Goal: Task Accomplishment & Management: Manage account settings

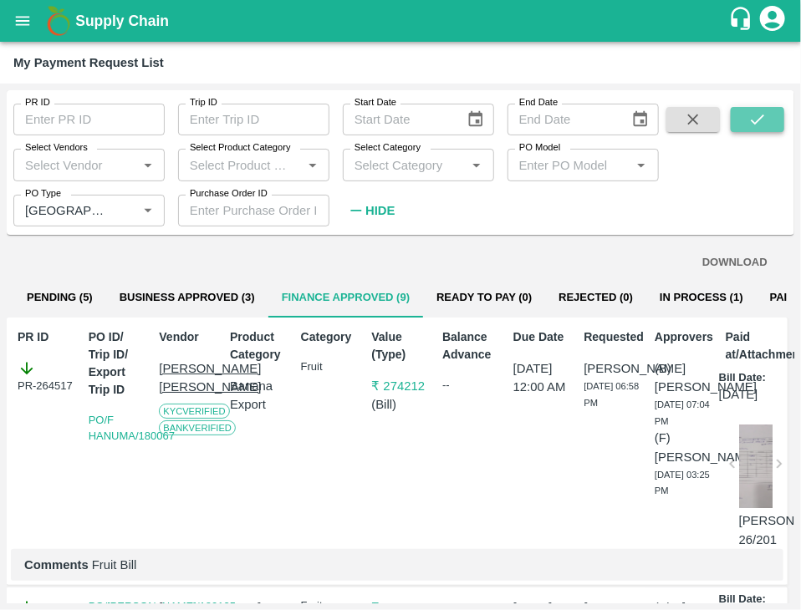
click at [757, 114] on icon "submit" at bounding box center [757, 119] width 18 height 18
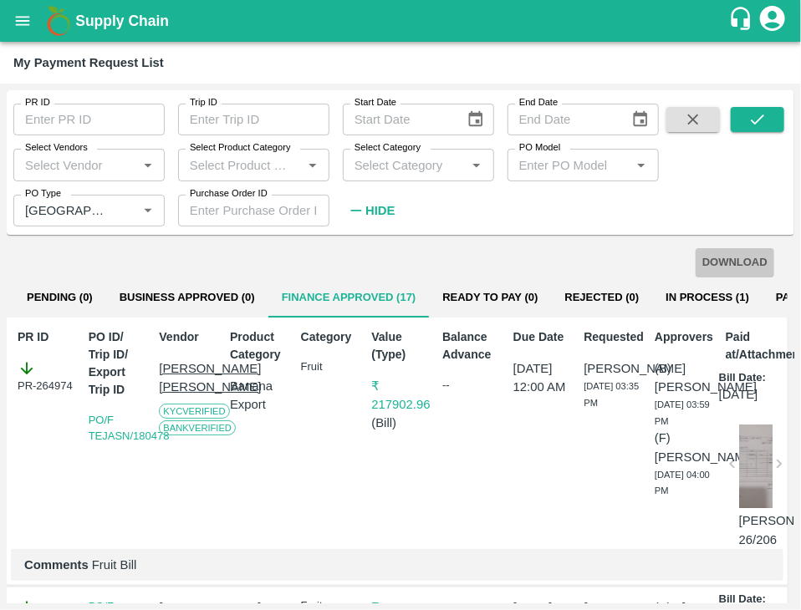
click at [706, 252] on button "DOWNLOAD" at bounding box center [734, 262] width 79 height 29
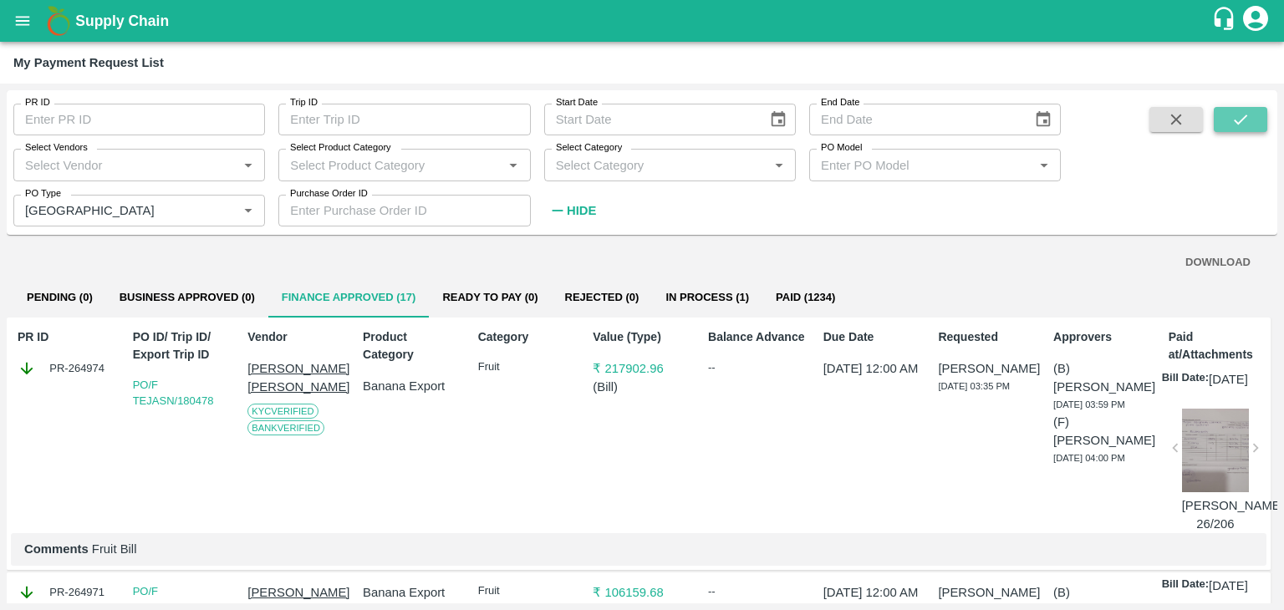
click at [800, 120] on button "submit" at bounding box center [1240, 119] width 53 height 25
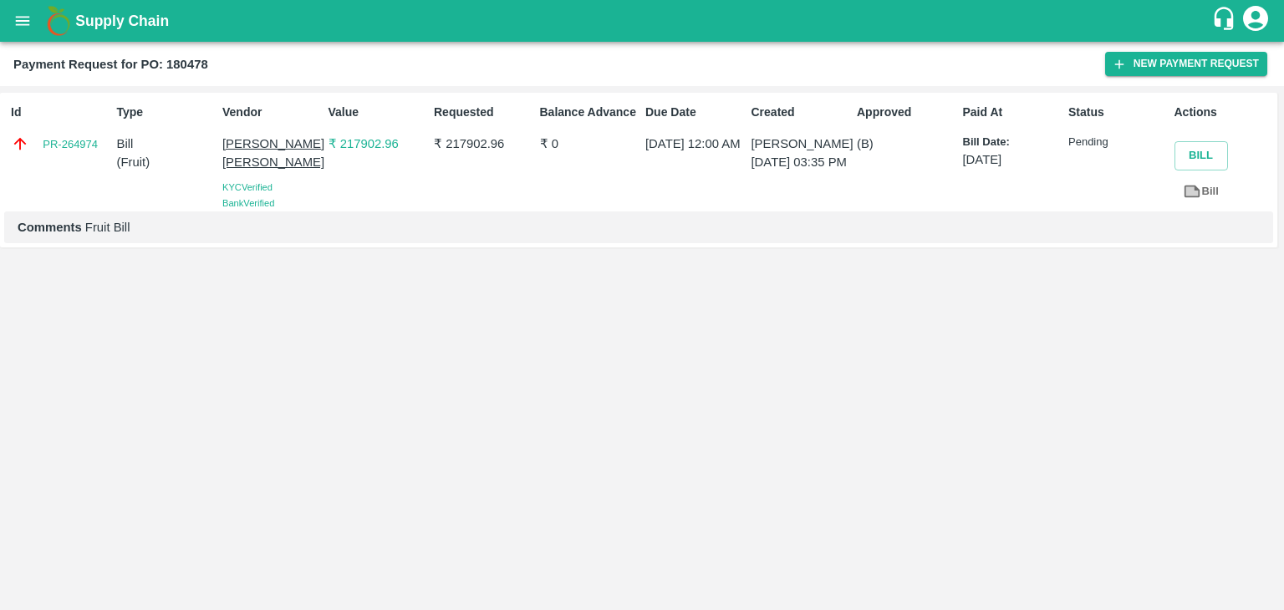
drag, startPoint x: 0, startPoint y: 0, endPoint x: 14, endPoint y: 20, distance: 24.6
click at [14, 20] on icon "open drawer" at bounding box center [22, 21] width 18 height 18
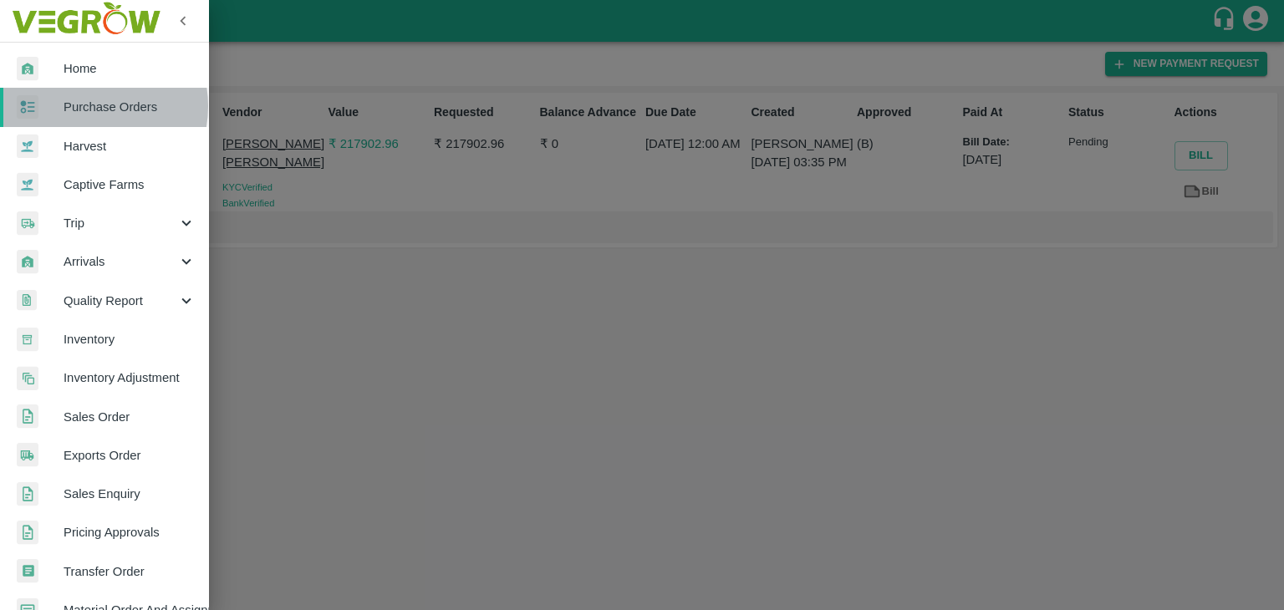
click at [82, 106] on span "Purchase Orders" at bounding box center [130, 107] width 132 height 18
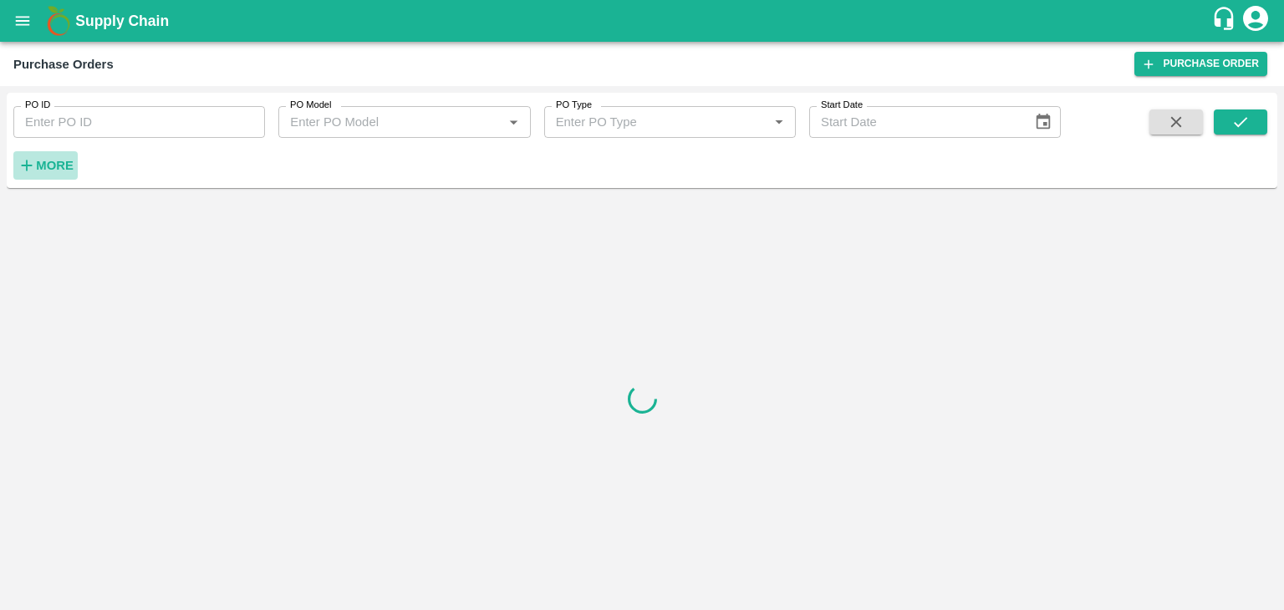
click at [51, 171] on strong "More" at bounding box center [55, 165] width 38 height 13
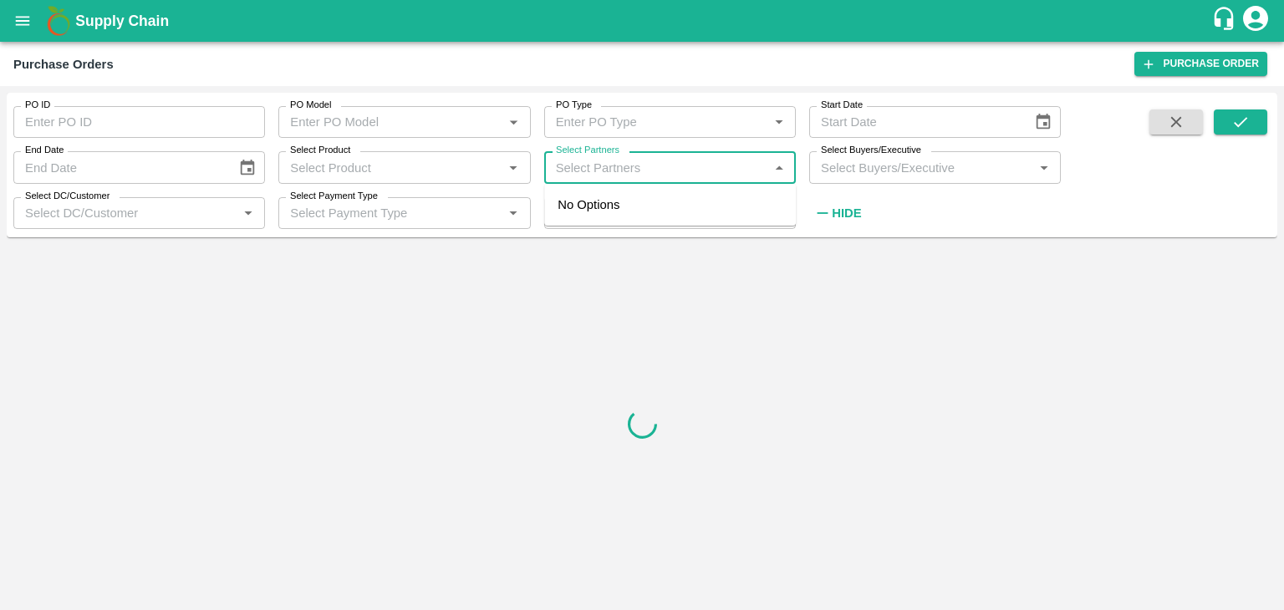
click at [614, 168] on input "Select Partners" at bounding box center [656, 167] width 214 height 22
type input "Varun R"
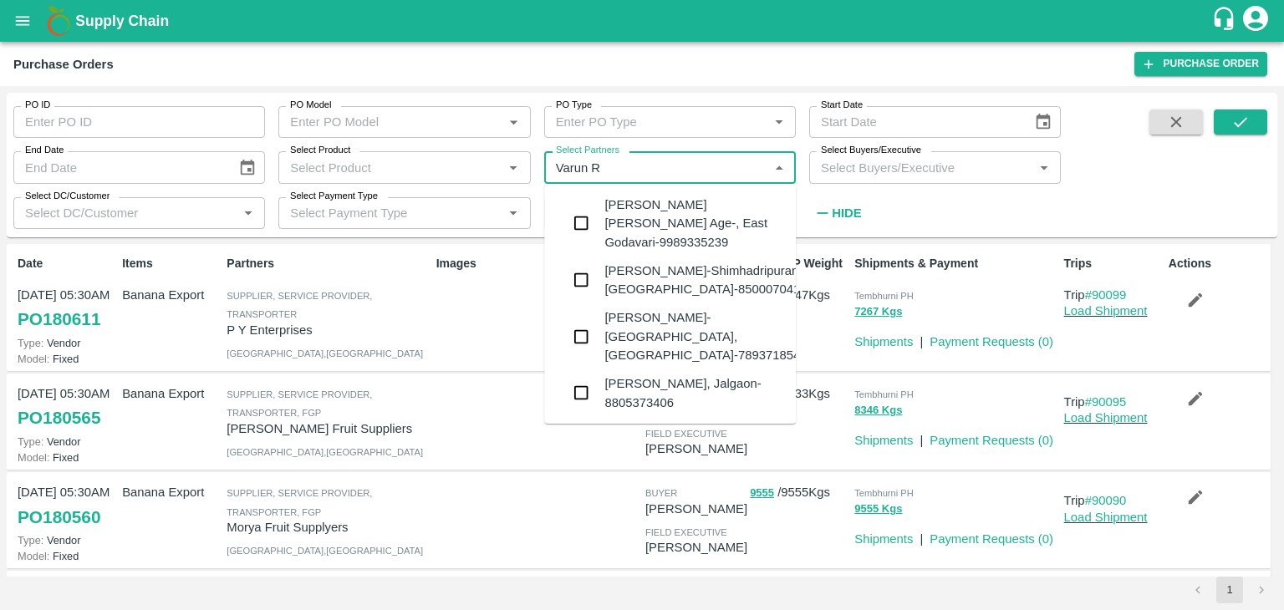
click at [682, 374] on div "VARUN RAMESHWAR AGRAWAL-Raver, Jalgaon-8805373406" at bounding box center [693, 393] width 178 height 38
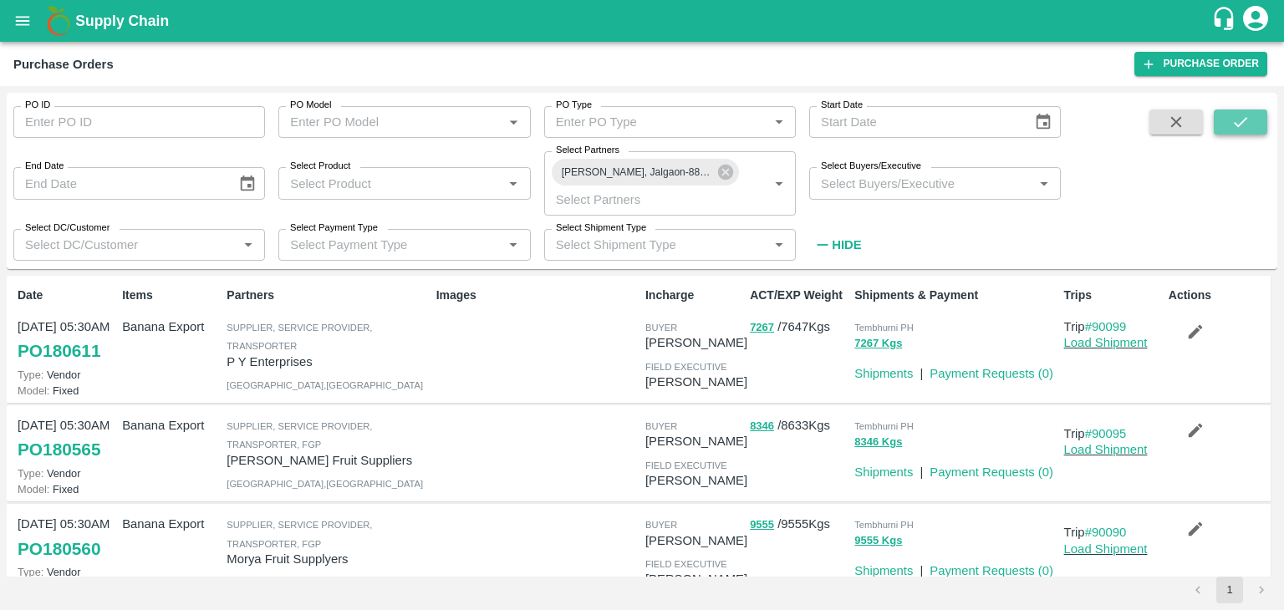
click at [1239, 120] on icon "submit" at bounding box center [1240, 122] width 18 height 18
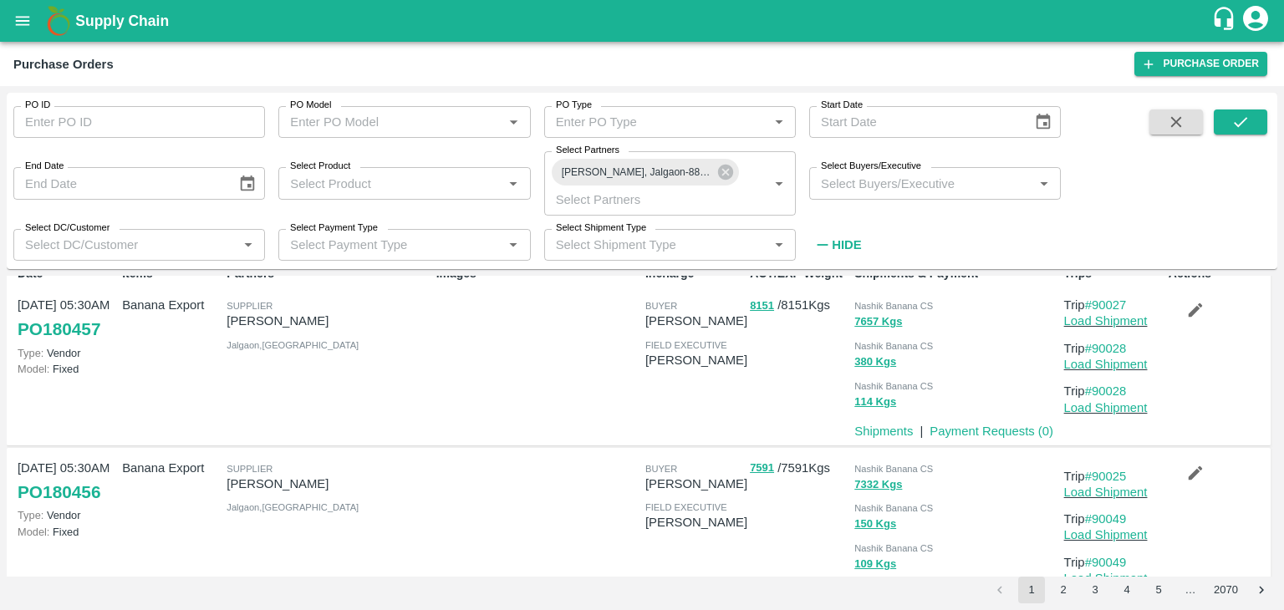
scroll to position [23, 0]
click at [725, 171] on icon at bounding box center [725, 172] width 18 height 18
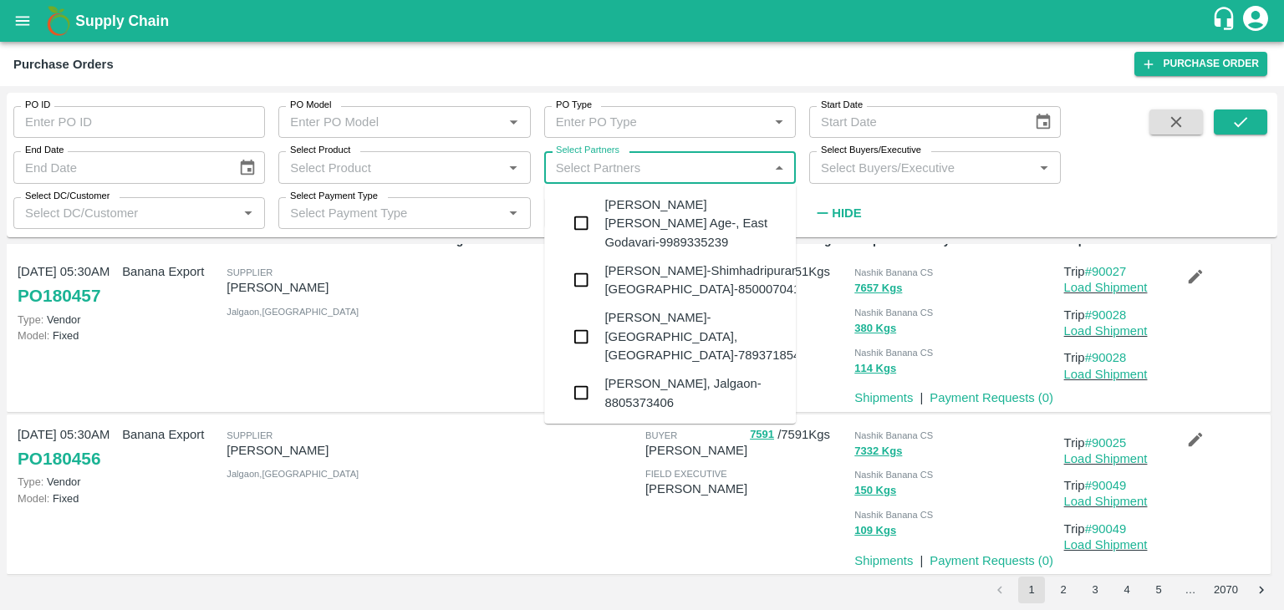
click at [681, 169] on input "Select Partners" at bounding box center [656, 167] width 214 height 22
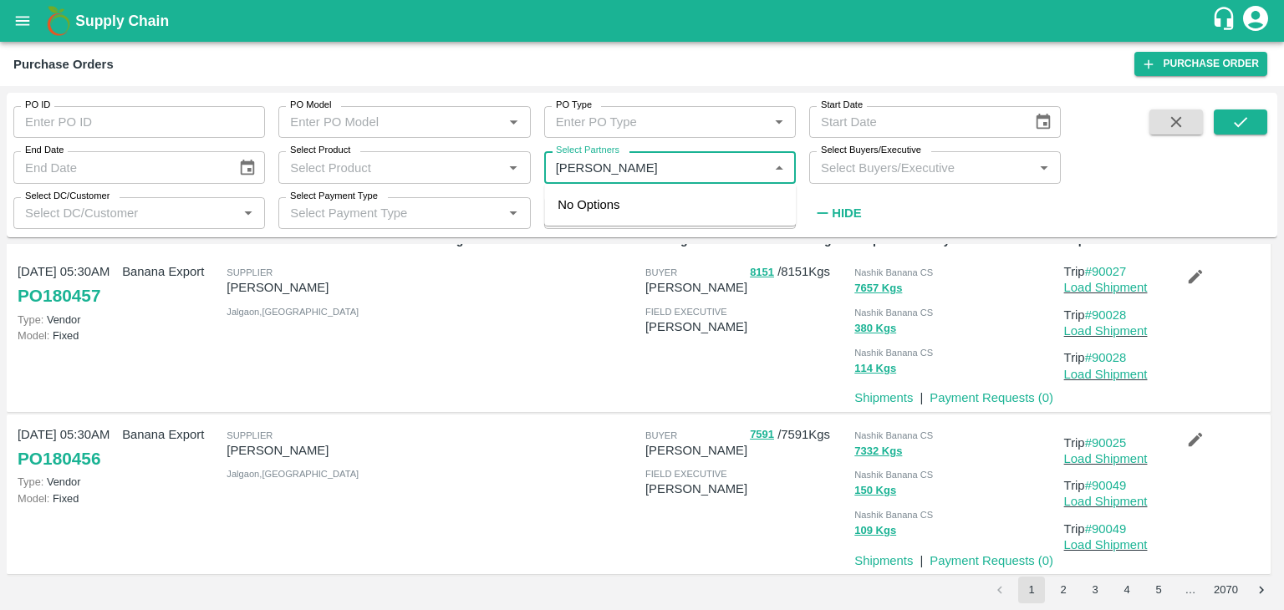
type input "Shreyansh E"
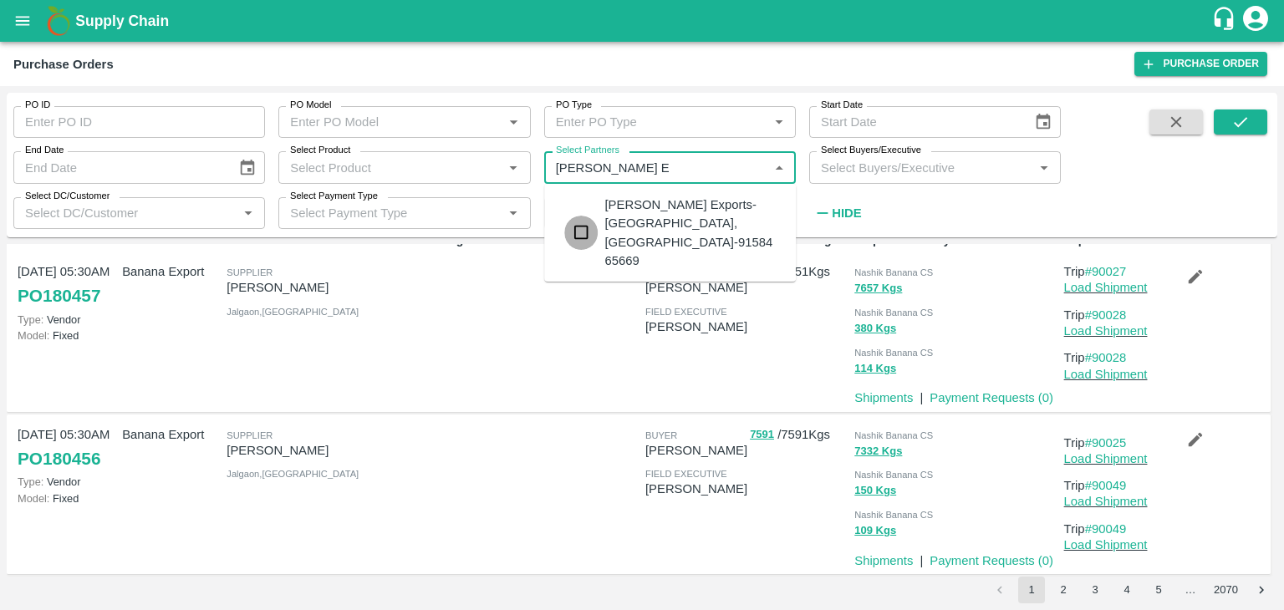
click at [584, 216] on input "checkbox" at bounding box center [580, 232] width 33 height 33
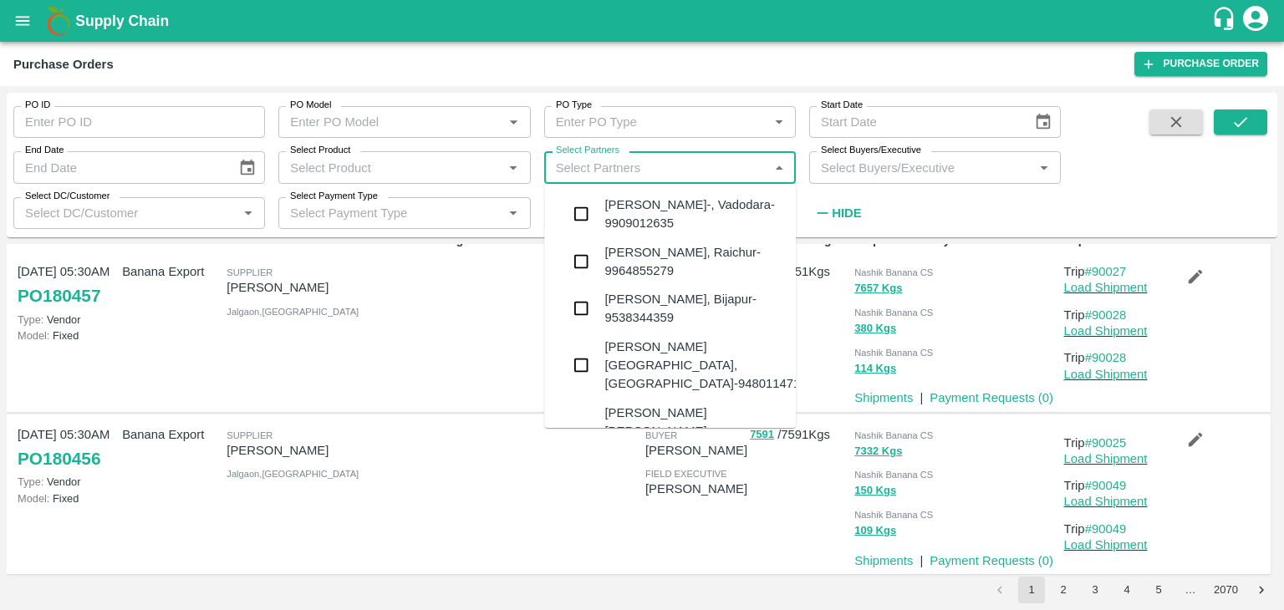
click at [693, 162] on input "Select Partners" at bounding box center [656, 167] width 214 height 22
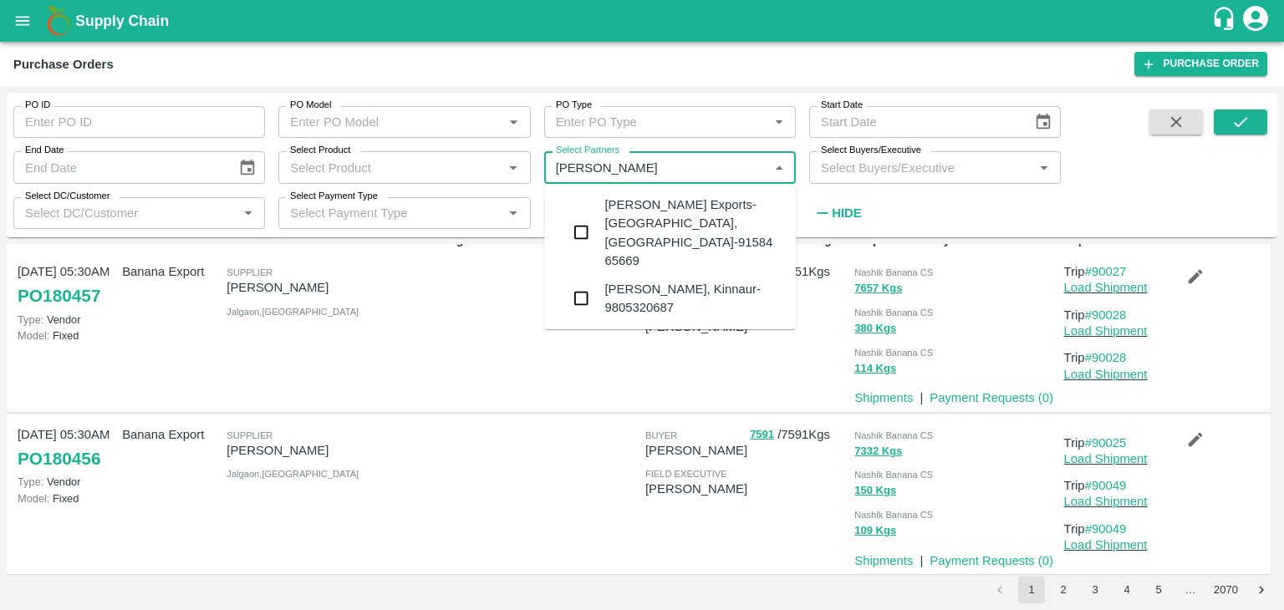
type input "Shreyansh"
click at [581, 216] on input "checkbox" at bounding box center [580, 232] width 33 height 33
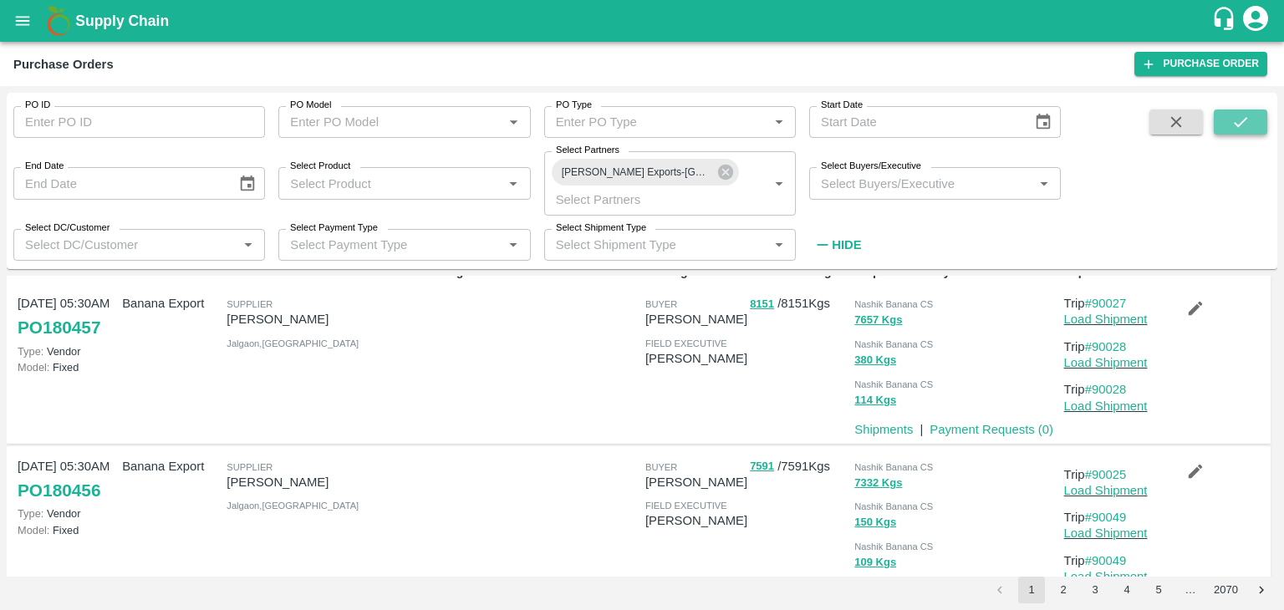
click at [1225, 130] on button "submit" at bounding box center [1240, 122] width 53 height 25
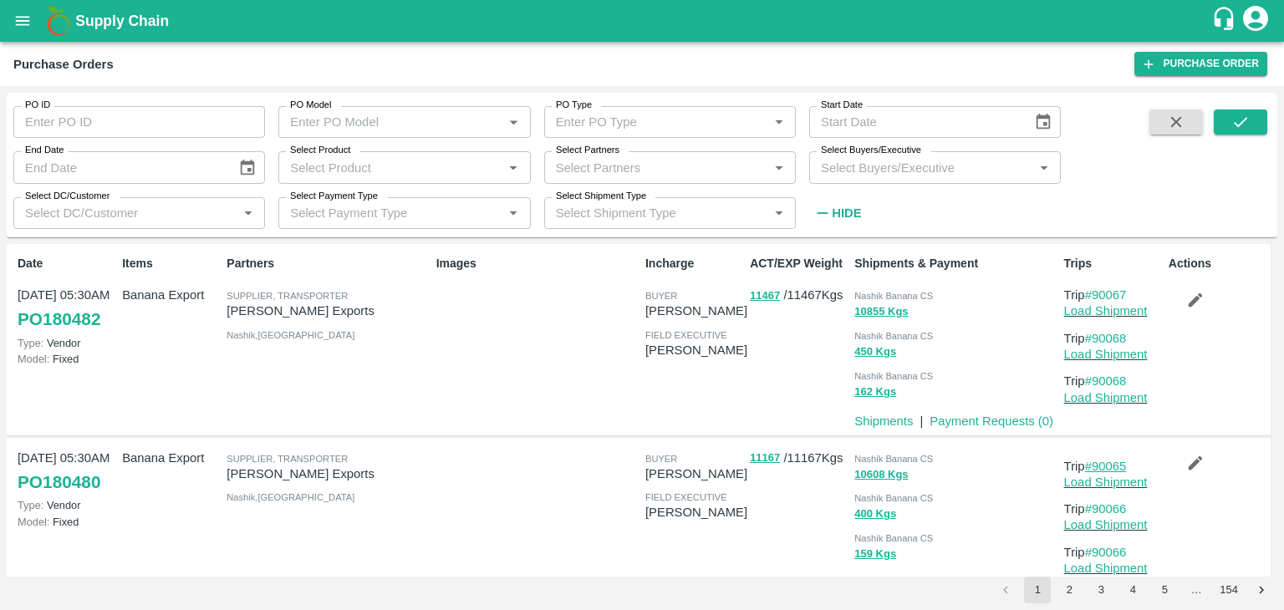
click at [1115, 461] on link "#90065" at bounding box center [1106, 466] width 42 height 13
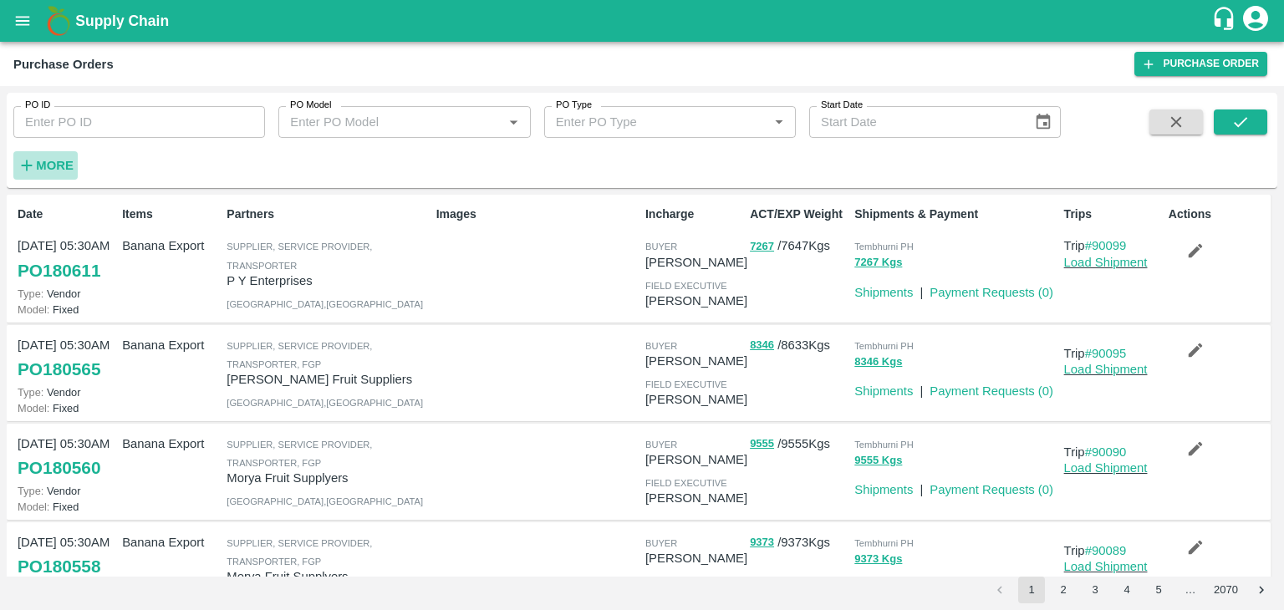
click at [67, 177] on button "More" at bounding box center [45, 165] width 64 height 28
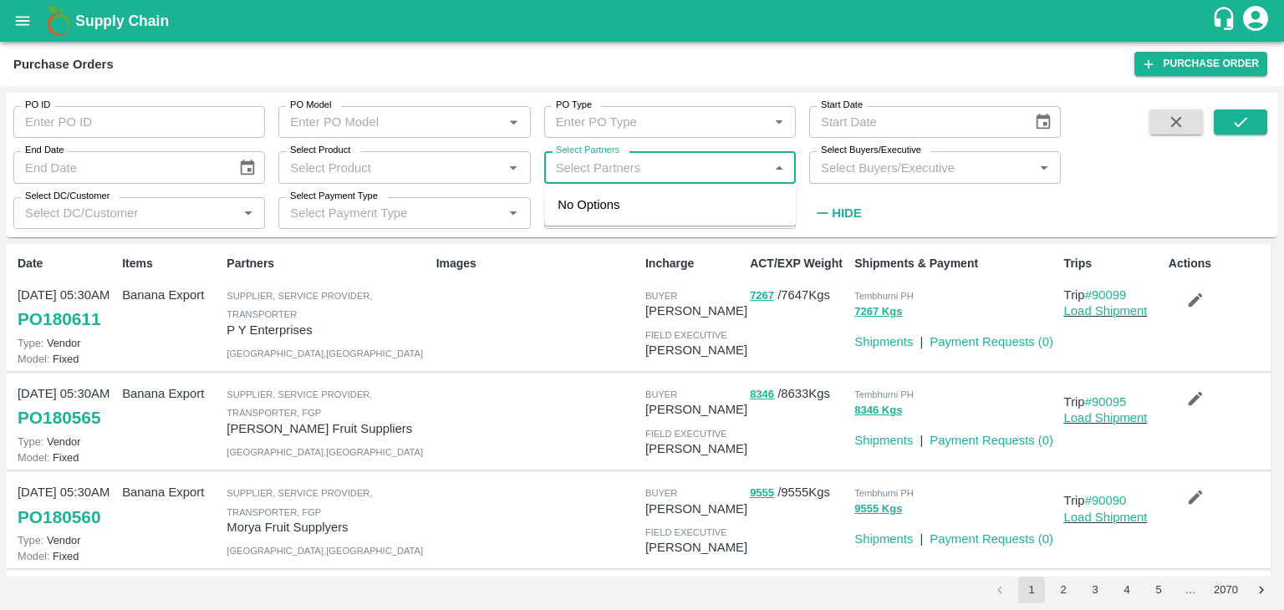
click at [639, 163] on input "Select Partners" at bounding box center [656, 167] width 214 height 22
type input "Shreyansh E"
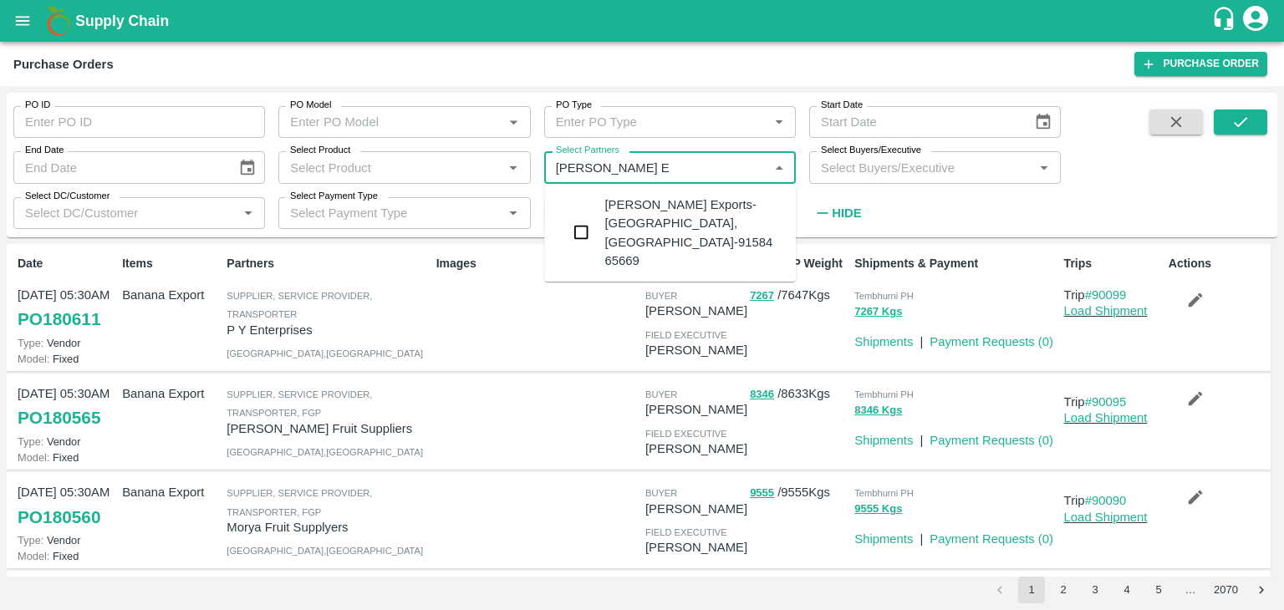
click at [578, 216] on input "checkbox" at bounding box center [580, 232] width 33 height 33
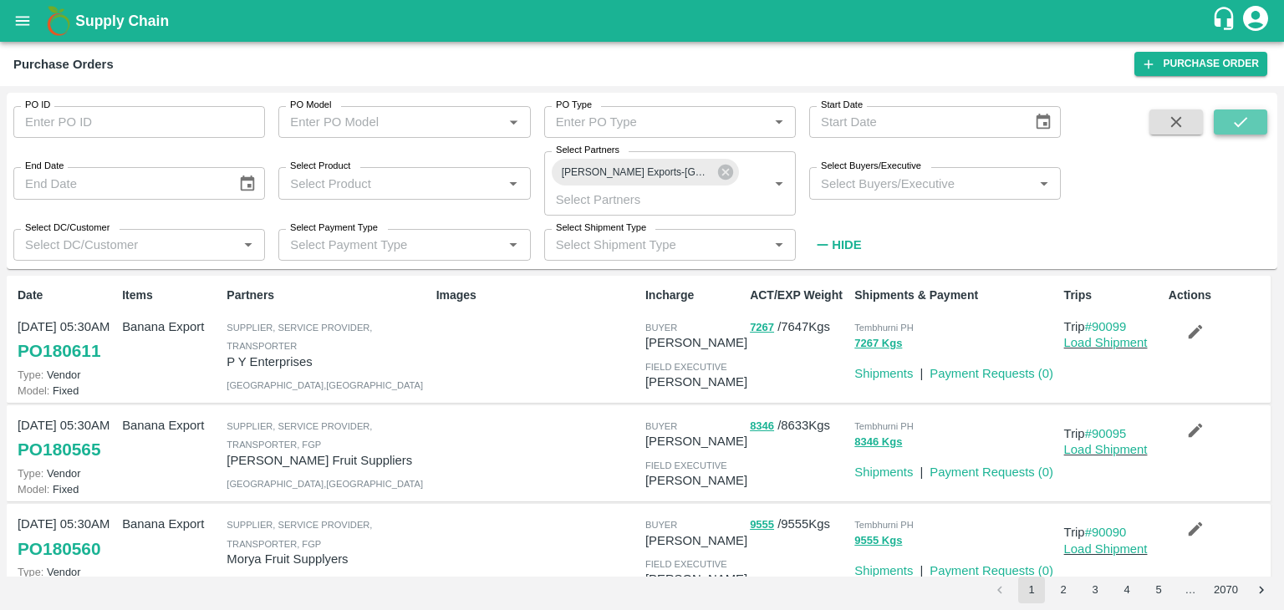
click at [1231, 119] on icon "submit" at bounding box center [1240, 122] width 18 height 18
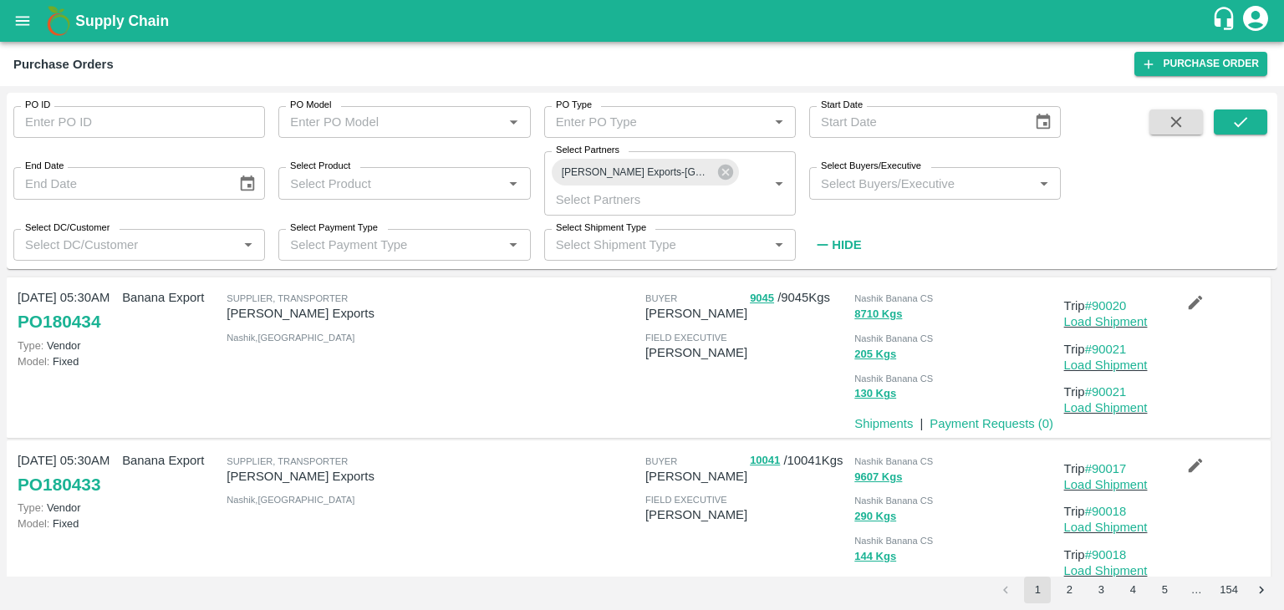
scroll to position [1334, 0]
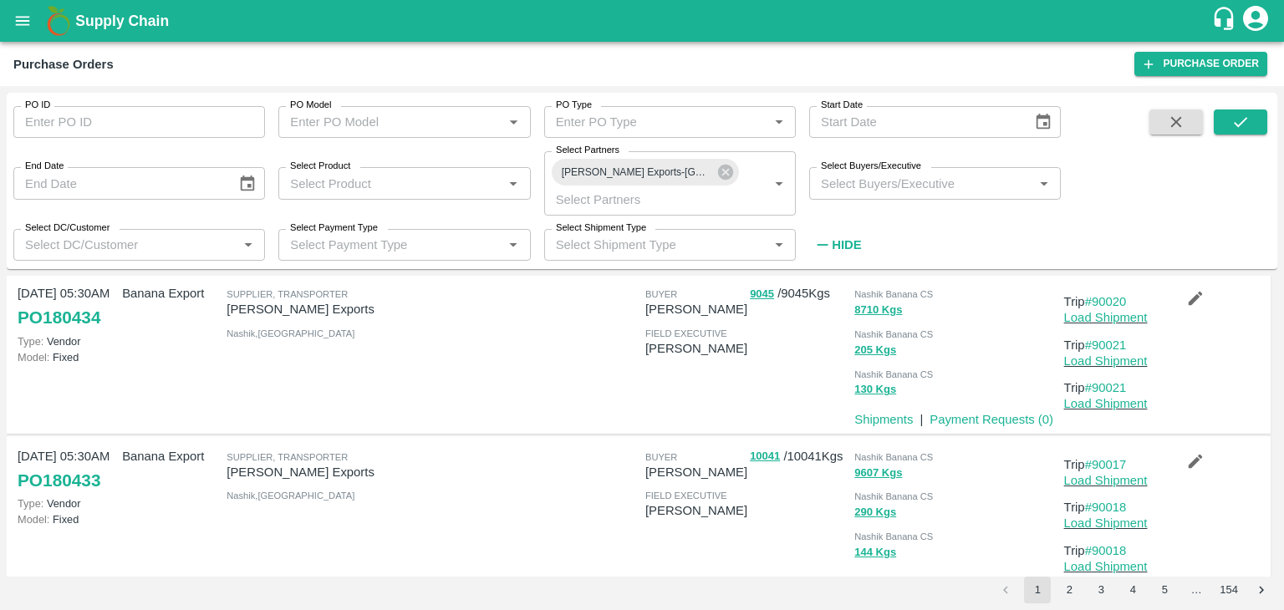
click at [130, 118] on input "PO ID" at bounding box center [139, 122] width 252 height 32
paste input "180434"
click at [130, 118] on input "PO ID" at bounding box center [139, 122] width 252 height 32
click at [729, 168] on icon at bounding box center [725, 172] width 15 height 15
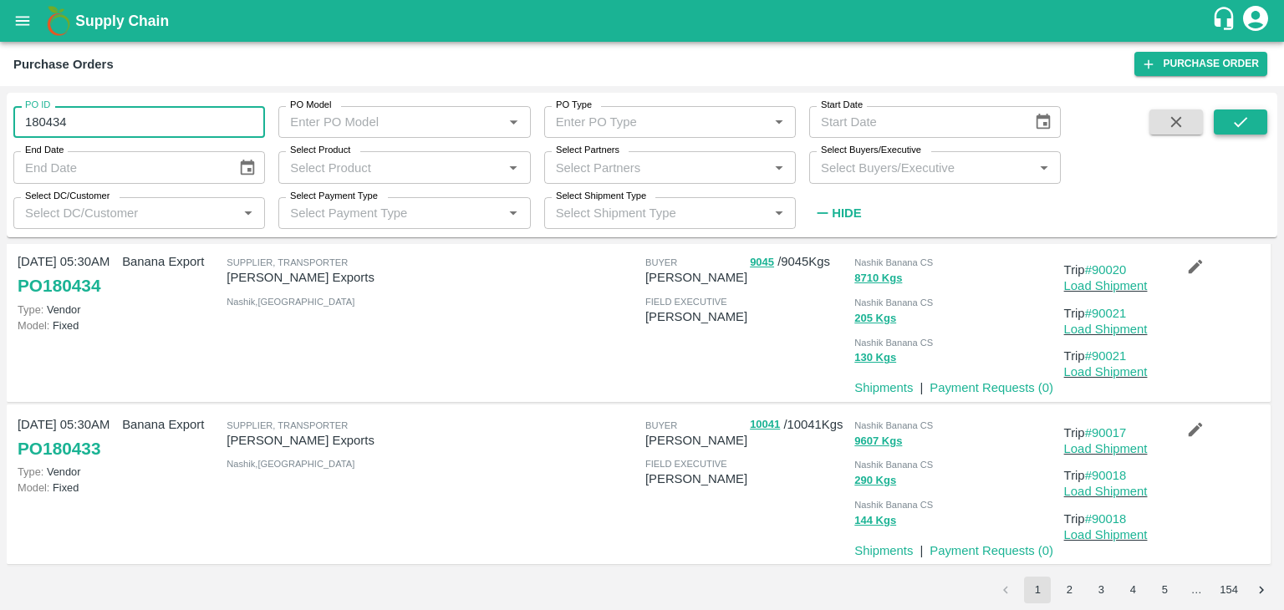
type input "180434"
click at [1251, 121] on button "submit" at bounding box center [1240, 122] width 53 height 25
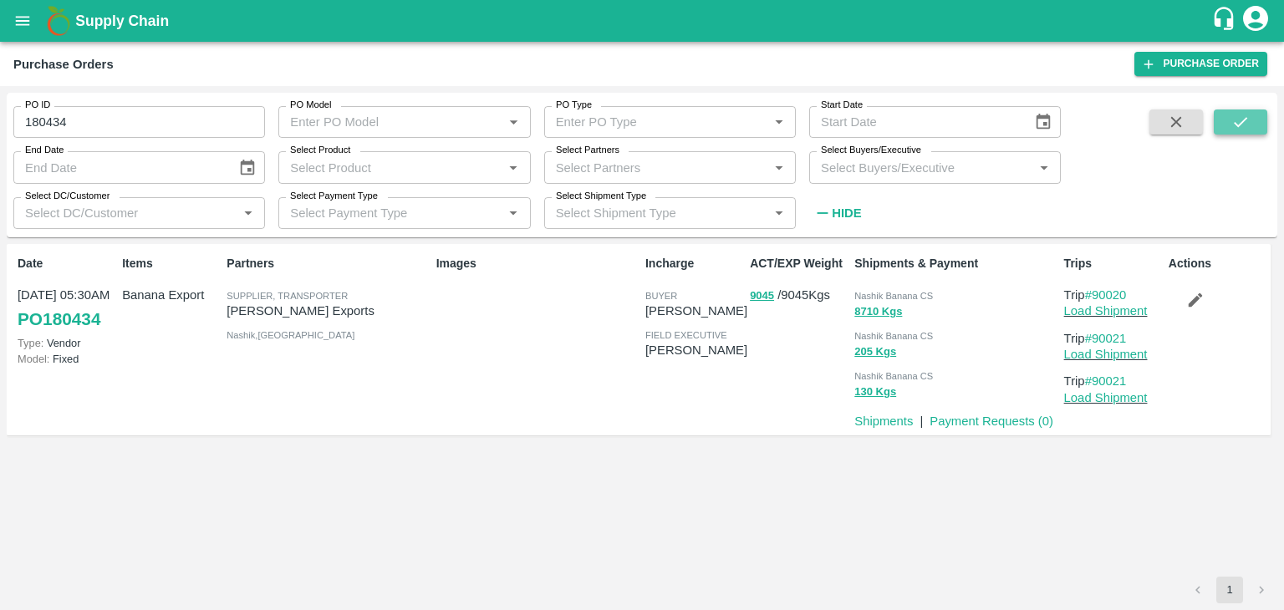
click at [1242, 118] on icon "submit" at bounding box center [1240, 122] width 18 height 18
click at [1113, 313] on link "Load Shipment" at bounding box center [1106, 310] width 84 height 13
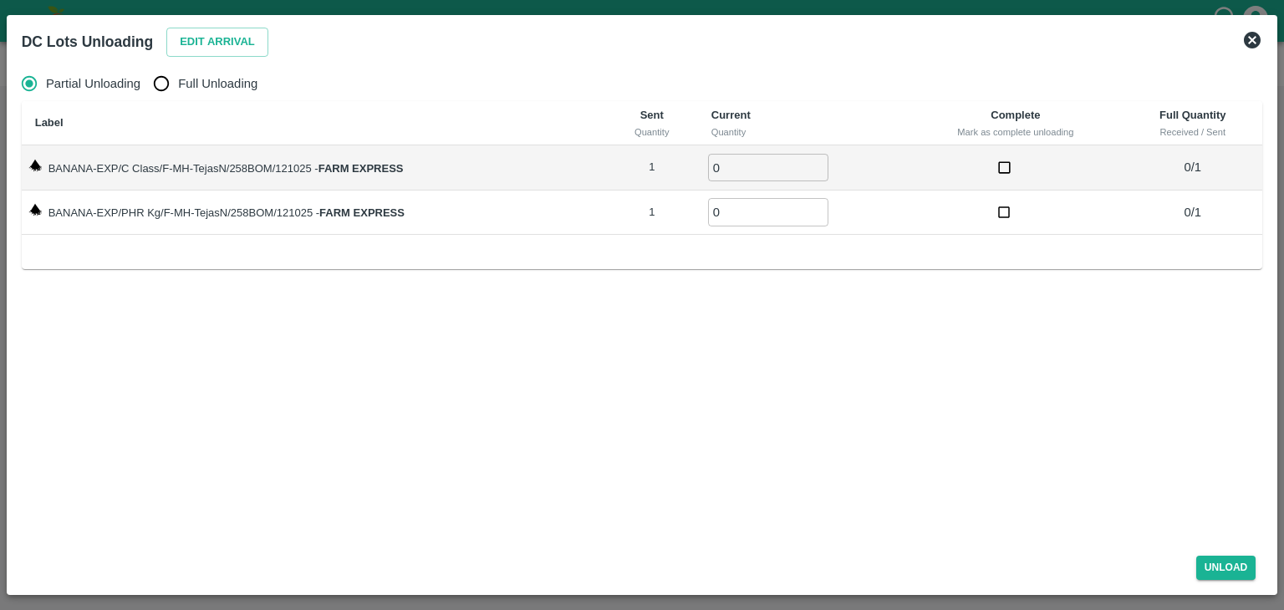
click at [1248, 44] on icon at bounding box center [1252, 40] width 17 height 17
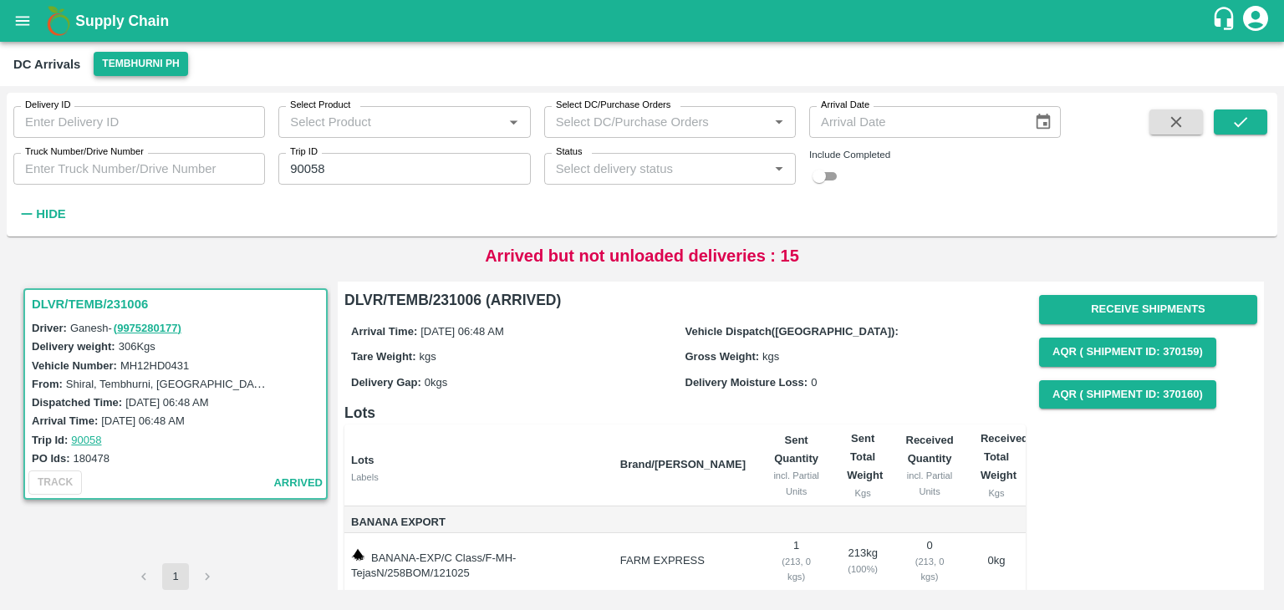
drag, startPoint x: 196, startPoint y: 74, endPoint x: 163, endPoint y: 60, distance: 36.3
click at [163, 60] on div "DC Arrivals Tembhurni PH" at bounding box center [640, 64] width 1254 height 24
click at [163, 60] on button "Tembhurni PH" at bounding box center [141, 64] width 94 height 24
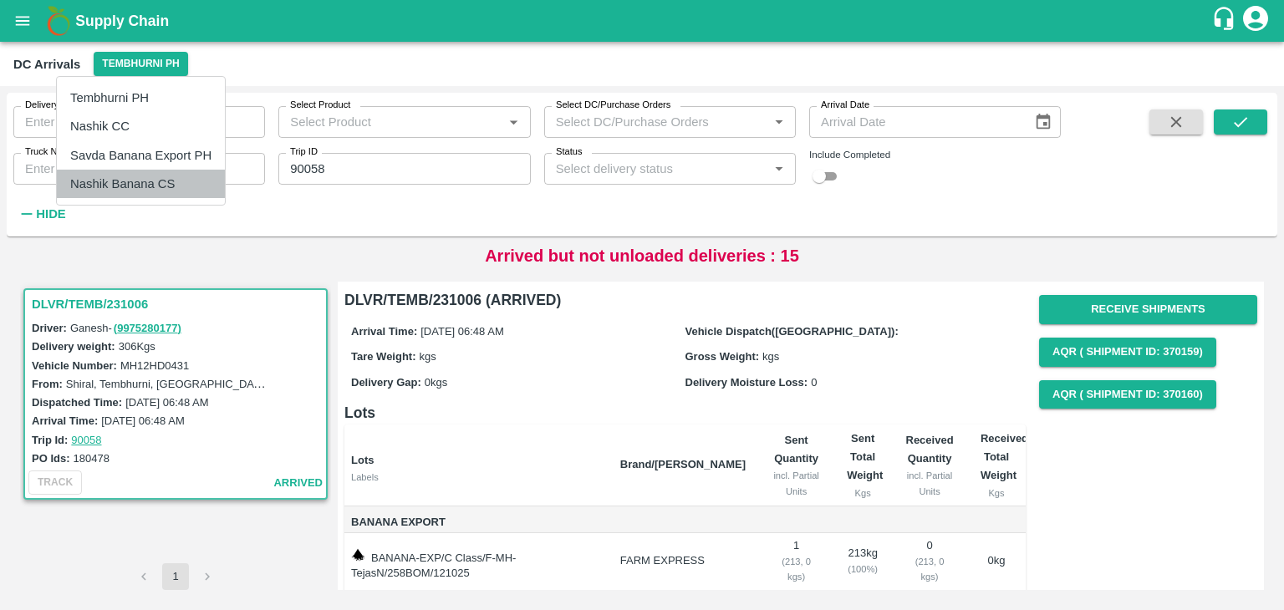
click at [132, 188] on li "Nashik Banana CS" at bounding box center [141, 184] width 168 height 28
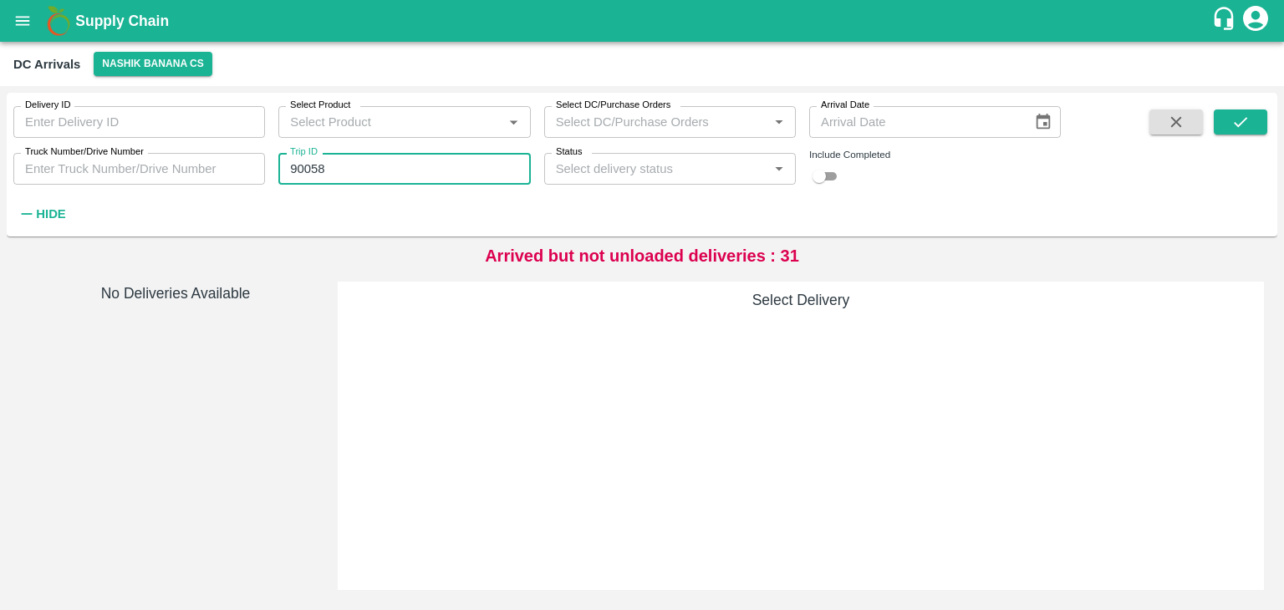
click at [360, 171] on input "90058" at bounding box center [404, 169] width 252 height 32
type input "90021"
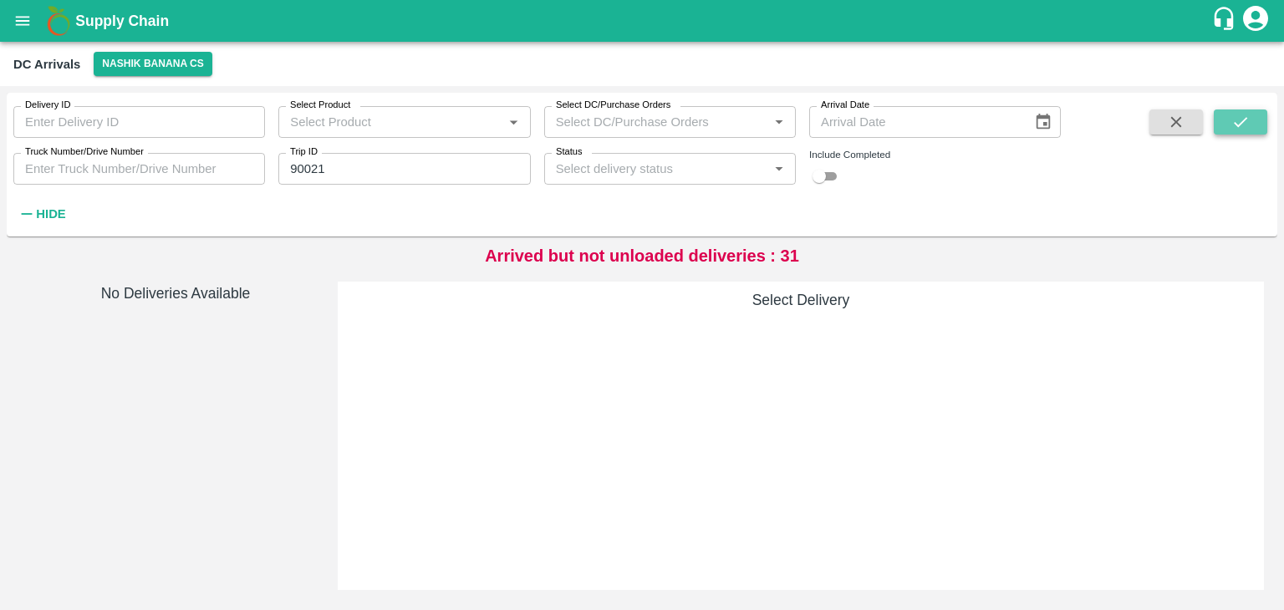
click at [1245, 118] on icon "submit" at bounding box center [1240, 122] width 13 height 10
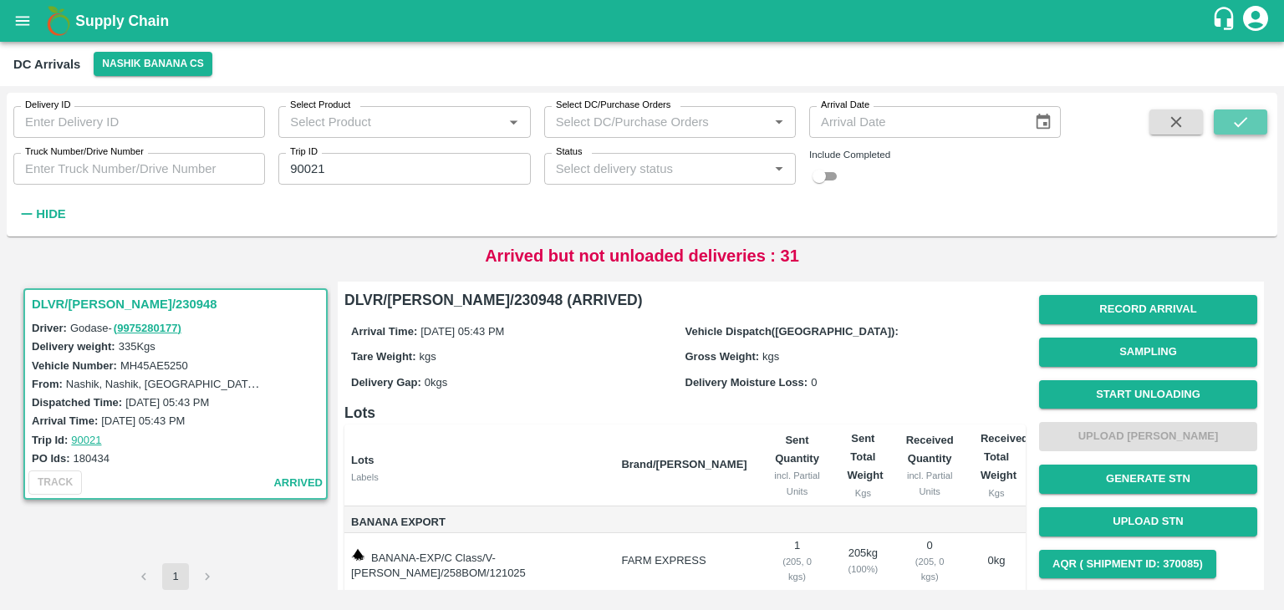
click at [1245, 118] on icon "submit" at bounding box center [1240, 122] width 13 height 10
click at [1144, 391] on button "Start Unloading" at bounding box center [1148, 394] width 218 height 29
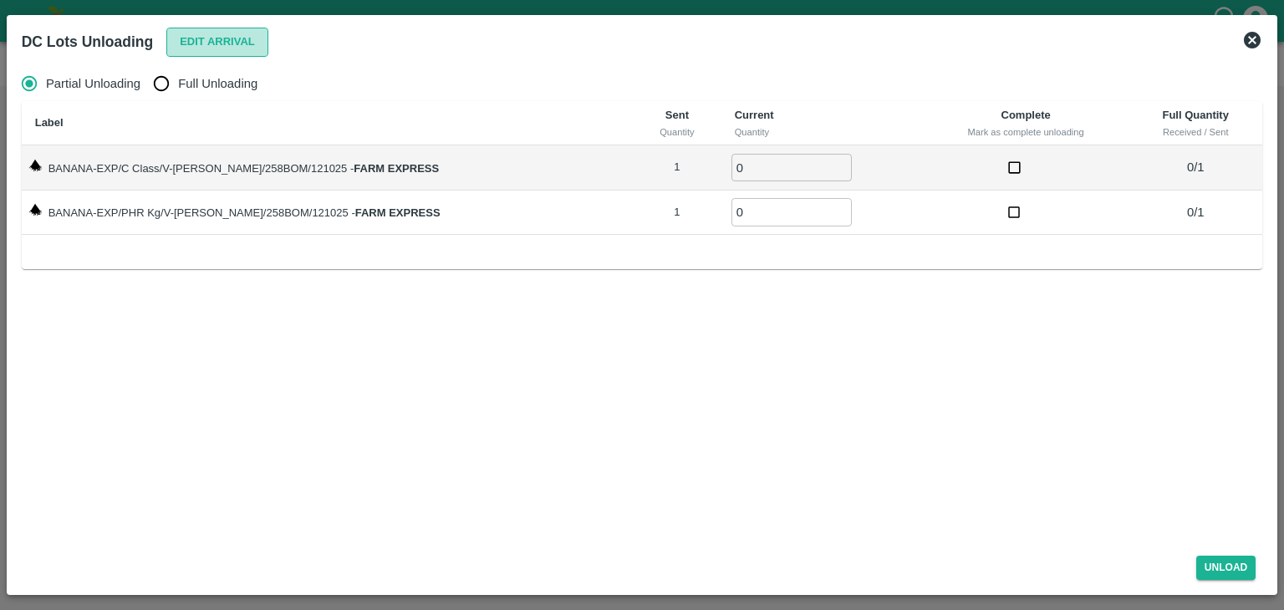
click at [244, 40] on button "Edit Arrival" at bounding box center [217, 42] width 102 height 29
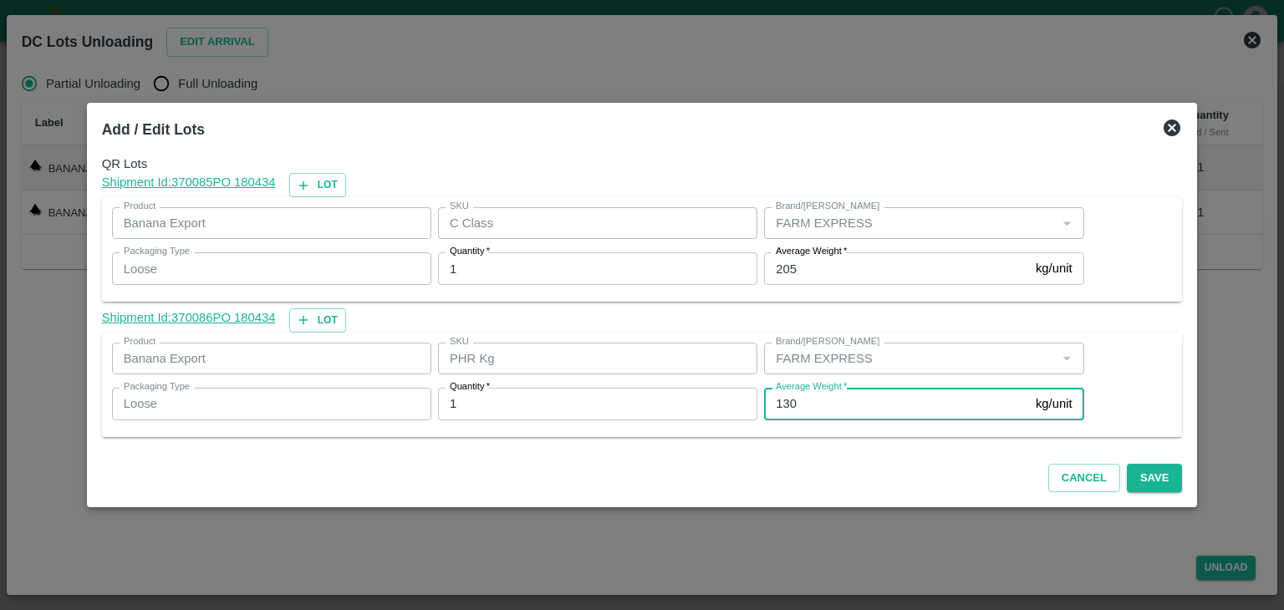
click at [861, 408] on input "130" at bounding box center [896, 404] width 265 height 32
type input "1"
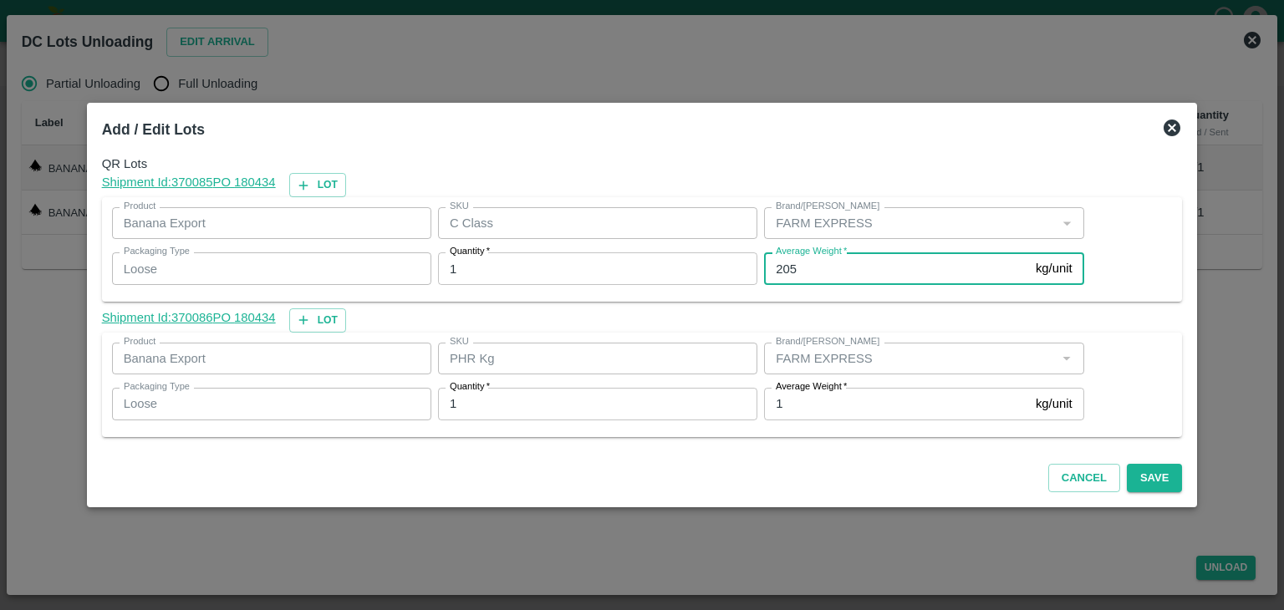
click at [836, 273] on input "205" at bounding box center [896, 268] width 265 height 32
type input "2"
type input "199"
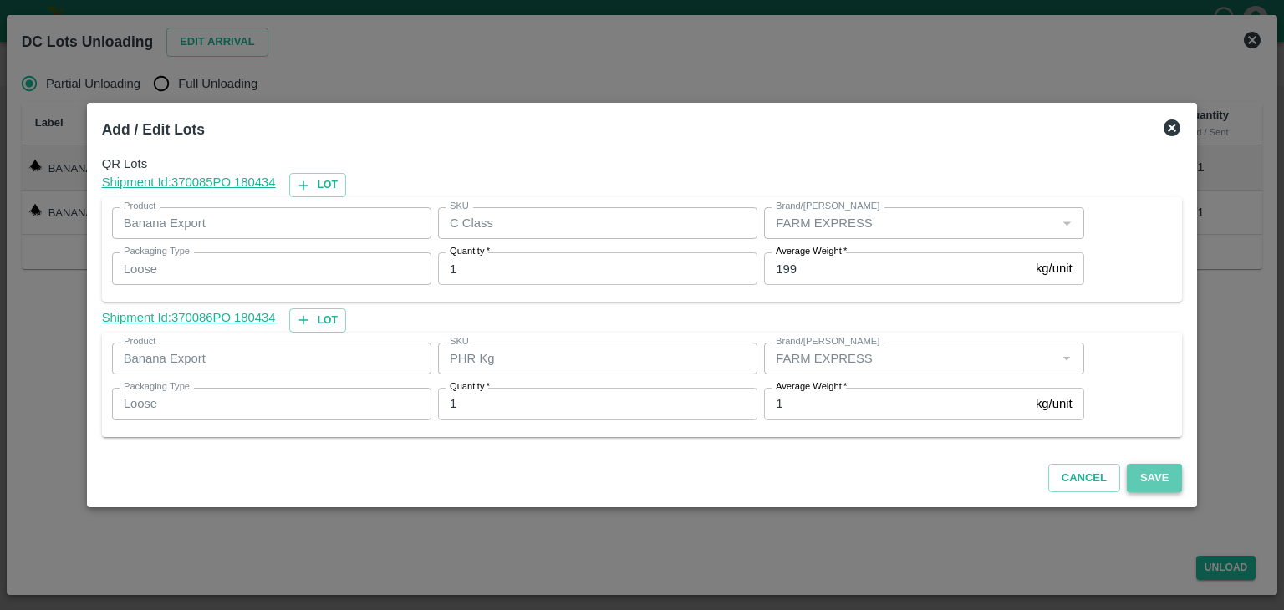
click at [1138, 476] on button "Save" at bounding box center [1154, 478] width 55 height 29
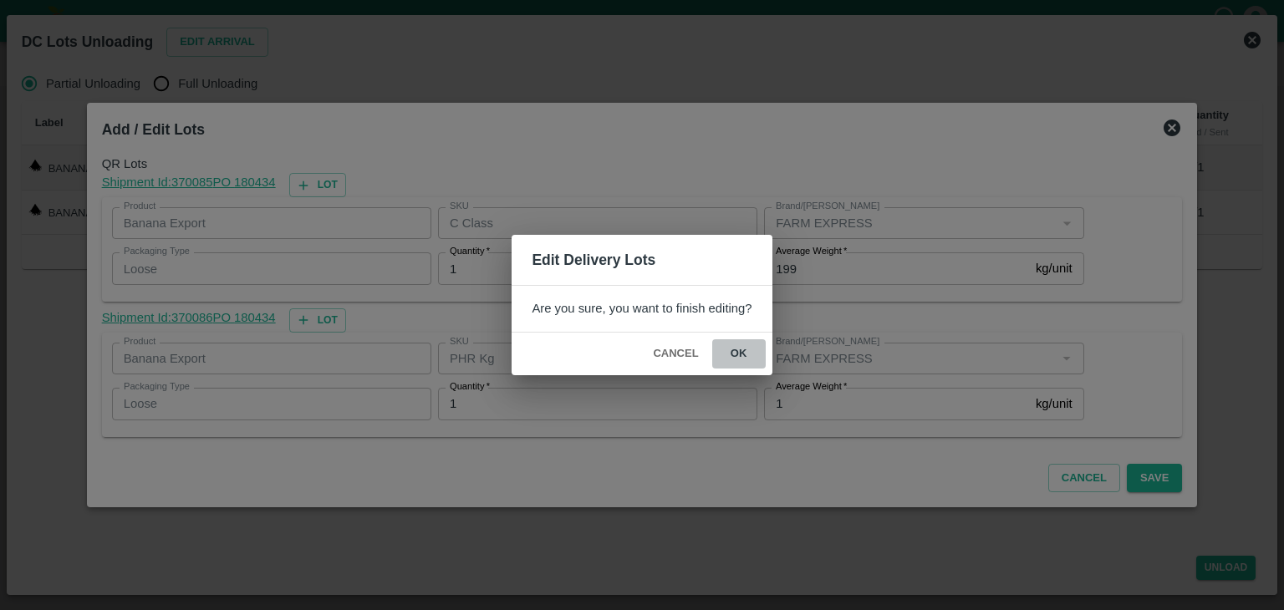
click at [743, 339] on button "ok" at bounding box center [738, 353] width 53 height 29
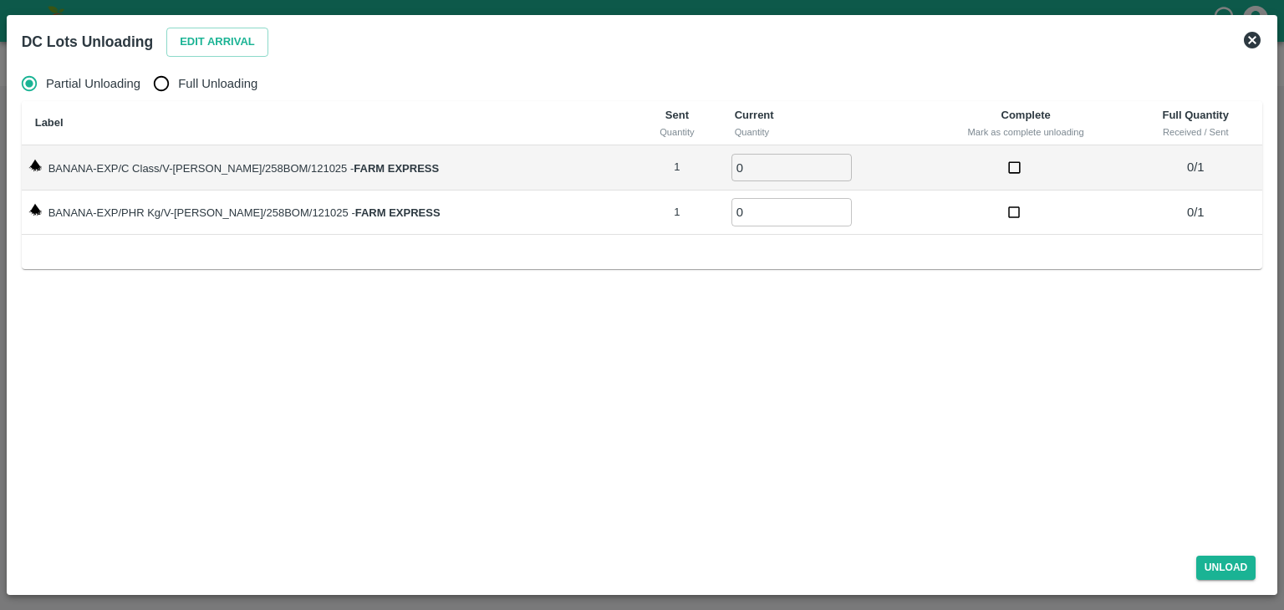
click at [1250, 43] on icon at bounding box center [1252, 40] width 20 height 20
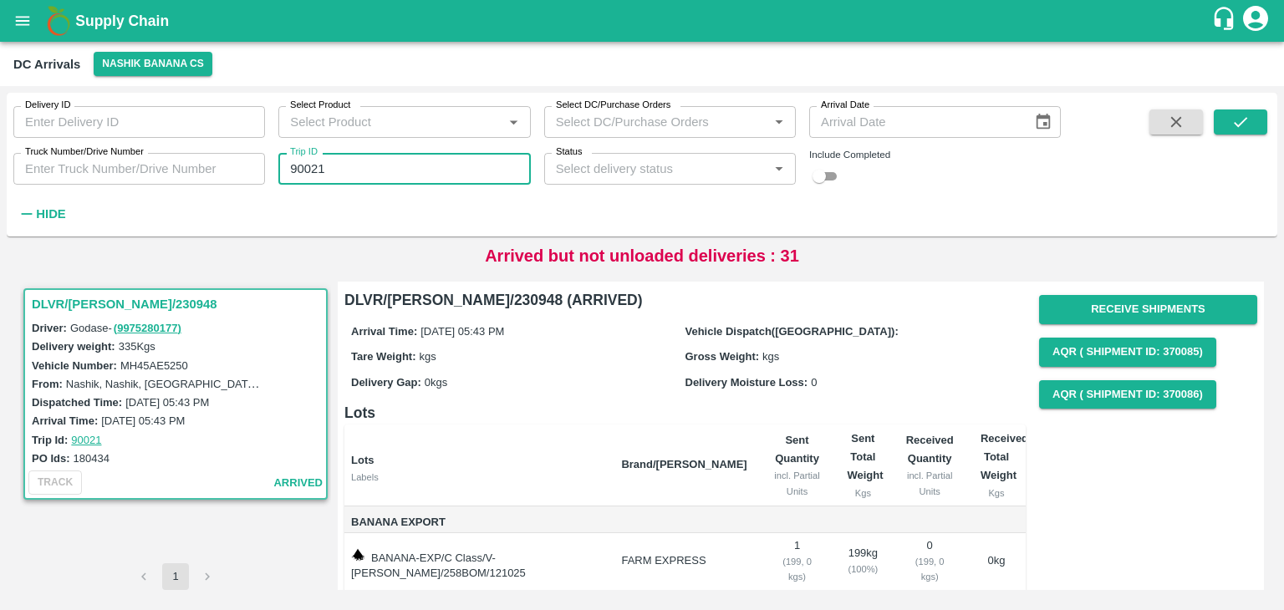
click at [354, 160] on input "90021" at bounding box center [404, 169] width 252 height 32
type input "90068"
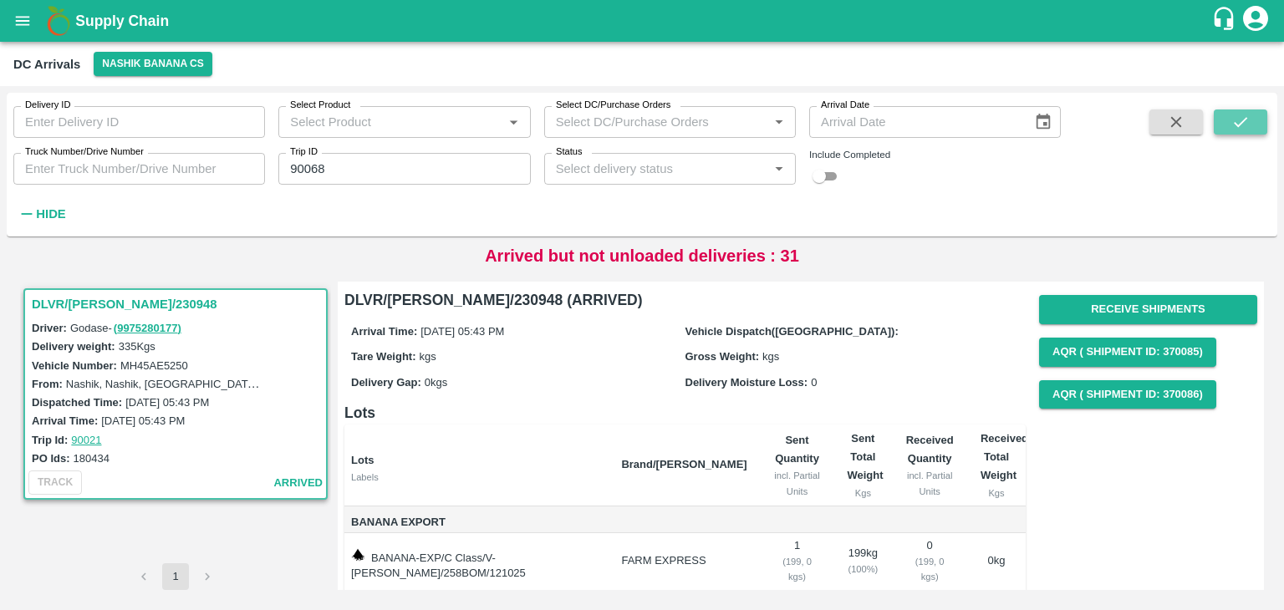
click at [1250, 129] on button "submit" at bounding box center [1240, 122] width 53 height 25
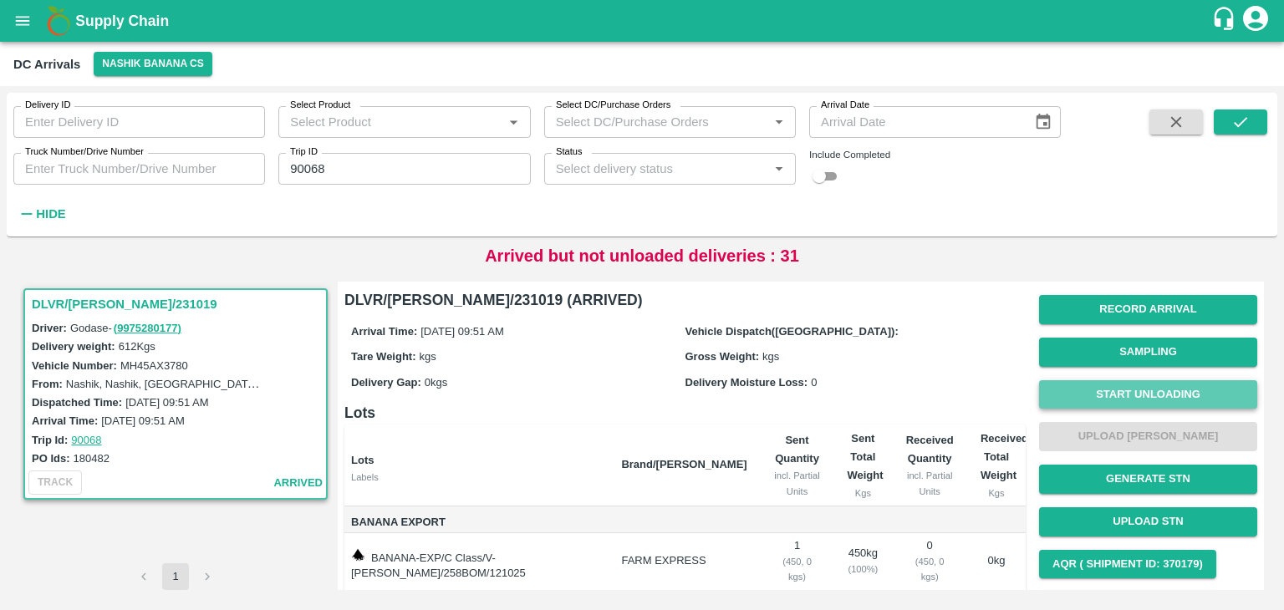
click at [1119, 398] on button "Start Unloading" at bounding box center [1148, 394] width 218 height 29
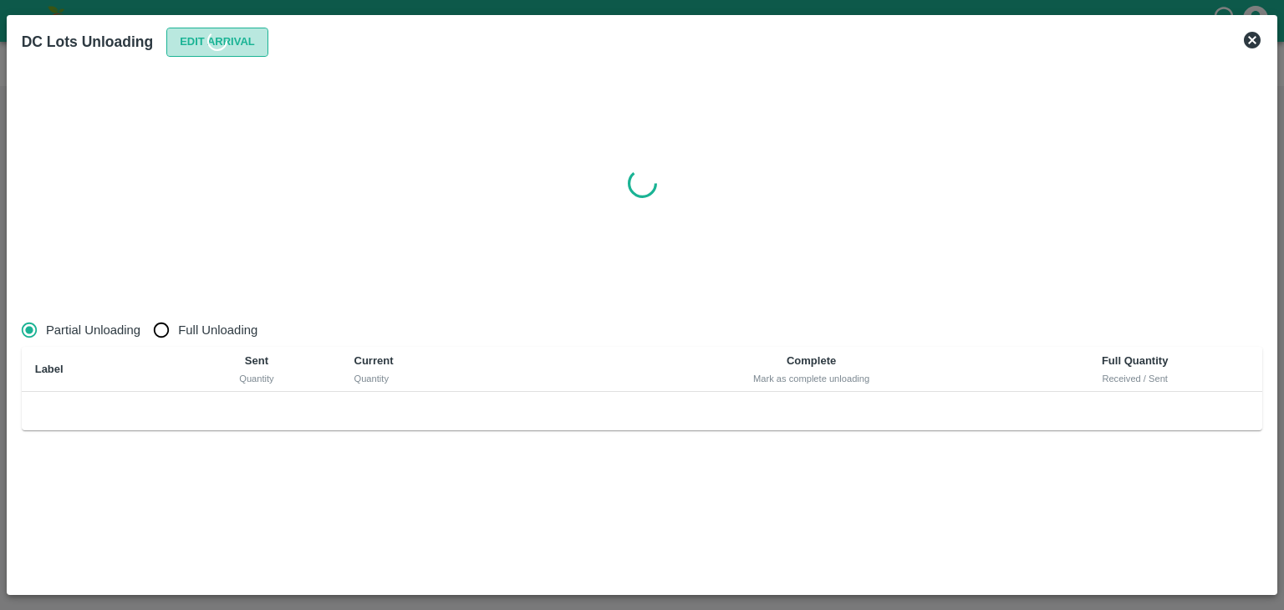
click at [241, 34] on button "Edit Arrival" at bounding box center [217, 42] width 102 height 29
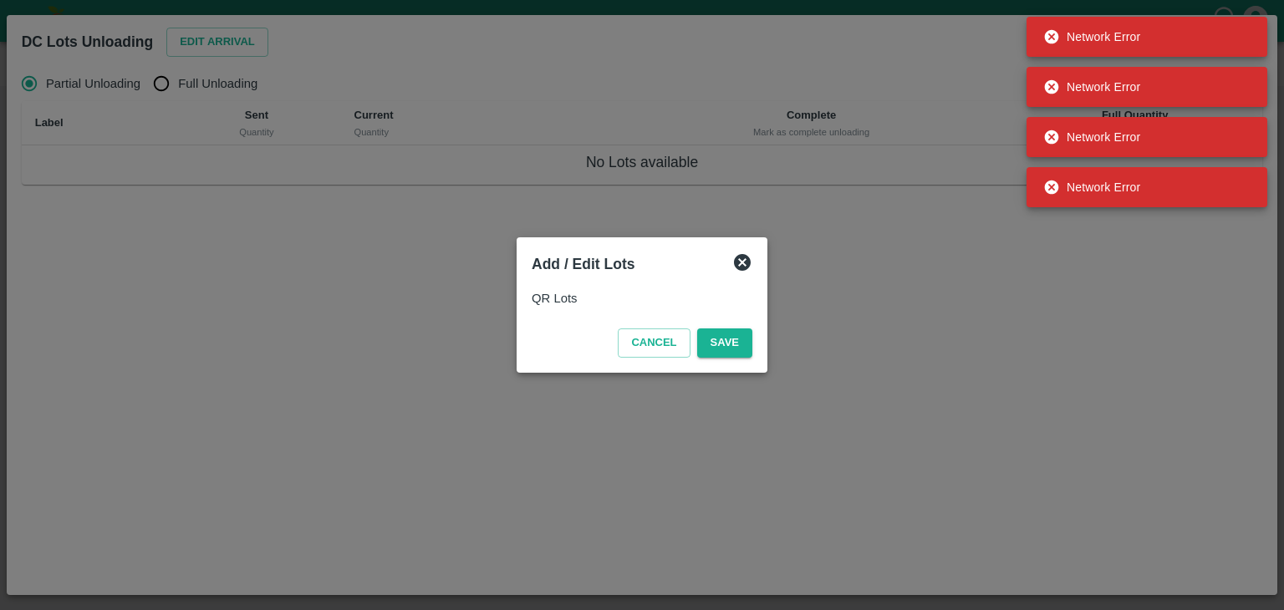
click at [922, 249] on div at bounding box center [642, 305] width 1284 height 610
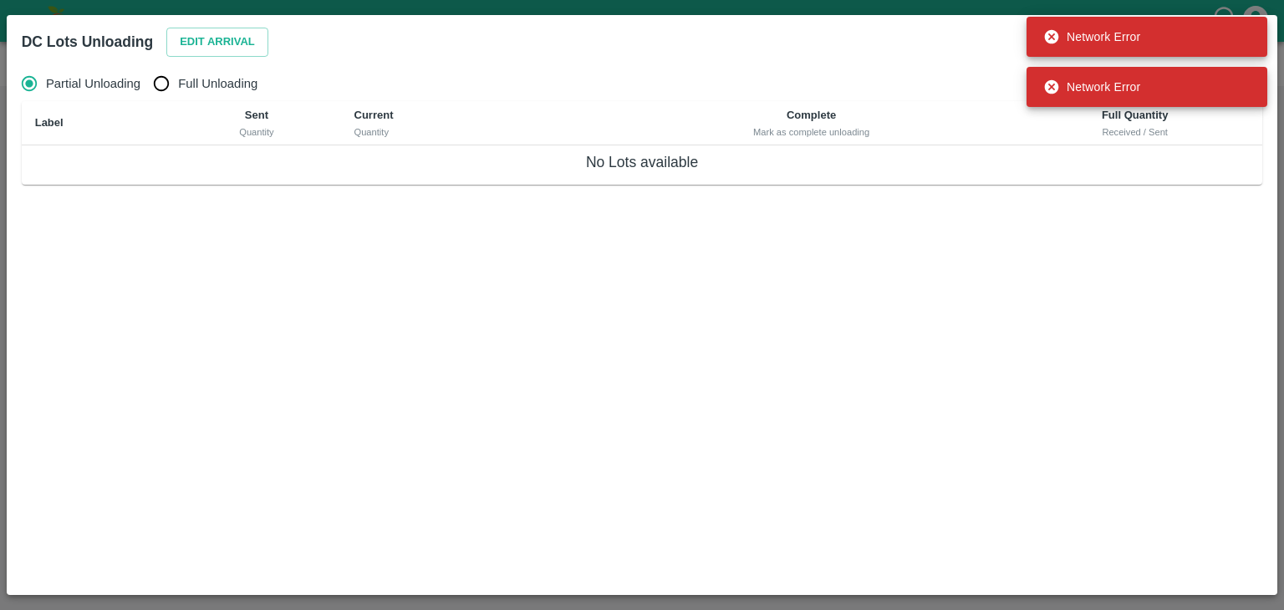
click at [1103, 294] on div "Partial Unloading Full Unloading Label Sent Quantity Current Quantity Complete …" at bounding box center [642, 313] width 1255 height 507
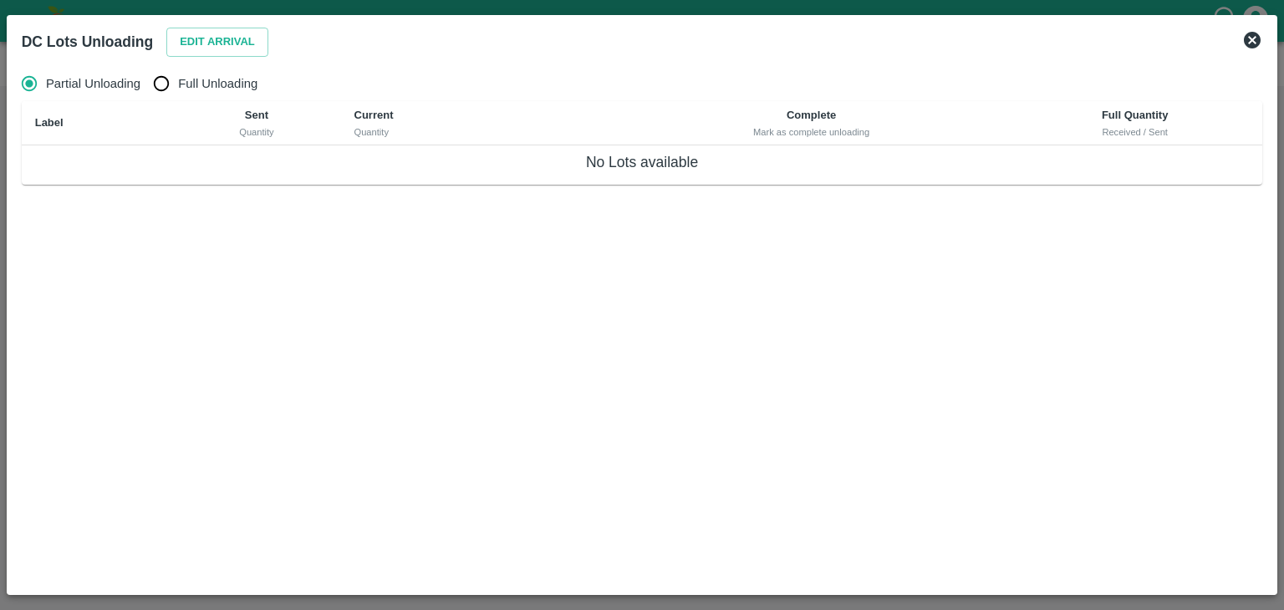
click at [1251, 41] on icon at bounding box center [1252, 40] width 20 height 20
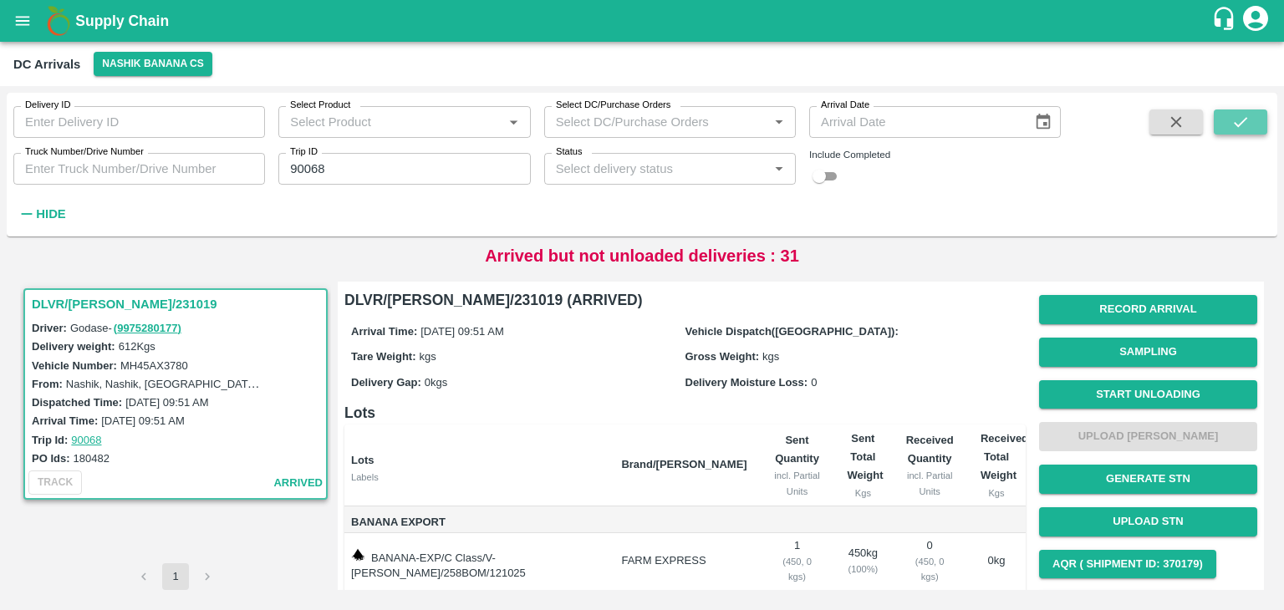
click at [1254, 118] on button "submit" at bounding box center [1240, 122] width 53 height 25
click at [1134, 388] on button "Start Unloading" at bounding box center [1148, 394] width 218 height 29
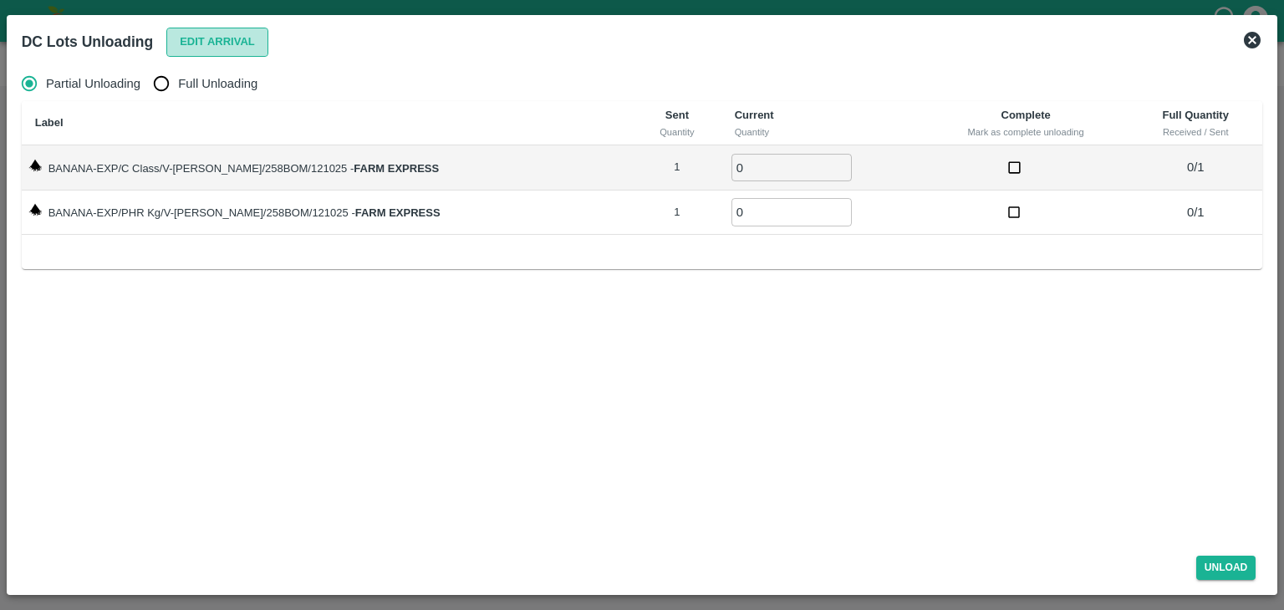
click at [224, 29] on button "Edit Arrival" at bounding box center [217, 42] width 102 height 29
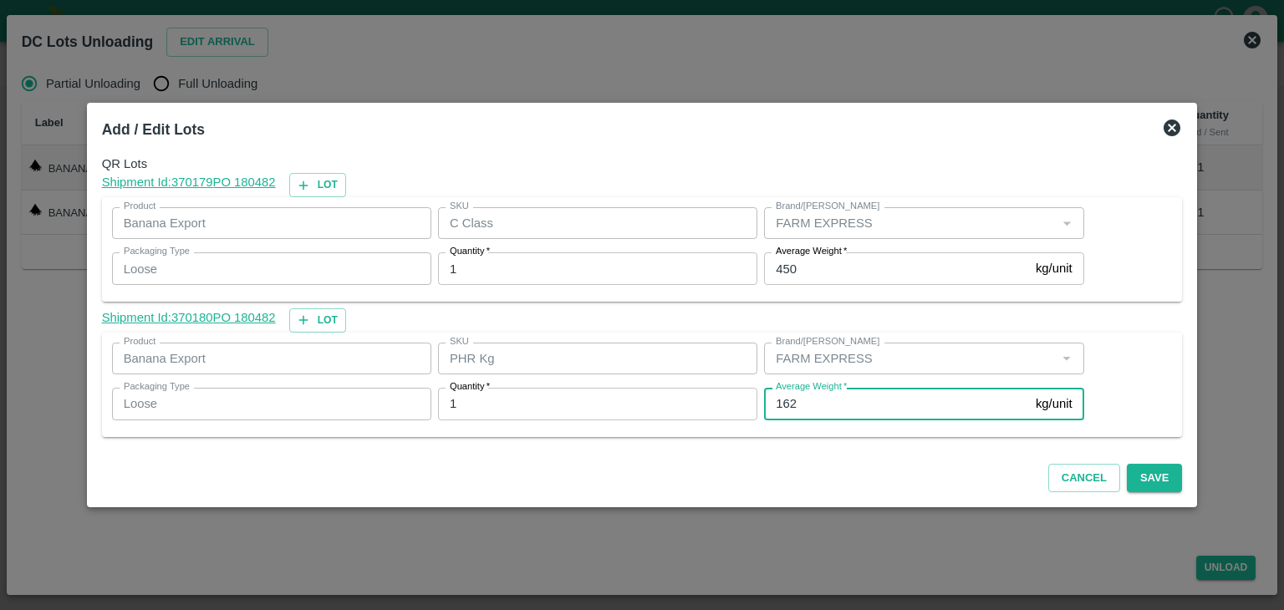
click at [812, 403] on input "162" at bounding box center [896, 404] width 265 height 32
type input "1"
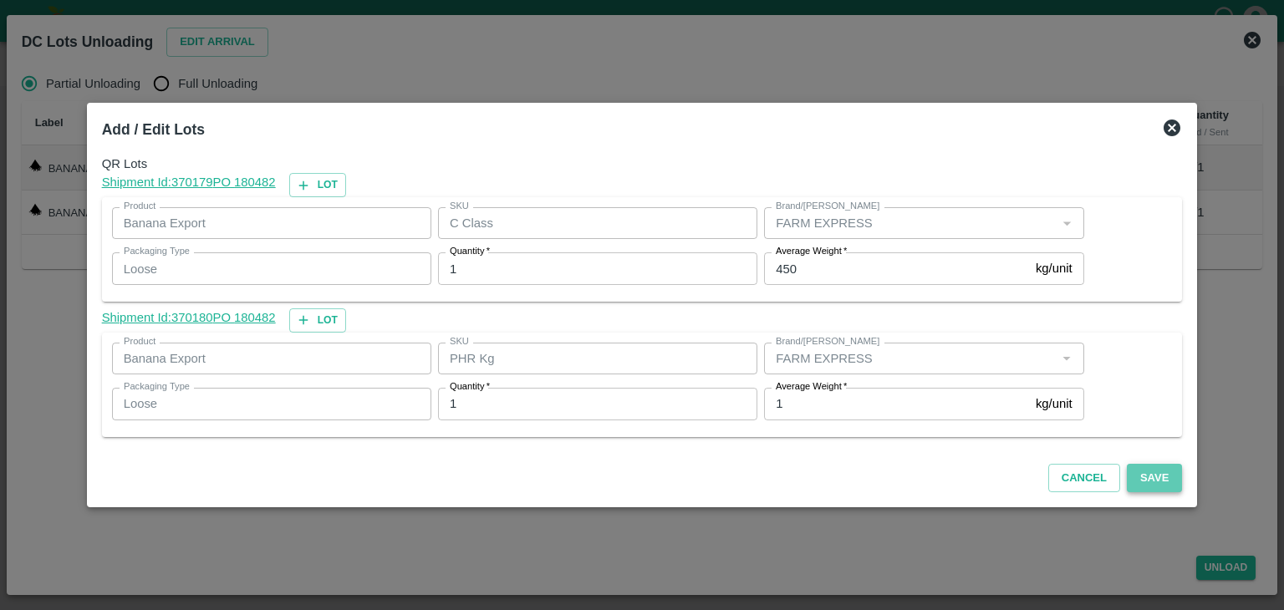
click at [1139, 487] on button "Save" at bounding box center [1154, 478] width 55 height 29
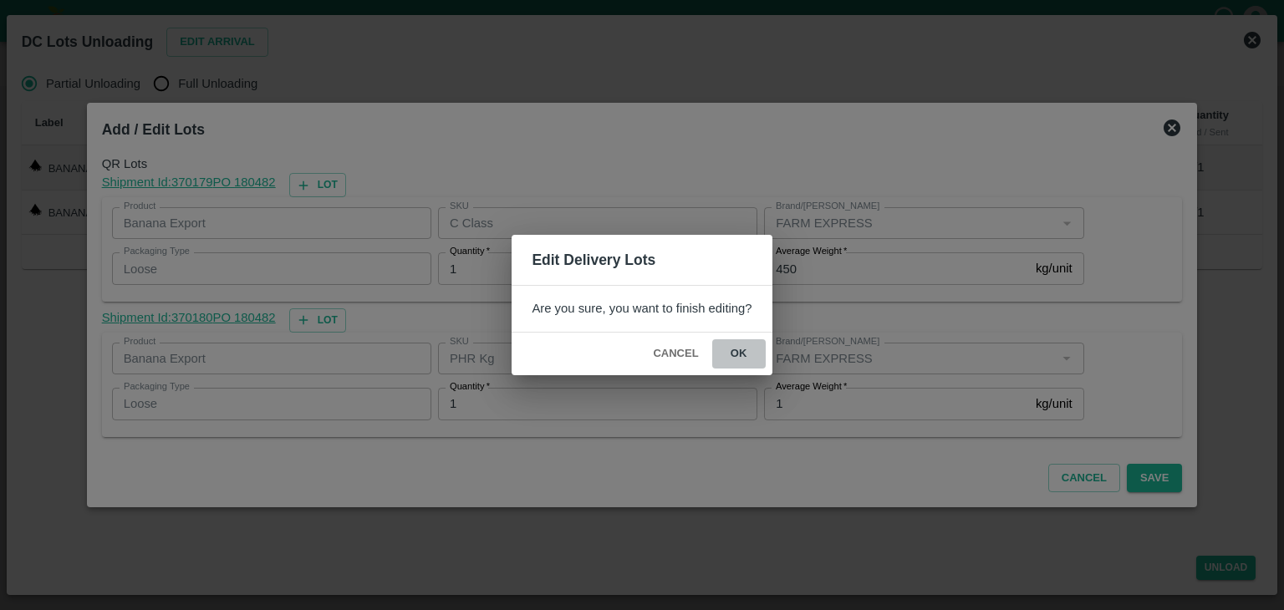
click at [736, 348] on button "ok" at bounding box center [738, 353] width 53 height 29
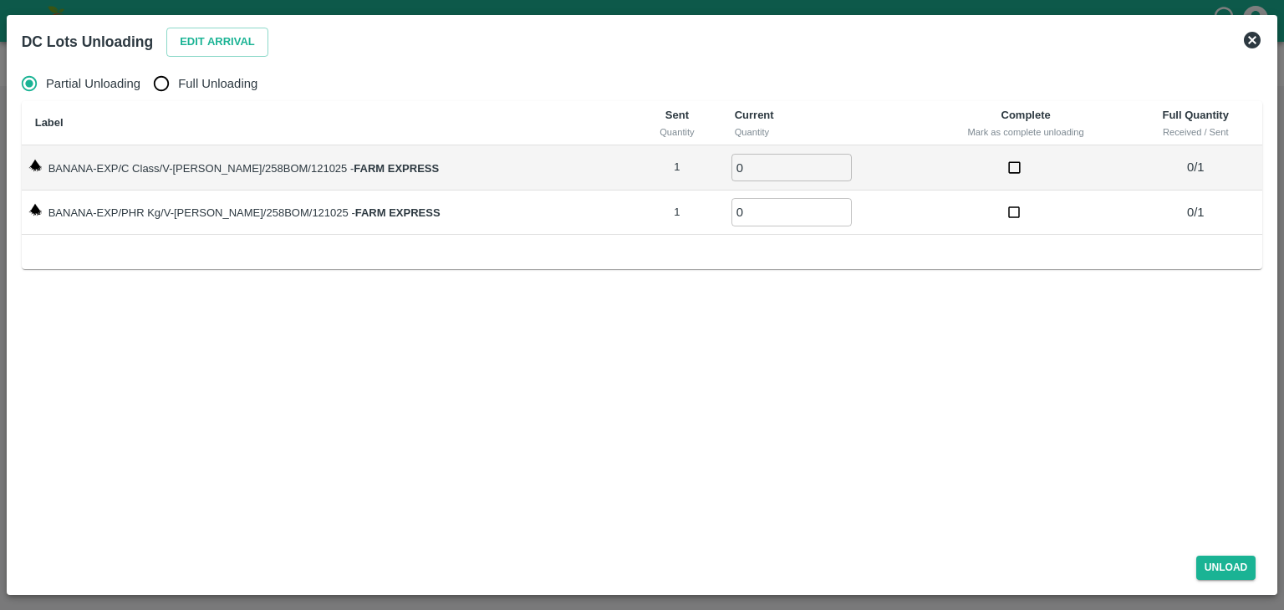
click at [1247, 43] on icon at bounding box center [1252, 40] width 17 height 17
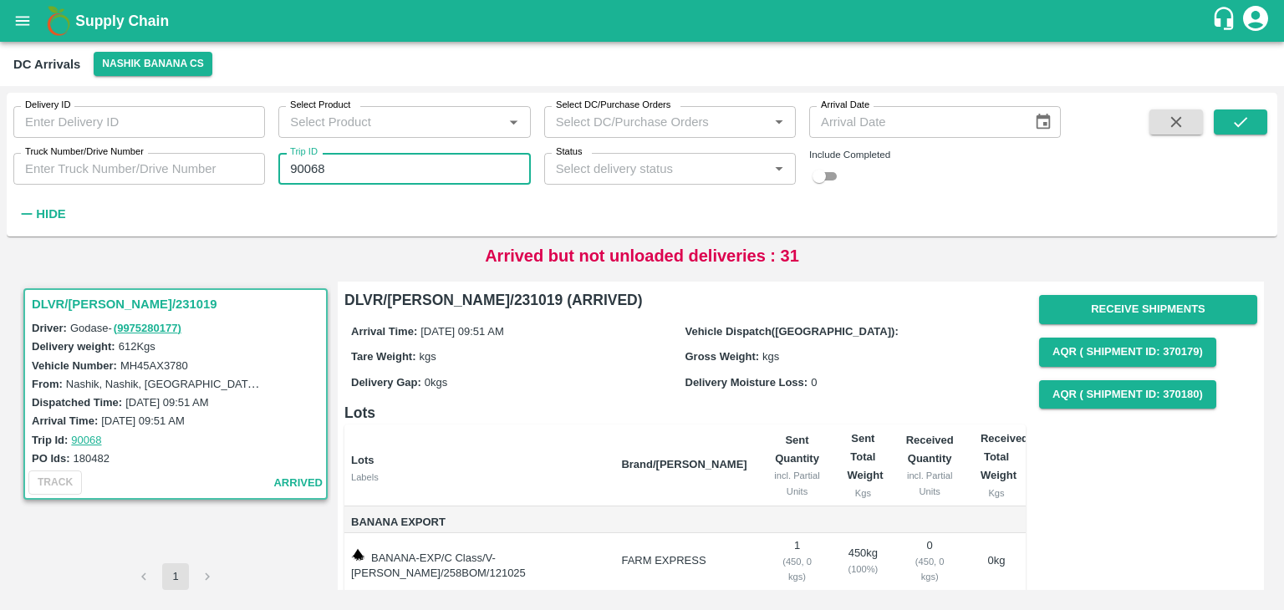
click at [374, 171] on input "90068" at bounding box center [404, 169] width 252 height 32
type input "90040"
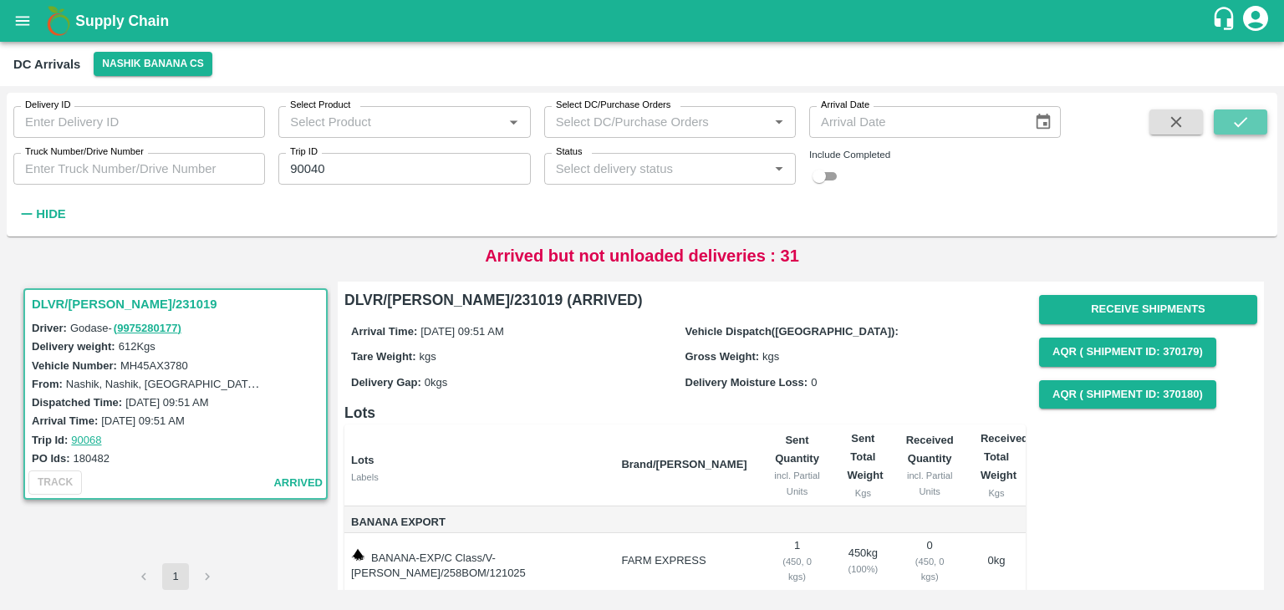
click at [1252, 121] on button "submit" at bounding box center [1240, 122] width 53 height 25
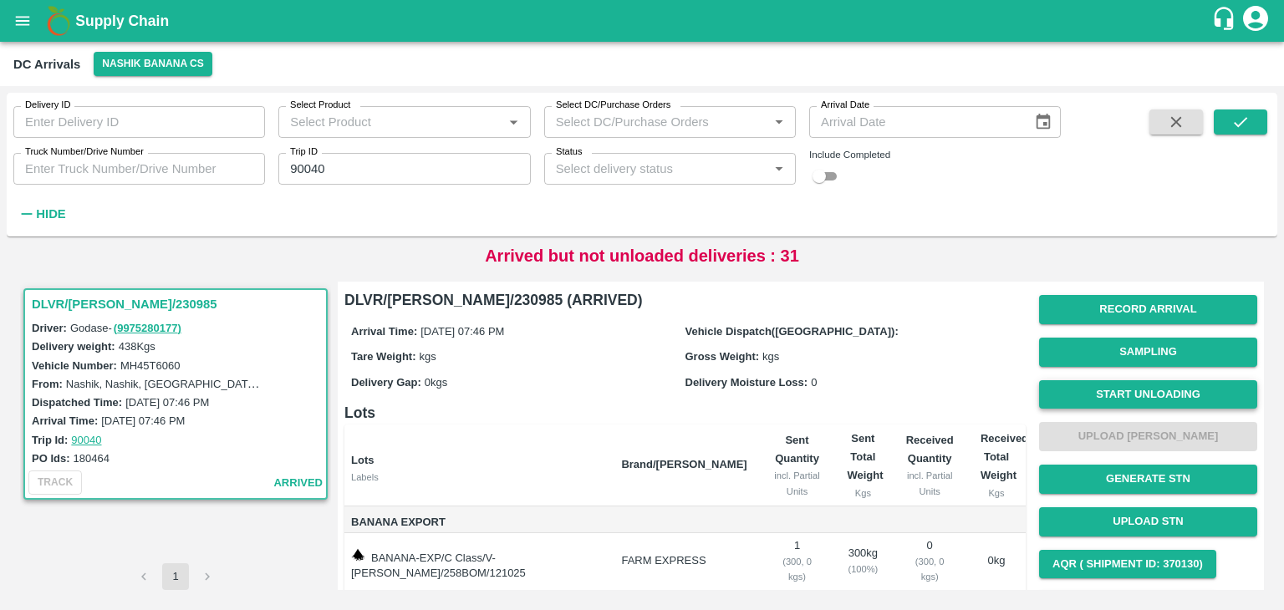
click at [1134, 389] on button "Start Unloading" at bounding box center [1148, 394] width 218 height 29
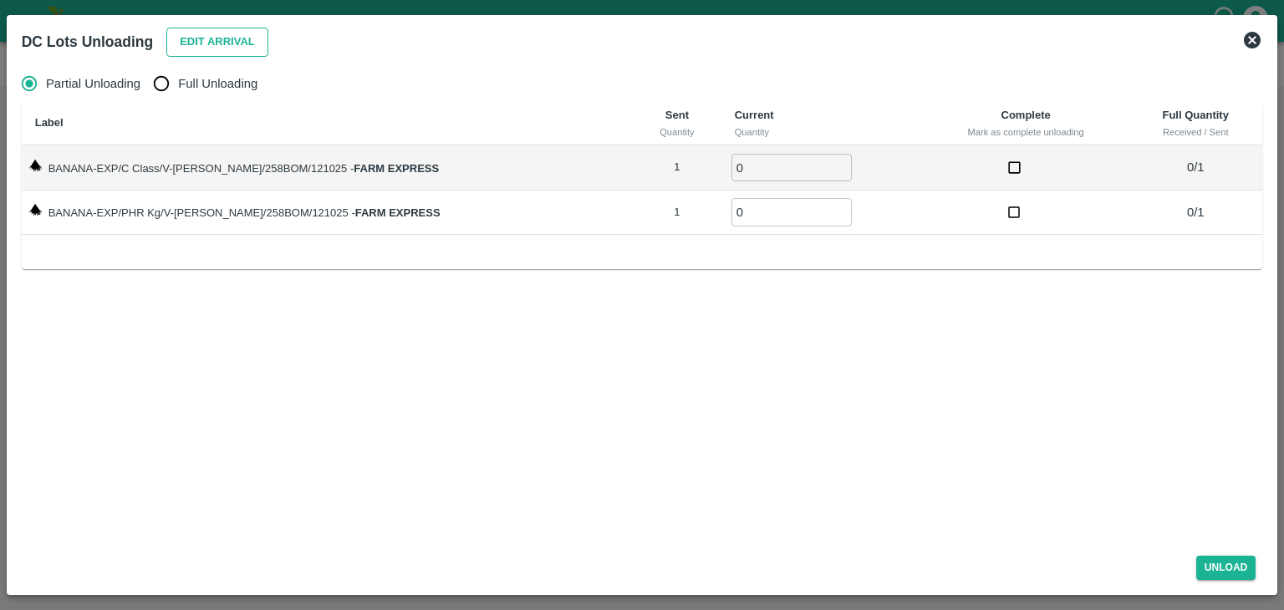
click at [237, 50] on button "Edit Arrival" at bounding box center [217, 42] width 102 height 29
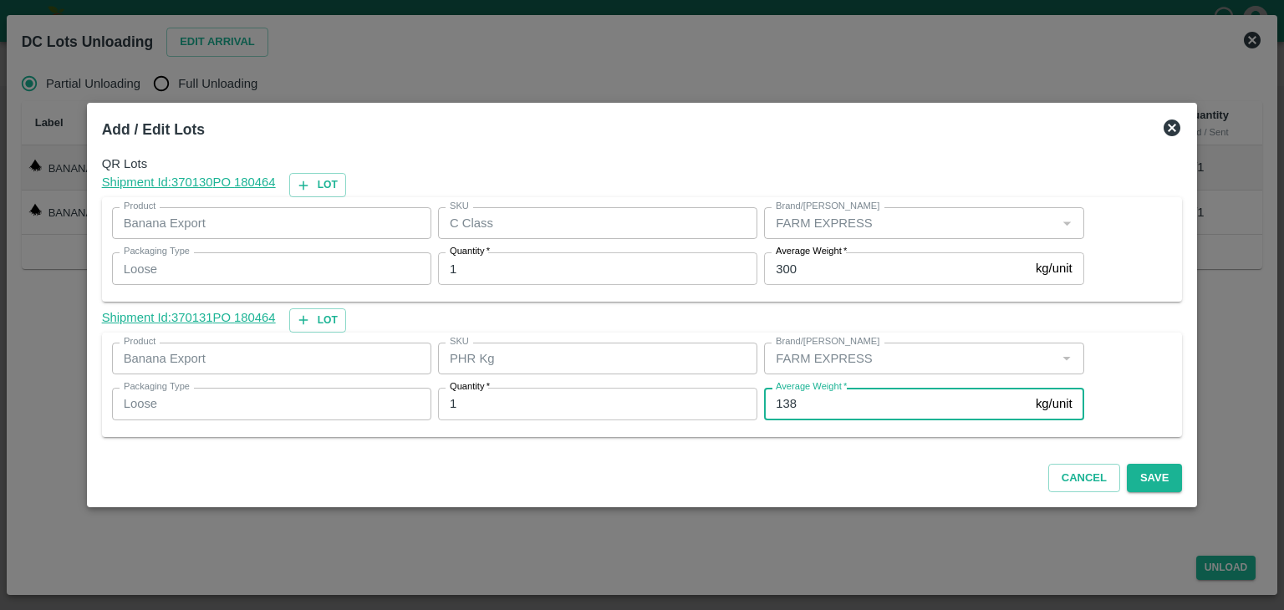
click at [833, 415] on input "138" at bounding box center [896, 404] width 265 height 32
type input "1"
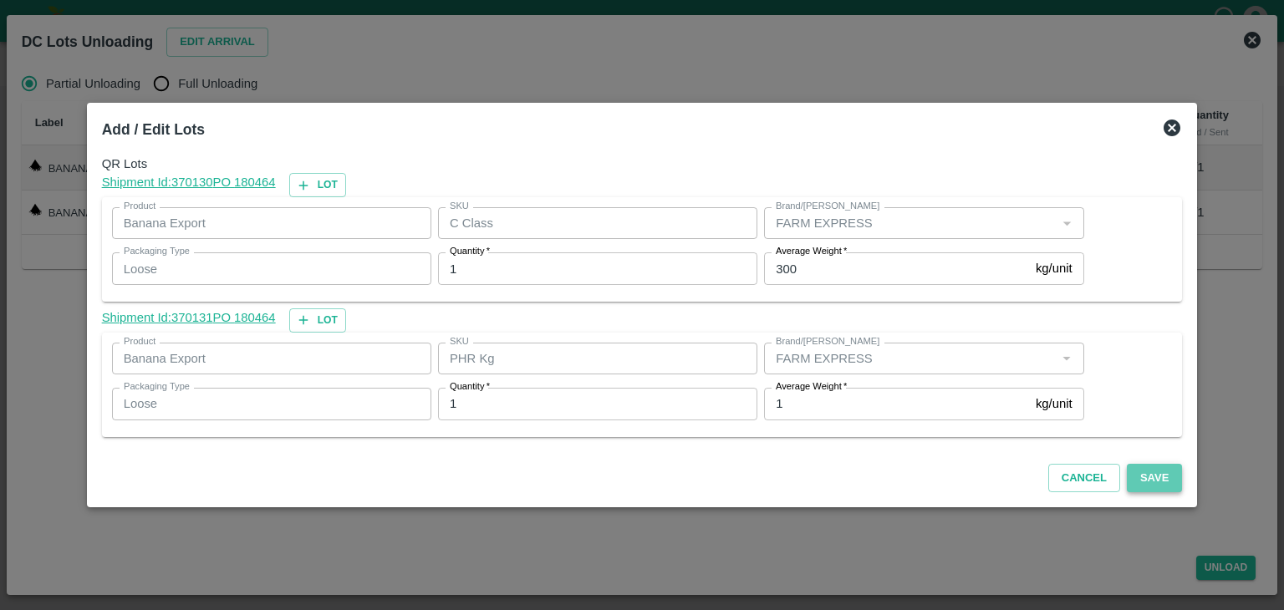
click at [1134, 472] on button "Save" at bounding box center [1154, 478] width 55 height 29
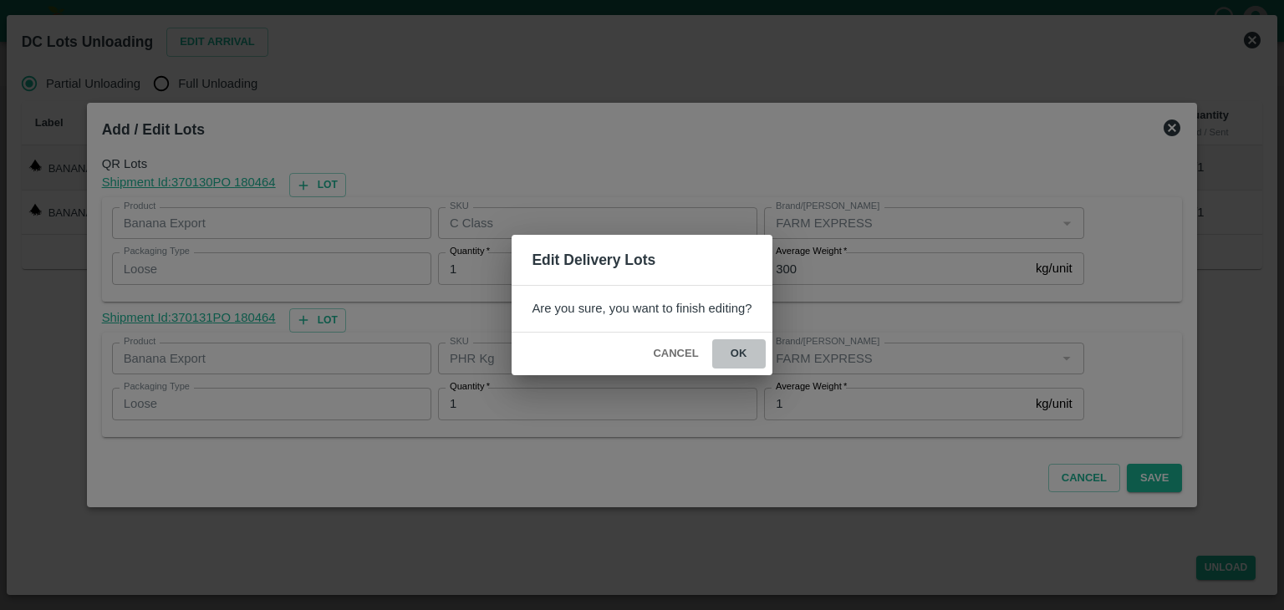
click at [741, 362] on button "ok" at bounding box center [738, 353] width 53 height 29
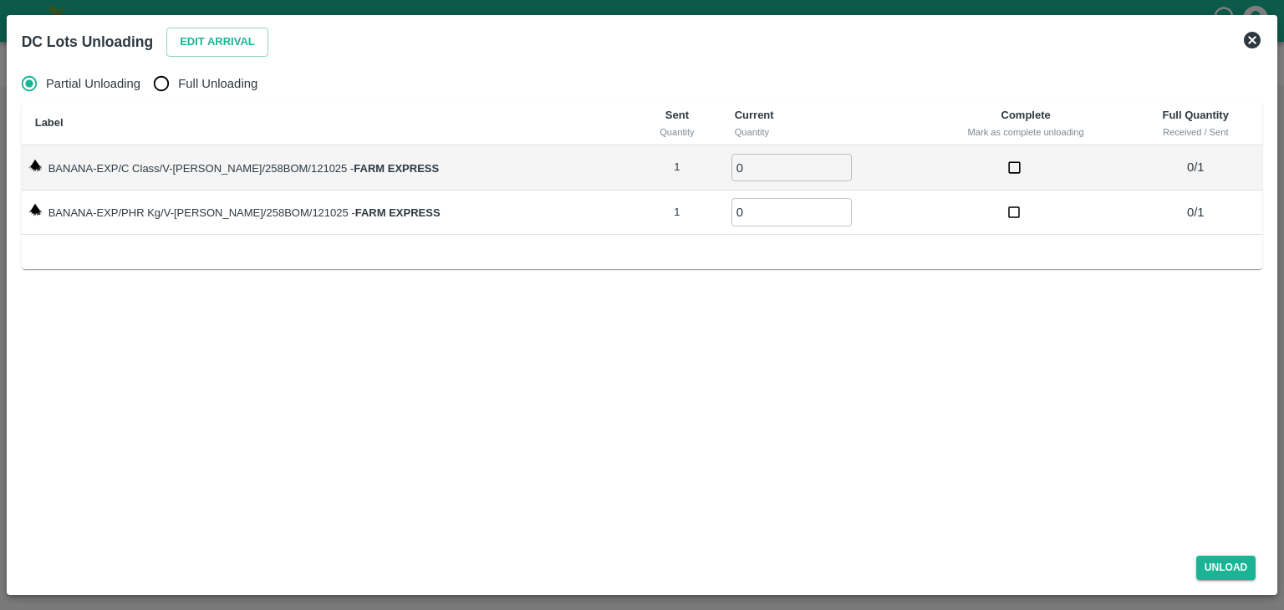
click at [1256, 43] on icon at bounding box center [1252, 40] width 20 height 20
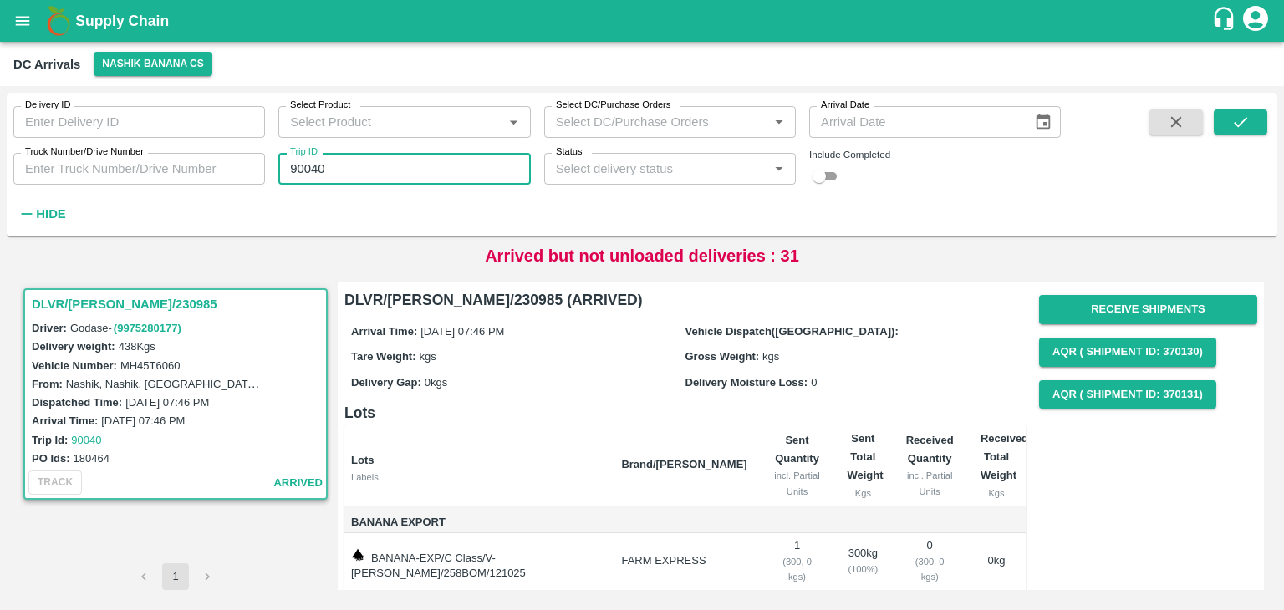
click at [435, 171] on input "90040" at bounding box center [404, 169] width 252 height 32
type input "90042"
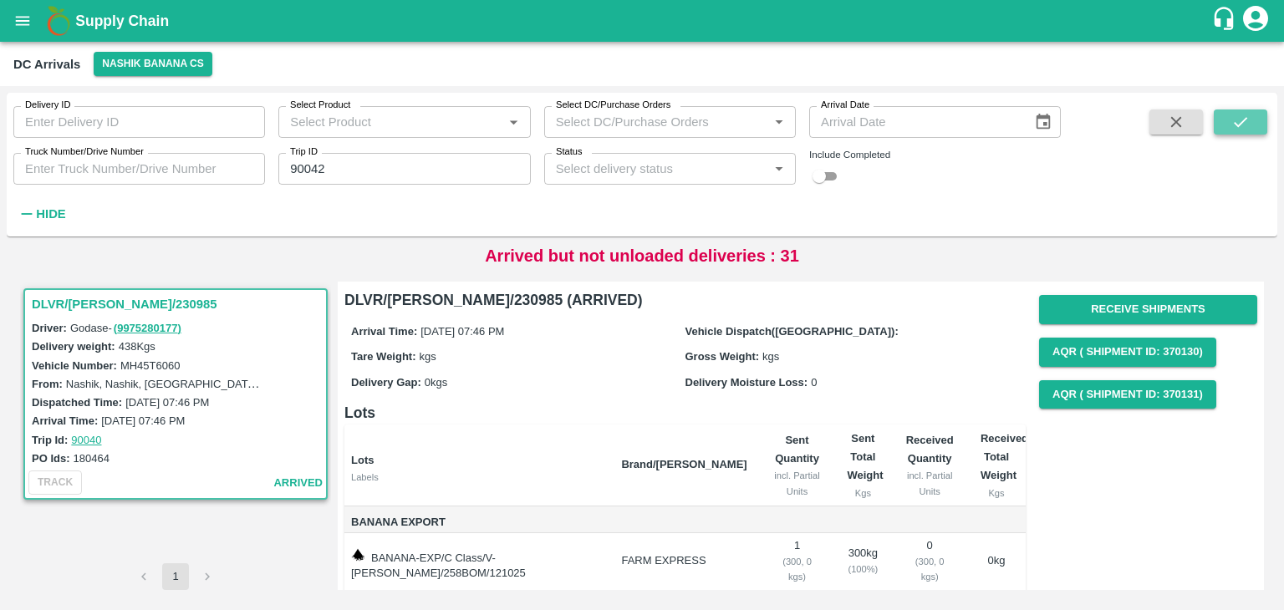
click at [1258, 120] on button "submit" at bounding box center [1240, 122] width 53 height 25
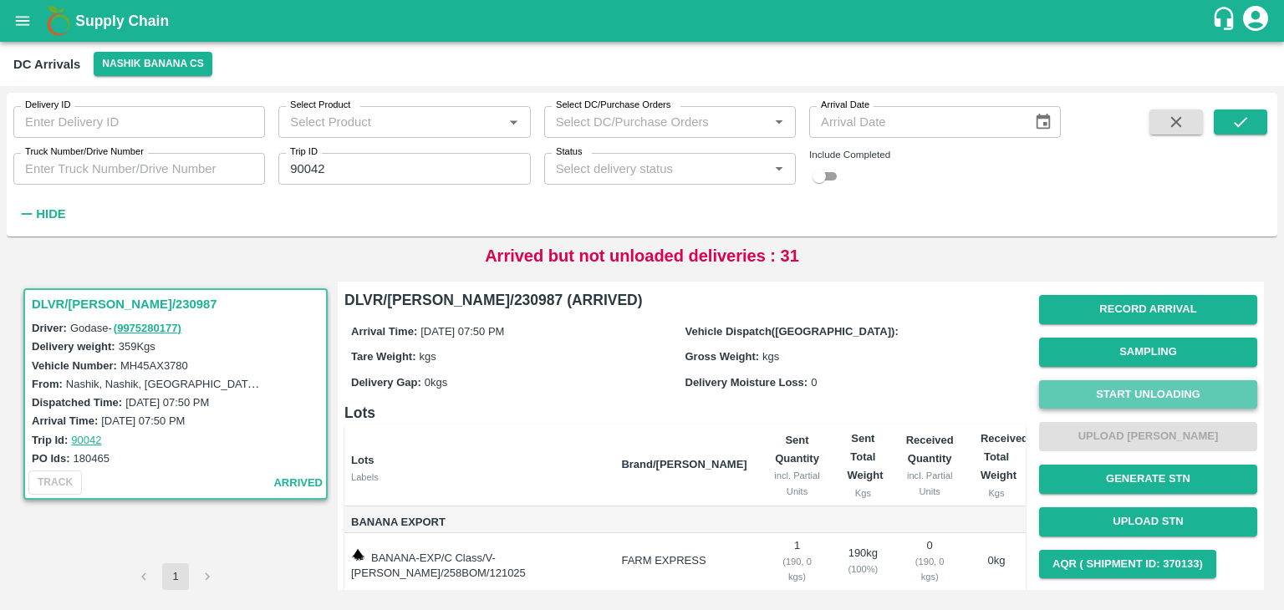
click at [1128, 396] on button "Start Unloading" at bounding box center [1148, 394] width 218 height 29
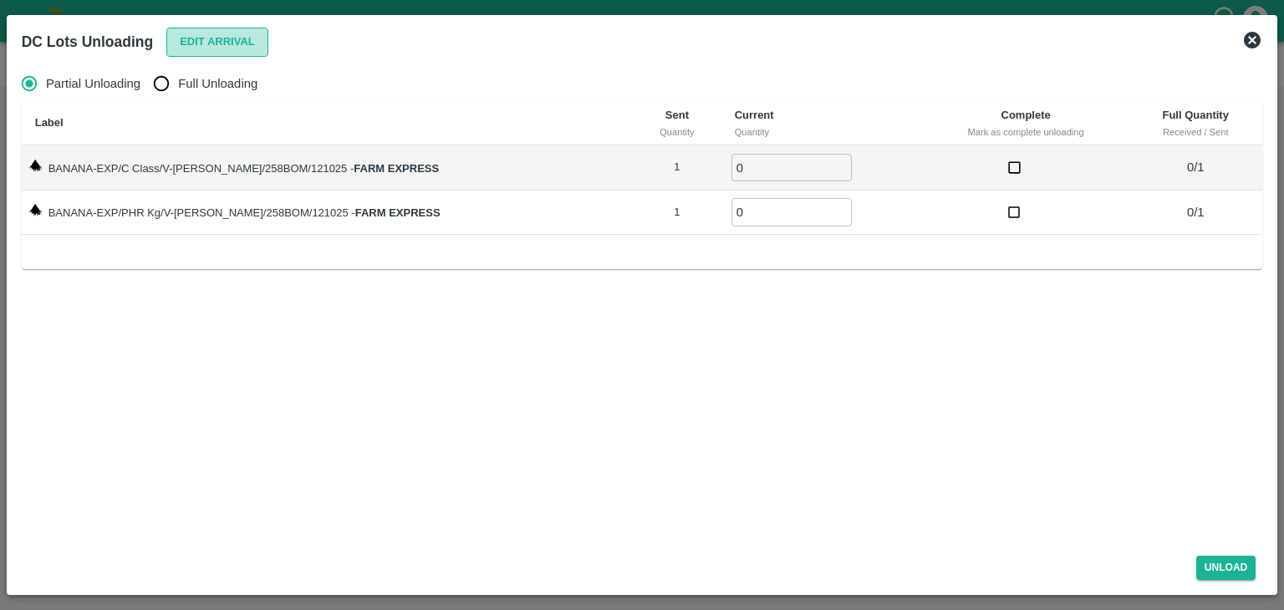
click at [215, 43] on button "Edit Arrival" at bounding box center [217, 42] width 102 height 29
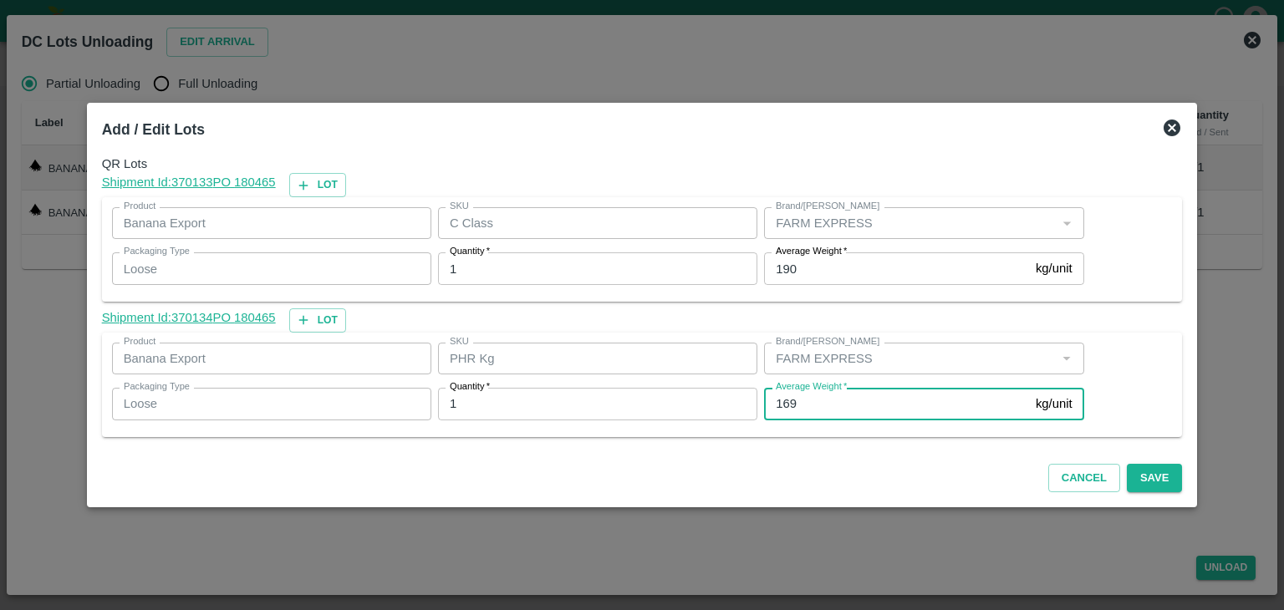
click at [806, 406] on input "169" at bounding box center [896, 404] width 265 height 32
type input "1"
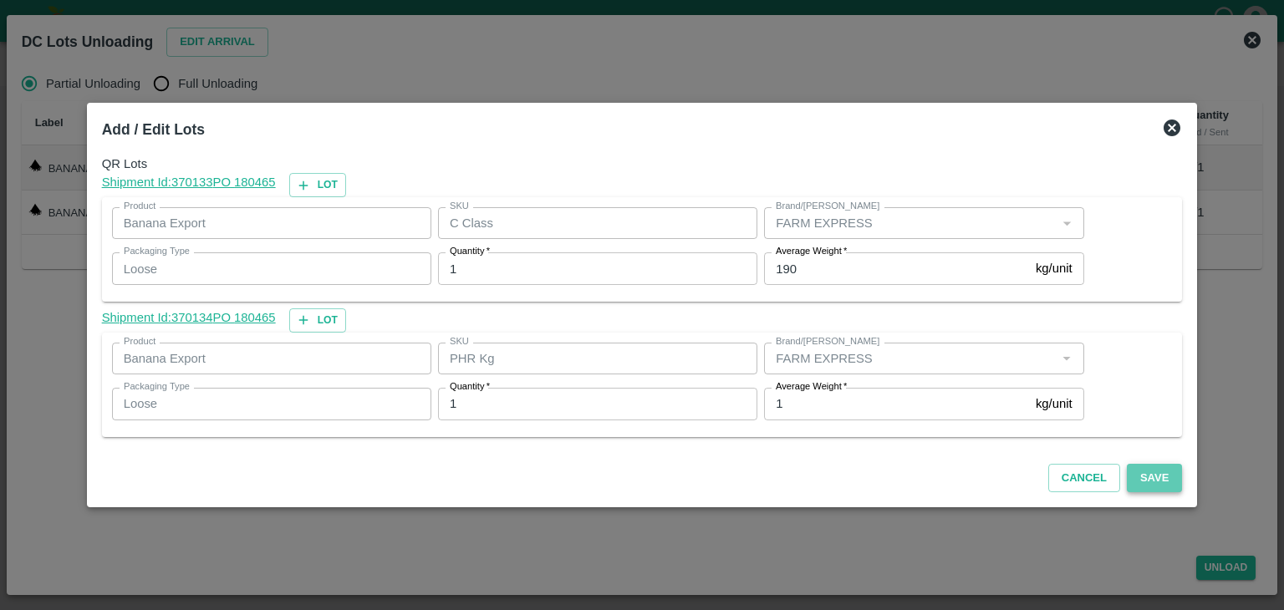
click at [1137, 476] on button "Save" at bounding box center [1154, 478] width 55 height 29
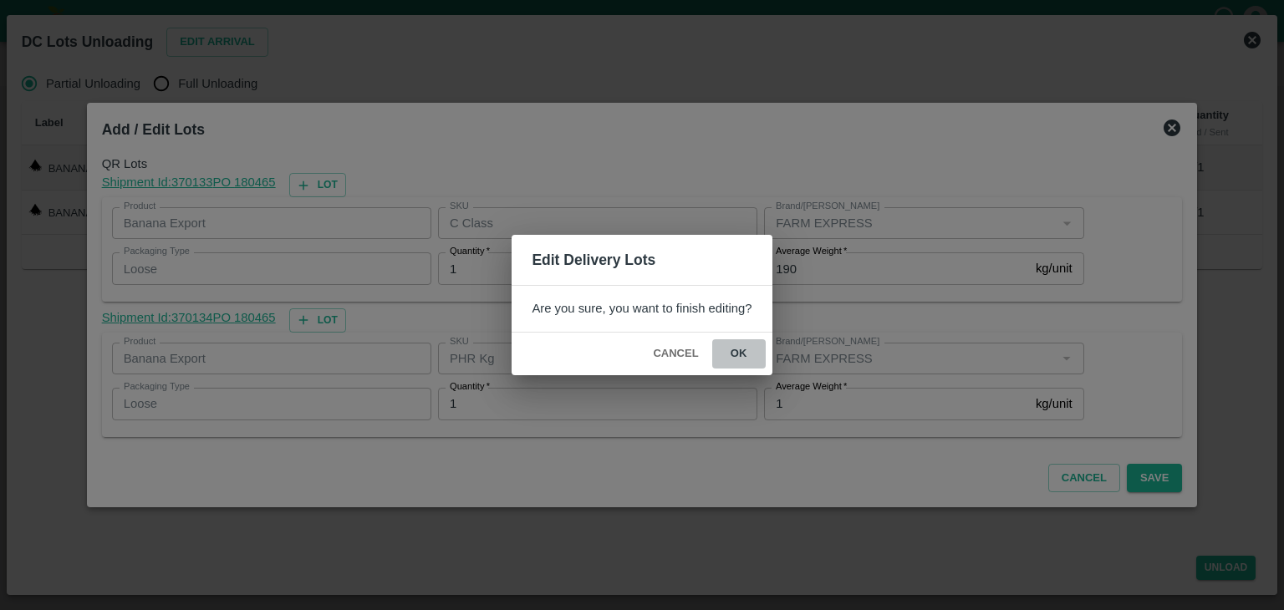
click at [741, 358] on button "ok" at bounding box center [738, 353] width 53 height 29
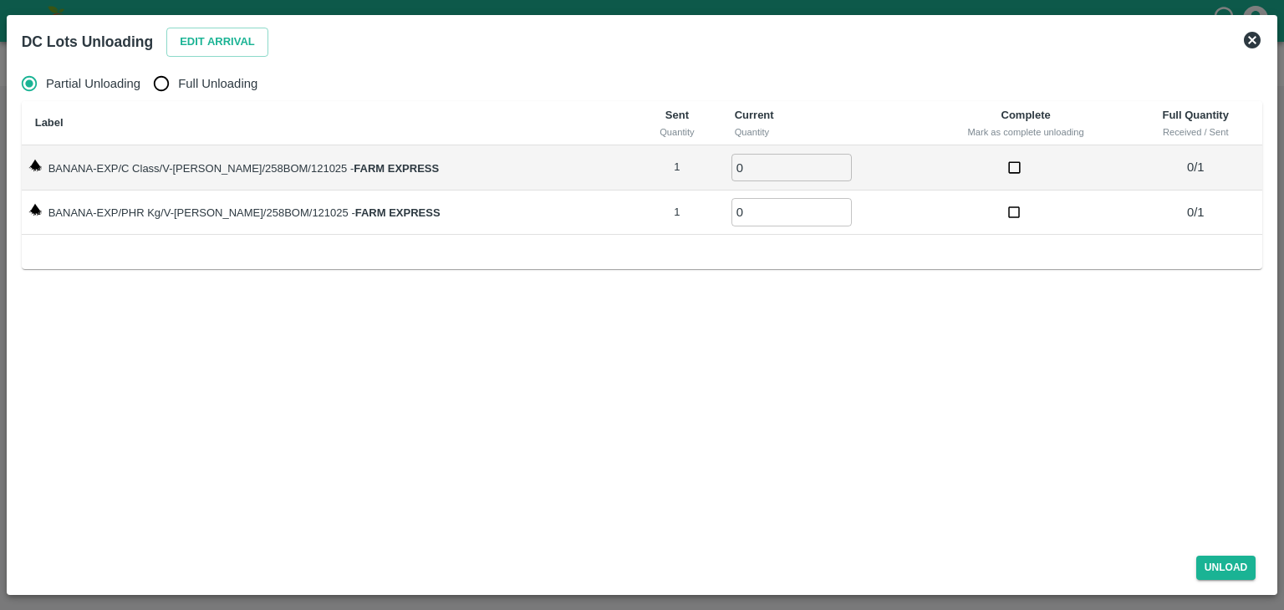
click at [1251, 43] on icon at bounding box center [1252, 40] width 17 height 17
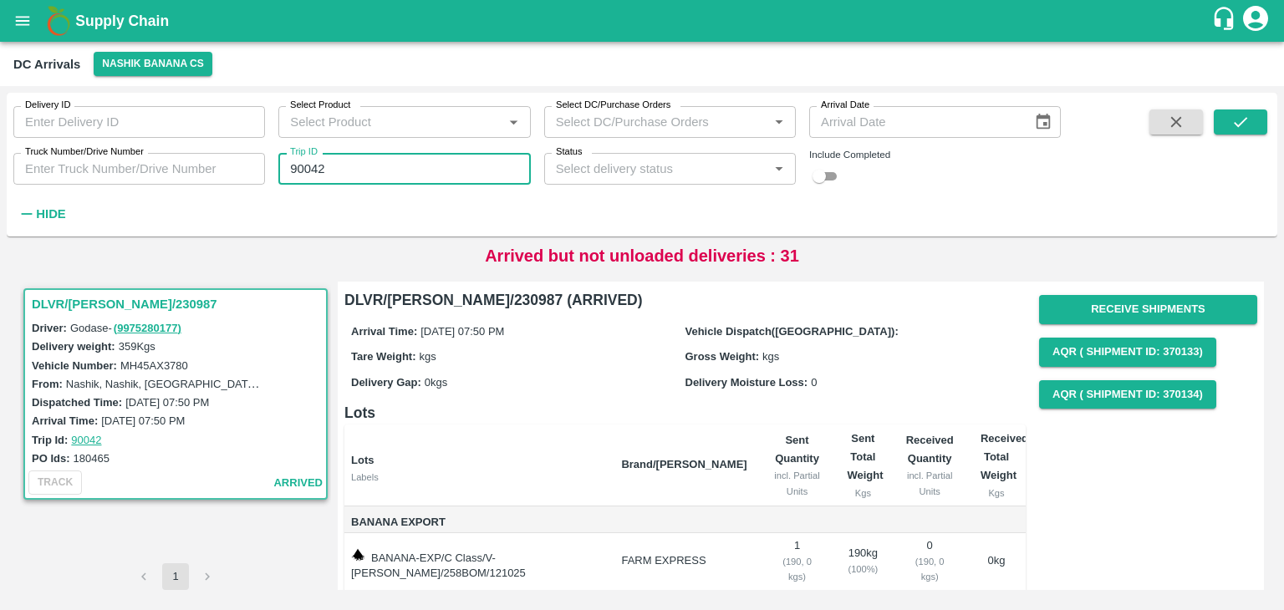
click at [380, 172] on input "90042" at bounding box center [404, 169] width 252 height 32
type input "90062"
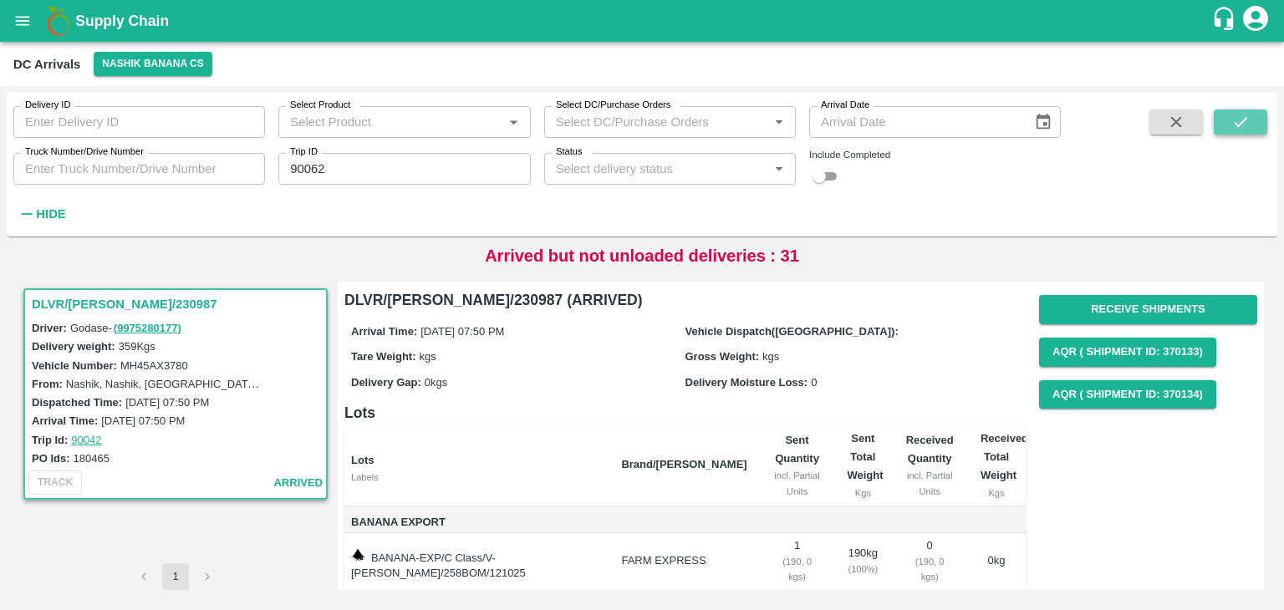
click at [1237, 125] on icon "submit" at bounding box center [1240, 122] width 13 height 10
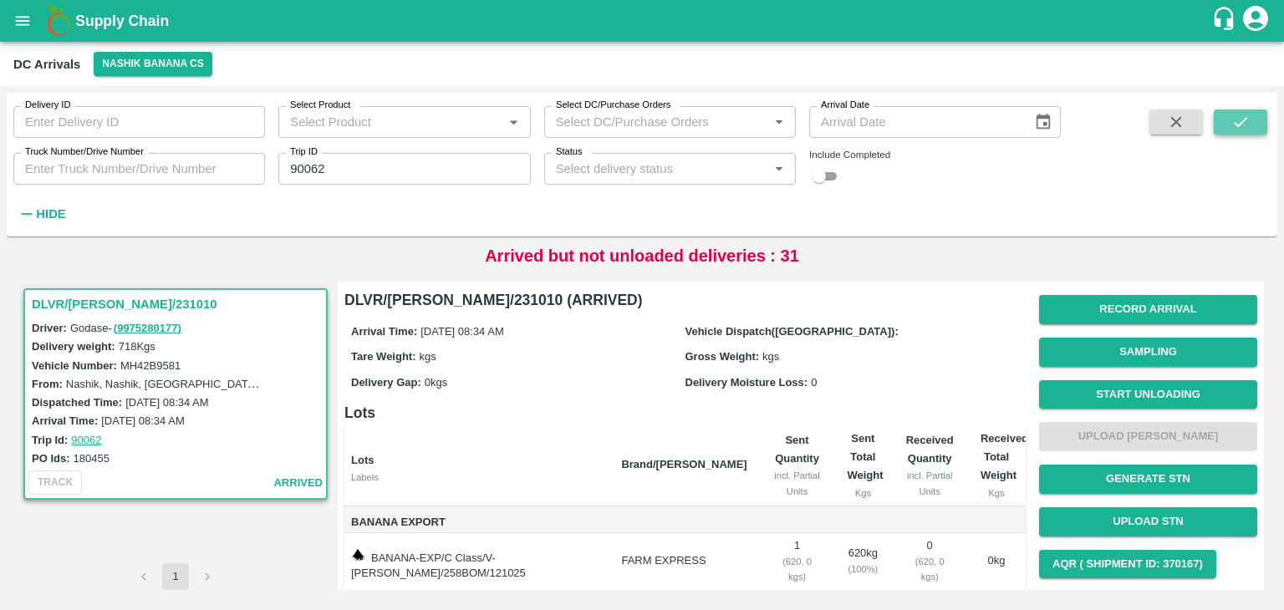
click at [1237, 125] on icon "submit" at bounding box center [1240, 122] width 13 height 10
click at [1128, 395] on button "Start Unloading" at bounding box center [1148, 394] width 218 height 29
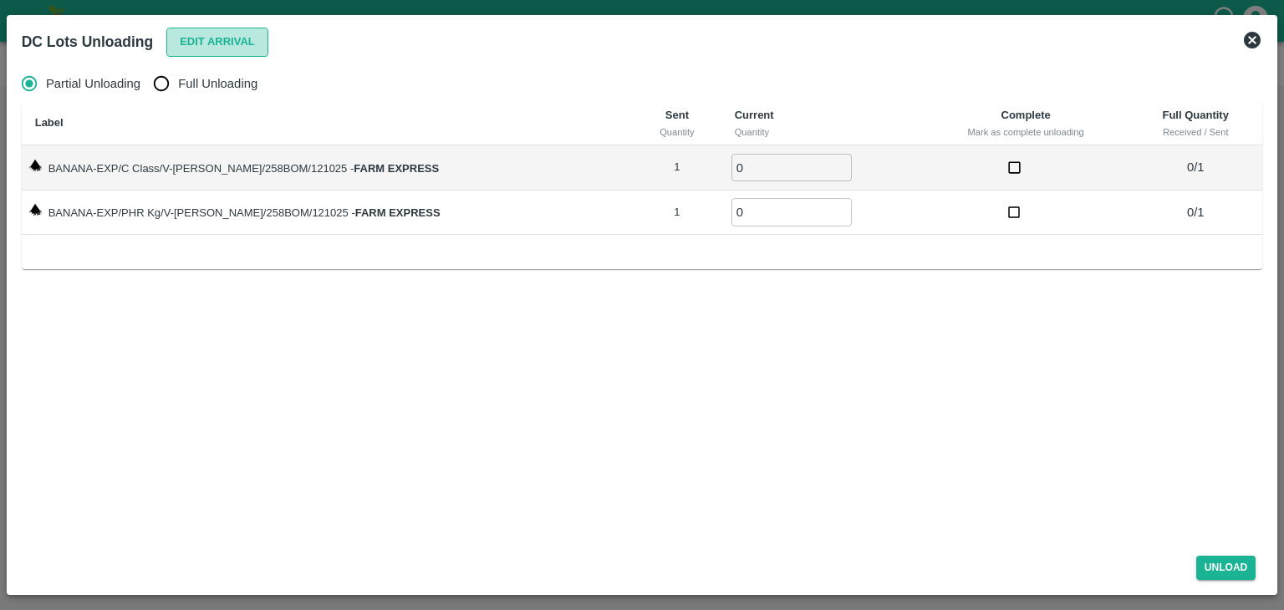
click at [242, 47] on button "Edit Arrival" at bounding box center [217, 42] width 102 height 29
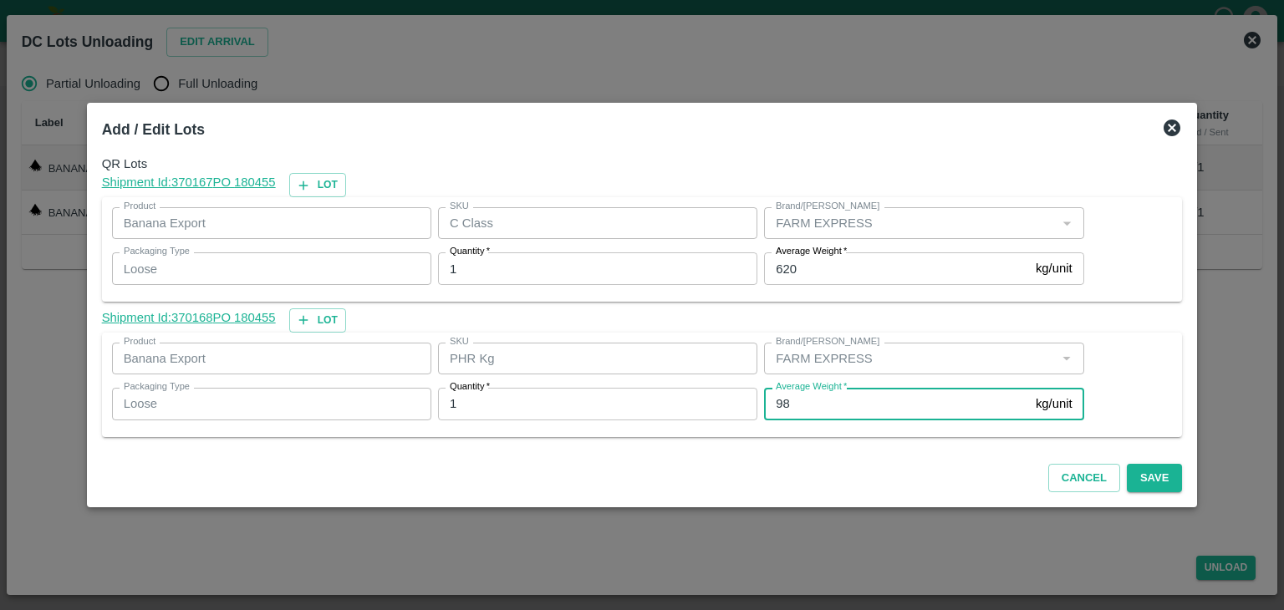
click at [806, 407] on input "98" at bounding box center [896, 404] width 265 height 32
type input "9"
type input "1"
click at [1154, 487] on button "Save" at bounding box center [1154, 478] width 55 height 29
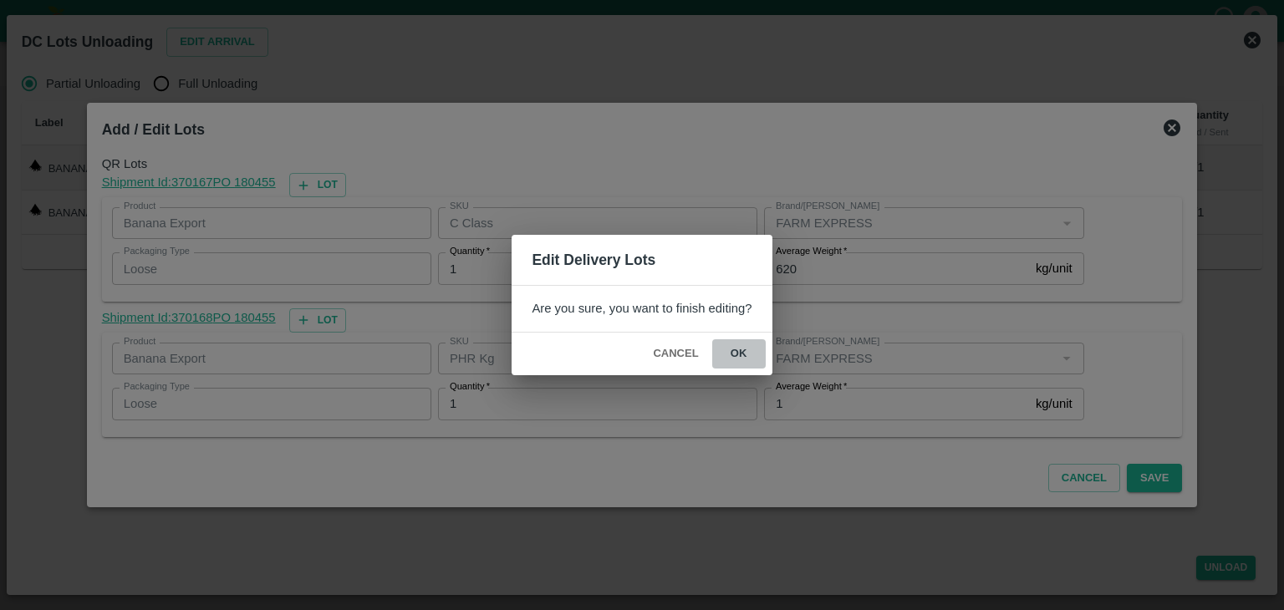
click at [738, 357] on button "ok" at bounding box center [738, 353] width 53 height 29
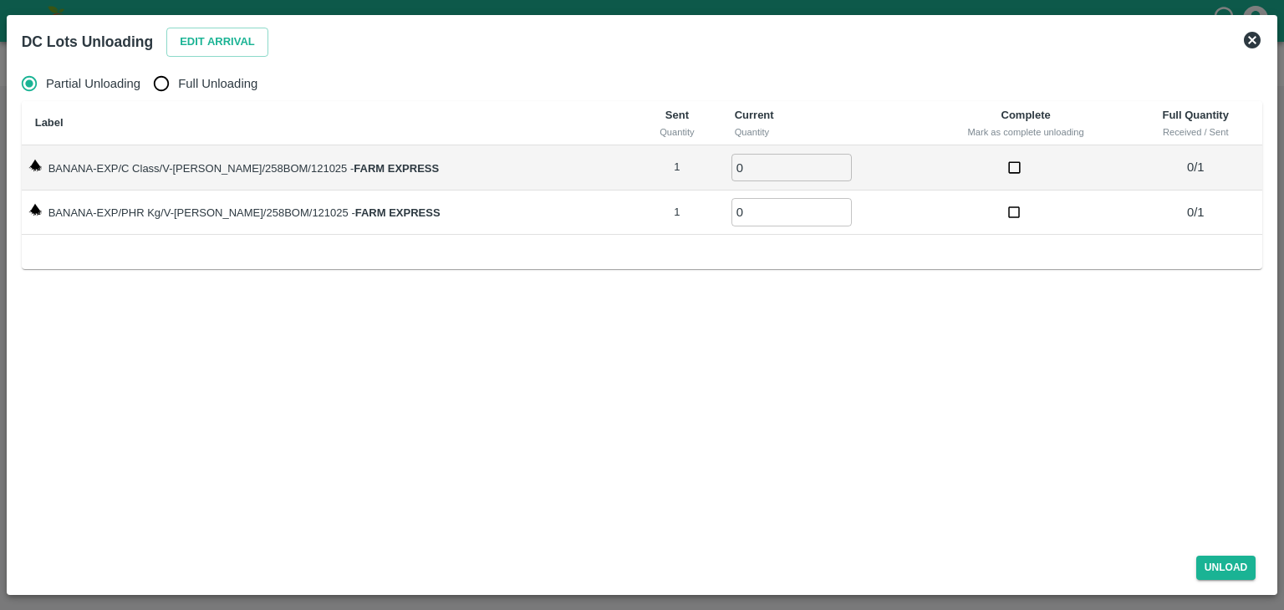
click at [1242, 39] on icon at bounding box center [1252, 40] width 20 height 20
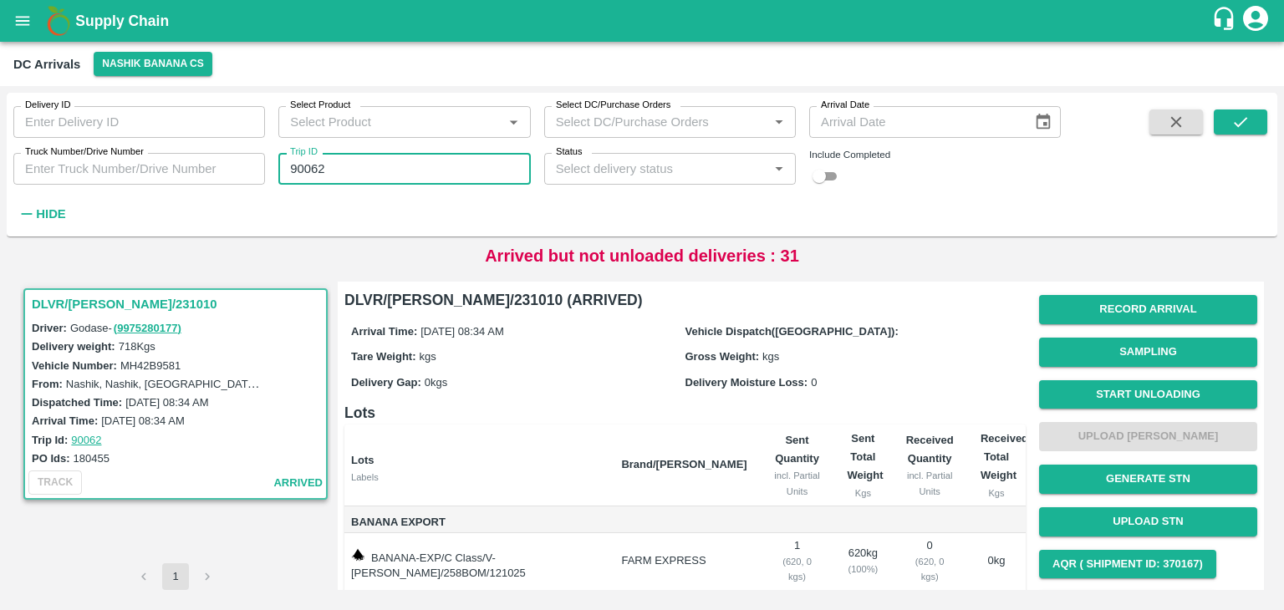
click at [364, 183] on input "90062" at bounding box center [404, 169] width 252 height 32
type input "90054"
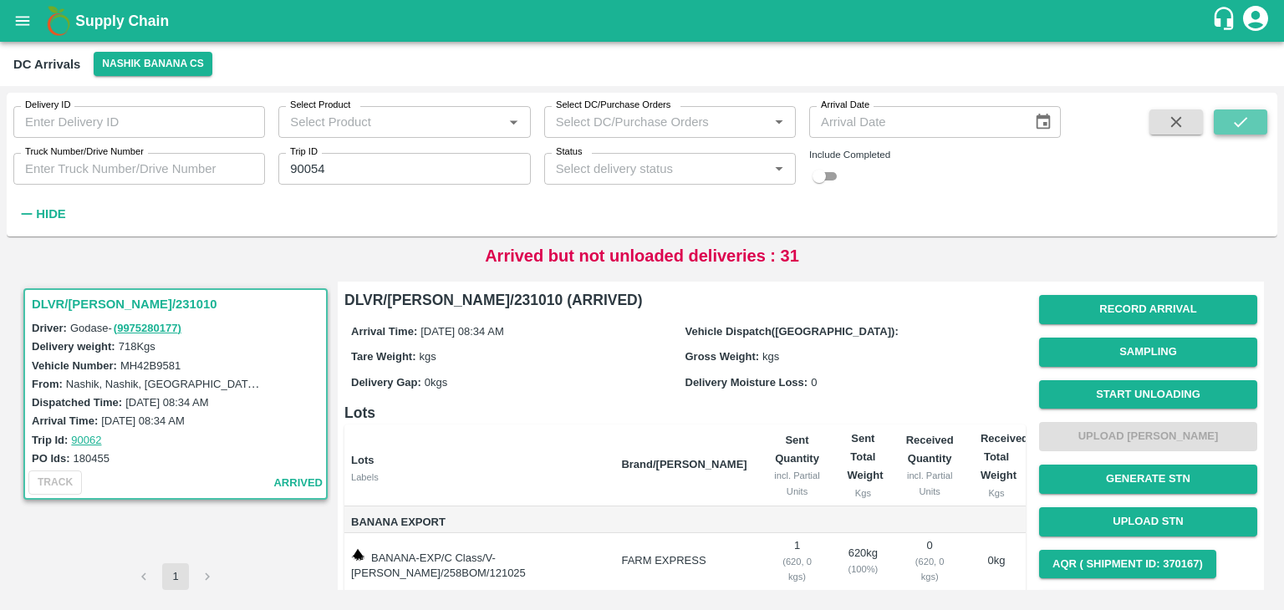
click at [1235, 122] on icon "submit" at bounding box center [1240, 122] width 18 height 18
click at [1151, 390] on button "Start Unloading" at bounding box center [1148, 394] width 218 height 29
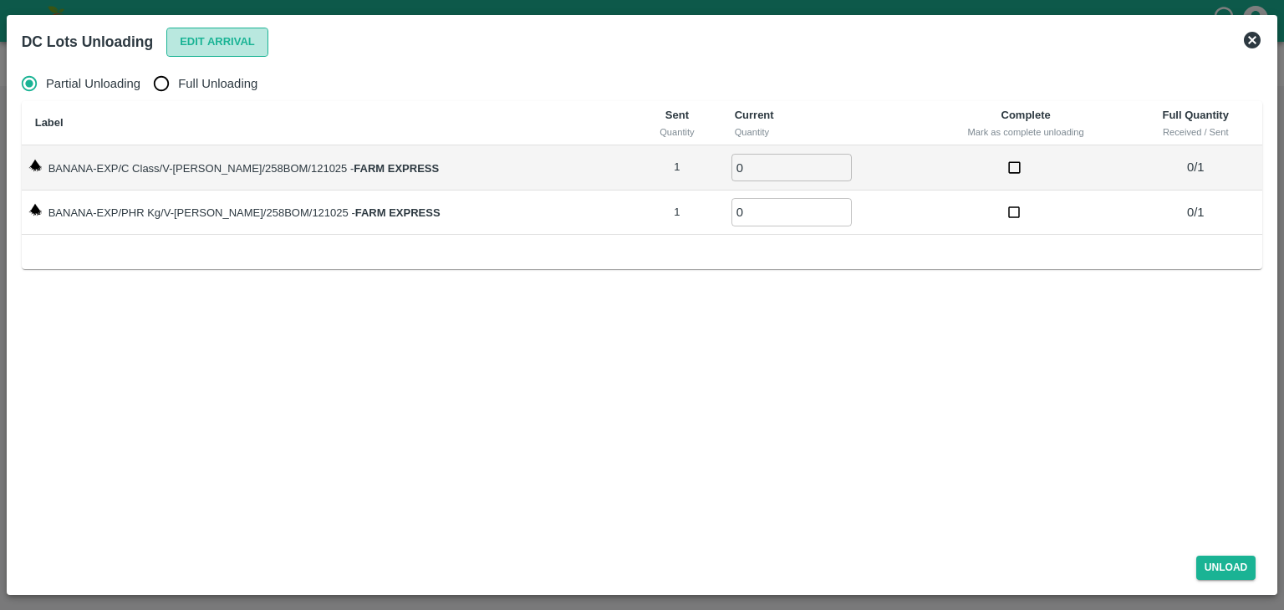
click at [211, 38] on button "Edit Arrival" at bounding box center [217, 42] width 102 height 29
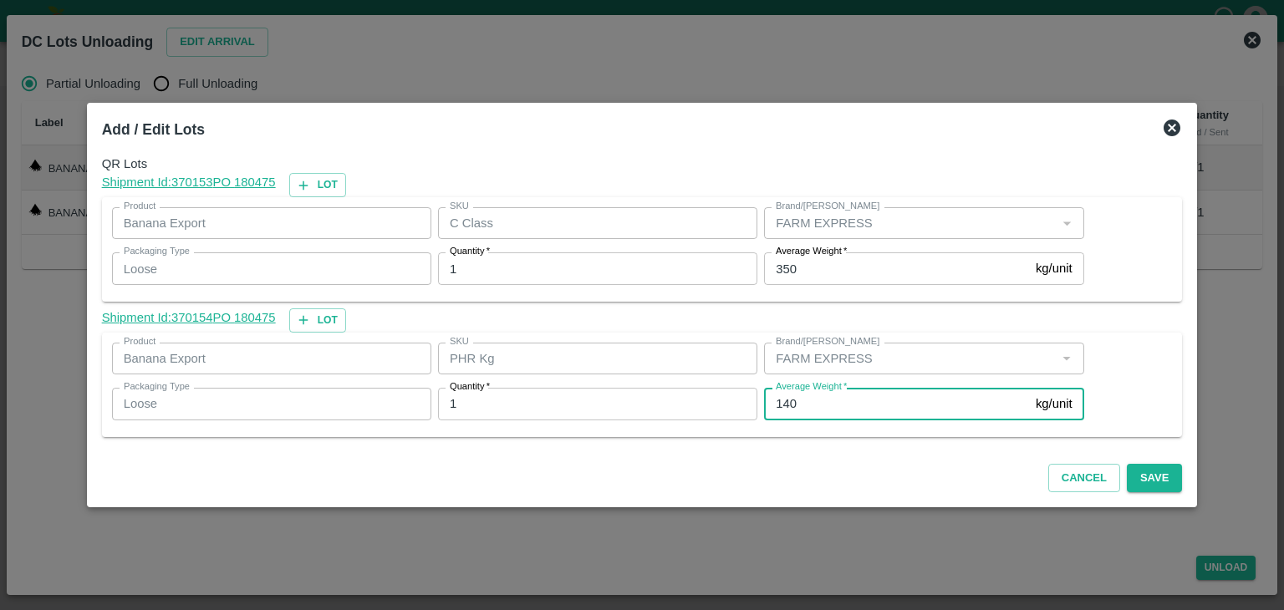
click at [850, 411] on input "140" at bounding box center [896, 404] width 265 height 32
type input "1"
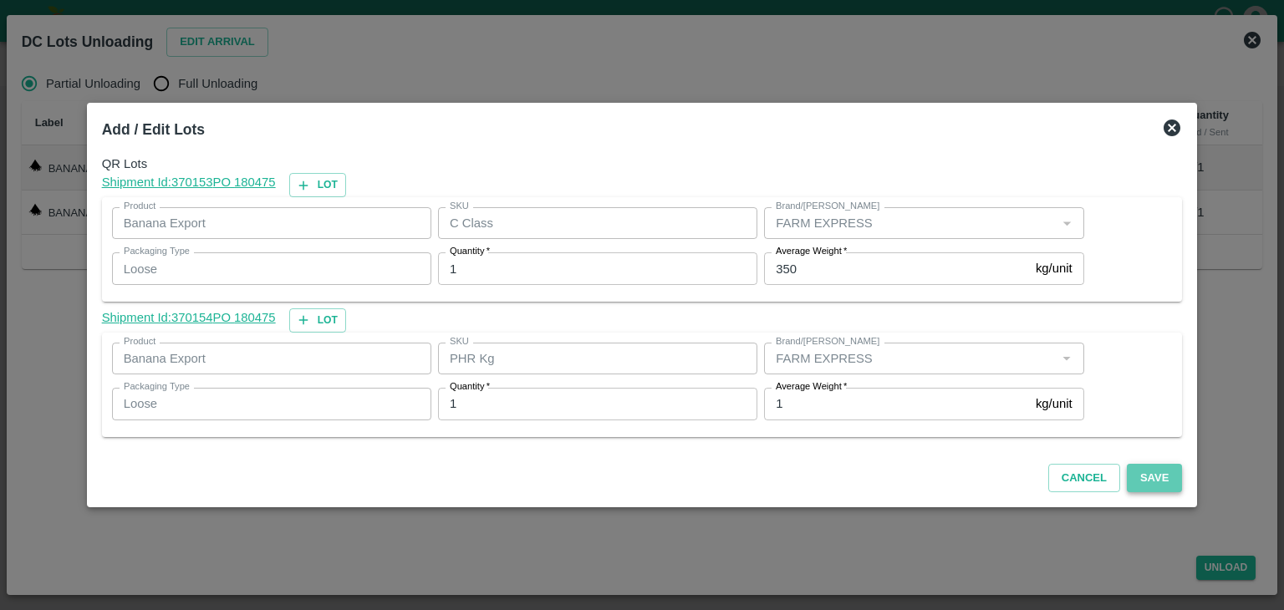
click at [1127, 472] on button "Save" at bounding box center [1154, 478] width 55 height 29
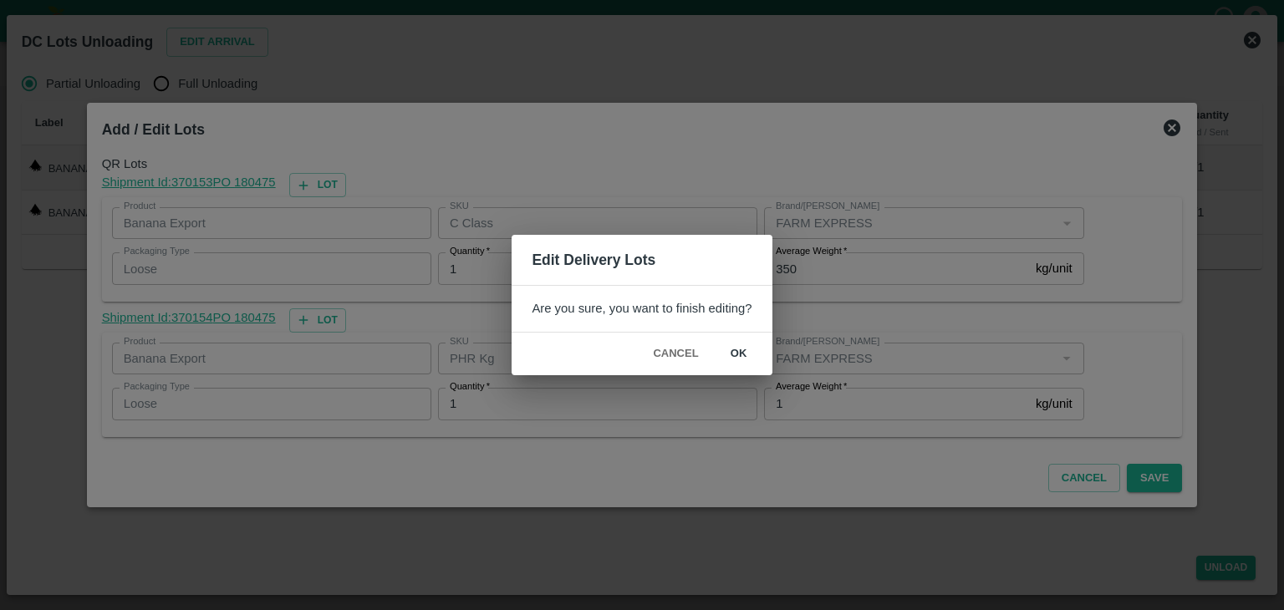
click at [721, 355] on button "ok" at bounding box center [738, 353] width 53 height 29
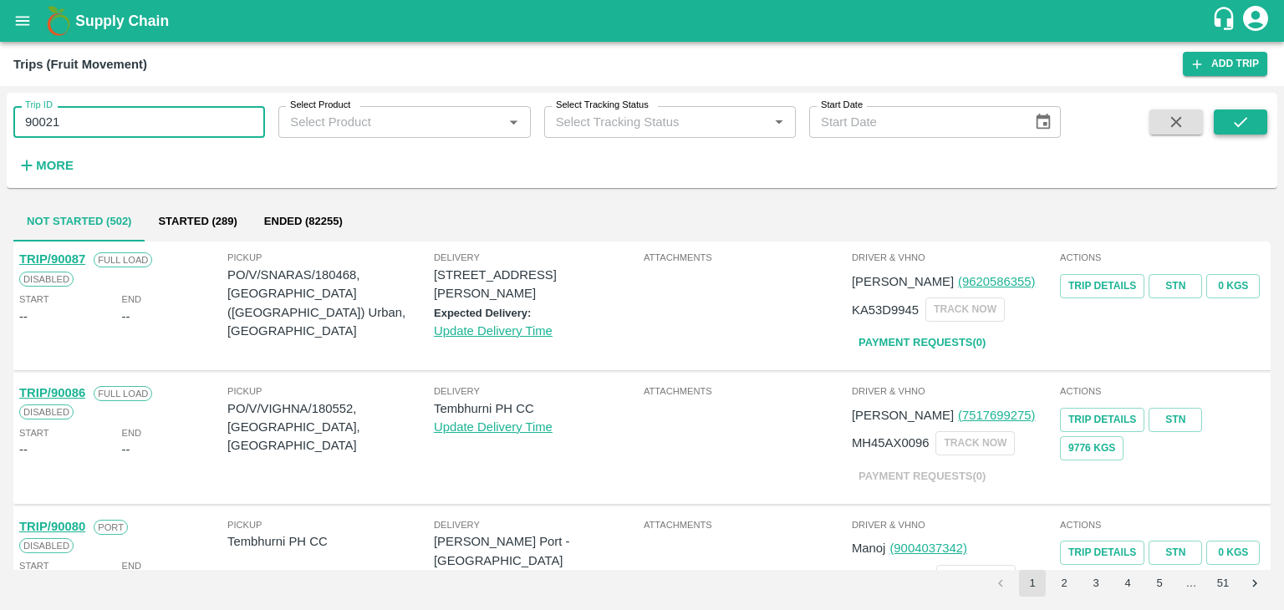
type input "90021"
click at [1231, 125] on icon "submit" at bounding box center [1240, 122] width 18 height 18
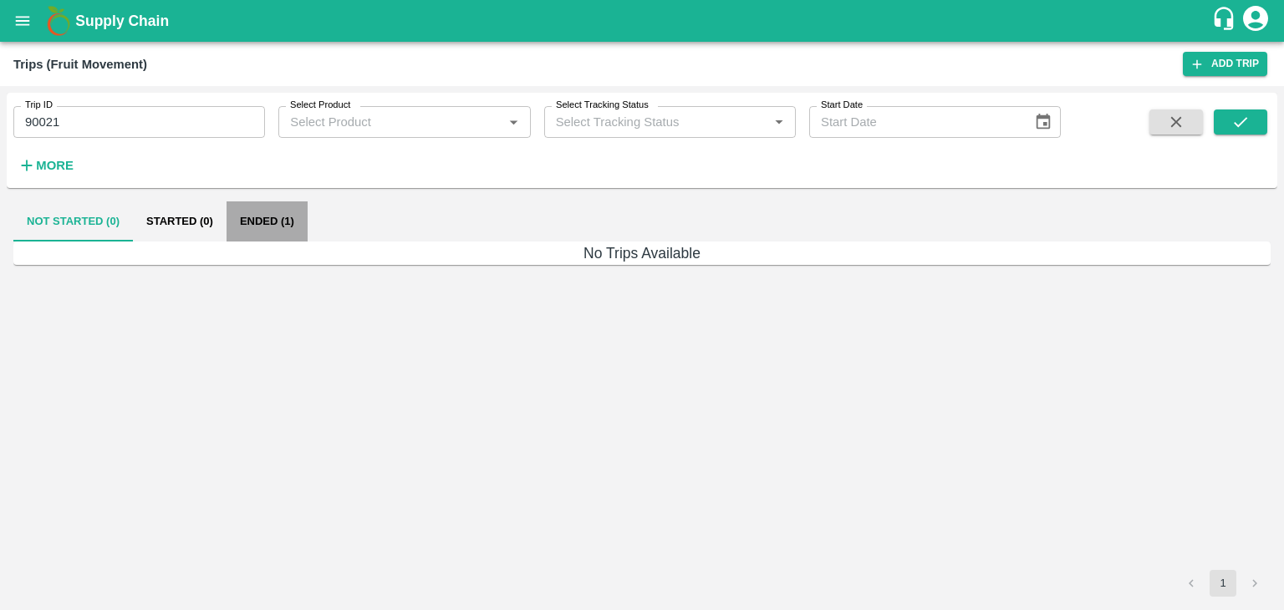
click at [276, 218] on button "Ended (1)" at bounding box center [267, 221] width 81 height 40
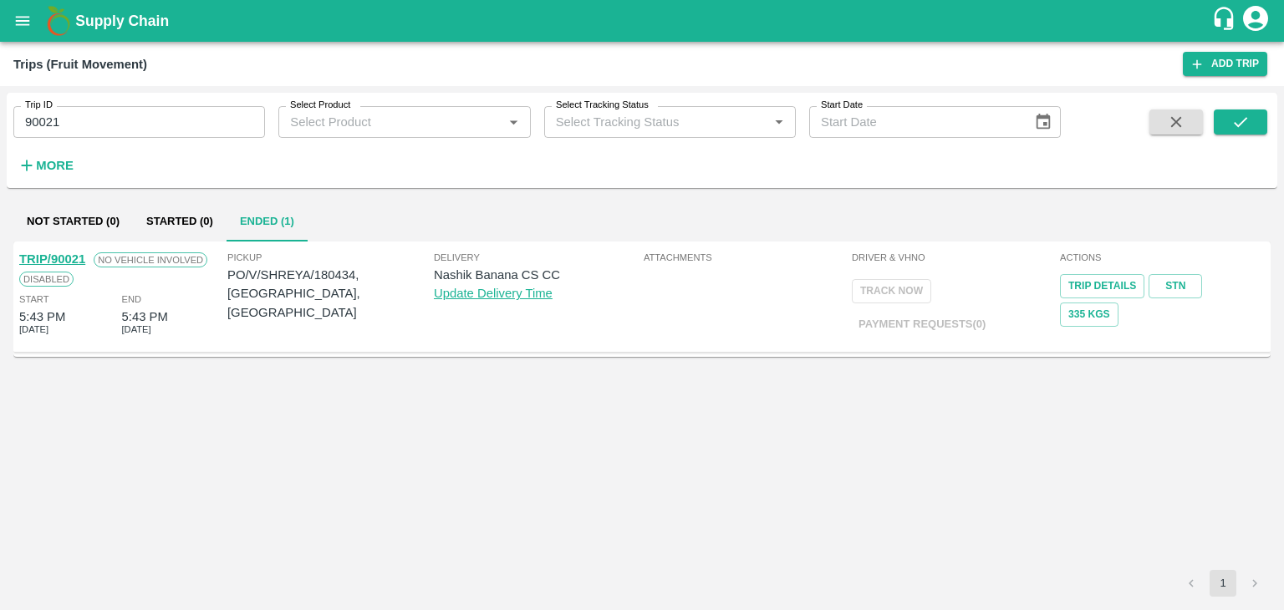
click at [70, 252] on link "TRIP/90021" at bounding box center [52, 258] width 66 height 13
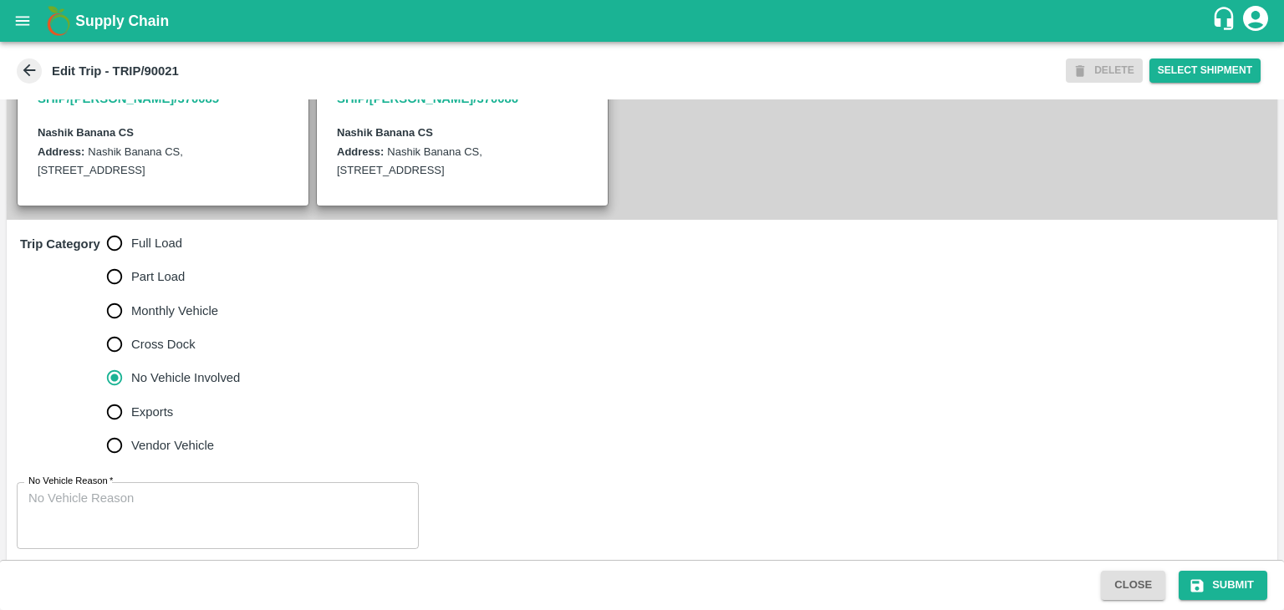
scroll to position [385, 0]
click at [134, 252] on span "Full Load" at bounding box center [156, 242] width 51 height 18
click at [131, 259] on input "Full Load" at bounding box center [114, 242] width 33 height 33
radio input "true"
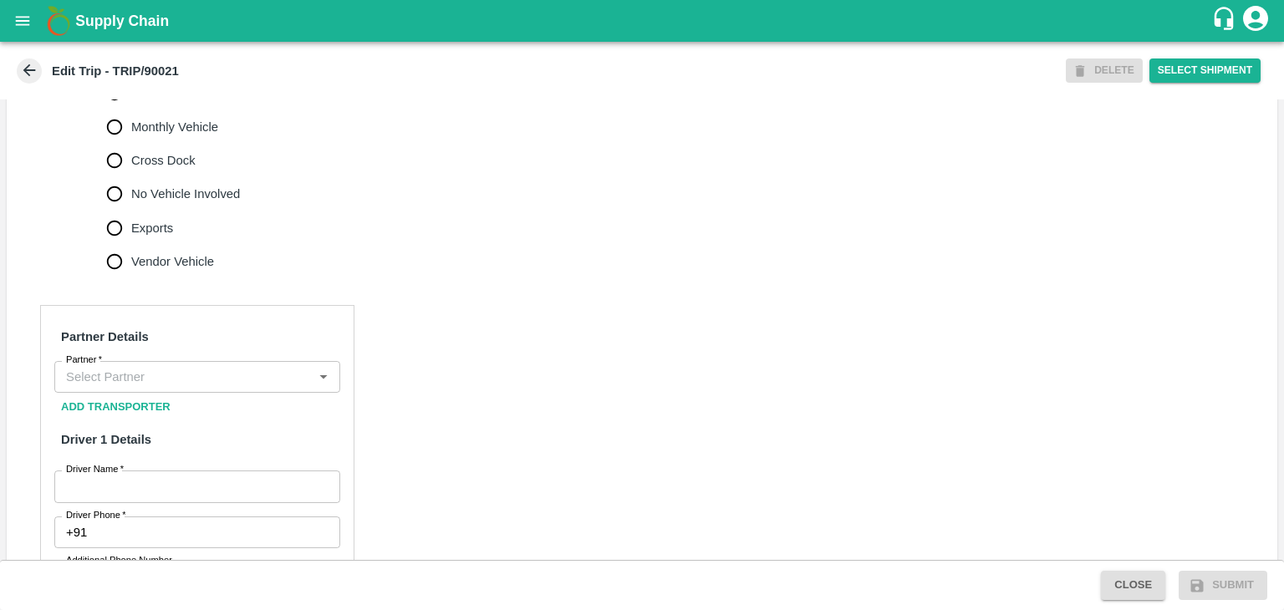
scroll to position [568, 0]
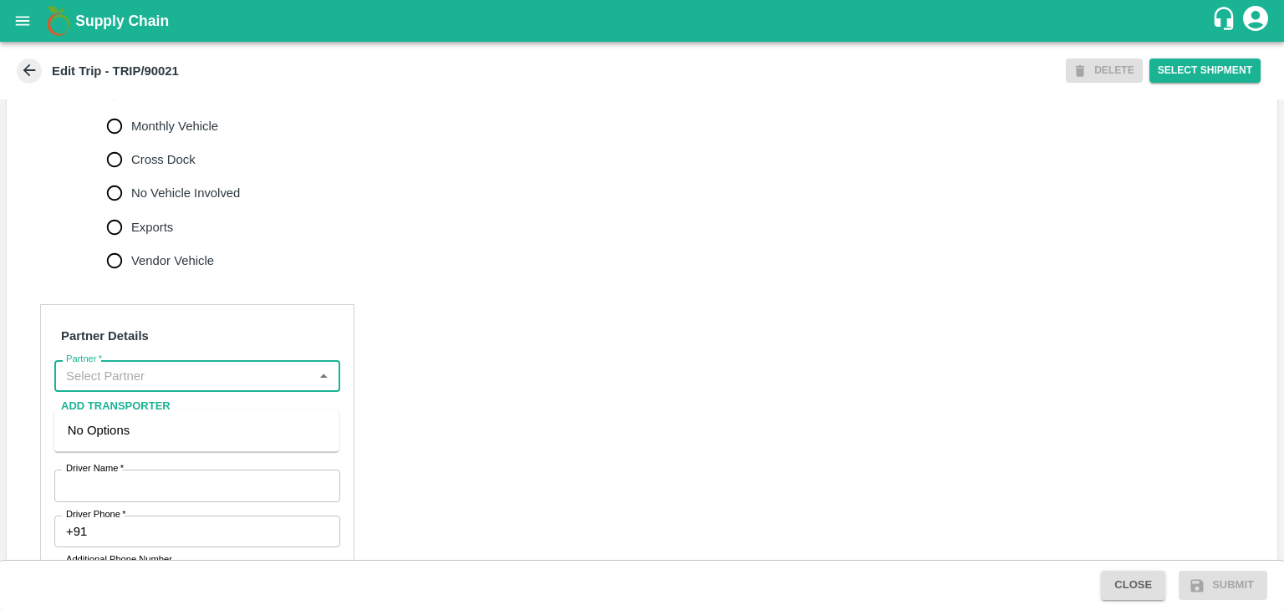
click at [229, 385] on input "Partner   *" at bounding box center [183, 376] width 248 height 22
click at [207, 441] on div "No Options" at bounding box center [196, 431] width 285 height 42
click at [211, 435] on div "[PERSON_NAME] ( [PERSON_NAME] Transport )-[GEOGRAPHIC_DATA], Pune-9860466997(Tr…" at bounding box center [197, 449] width 258 height 56
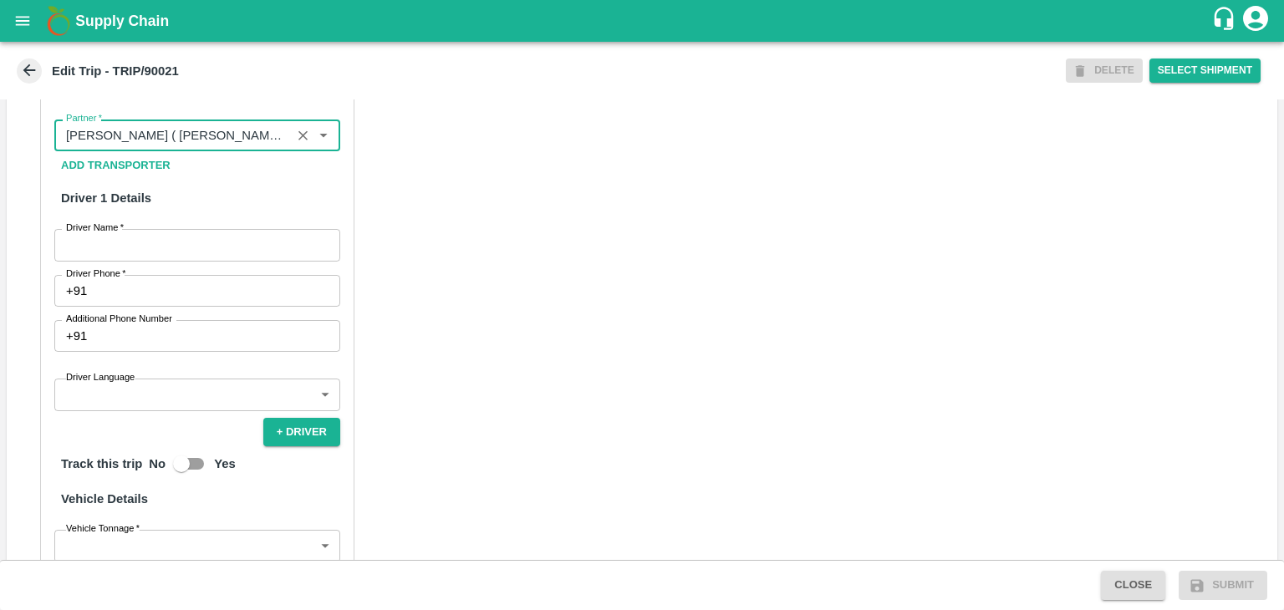
scroll to position [813, 0]
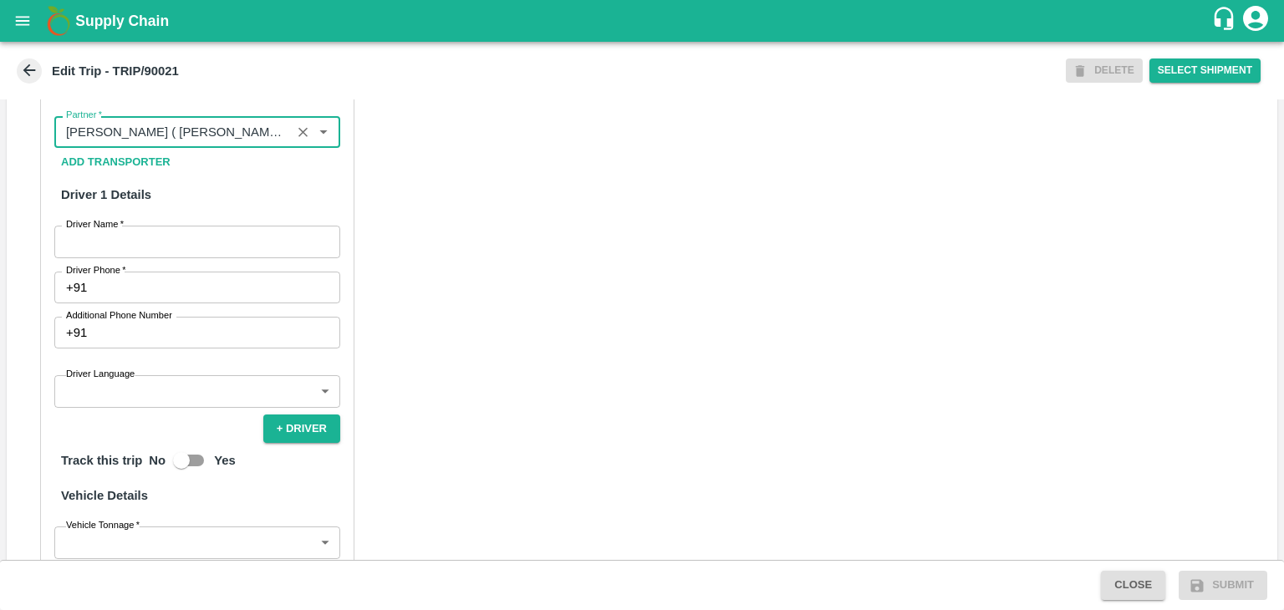
type input "[PERSON_NAME] ( [PERSON_NAME] Transport )-[GEOGRAPHIC_DATA], Pune-9860466997(Tr…"
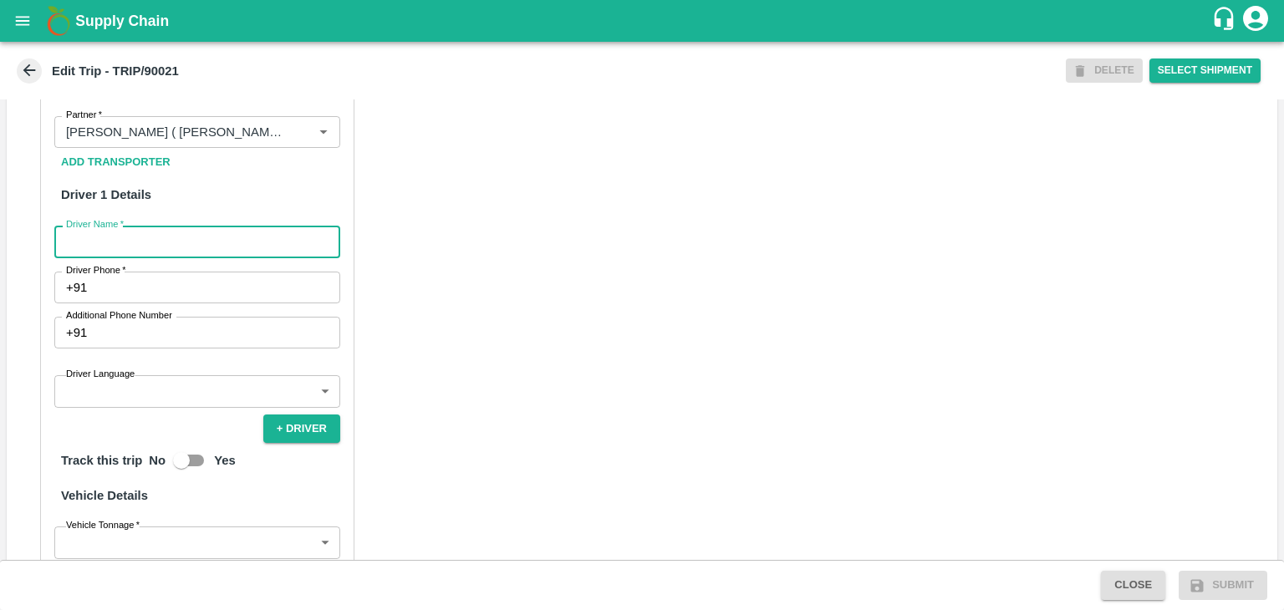
click at [171, 257] on input "Driver Name   *" at bounding box center [197, 242] width 286 height 32
type input "Godase"
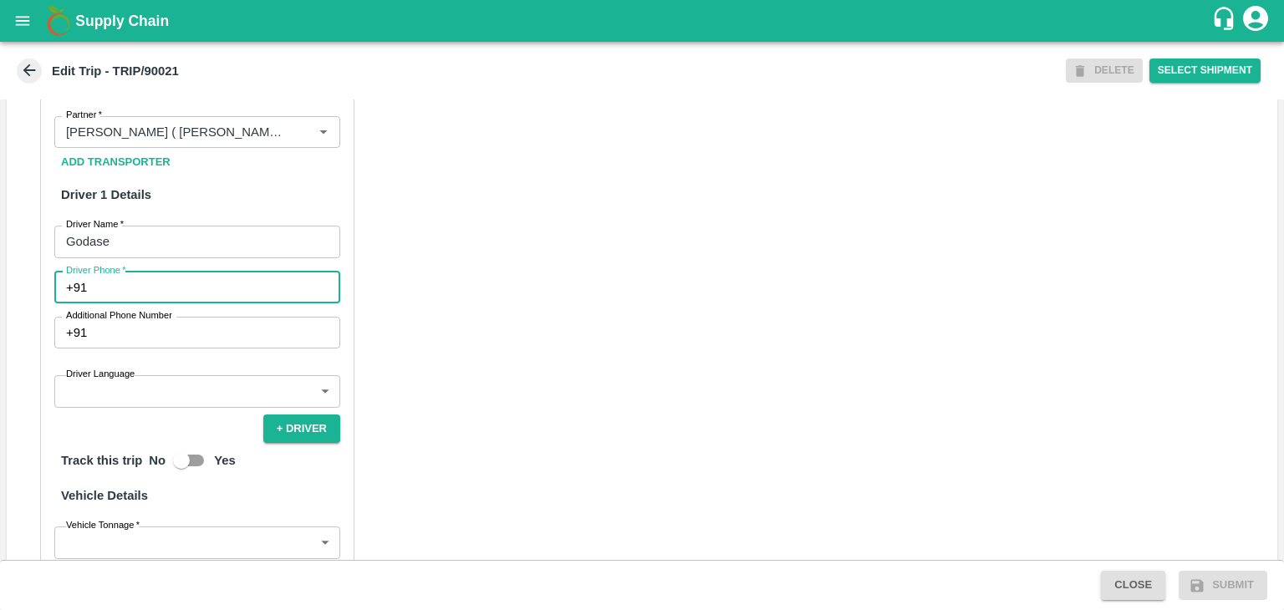
drag, startPoint x: 172, startPoint y: 312, endPoint x: 205, endPoint y: 342, distance: 44.4
click at [205, 342] on div "Partner Details Partner   * Partner Add Transporter Driver 1 Details Driver Nam…" at bounding box center [197, 439] width 314 height 759
type input "9975280177"
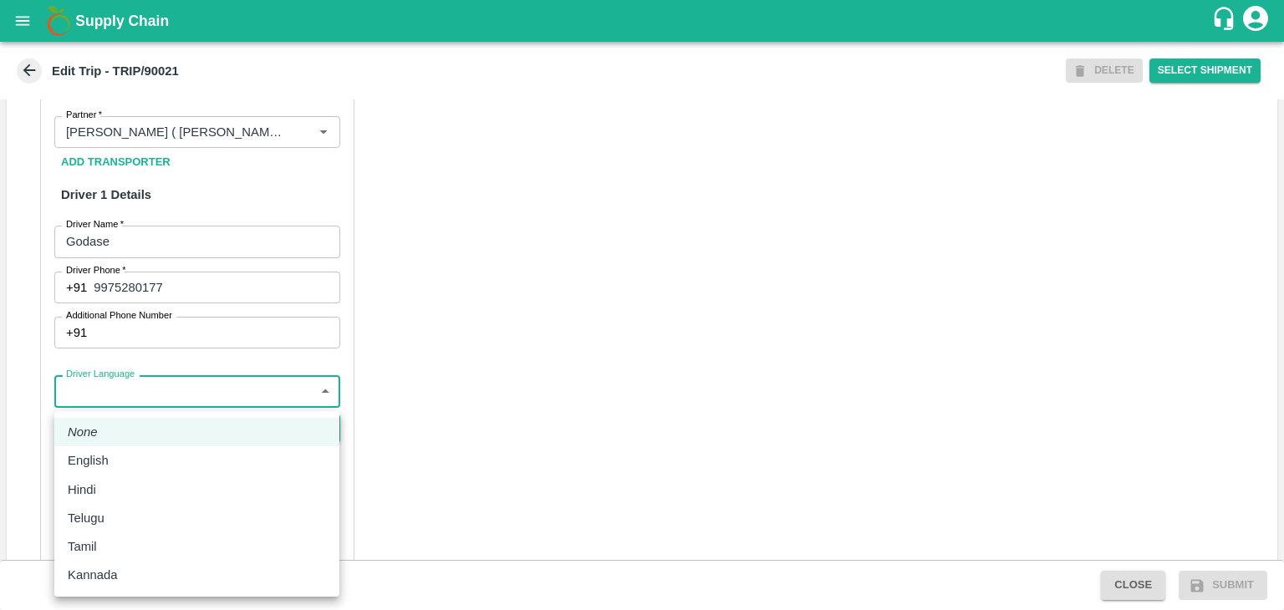
click at [147, 423] on body "Supply Chain Edit Trip - TRIP/90021 DELETE Select Shipment Trip Details Trip Ty…" at bounding box center [642, 305] width 1284 height 610
click at [125, 470] on li "English" at bounding box center [196, 460] width 285 height 28
type input "en"
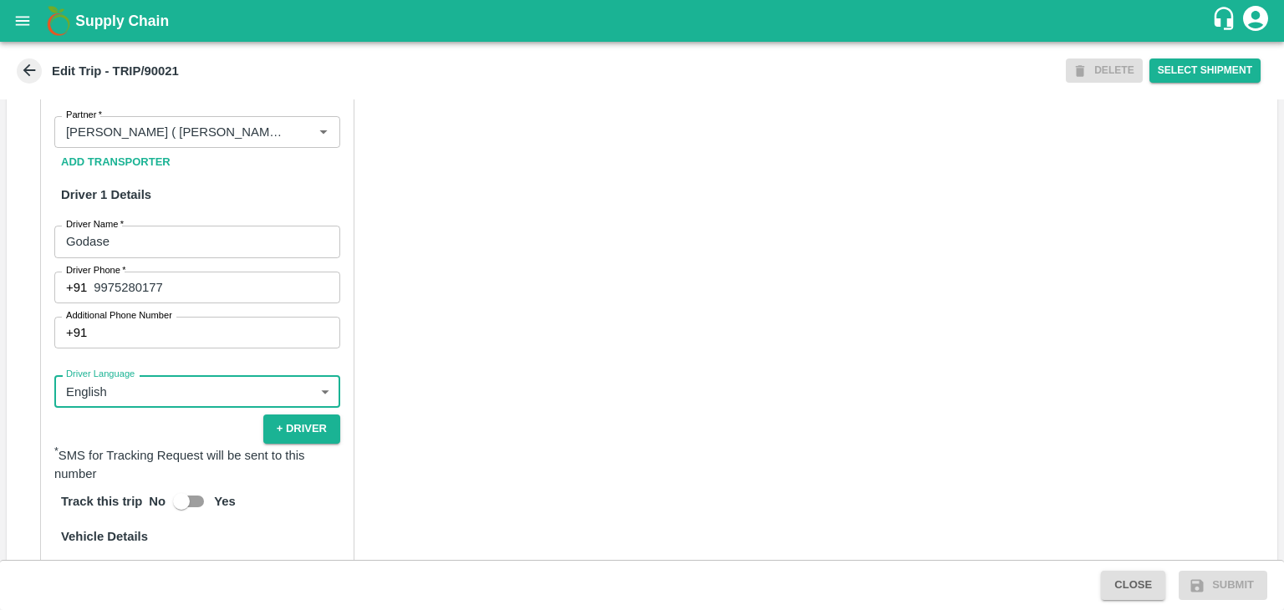
scroll to position [1157, 0]
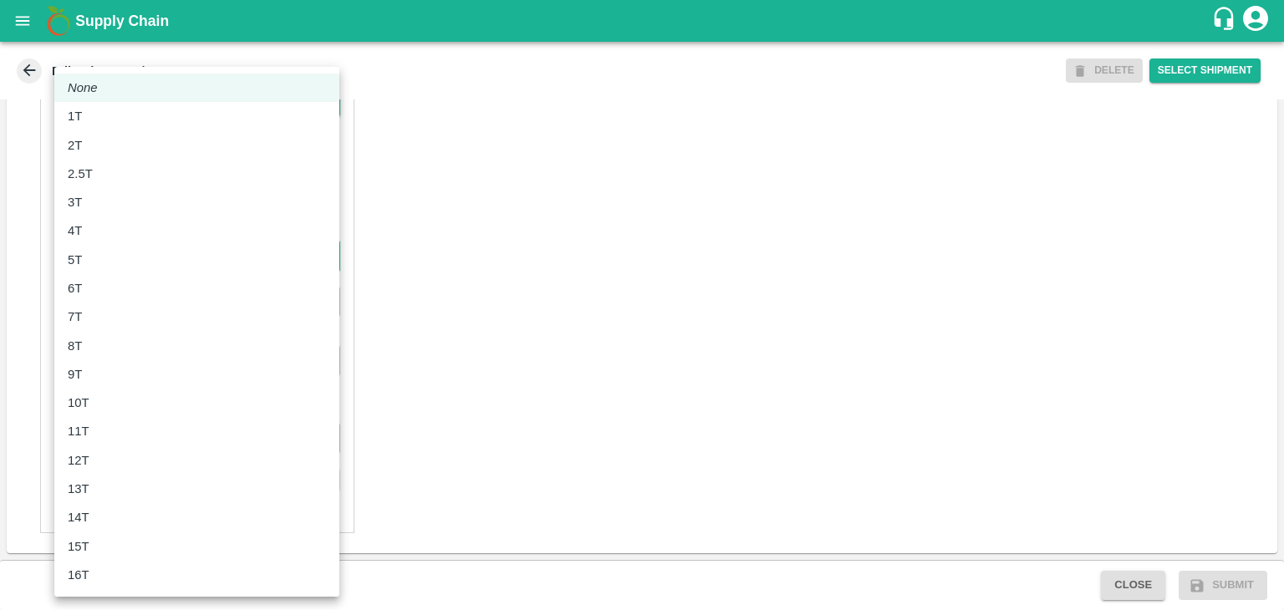
drag, startPoint x: 151, startPoint y: 247, endPoint x: 149, endPoint y: 311, distance: 64.4
click at [149, 311] on body "Supply Chain Edit Trip - TRIP/90021 DELETE Select Shipment Trip Details Trip Ty…" at bounding box center [642, 305] width 1284 height 610
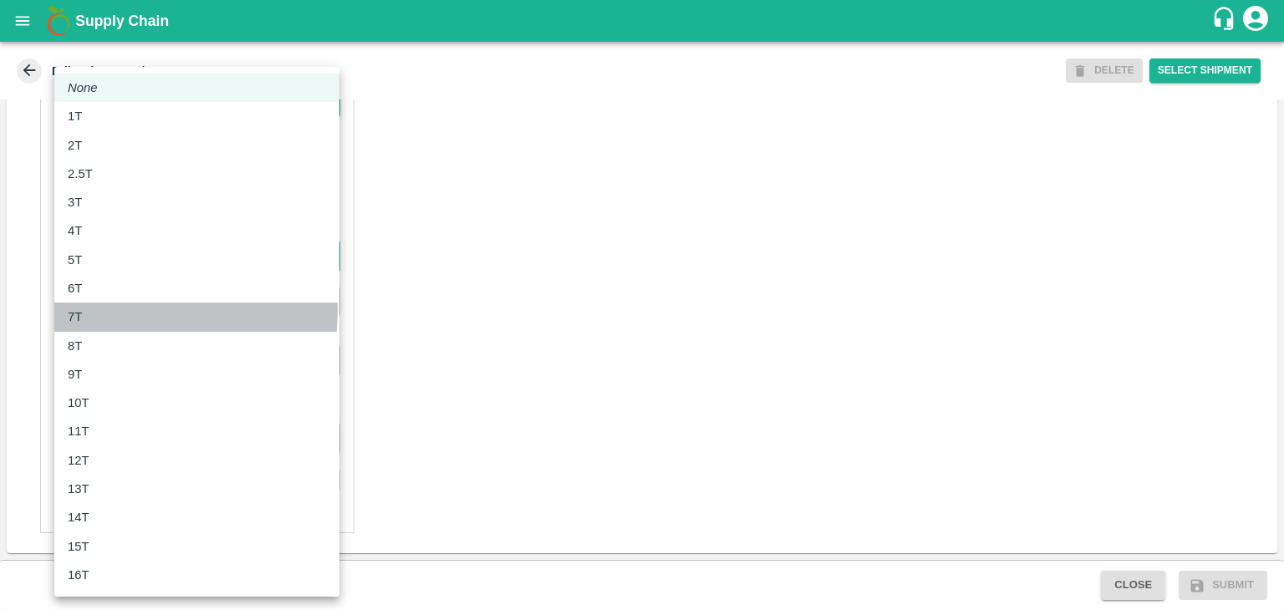
click at [149, 311] on div "7T" at bounding box center [197, 317] width 258 height 18
type input "7000"
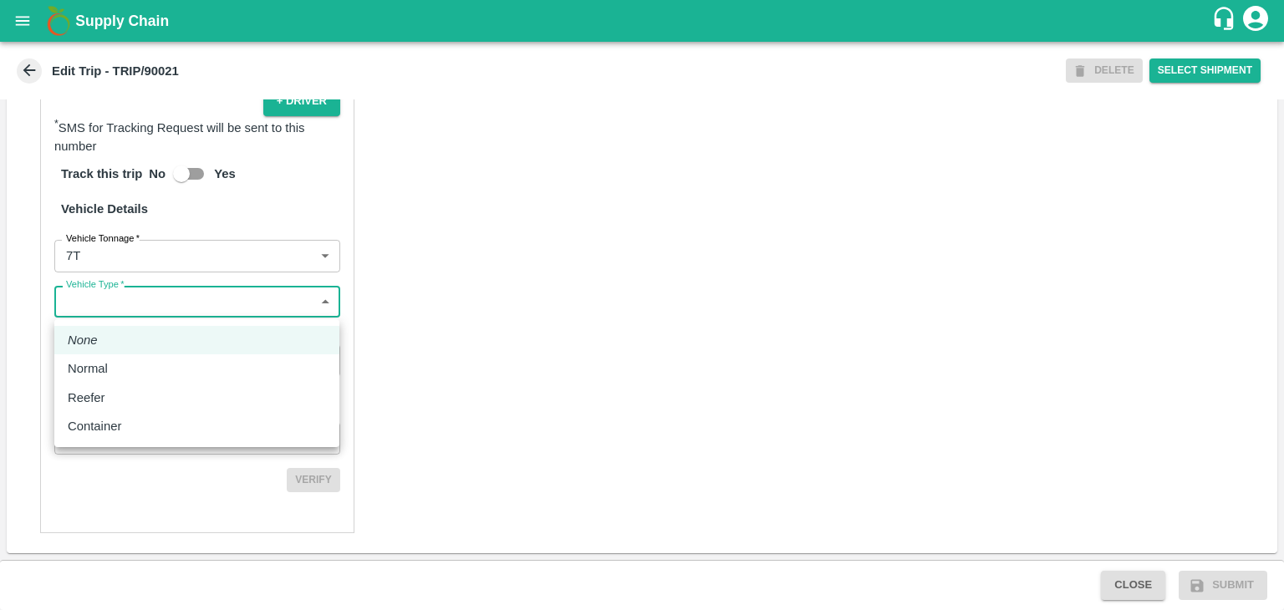
click at [169, 310] on body "Supply Chain Edit Trip - TRIP/90021 DELETE Select Shipment Trip Details Trip Ty…" at bounding box center [642, 305] width 1284 height 610
click at [150, 369] on div "Normal" at bounding box center [197, 368] width 258 height 18
type input "Normal"
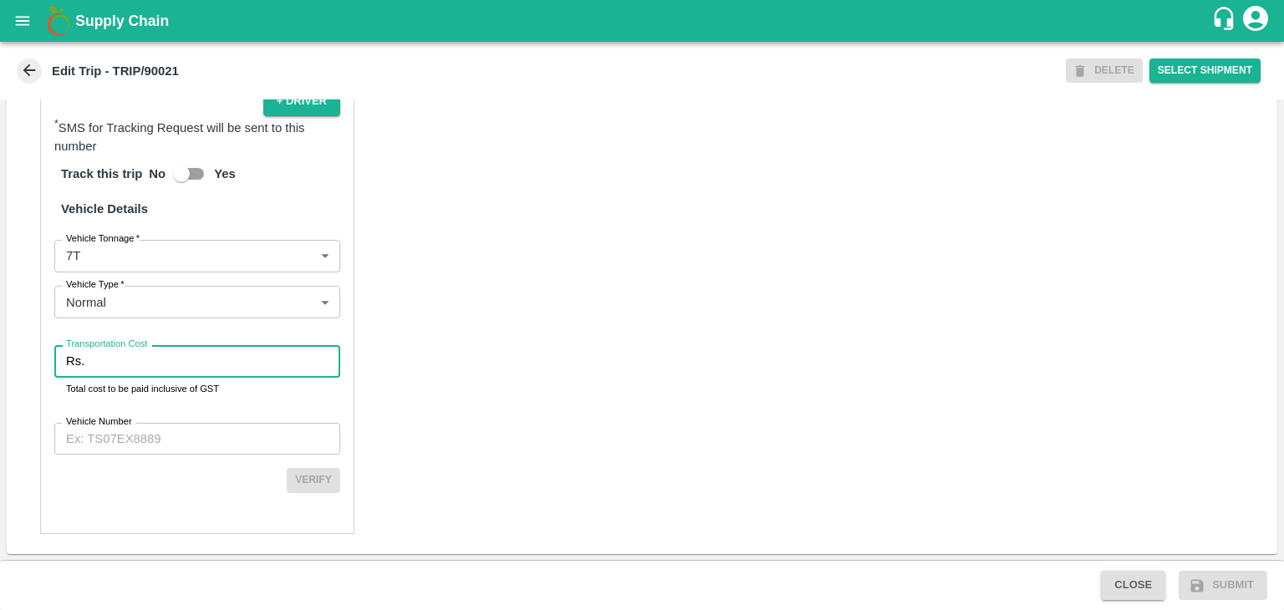
click at [171, 365] on input "Transportation Cost" at bounding box center [215, 361] width 249 height 32
type input "1"
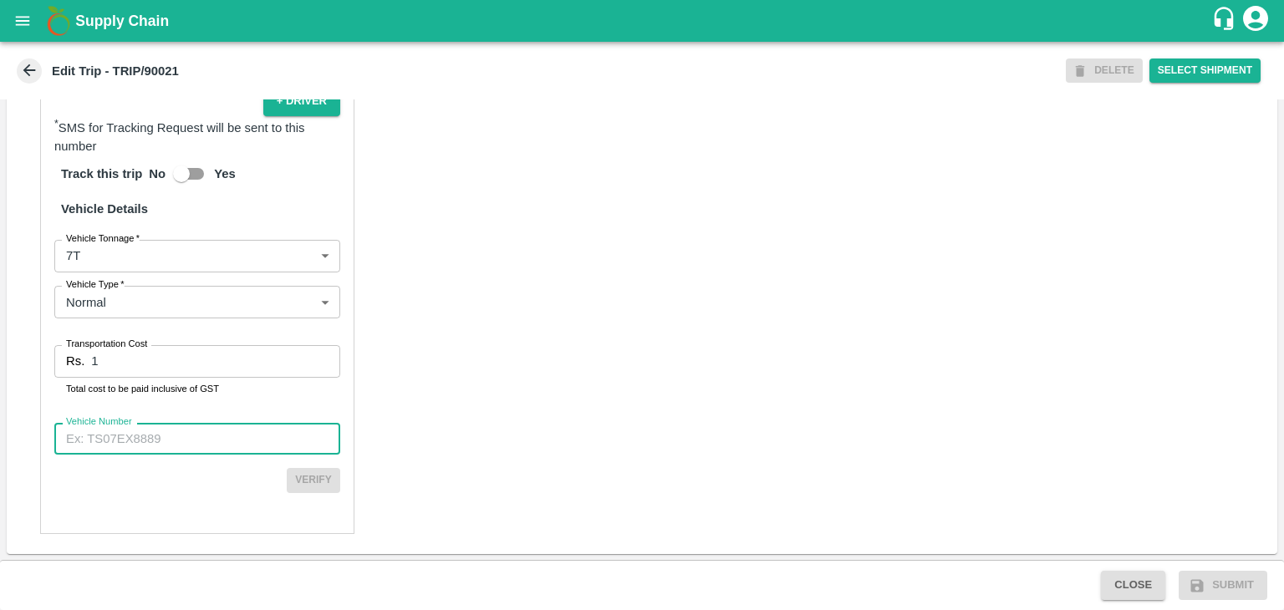
click at [194, 429] on input "Vehicle Number" at bounding box center [197, 439] width 286 height 32
type input "MH45AE5250"
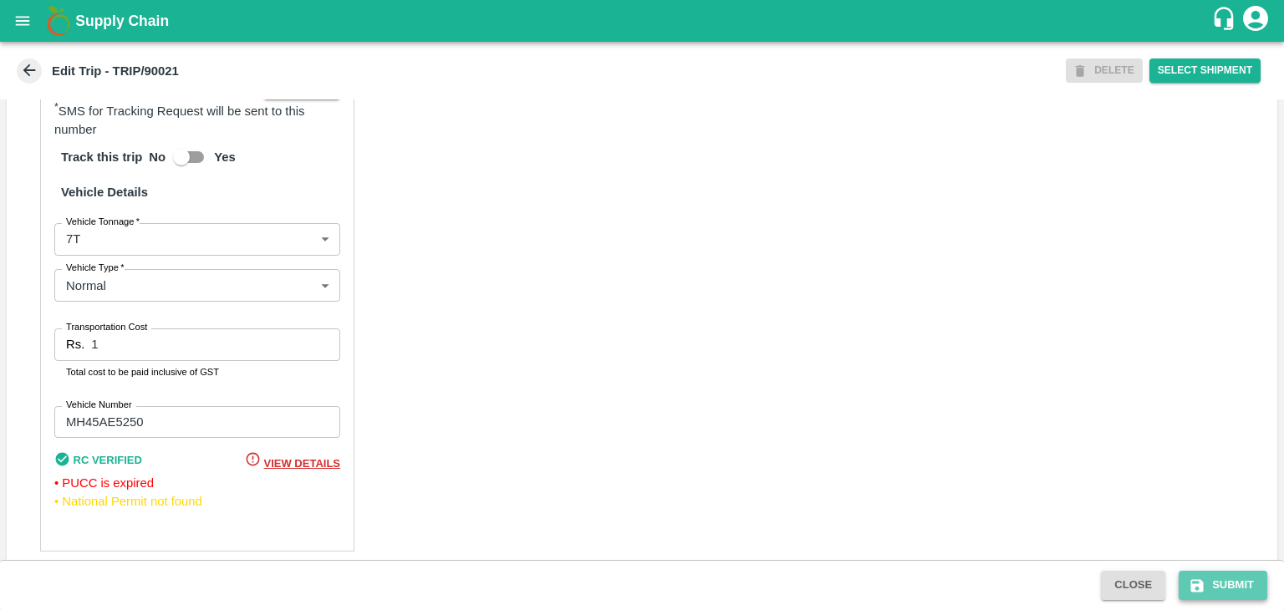
click at [1251, 575] on button "Submit" at bounding box center [1223, 585] width 89 height 29
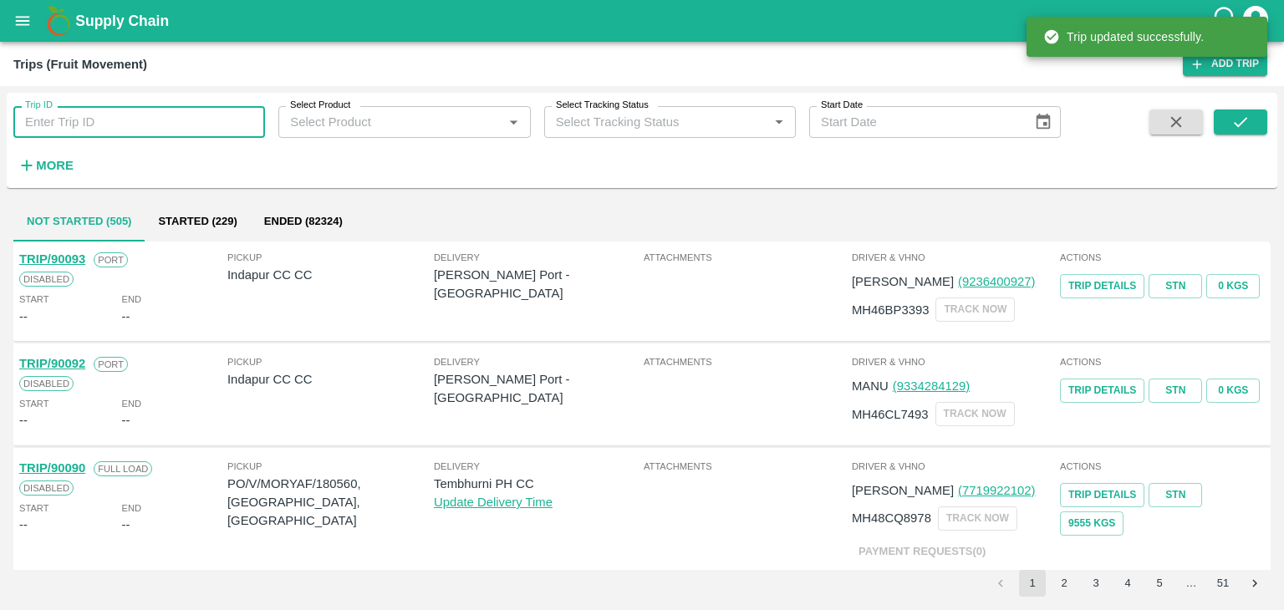
click at [235, 120] on input "Trip ID" at bounding box center [139, 122] width 252 height 32
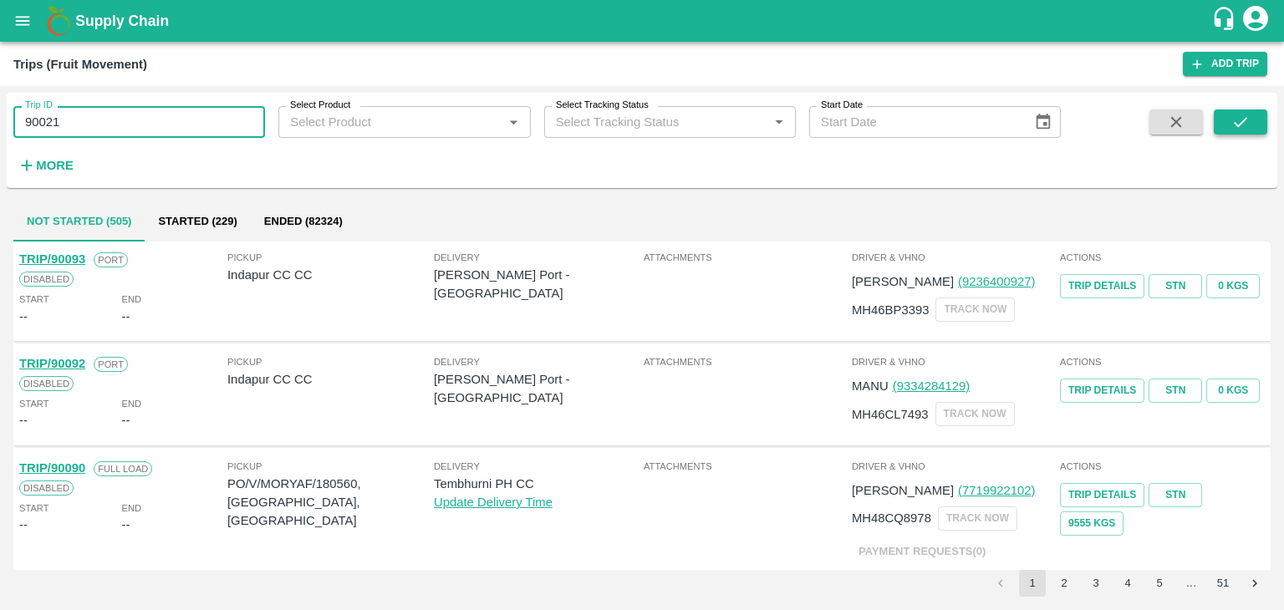
type input "90021"
click at [1253, 124] on button "submit" at bounding box center [1240, 122] width 53 height 25
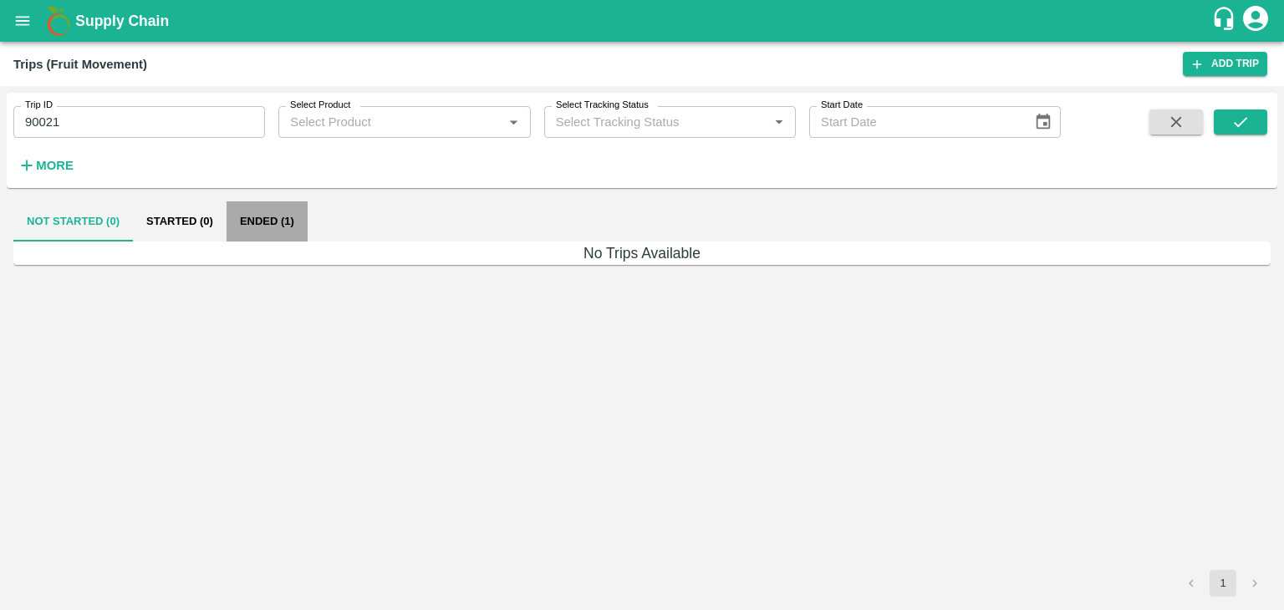
click at [280, 212] on button "Ended (1)" at bounding box center [267, 221] width 81 height 40
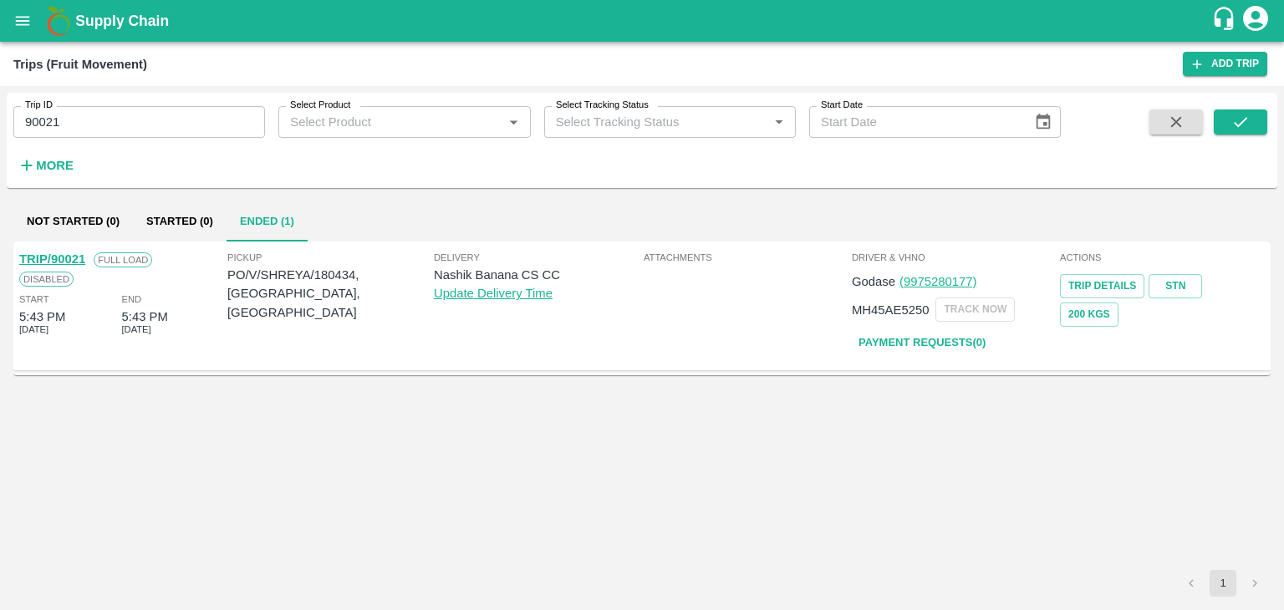
click at [64, 253] on link "TRIP/90021" at bounding box center [52, 258] width 66 height 13
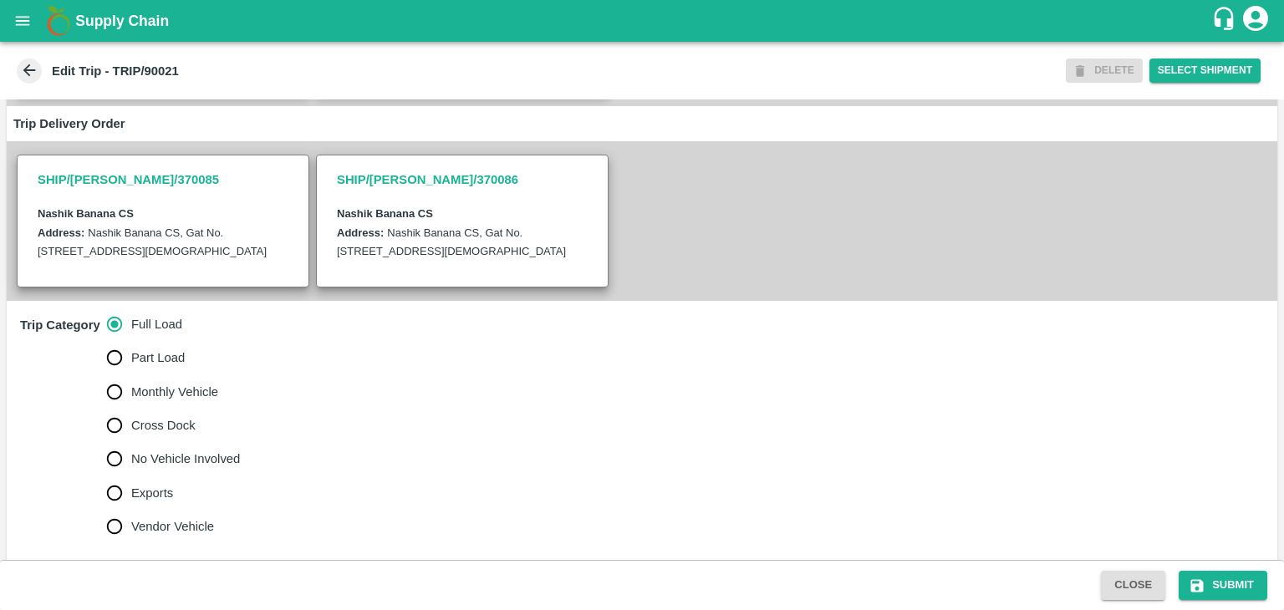
scroll to position [306, 0]
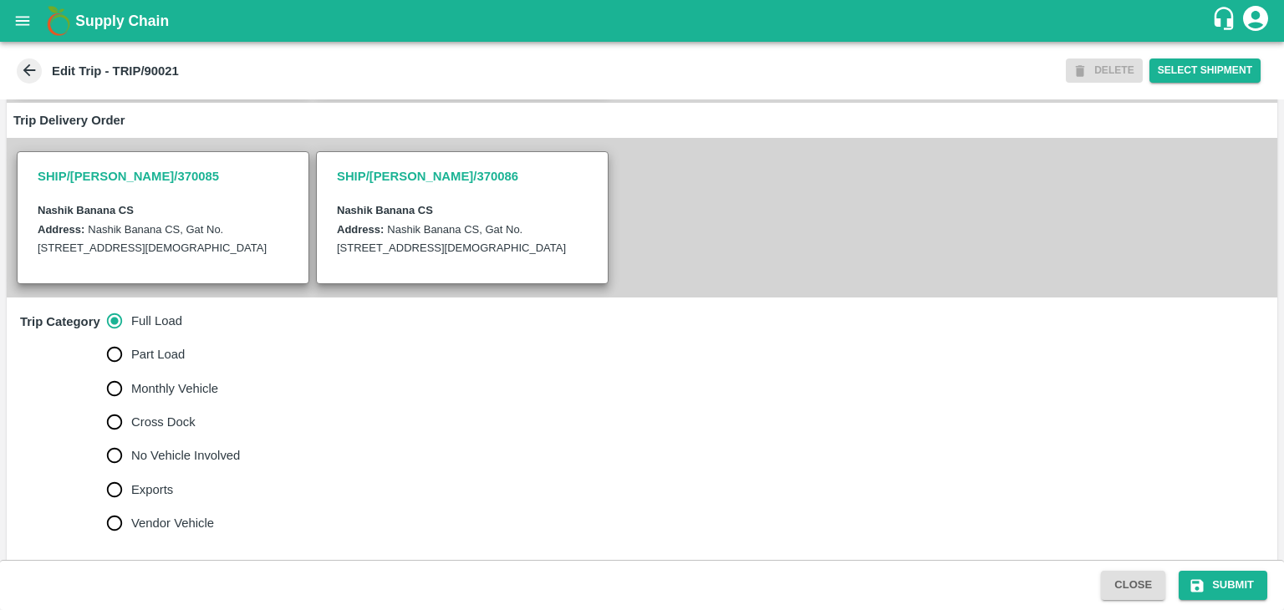
click at [189, 465] on span "No Vehicle Involved" at bounding box center [185, 455] width 109 height 18
click at [131, 472] on input "No Vehicle Involved" at bounding box center [114, 455] width 33 height 33
radio input "true"
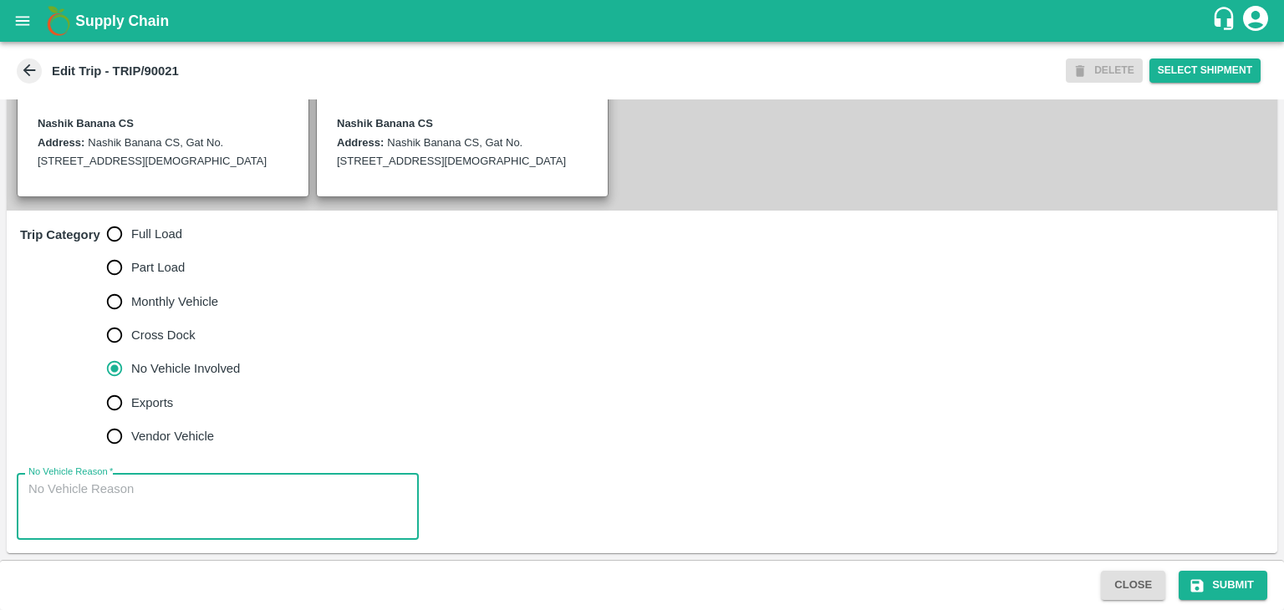
click at [207, 506] on textarea "No Vehicle Reason   *" at bounding box center [217, 507] width 379 height 53
type textarea "Field Dump"
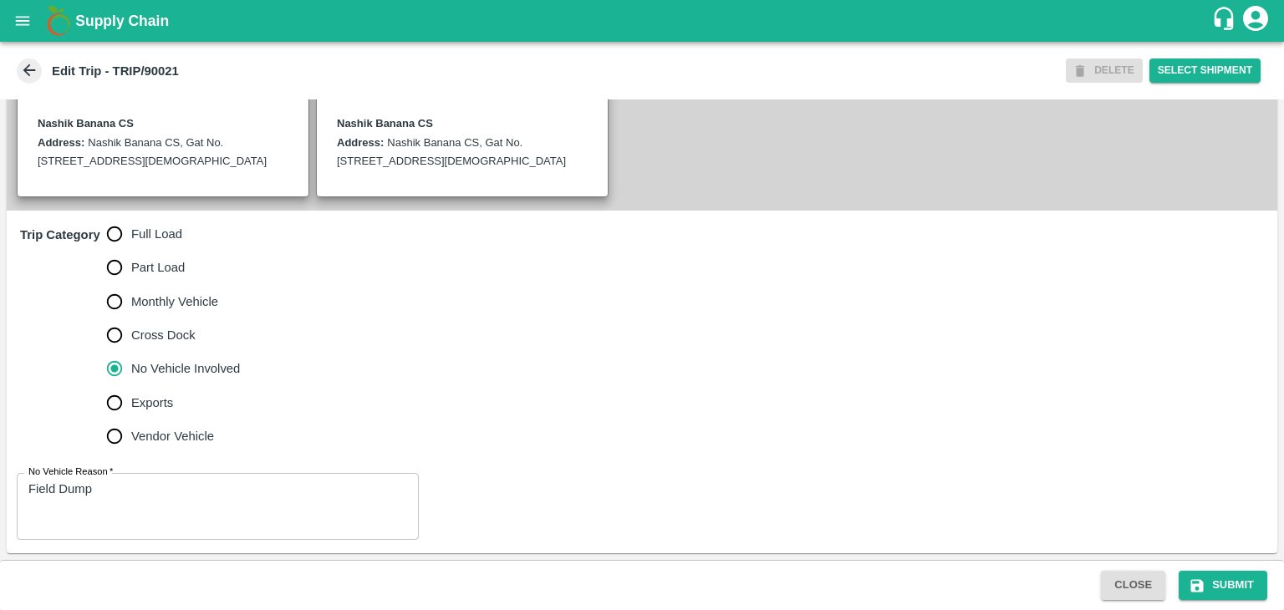
click at [1195, 569] on div "Close Submit" at bounding box center [642, 585] width 1284 height 50
click at [1227, 584] on button "Submit" at bounding box center [1223, 585] width 89 height 29
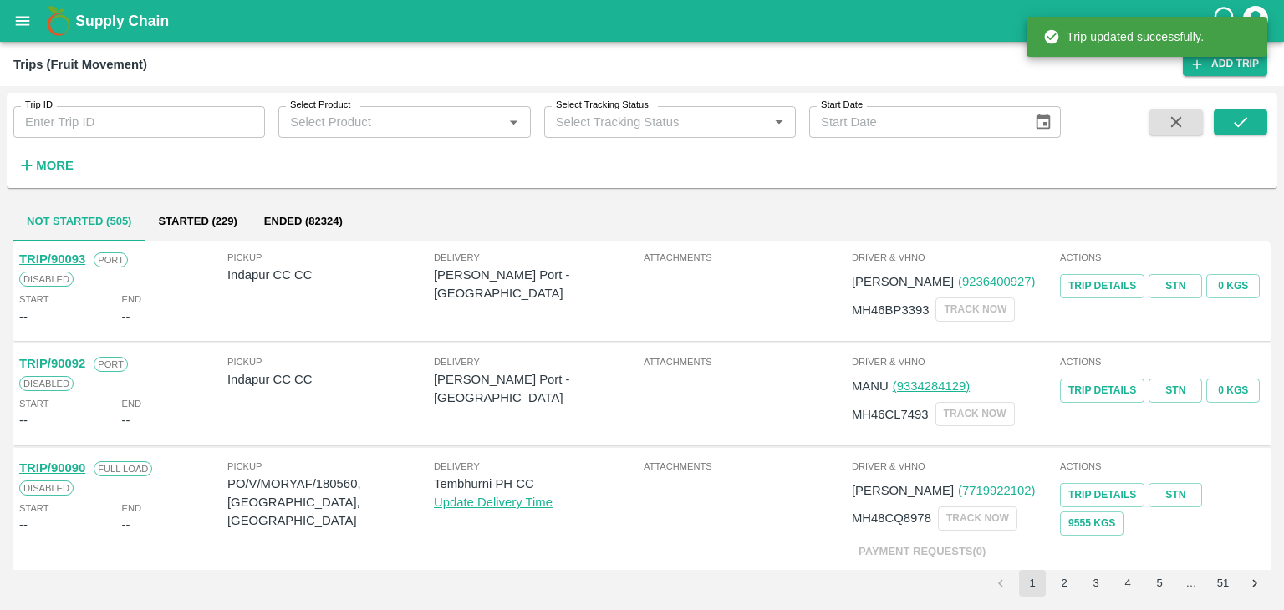
click at [247, 112] on input "Trip ID" at bounding box center [139, 122] width 252 height 32
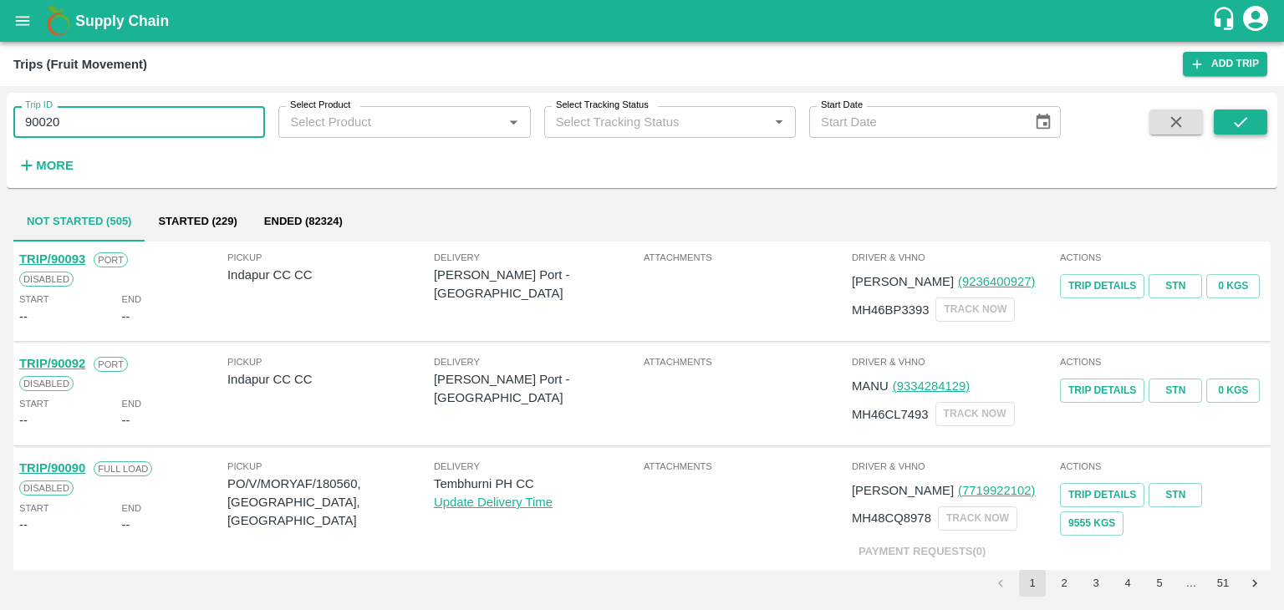
type input "90020"
click at [1264, 118] on button "submit" at bounding box center [1240, 122] width 53 height 25
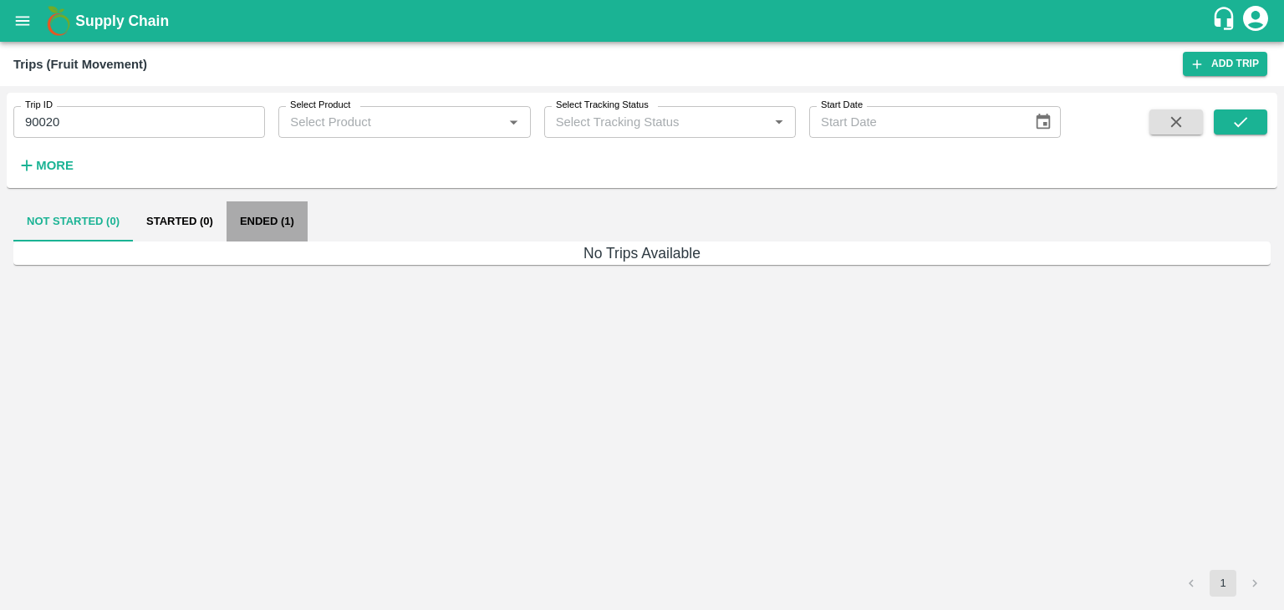
click at [265, 224] on button "Ended (1)" at bounding box center [267, 221] width 81 height 40
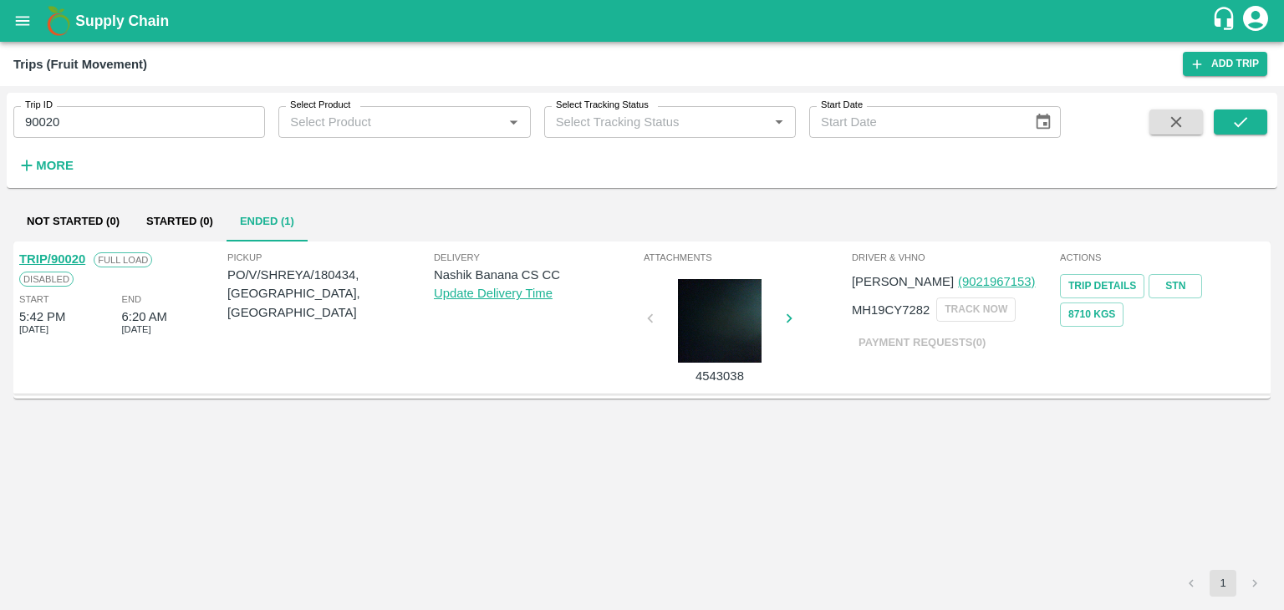
click at [69, 252] on link "TRIP/90020" at bounding box center [52, 258] width 66 height 13
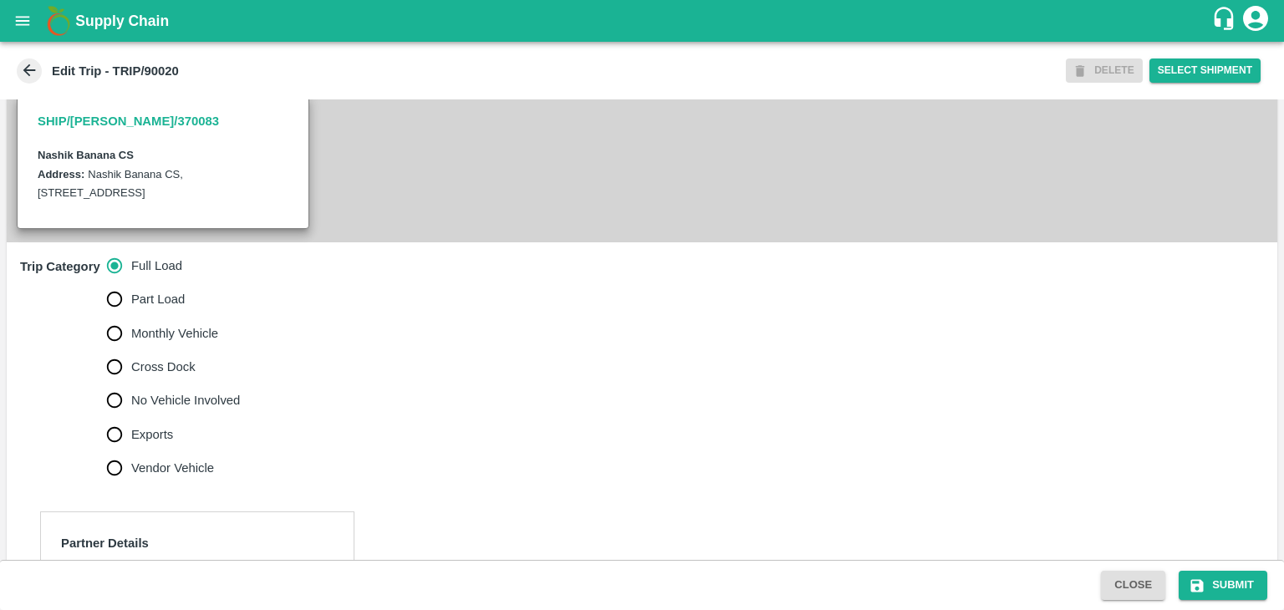
scroll to position [570, 0]
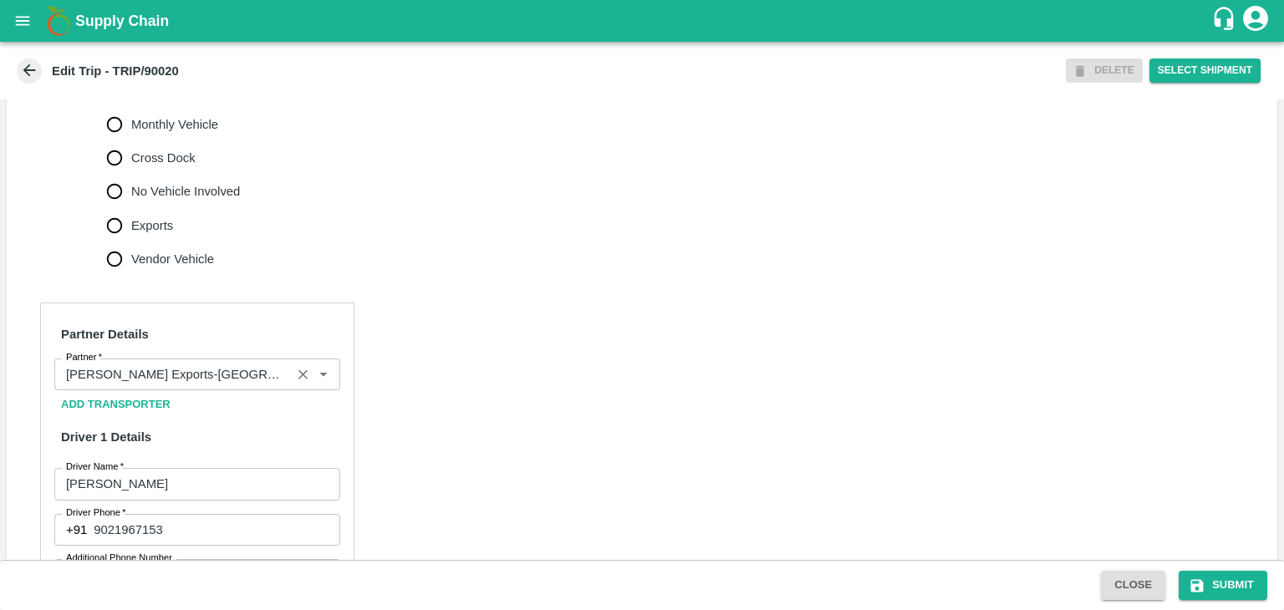
click at [290, 387] on div "Partner" at bounding box center [197, 375] width 286 height 32
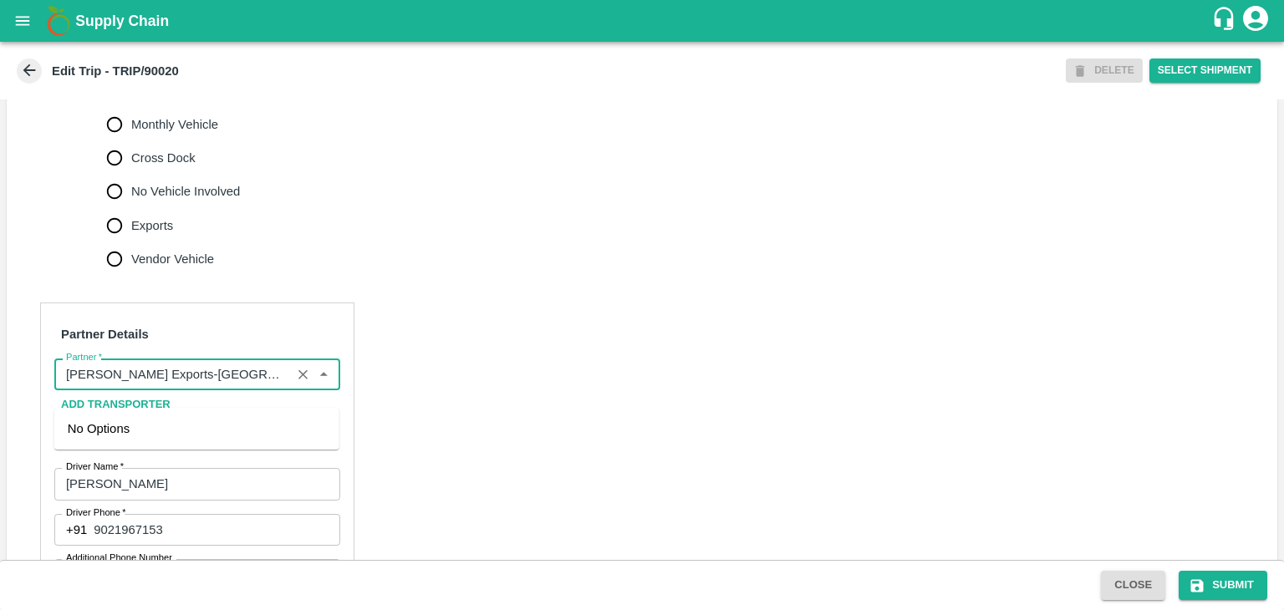
scroll to position [0, 176]
click at [298, 383] on icon "Clear" at bounding box center [303, 375] width 16 height 16
click at [271, 385] on input "Partner   *" at bounding box center [183, 375] width 248 height 22
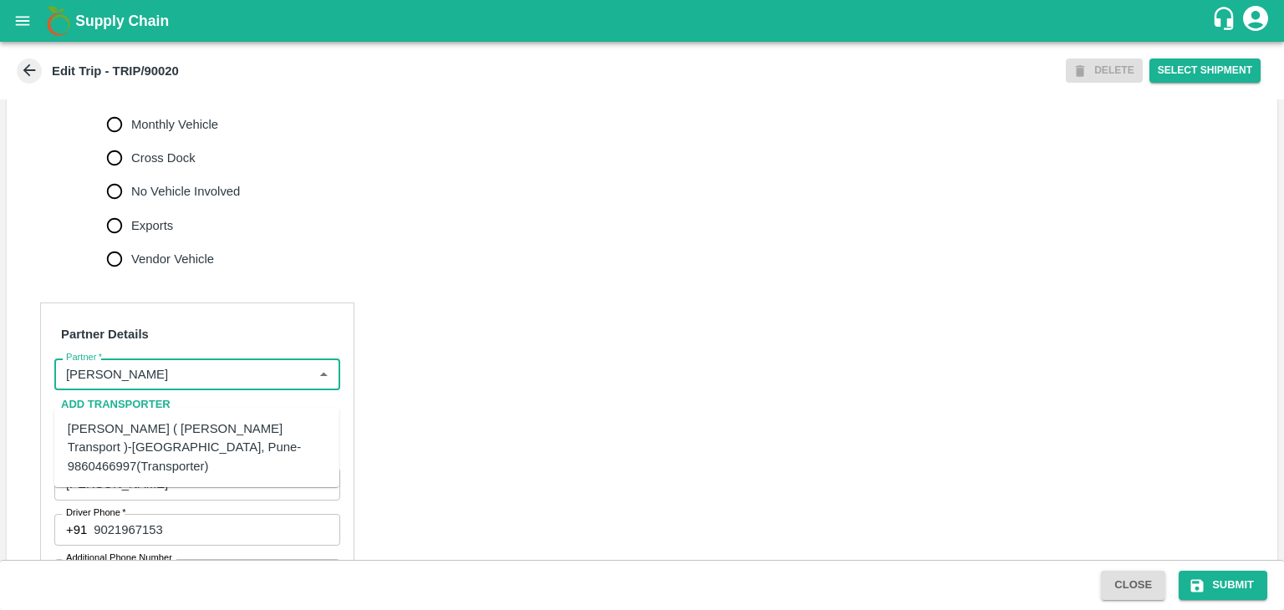
click at [231, 435] on div "[PERSON_NAME] ( [PERSON_NAME] Transport )-[GEOGRAPHIC_DATA], Pune-9860466997(Tr…" at bounding box center [197, 448] width 258 height 56
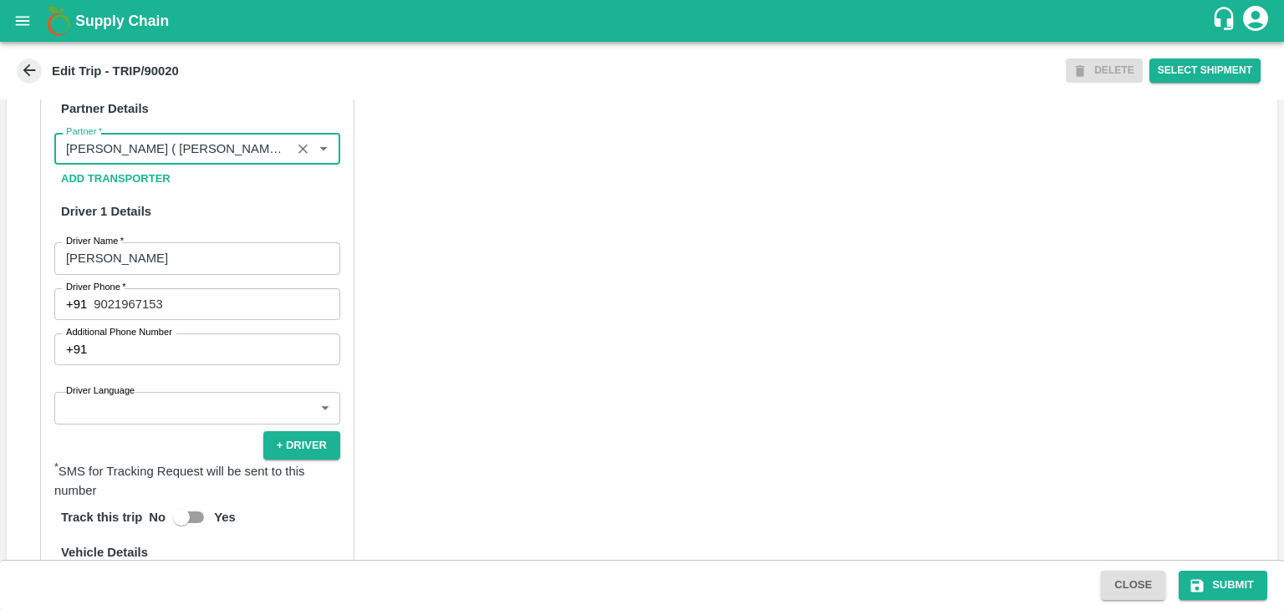
scroll to position [851, 0]
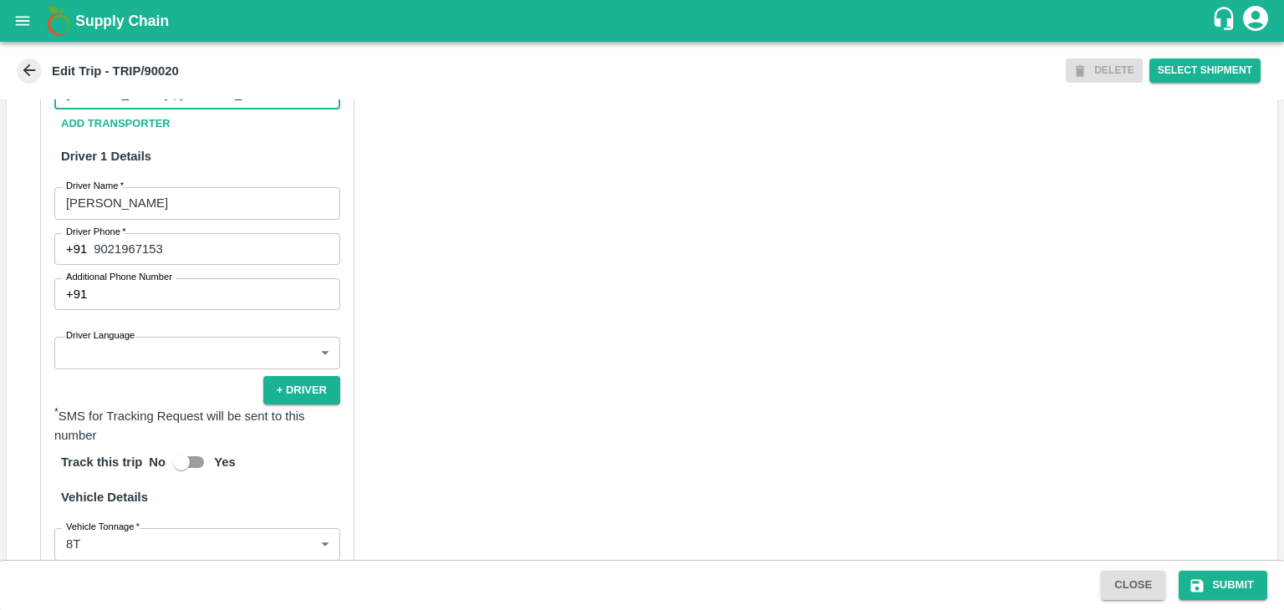
type input "[PERSON_NAME] ( [PERSON_NAME] Transport )-[GEOGRAPHIC_DATA], Pune-9860466997(Tr…"
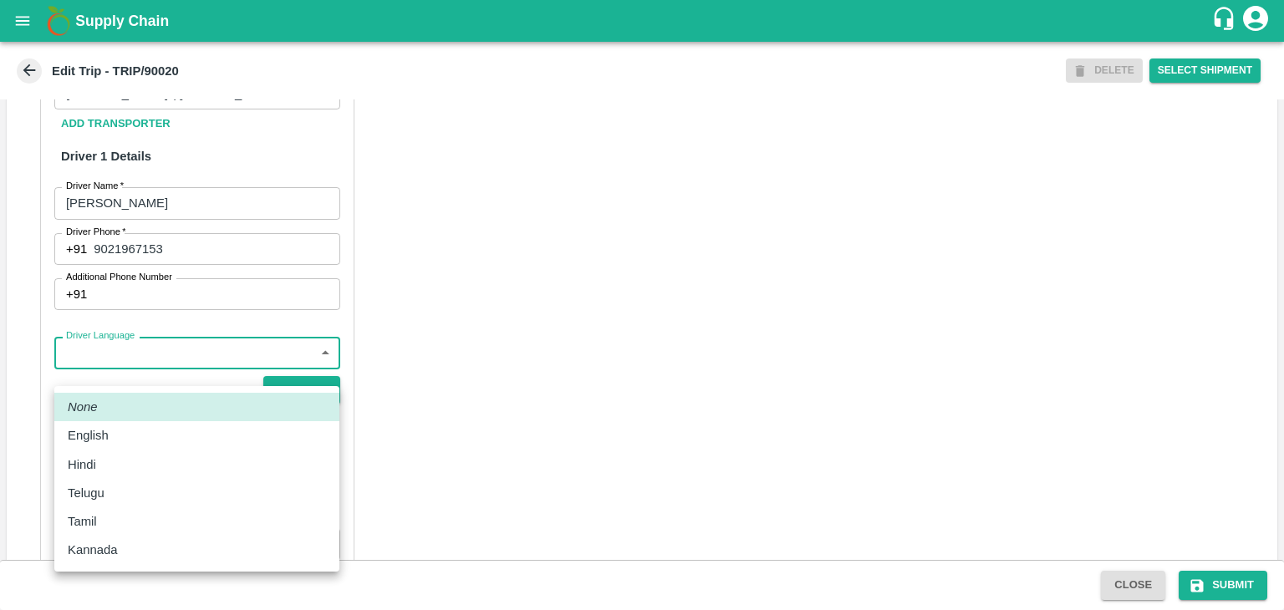
click at [184, 368] on body "Supply Chain Edit Trip - TRIP/90020 DELETE Select Shipment Trip Details Trip Ty…" at bounding box center [642, 305] width 1284 height 610
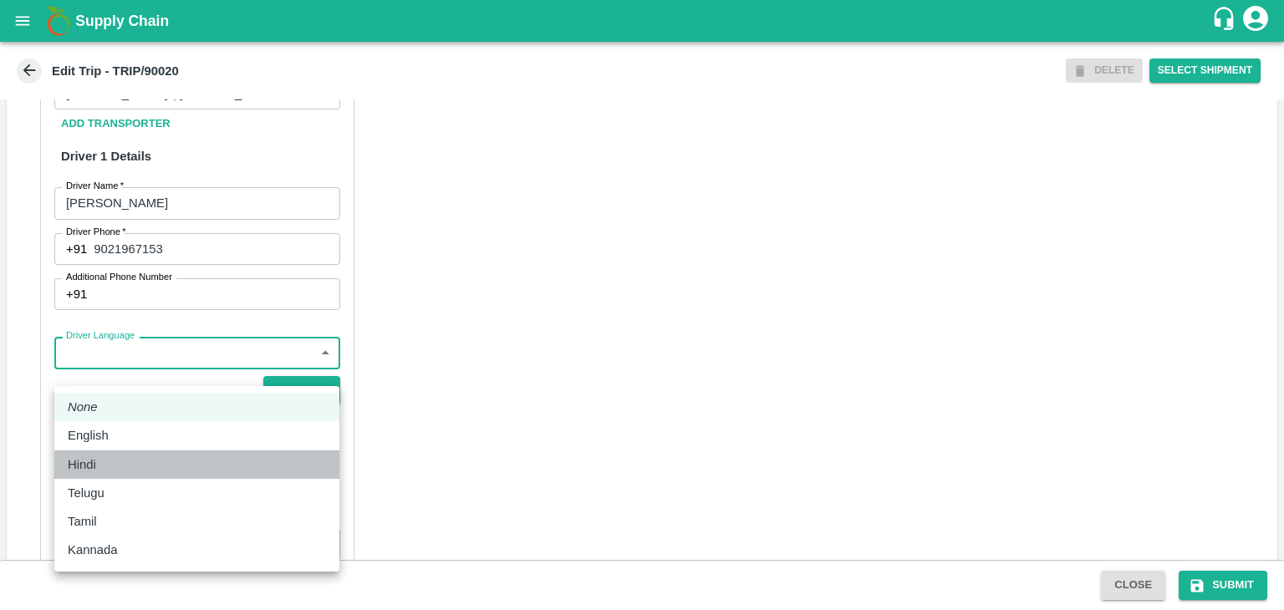
click at [128, 467] on div "Hindi" at bounding box center [197, 465] width 258 height 18
type input "hi"
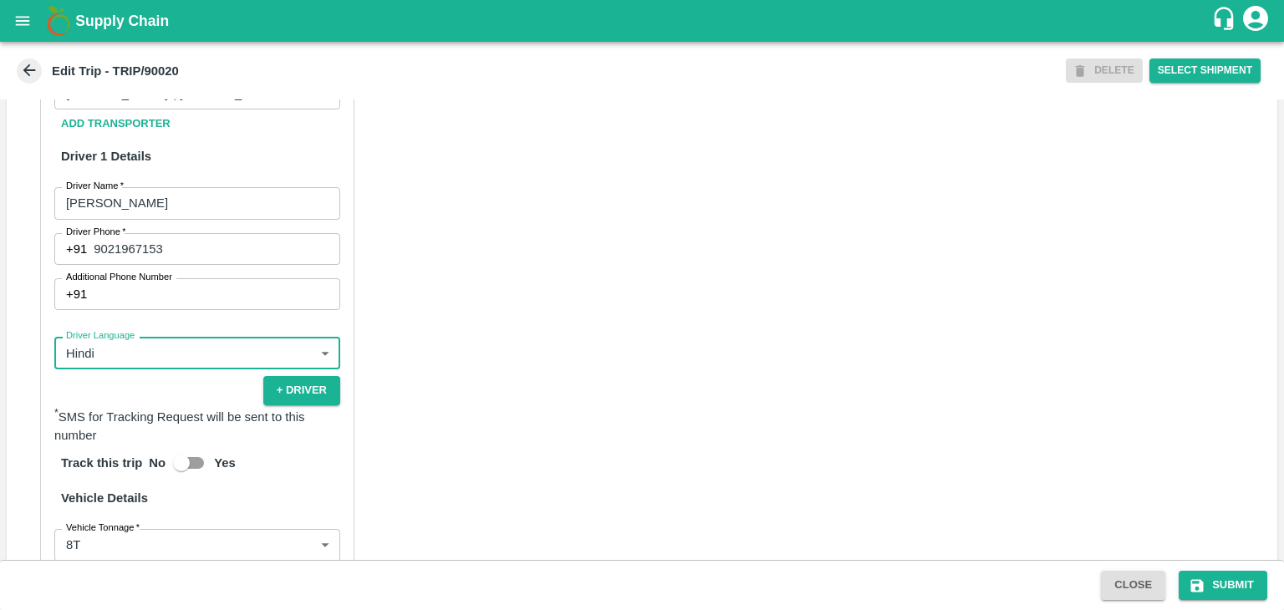
scroll to position [1173, 0]
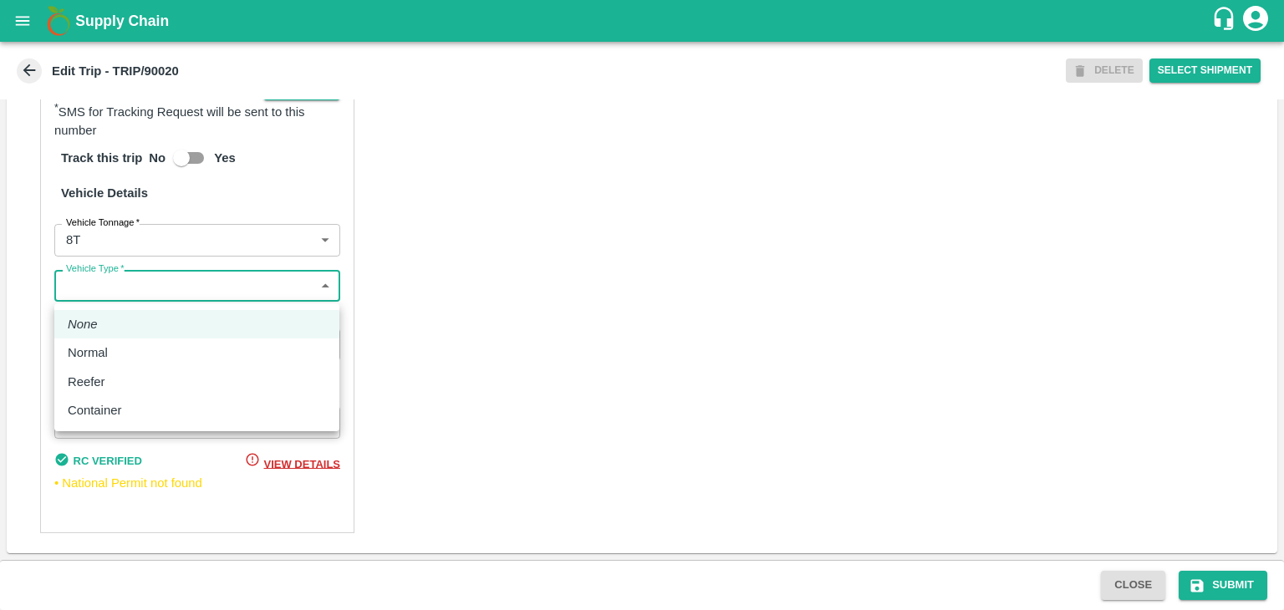
drag, startPoint x: 110, startPoint y: 296, endPoint x: 104, endPoint y: 362, distance: 66.4
click at [104, 362] on body "Supply Chain Edit Trip - TRIP/90020 DELETE Select Shipment Trip Details Trip Ty…" at bounding box center [642, 305] width 1284 height 610
click at [104, 362] on p "Normal" at bounding box center [88, 353] width 40 height 18
type input "Normal"
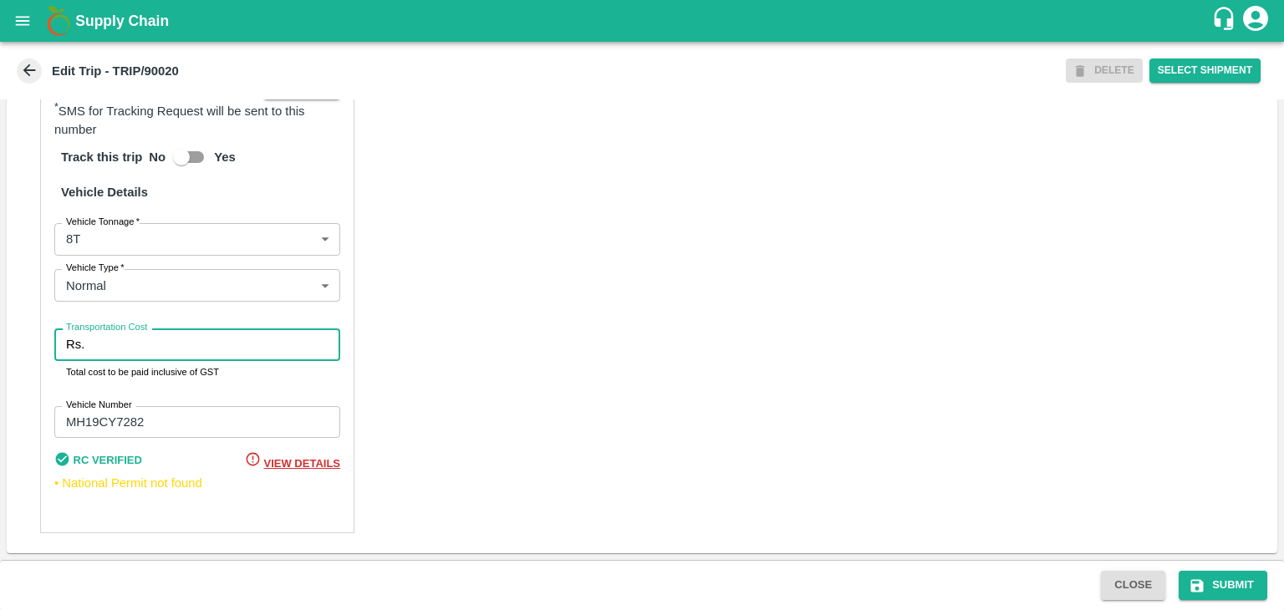
click at [138, 354] on input "Transportation Cost" at bounding box center [215, 345] width 249 height 32
type input "10000"
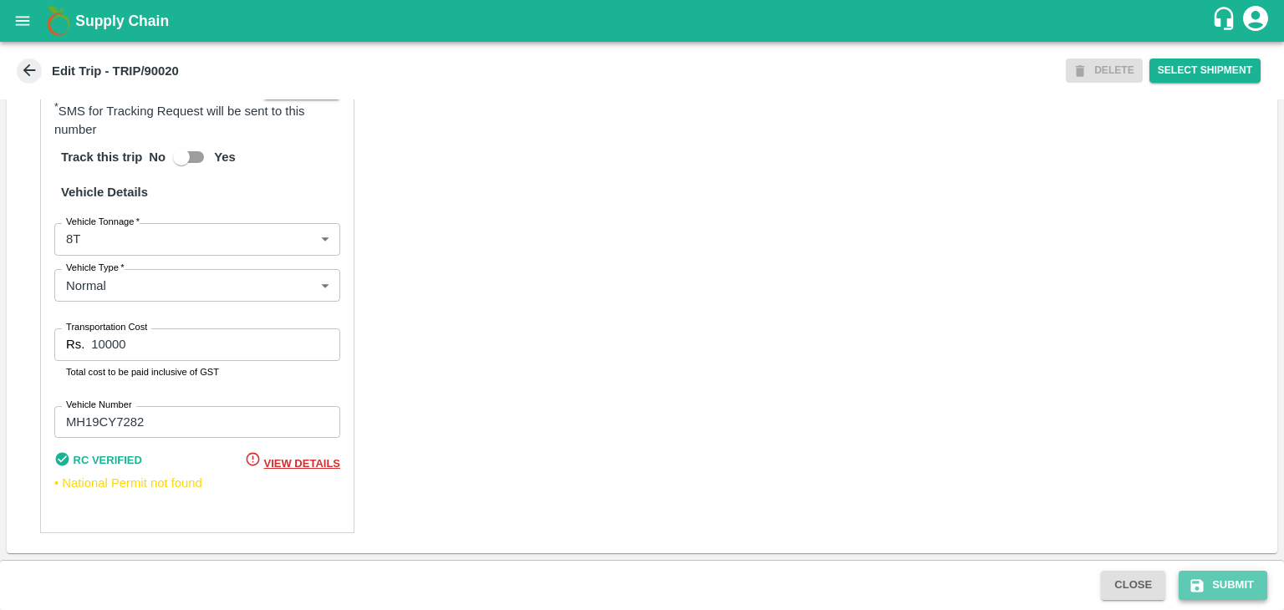
click at [1218, 587] on button "Submit" at bounding box center [1223, 585] width 89 height 29
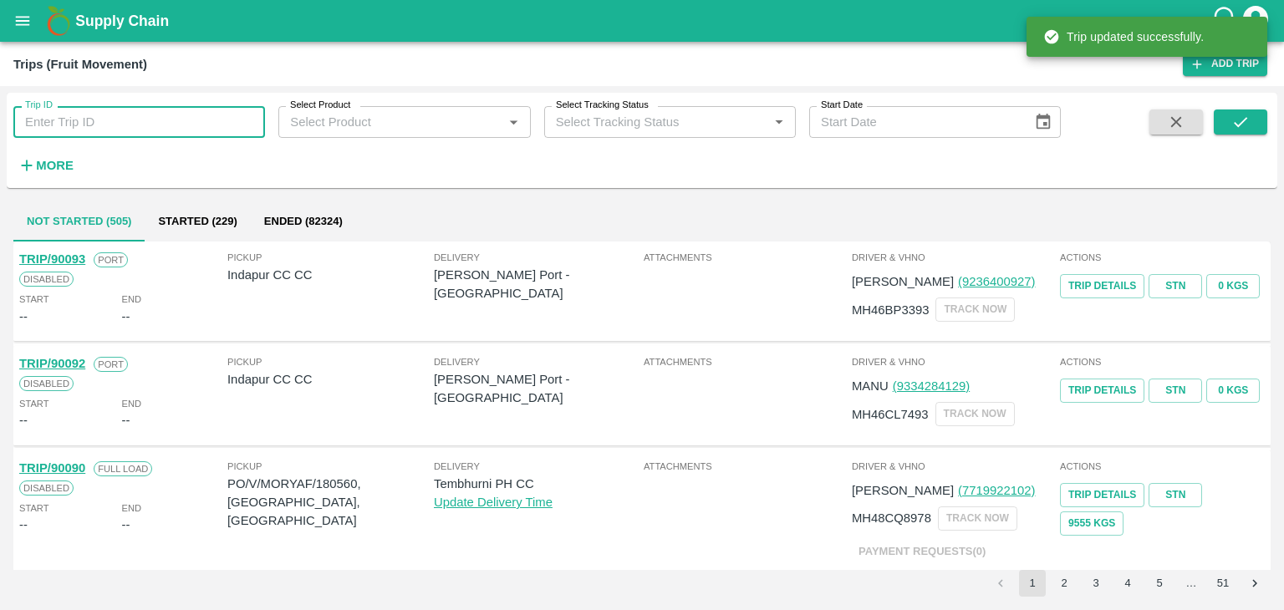
click at [188, 126] on input "Trip ID" at bounding box center [139, 122] width 252 height 32
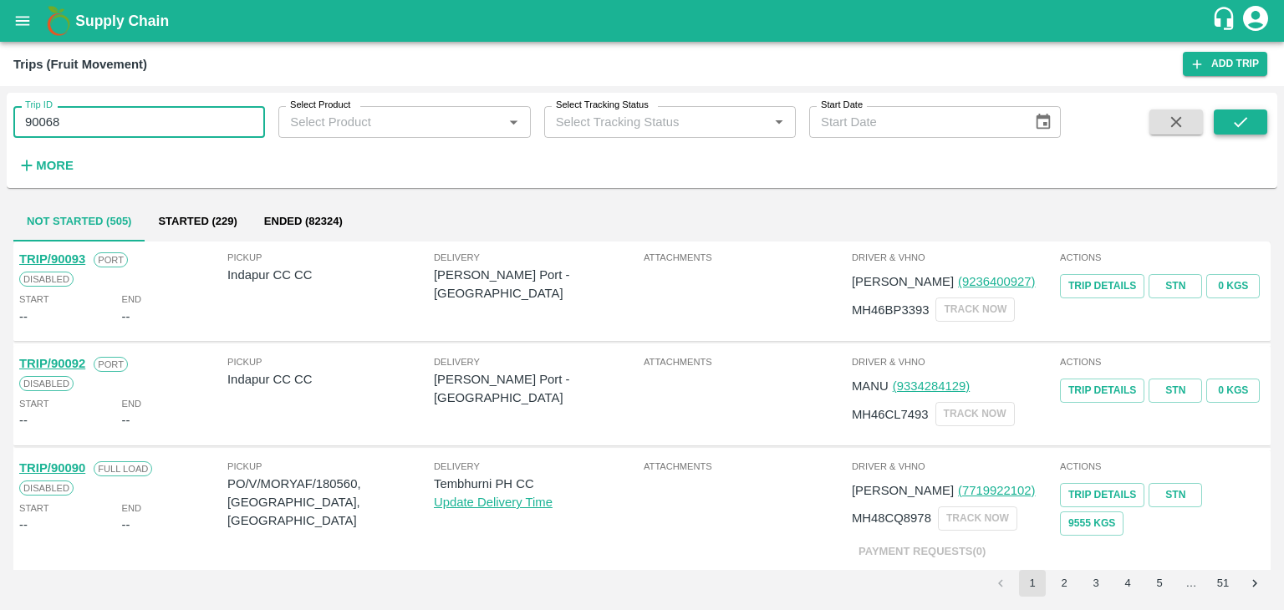
type input "90068"
click at [1225, 119] on button "submit" at bounding box center [1240, 122] width 53 height 25
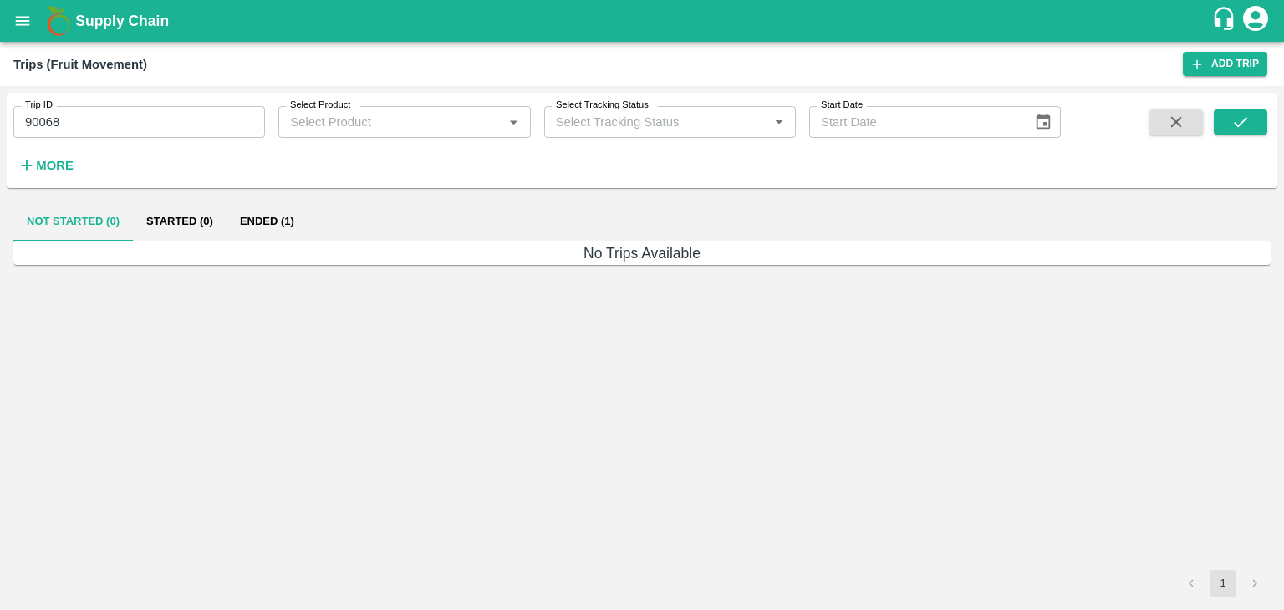
click at [267, 225] on button "Ended (1)" at bounding box center [267, 221] width 81 height 40
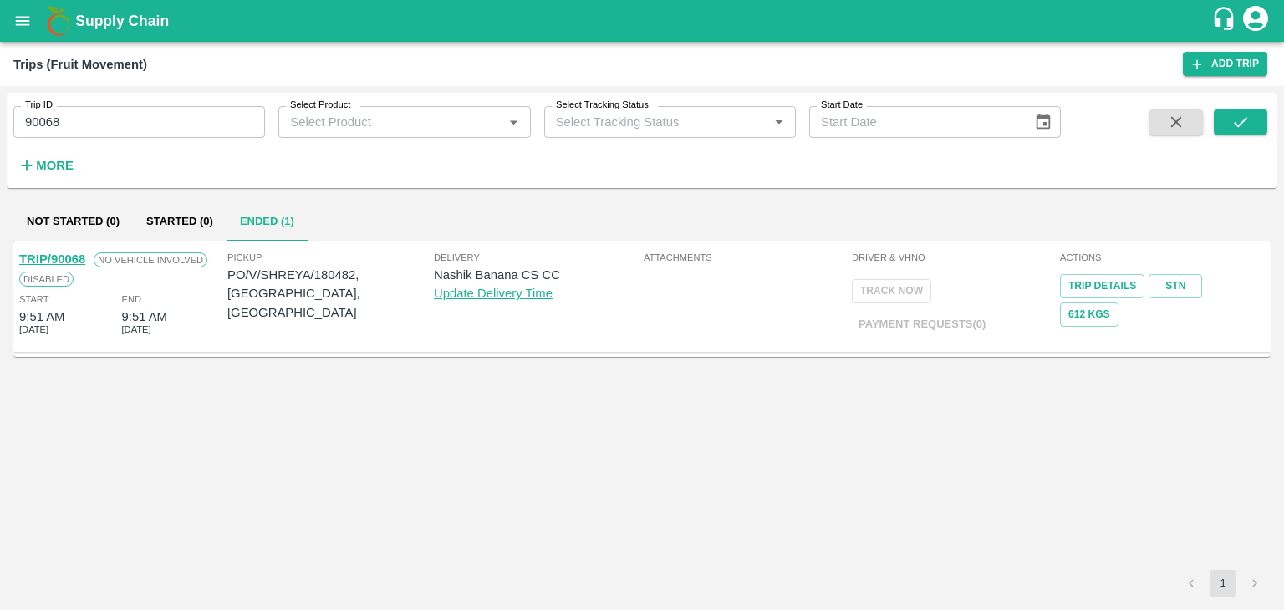
click at [64, 262] on link "TRIP/90068" at bounding box center [52, 258] width 66 height 13
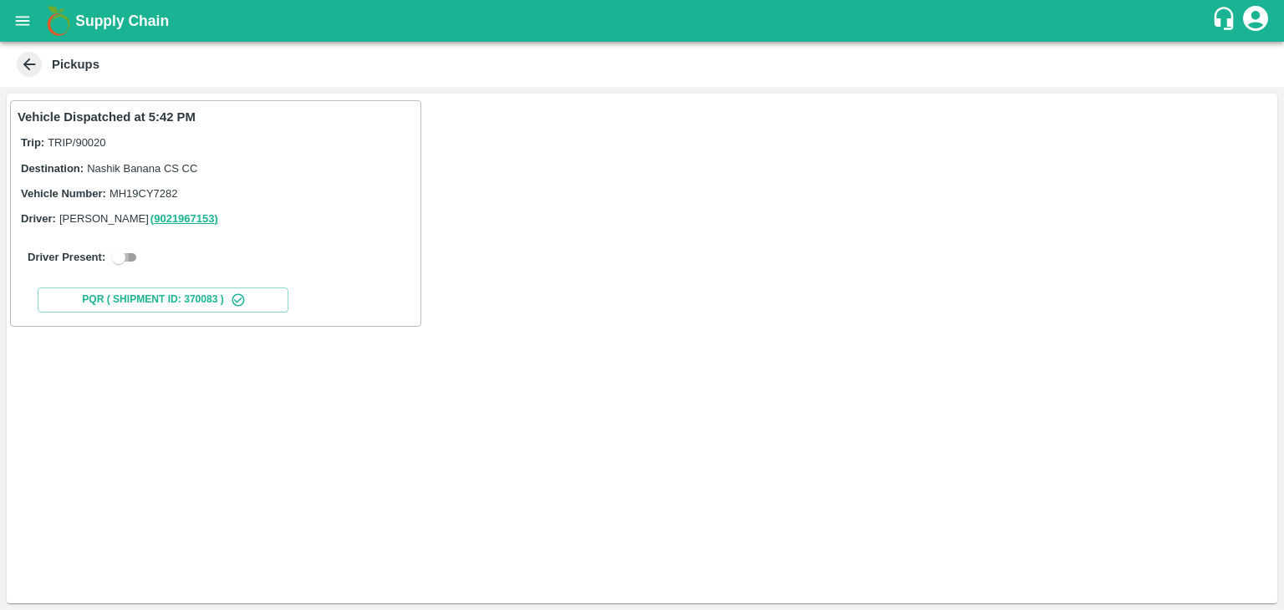
click at [122, 259] on input "checkbox" at bounding box center [119, 257] width 60 height 20
checkbox input "true"
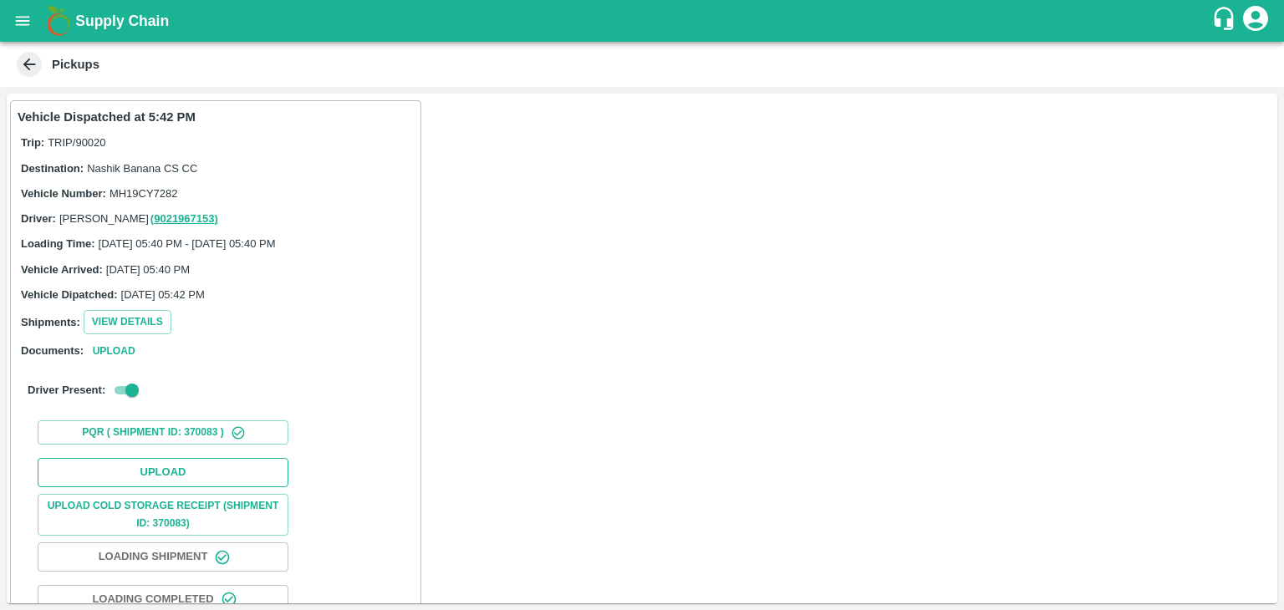
click at [204, 466] on button "Upload" at bounding box center [163, 472] width 251 height 29
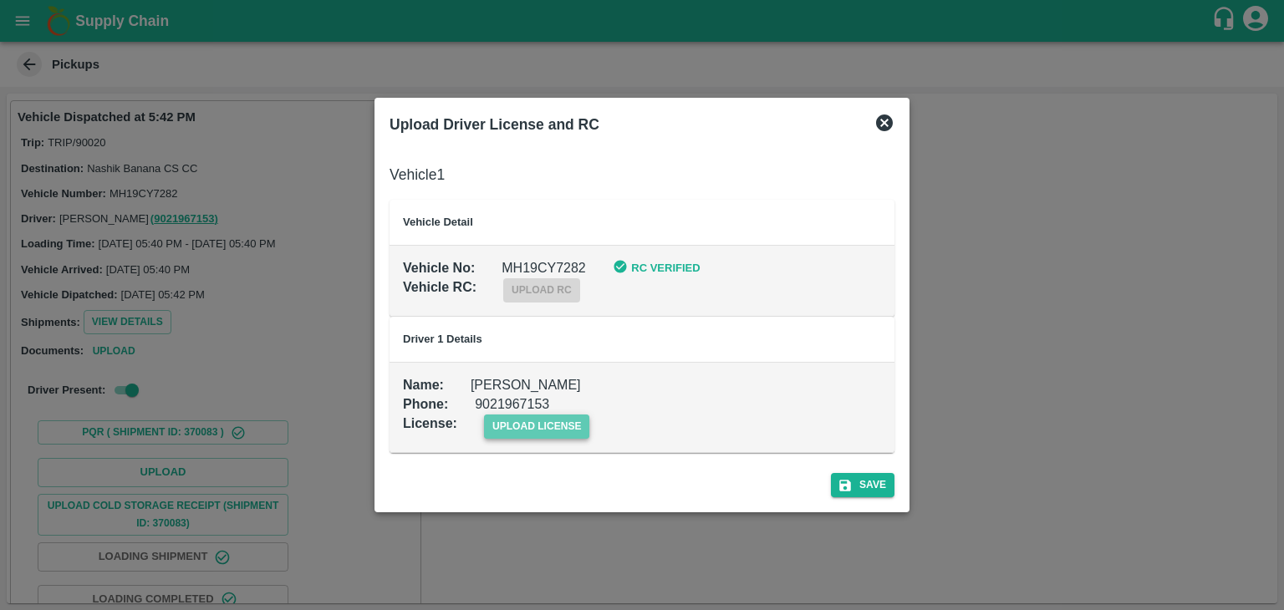
click at [550, 422] on span "upload license" at bounding box center [537, 427] width 106 height 24
click at [0, 0] on input "upload license" at bounding box center [0, 0] width 0 height 0
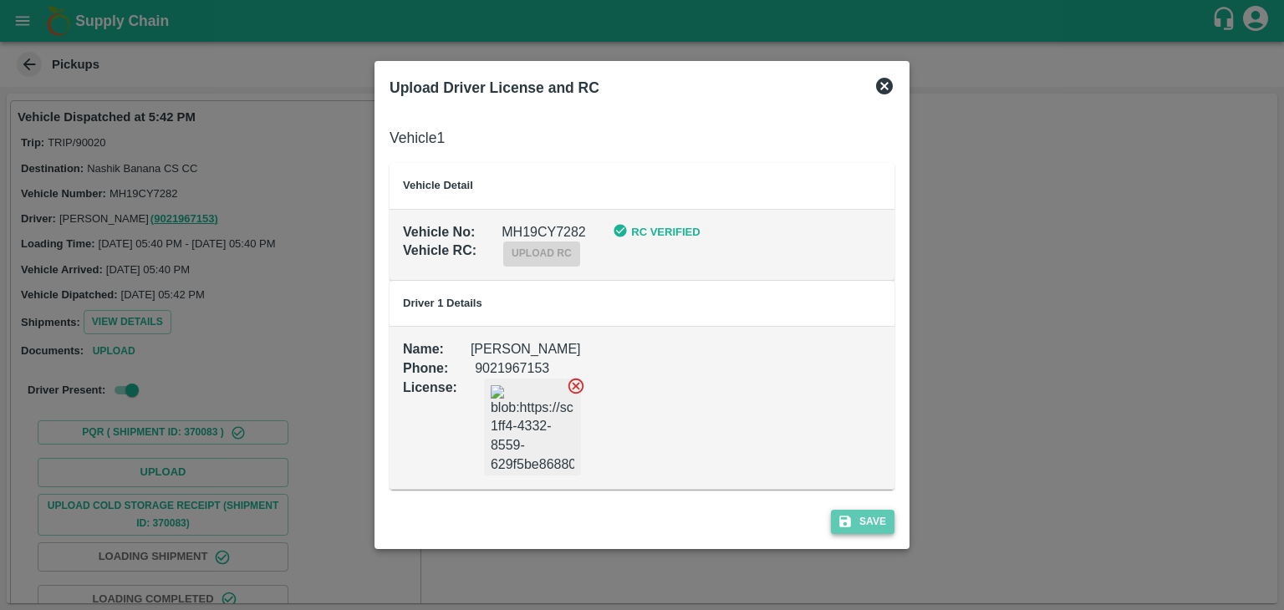
click at [867, 526] on button "Save" at bounding box center [863, 522] width 64 height 24
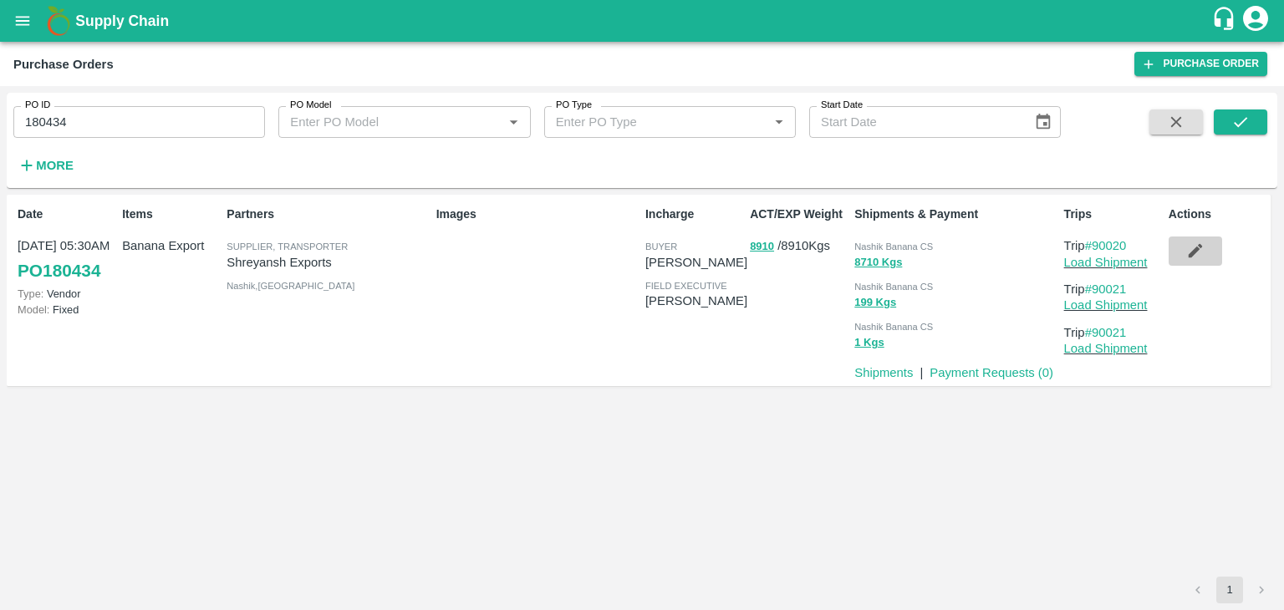
click at [1194, 248] on icon "button" at bounding box center [1195, 251] width 18 height 18
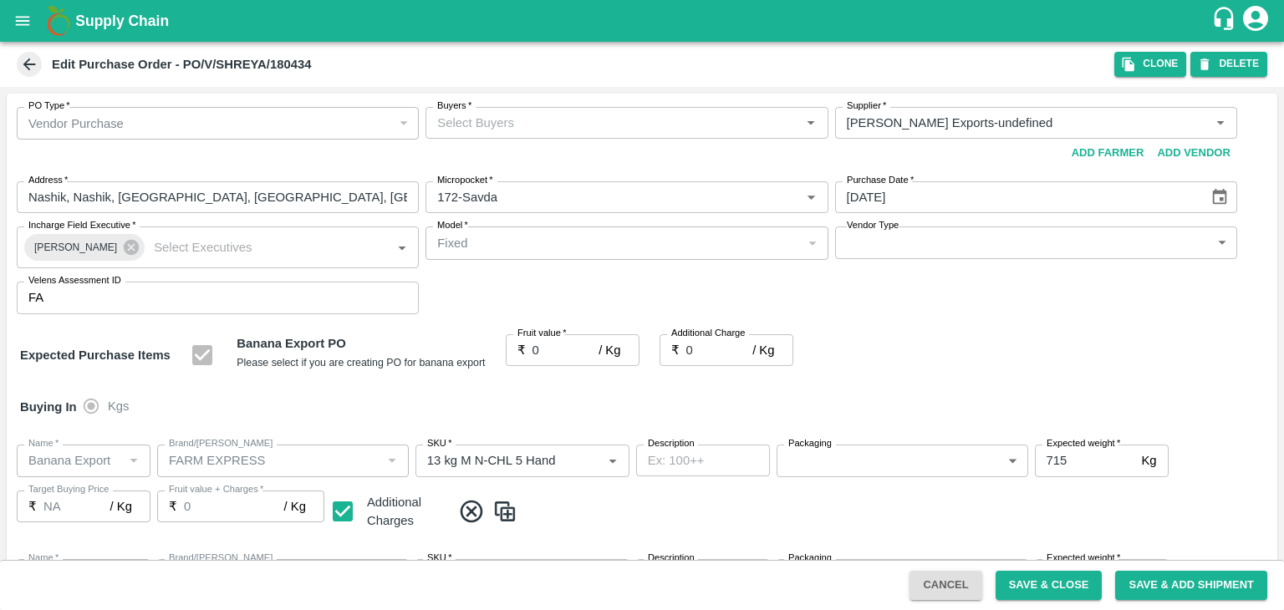
click at [528, 121] on input "Buyers   *" at bounding box center [613, 123] width 364 height 22
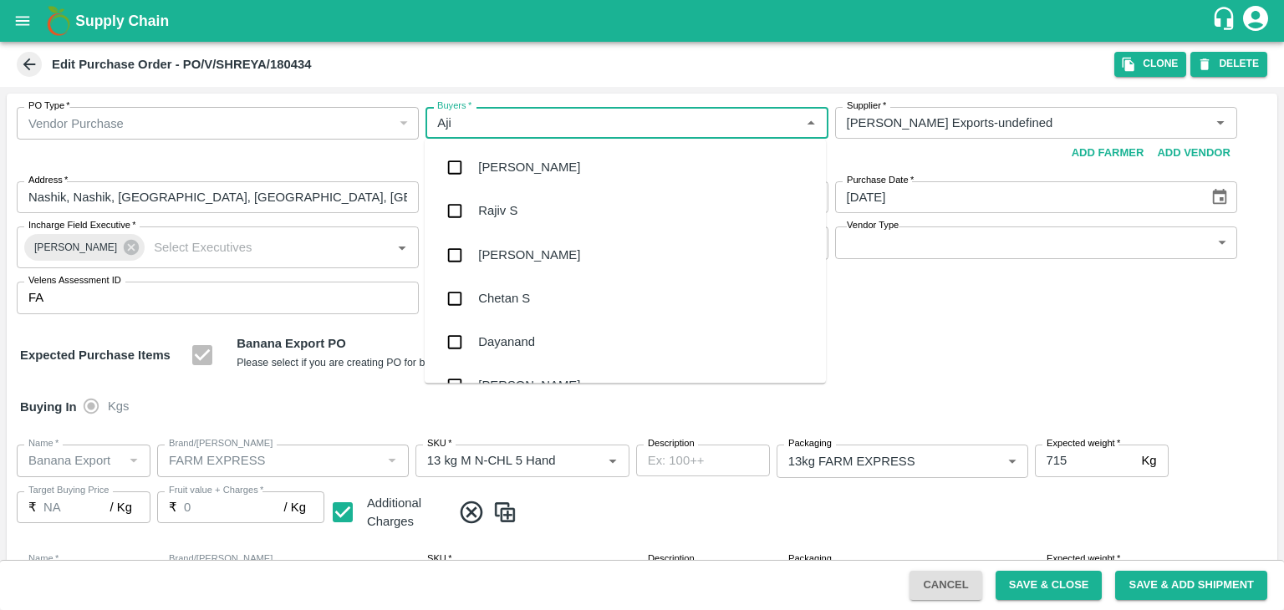
type input "Ajit"
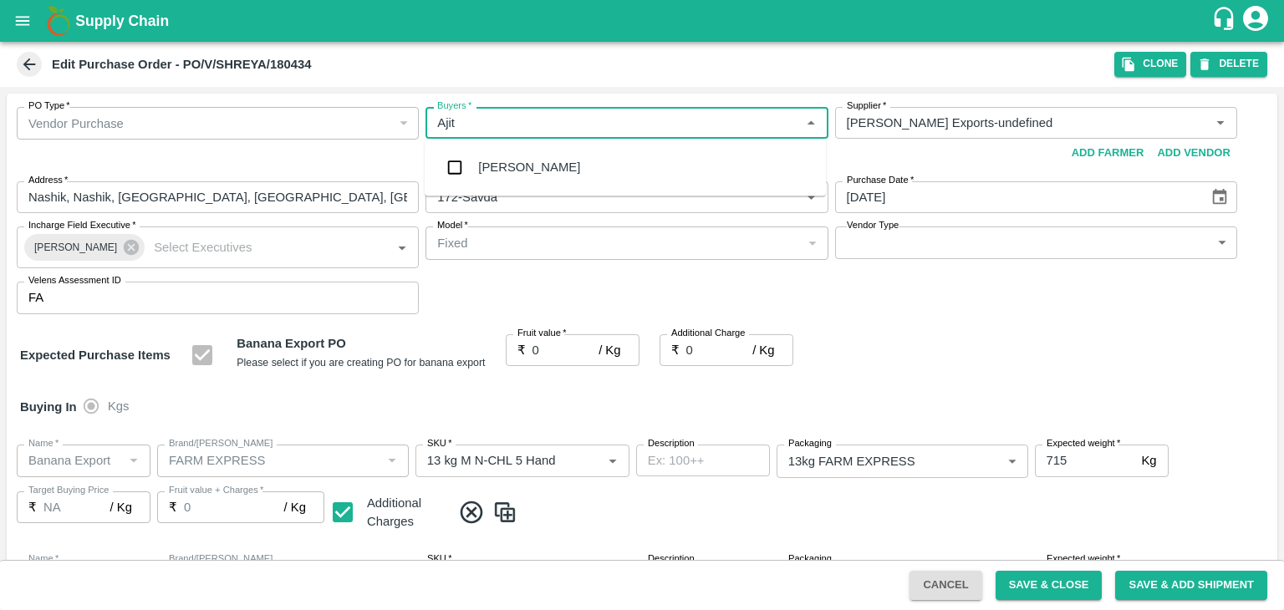
click at [522, 157] on div "Ajit Otari" at bounding box center [625, 166] width 401 height 43
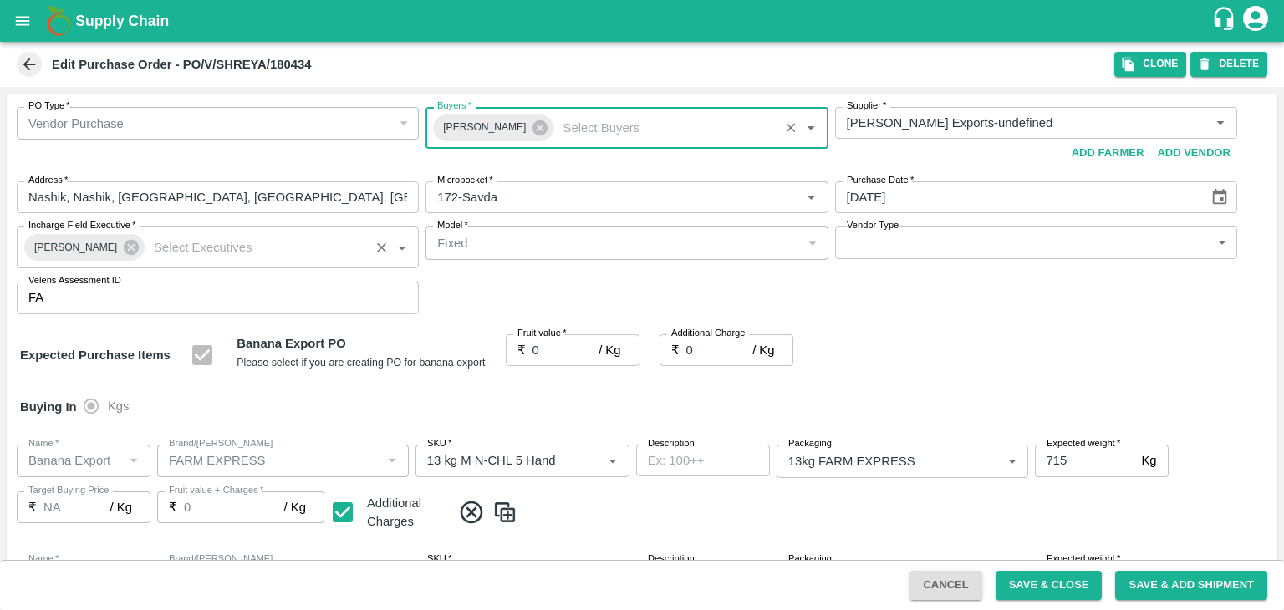
click at [230, 233] on div "Praneeth Kumar Incharge Field Executive   *" at bounding box center [218, 248] width 402 height 42
click at [122, 255] on icon at bounding box center [131, 247] width 18 height 18
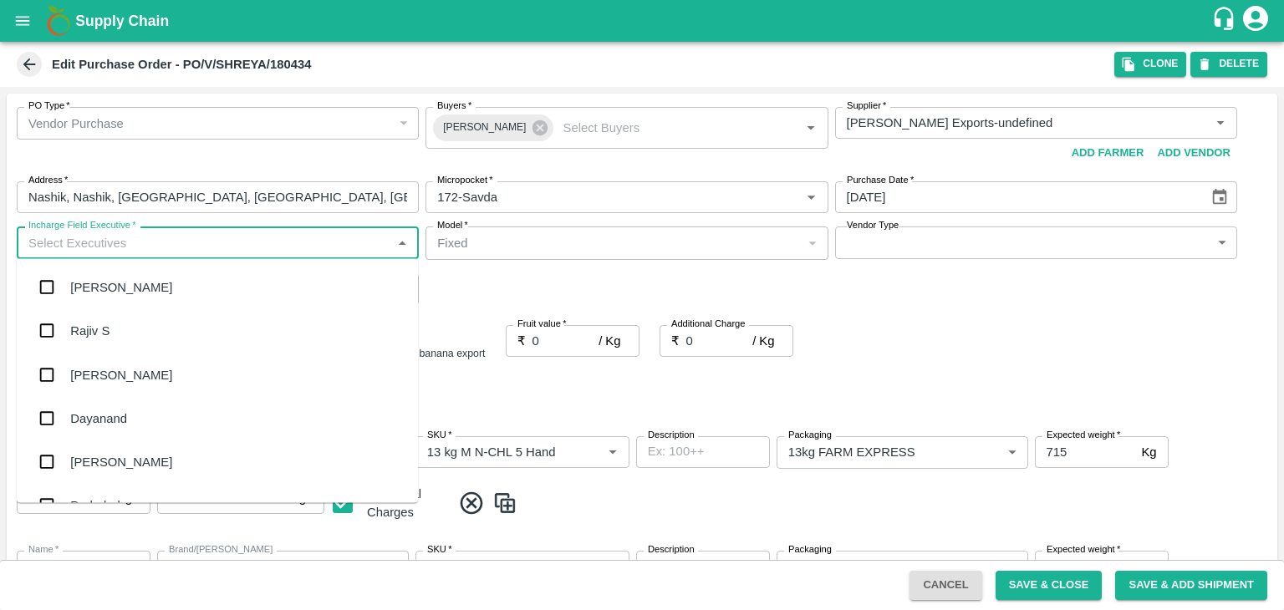
click at [121, 248] on input "Incharge Field Executive   *" at bounding box center [204, 243] width 364 height 22
type input "Jay"
click at [107, 365] on div "jaydip Tale" at bounding box center [99, 374] width 59 height 18
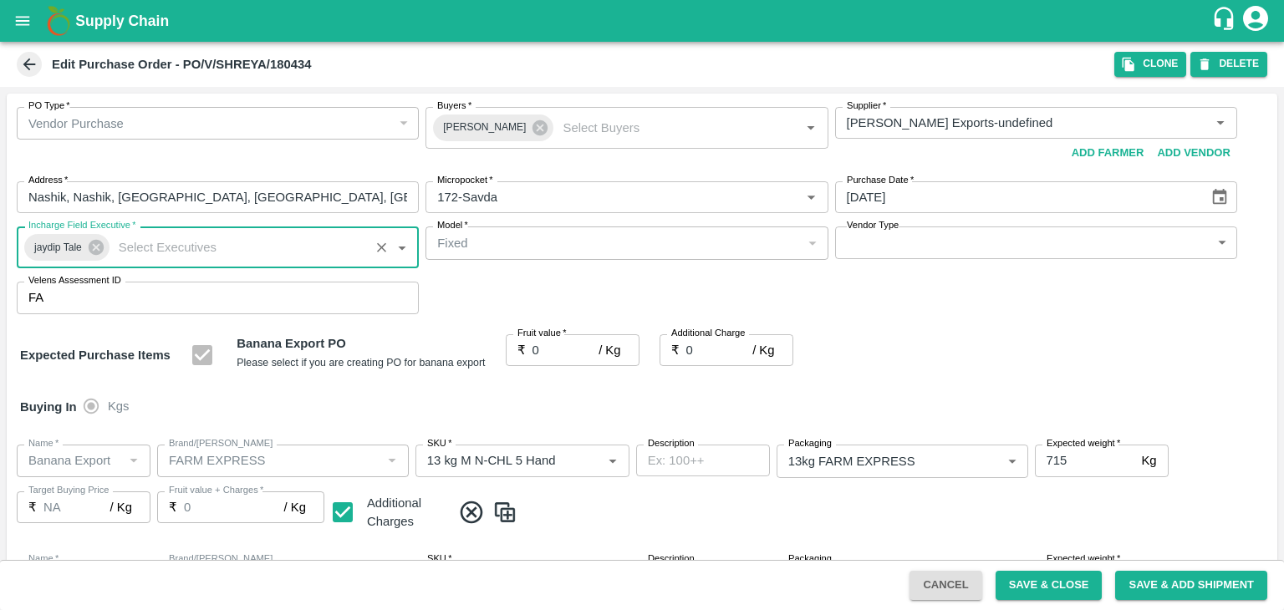
click at [554, 351] on input "0" at bounding box center [565, 350] width 67 height 32
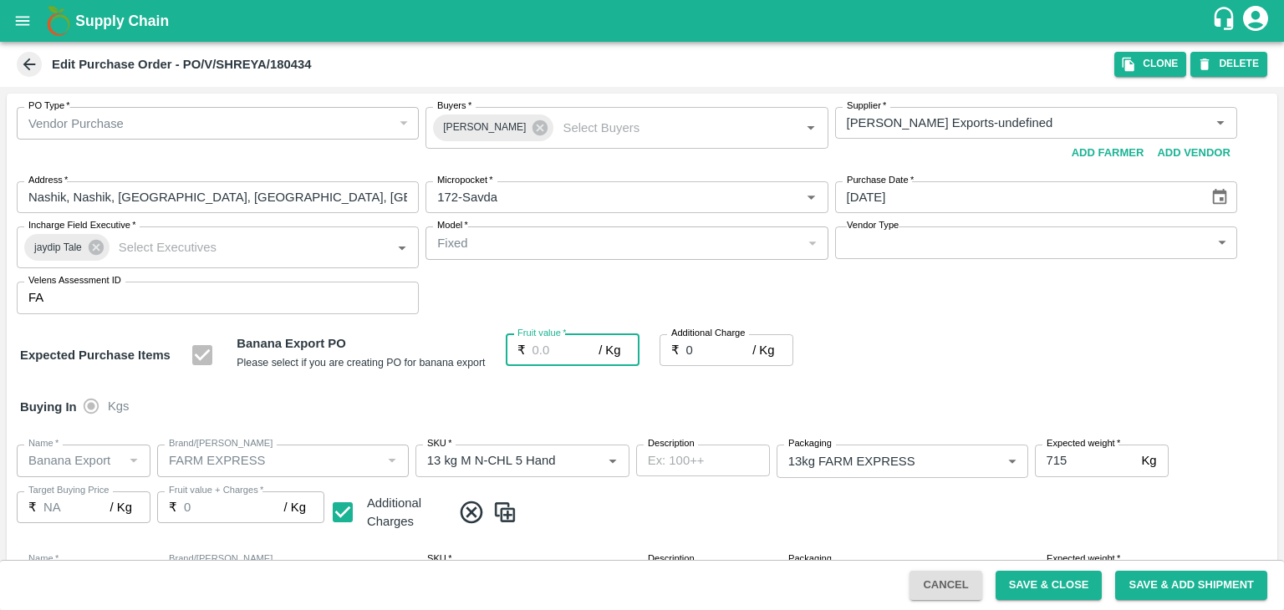
type input "1"
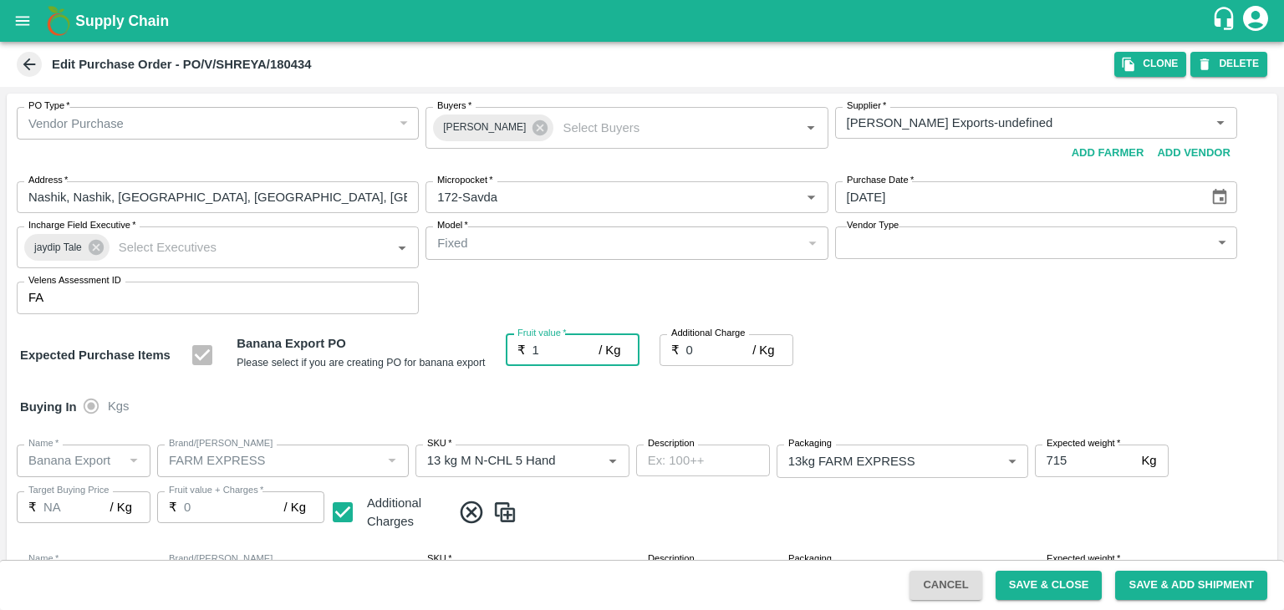
type input "1"
type input "18"
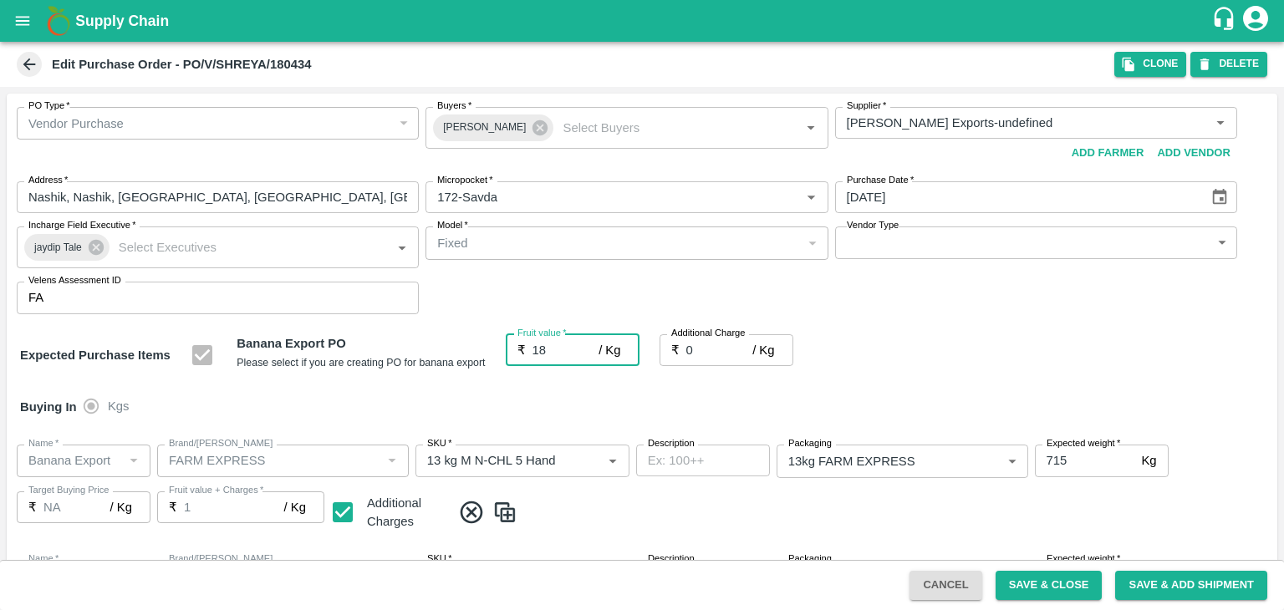
type input "18"
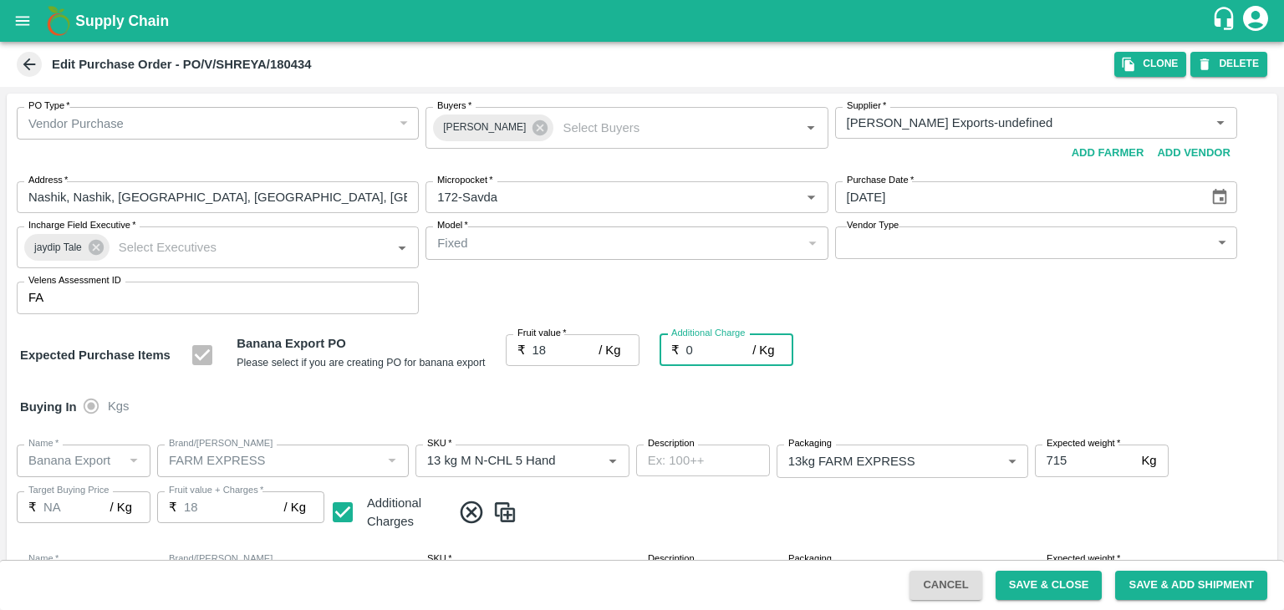
type input "2"
type input "20"
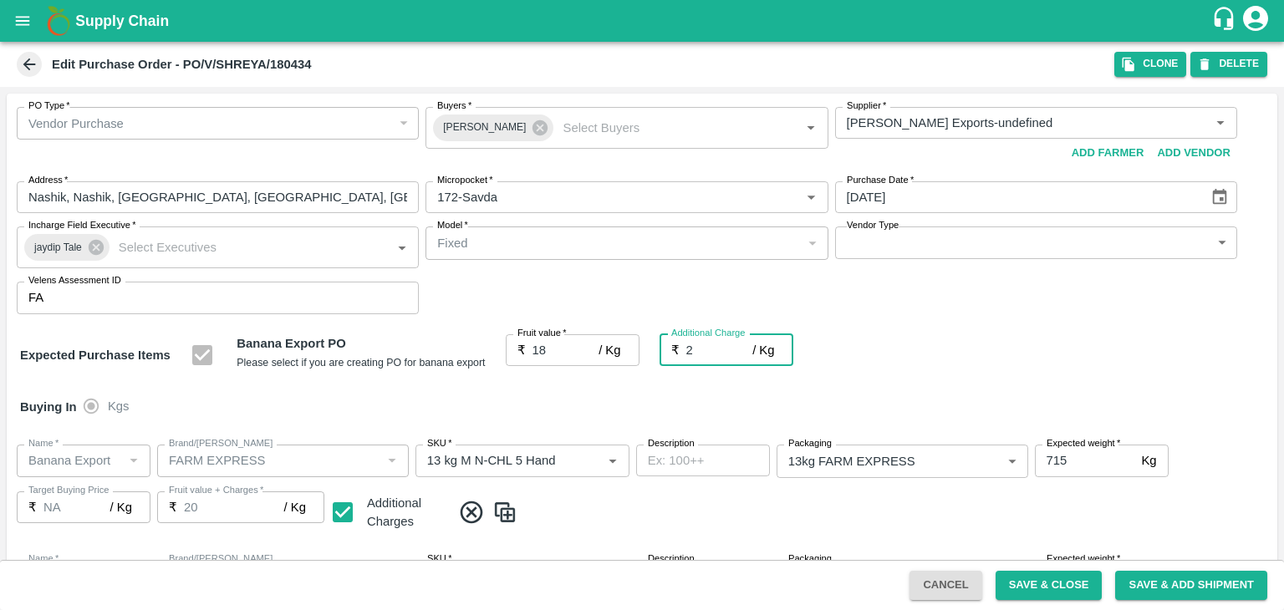
type input "2.7"
type input "20.7"
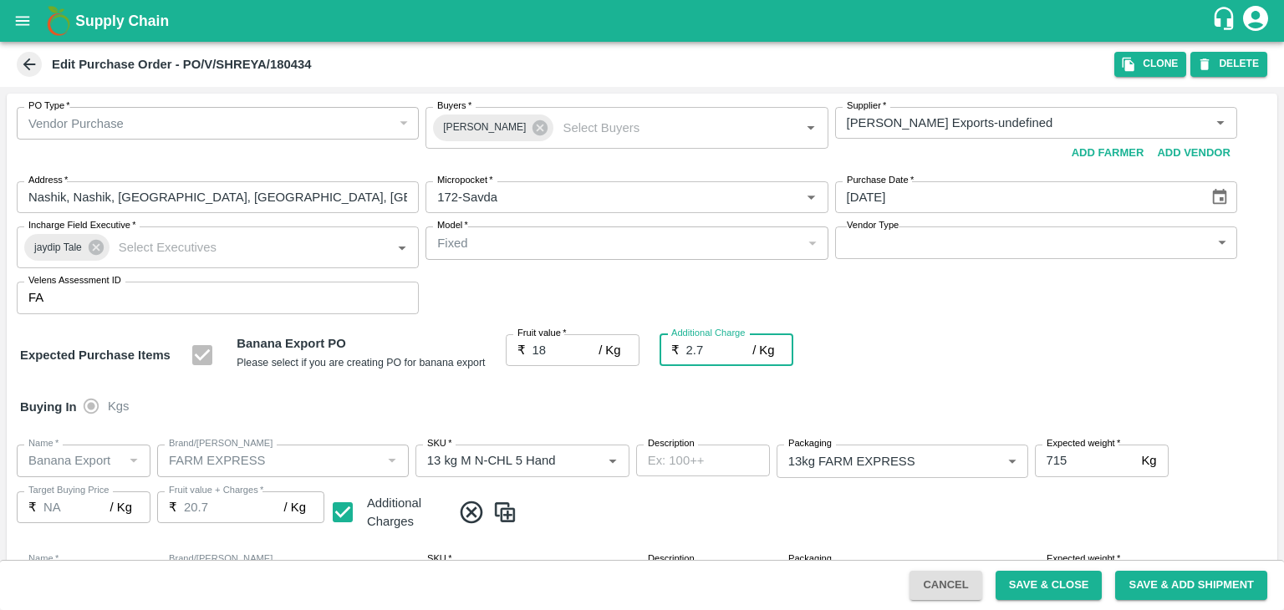
type input "2.75"
type input "20.75"
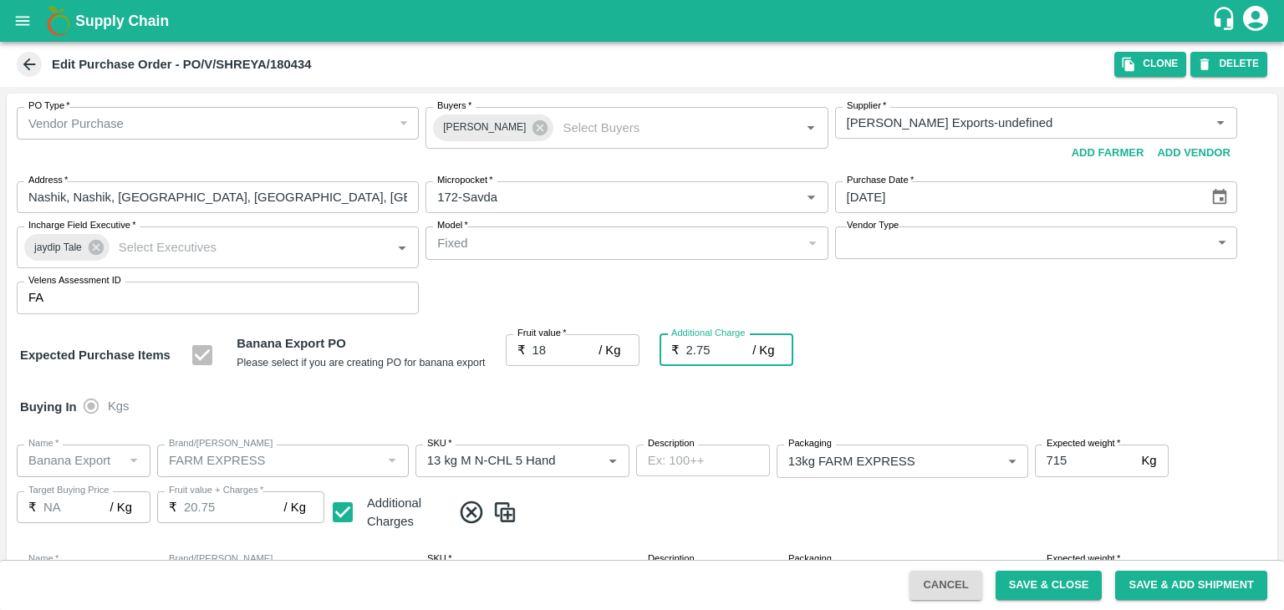
type input "2.75"
click at [588, 400] on div "Buying In Kgs" at bounding box center [642, 407] width 1271 height 48
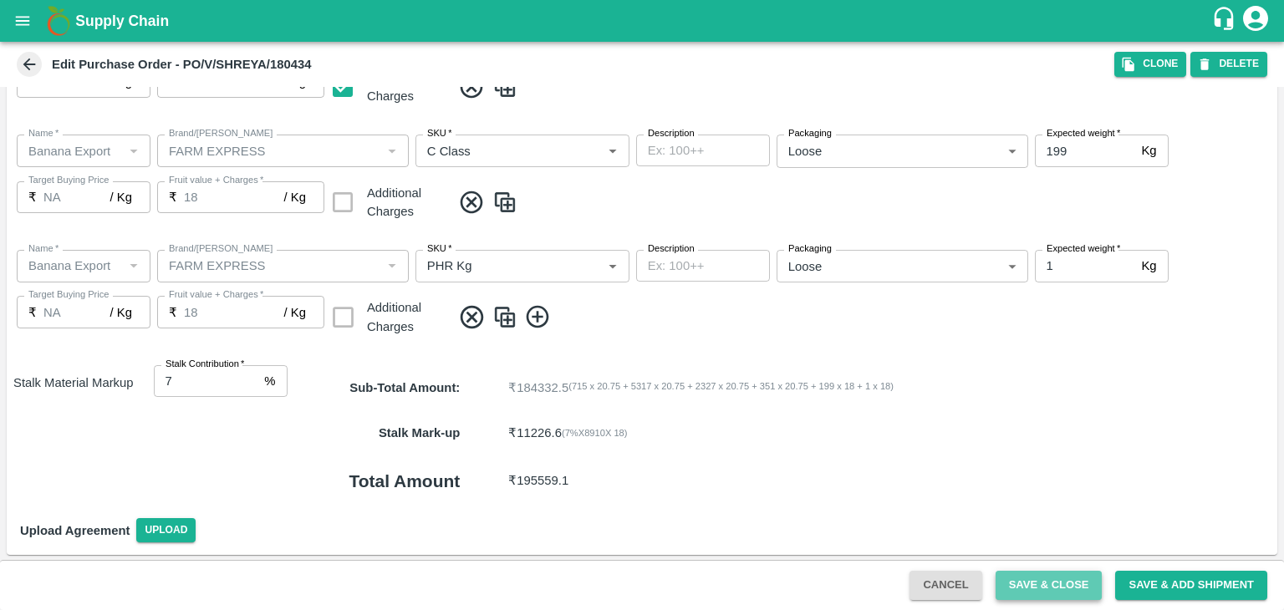
click at [1041, 583] on button "Save & Close" at bounding box center [1049, 585] width 107 height 29
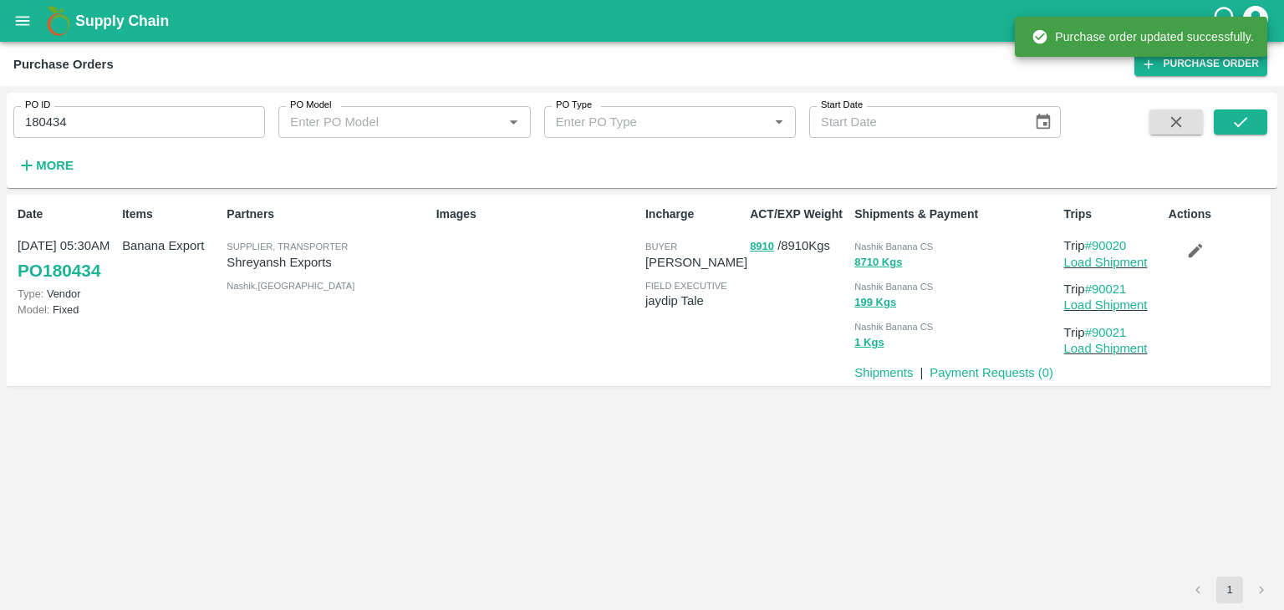
click at [181, 117] on input "180434" at bounding box center [139, 122] width 252 height 32
paste input "text"
click at [181, 117] on input "180434" at bounding box center [139, 122] width 252 height 32
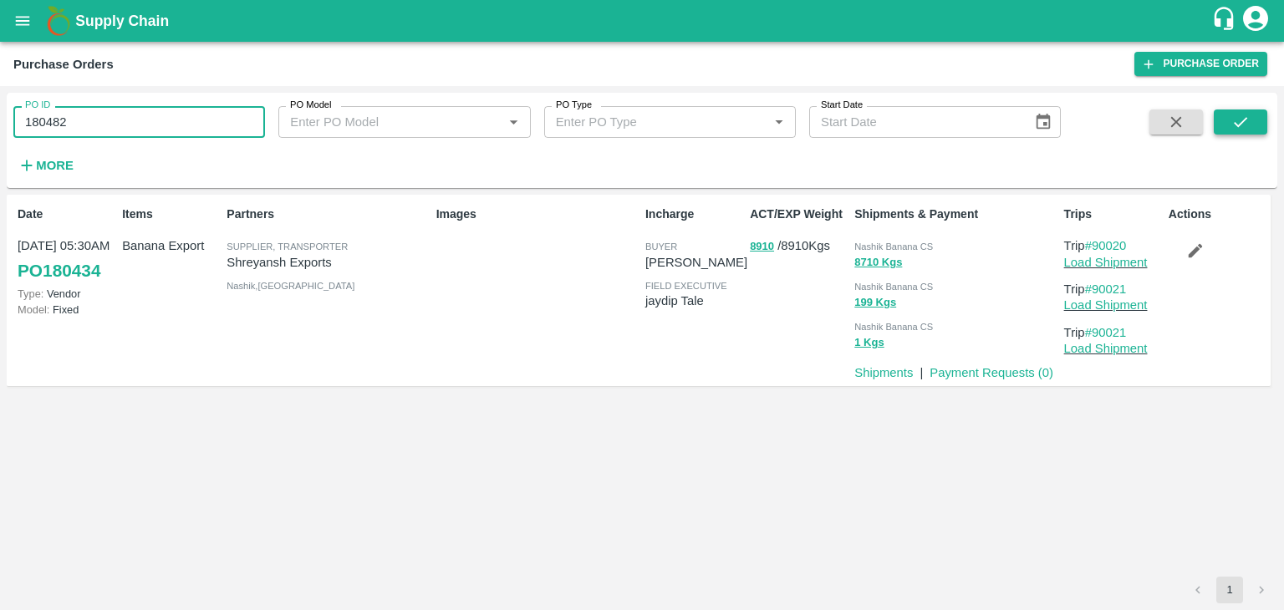
type input "180482"
click at [1247, 113] on icon "submit" at bounding box center [1240, 122] width 18 height 18
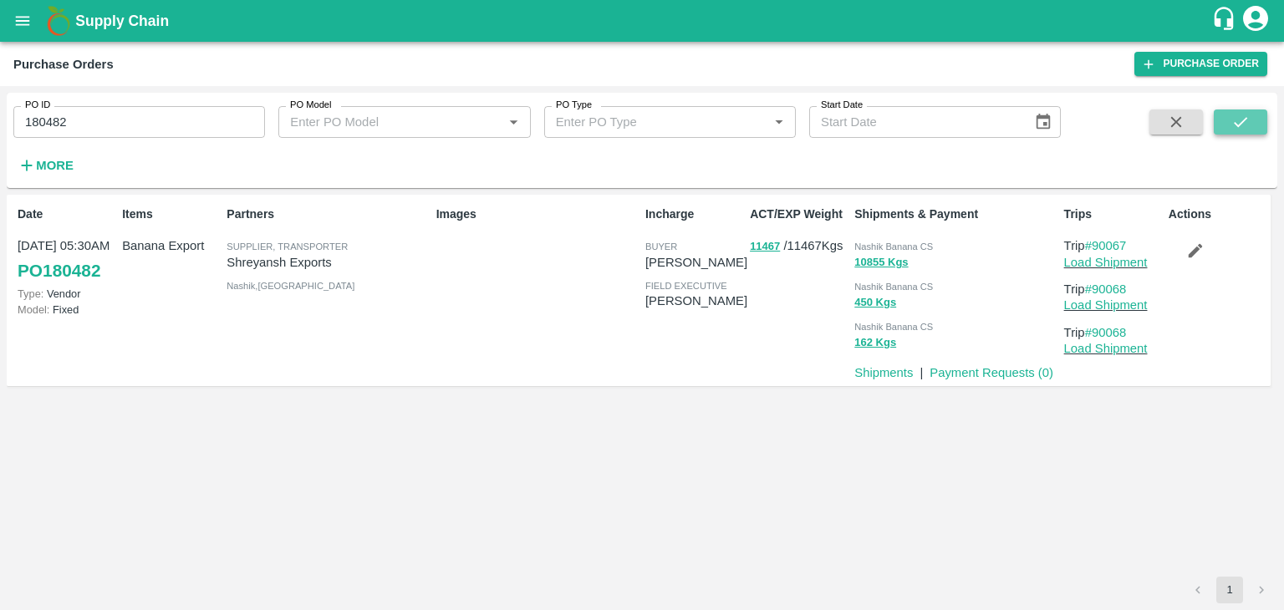
click at [1229, 123] on button "submit" at bounding box center [1240, 122] width 53 height 25
click at [1130, 261] on link "Load Shipment" at bounding box center [1106, 262] width 84 height 13
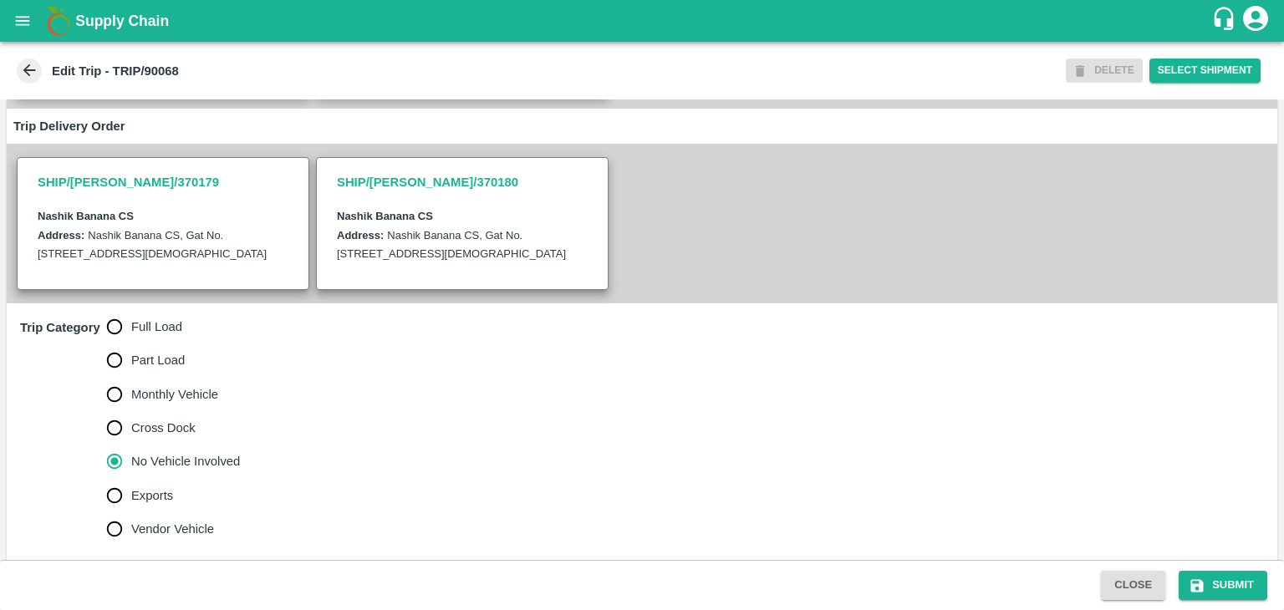
scroll to position [410, 0]
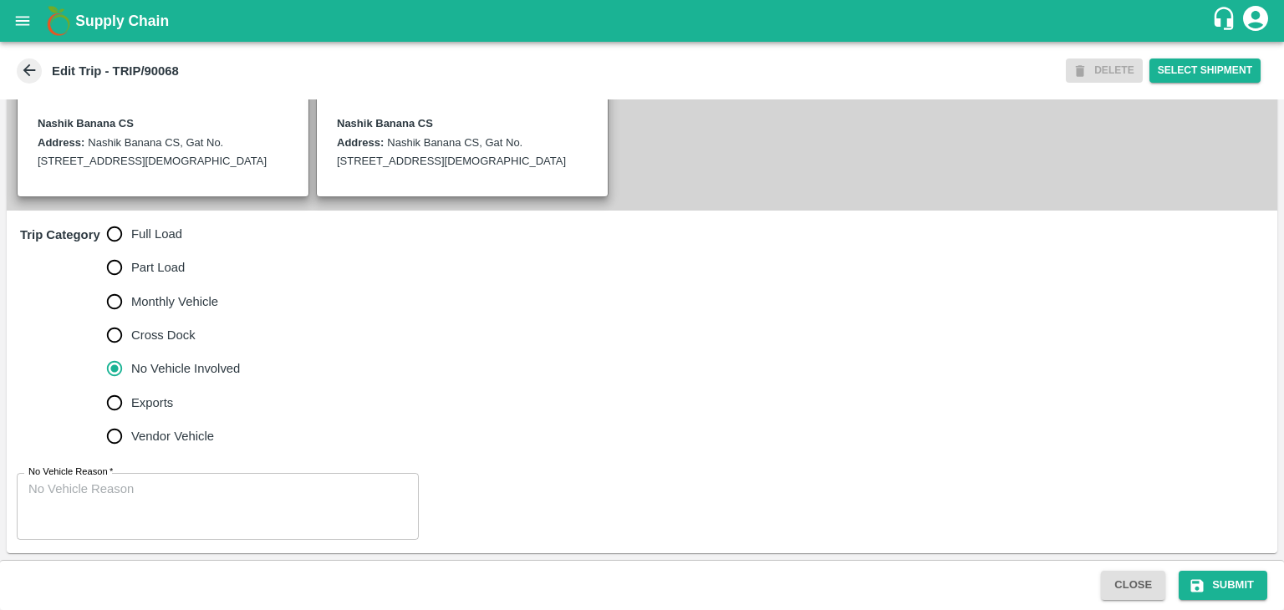
click at [141, 226] on span "Full Load" at bounding box center [156, 234] width 51 height 18
click at [131, 226] on input "Full Load" at bounding box center [114, 233] width 33 height 33
radio input "true"
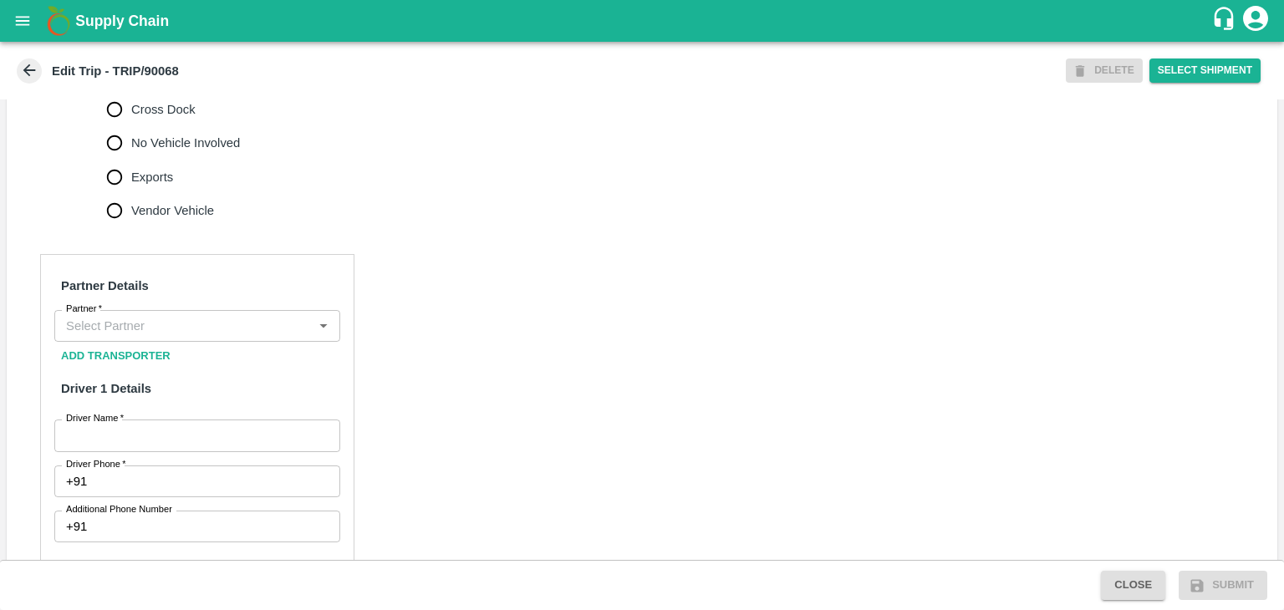
scroll to position [625, 0]
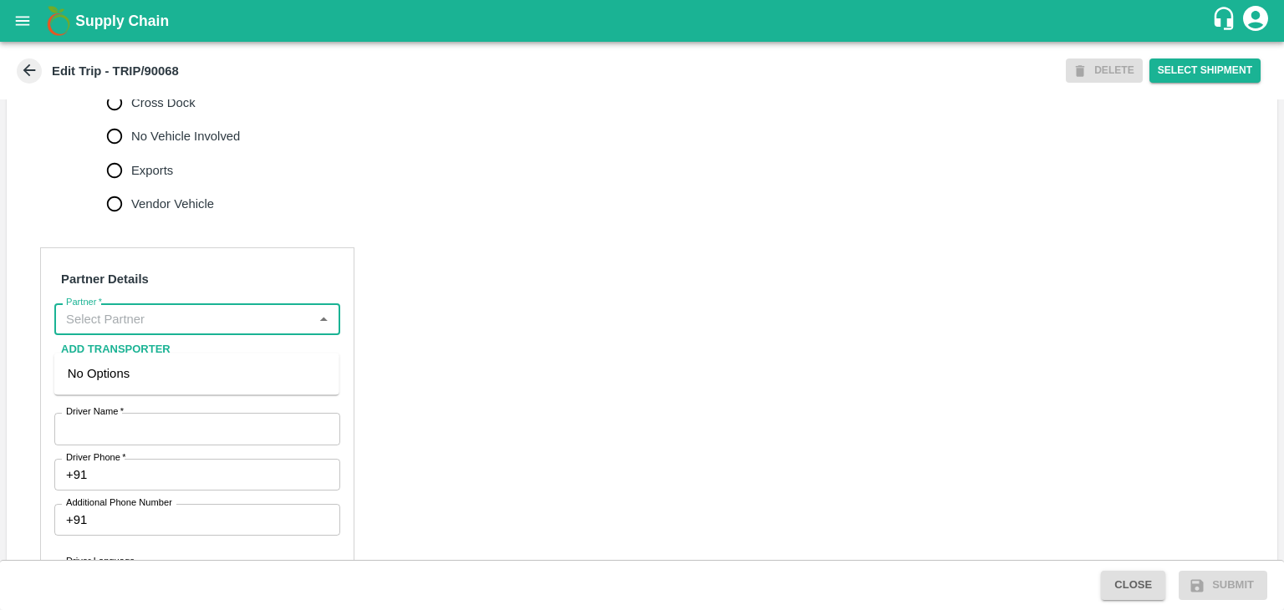
click at [176, 330] on input "Partner   *" at bounding box center [183, 319] width 248 height 22
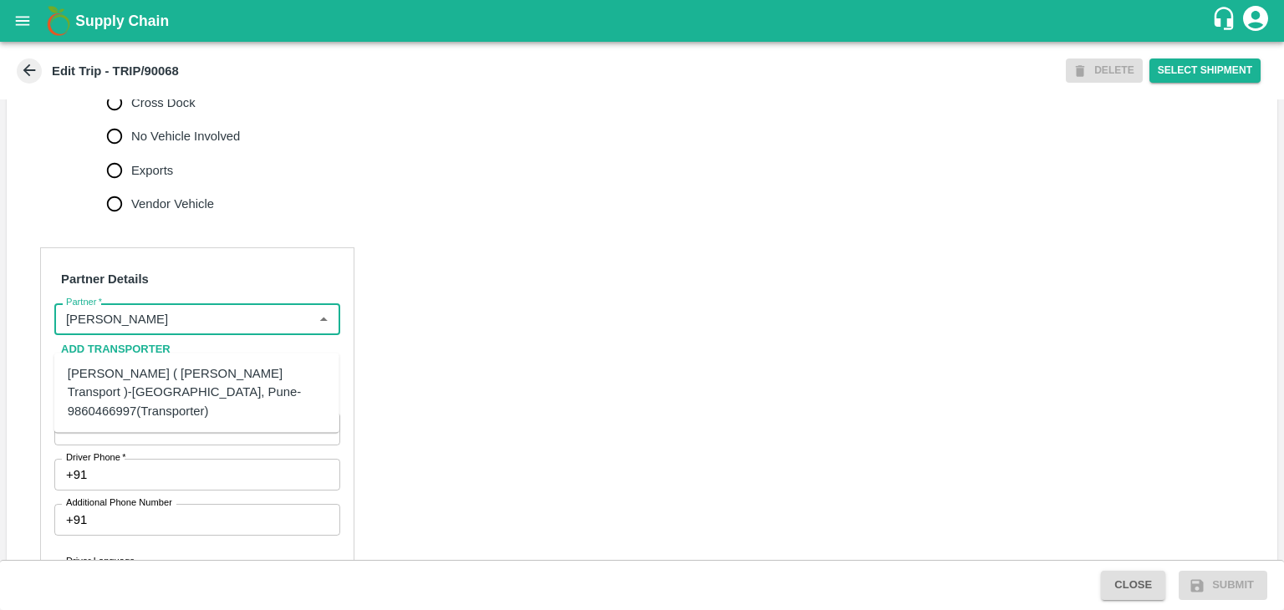
click at [189, 379] on div "[PERSON_NAME] ( [PERSON_NAME] Transport )-[GEOGRAPHIC_DATA], Pune-9860466997(Tr…" at bounding box center [197, 392] width 258 height 56
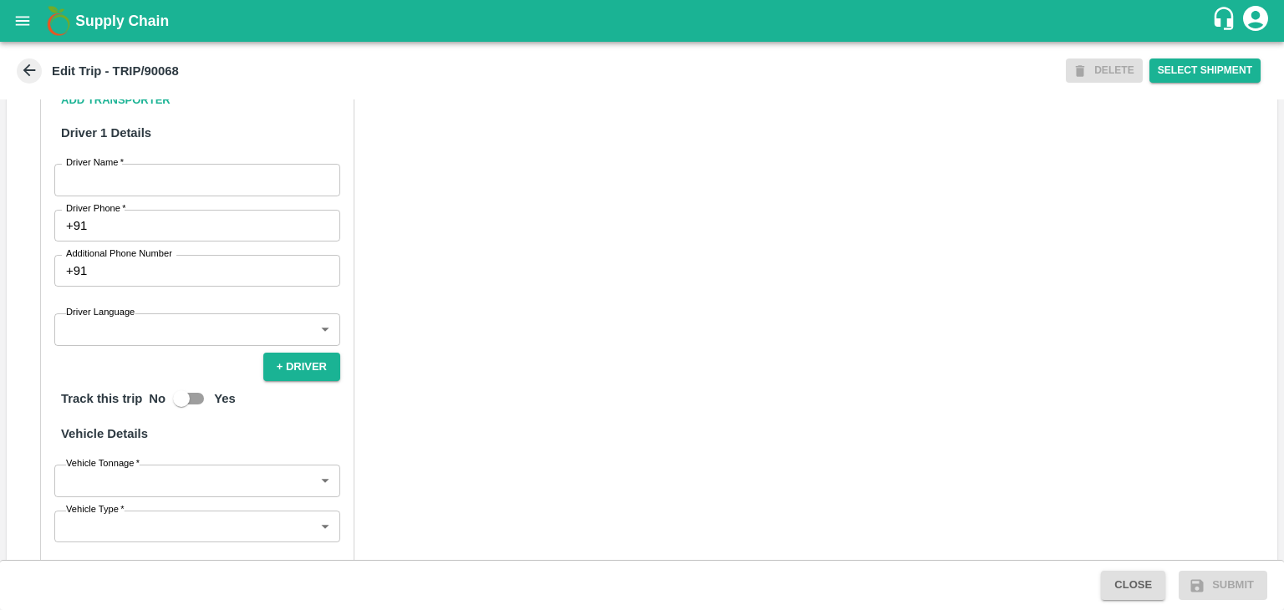
scroll to position [884, 0]
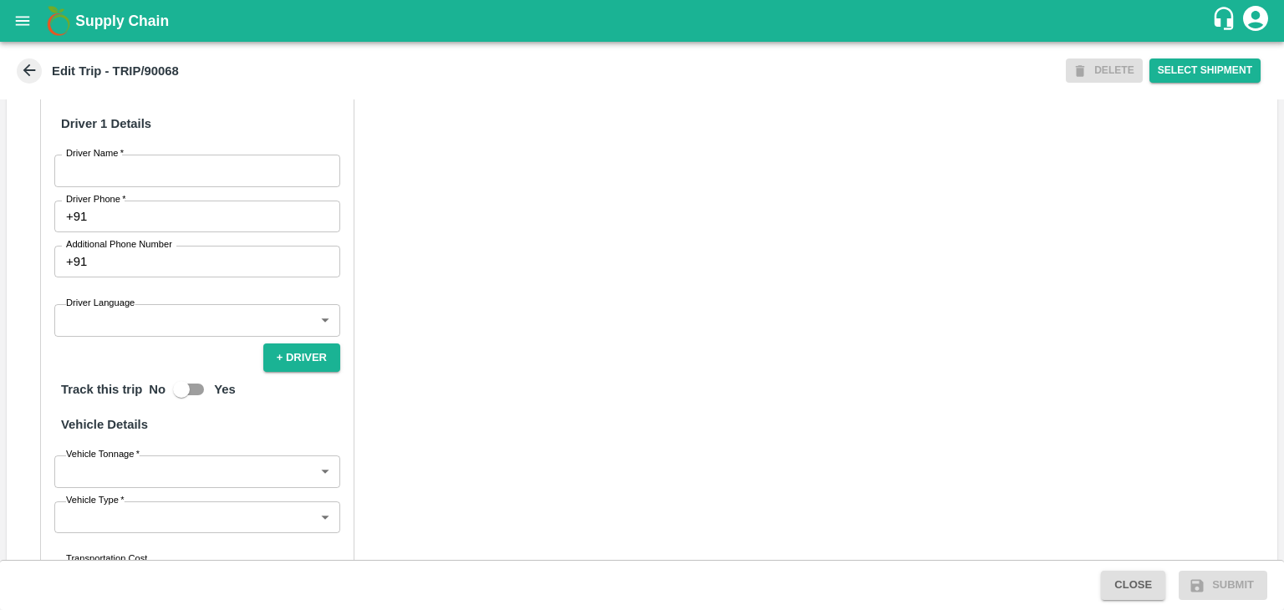
type input "[PERSON_NAME] ( [PERSON_NAME] Transport )-[GEOGRAPHIC_DATA], Pune-9860466997(Tr…"
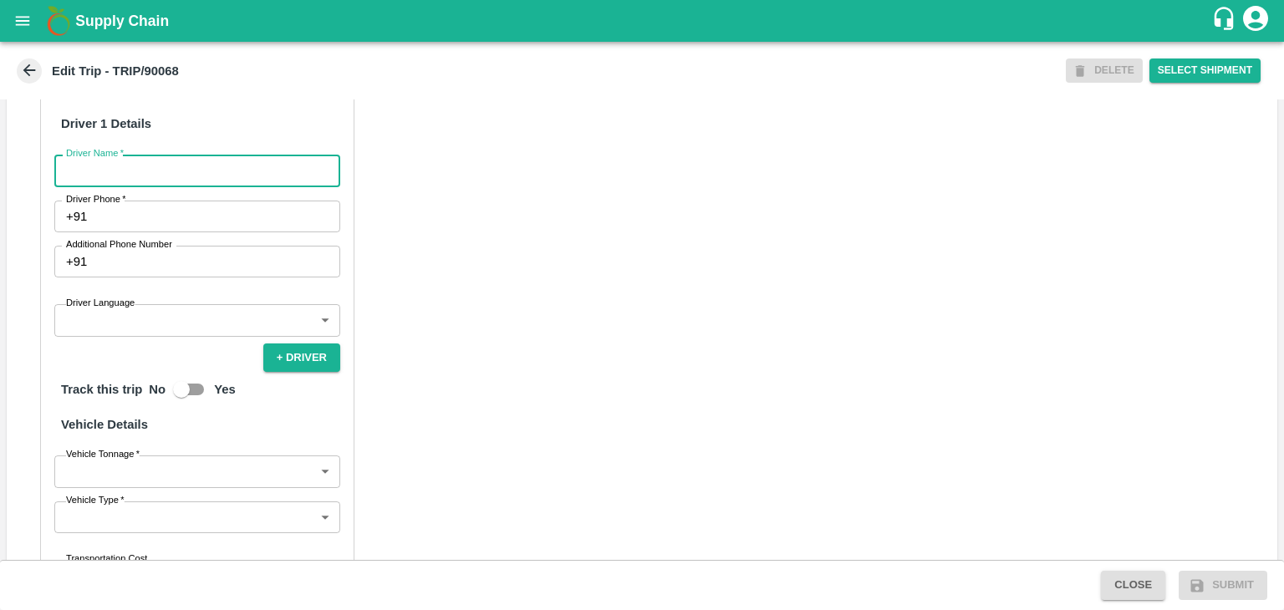
click at [135, 181] on input "Driver Name   *" at bounding box center [197, 171] width 286 height 32
type input "Godase"
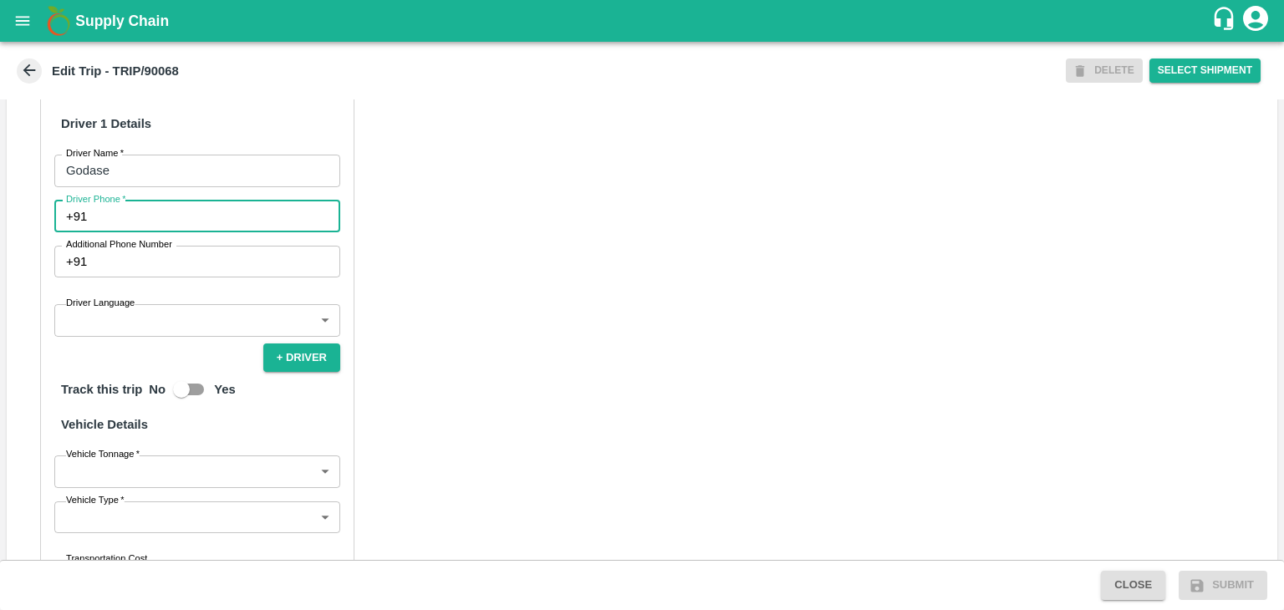
click at [176, 232] on input "Driver Phone   *" at bounding box center [217, 217] width 247 height 32
type input "9975280177"
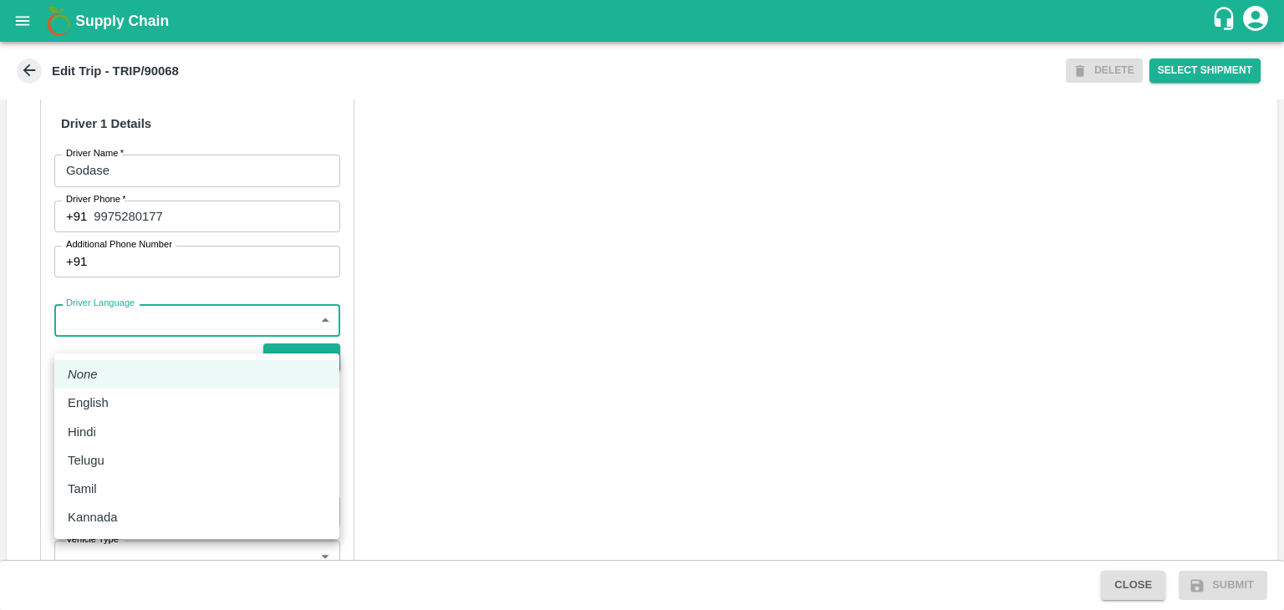
click at [171, 343] on body "Supply Chain Edit Trip - TRIP/90068 DELETE Select Shipment Trip Details Trip Ty…" at bounding box center [642, 305] width 1284 height 610
click at [127, 432] on div "Hindi" at bounding box center [197, 432] width 258 height 18
type input "hi"
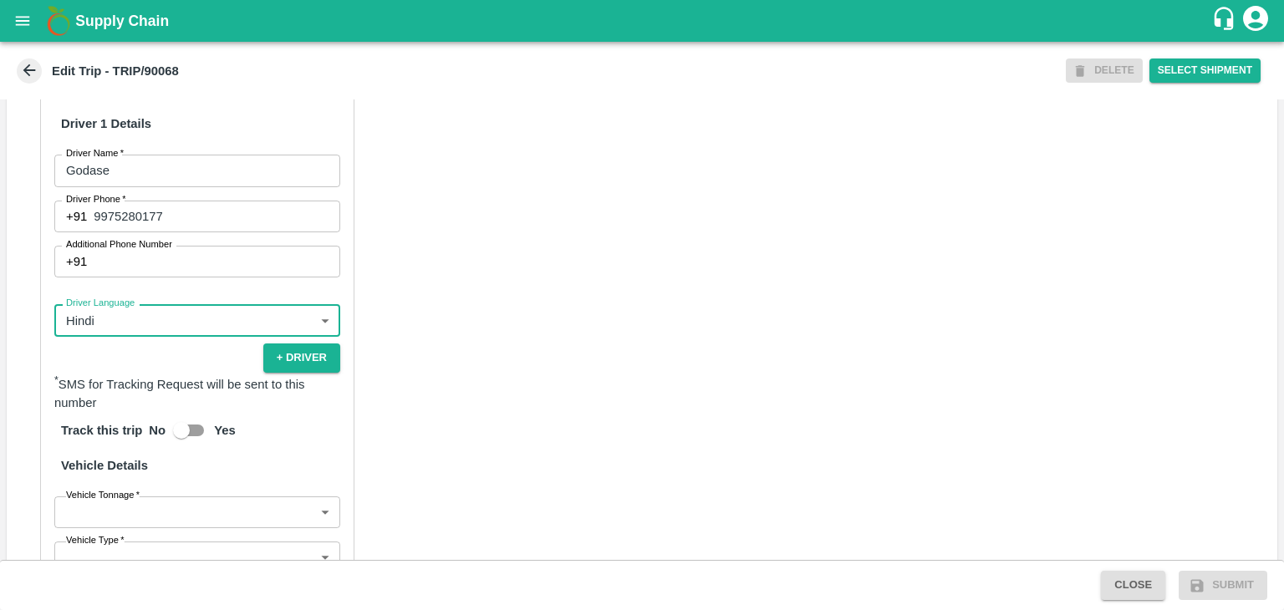
scroll to position [1157, 0]
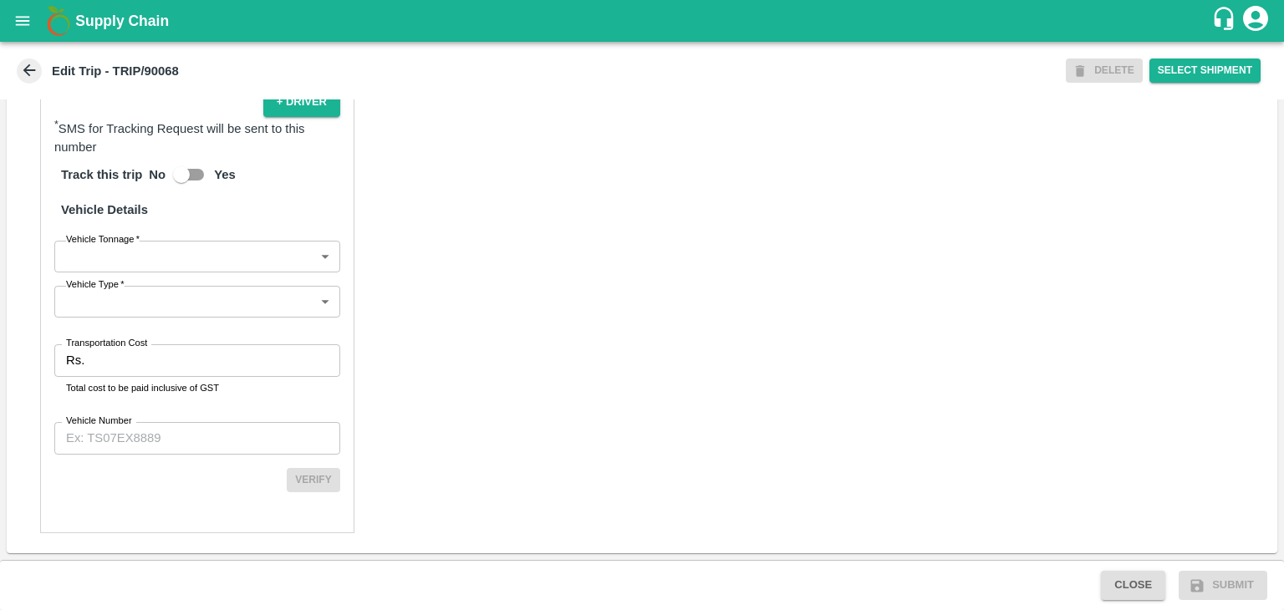
click at [147, 259] on body "Supply Chain Edit Trip - TRIP/90068 DELETE Select Shipment Trip Details Trip Ty…" at bounding box center [642, 305] width 1284 height 610
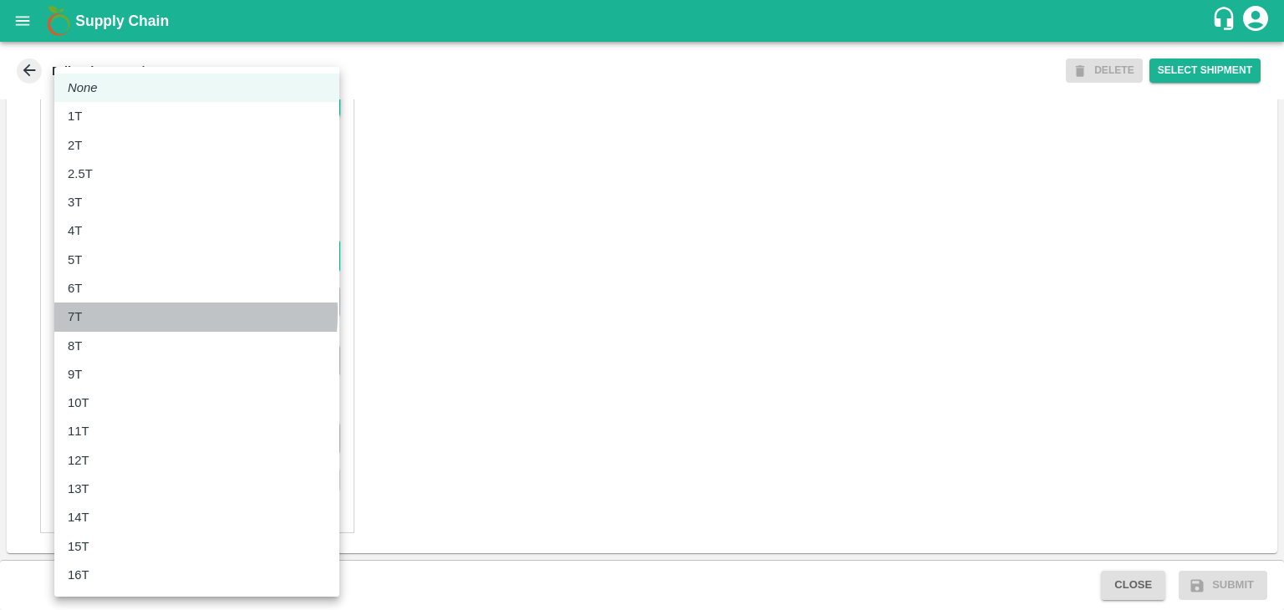
click at [114, 313] on div "7T" at bounding box center [197, 317] width 258 height 18
type input "7000"
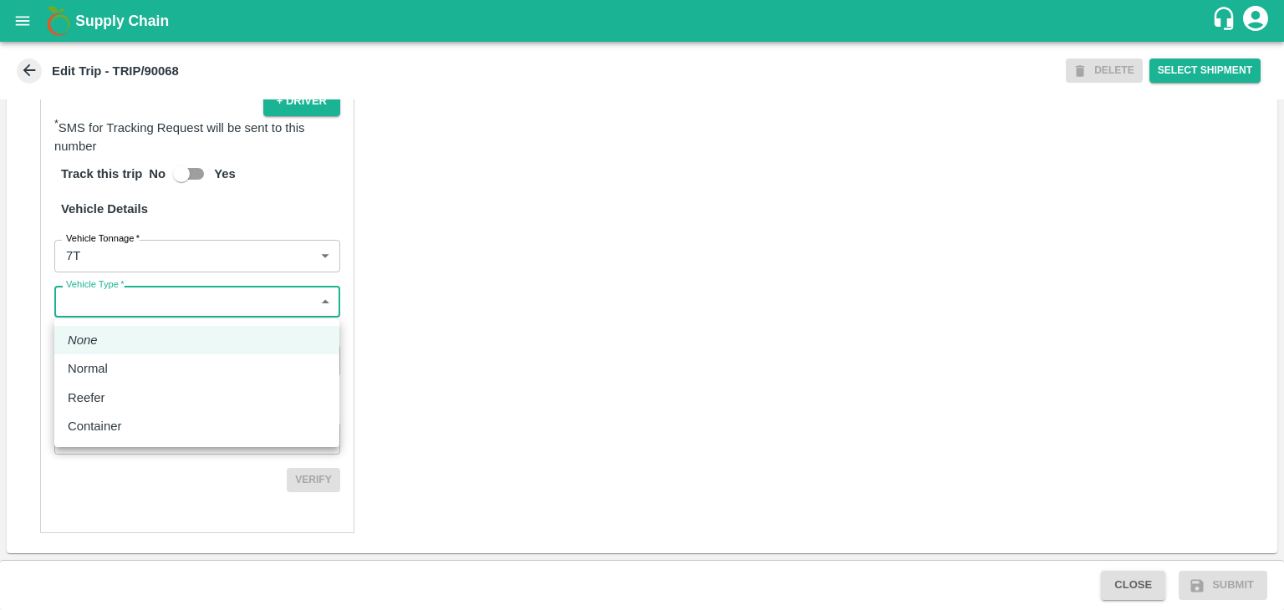
drag, startPoint x: 145, startPoint y: 302, endPoint x: 118, endPoint y: 377, distance: 79.8
click at [118, 377] on body "Supply Chain Edit Trip - TRIP/90068 DELETE Select Shipment Trip Details Trip Ty…" at bounding box center [642, 305] width 1284 height 610
click at [118, 377] on div "Normal" at bounding box center [197, 368] width 258 height 18
type input "Normal"
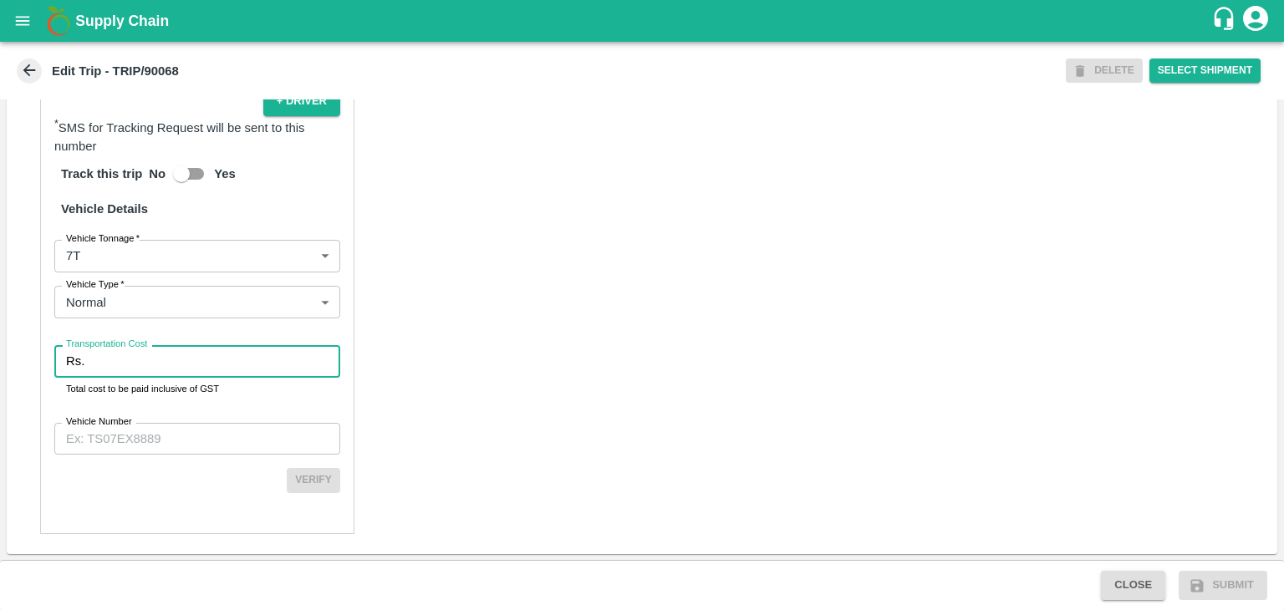
click at [147, 363] on input "Transportation Cost" at bounding box center [215, 361] width 249 height 32
type input "1"
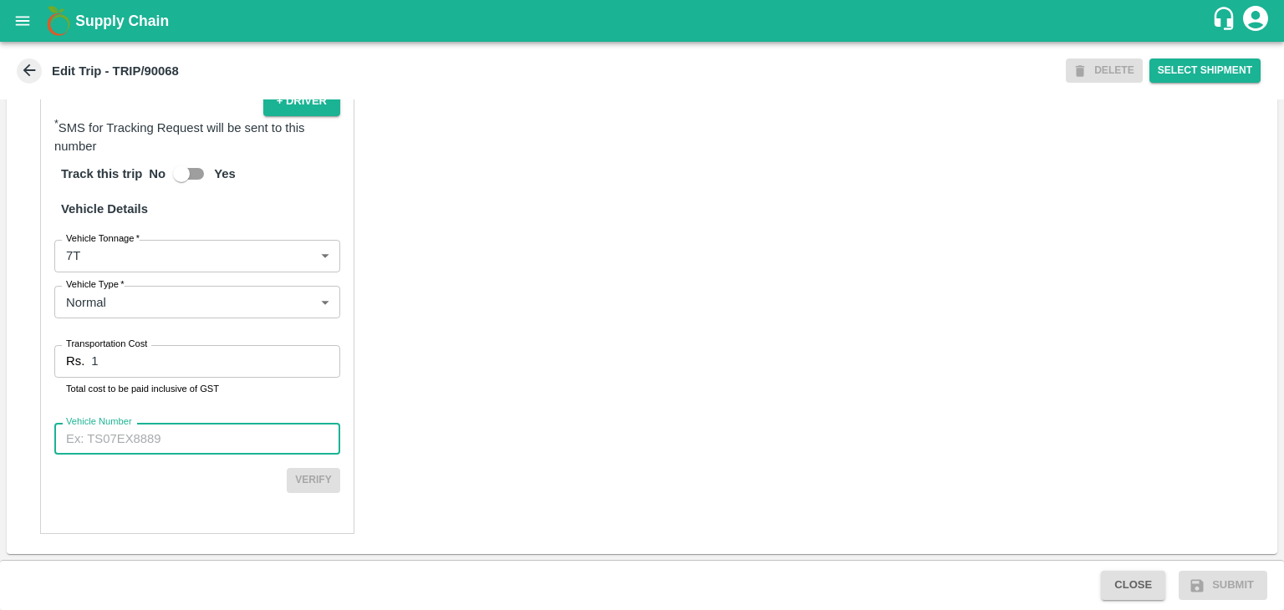
click at [184, 439] on input "Vehicle Number" at bounding box center [197, 439] width 286 height 32
type input "MH45AX3780"
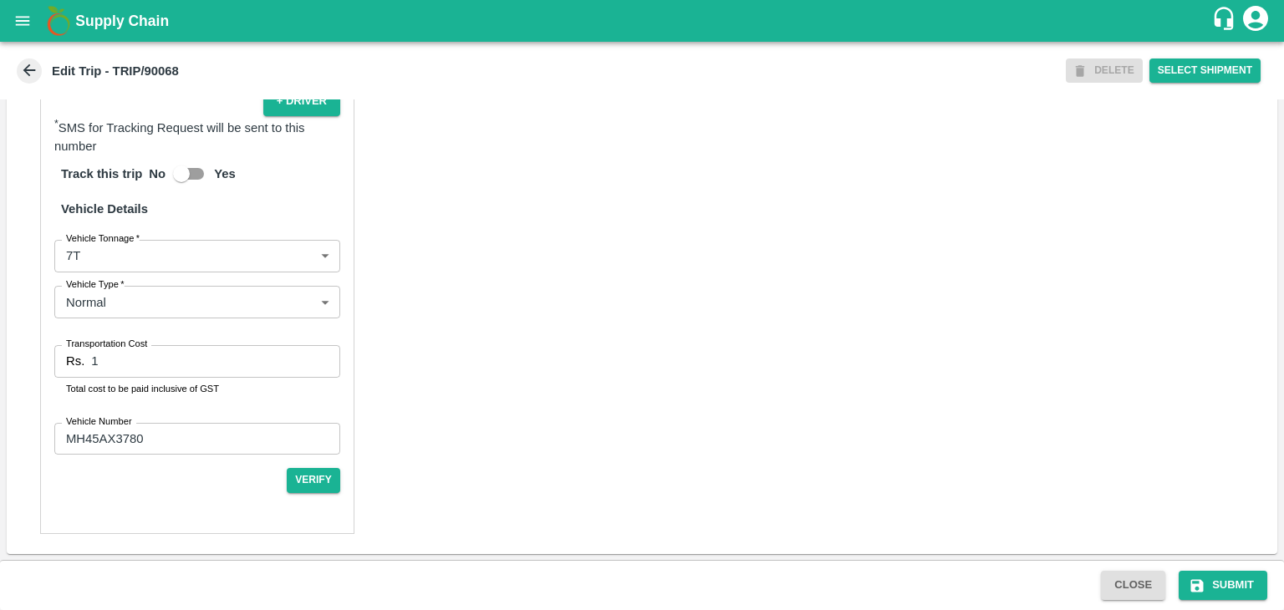
click at [909, 497] on div "Partner Details Partner   * Partner Add Transporter Driver 1 Details Driver Nam…" at bounding box center [642, 133] width 1271 height 842
click at [1217, 590] on button "Submit" at bounding box center [1223, 585] width 89 height 29
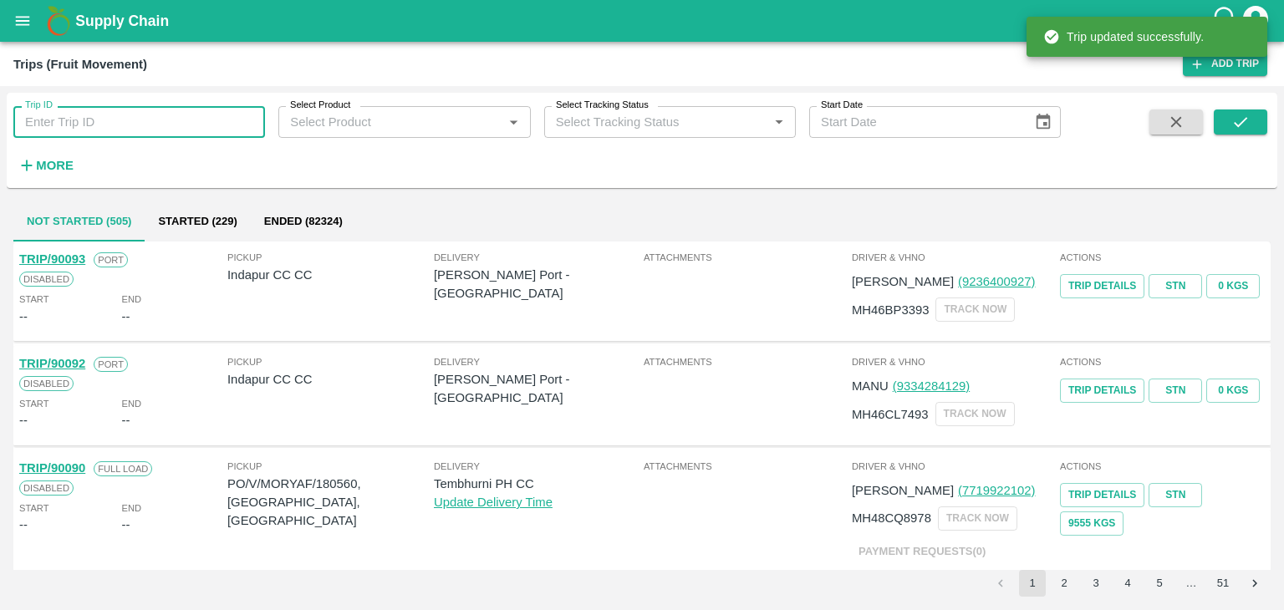
click at [208, 110] on input "Trip ID" at bounding box center [139, 122] width 252 height 32
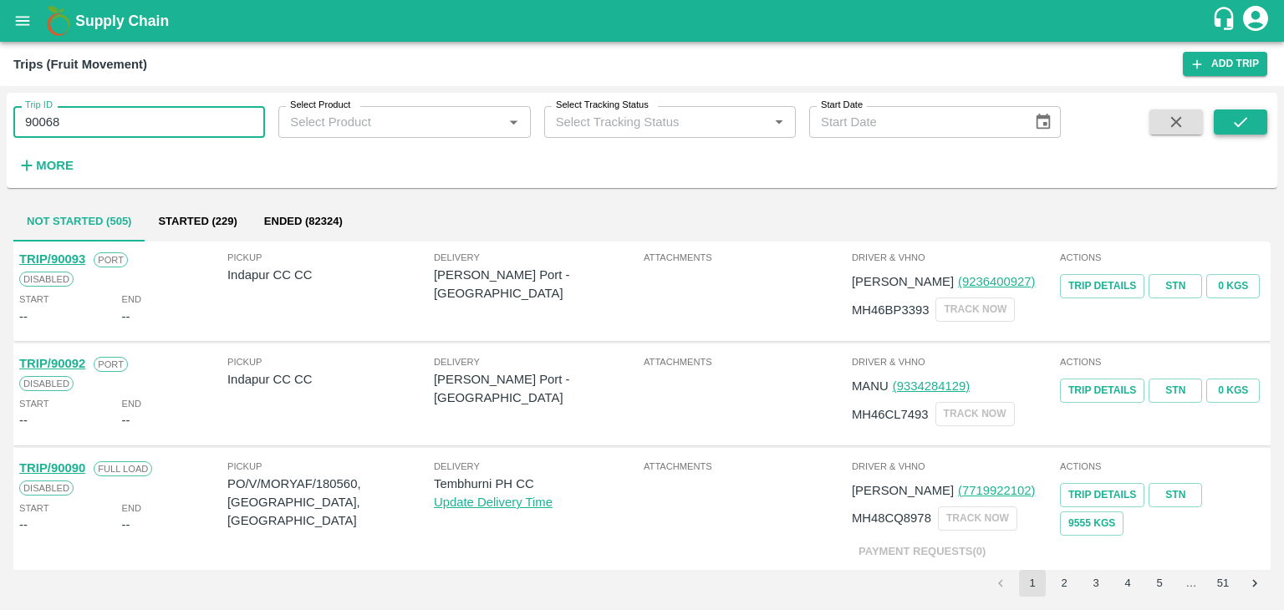
type input "90068"
click at [1239, 121] on icon "submit" at bounding box center [1240, 122] width 18 height 18
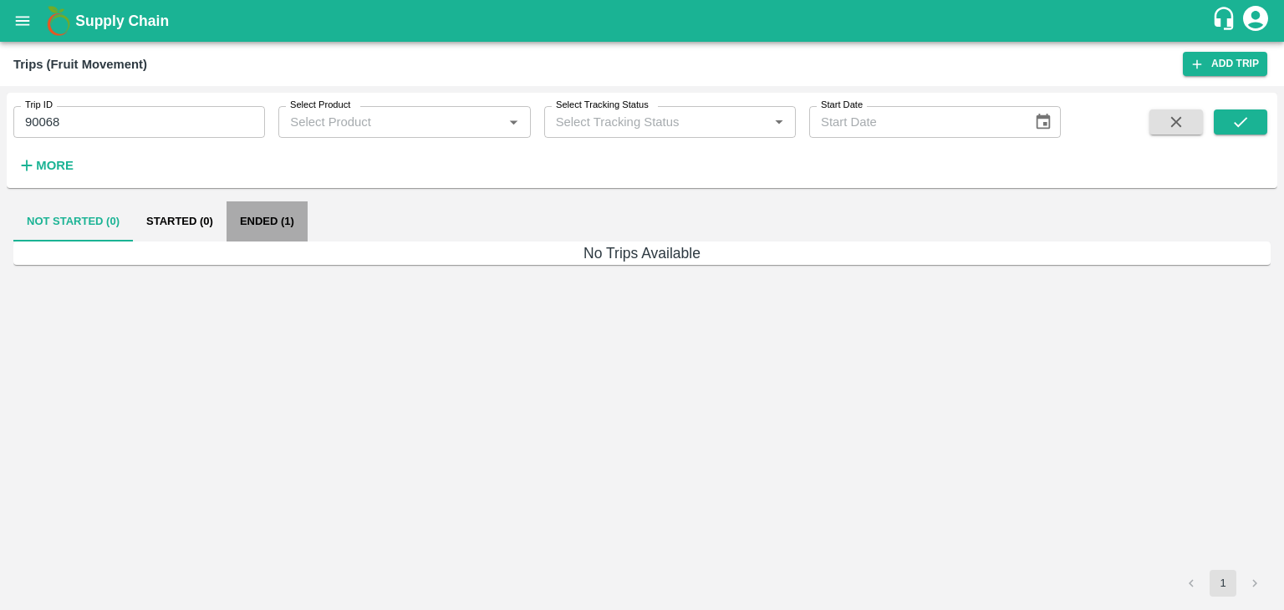
click at [271, 232] on button "Ended (1)" at bounding box center [267, 221] width 81 height 40
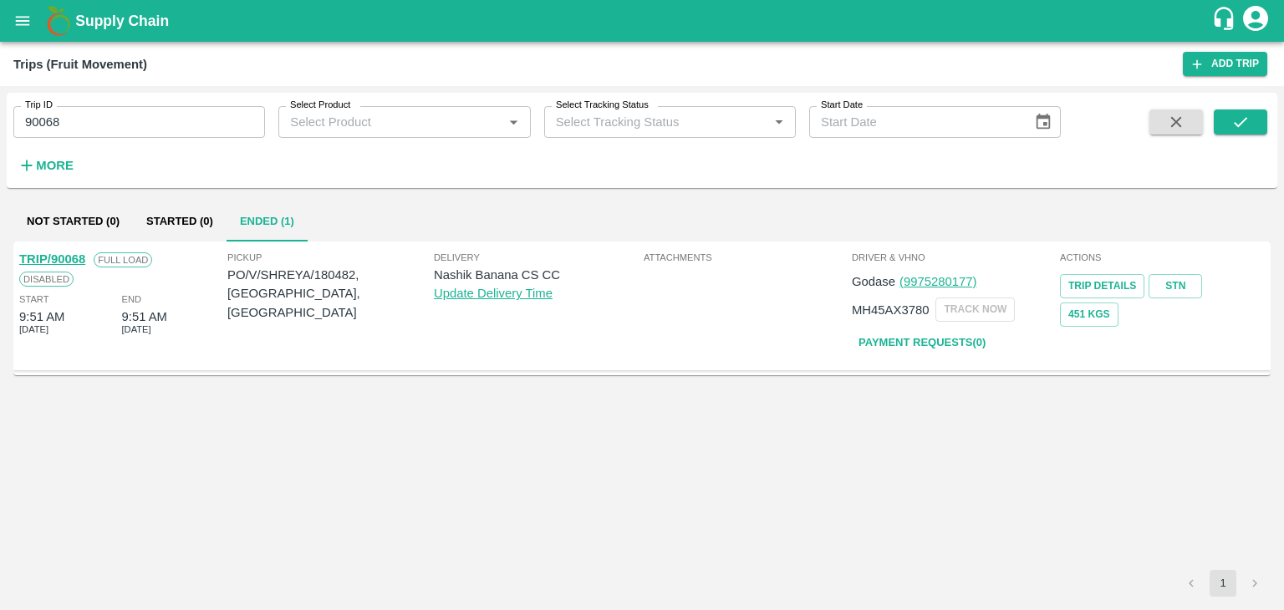
click at [64, 253] on link "TRIP/90068" at bounding box center [52, 258] width 66 height 13
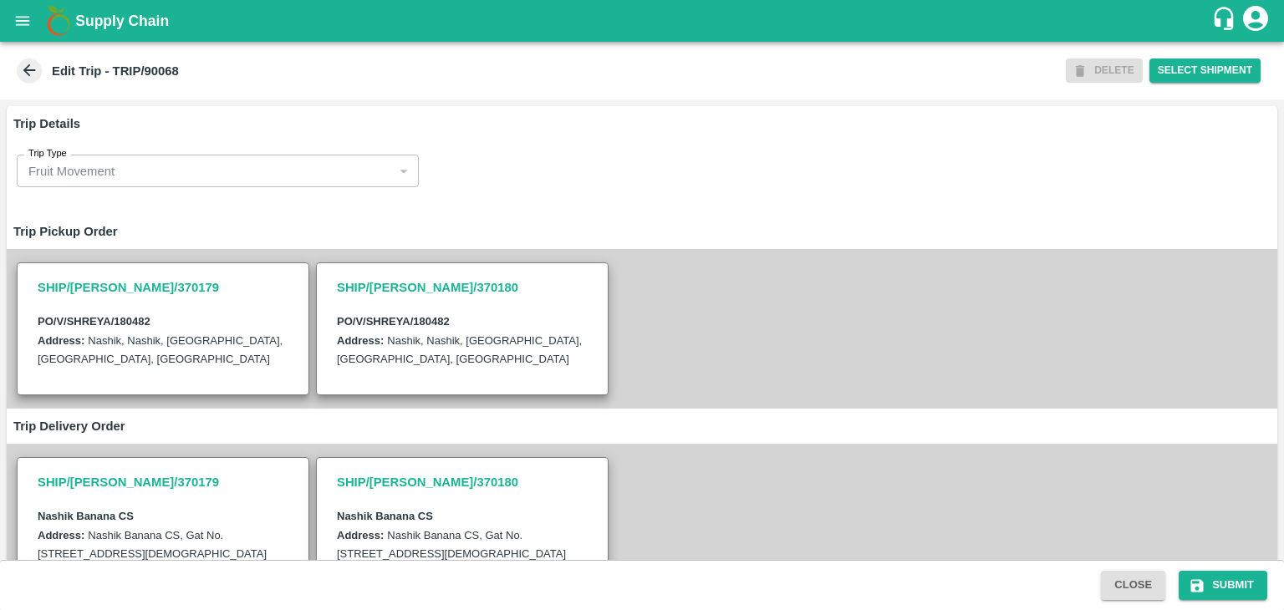
type input "[PERSON_NAME] ( [PERSON_NAME] Transport )-[GEOGRAPHIC_DATA], Pune-9860466997(Tr…"
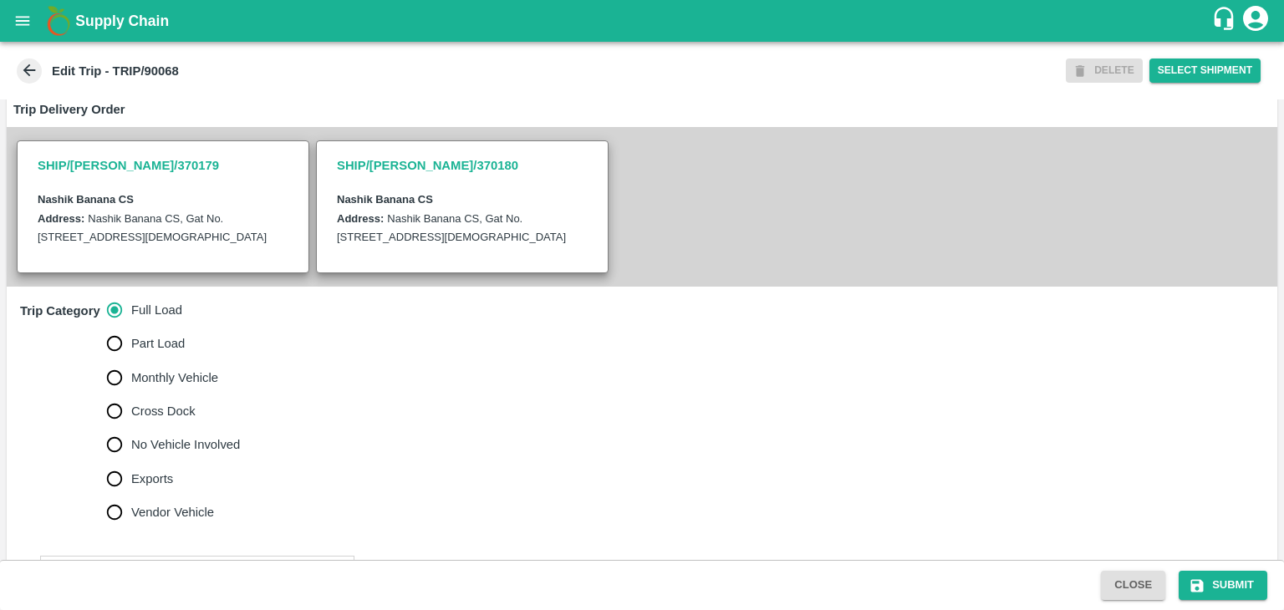
scroll to position [497, 0]
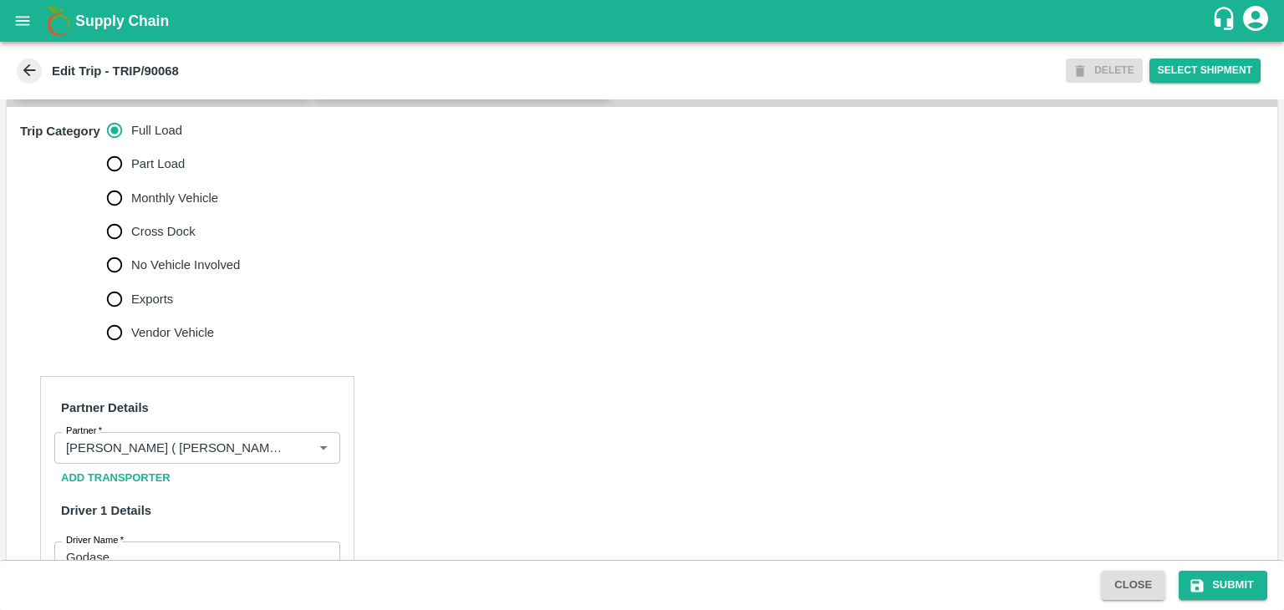
click at [225, 274] on span "No Vehicle Involved" at bounding box center [185, 265] width 109 height 18
click at [131, 282] on input "No Vehicle Involved" at bounding box center [114, 264] width 33 height 33
radio input "true"
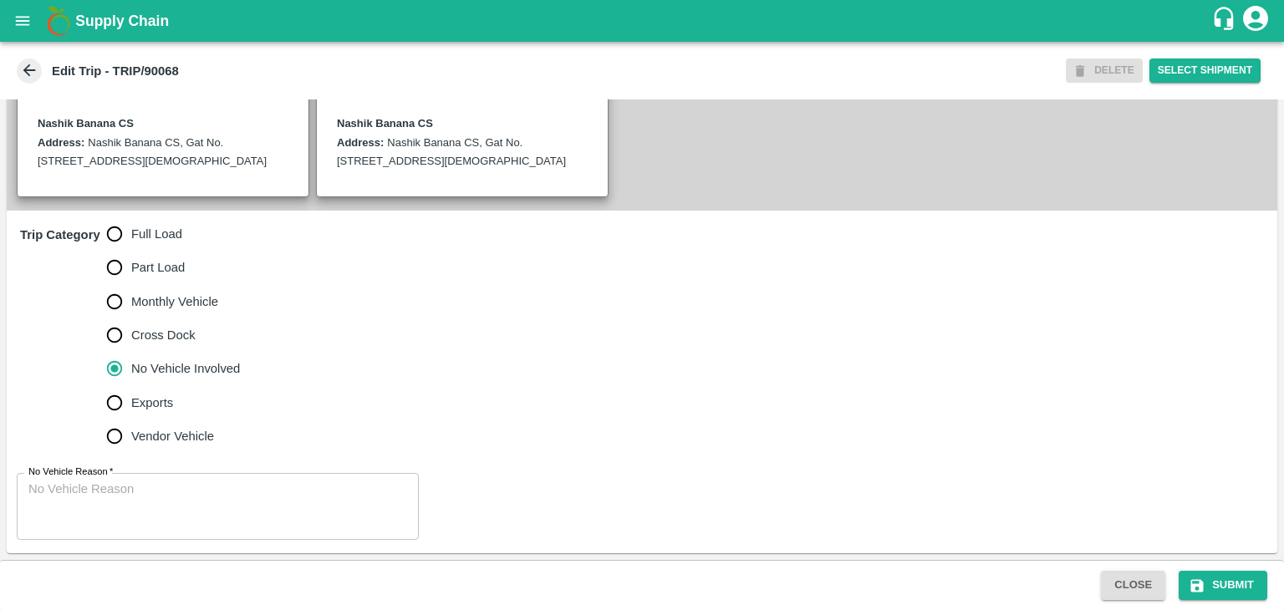
scroll to position [410, 0]
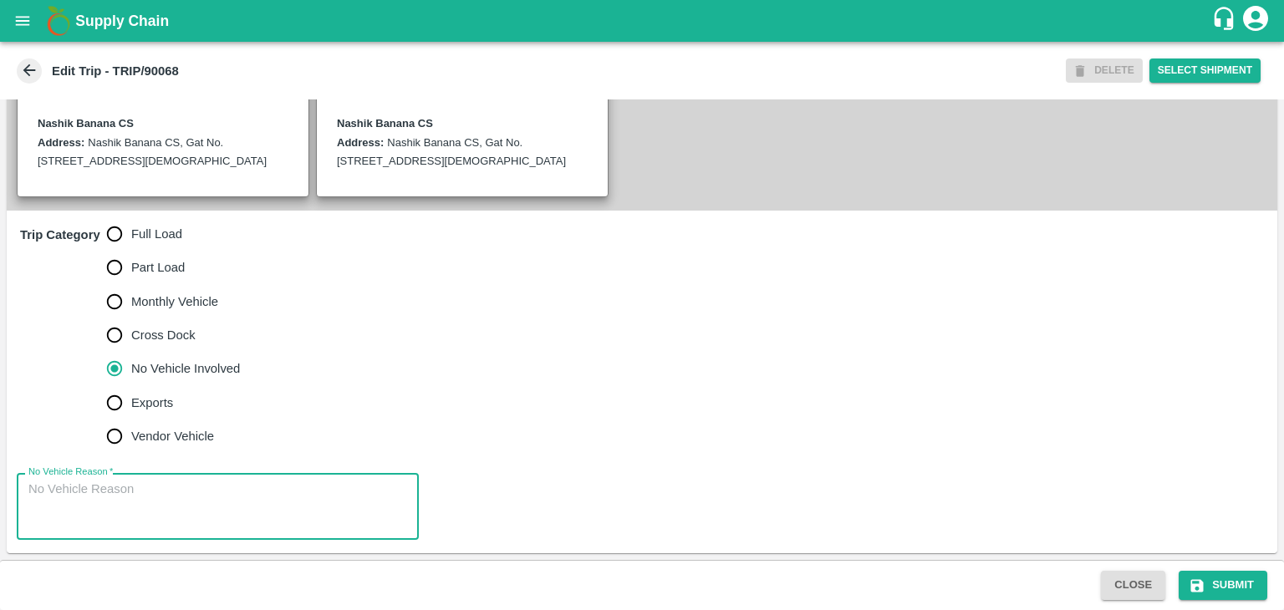
click at [177, 487] on textarea "No Vehicle Reason   *" at bounding box center [217, 507] width 379 height 53
type textarea "Field Dump"
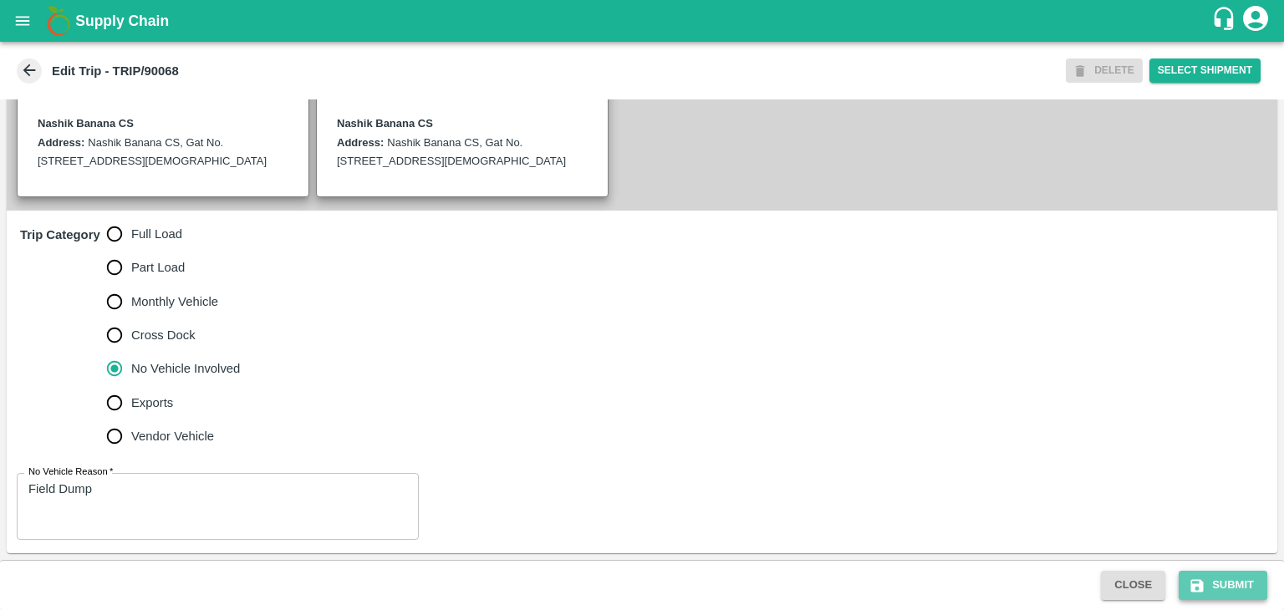
click at [1240, 580] on button "Submit" at bounding box center [1223, 585] width 89 height 29
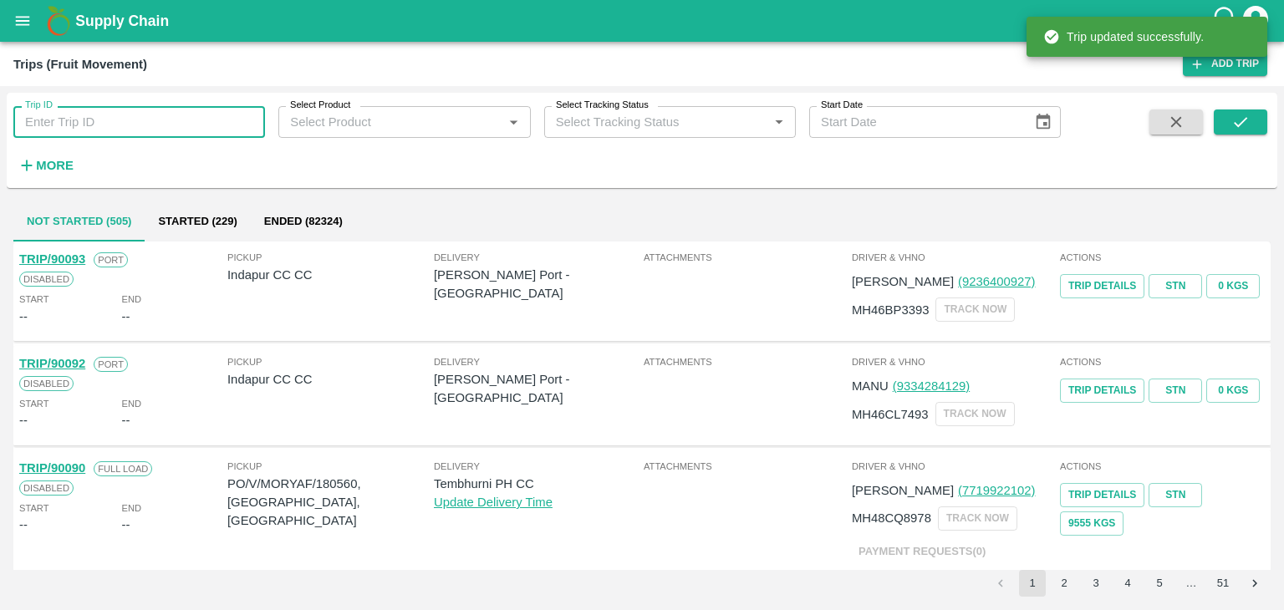
click at [193, 119] on input "Trip ID" at bounding box center [139, 122] width 252 height 32
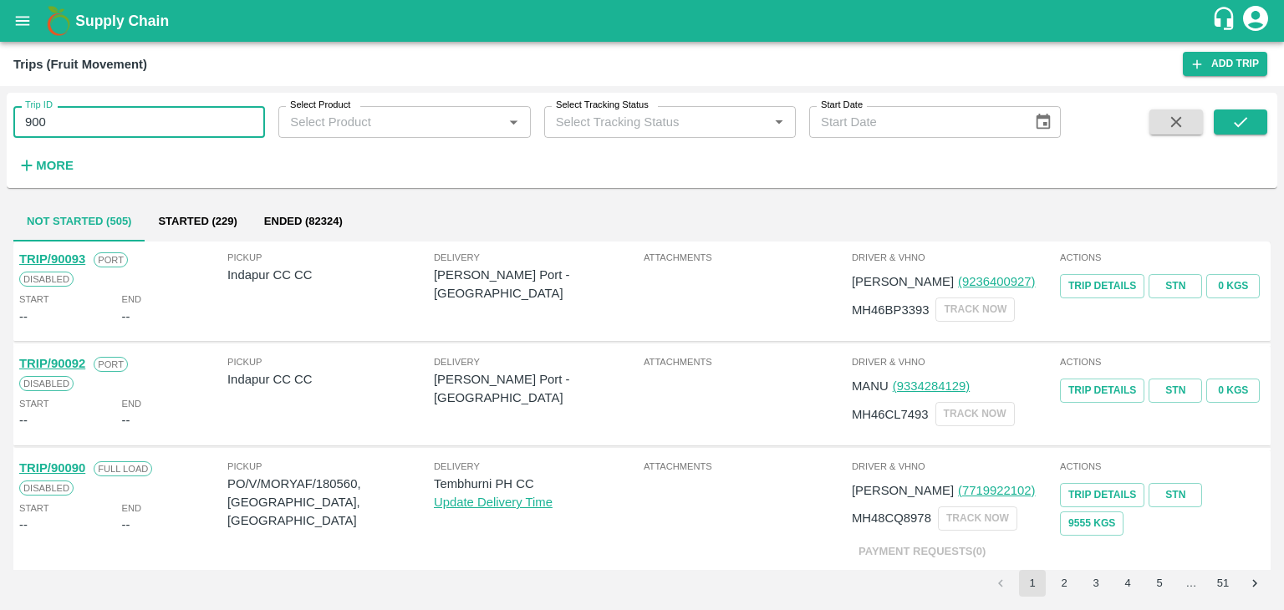
click at [97, 120] on input "900" at bounding box center [139, 122] width 252 height 32
type input "90067"
click at [1229, 114] on button "submit" at bounding box center [1240, 122] width 53 height 25
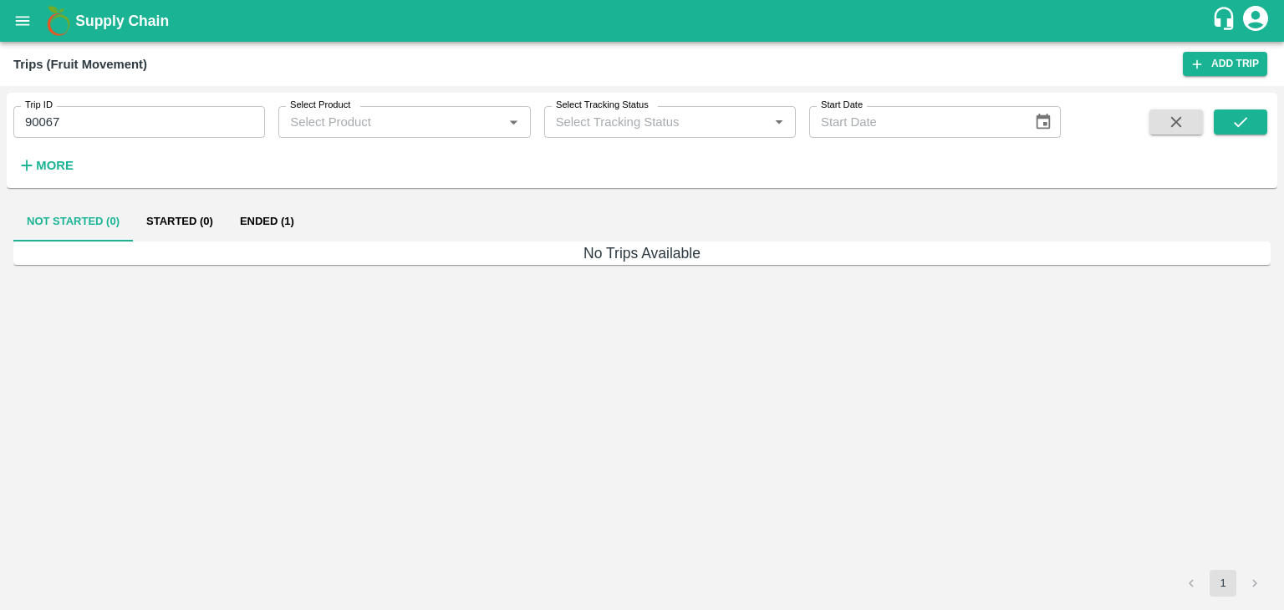
click at [318, 224] on div "Not Started (0) Started (0) Ended (1)" at bounding box center [641, 221] width 1257 height 40
click at [285, 223] on button "Ended (1)" at bounding box center [267, 221] width 81 height 40
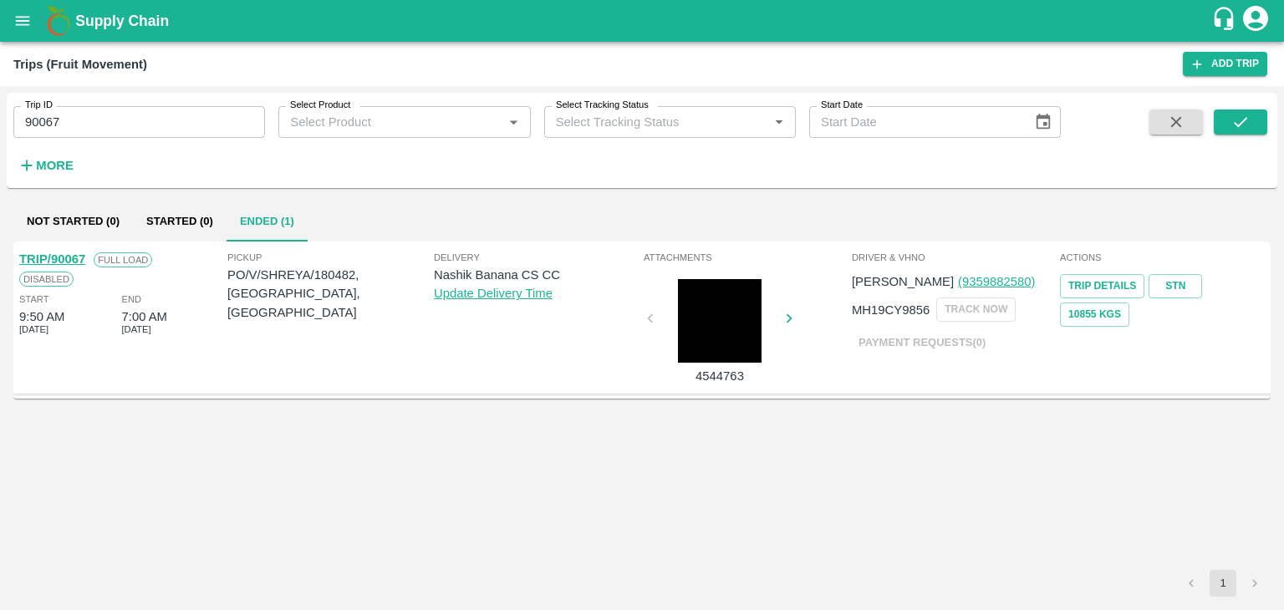
click at [67, 255] on link "TRIP/90067" at bounding box center [52, 258] width 66 height 13
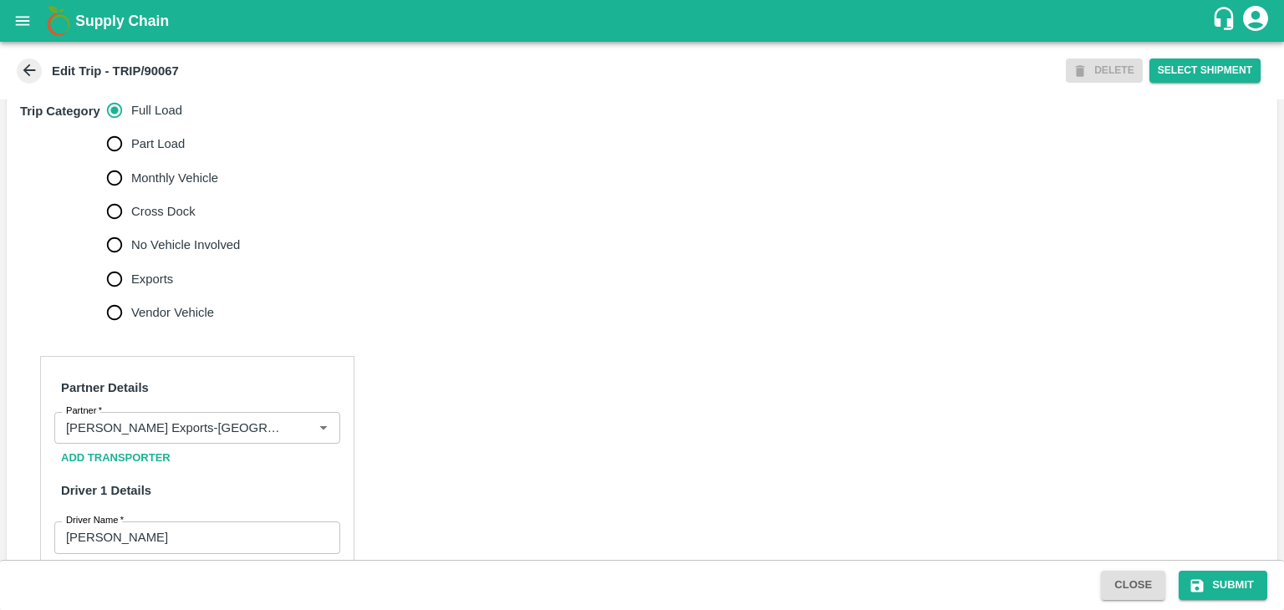
scroll to position [517, 0]
click at [298, 432] on icon "Clear" at bounding box center [302, 427] width 9 height 9
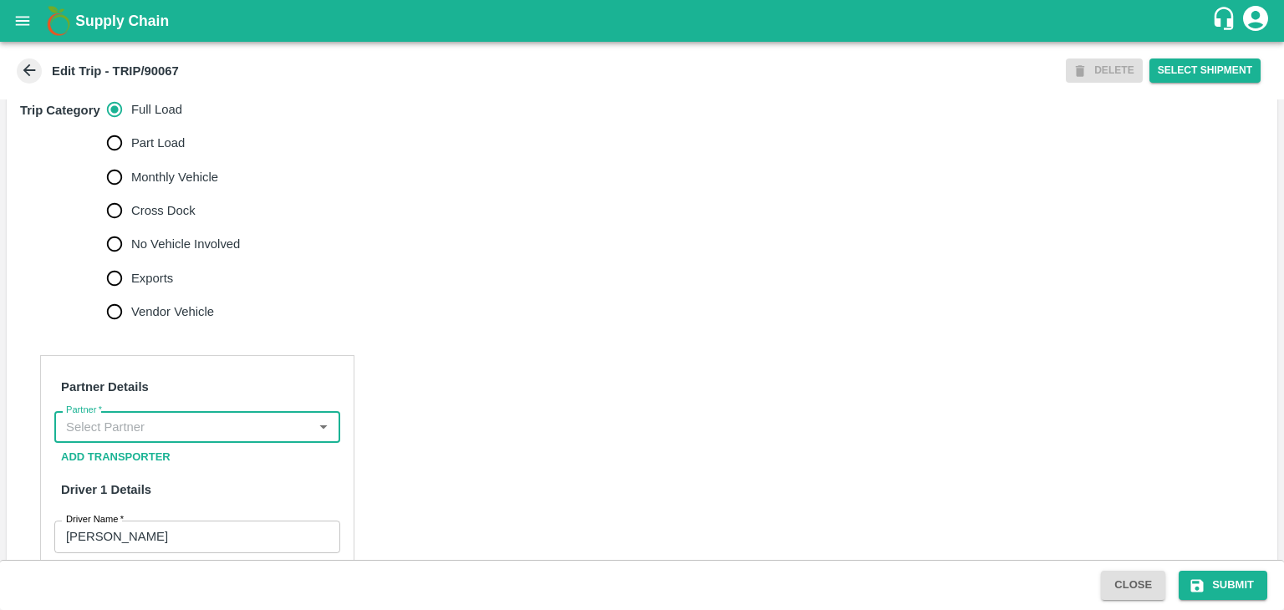
scroll to position [0, 0]
click at [279, 438] on input "Partner   *" at bounding box center [183, 427] width 248 height 22
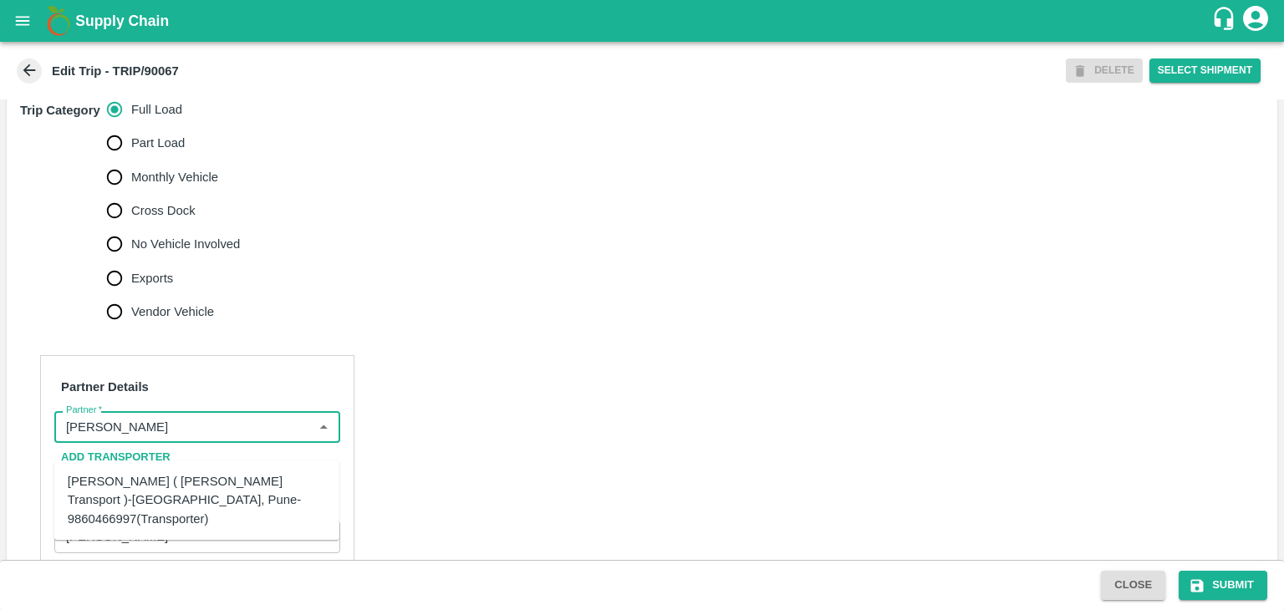
click at [226, 479] on div "[PERSON_NAME] ( [PERSON_NAME] Transport )-[GEOGRAPHIC_DATA], Pune-9860466997(Tr…" at bounding box center [197, 500] width 258 height 56
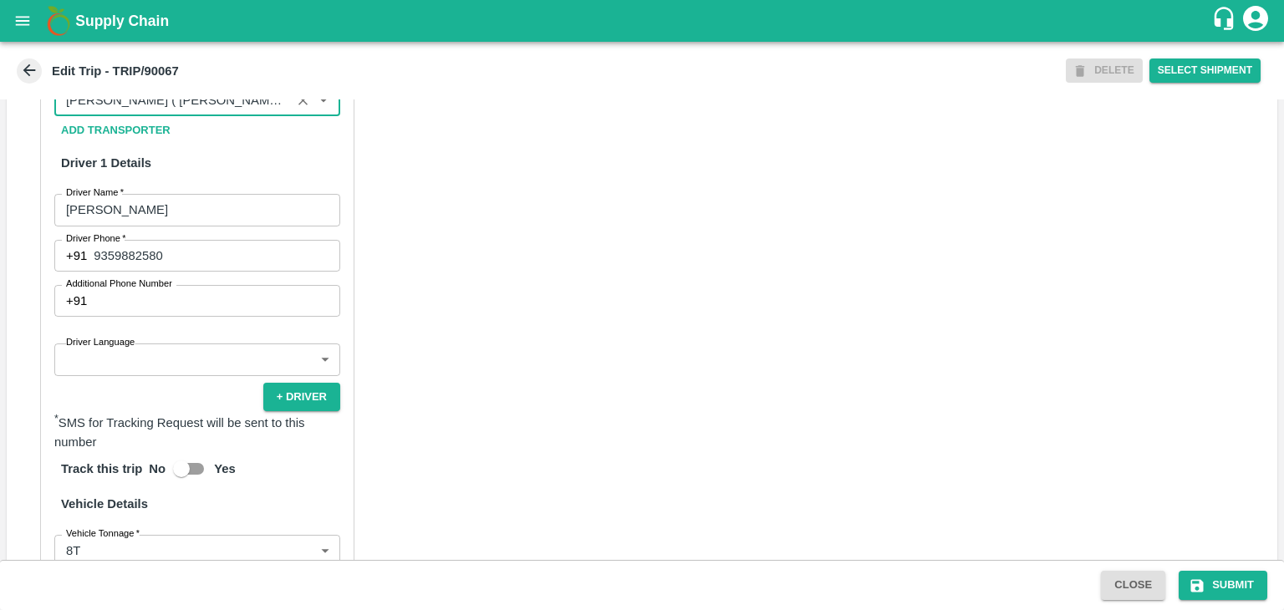
scroll to position [845, 0]
type input "[PERSON_NAME] ( [PERSON_NAME] Transport )-[GEOGRAPHIC_DATA], Pune-9860466997(Tr…"
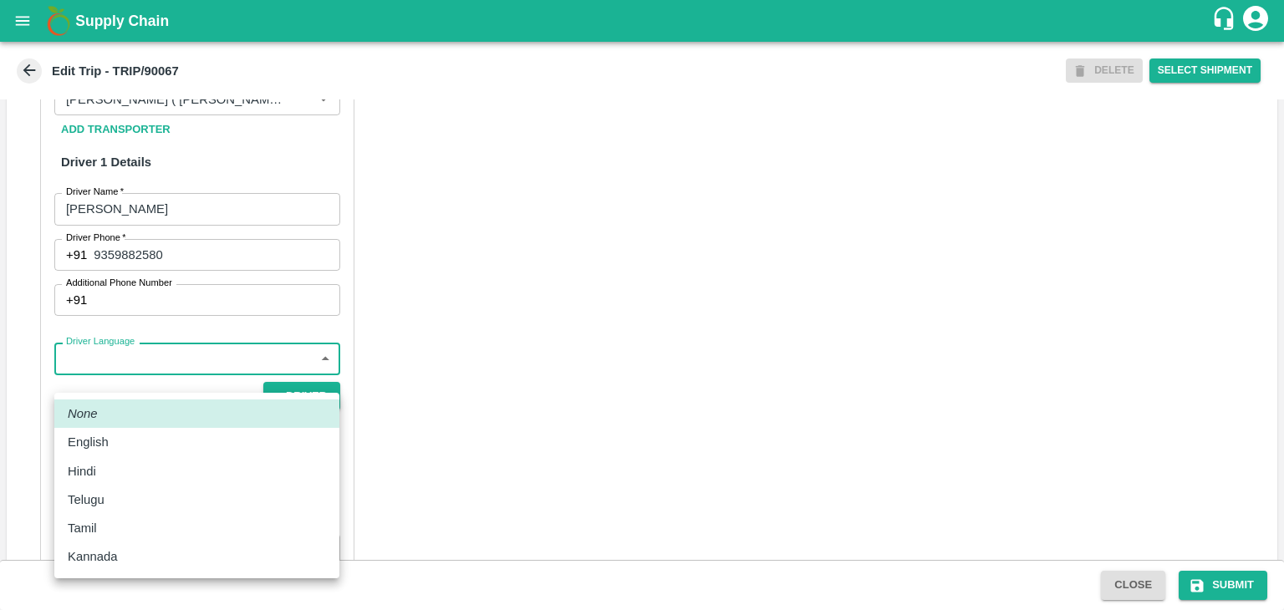
click at [147, 379] on body "Supply Chain Edit Trip - TRIP/90067 DELETE Select Shipment Trip Details Trip Ty…" at bounding box center [642, 305] width 1284 height 610
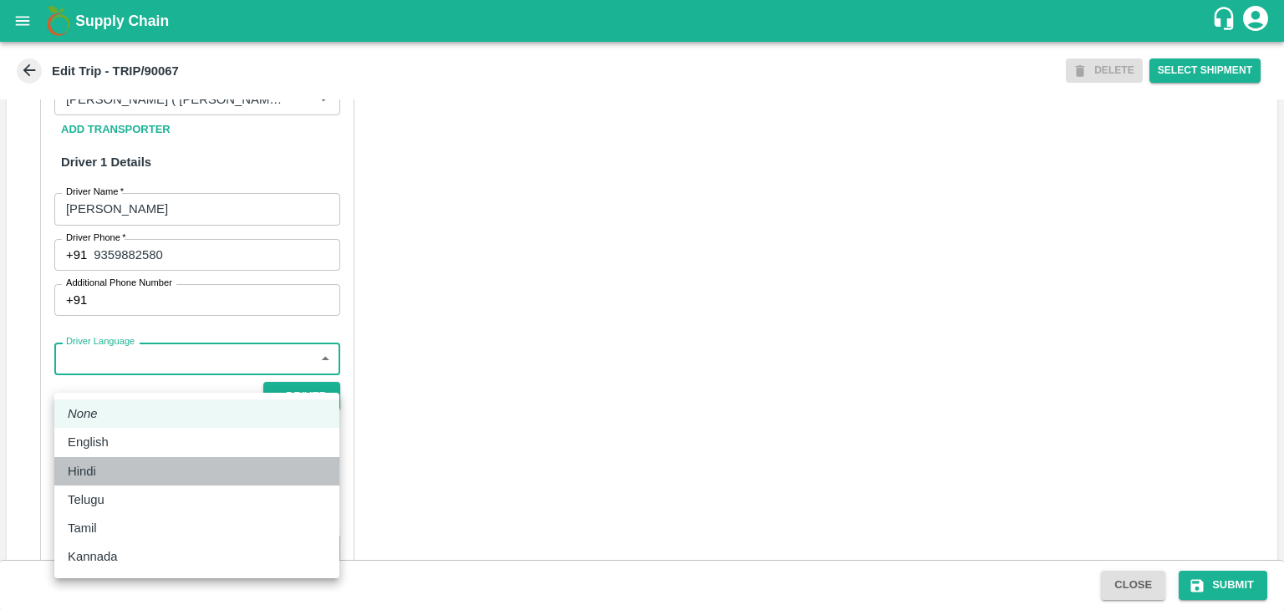
click at [116, 471] on div "Hindi" at bounding box center [197, 471] width 258 height 18
type input "hi"
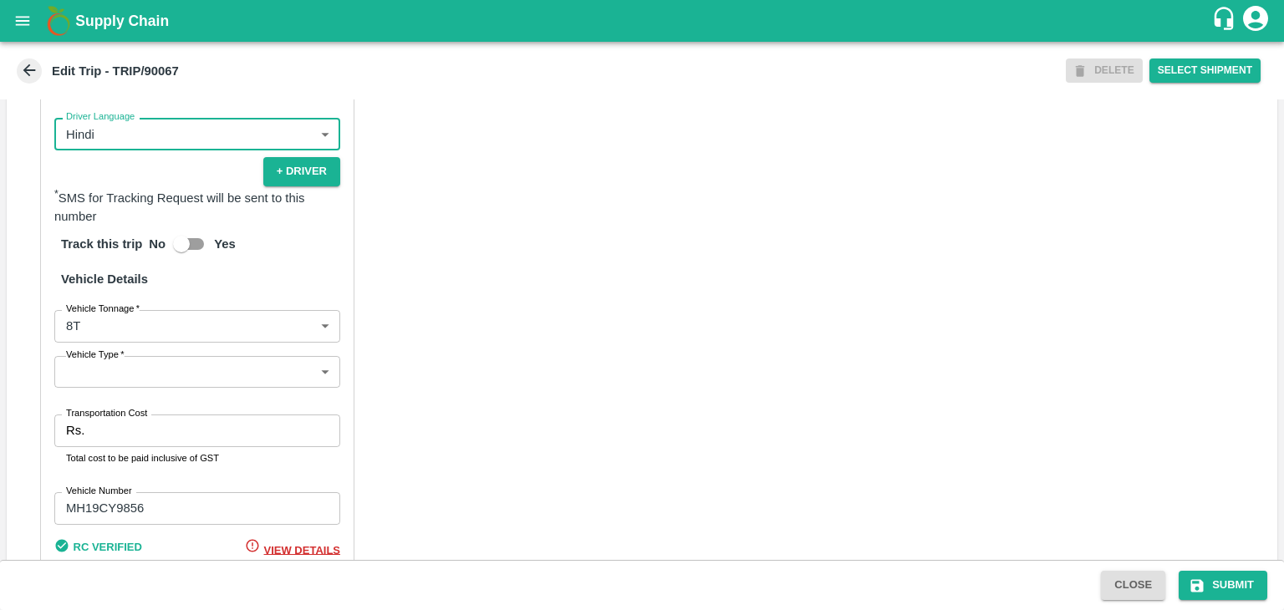
scroll to position [1173, 0]
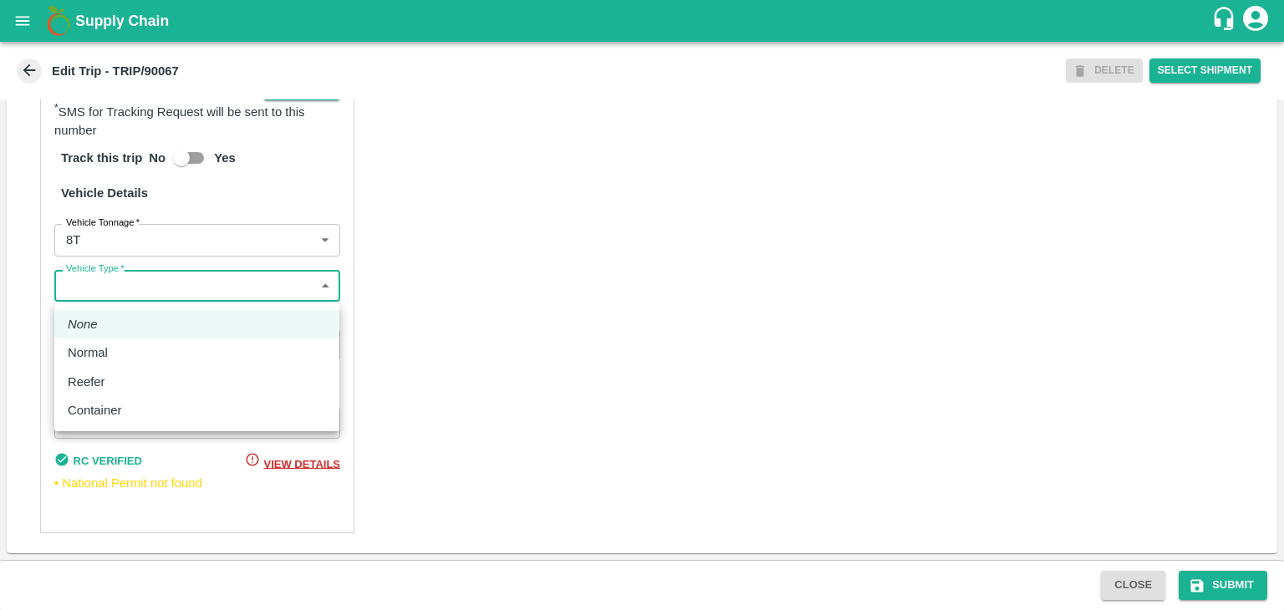
click at [104, 295] on body "Supply Chain Edit Trip - TRIP/90067 DELETE Select Shipment Trip Details Trip Ty…" at bounding box center [642, 305] width 1284 height 610
click at [109, 359] on div "Normal" at bounding box center [92, 353] width 48 height 18
type input "Normal"
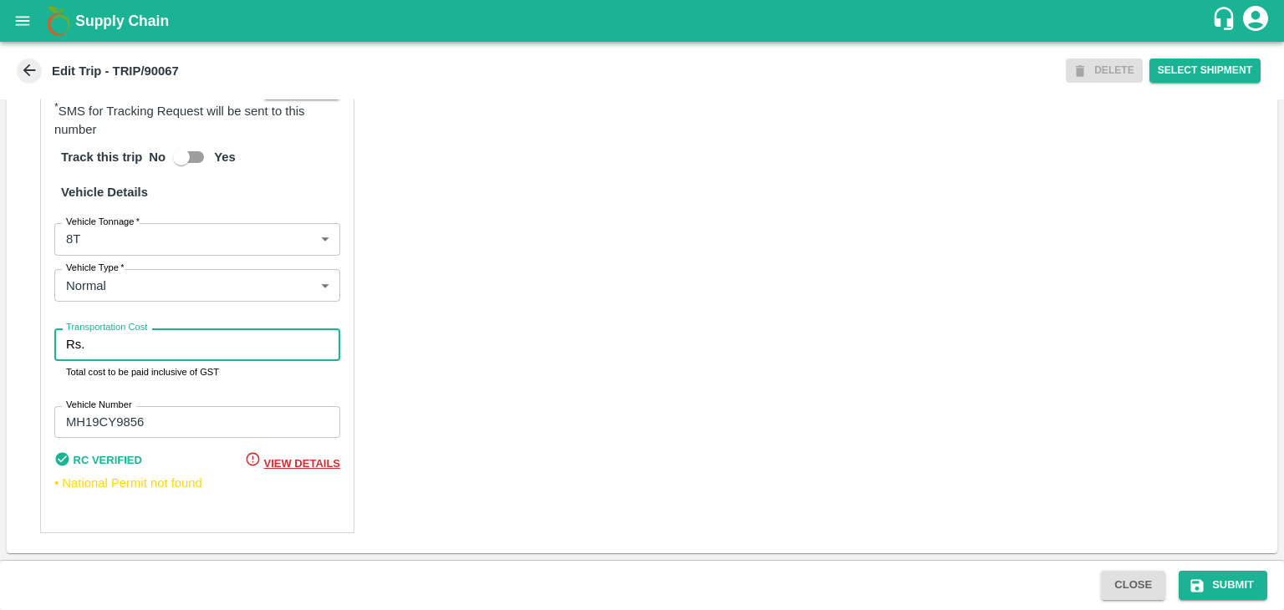
click at [147, 345] on input "Transportation Cost" at bounding box center [215, 345] width 249 height 32
type input "10000"
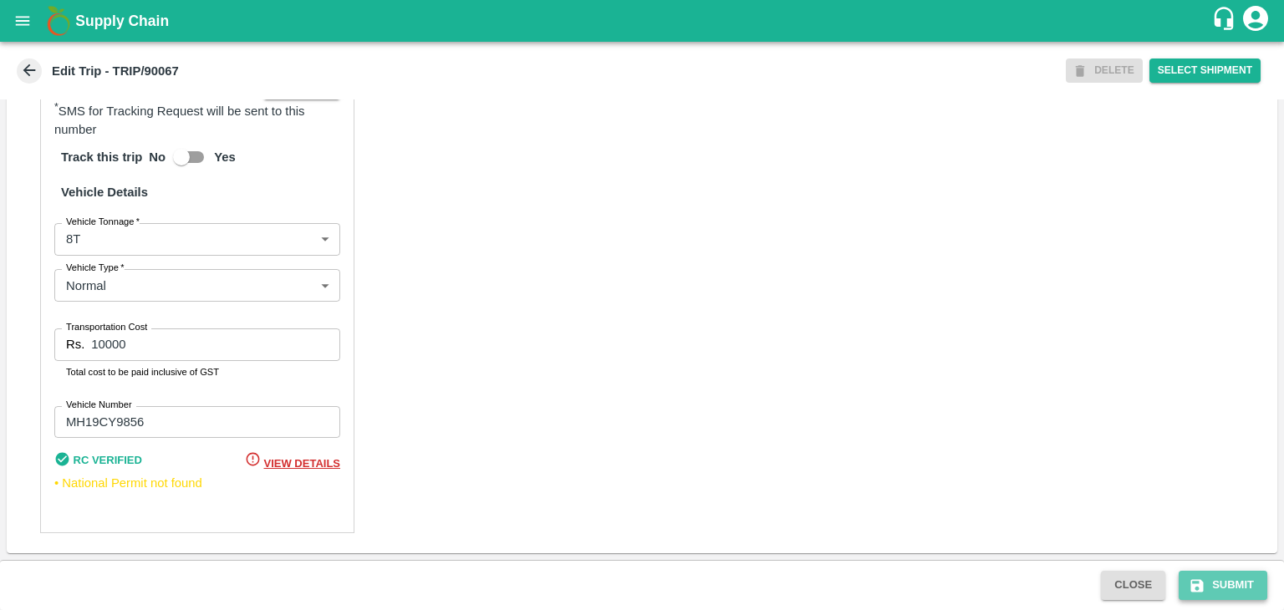
click at [1214, 578] on button "Submit" at bounding box center [1223, 585] width 89 height 29
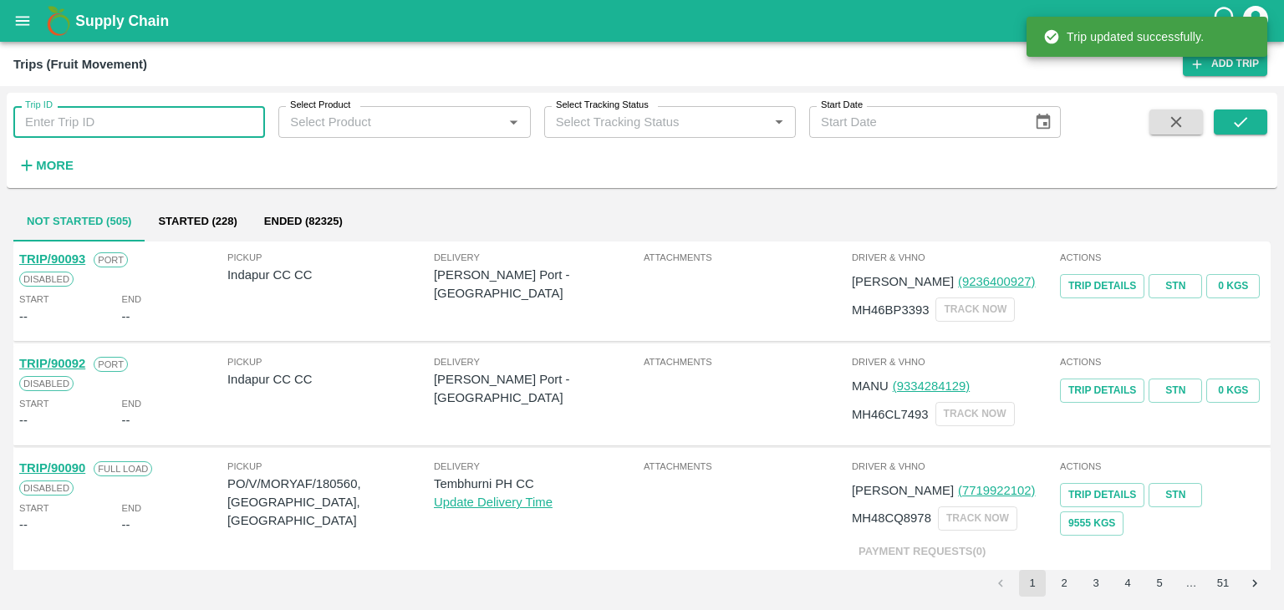
click at [243, 112] on input "Trip ID" at bounding box center [139, 122] width 252 height 32
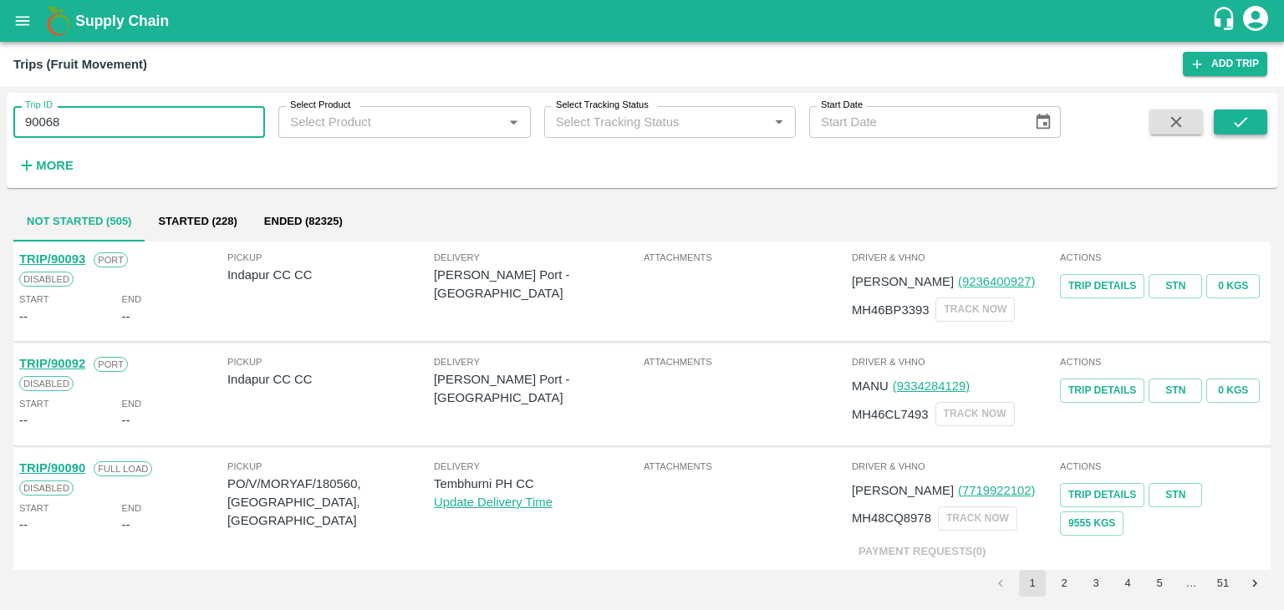
type input "90068"
click at [1259, 126] on button "submit" at bounding box center [1240, 122] width 53 height 25
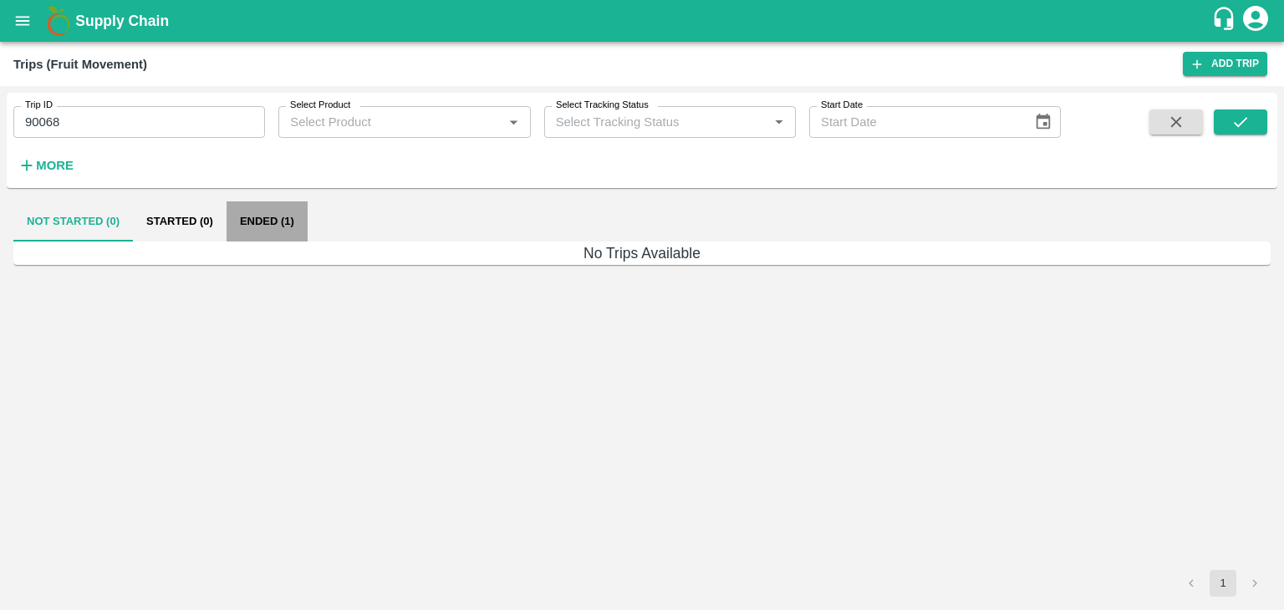
click at [267, 224] on button "Ended (1)" at bounding box center [267, 221] width 81 height 40
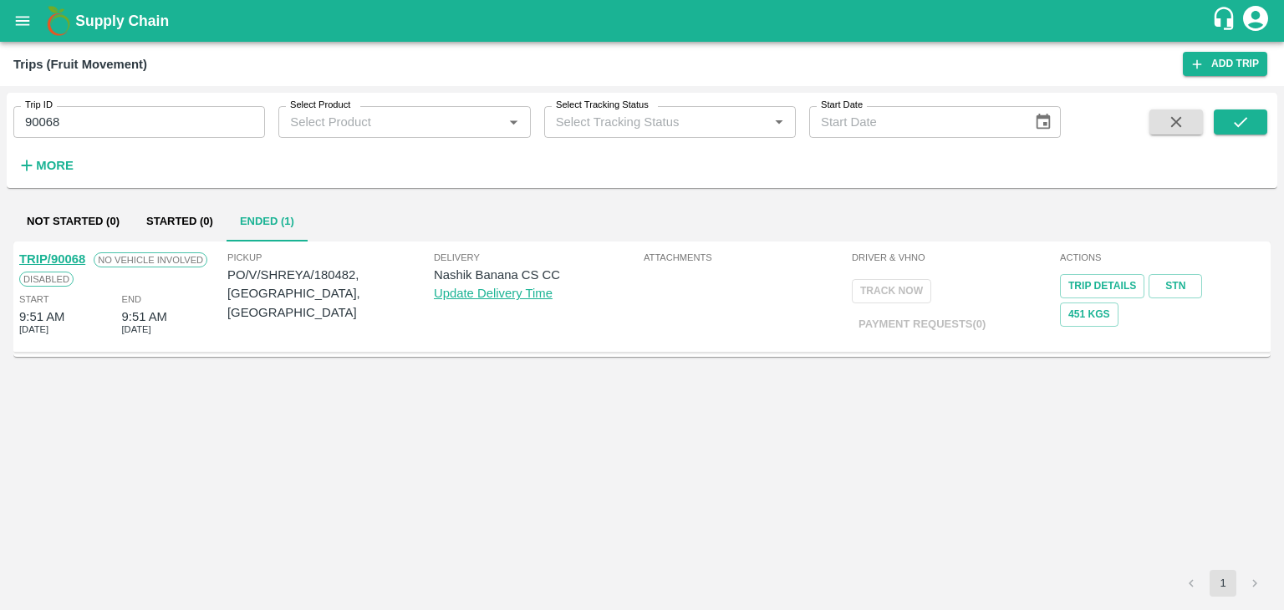
click at [70, 252] on link "TRIP/90068" at bounding box center [52, 258] width 66 height 13
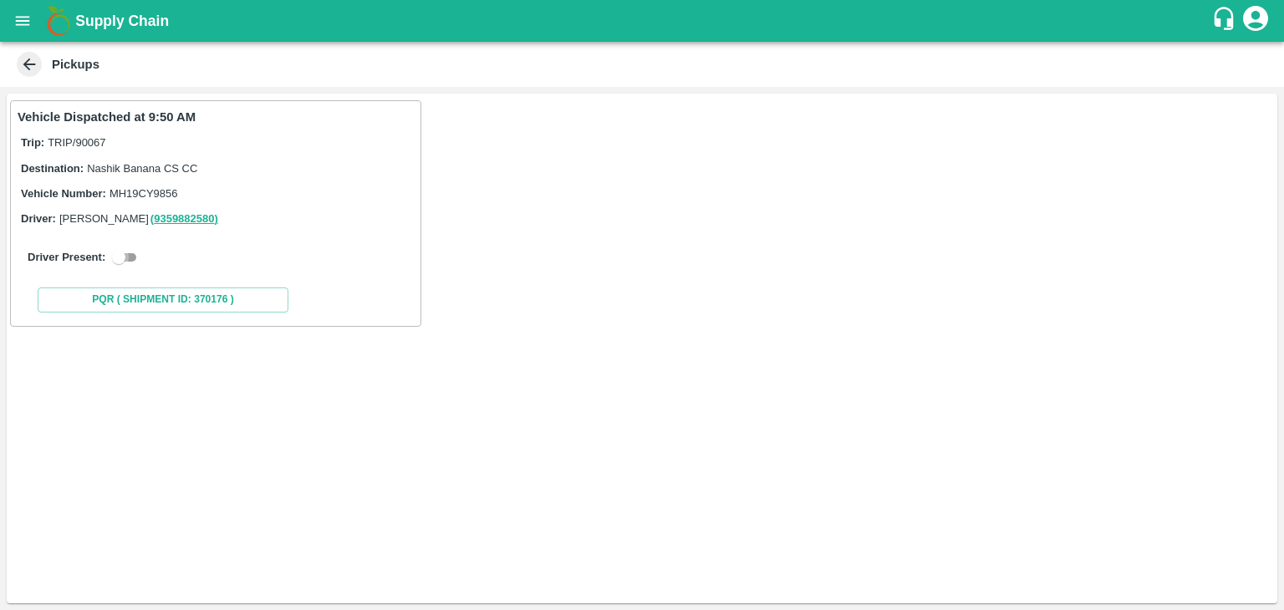
click at [130, 257] on input "checkbox" at bounding box center [119, 257] width 60 height 20
checkbox input "true"
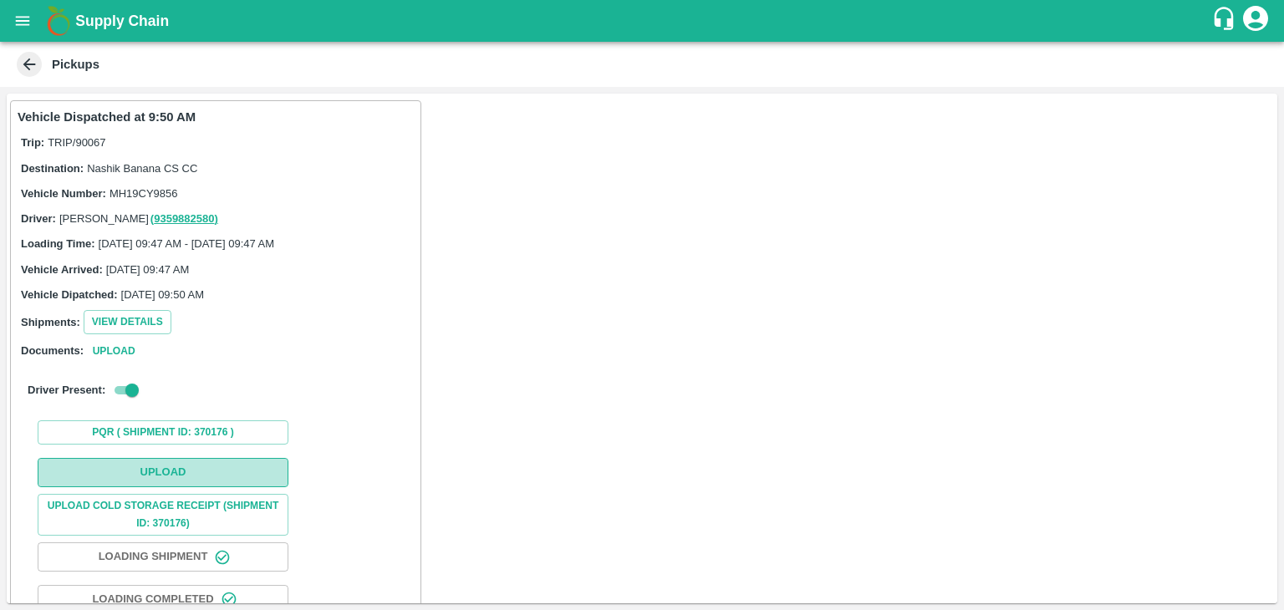
click at [168, 469] on button "Upload" at bounding box center [163, 472] width 251 height 29
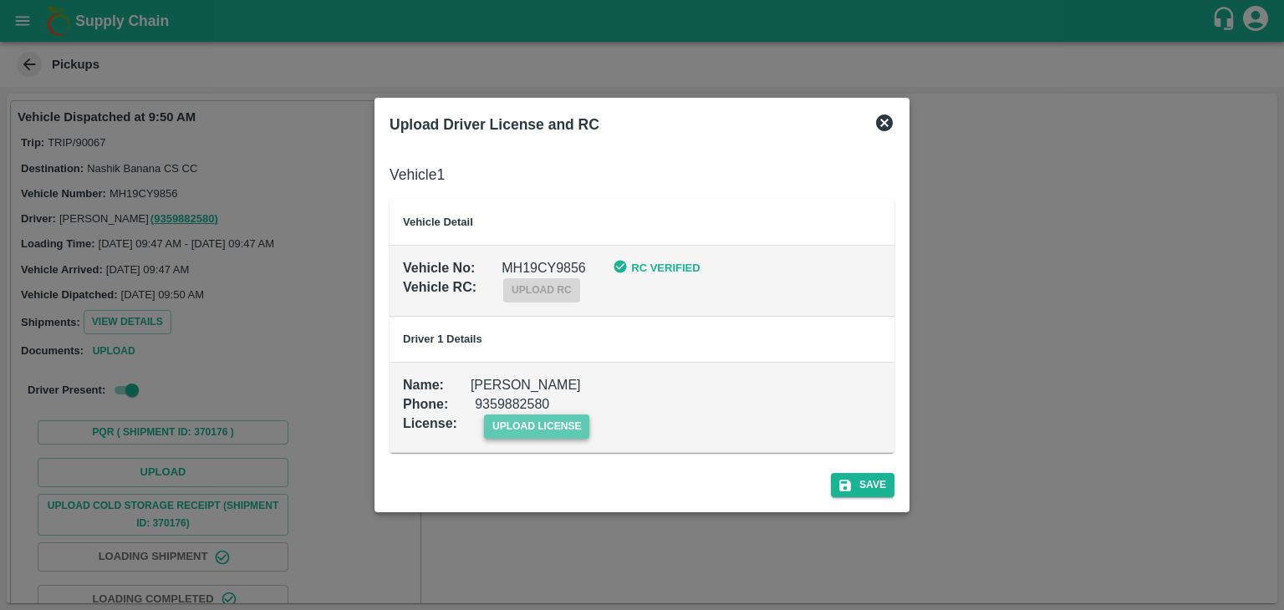
click at [540, 434] on span "upload license" at bounding box center [537, 427] width 106 height 24
click at [0, 0] on input "upload license" at bounding box center [0, 0] width 0 height 0
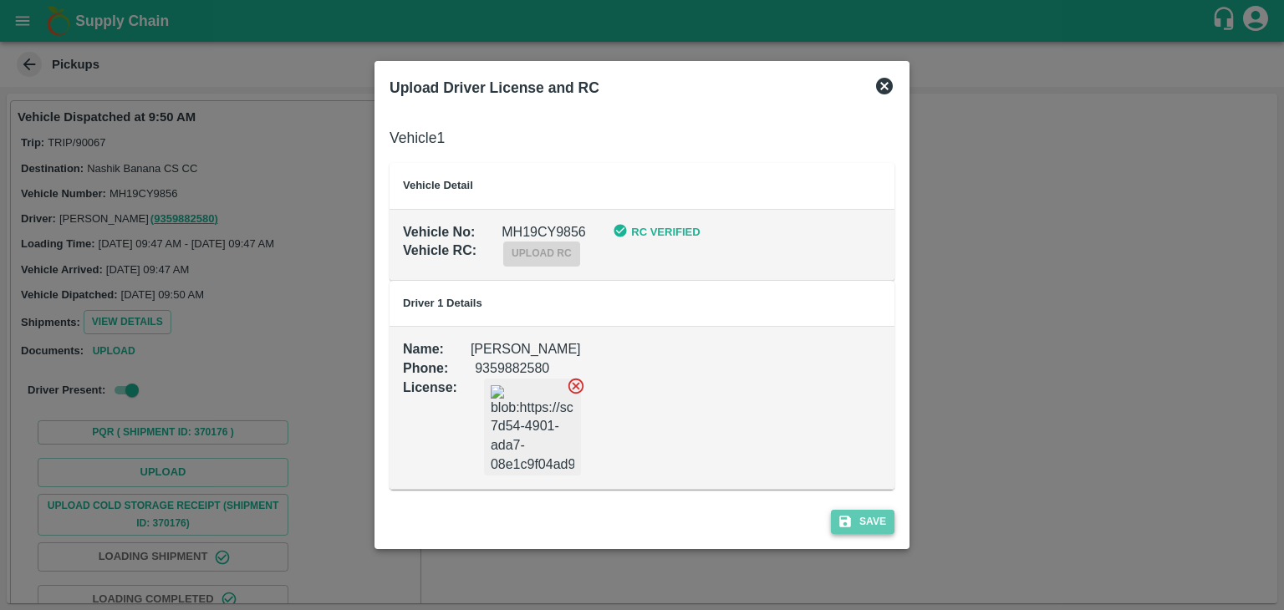
click at [856, 520] on button "Save" at bounding box center [863, 522] width 64 height 24
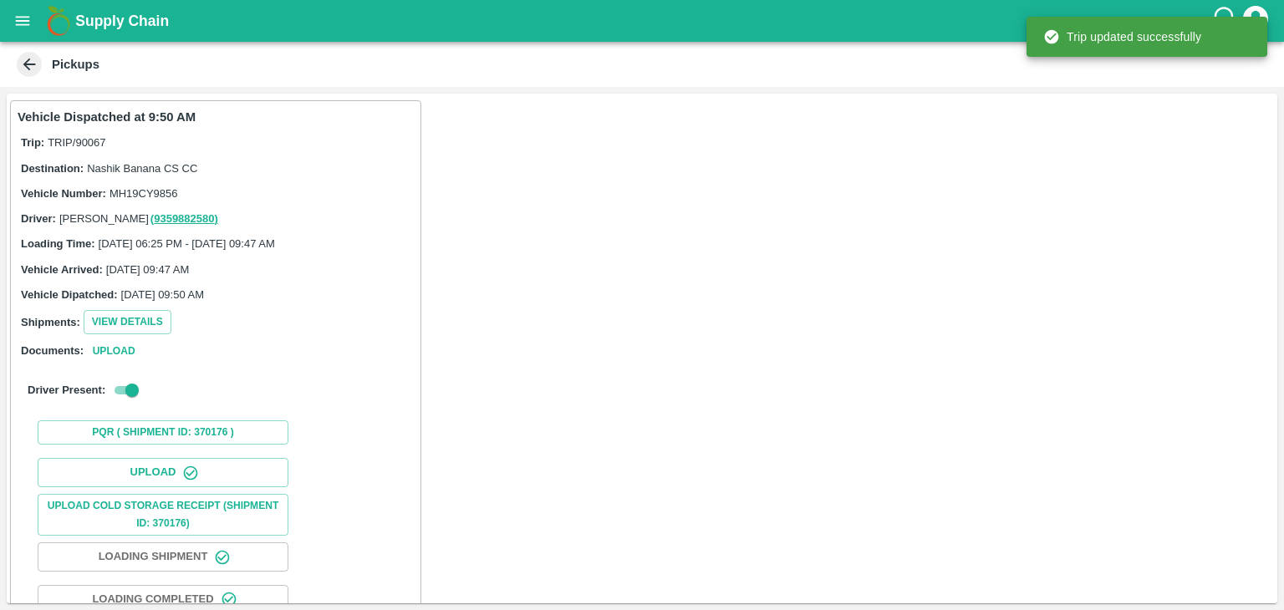
scroll to position [175, 0]
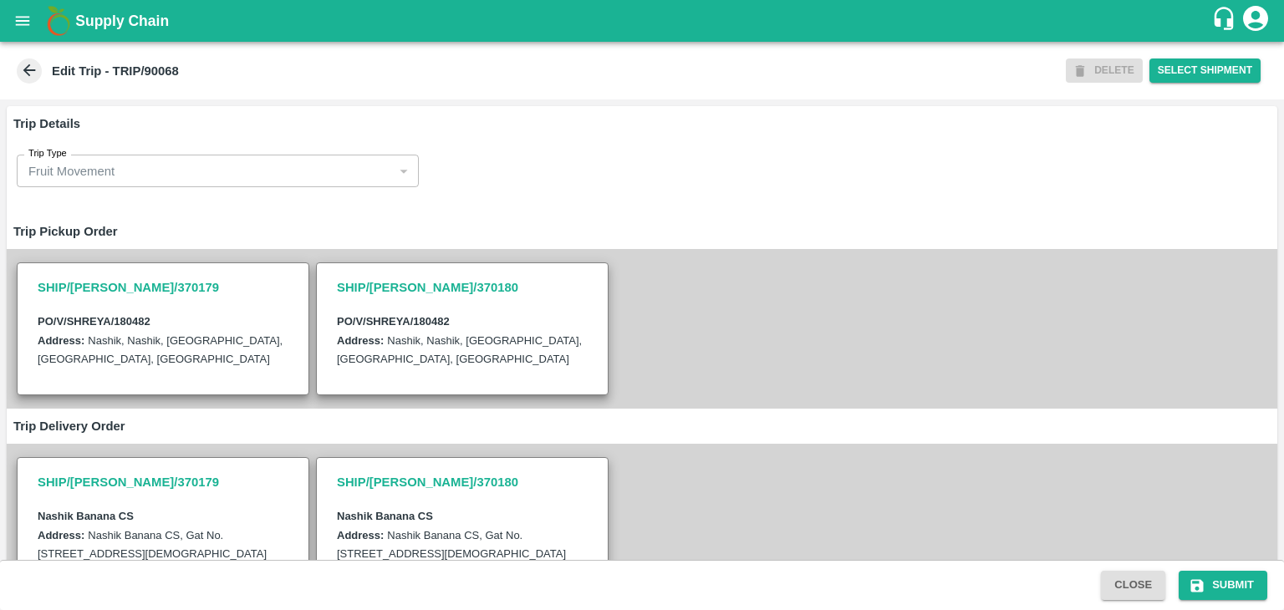
scroll to position [410, 0]
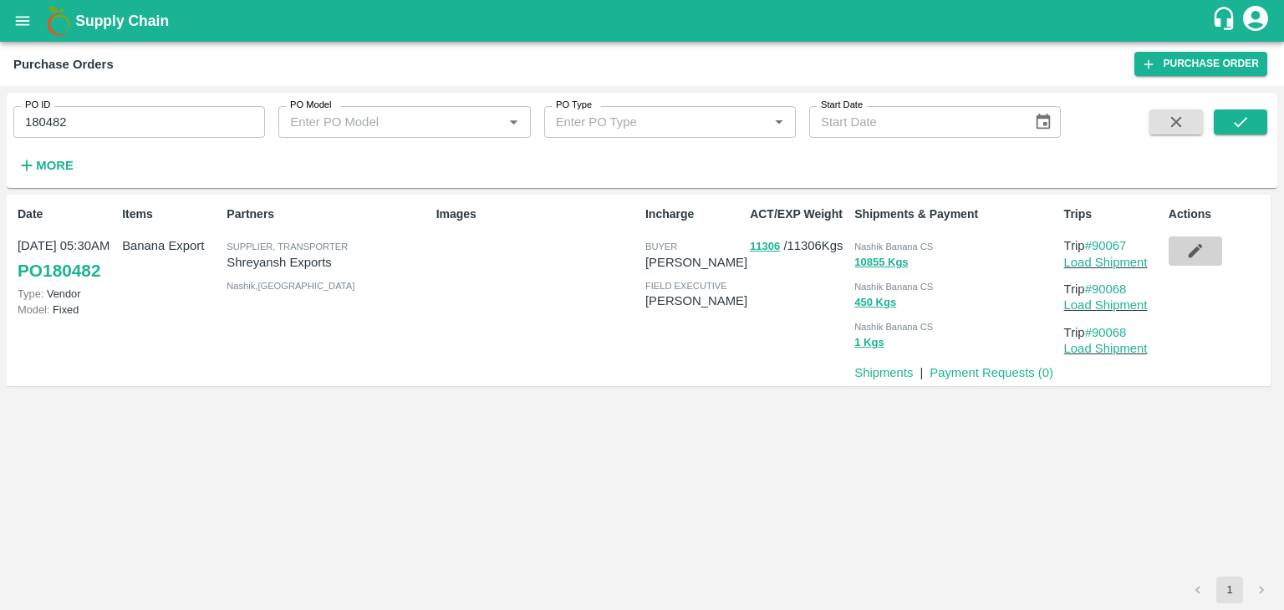
click at [1198, 252] on icon "button" at bounding box center [1195, 251] width 18 height 18
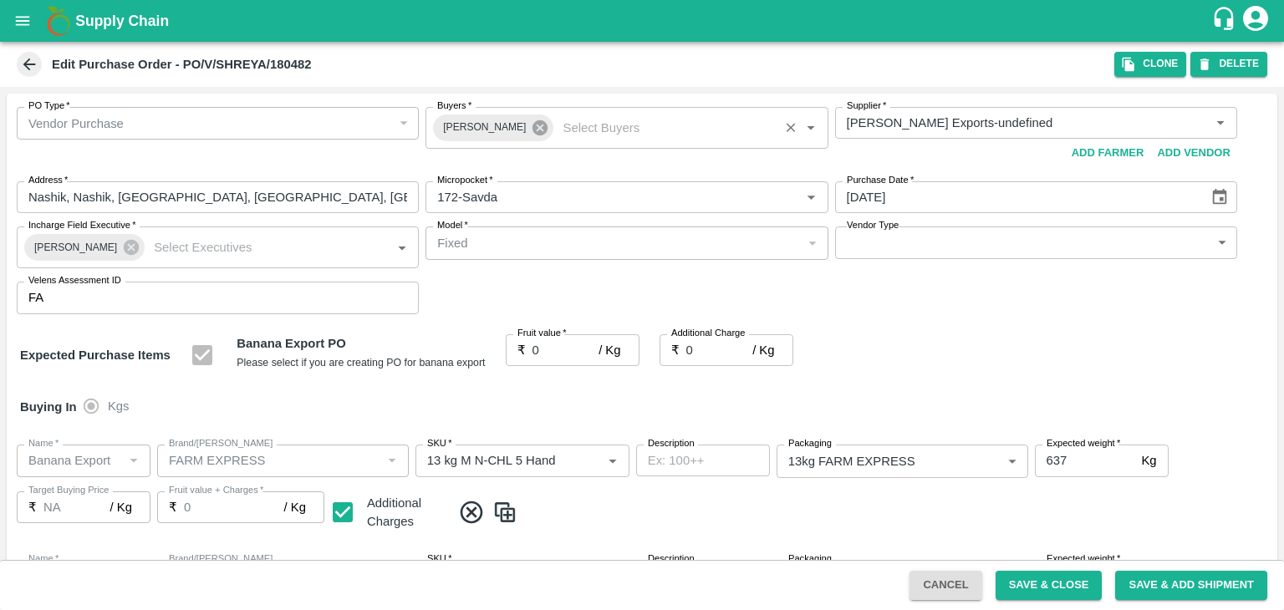
click at [537, 128] on icon at bounding box center [540, 128] width 18 height 18
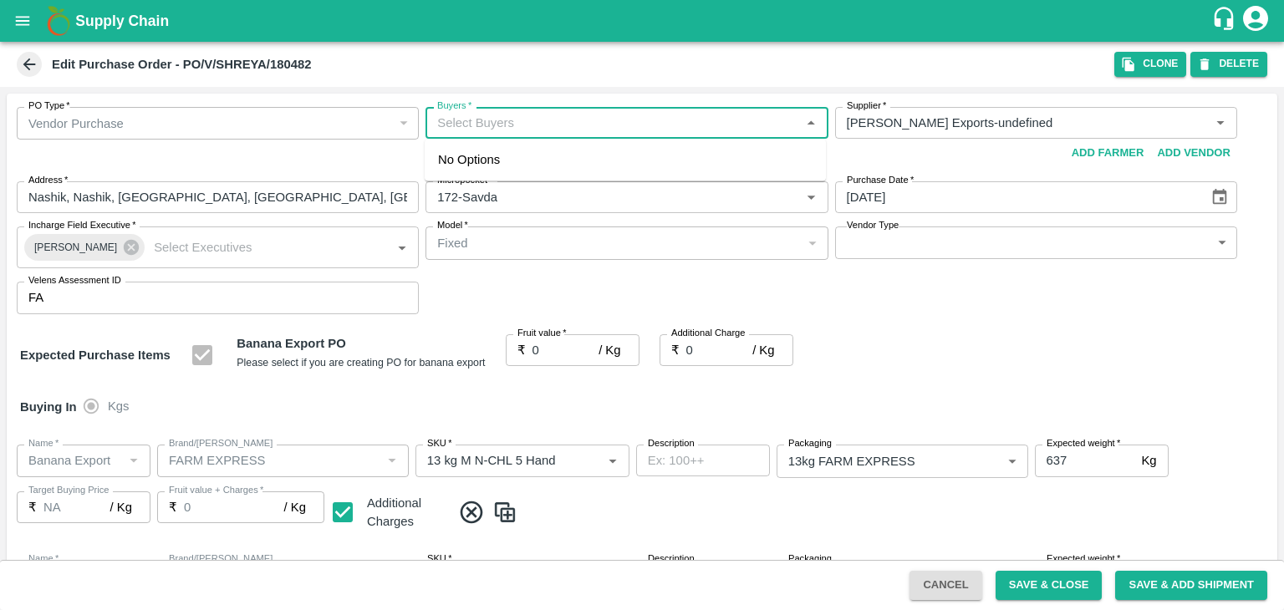
click at [530, 125] on input "Buyers   *" at bounding box center [613, 123] width 364 height 22
type input "Ajit O"
click at [499, 154] on div "Ajit Otari" at bounding box center [625, 166] width 401 height 43
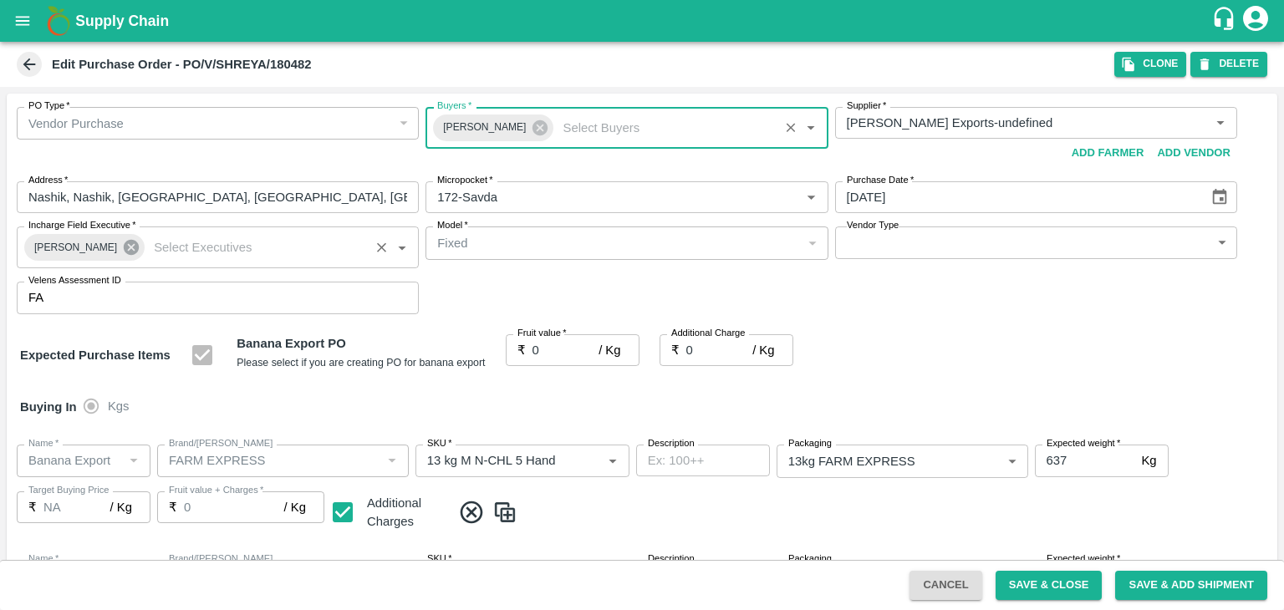
click at [130, 242] on icon at bounding box center [131, 247] width 18 height 18
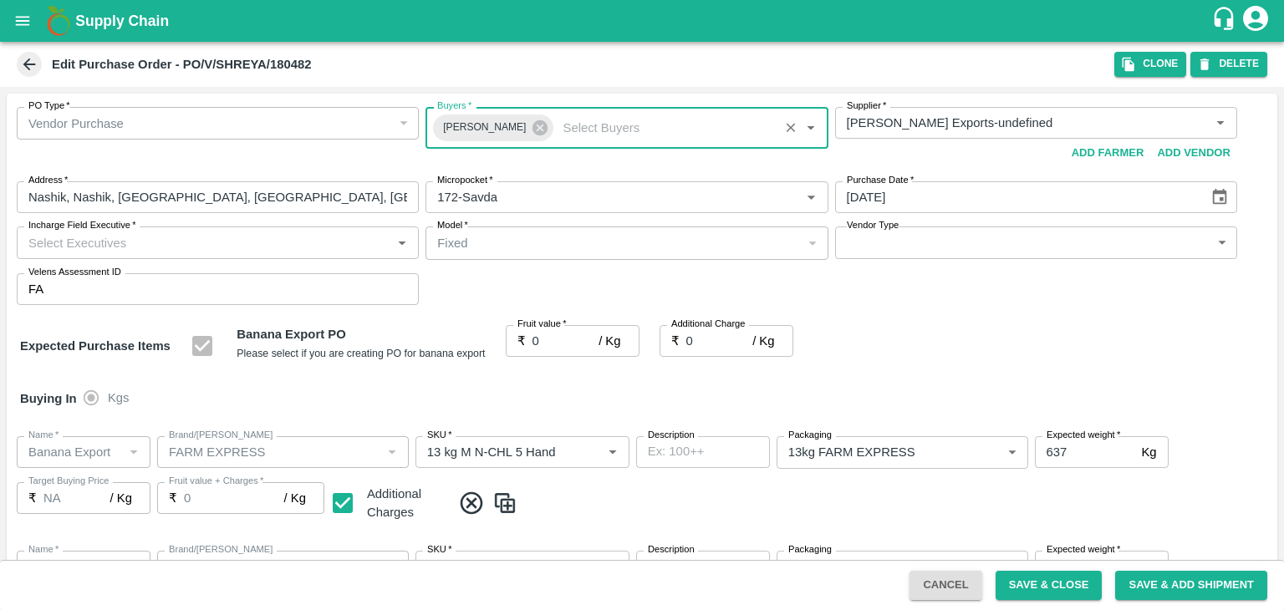
click at [147, 238] on input "Incharge Field Executive   *" at bounding box center [204, 243] width 364 height 22
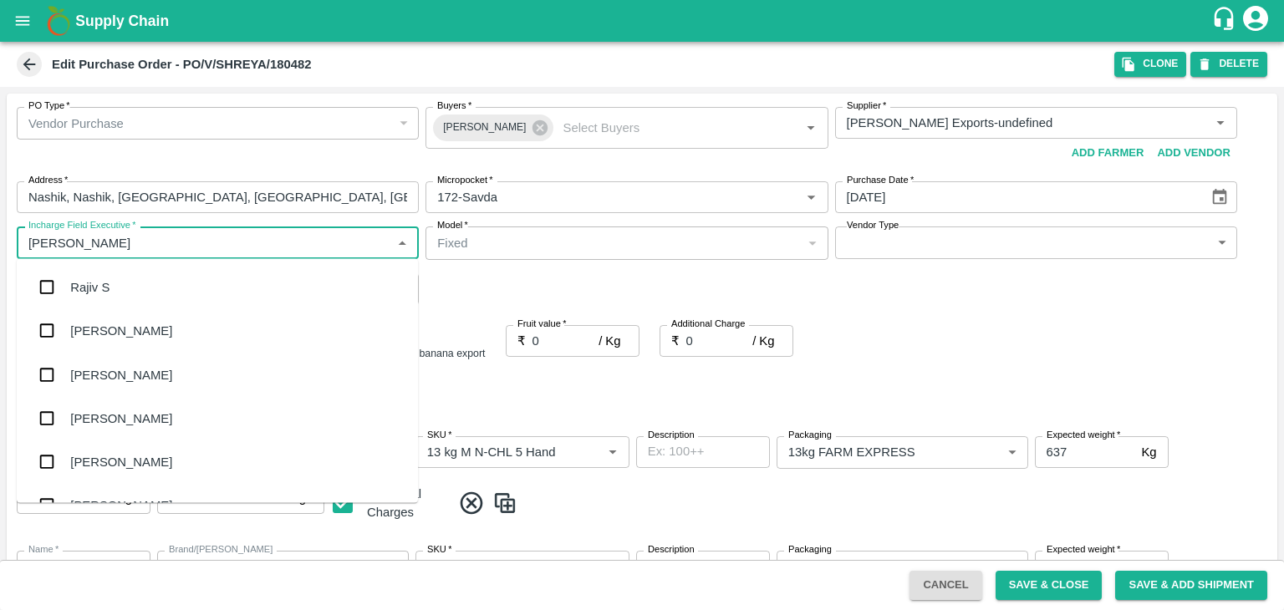
type input "Jay"
click at [122, 380] on div "jaydip Tale" at bounding box center [99, 374] width 59 height 18
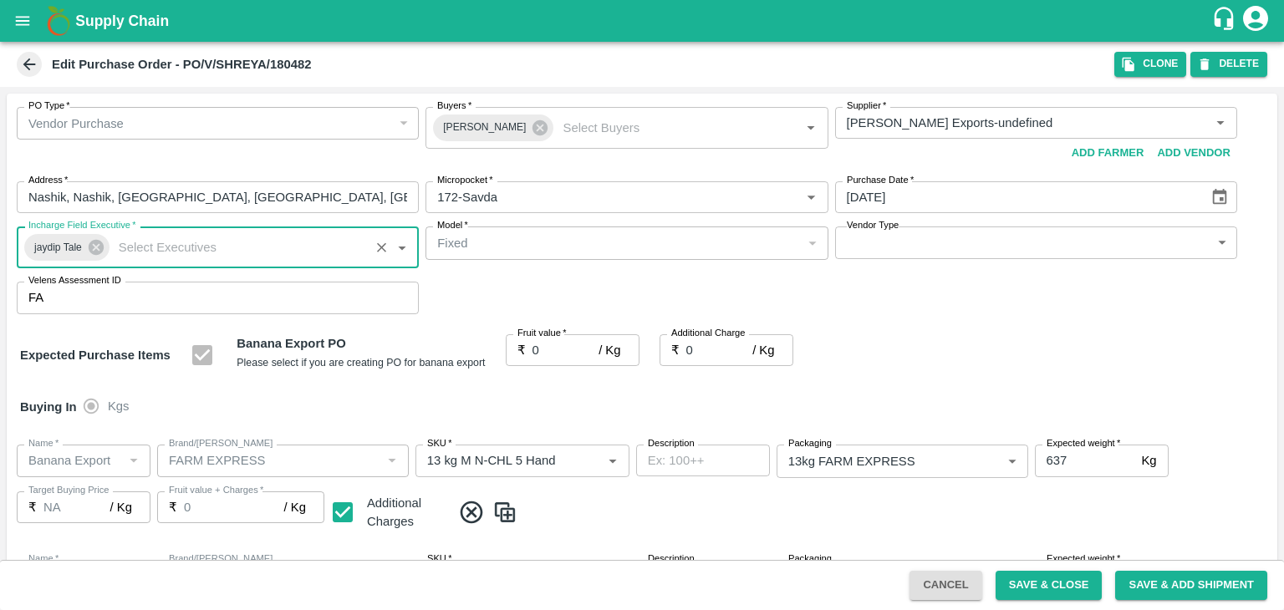
click at [548, 358] on input "0" at bounding box center [565, 350] width 67 height 32
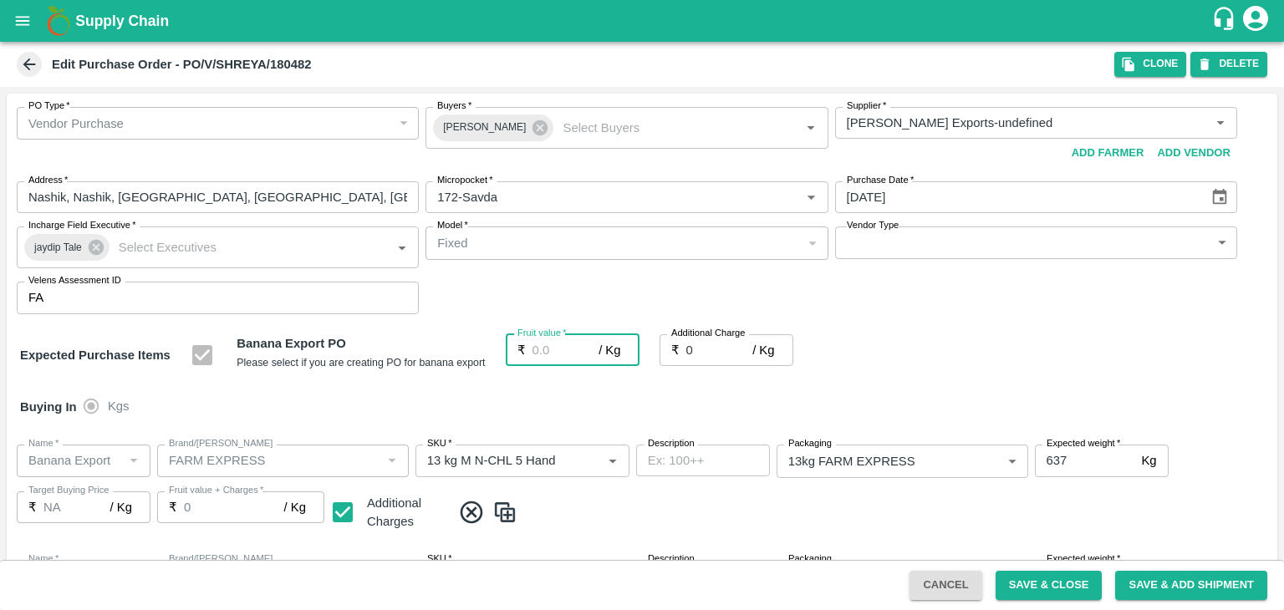
type input "1"
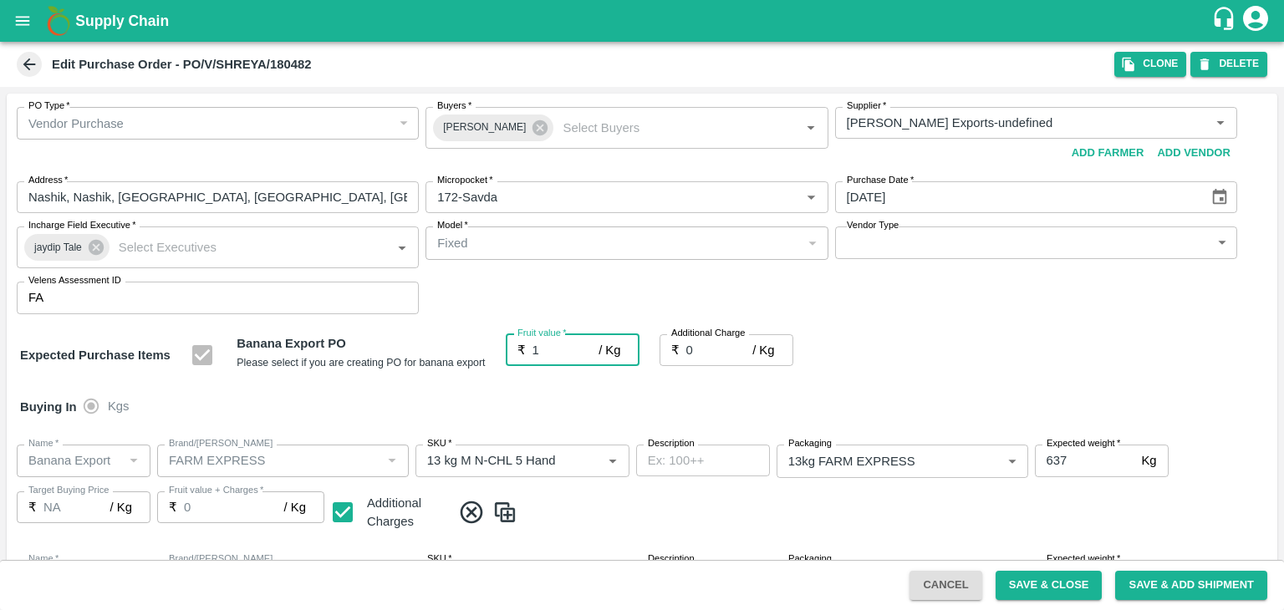
type input "1"
type input "18"
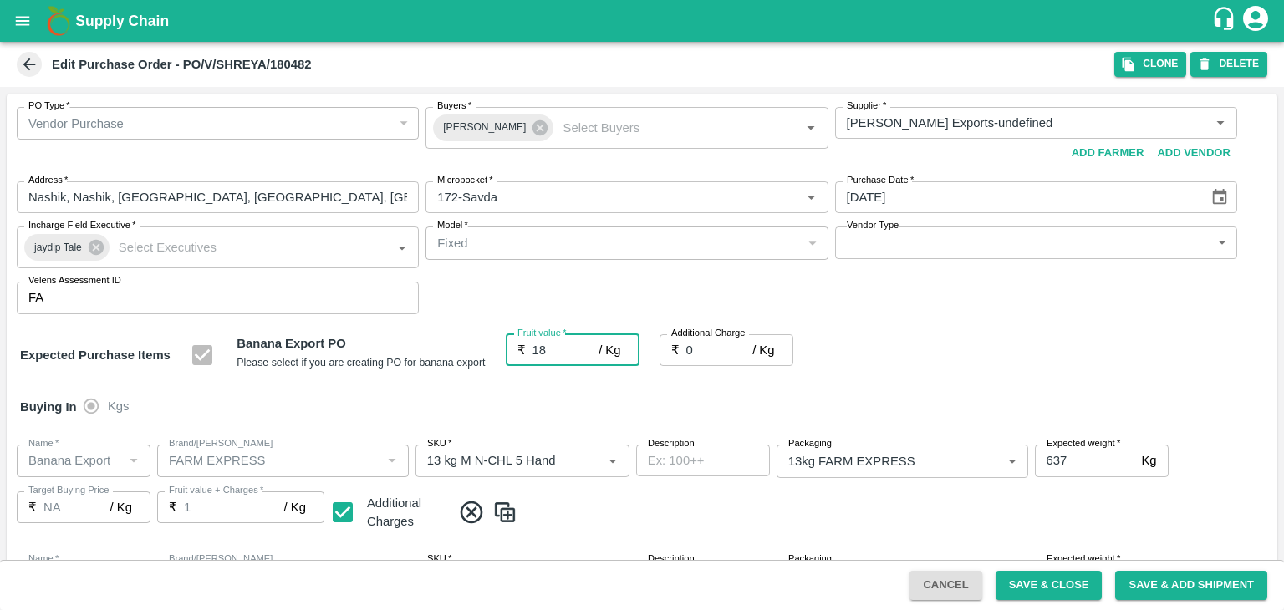
type input "18"
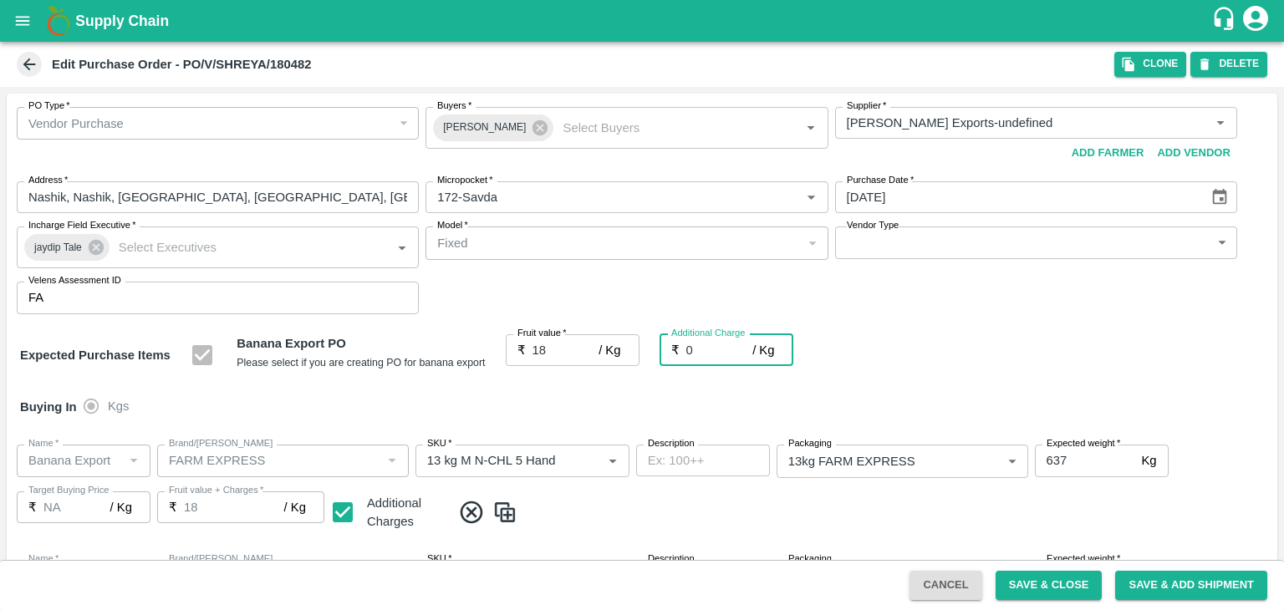
type input "2"
type input "20"
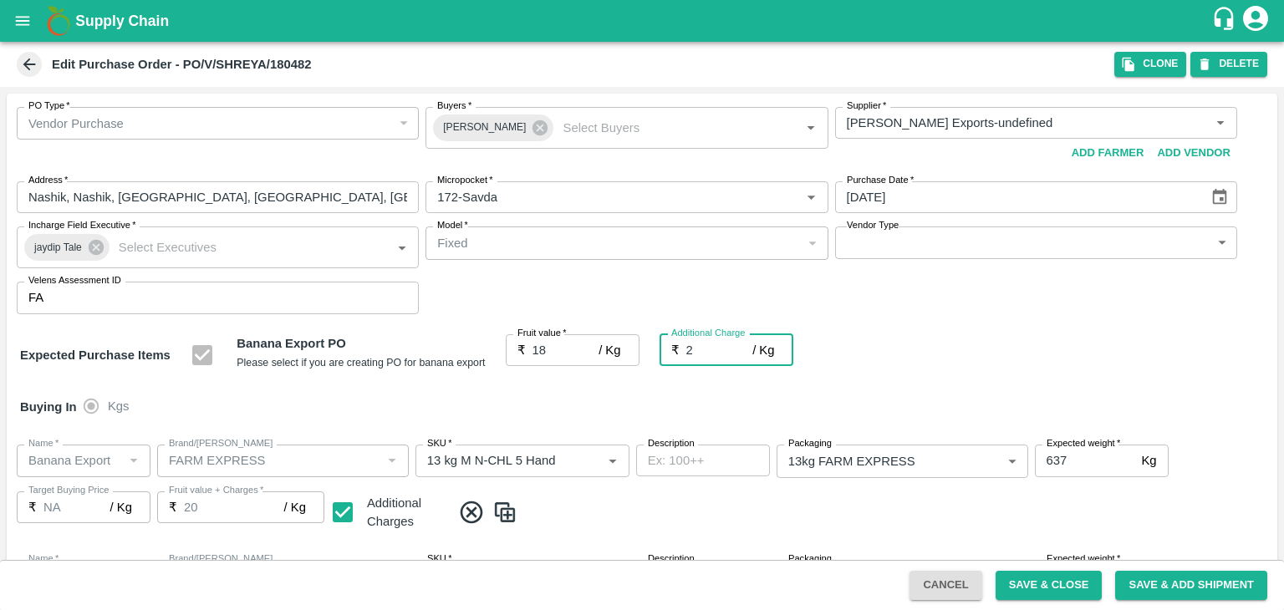
type input "2.7"
type input "20.7"
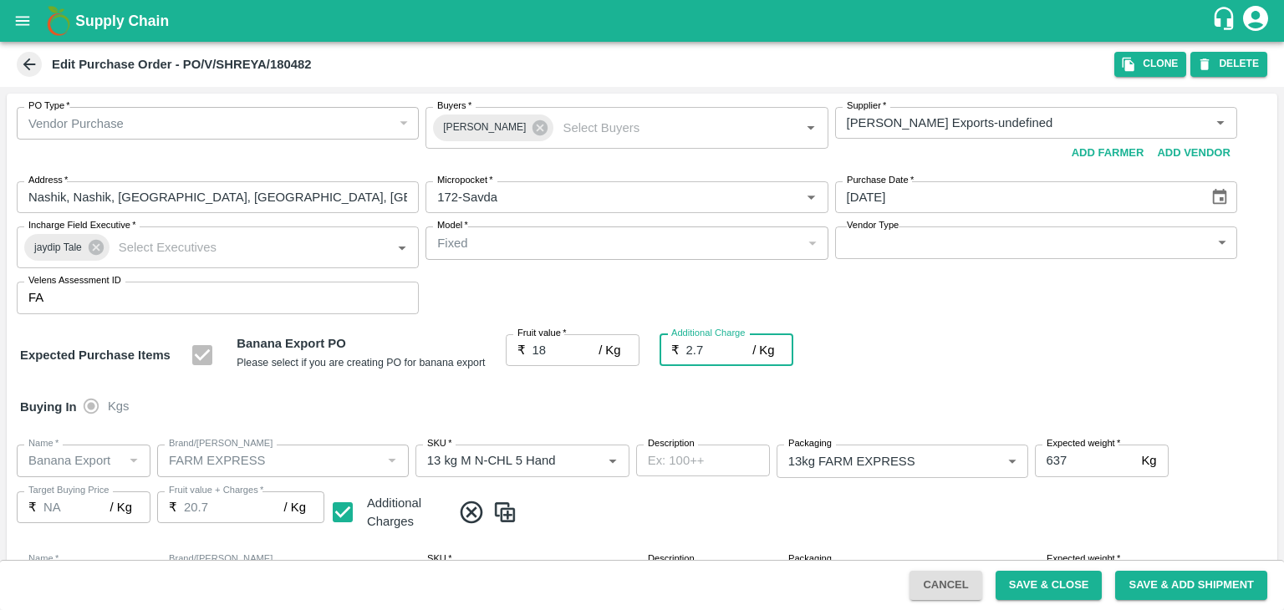
type input "2.75"
type input "20.75"
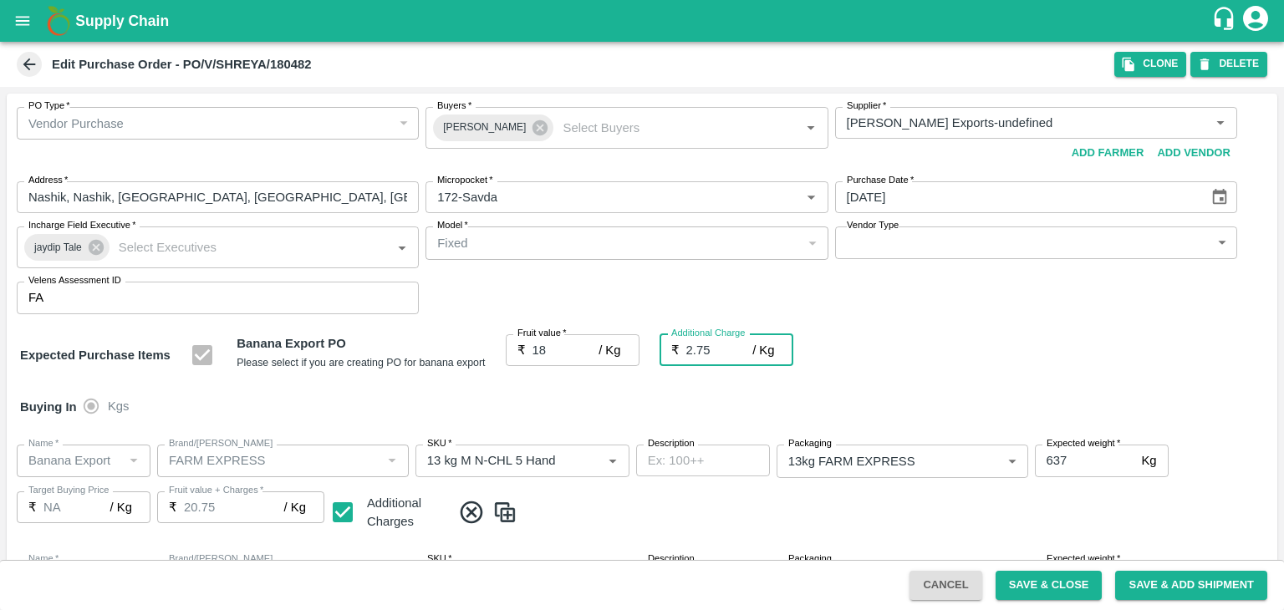
type input "2.75"
click at [588, 401] on div "Buying In Kgs" at bounding box center [642, 407] width 1271 height 48
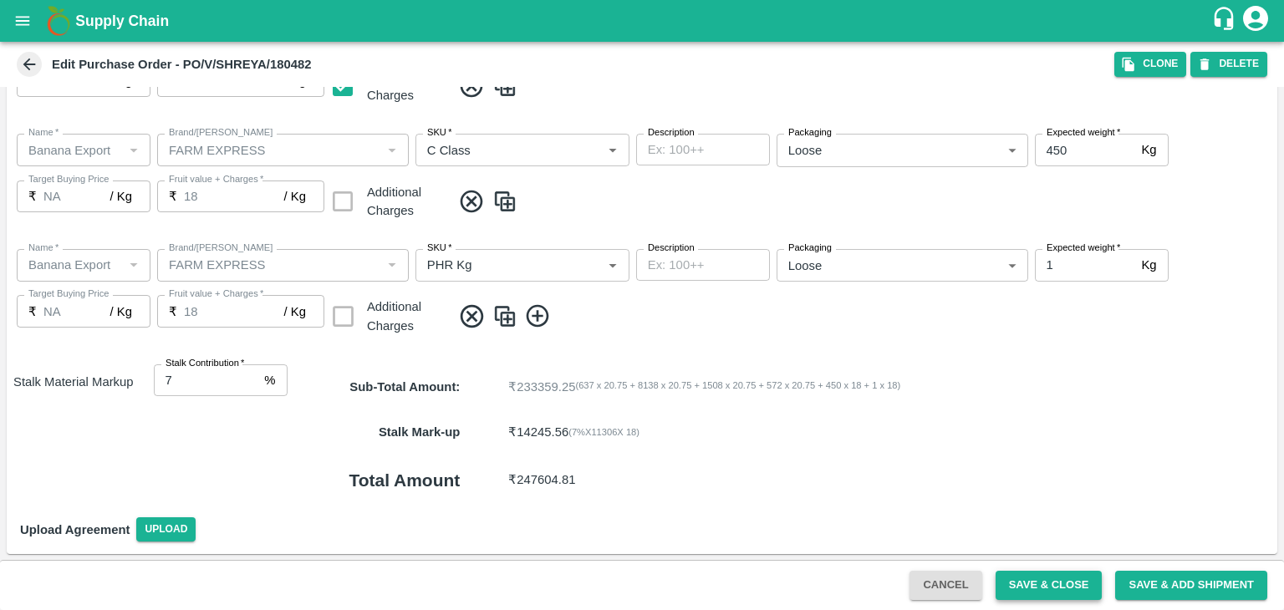
click at [1033, 578] on button "Save & Close" at bounding box center [1049, 585] width 107 height 29
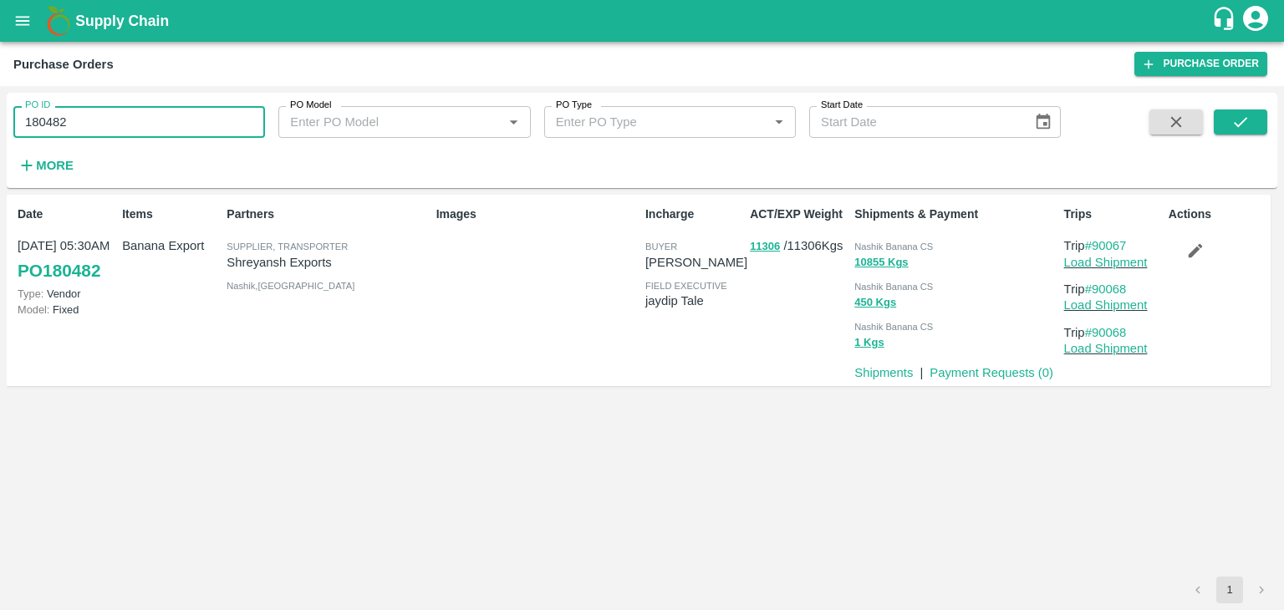
click at [117, 128] on input "180482" at bounding box center [139, 122] width 252 height 32
paste input "text"
type input "180464"
click at [1238, 117] on icon "submit" at bounding box center [1240, 122] width 18 height 18
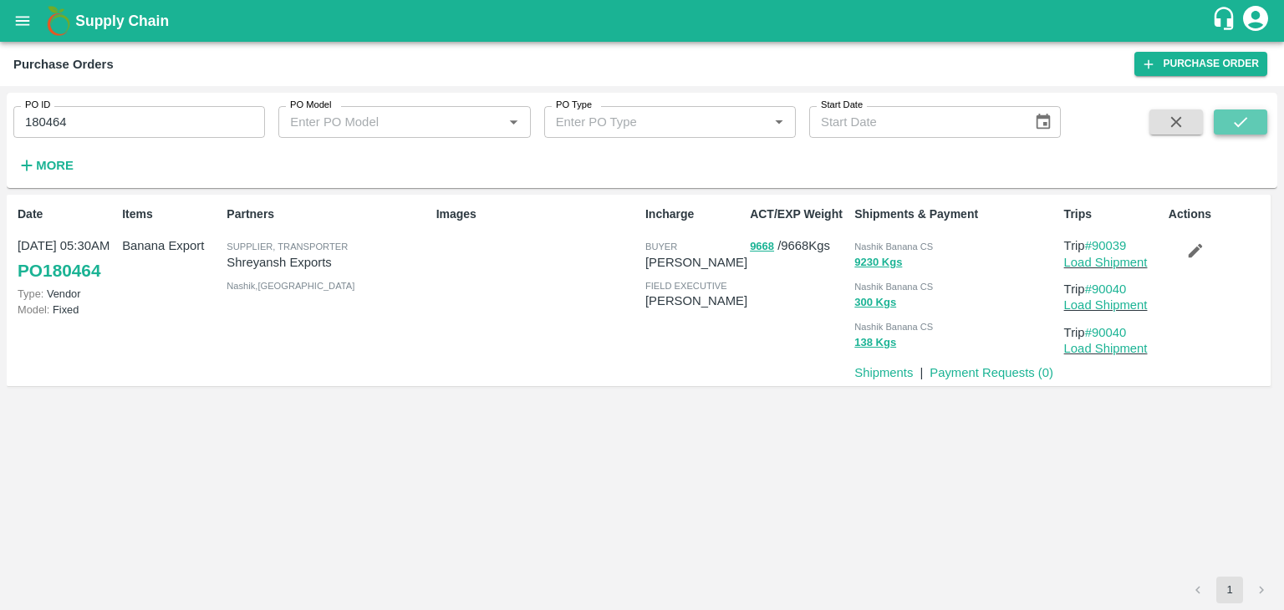
click at [1244, 121] on icon "submit" at bounding box center [1240, 122] width 13 height 10
click at [1119, 267] on link "Load Shipment" at bounding box center [1106, 262] width 84 height 13
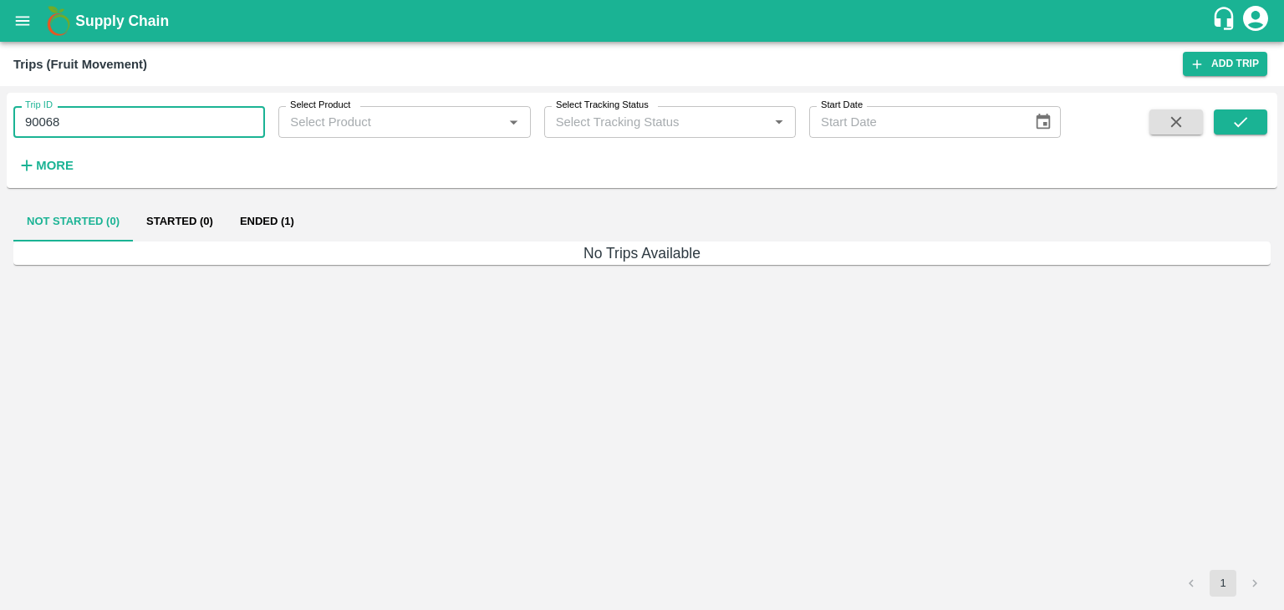
click at [115, 128] on input "90068" at bounding box center [139, 122] width 252 height 32
type input "90040"
click at [1235, 120] on icon "submit" at bounding box center [1240, 122] width 18 height 18
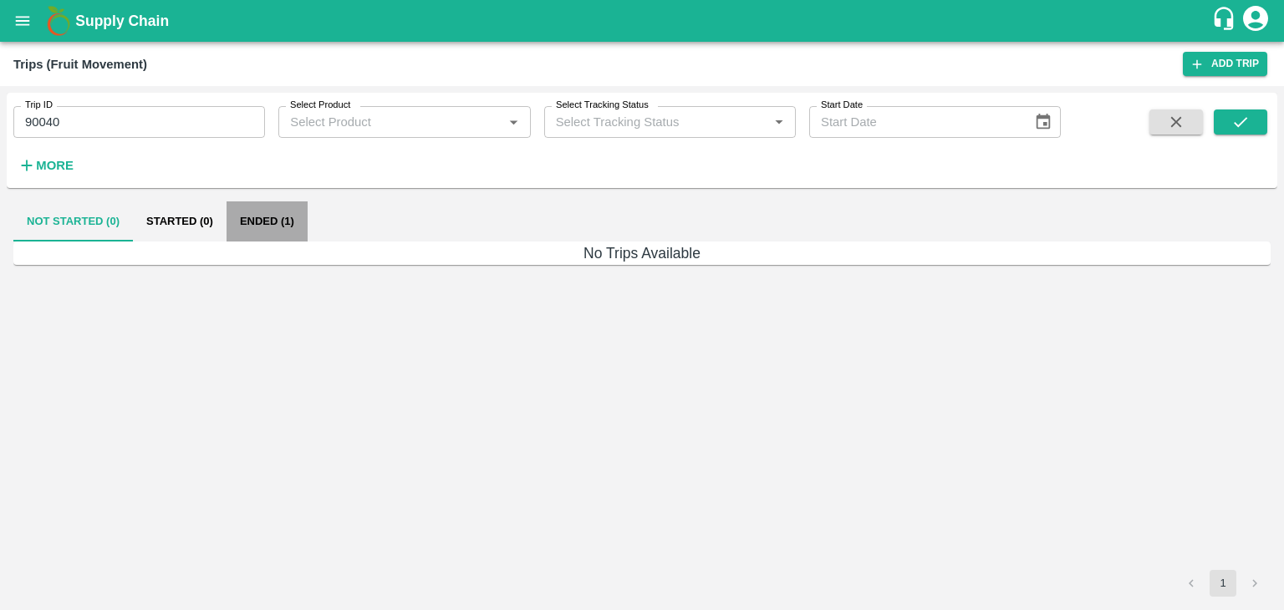
click at [278, 215] on button "Ended (1)" at bounding box center [267, 221] width 81 height 40
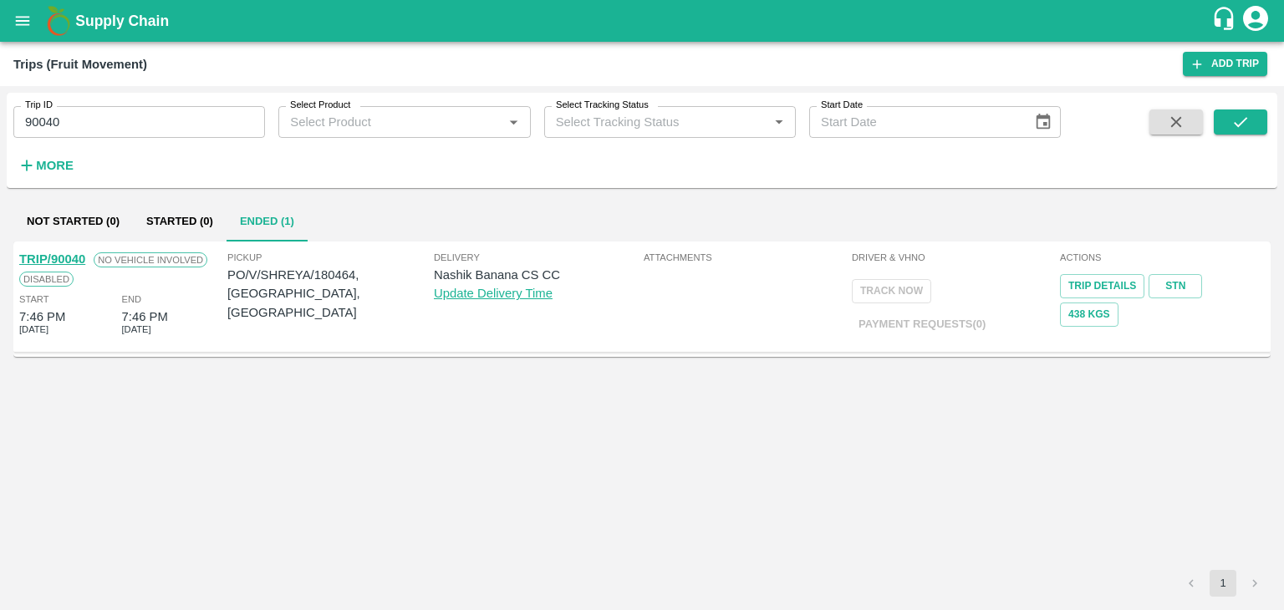
drag, startPoint x: 67, startPoint y: 249, endPoint x: 59, endPoint y: 252, distance: 9.0
click at [59, 252] on div "TRIP/90040 No Vehicle Involved Disabled Start 7:46 PM [DATE] End 7:46 PM [DATE]" at bounding box center [122, 296] width 208 height 101
click at [59, 252] on link "TRIP/90040" at bounding box center [52, 258] width 66 height 13
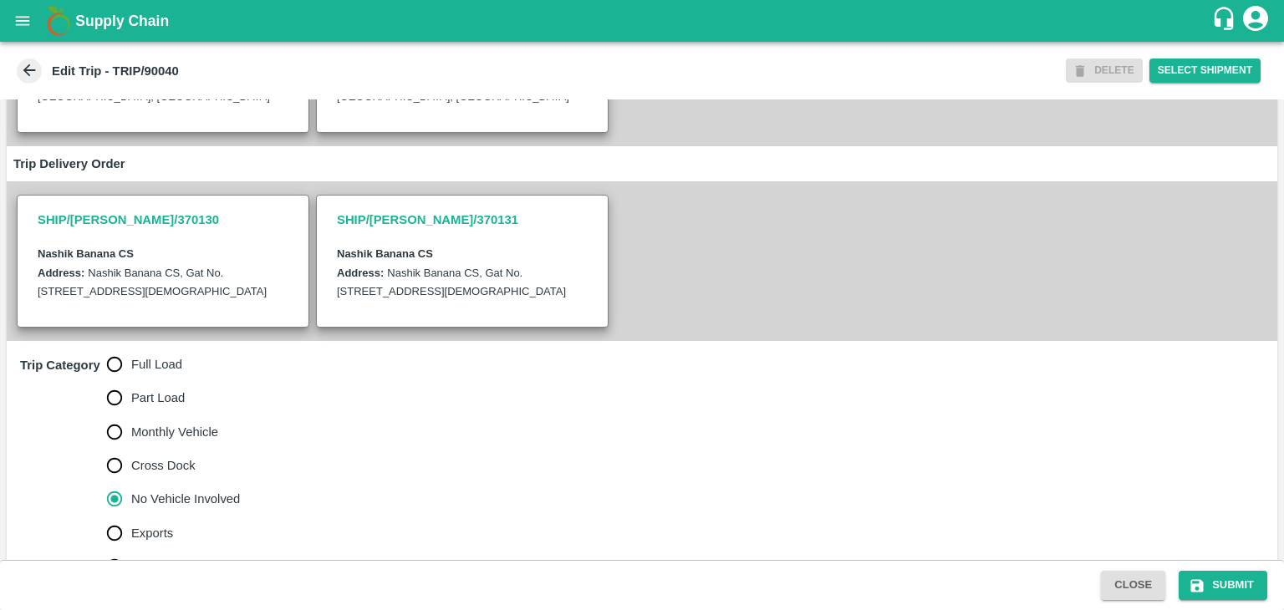
scroll to position [410, 0]
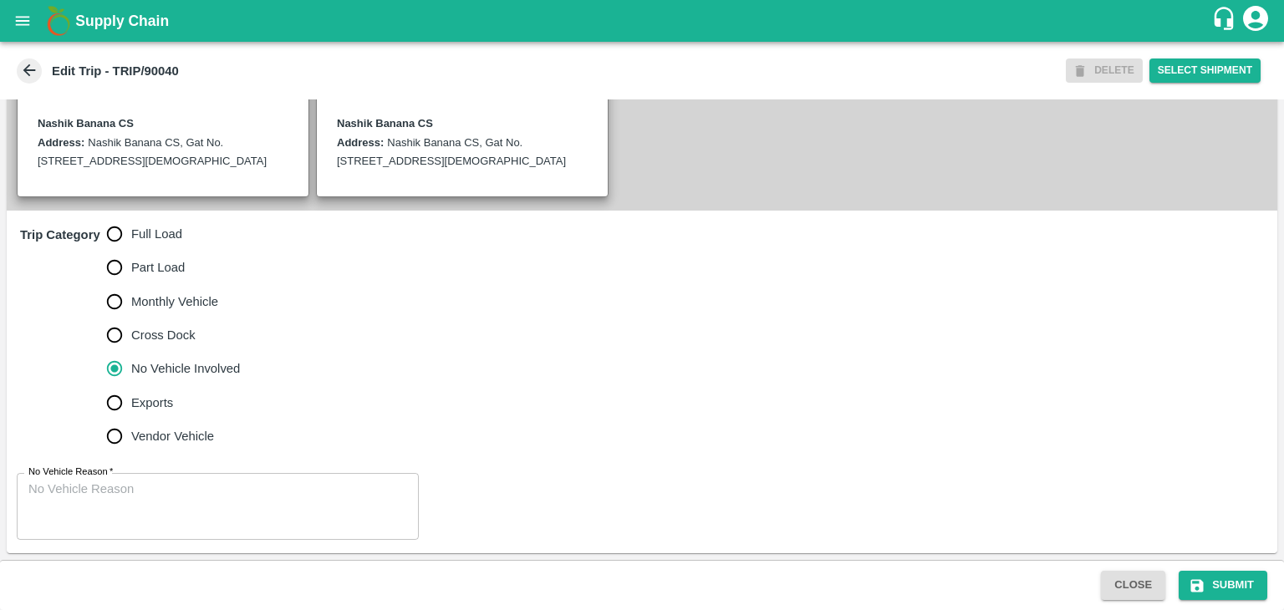
click at [161, 235] on span "Full Load" at bounding box center [156, 234] width 51 height 18
click at [131, 235] on input "Full Load" at bounding box center [114, 233] width 33 height 33
radio input "true"
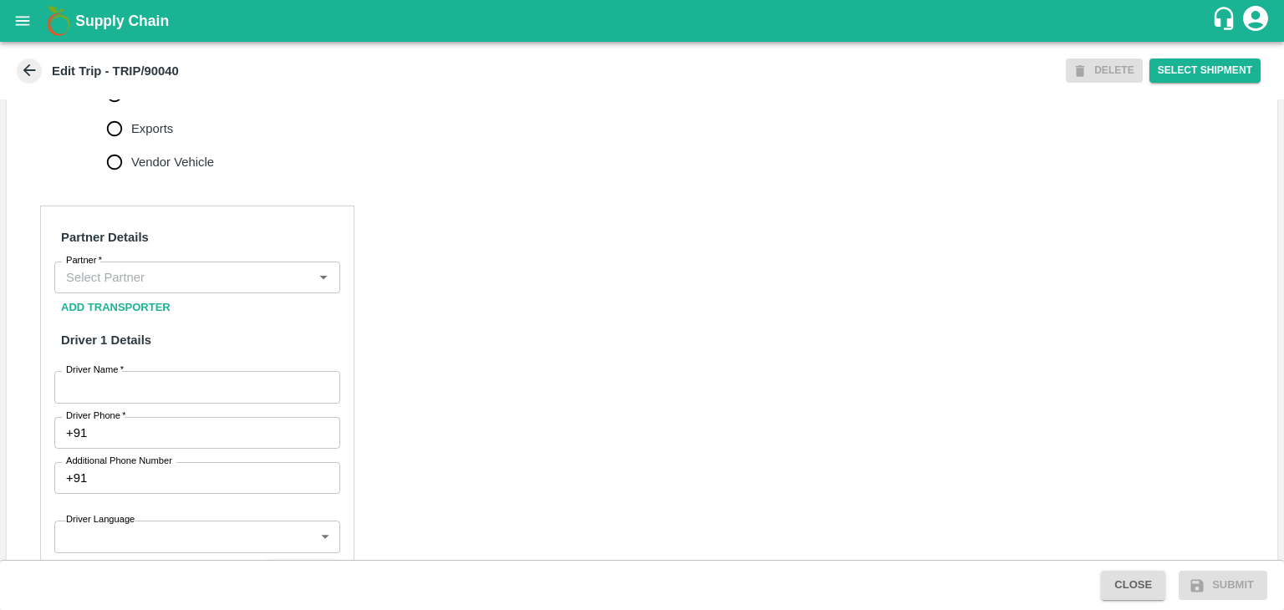
scroll to position [668, 0]
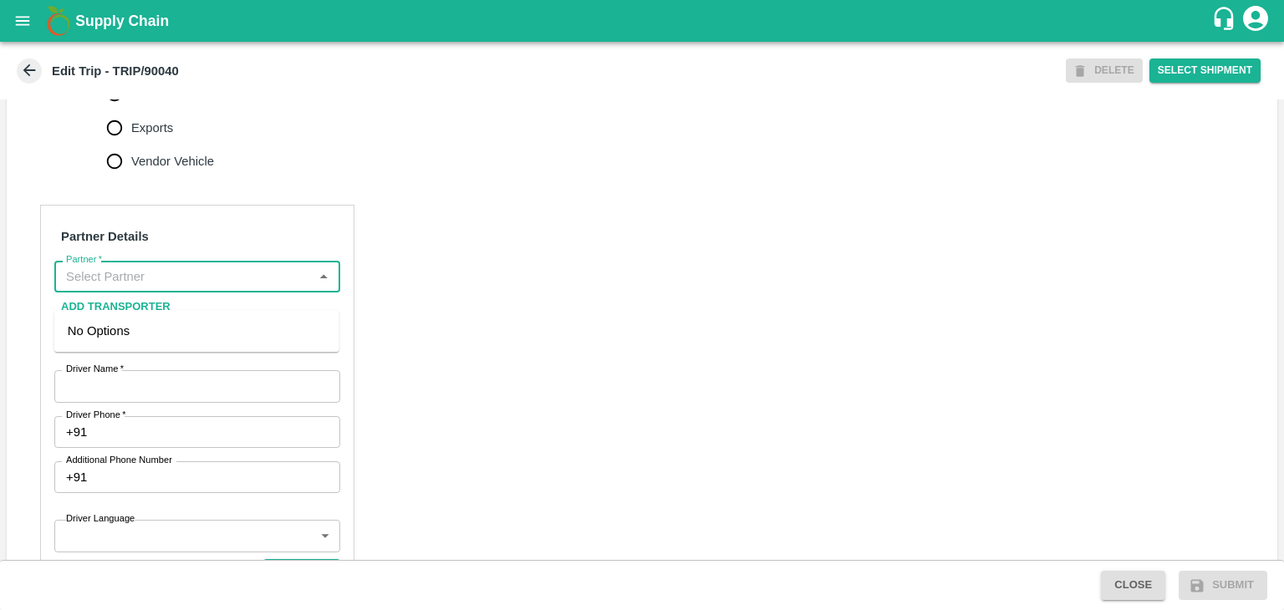
click at [219, 288] on input "Partner   *" at bounding box center [183, 277] width 248 height 22
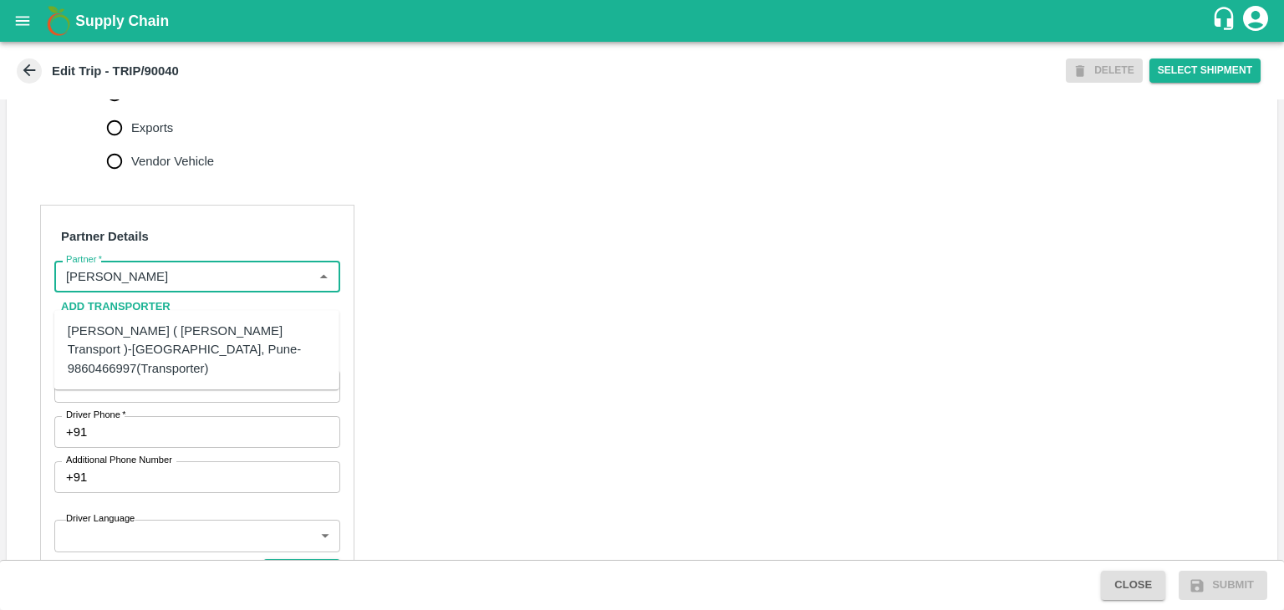
click at [197, 335] on div "[PERSON_NAME] ( [PERSON_NAME] Transport )-[GEOGRAPHIC_DATA], Pune-9860466997(Tr…" at bounding box center [197, 350] width 258 height 56
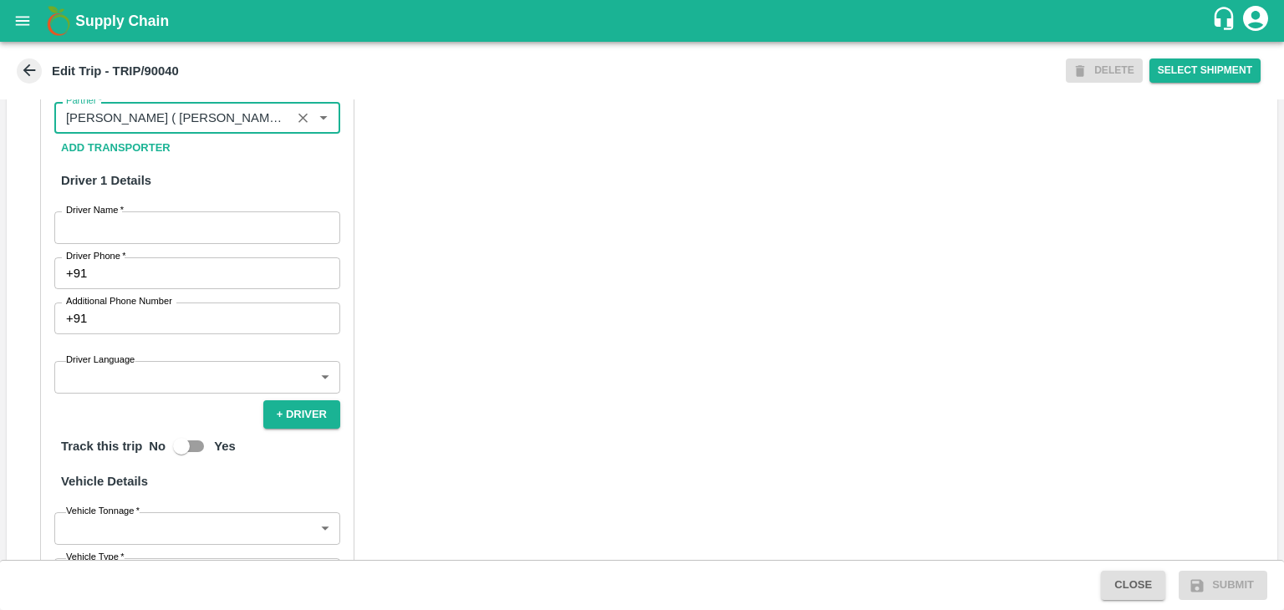
scroll to position [850, 0]
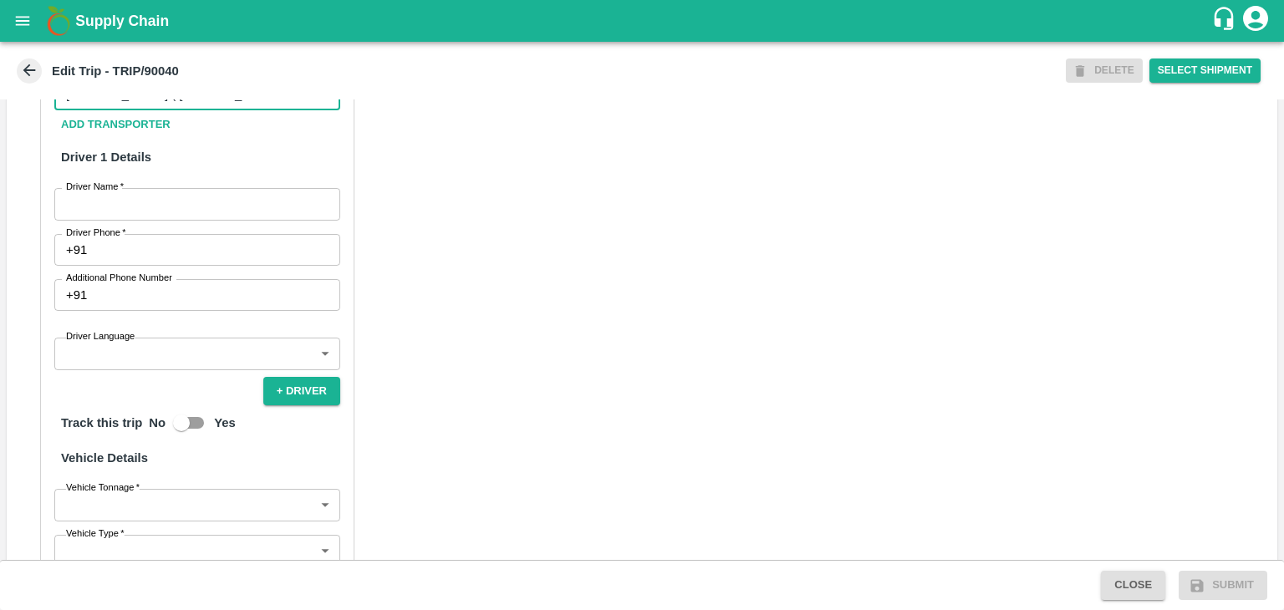
type input "[PERSON_NAME] ( [PERSON_NAME] Transport )-[GEOGRAPHIC_DATA], Pune-9860466997(Tr…"
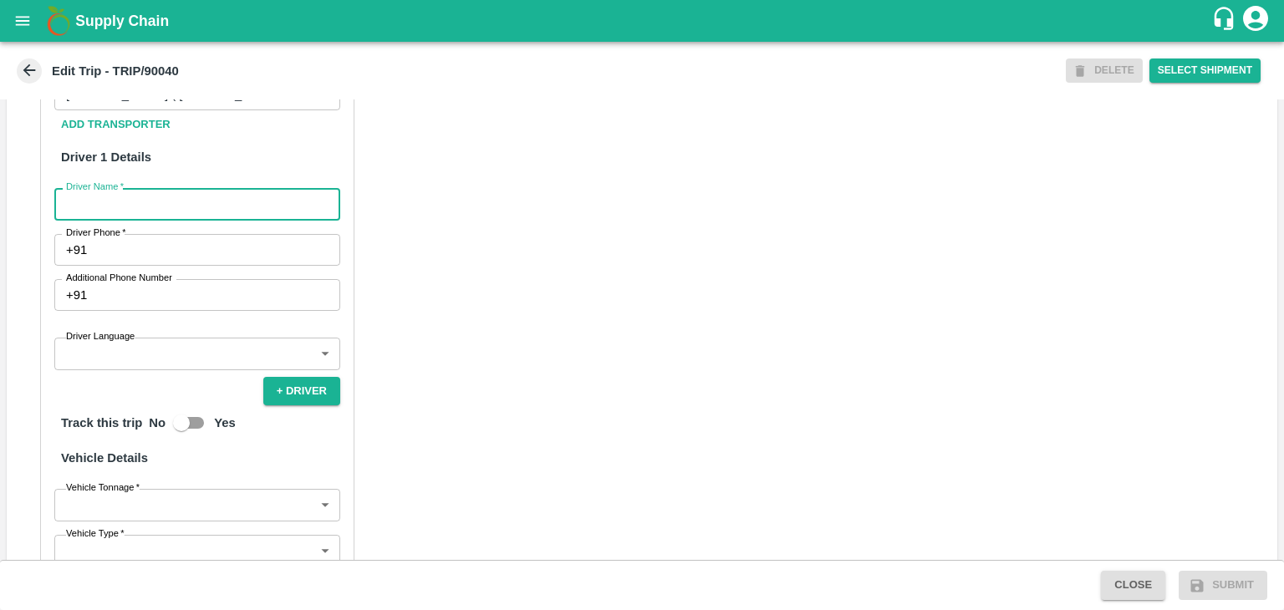
drag, startPoint x: 132, startPoint y: 223, endPoint x: 144, endPoint y: 232, distance: 14.4
click at [132, 220] on input "Driver Name   *" at bounding box center [197, 204] width 286 height 32
type input "Godase"
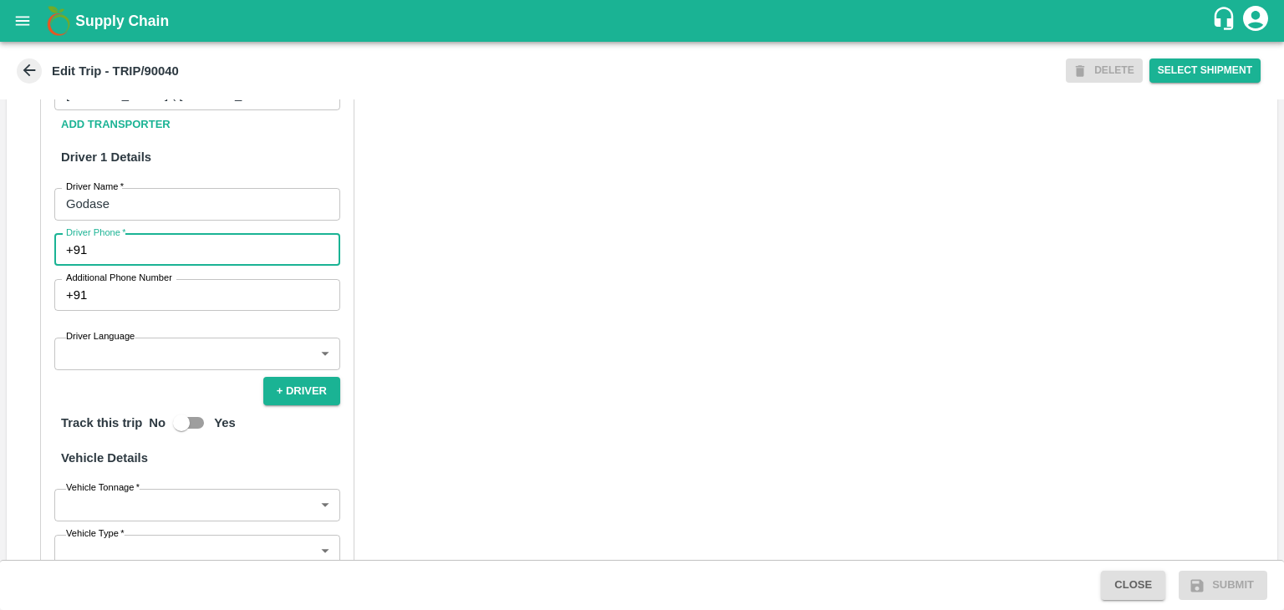
drag, startPoint x: 160, startPoint y: 263, endPoint x: 217, endPoint y: 309, distance: 73.1
click at [217, 309] on div "Partner Details Partner   * Partner Add Transporter Driver 1 Details Driver Nam…" at bounding box center [197, 402] width 314 height 759
type input "9975280177"
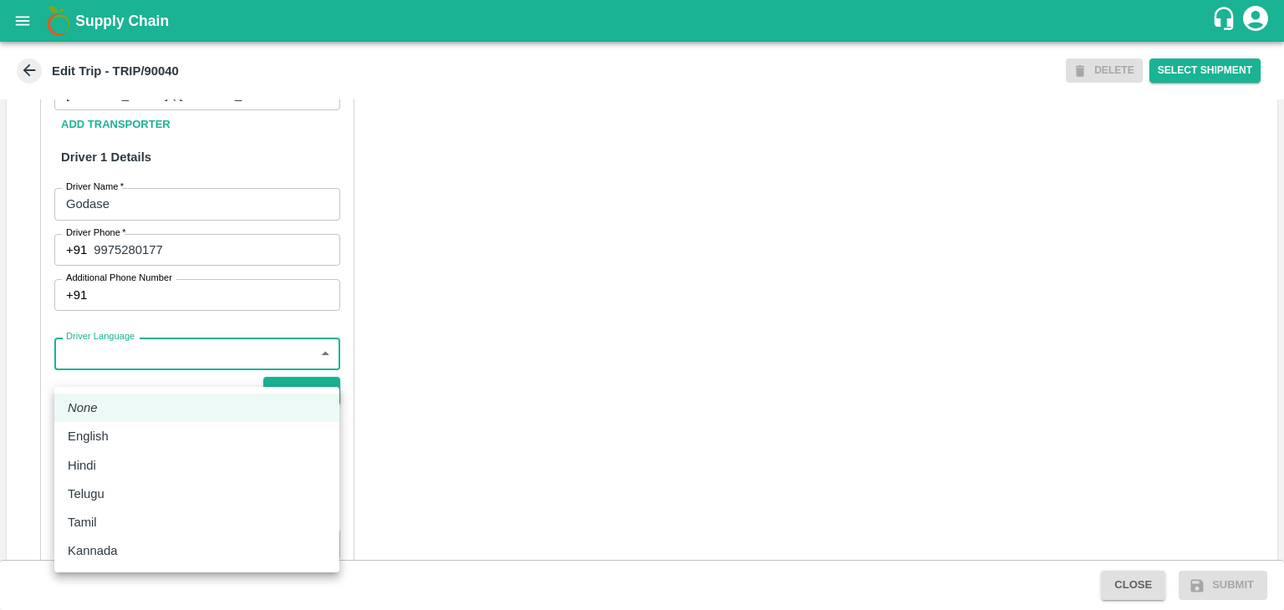
click at [157, 368] on body "Supply Chain Edit Trip - TRIP/90040 DELETE Select Shipment Trip Details Trip Ty…" at bounding box center [642, 305] width 1284 height 610
click at [98, 463] on div "Hindi" at bounding box center [86, 465] width 37 height 18
type input "hi"
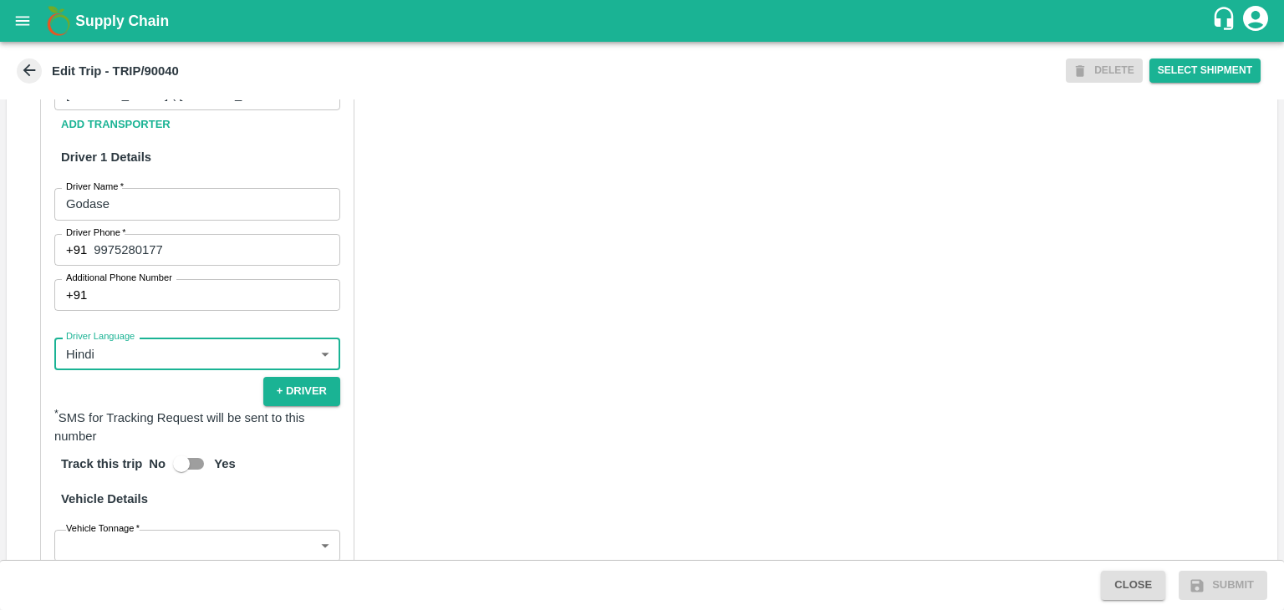
scroll to position [1157, 0]
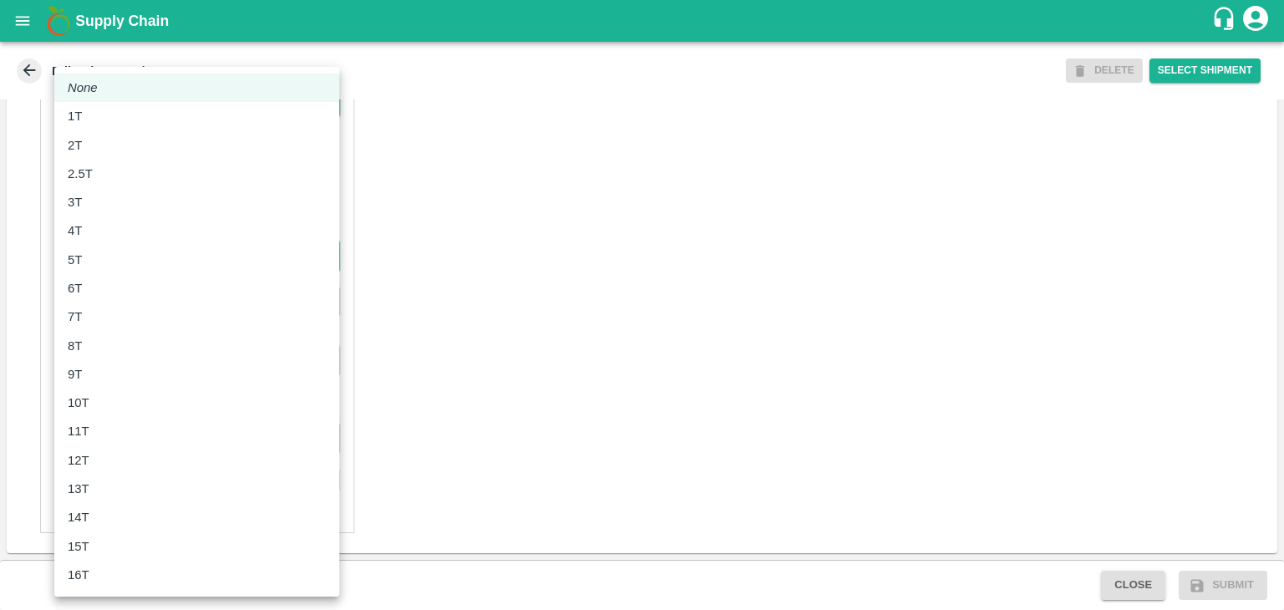
click at [138, 255] on body "Supply Chain Edit Trip - TRIP/90040 DELETE Select Shipment Trip Details Trip Ty…" at bounding box center [642, 305] width 1284 height 610
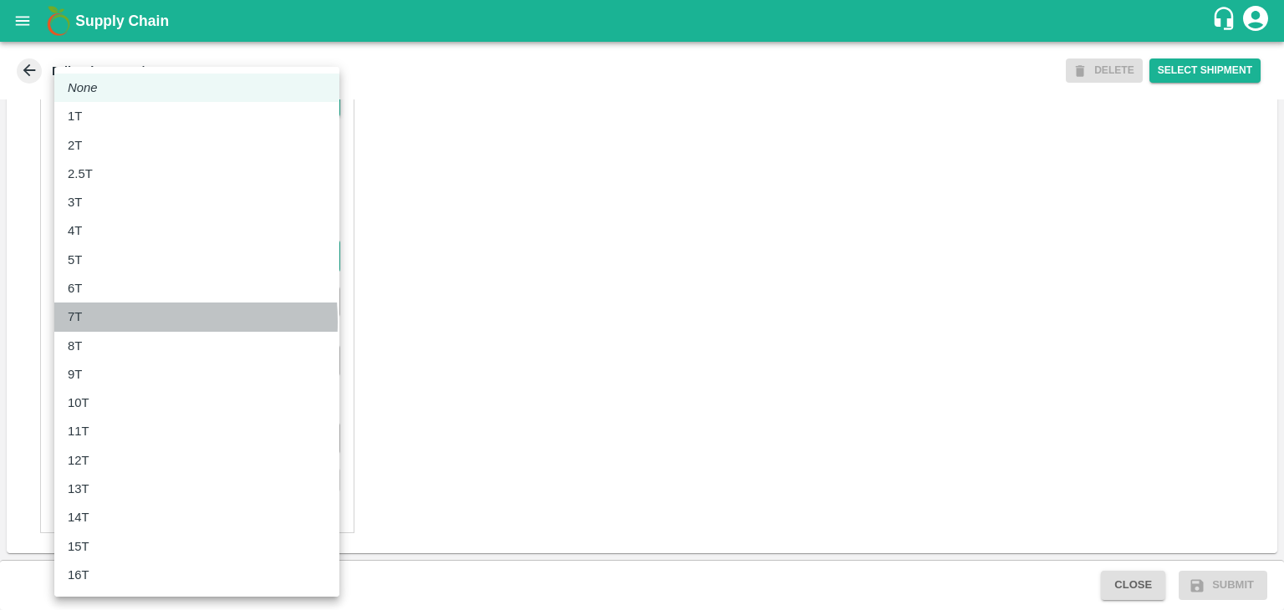
click at [90, 322] on div "7T" at bounding box center [197, 317] width 258 height 18
type input "7000"
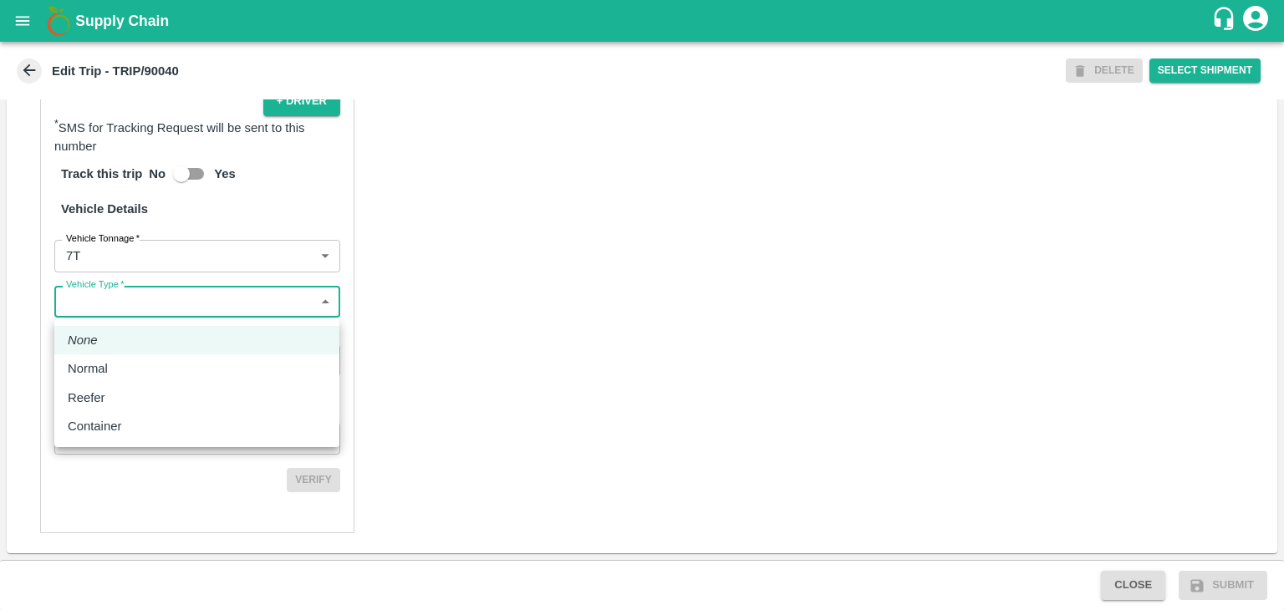
click at [144, 302] on body "Supply Chain Edit Trip - TRIP/90040 DELETE Select Shipment Trip Details Trip Ty…" at bounding box center [642, 305] width 1284 height 610
click at [116, 362] on div "Normal" at bounding box center [197, 368] width 258 height 18
type input "Normal"
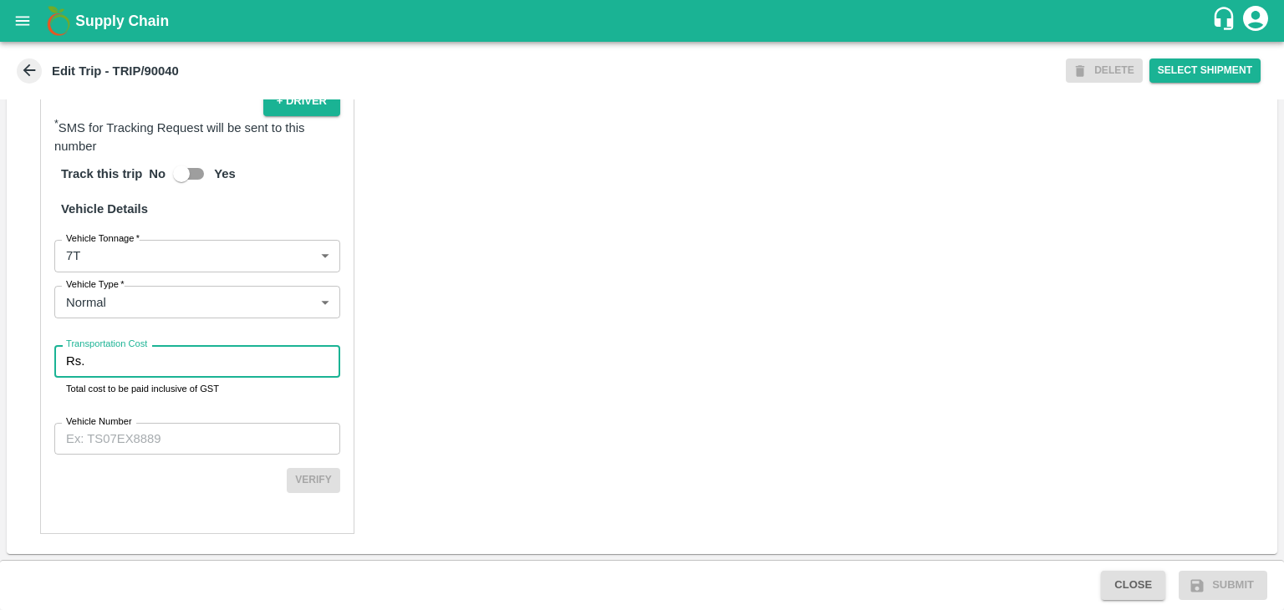
click at [137, 362] on input "Transportation Cost" at bounding box center [215, 361] width 249 height 32
type input "1"
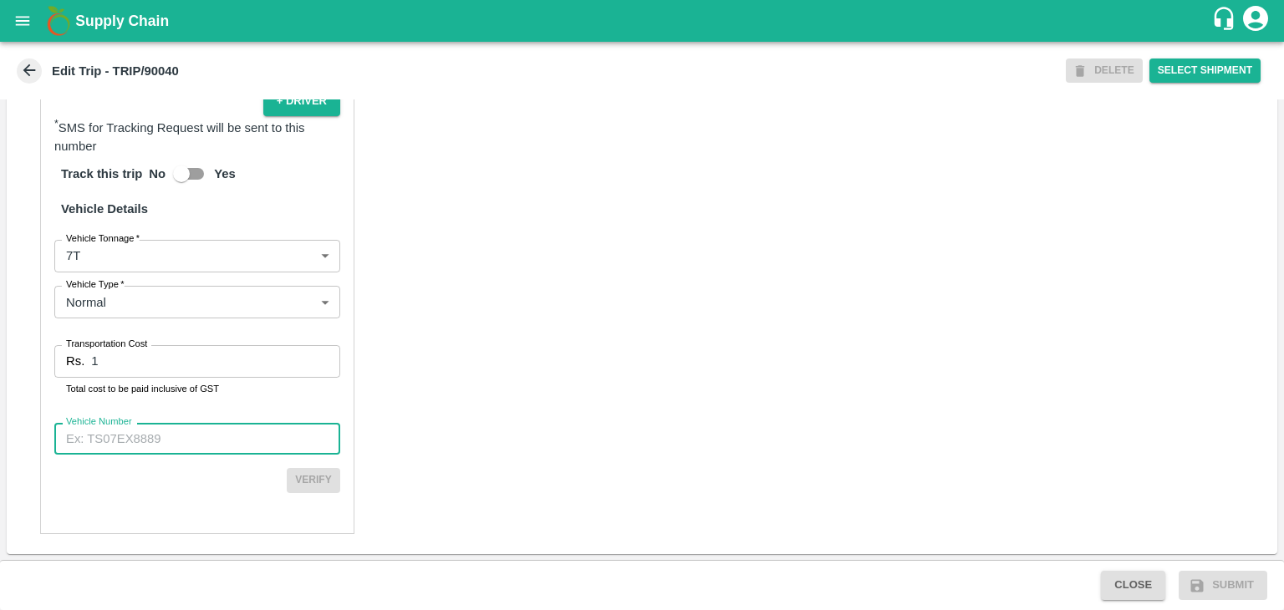
click at [177, 439] on input "Vehicle Number" at bounding box center [197, 439] width 286 height 32
type input "MH45T6060"
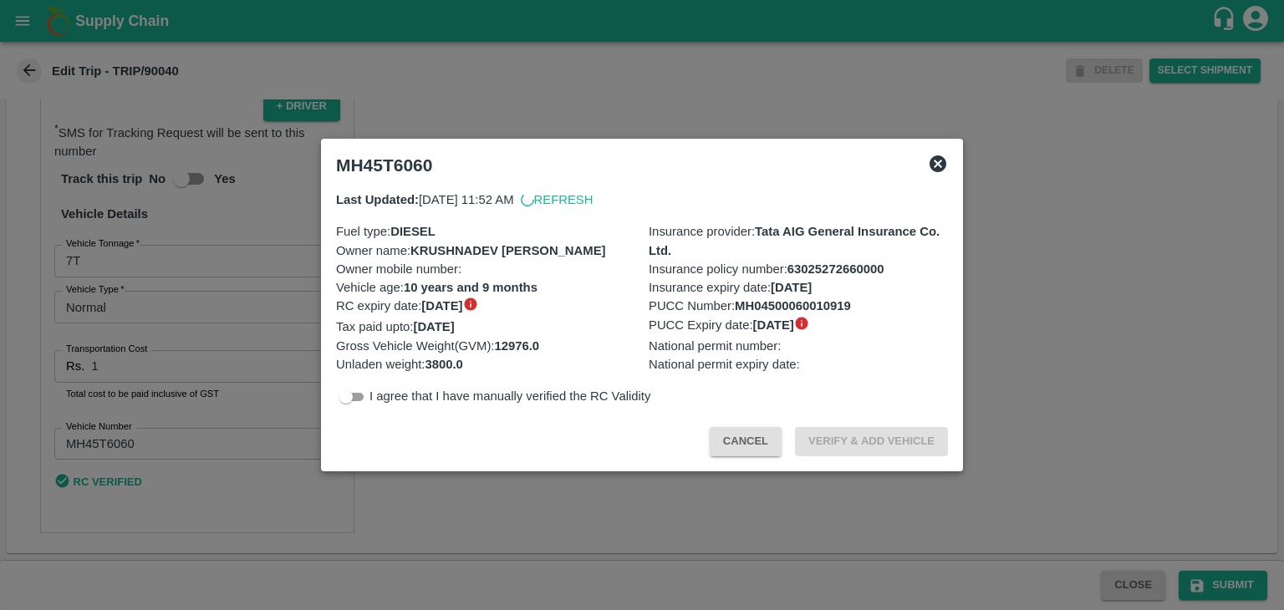
scroll to position [1153, 0]
click at [1047, 496] on div at bounding box center [642, 305] width 1284 height 610
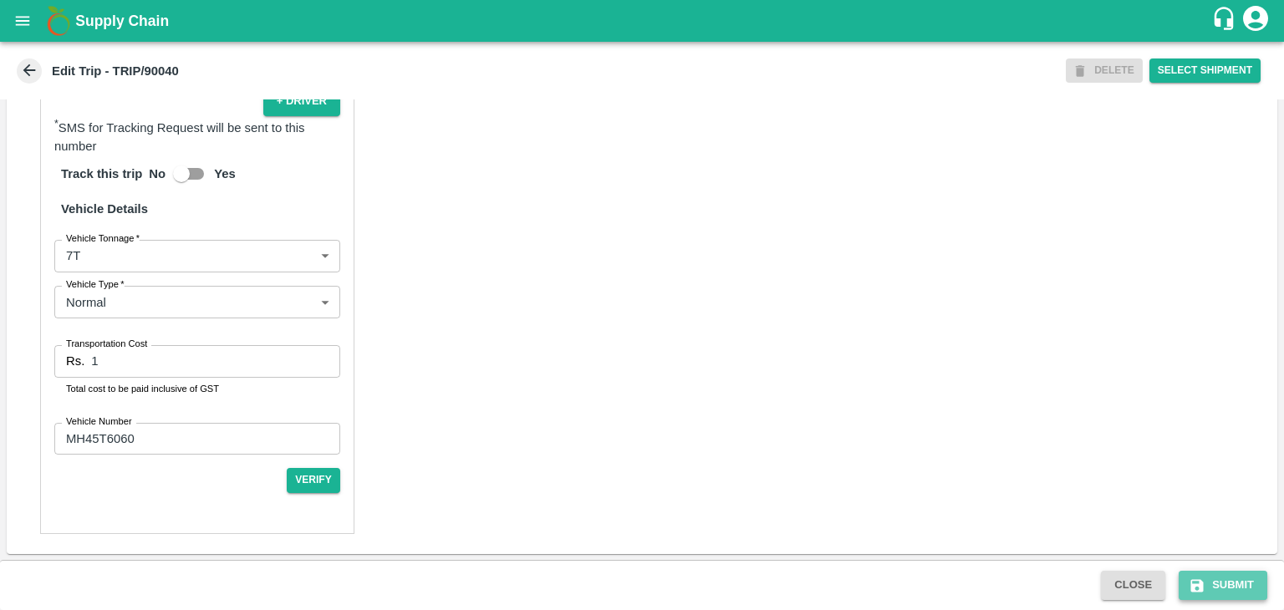
click at [1222, 588] on button "Submit" at bounding box center [1223, 585] width 89 height 29
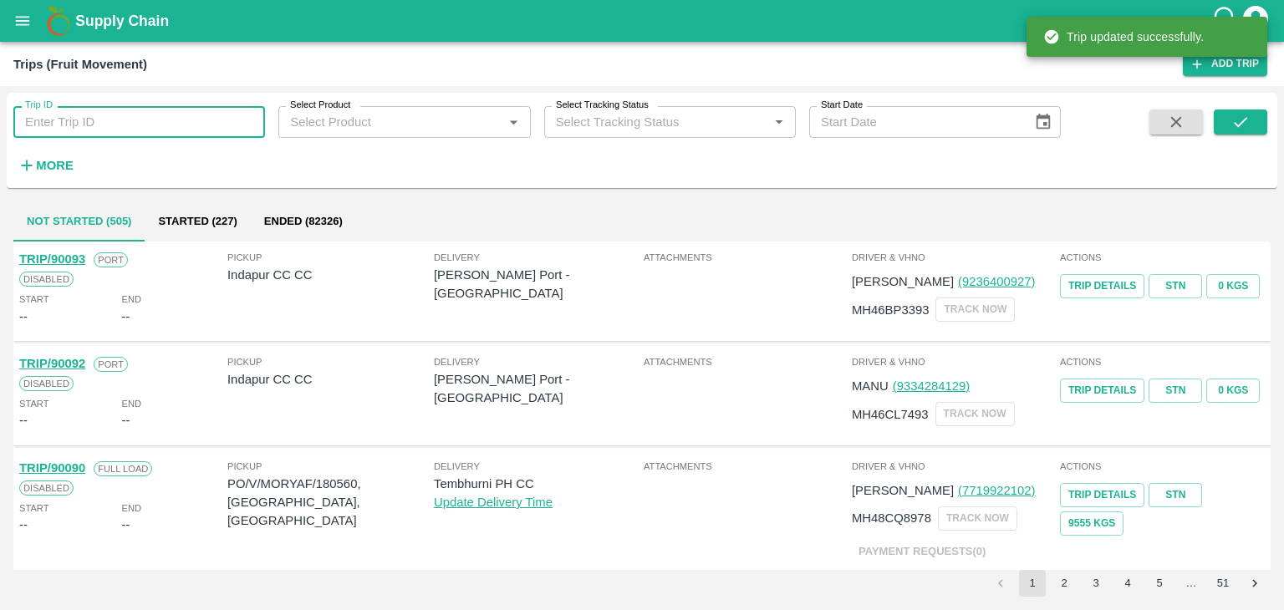
click at [119, 127] on input "Trip ID" at bounding box center [139, 122] width 252 height 32
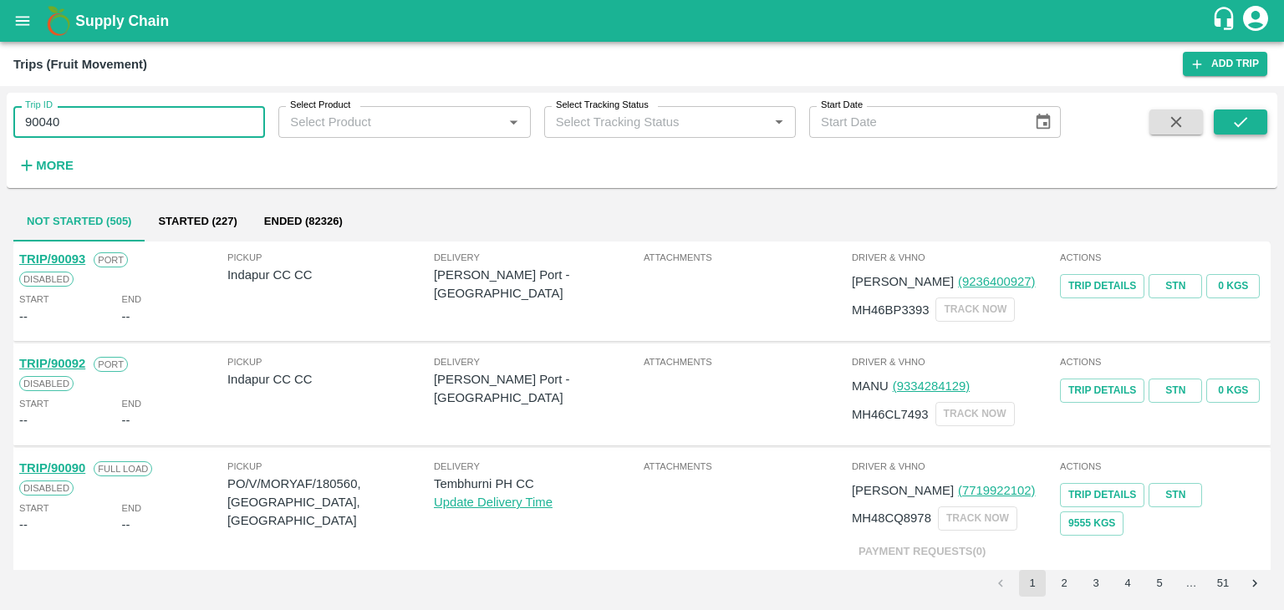
type input "90040"
click at [1234, 115] on icon "submit" at bounding box center [1240, 122] width 18 height 18
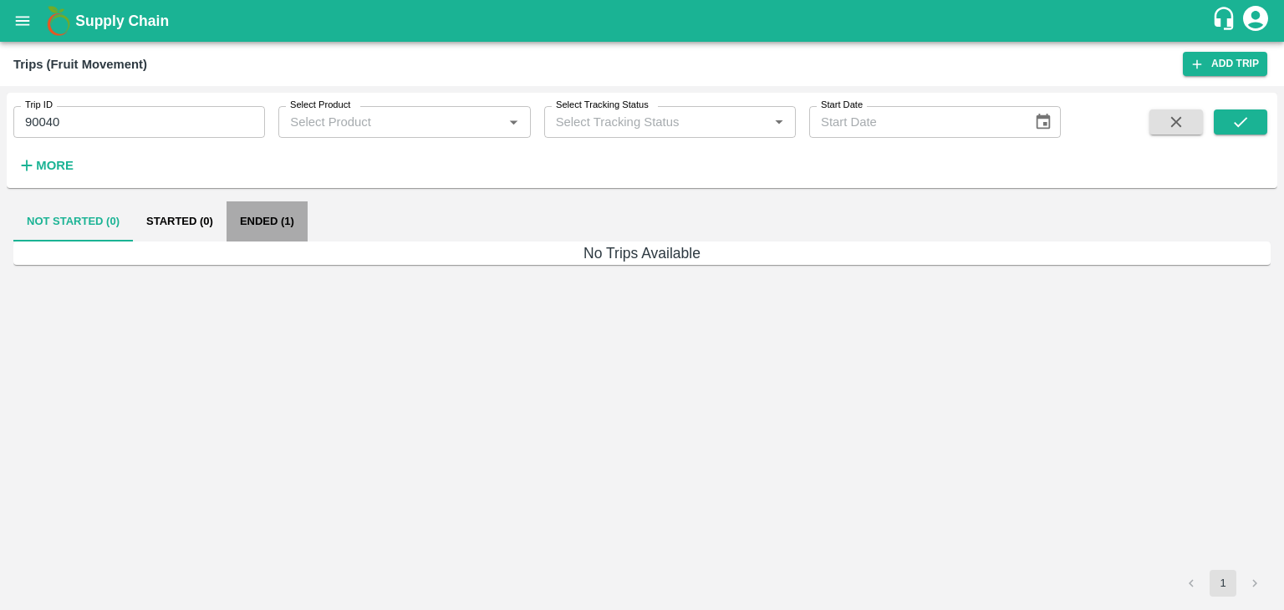
click at [280, 215] on button "Ended (1)" at bounding box center [267, 221] width 81 height 40
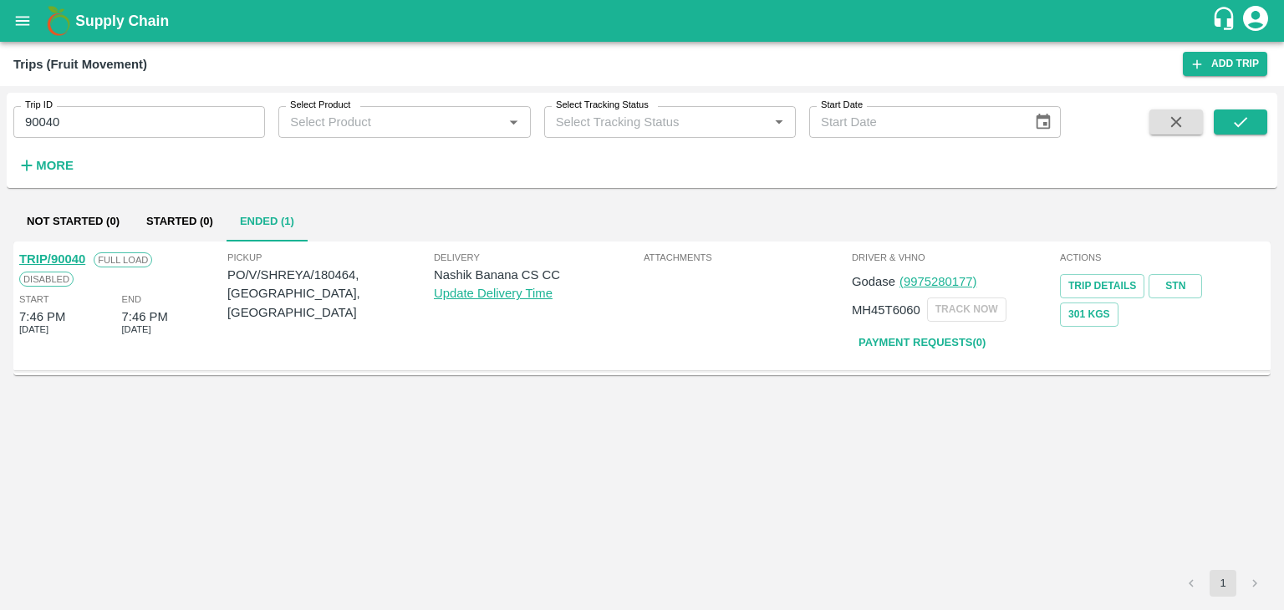
click at [64, 255] on link "TRIP/90040" at bounding box center [52, 258] width 66 height 13
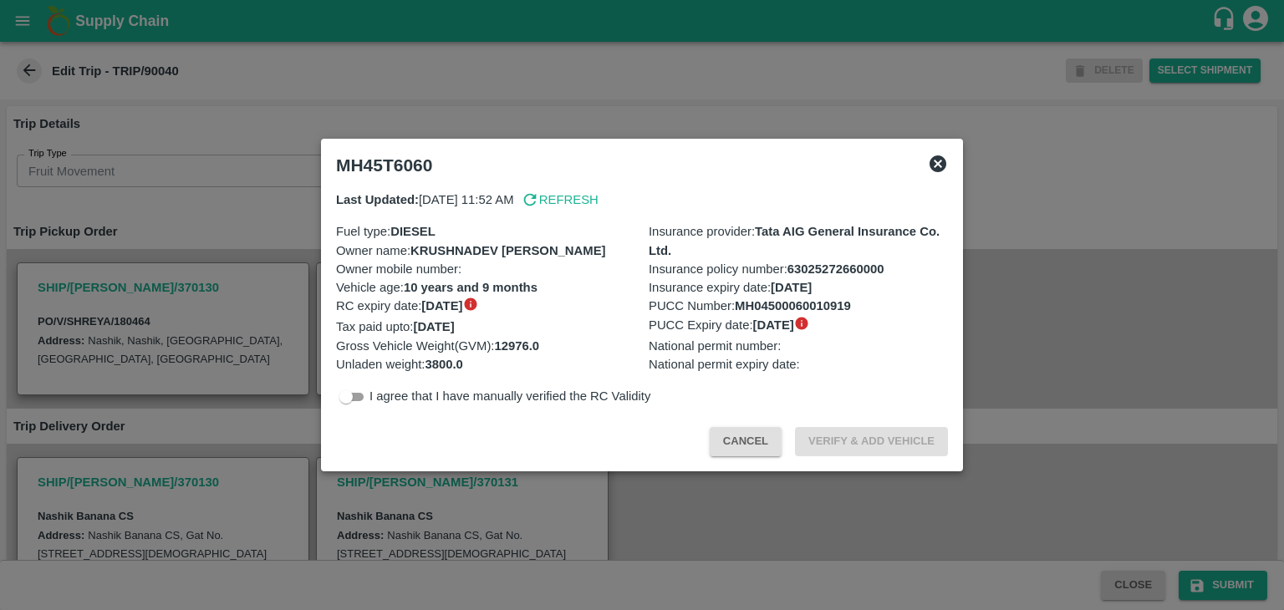
click at [942, 165] on icon at bounding box center [938, 163] width 17 height 17
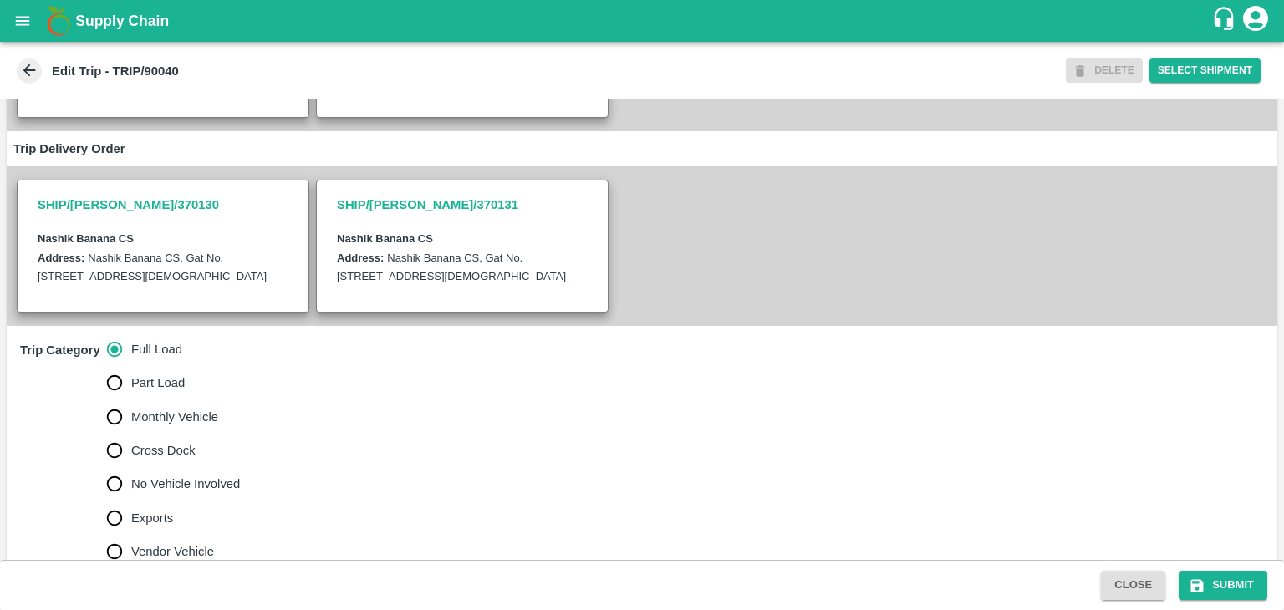
scroll to position [426, 0]
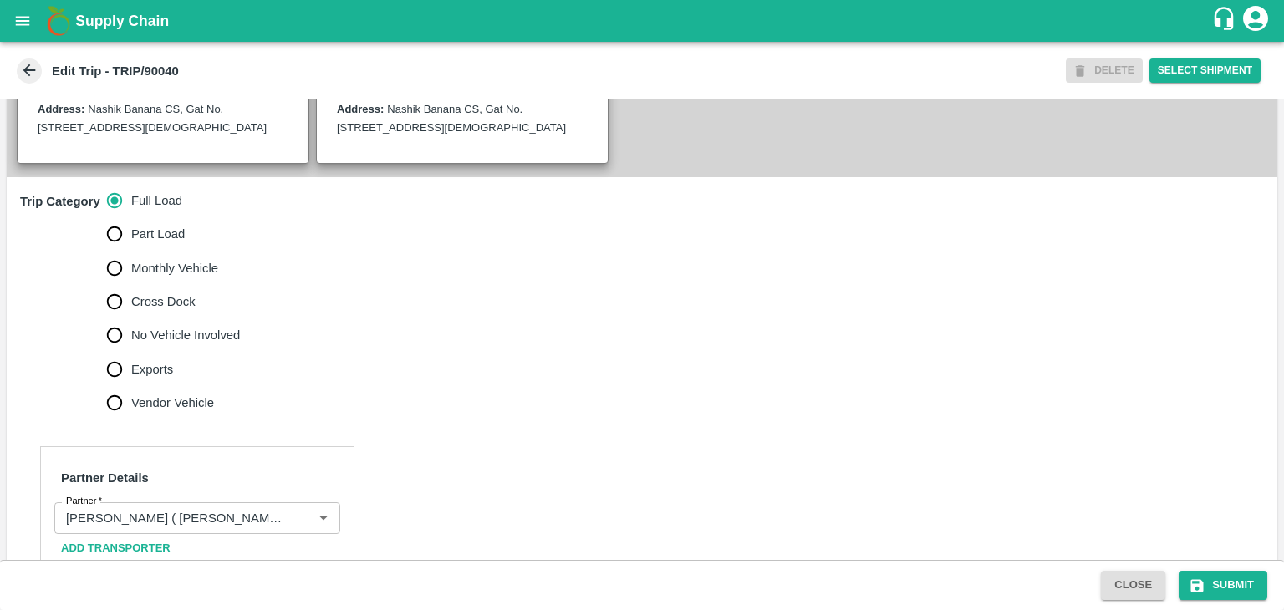
click at [211, 341] on label "No Vehicle Involved" at bounding box center [169, 334] width 143 height 33
click at [131, 341] on input "No Vehicle Involved" at bounding box center [114, 334] width 33 height 33
radio input "true"
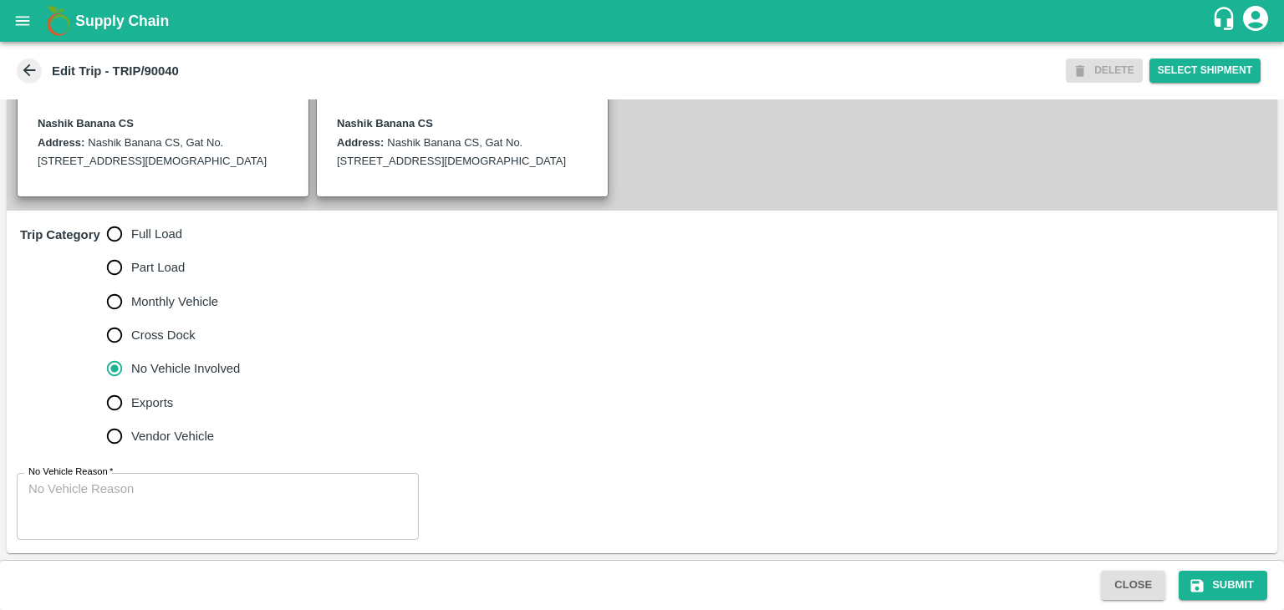
scroll to position [410, 0]
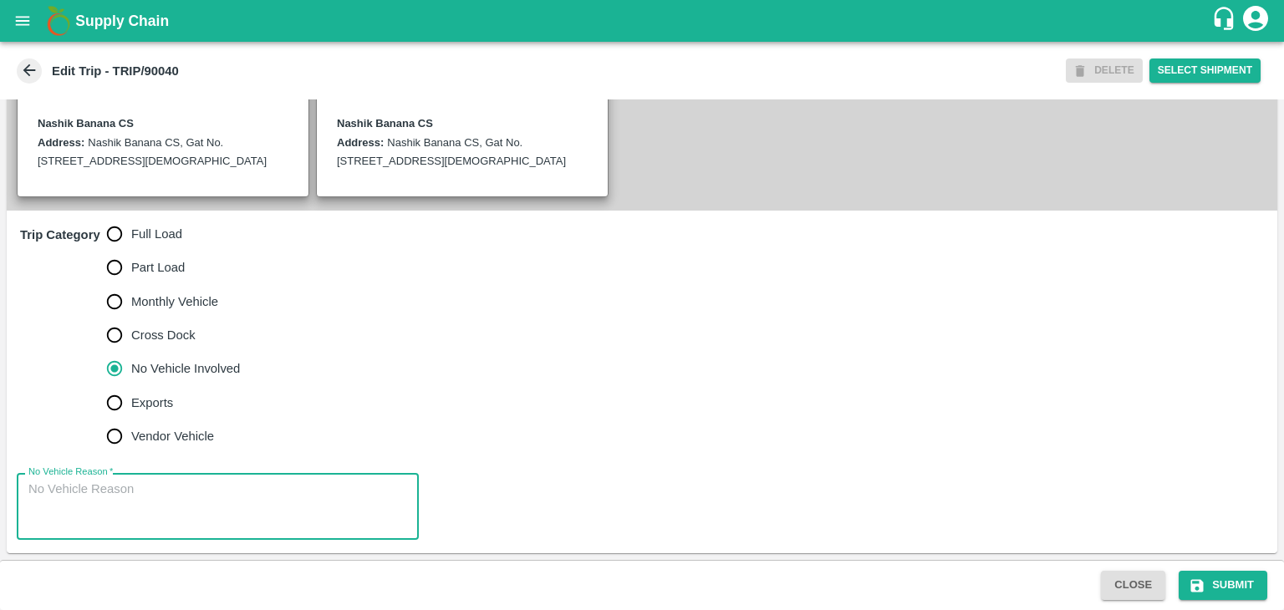
click at [204, 489] on textarea "No Vehicle Reason   *" at bounding box center [217, 507] width 379 height 53
type textarea "Field Dump"
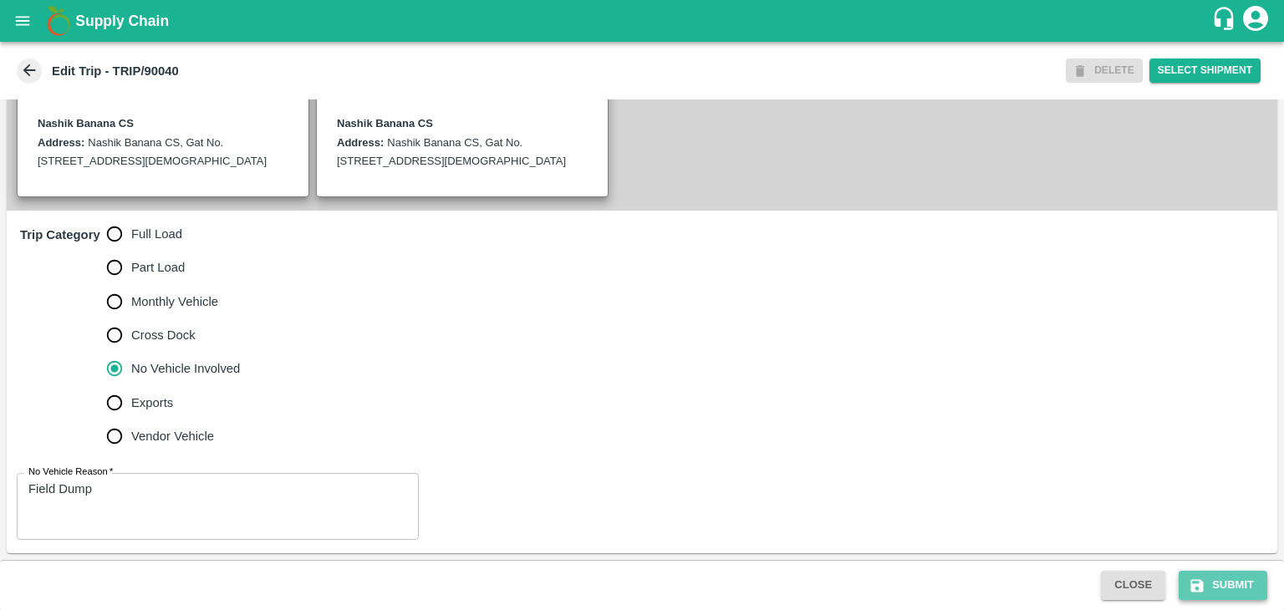
click at [1205, 579] on button "Submit" at bounding box center [1223, 585] width 89 height 29
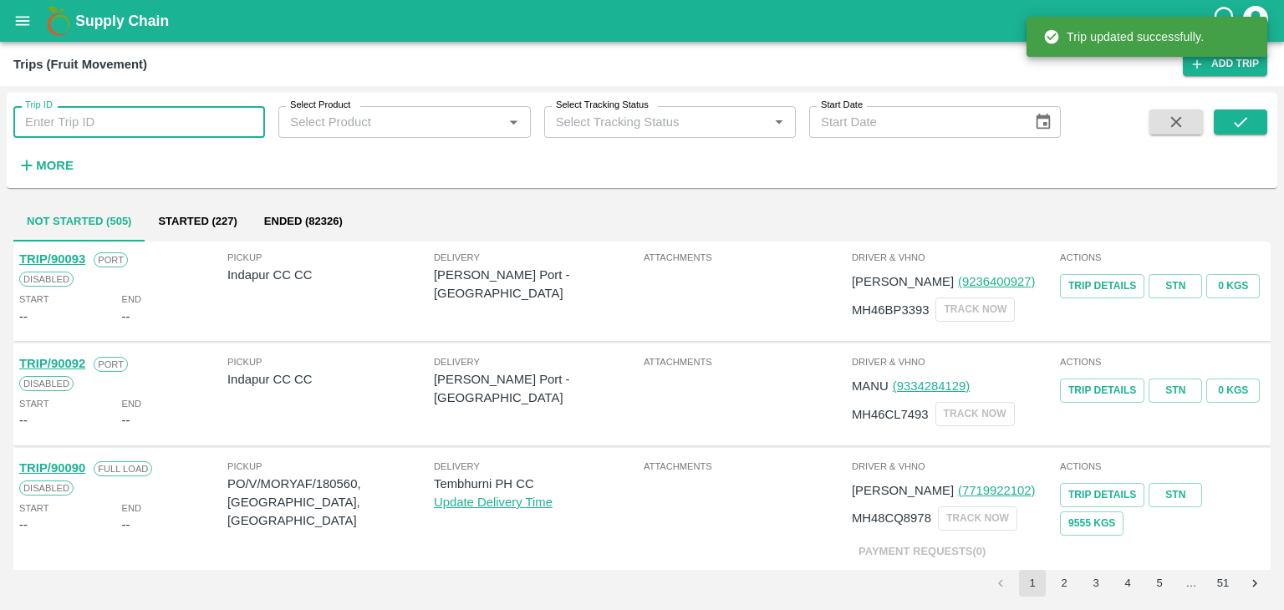
click at [136, 118] on input "Trip ID" at bounding box center [139, 122] width 252 height 32
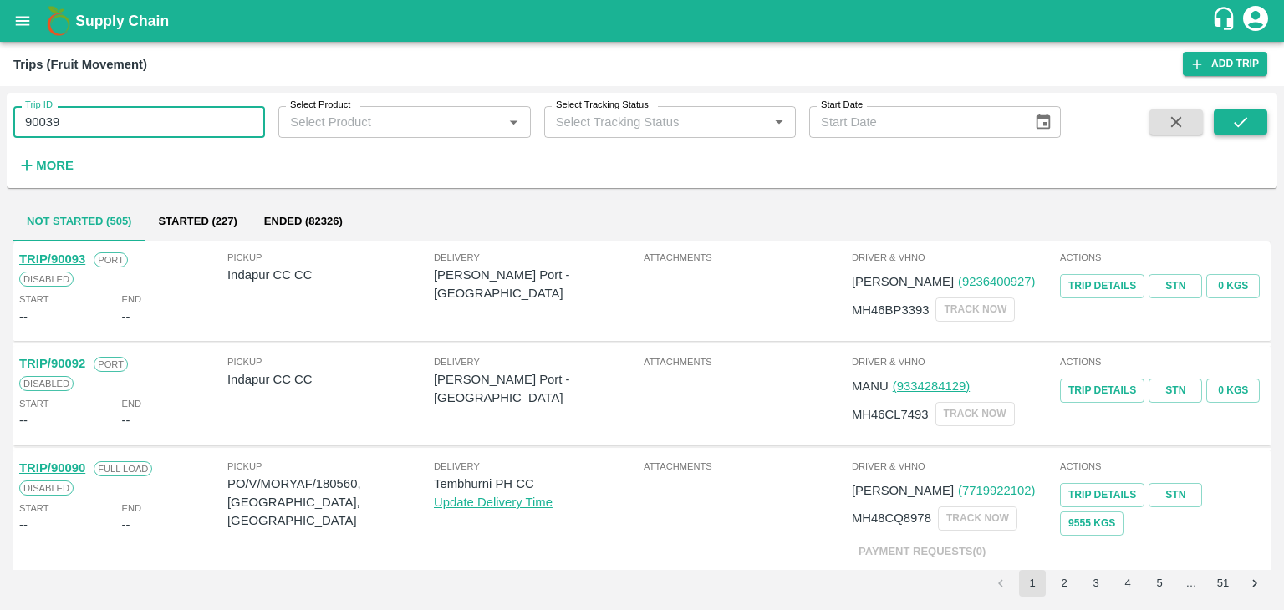
type input "90039"
click at [1247, 130] on icon "submit" at bounding box center [1240, 122] width 18 height 18
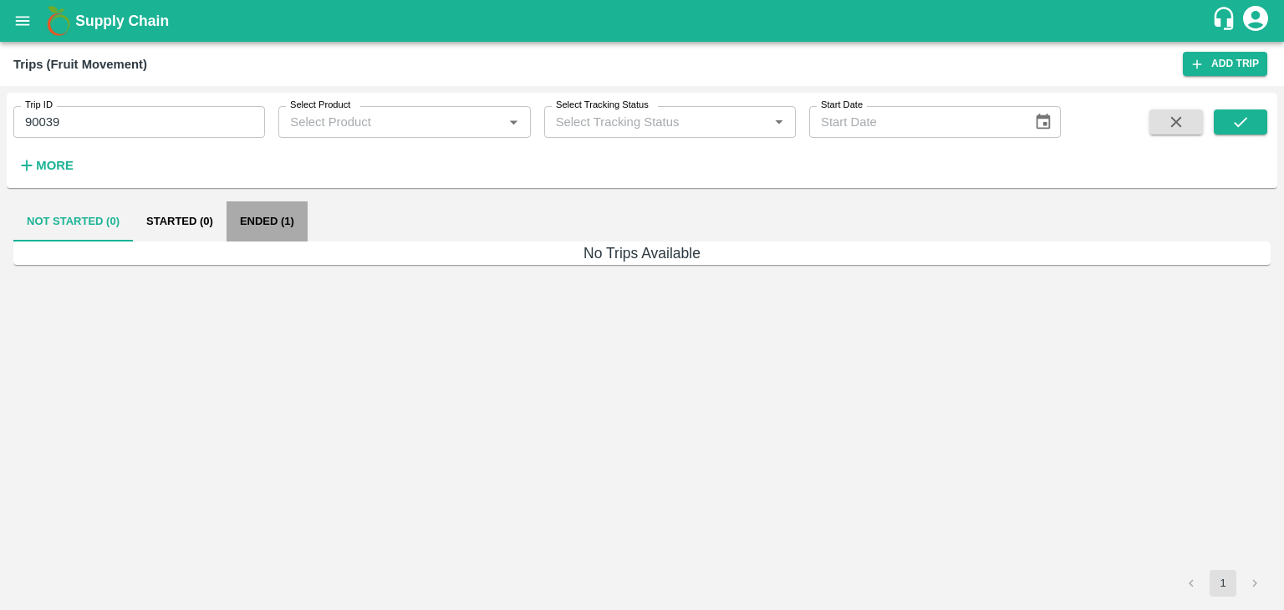
click at [284, 217] on button "Ended (1)" at bounding box center [267, 221] width 81 height 40
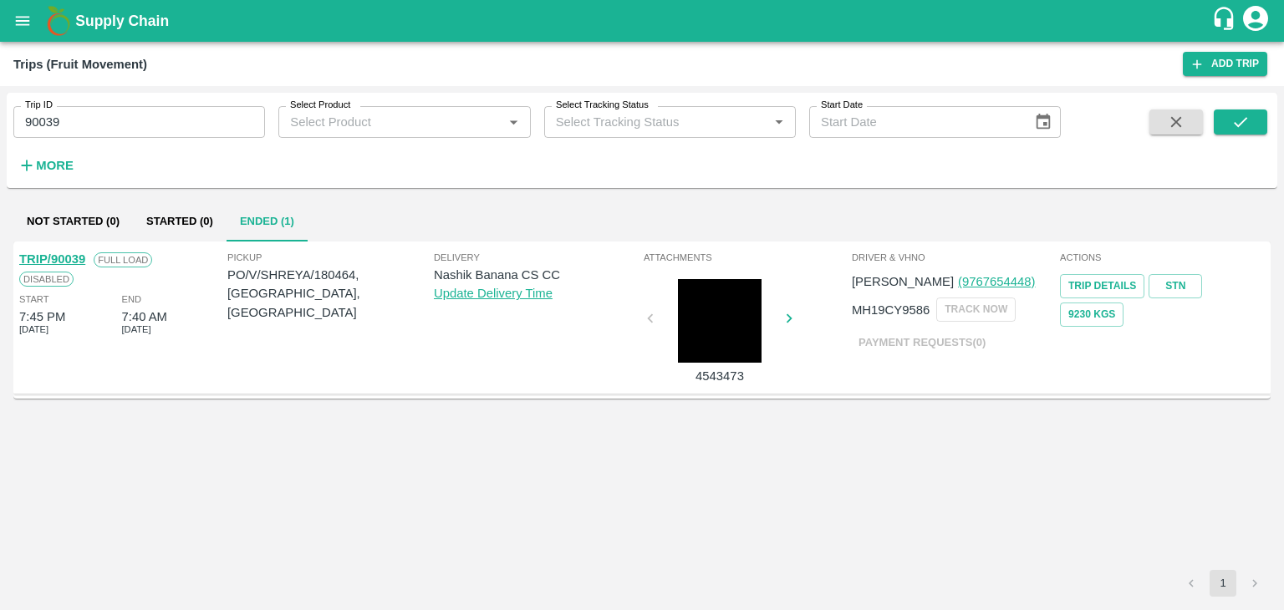
click at [66, 259] on link "TRIP/90039" at bounding box center [52, 258] width 66 height 13
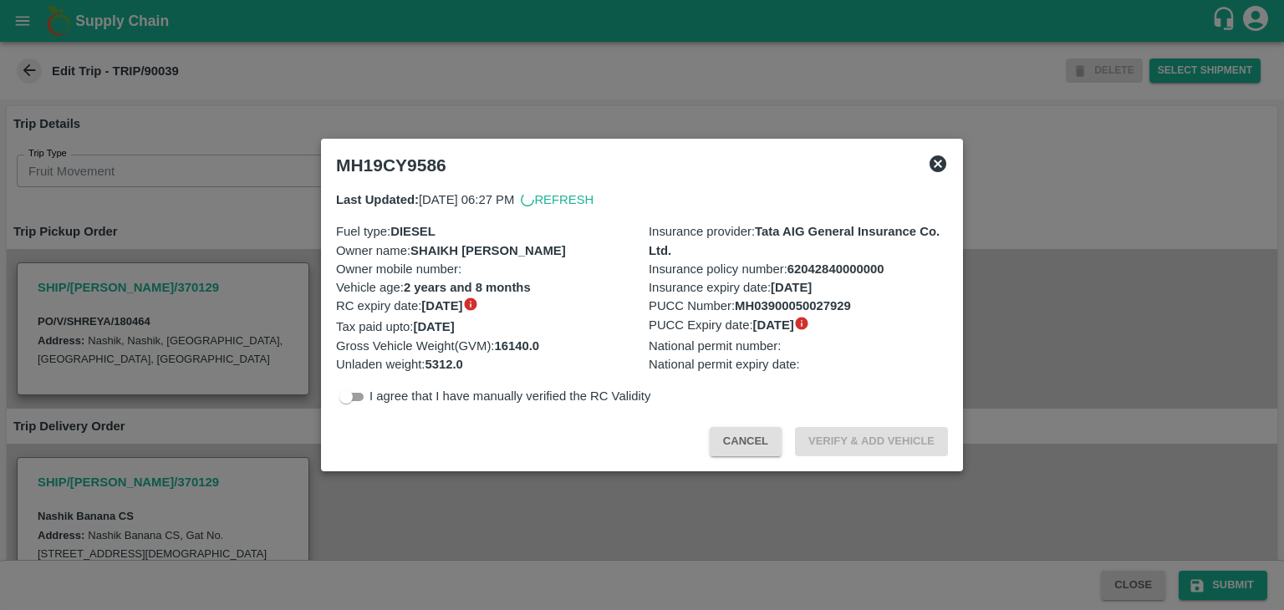
scroll to position [428, 0]
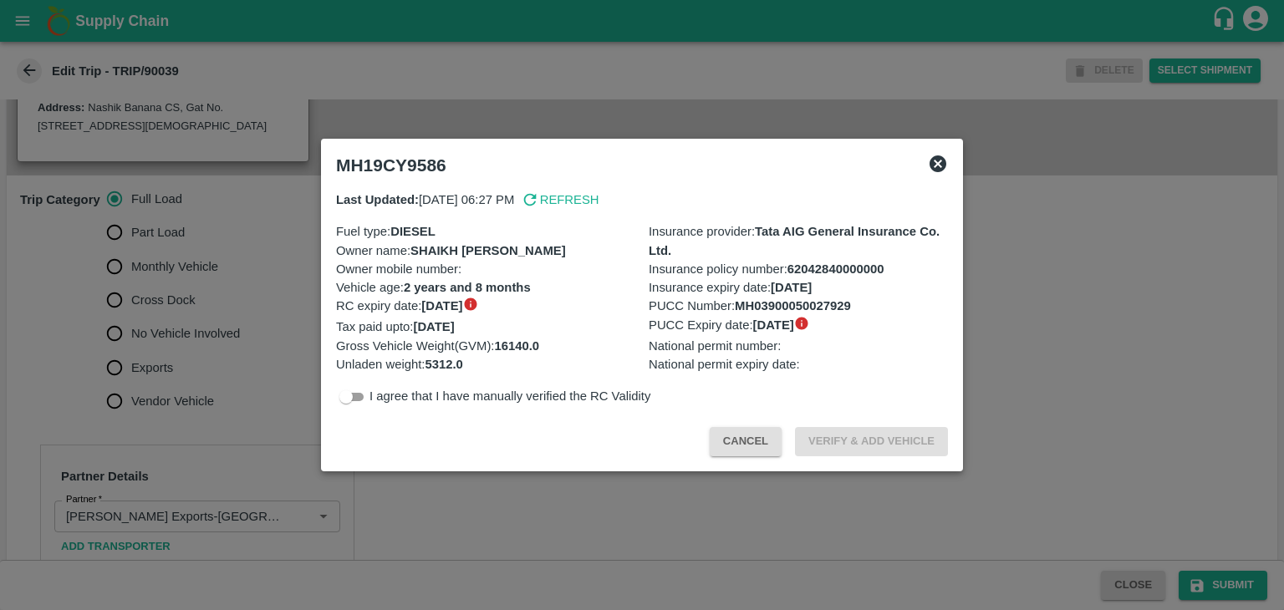
click at [938, 163] on icon at bounding box center [938, 164] width 20 height 20
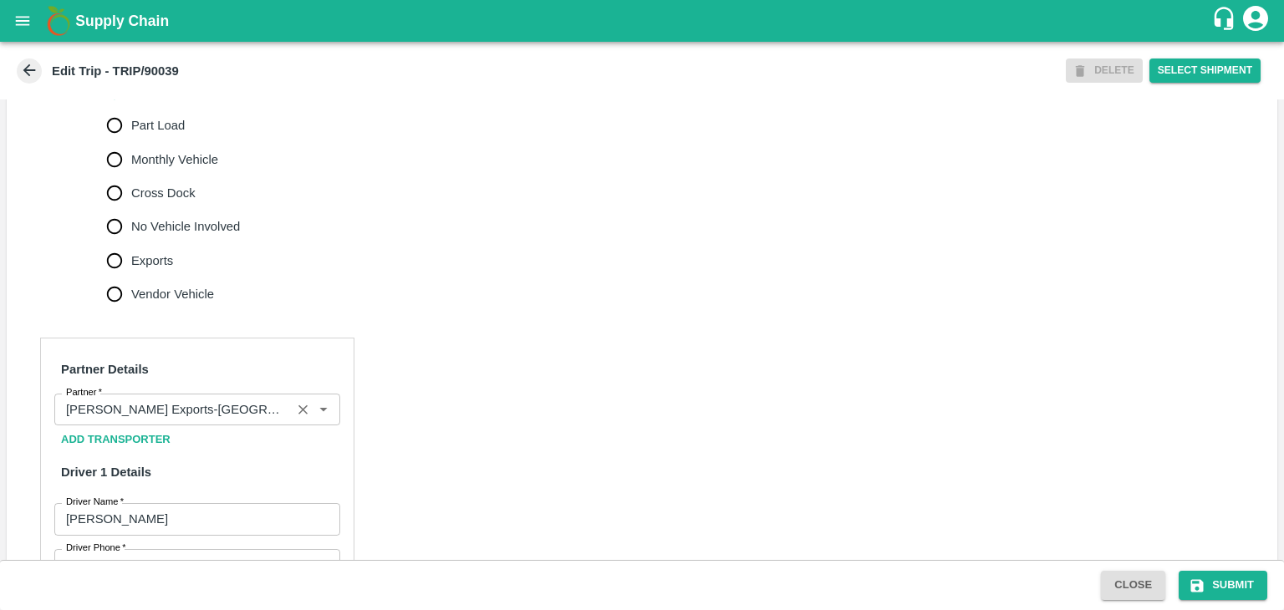
scroll to position [537, 0]
click at [301, 412] on icon "Clear" at bounding box center [302, 407] width 9 height 9
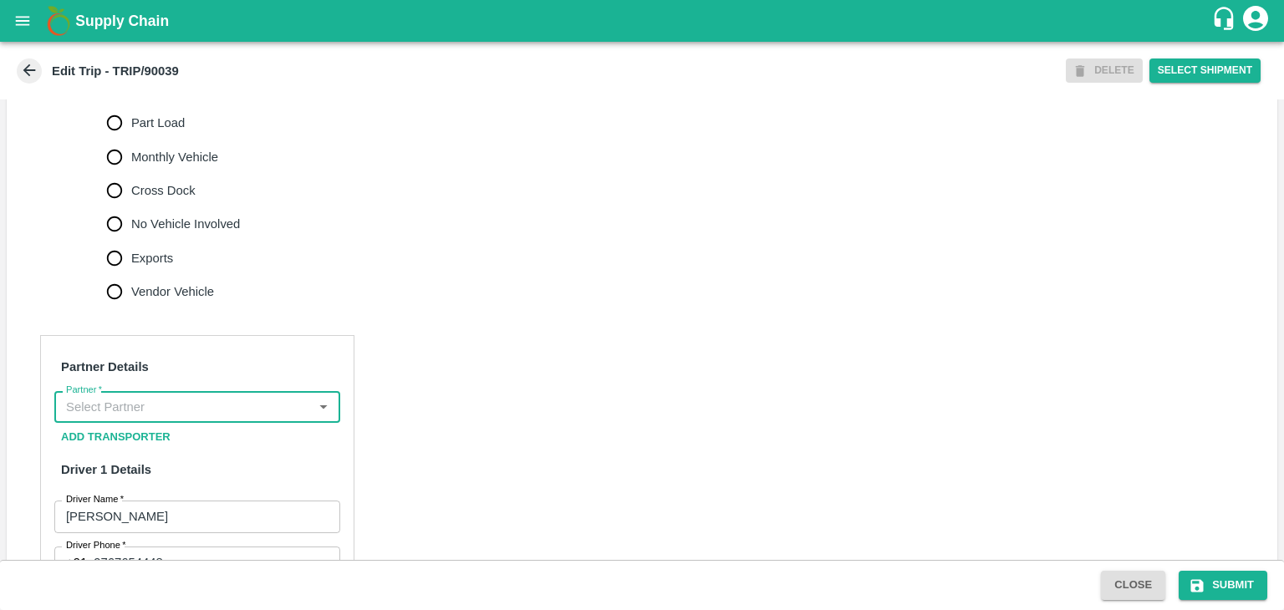
scroll to position [0, 0]
click at [258, 418] on input "Partner   *" at bounding box center [183, 407] width 248 height 22
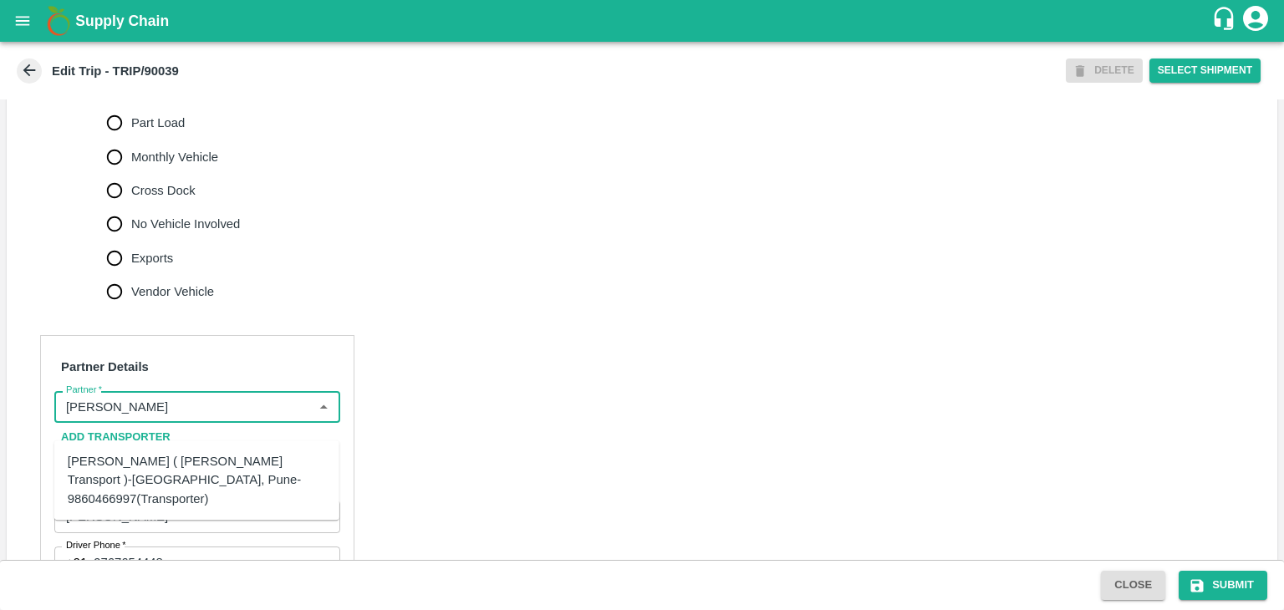
click at [218, 461] on div "[PERSON_NAME] ( [PERSON_NAME] Transport )-[GEOGRAPHIC_DATA], Pune-9860466997(Tr…" at bounding box center [197, 480] width 258 height 56
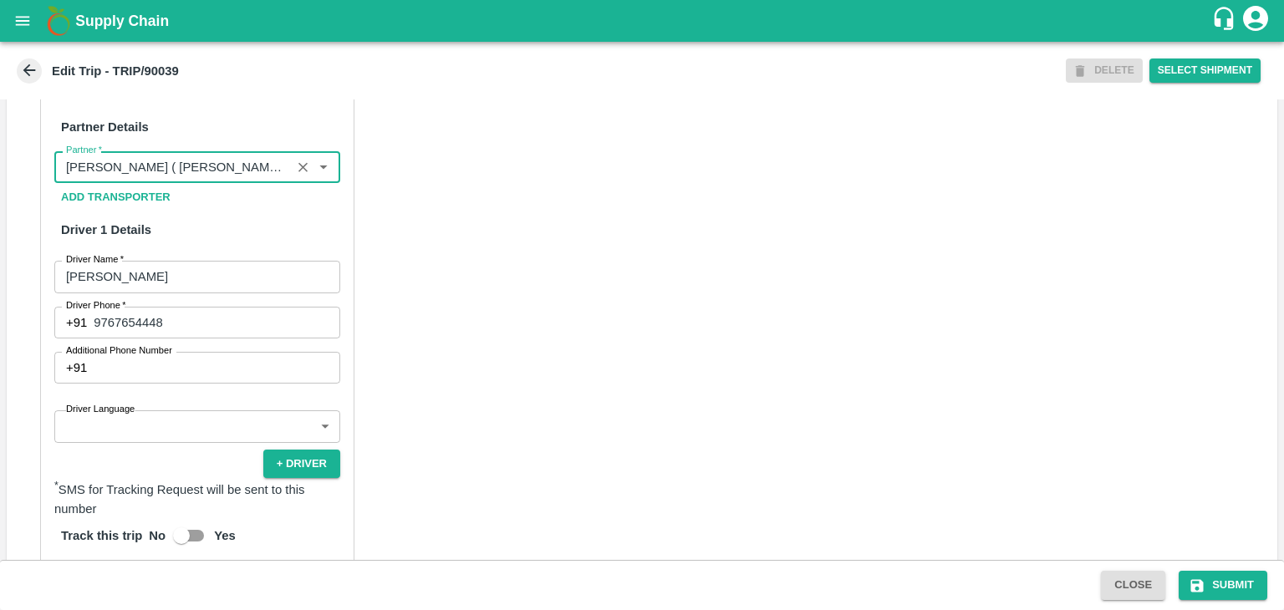
scroll to position [832, 0]
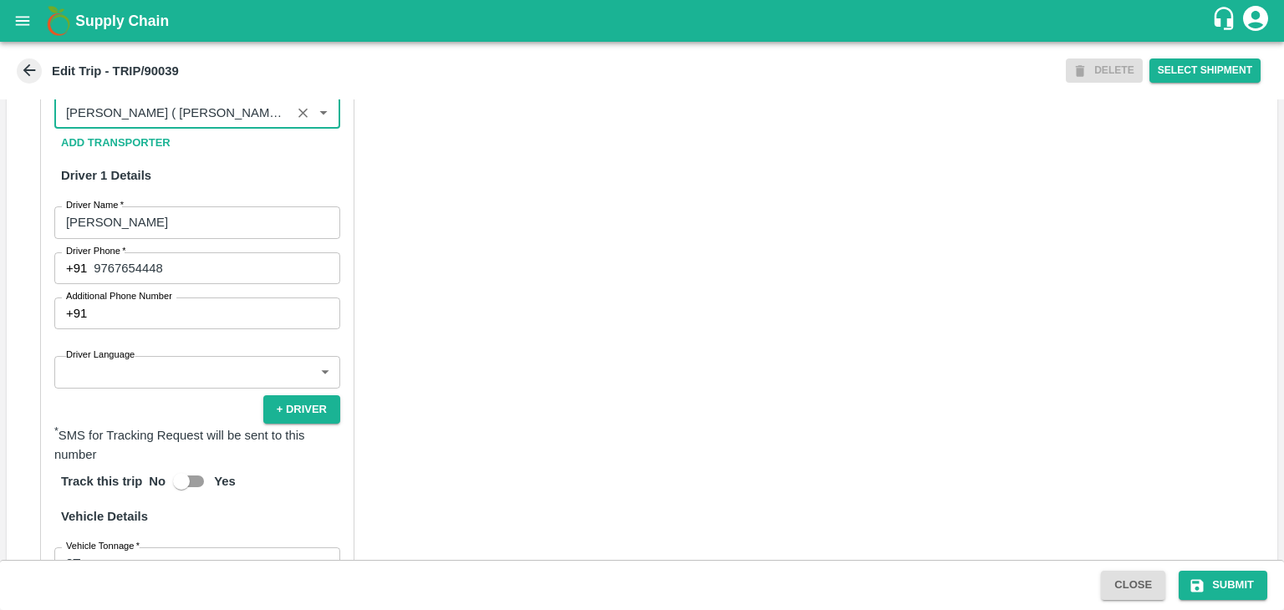
type input "[PERSON_NAME] ( [PERSON_NAME] Transport )-[GEOGRAPHIC_DATA], Pune-9860466997(Tr…"
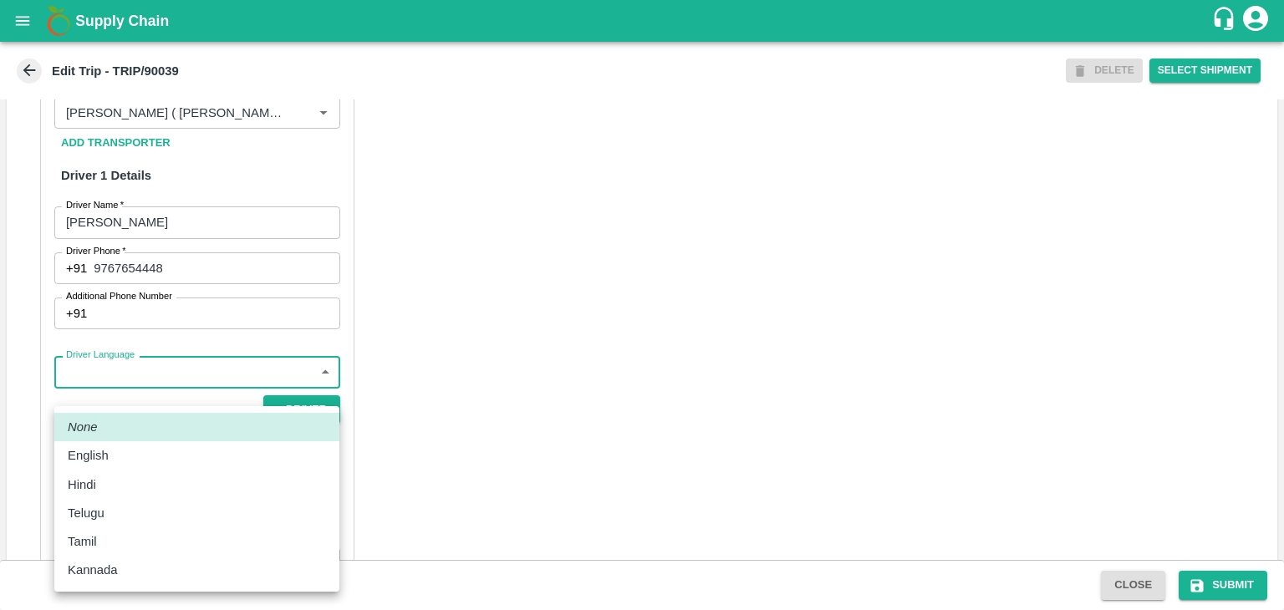
click at [181, 387] on body "Supply Chain Edit Trip - TRIP/90039 DELETE Select Shipment Trip Details Trip Ty…" at bounding box center [642, 305] width 1284 height 610
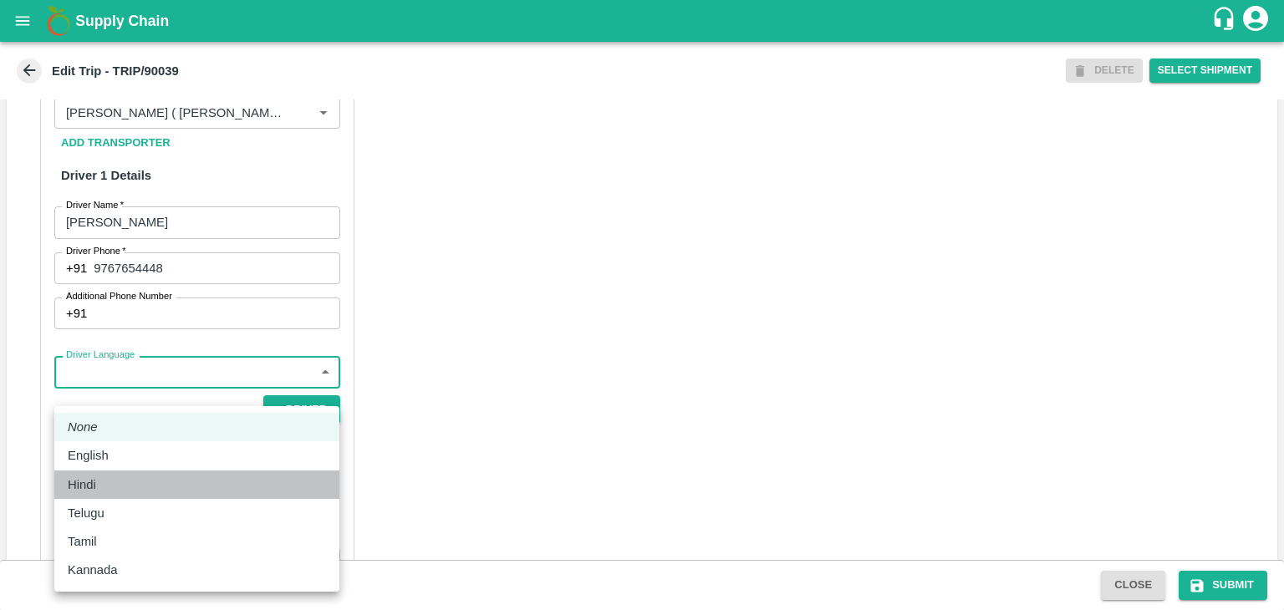
click at [107, 484] on div "Hindi" at bounding box center [197, 485] width 258 height 18
type input "hi"
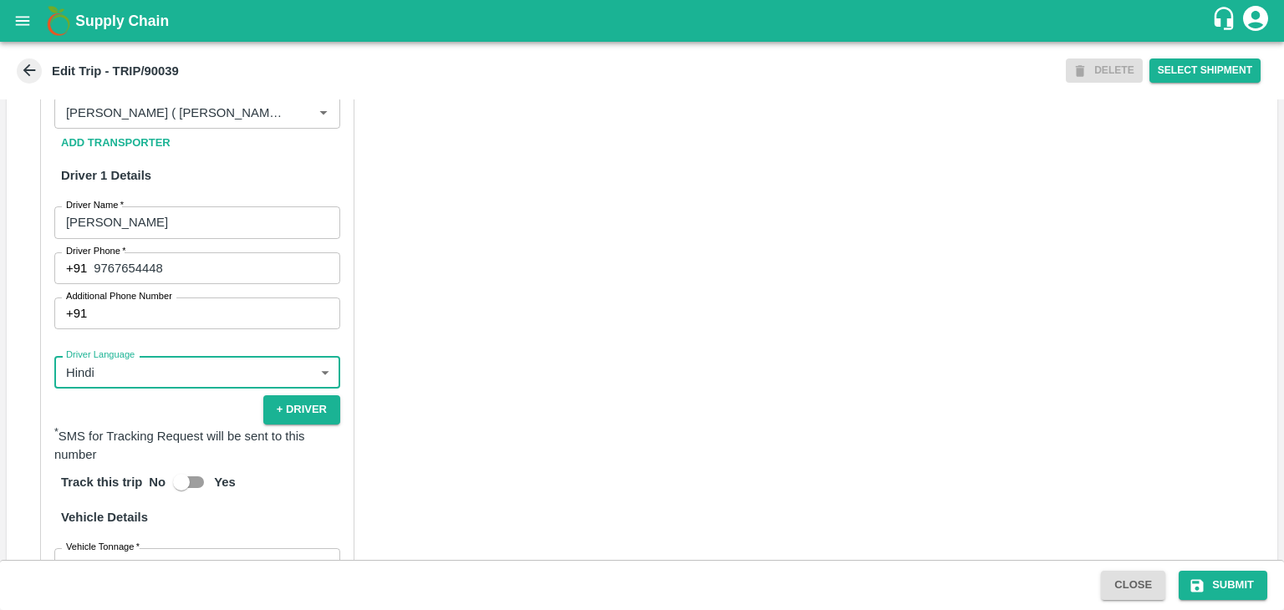
scroll to position [1157, 0]
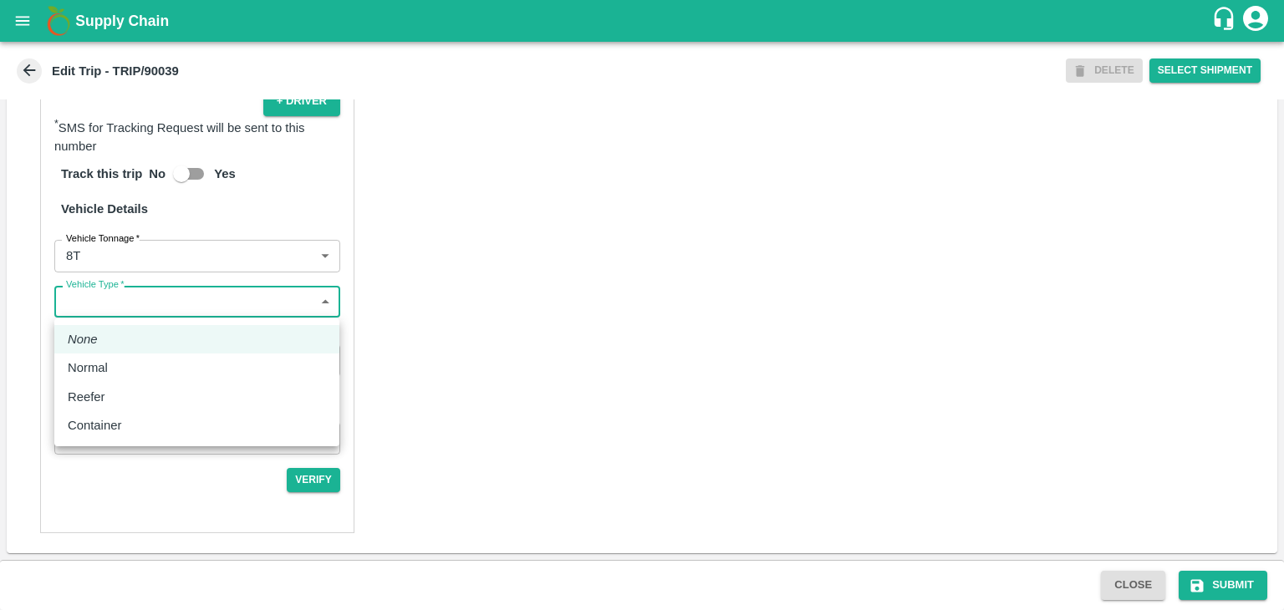
click at [120, 314] on body "Supply Chain Edit Trip - TRIP/90039 DELETE Select Shipment Trip Details Trip Ty…" at bounding box center [642, 305] width 1284 height 610
click at [107, 365] on p "Normal" at bounding box center [88, 368] width 40 height 18
type input "Normal"
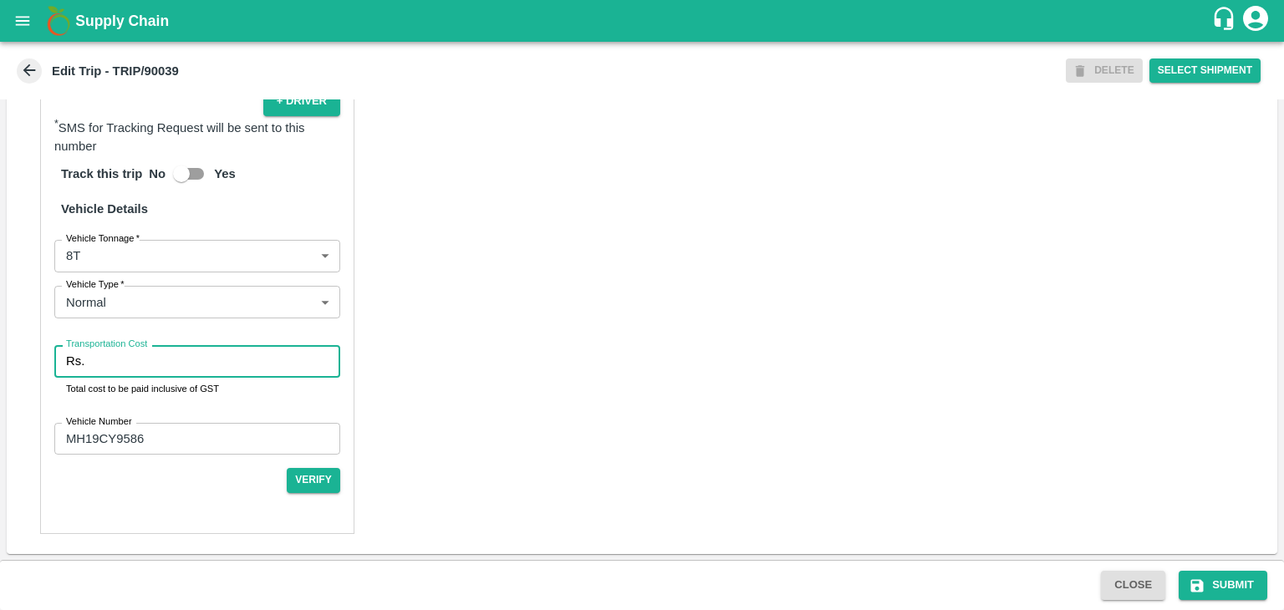
click at [138, 369] on input "Transportation Cost" at bounding box center [215, 361] width 249 height 32
type input "10000"
click at [1257, 600] on div "Close Submit" at bounding box center [642, 585] width 1284 height 50
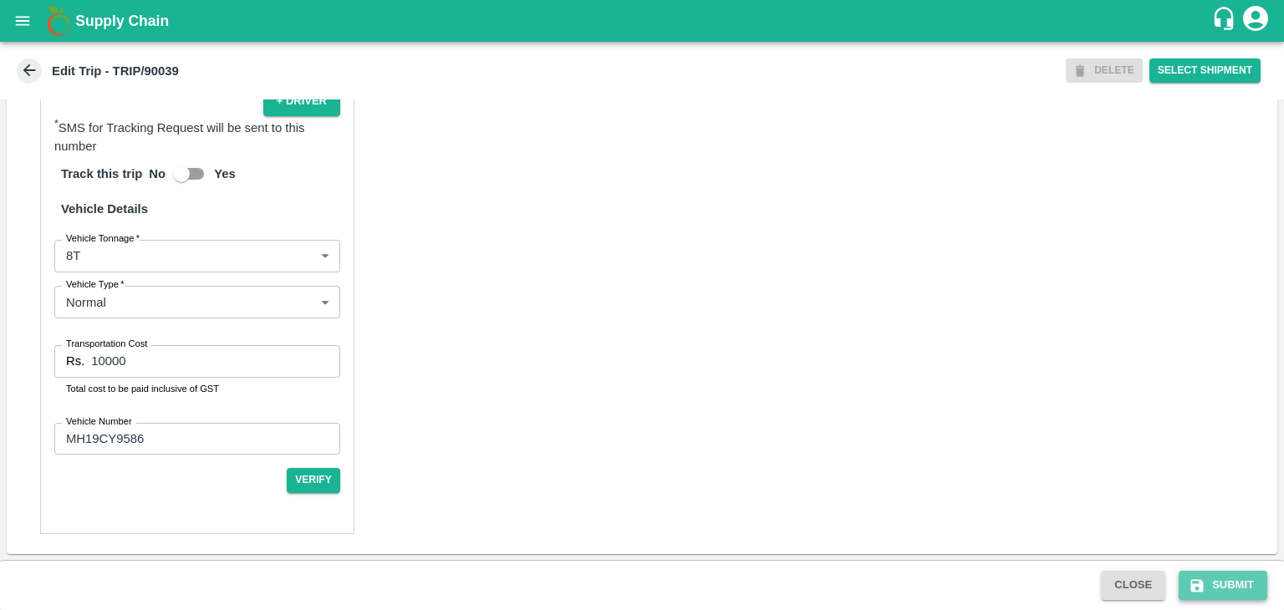
click at [1244, 591] on button "Submit" at bounding box center [1223, 585] width 89 height 29
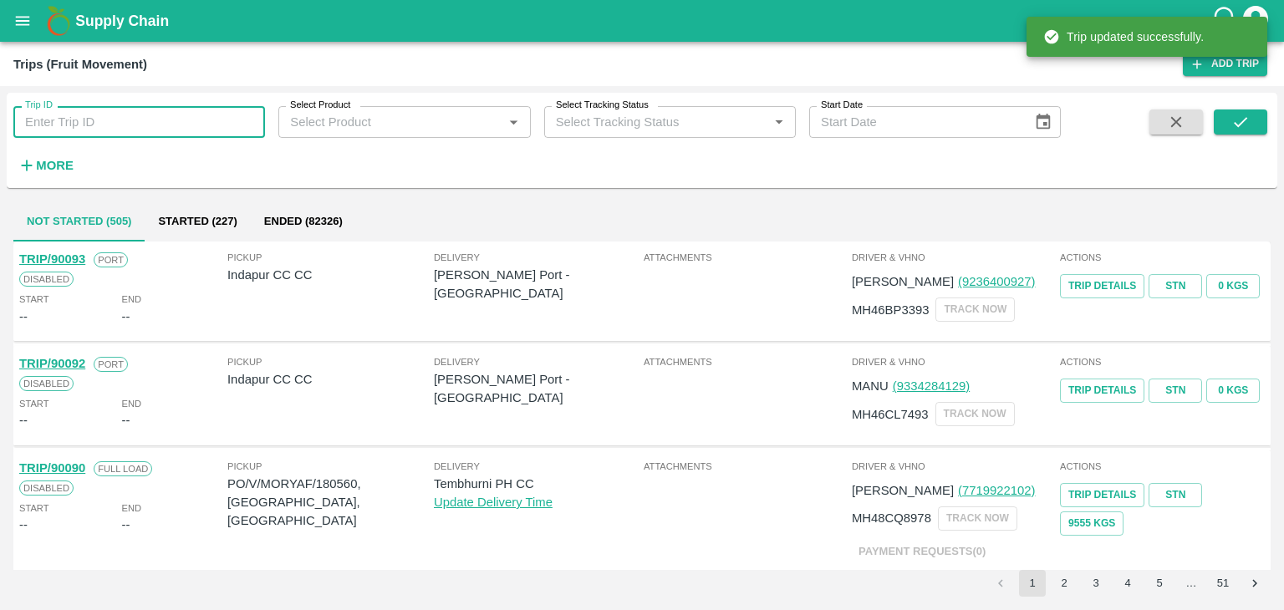
click at [192, 122] on input "Trip ID" at bounding box center [139, 122] width 252 height 32
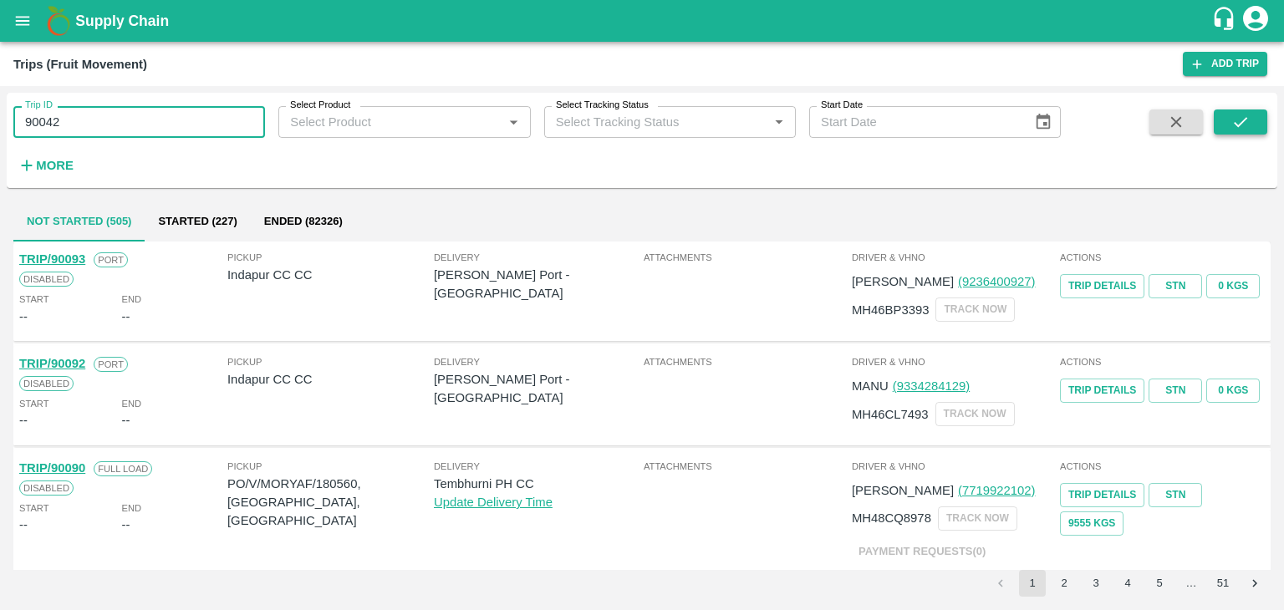
type input "90042"
click at [1233, 121] on icon "submit" at bounding box center [1240, 122] width 18 height 18
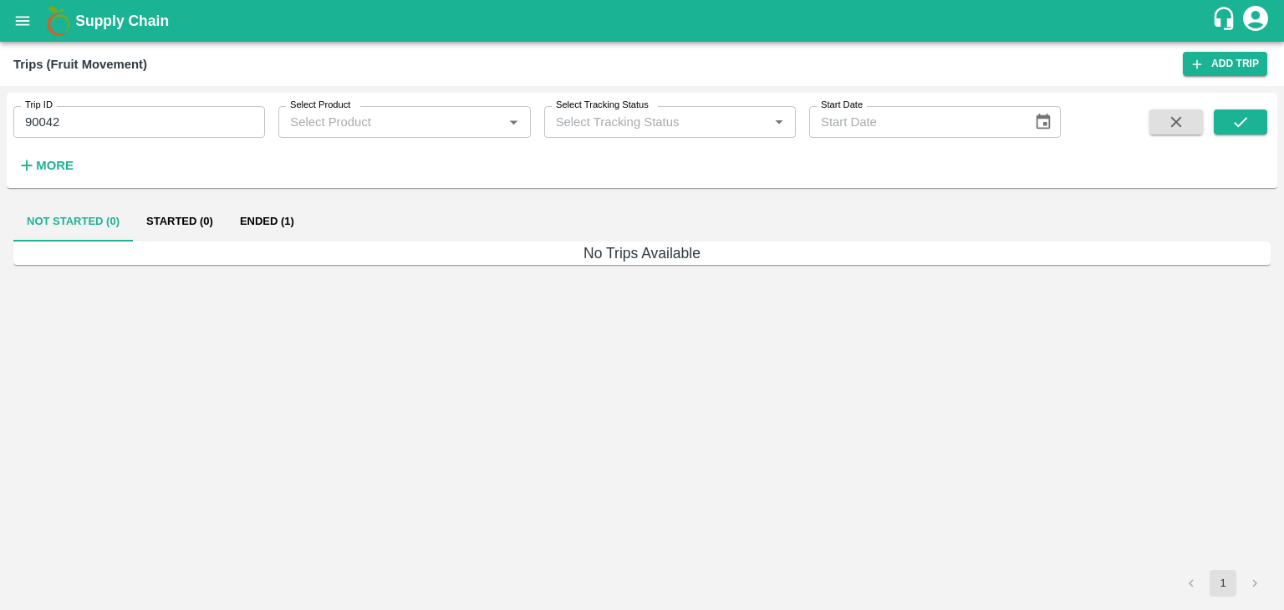
click at [283, 214] on button "Ended (1)" at bounding box center [267, 221] width 81 height 40
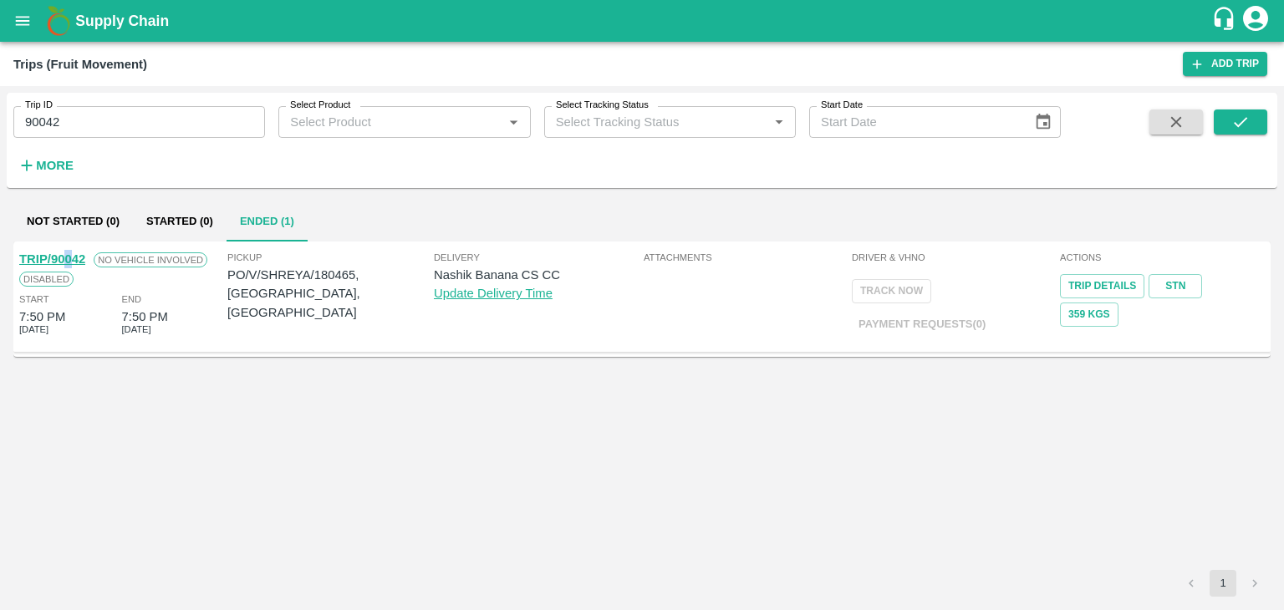
drag, startPoint x: 70, startPoint y: 248, endPoint x: 60, endPoint y: 252, distance: 10.9
click at [60, 252] on div "TRIP/90042 No Vehicle Involved Disabled Start 7:50 PM 12 Oct 2025 End 7:50 PM 1…" at bounding box center [122, 296] width 208 height 101
click at [60, 252] on link "TRIP/90042" at bounding box center [52, 258] width 66 height 13
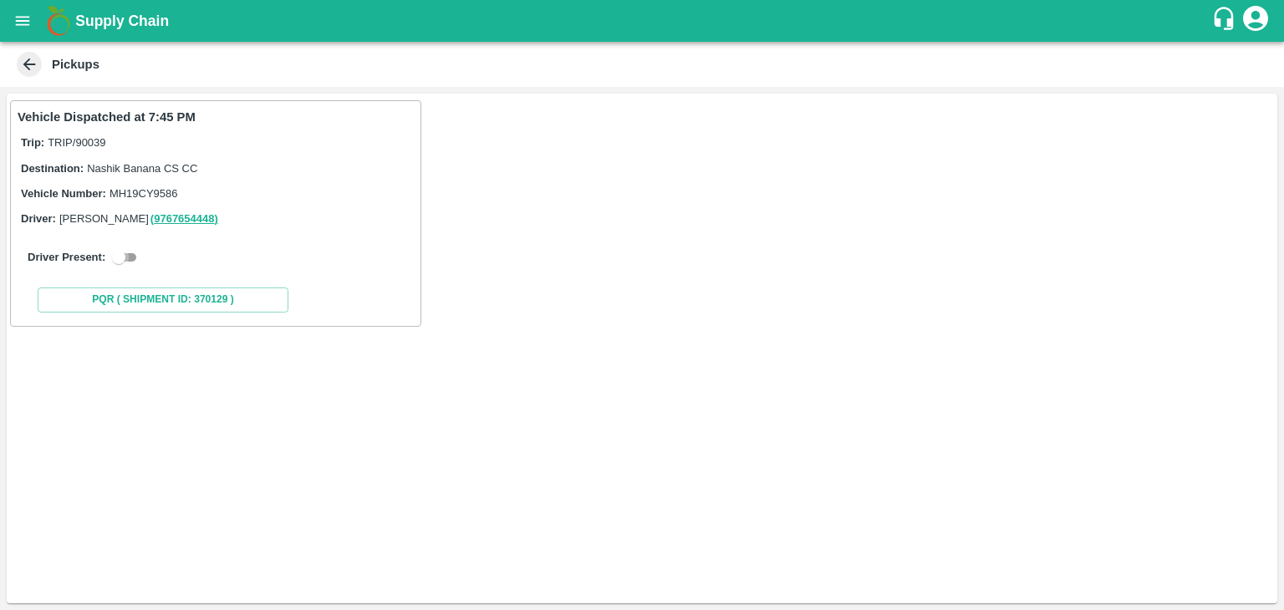
click at [132, 261] on input "checkbox" at bounding box center [119, 257] width 60 height 20
checkbox input "true"
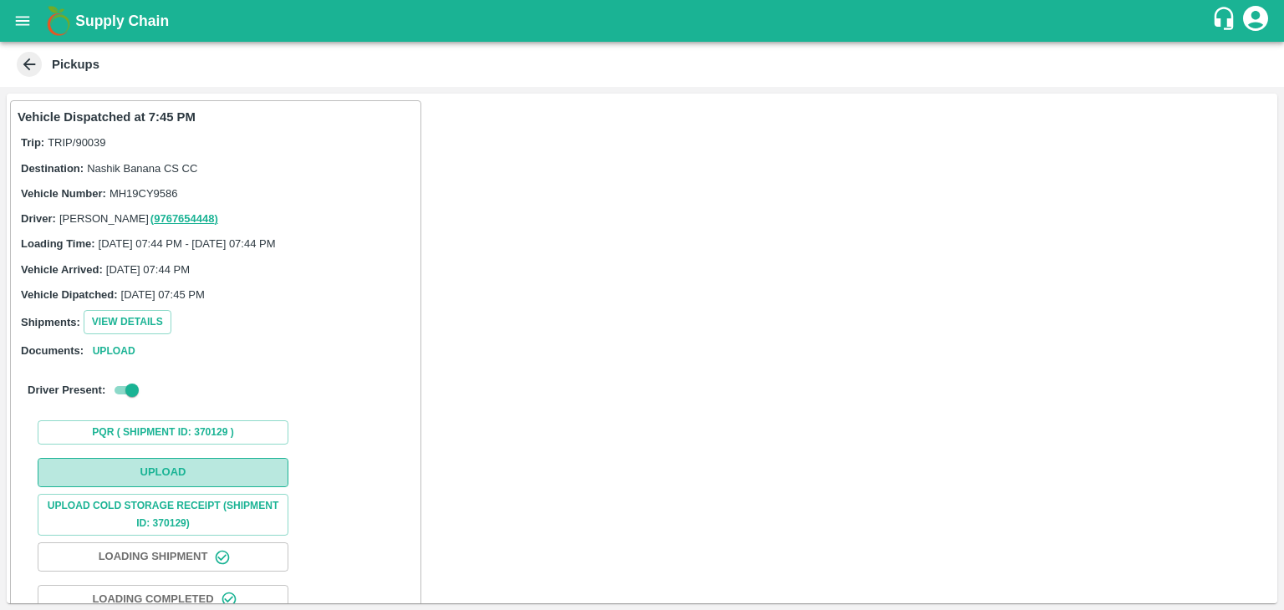
click at [196, 462] on button "Upload" at bounding box center [163, 472] width 251 height 29
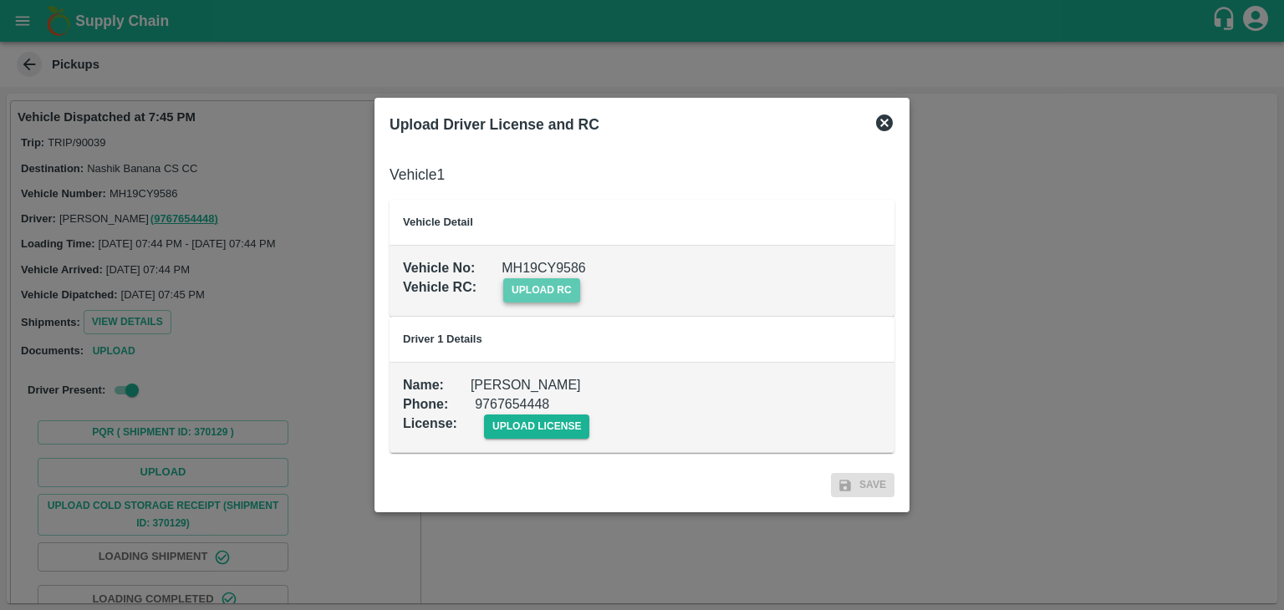
click at [548, 282] on span "upload rc" at bounding box center [541, 290] width 77 height 24
click at [0, 0] on input "upload rc" at bounding box center [0, 0] width 0 height 0
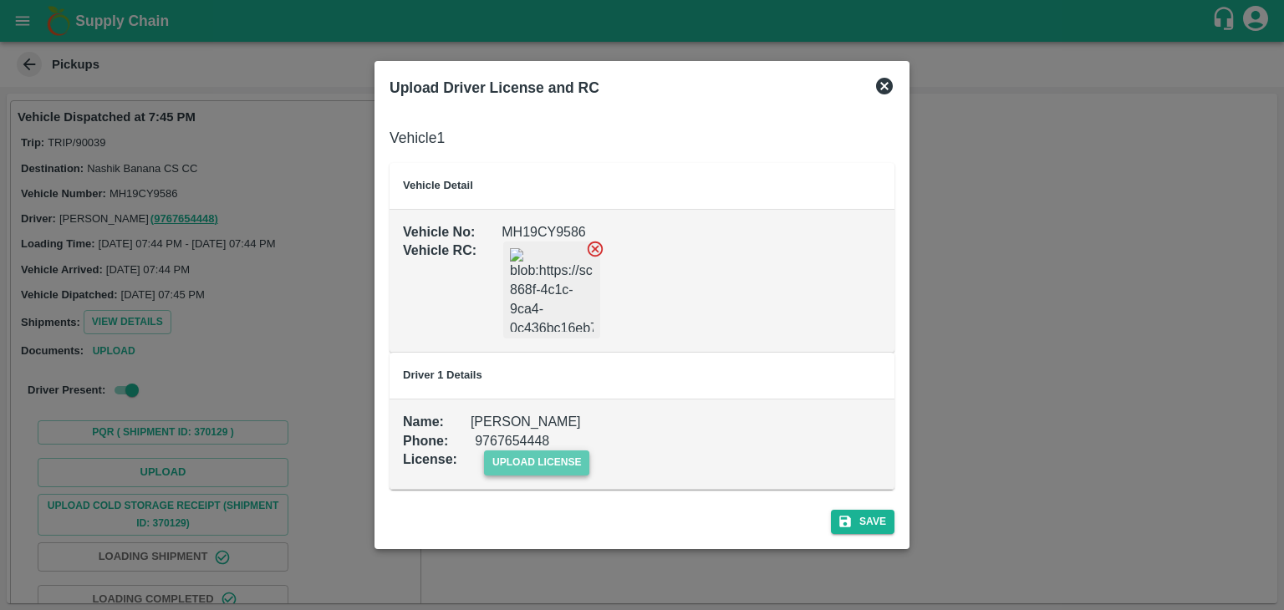
click at [542, 464] on span "upload license" at bounding box center [537, 463] width 106 height 24
click at [0, 0] on input "upload license" at bounding box center [0, 0] width 0 height 0
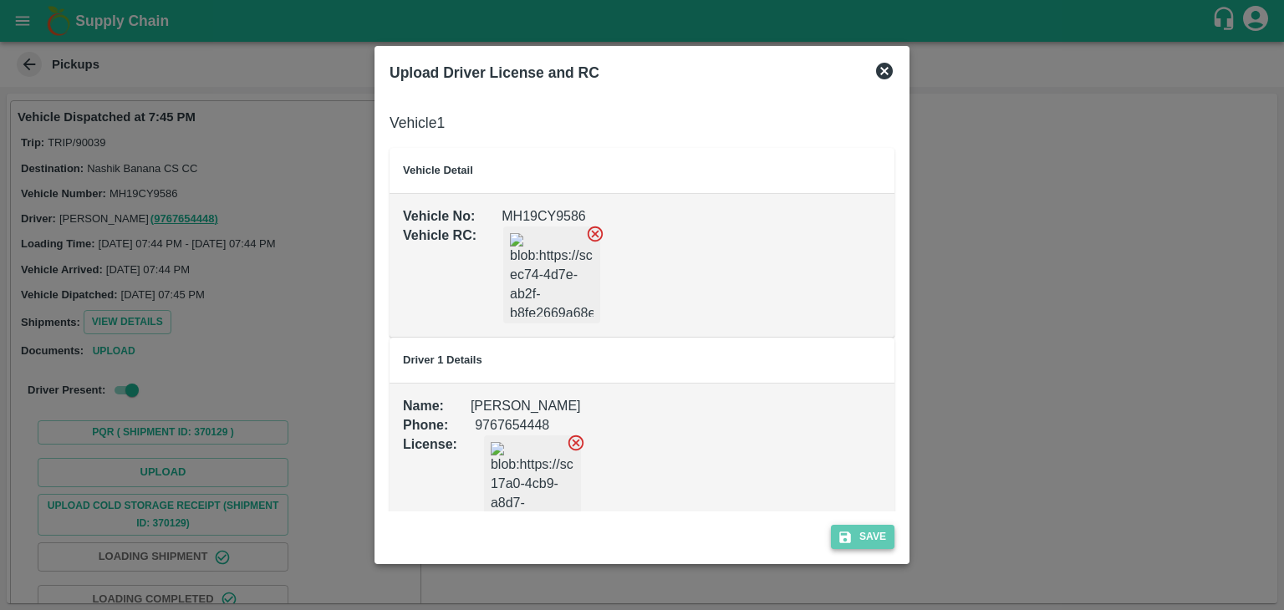
click at [866, 532] on button "Save" at bounding box center [863, 537] width 64 height 24
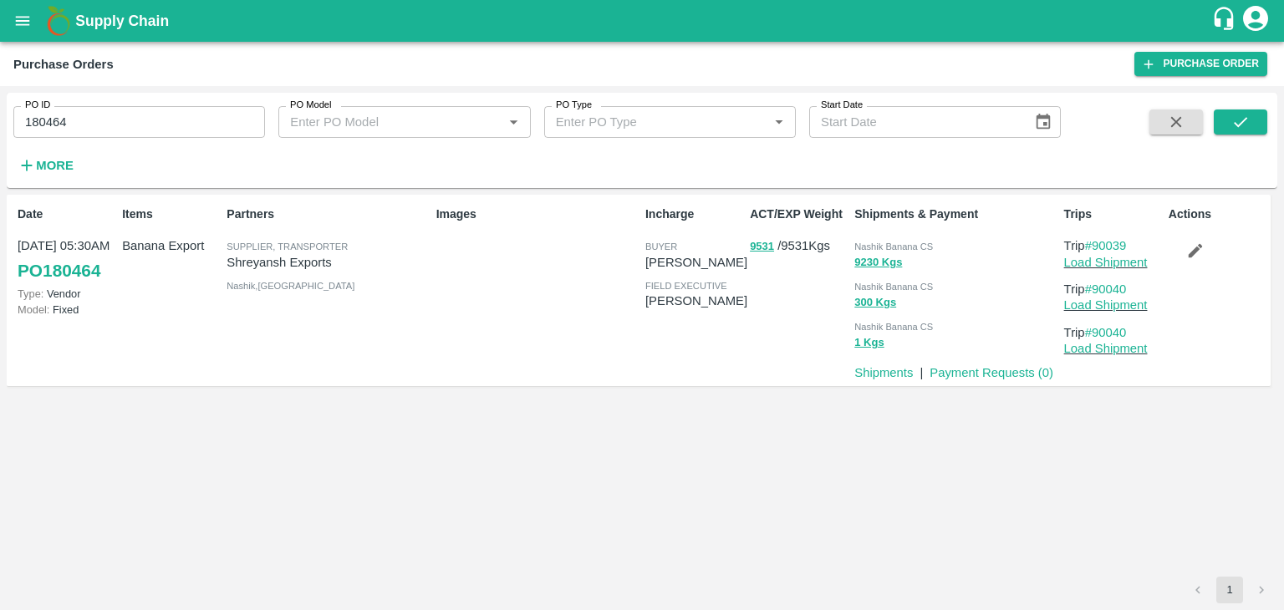
click at [1190, 267] on div "Actions" at bounding box center [1214, 290] width 104 height 182
click at [1190, 245] on icon "button" at bounding box center [1195, 251] width 18 height 18
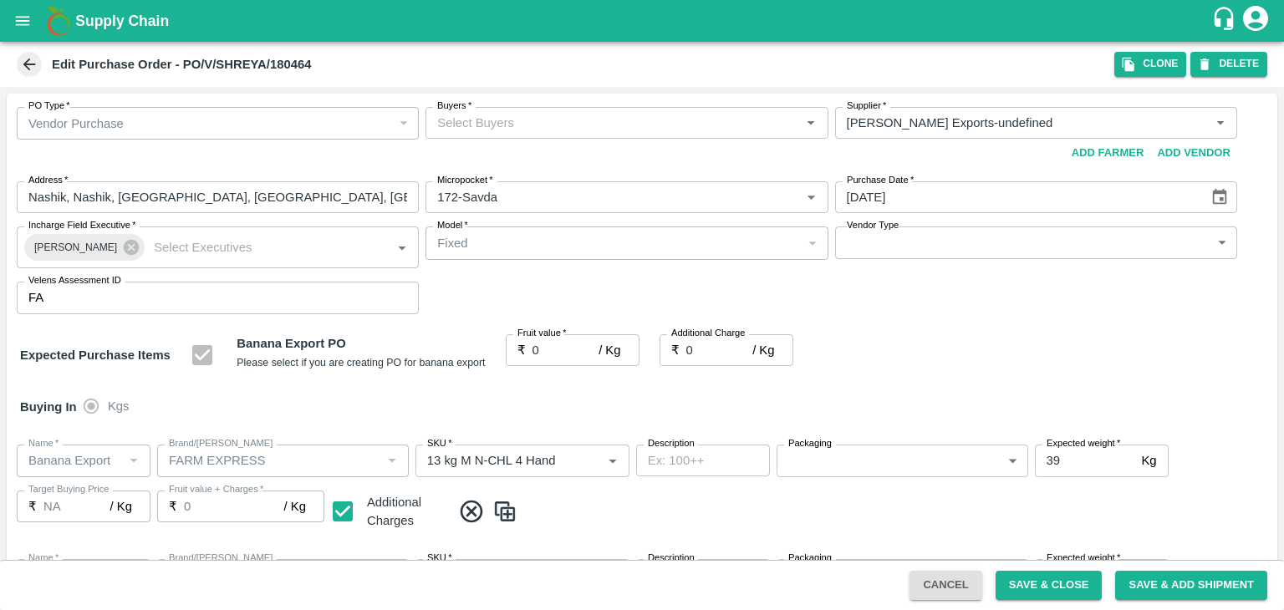
click at [528, 124] on input "Buyers   *" at bounding box center [613, 123] width 364 height 22
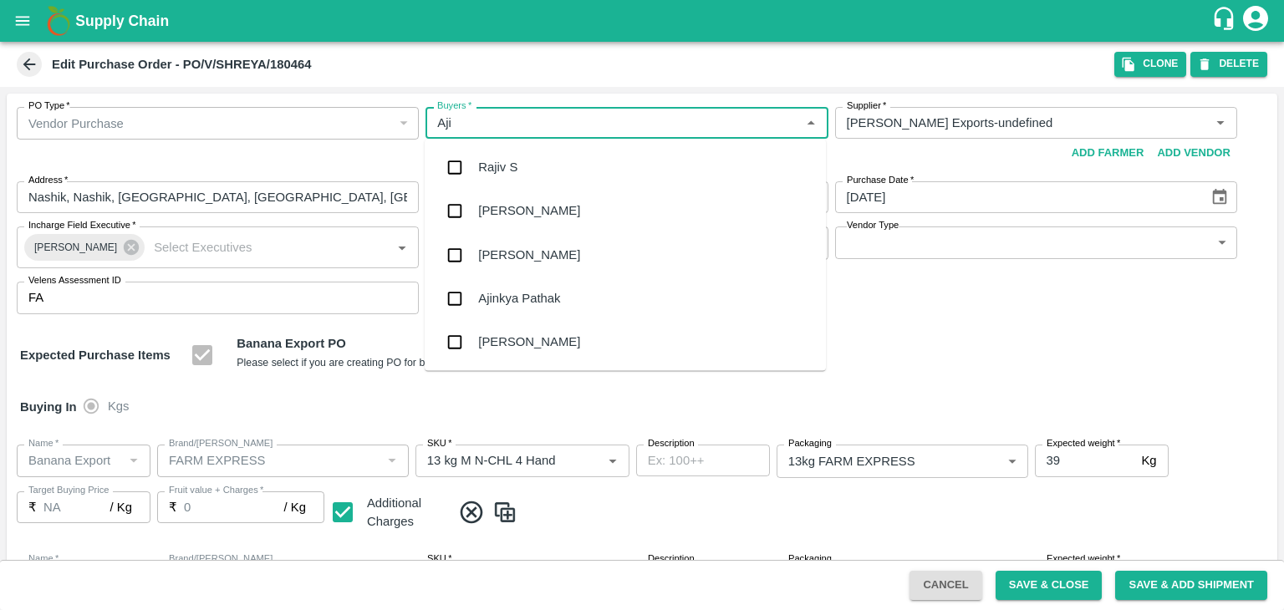
type input "Ajit"
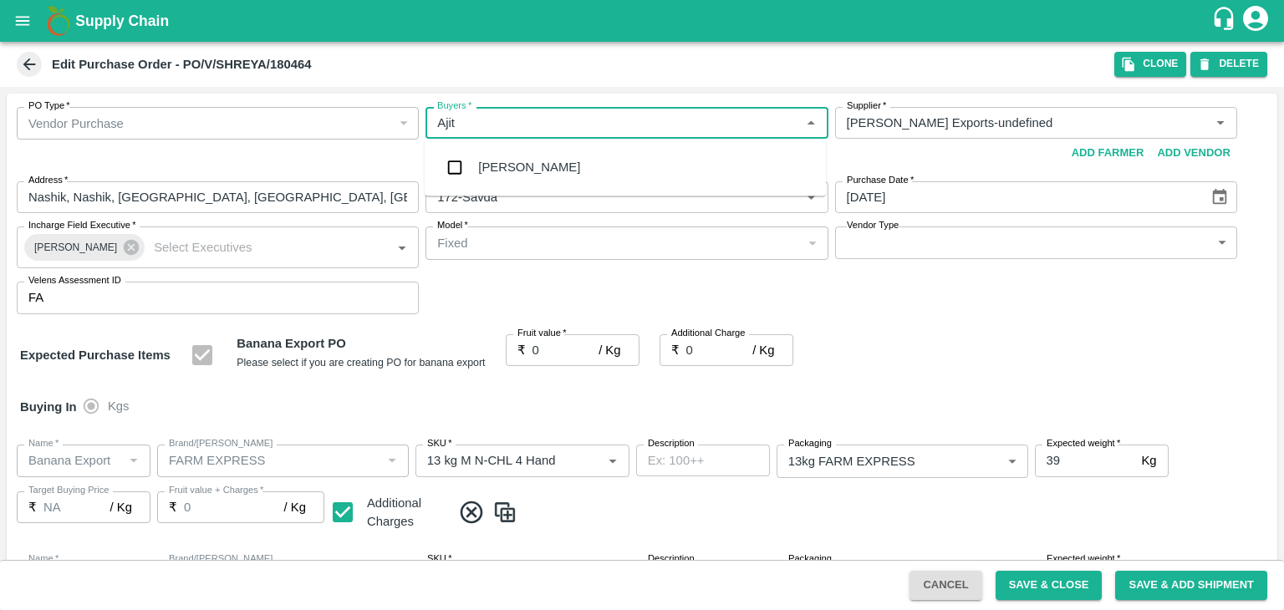
click at [518, 165] on div "Ajit Otari" at bounding box center [529, 167] width 102 height 18
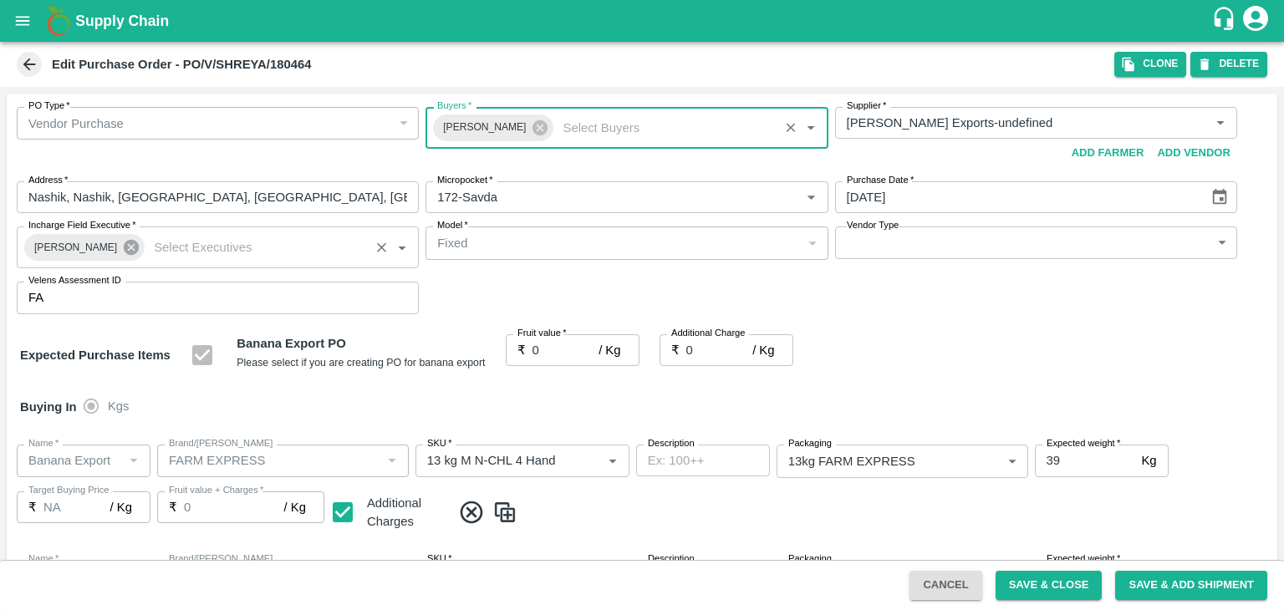
click at [124, 247] on icon at bounding box center [131, 247] width 15 height 15
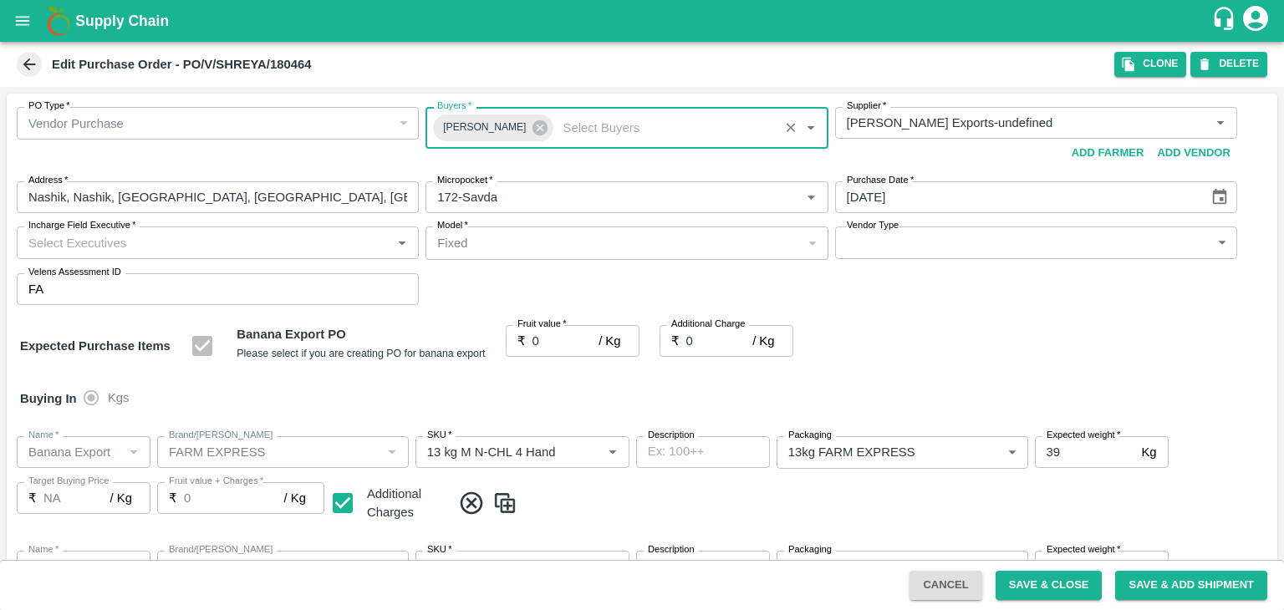
click at [160, 239] on input "Incharge Field Executive   *" at bounding box center [204, 243] width 364 height 22
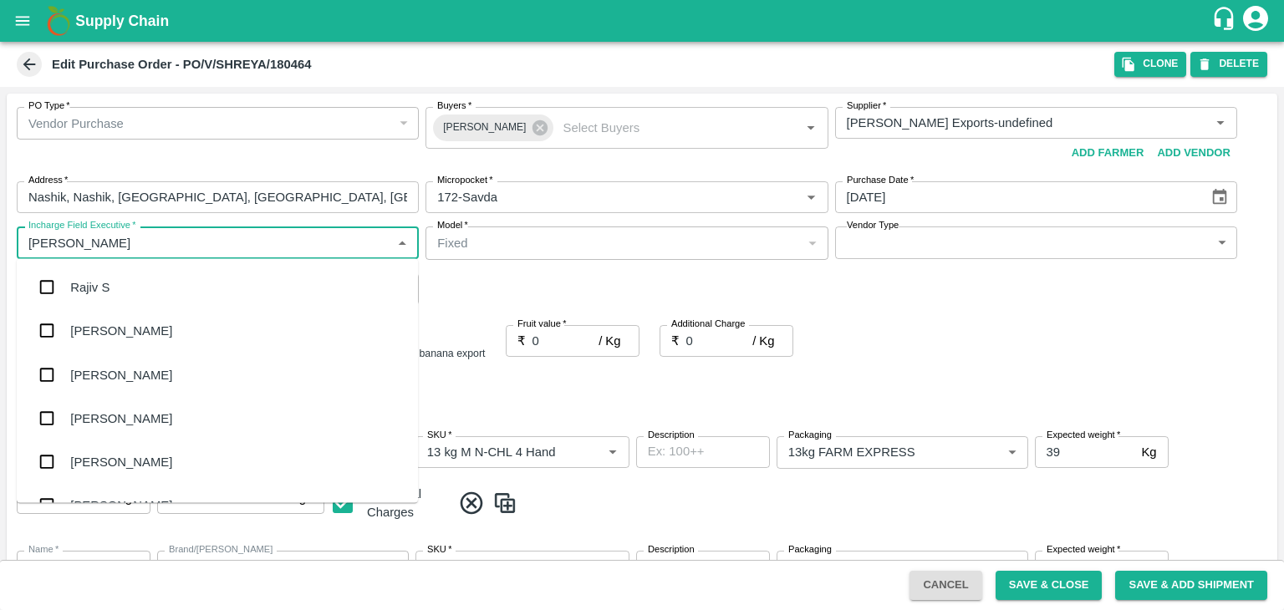
type input "Jay"
click at [154, 361] on div "jaydip Tale" at bounding box center [217, 374] width 401 height 43
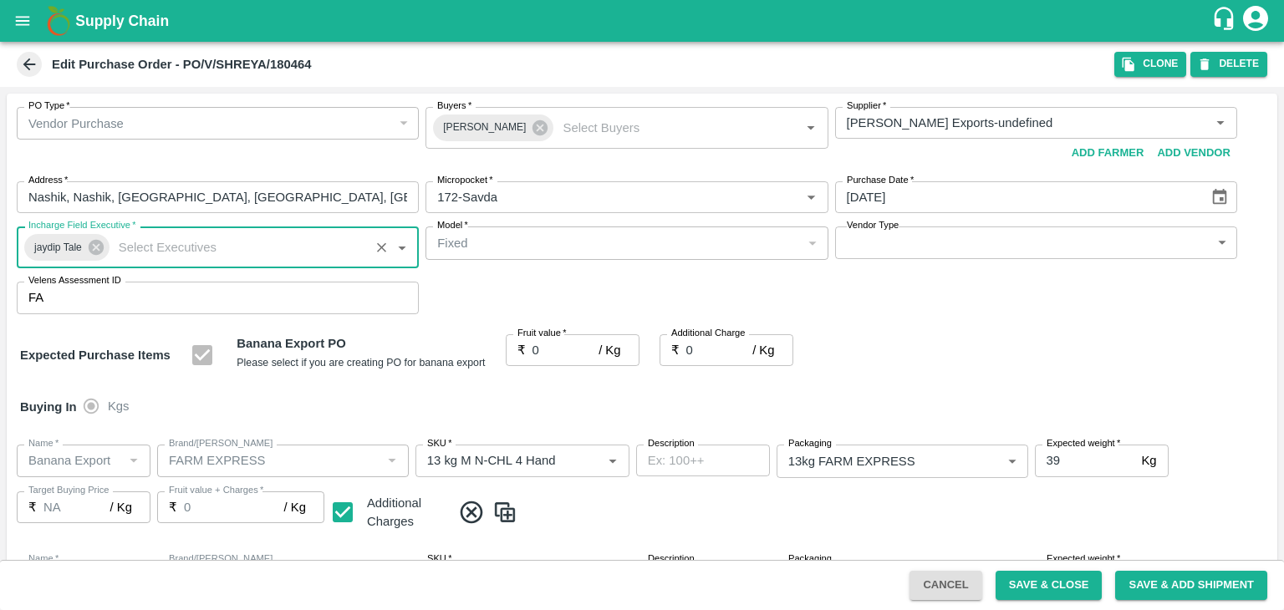
click at [879, 248] on body "Supply Chain Edit Purchase Order - PO/V/SHREYA/180464 Clone DELETE PO Type   * …" at bounding box center [642, 305] width 1284 height 610
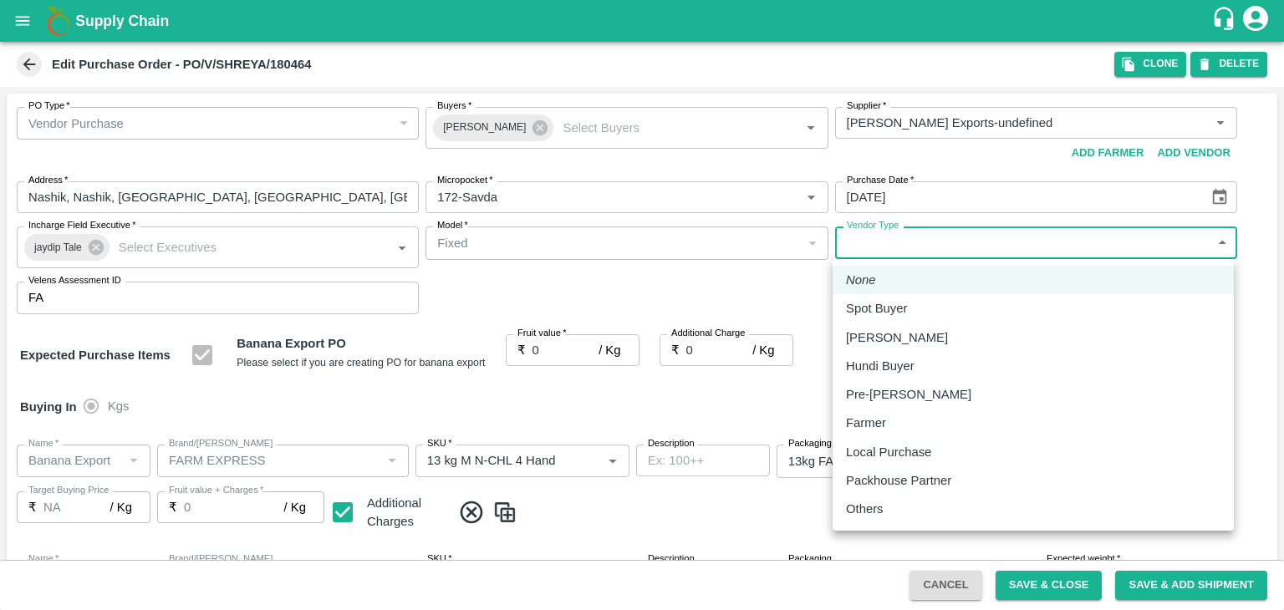
click at [858, 508] on p "Others" at bounding box center [865, 509] width 38 height 18
type input "OTHER"
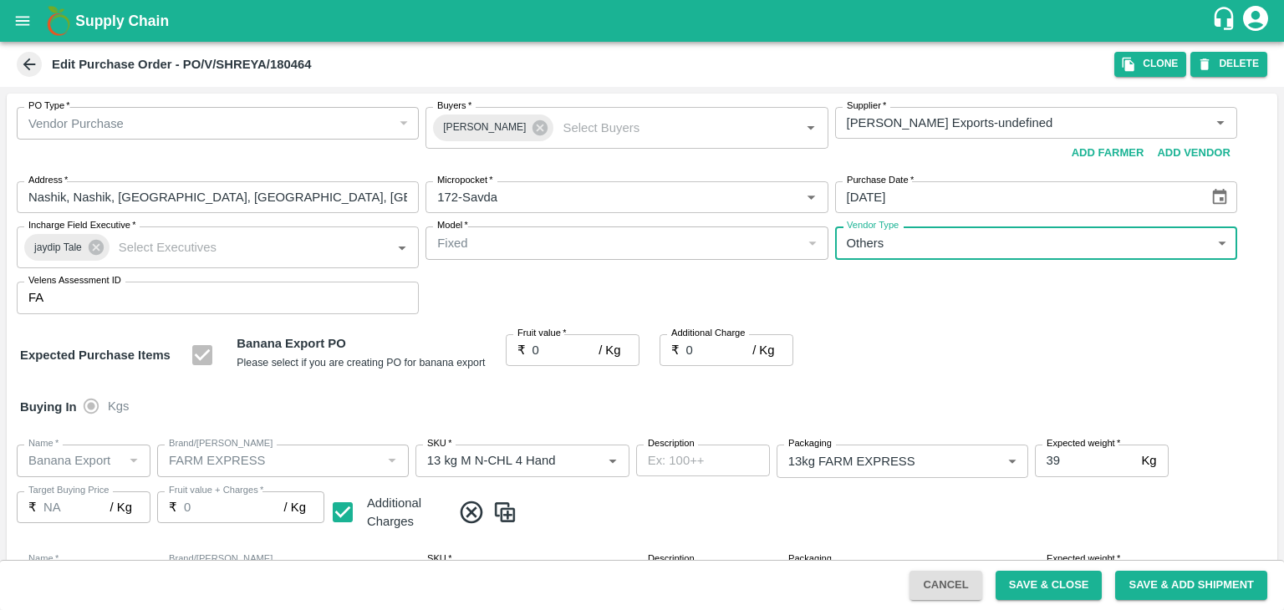
click at [553, 352] on input "0" at bounding box center [565, 350] width 67 height 32
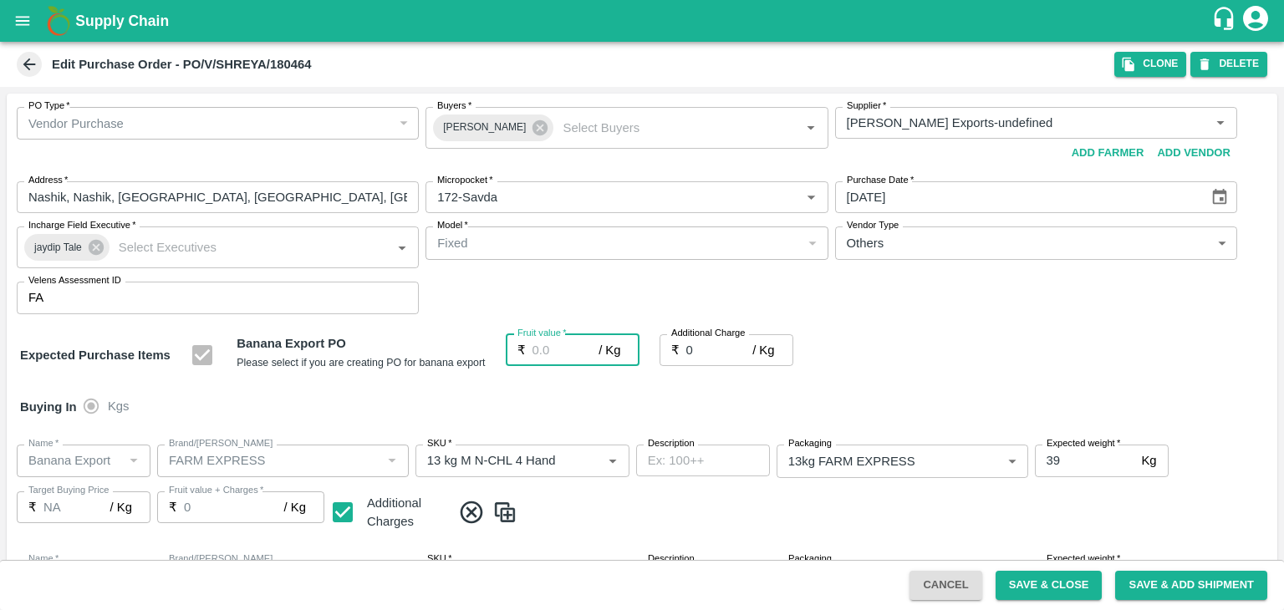
type input "1"
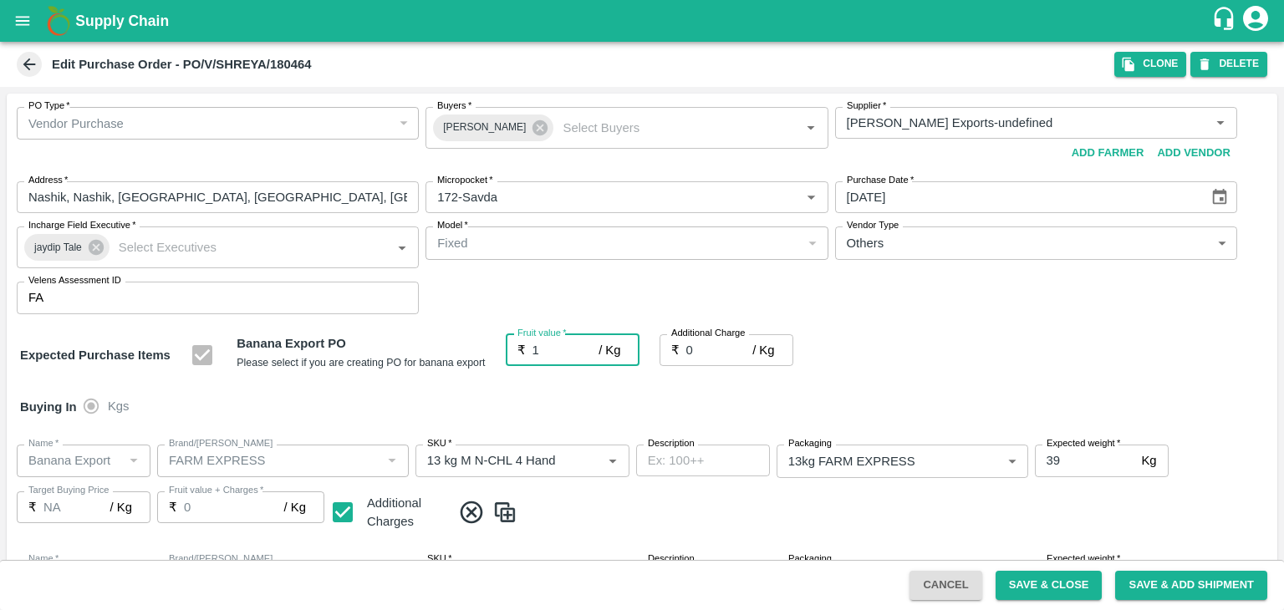
type input "1"
type input "18"
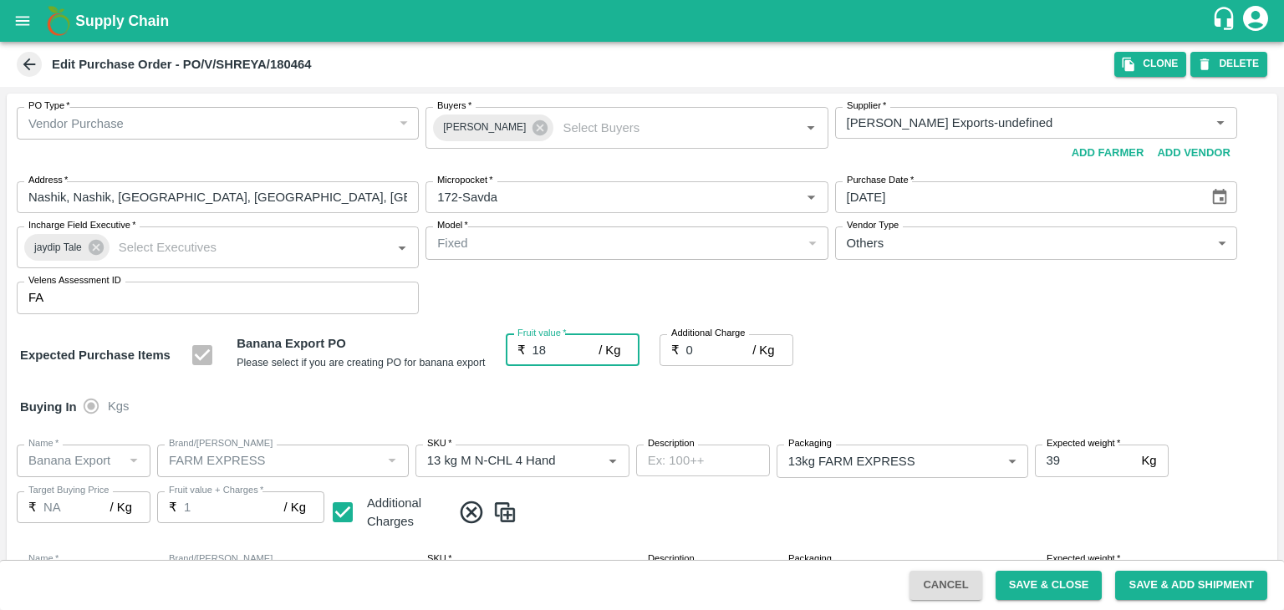
type input "18"
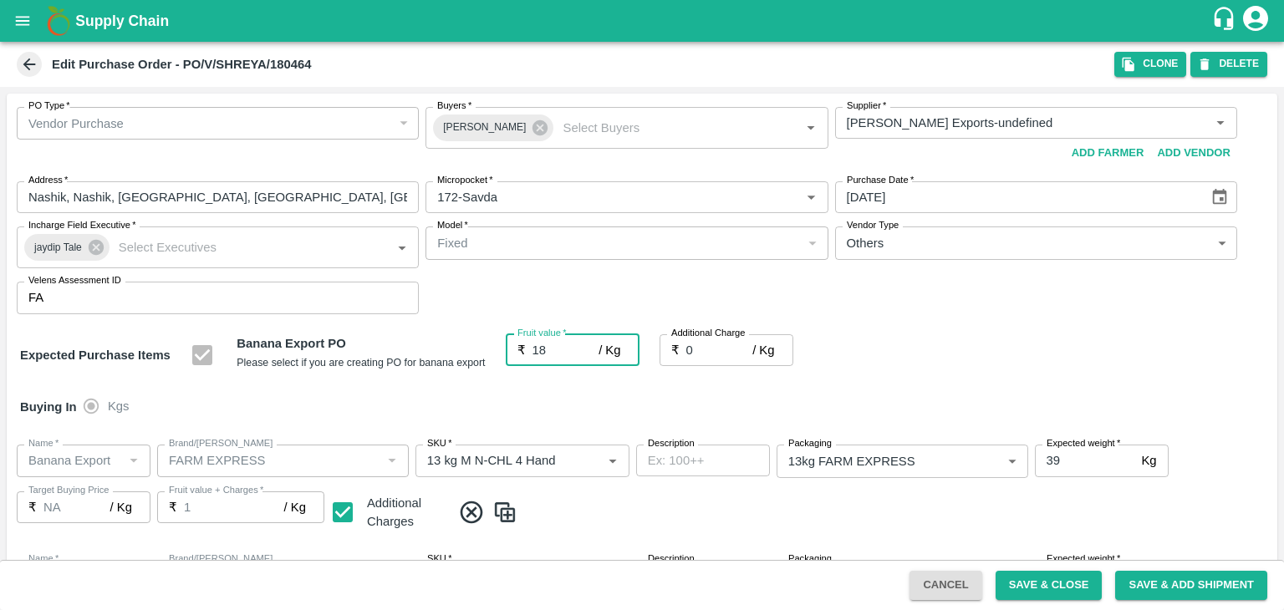
type input "18"
type input "2"
type input "20"
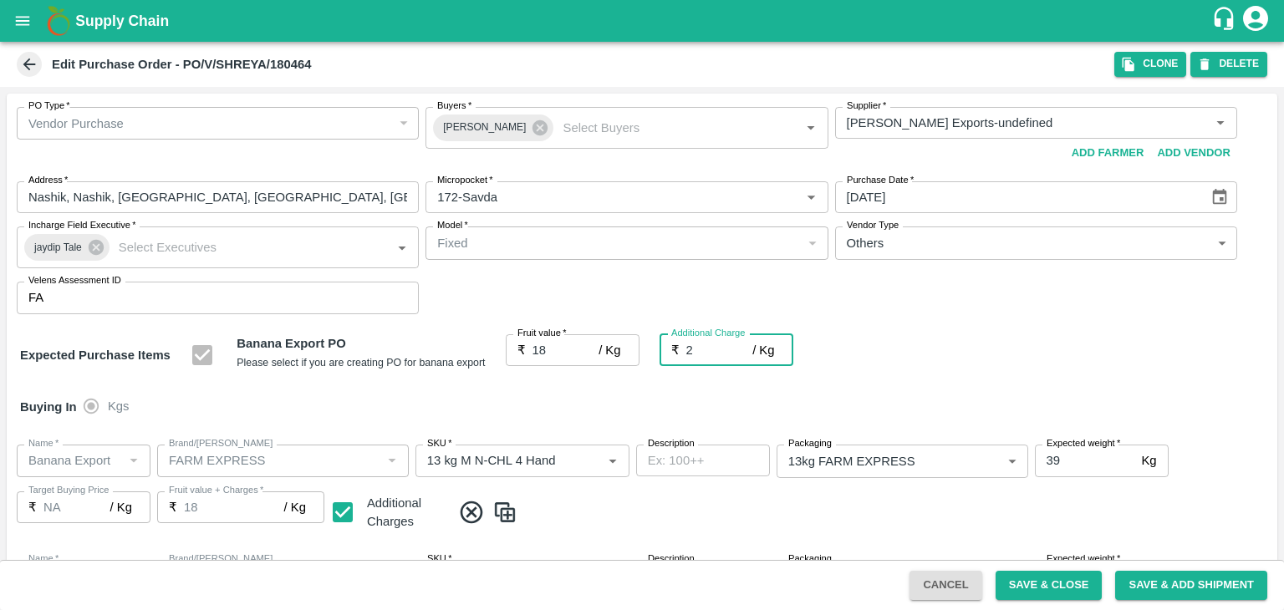
type input "20"
type input "2.7"
type input "20.7"
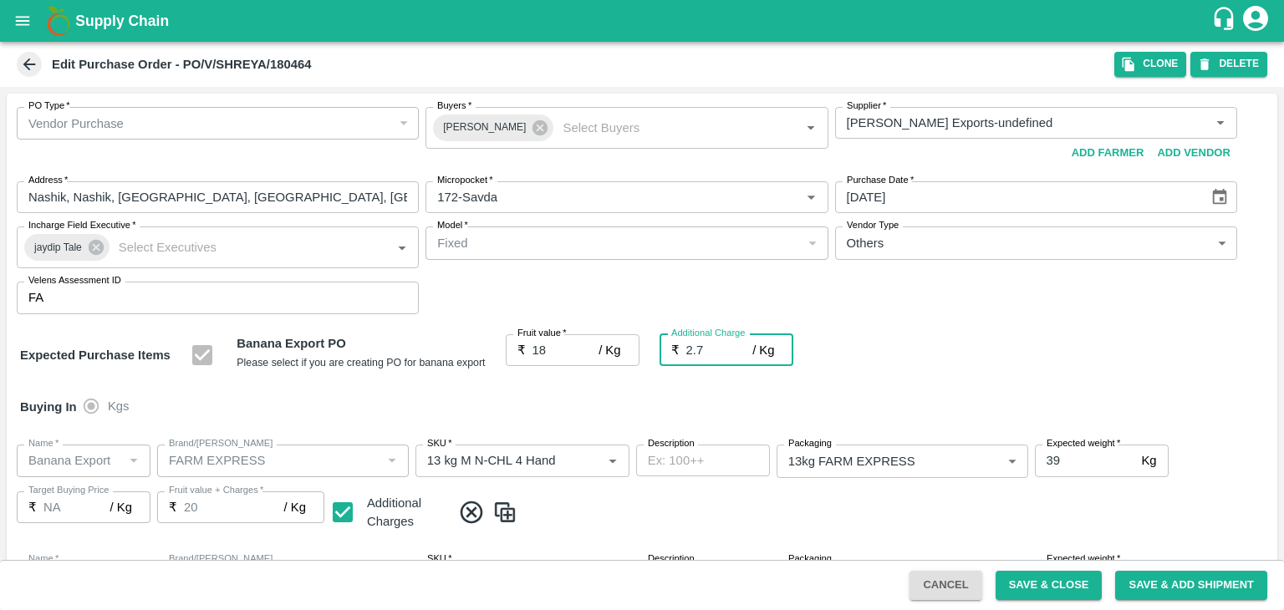
type input "20.7"
type input "2.75"
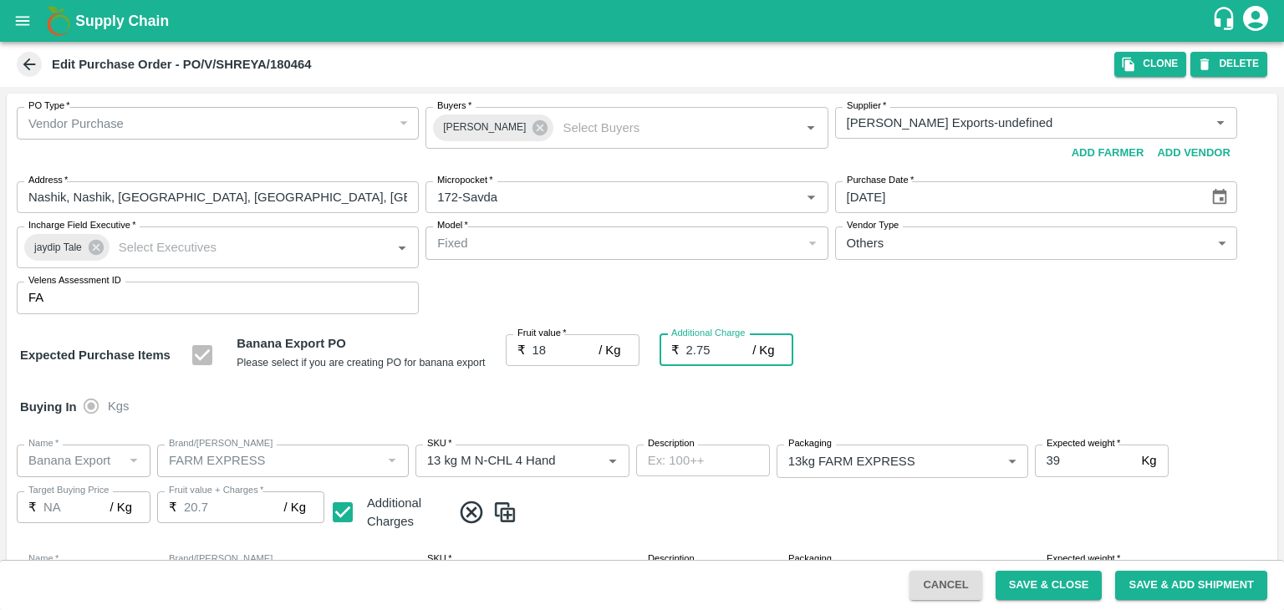
type input "20.75"
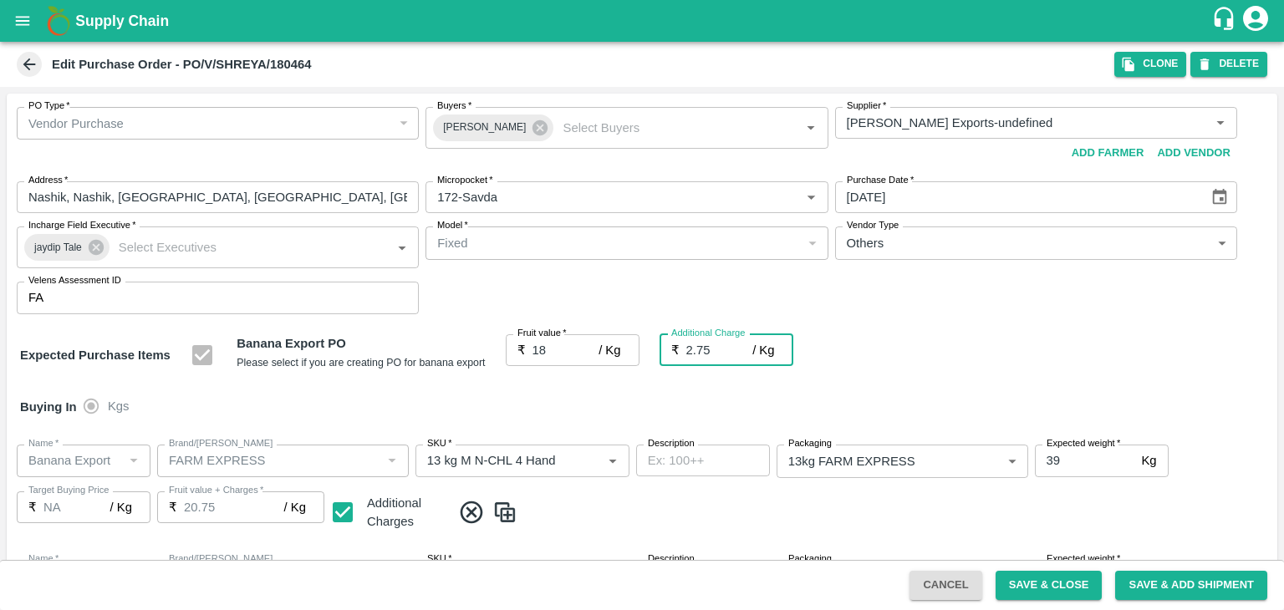
type input "2.75"
click at [597, 406] on div "Buying In Kgs" at bounding box center [642, 407] width 1271 height 48
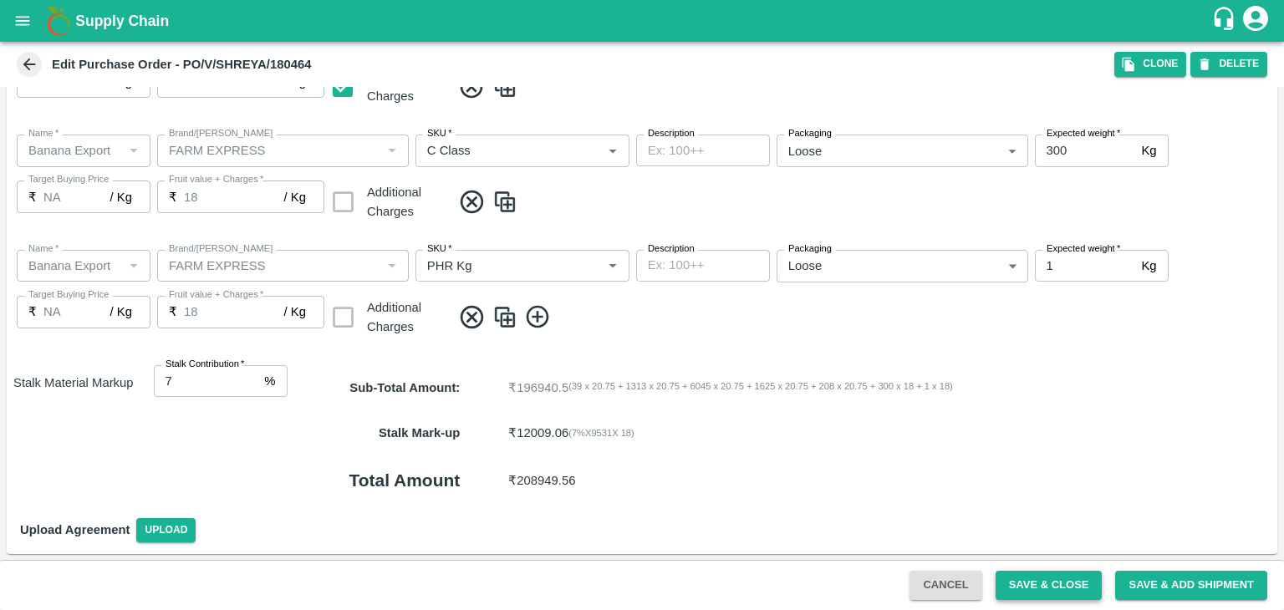
click at [1040, 576] on button "Save & Close" at bounding box center [1049, 585] width 107 height 29
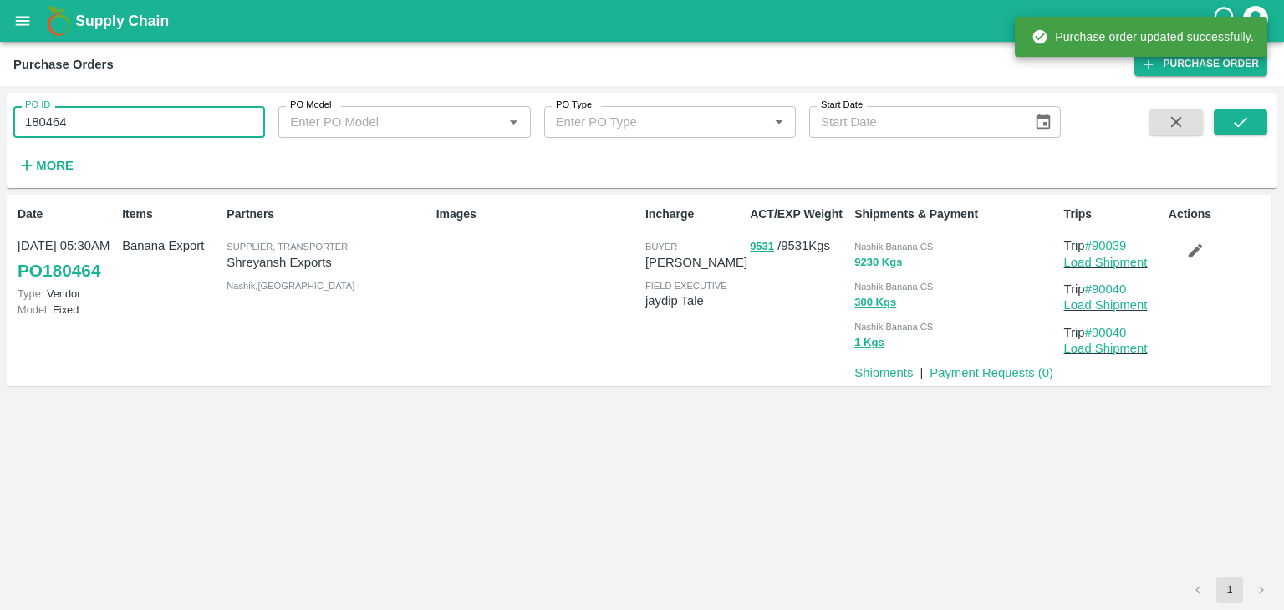
click at [163, 123] on input "180464" at bounding box center [139, 122] width 252 height 32
paste input "text"
click at [163, 123] on input "180464" at bounding box center [139, 122] width 252 height 32
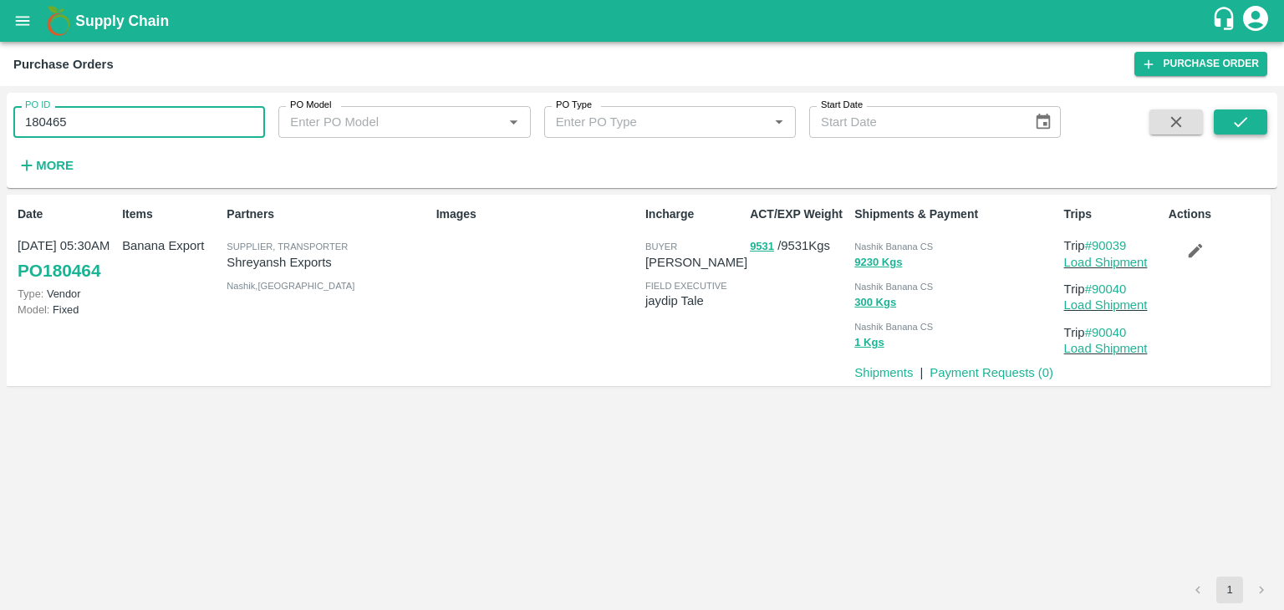
type input "180465"
click at [1232, 114] on icon "submit" at bounding box center [1240, 122] width 18 height 18
click at [1233, 127] on icon "submit" at bounding box center [1240, 122] width 18 height 18
click at [1110, 268] on link "Load Shipment" at bounding box center [1106, 262] width 84 height 13
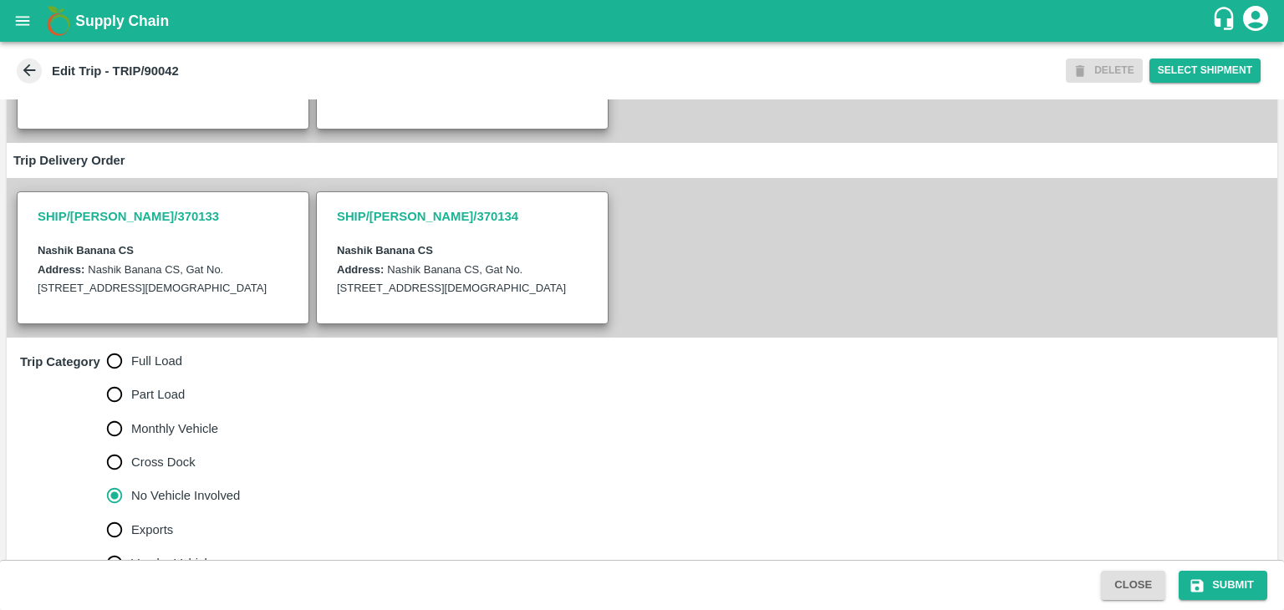
scroll to position [354, 0]
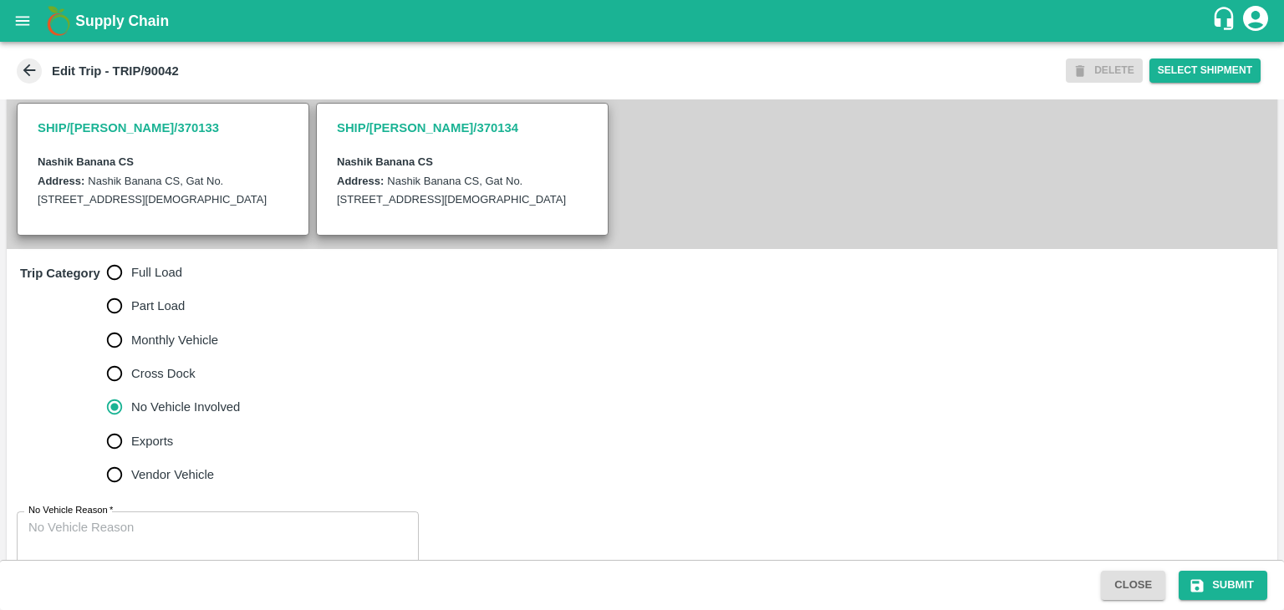
click at [143, 282] on span "Full Load" at bounding box center [156, 272] width 51 height 18
click at [131, 282] on input "Full Load" at bounding box center [114, 272] width 33 height 33
radio input "true"
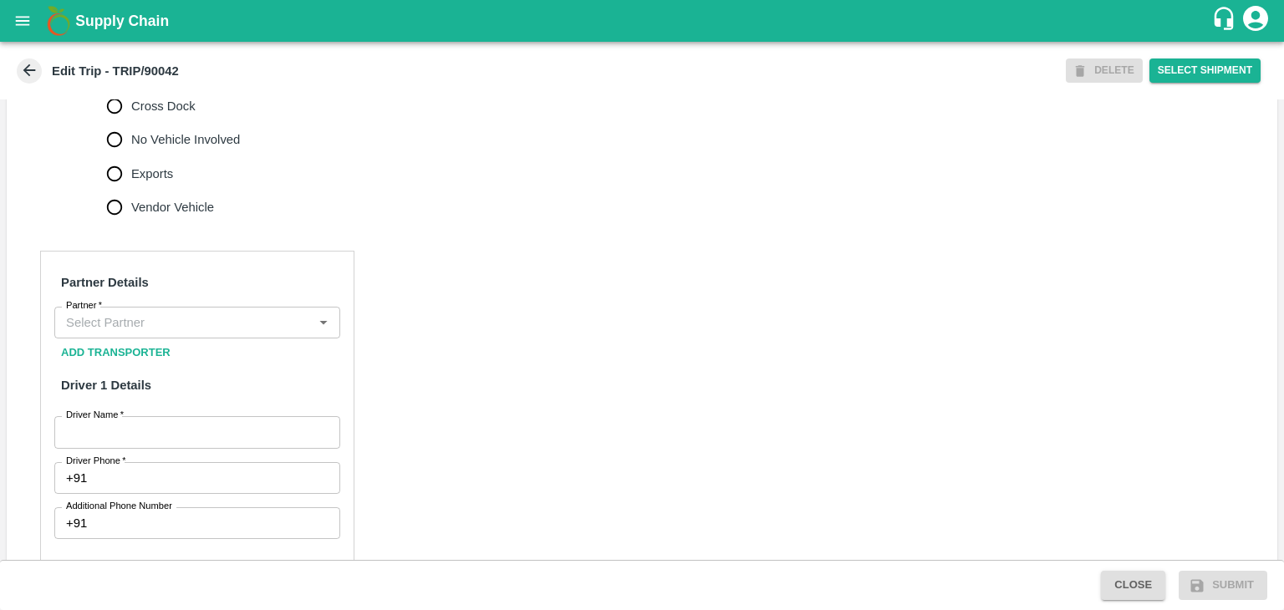
scroll to position [622, 0]
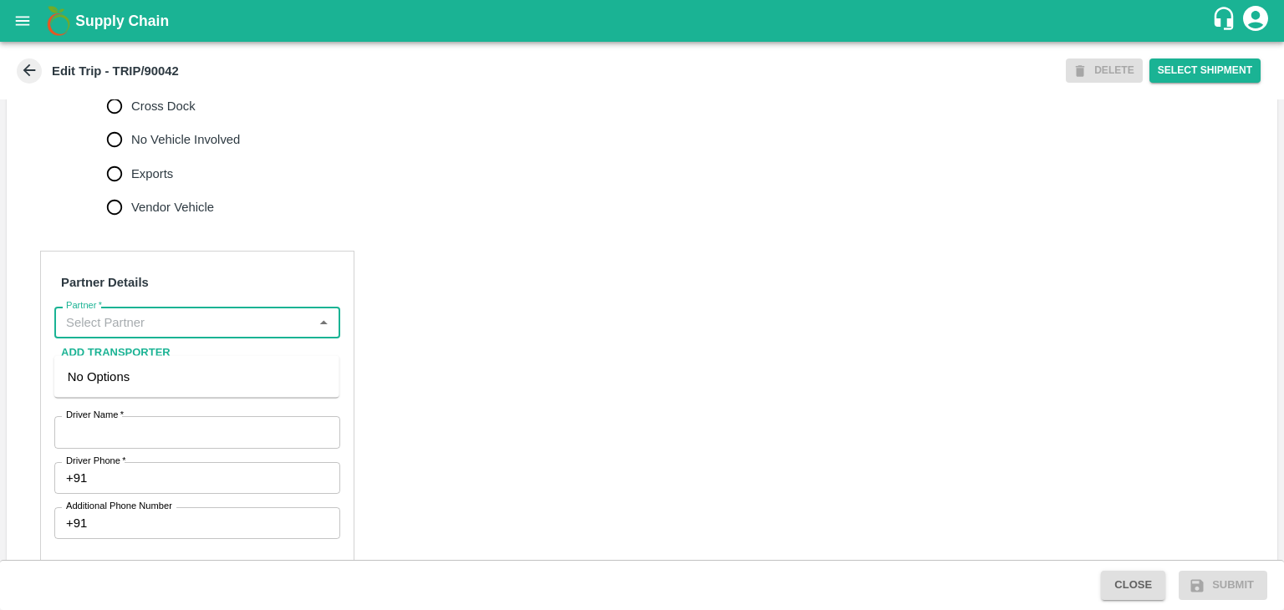
click at [188, 334] on input "Partner   *" at bounding box center [183, 323] width 248 height 22
click at [196, 363] on div "[PERSON_NAME] ( [PERSON_NAME] Transport )-[GEOGRAPHIC_DATA], Pune-9860466997(Tr…" at bounding box center [196, 396] width 285 height 66
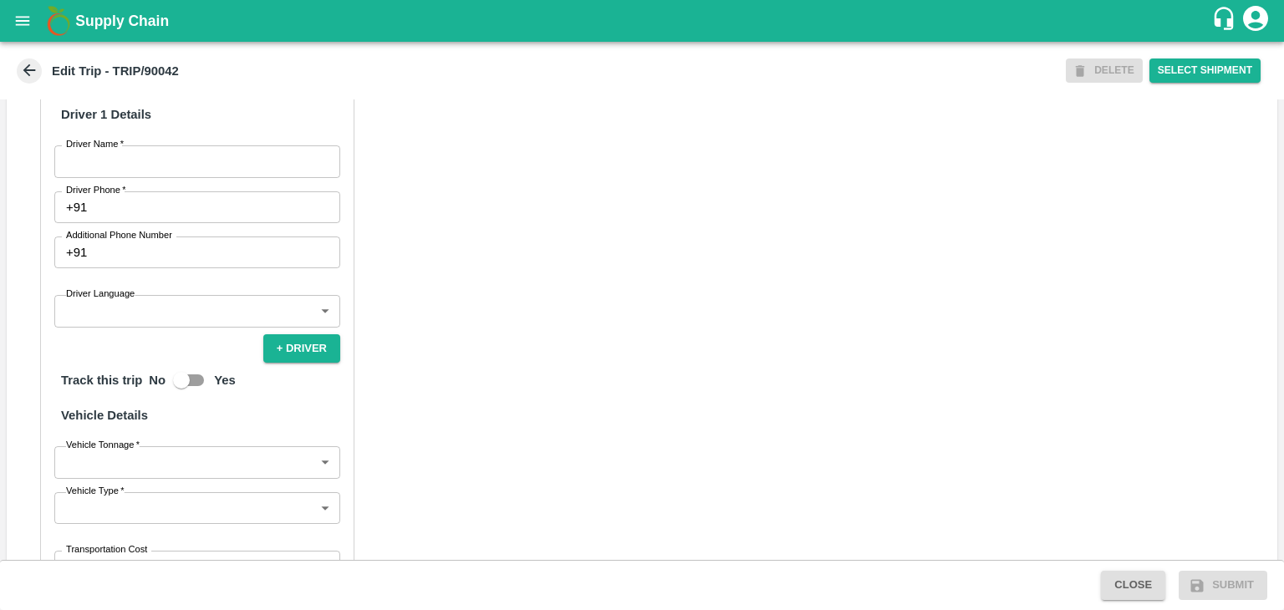
scroll to position [895, 0]
type input "[PERSON_NAME] ( [PERSON_NAME] Transport )-[GEOGRAPHIC_DATA], Pune-9860466997(Tr…"
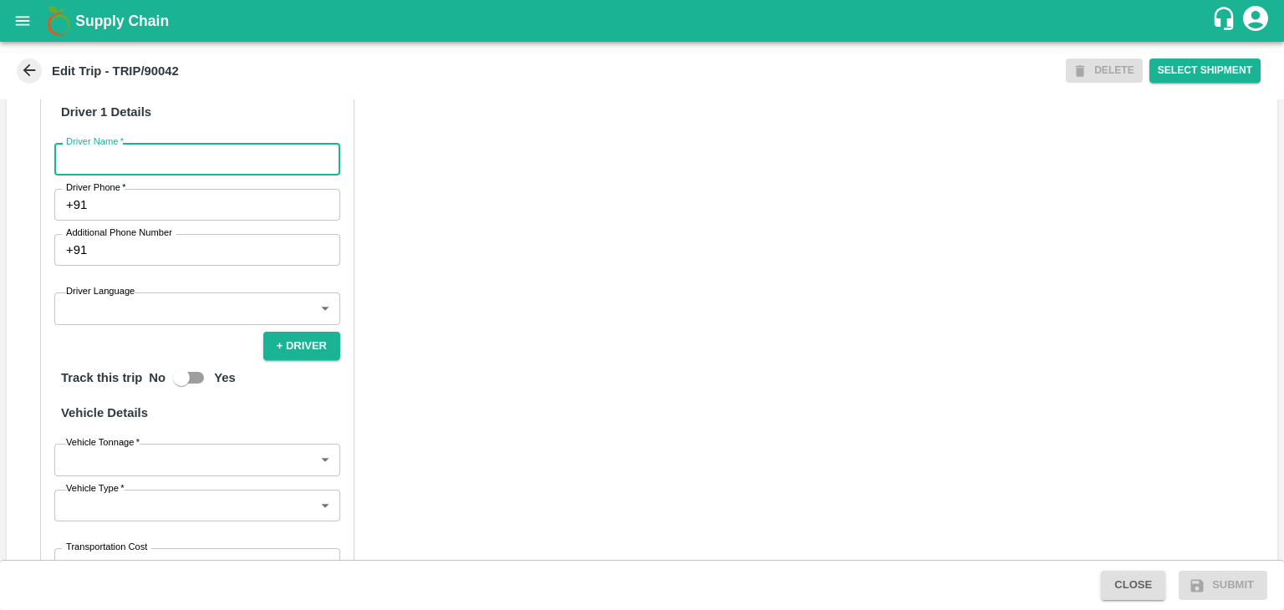
click at [107, 175] on input "Driver Name   *" at bounding box center [197, 159] width 286 height 32
type input "Godase"
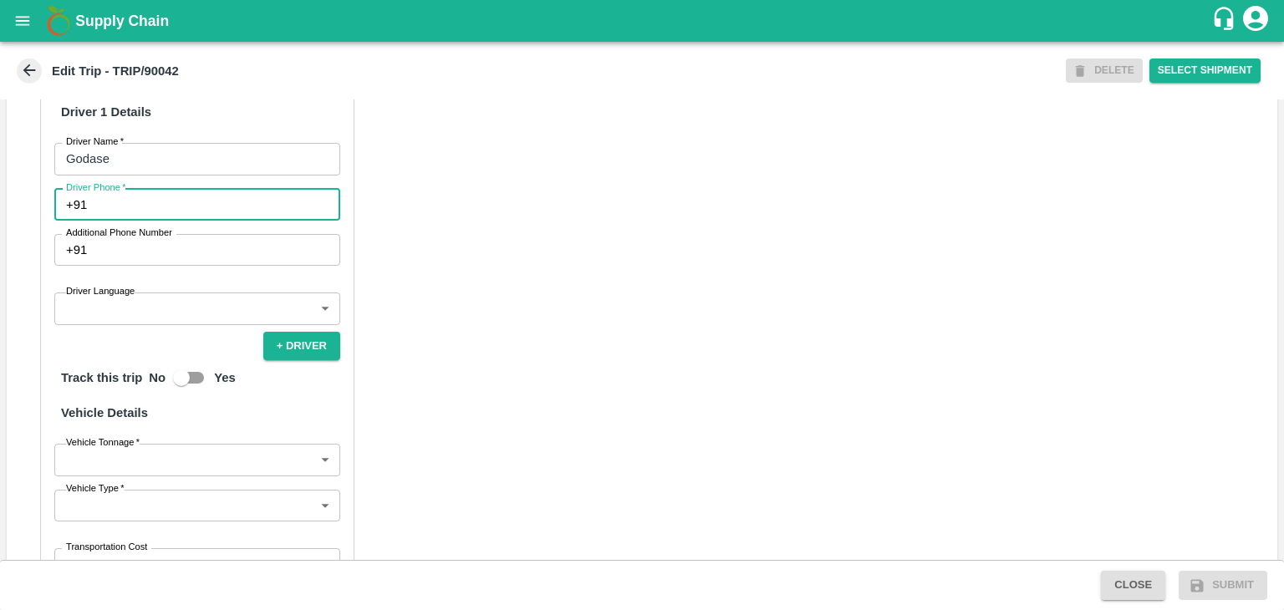
click at [166, 221] on input "Driver Phone   *" at bounding box center [217, 205] width 247 height 32
type input "9975280177"
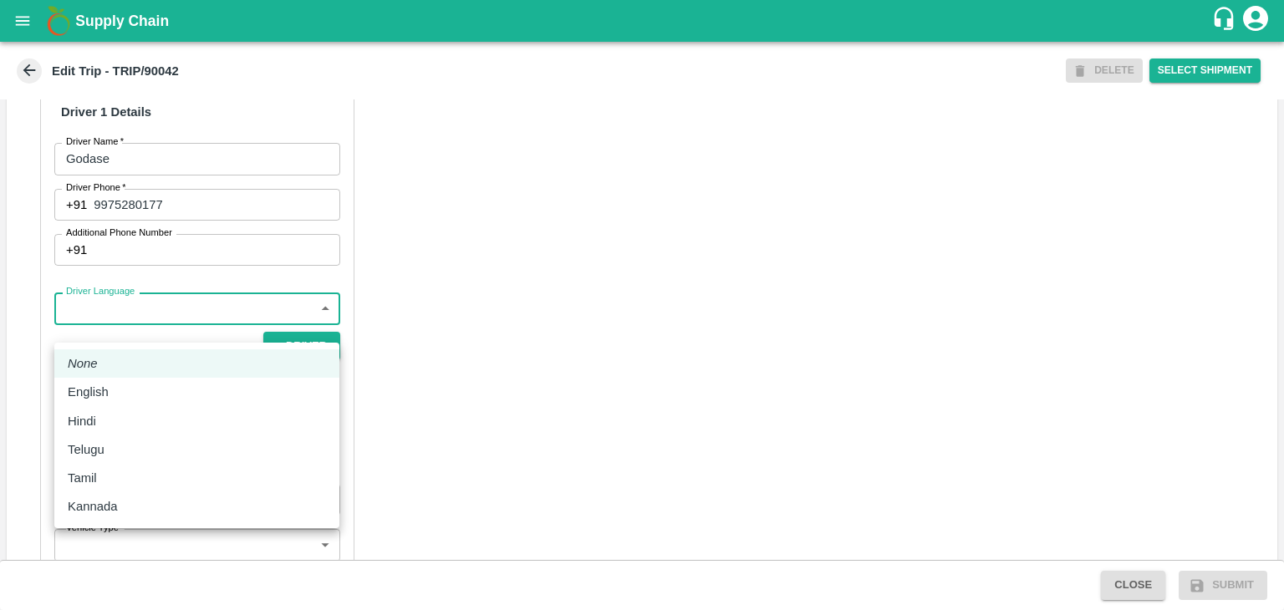
click at [166, 323] on body "Supply Chain Edit Trip - TRIP/90042 DELETE Select Shipment Trip Details Trip Ty…" at bounding box center [642, 305] width 1284 height 610
click at [120, 401] on div "English" at bounding box center [197, 392] width 258 height 18
type input "en"
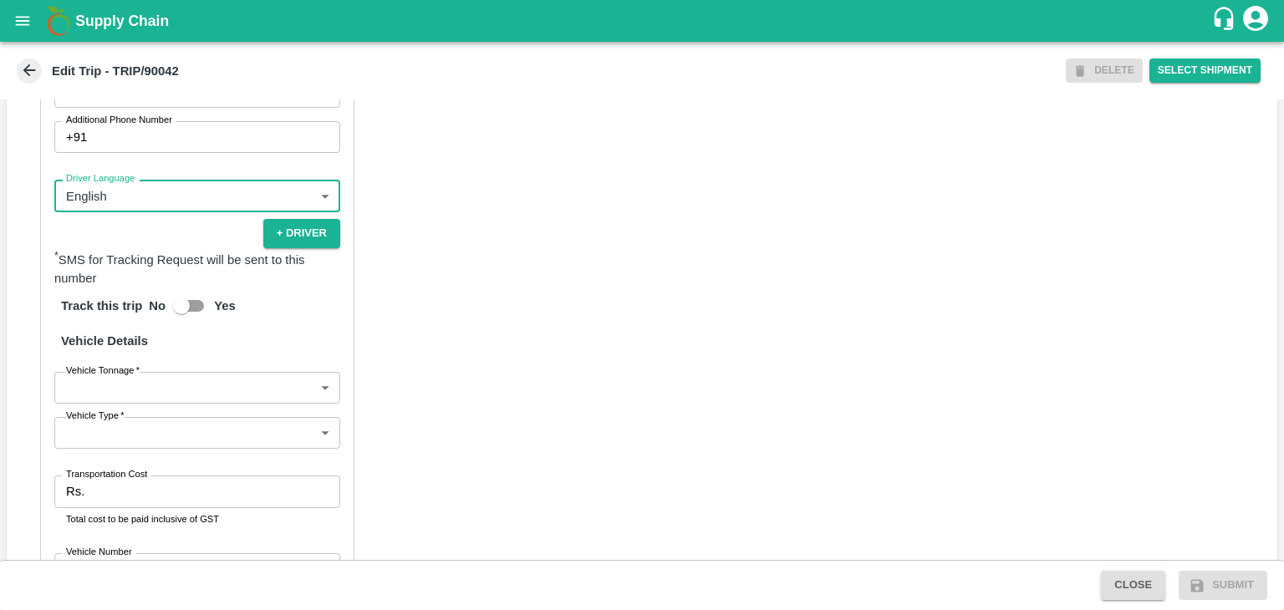
scroll to position [1157, 0]
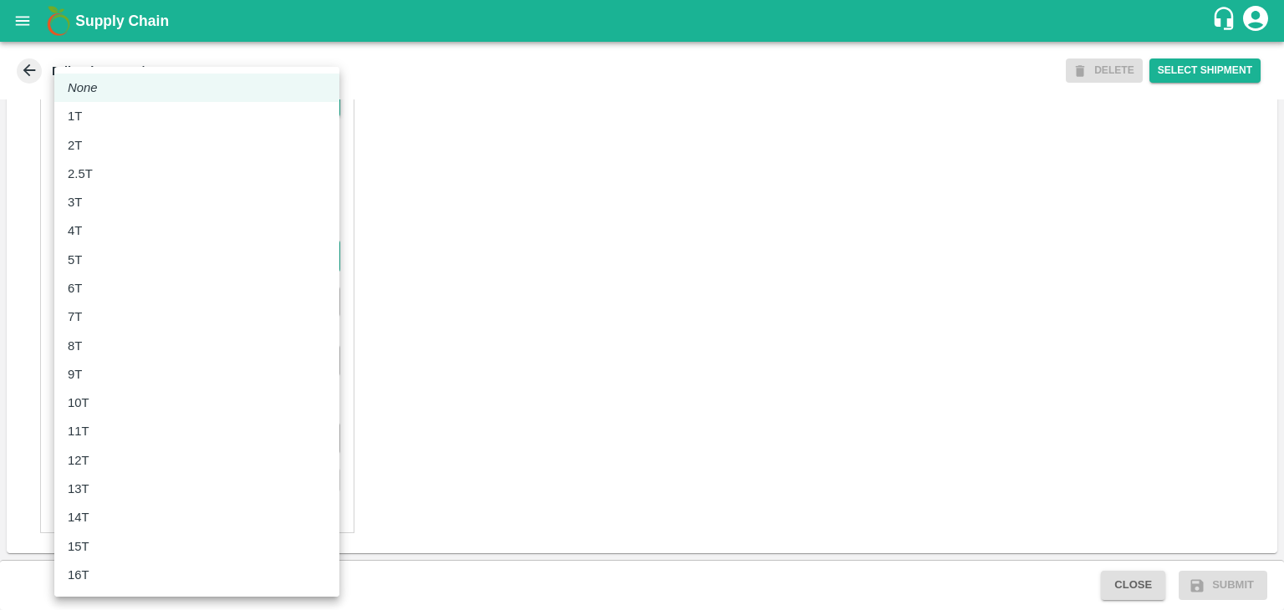
click at [106, 270] on body "Supply Chain Edit Trip - TRIP/90042 DELETE Select Shipment Trip Details Trip Ty…" at bounding box center [642, 305] width 1284 height 610
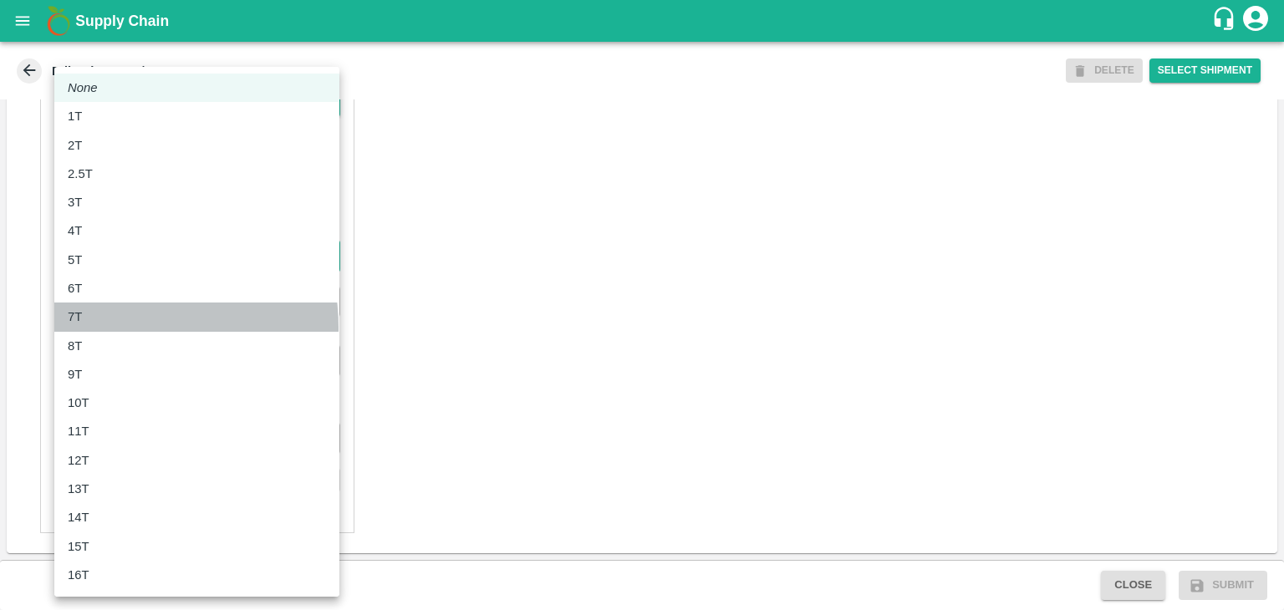
click at [115, 328] on li "7T" at bounding box center [196, 317] width 285 height 28
type input "7000"
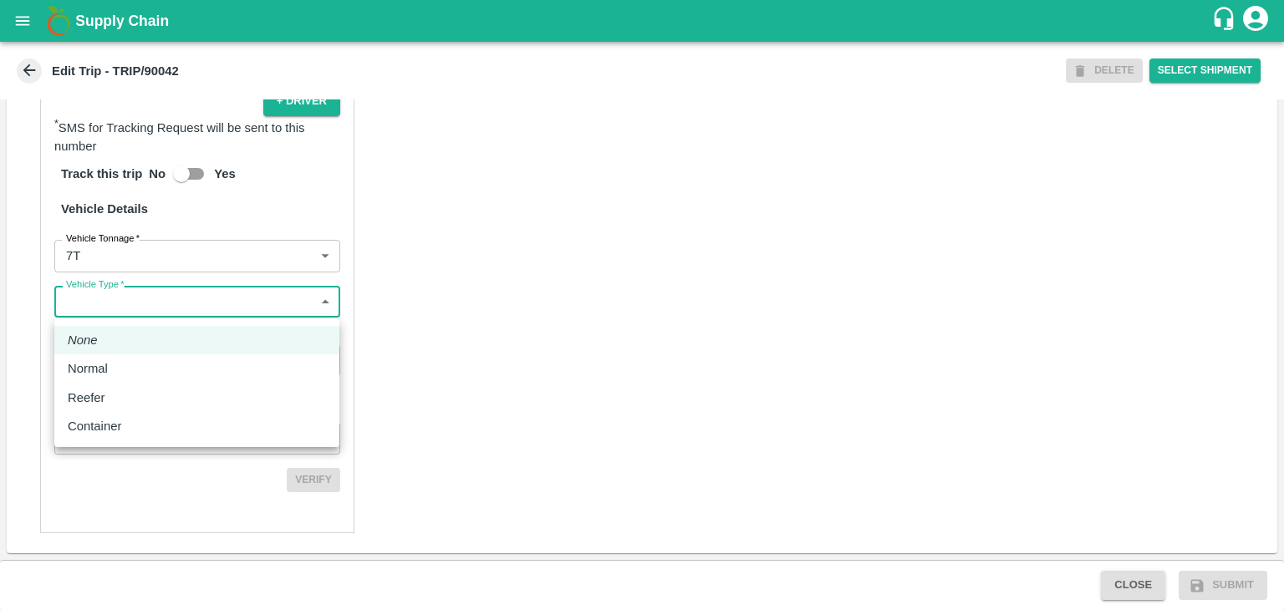
click at [151, 288] on body "Supply Chain Edit Trip - TRIP/90042 DELETE Select Shipment Trip Details Trip Ty…" at bounding box center [642, 305] width 1284 height 610
drag, startPoint x: 127, startPoint y: 351, endPoint x: 118, endPoint y: 370, distance: 21.3
click at [118, 370] on ul "None Normal Reefer Container" at bounding box center [196, 383] width 285 height 128
click at [118, 370] on div "Normal" at bounding box center [197, 368] width 258 height 18
type input "Normal"
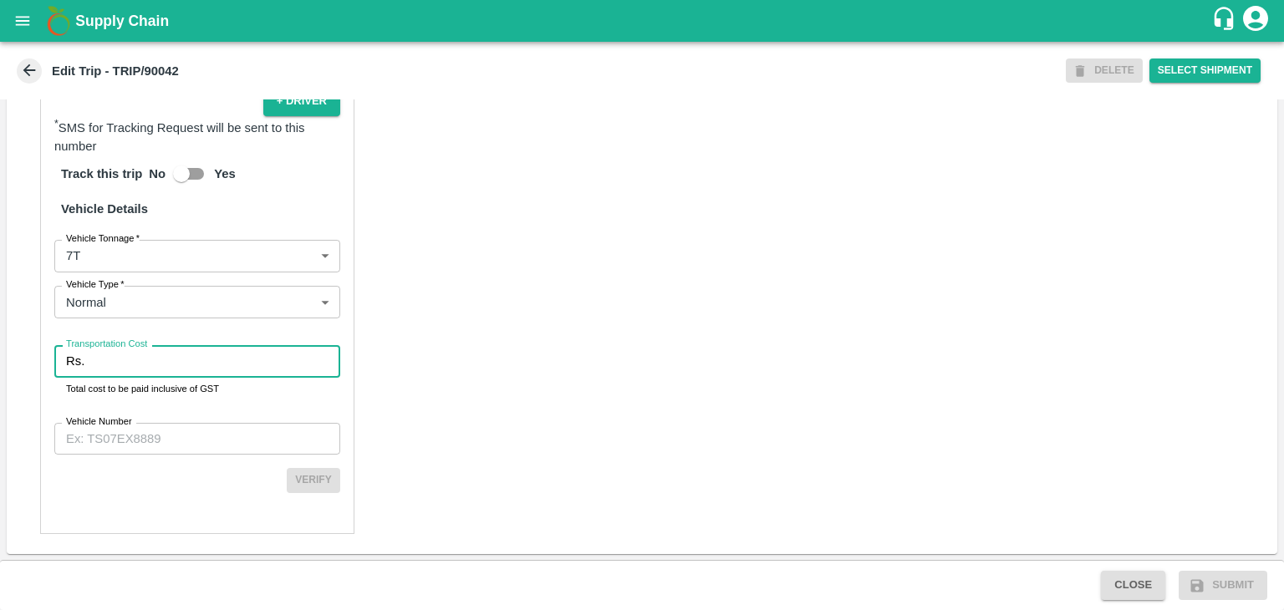
click at [150, 363] on input "Transportation Cost" at bounding box center [215, 361] width 249 height 32
type input "1"
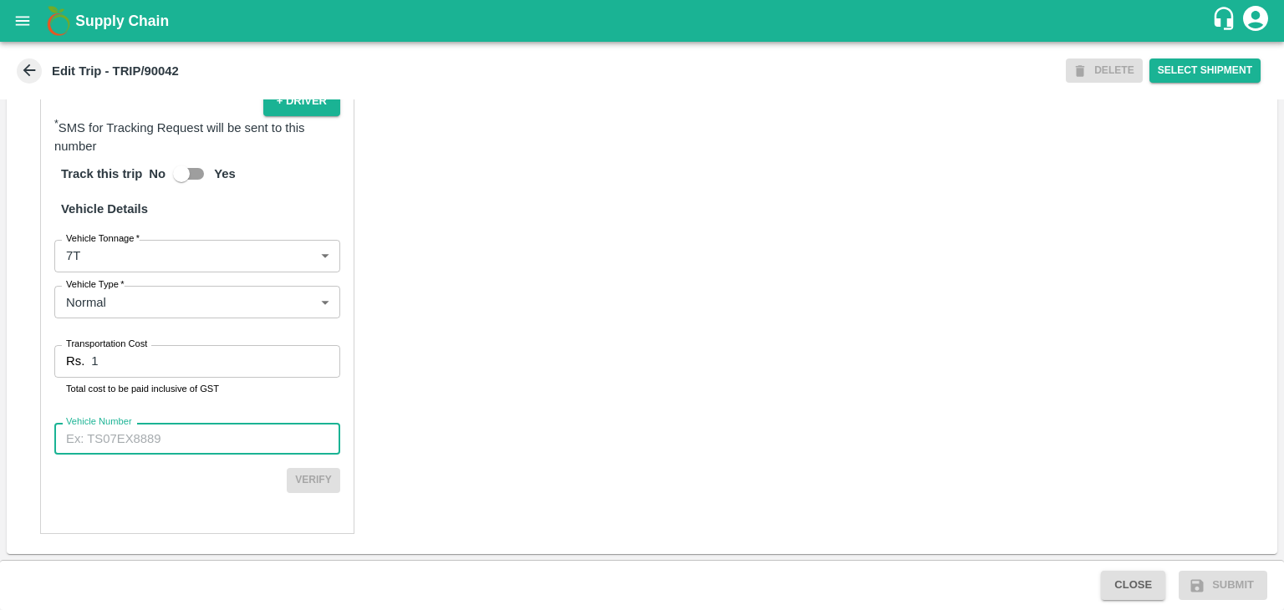
click at [179, 442] on input "Vehicle Number" at bounding box center [197, 439] width 286 height 32
type input "MH45AX3780"
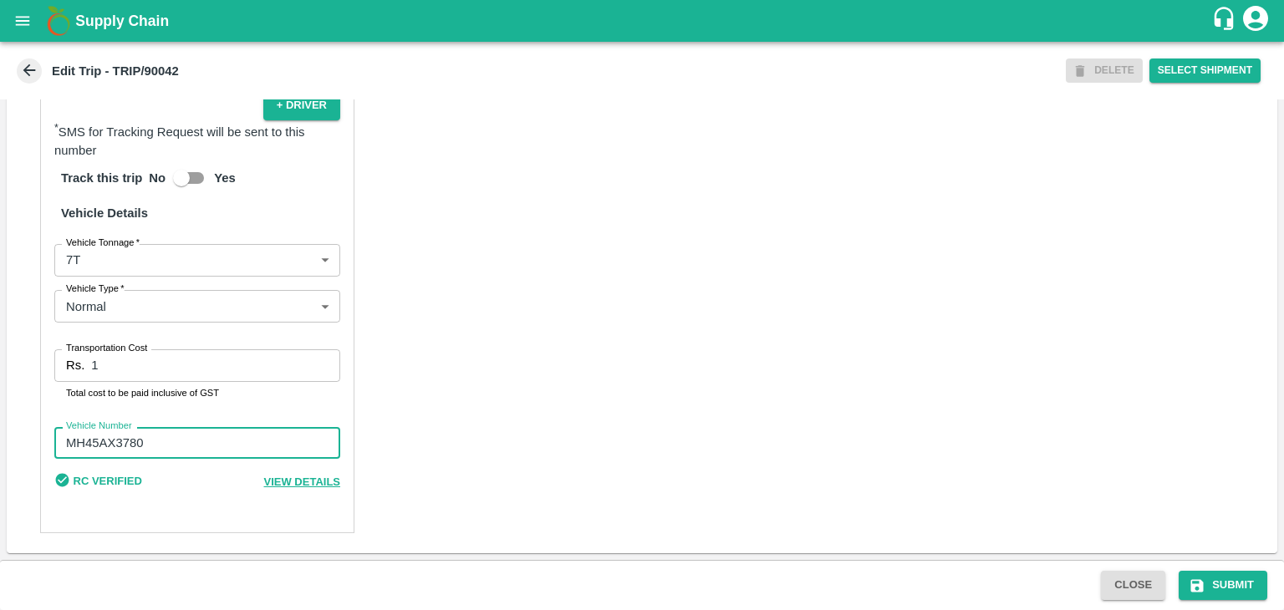
scroll to position [1153, 0]
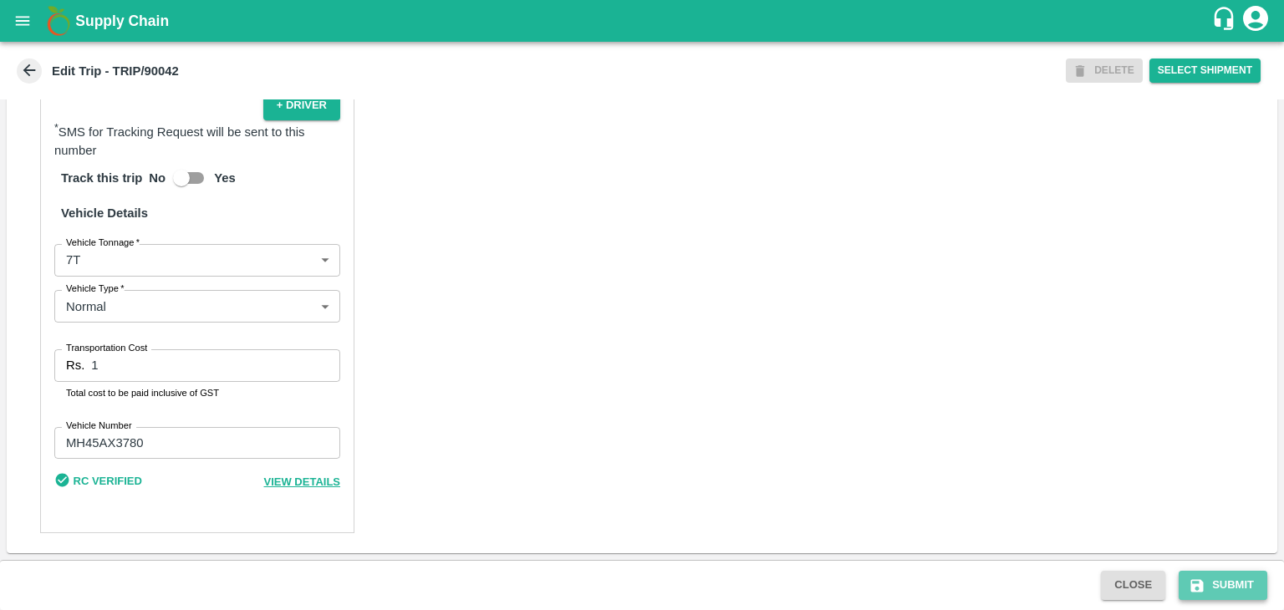
click at [1232, 580] on button "Submit" at bounding box center [1223, 585] width 89 height 29
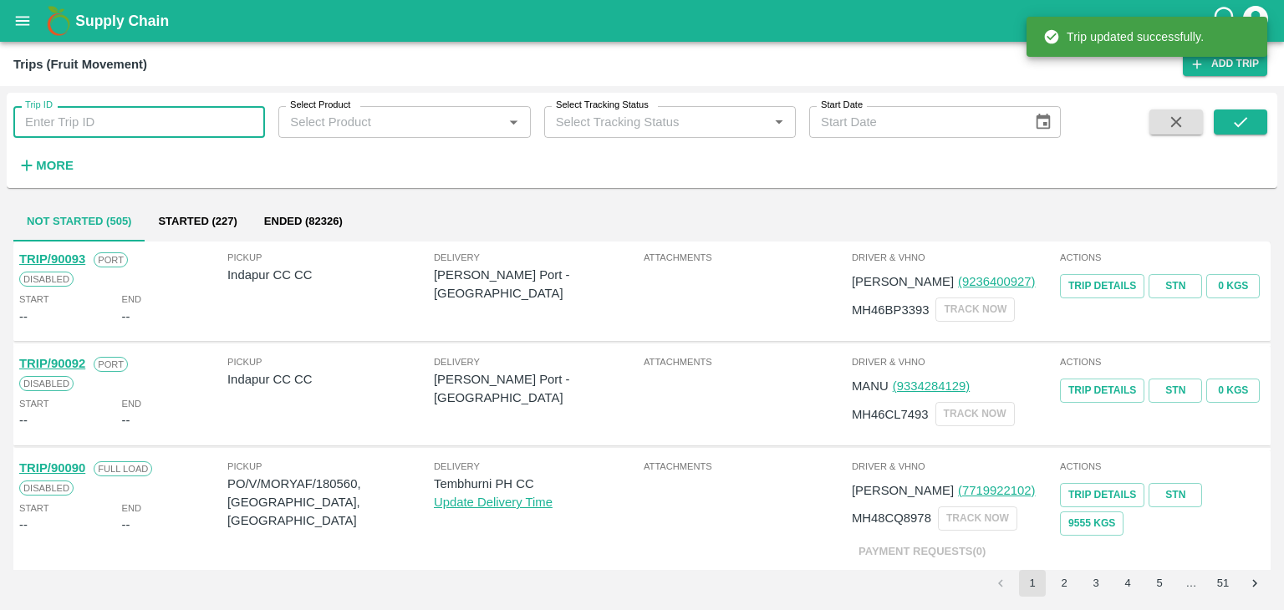
click at [150, 117] on input "Trip ID" at bounding box center [139, 122] width 252 height 32
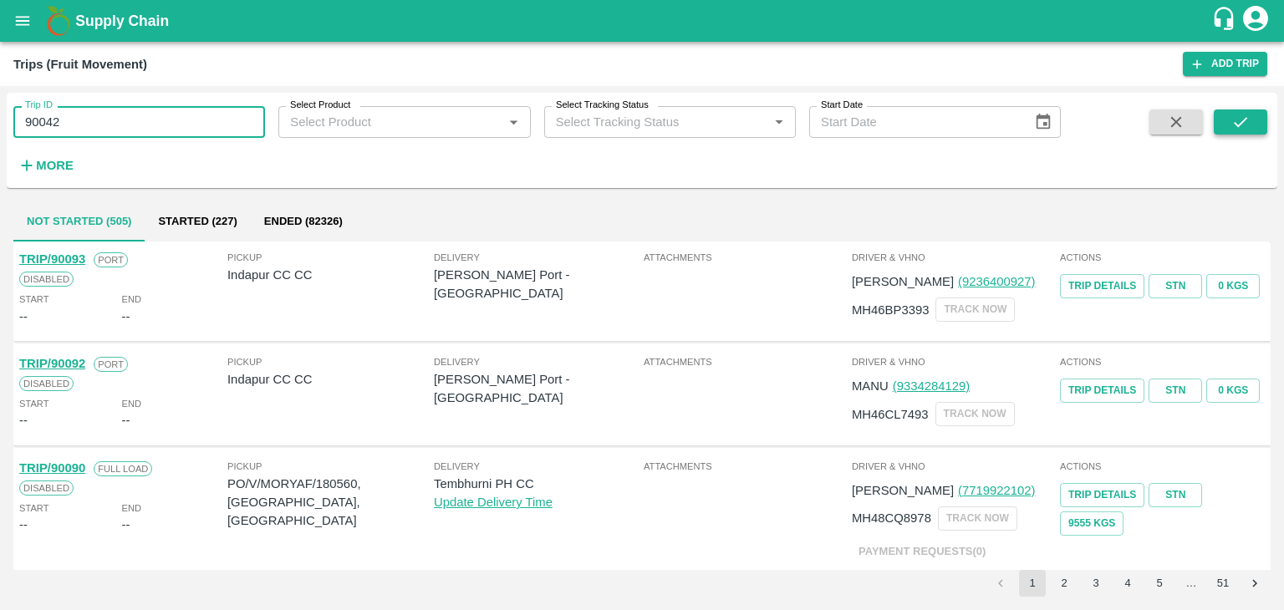
type input "90042"
click at [1257, 116] on button "submit" at bounding box center [1240, 122] width 53 height 25
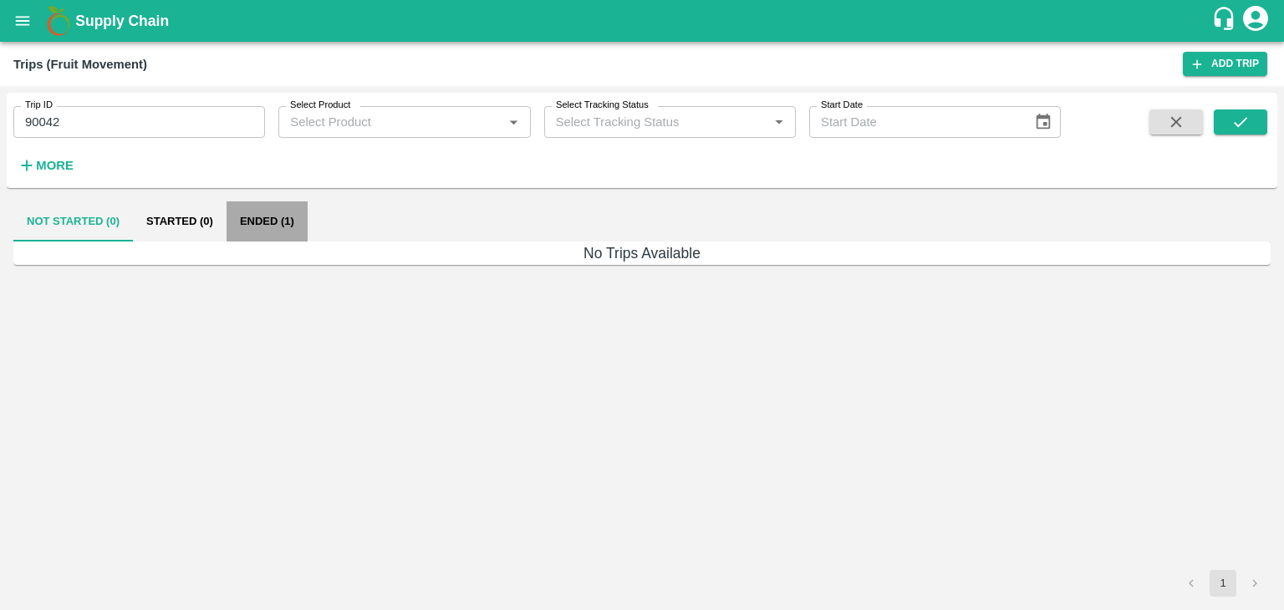
click at [278, 224] on button "Ended (1)" at bounding box center [267, 221] width 81 height 40
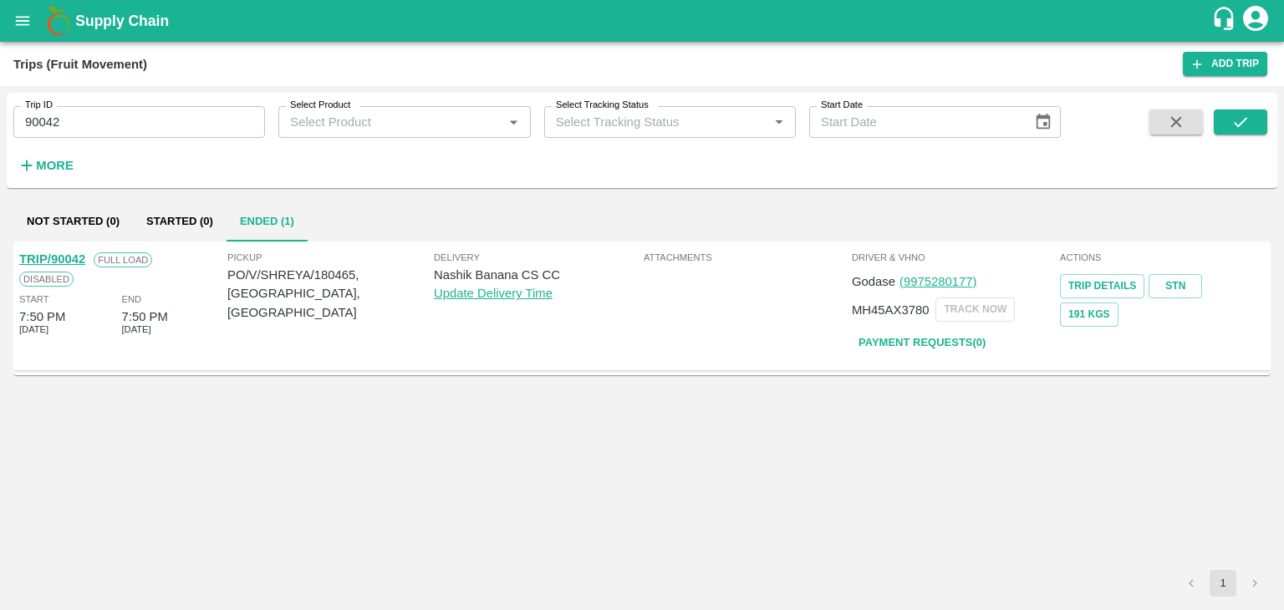
click at [58, 252] on link "TRIP/90042" at bounding box center [52, 258] width 66 height 13
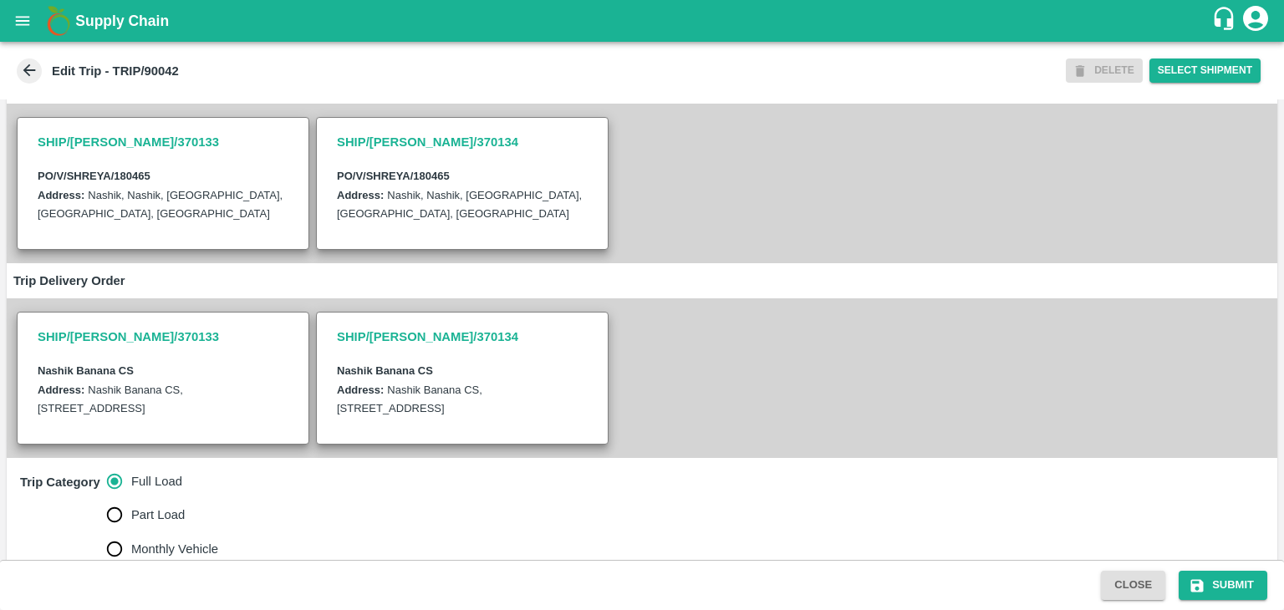
scroll to position [353, 0]
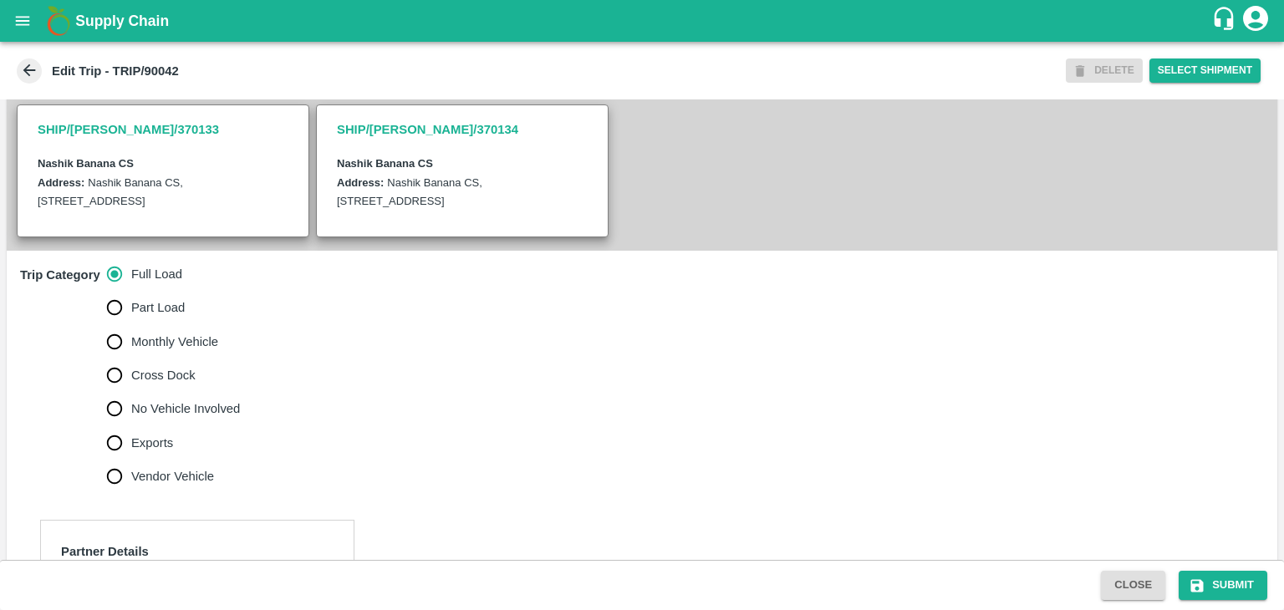
click at [185, 417] on span "No Vehicle Involved" at bounding box center [185, 409] width 109 height 18
click at [131, 417] on input "No Vehicle Involved" at bounding box center [114, 408] width 33 height 33
radio input "true"
click at [238, 549] on textarea "No Vehicle Reason   *" at bounding box center [217, 547] width 379 height 53
type textarea "Field Dump"
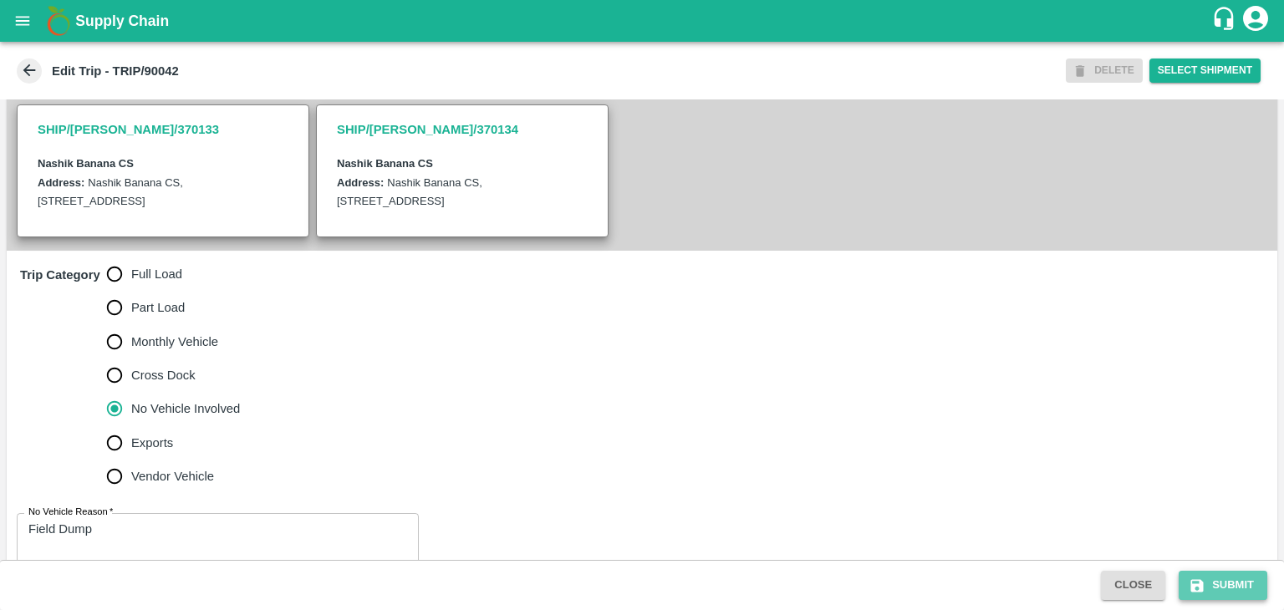
click at [1224, 581] on button "Submit" at bounding box center [1223, 585] width 89 height 29
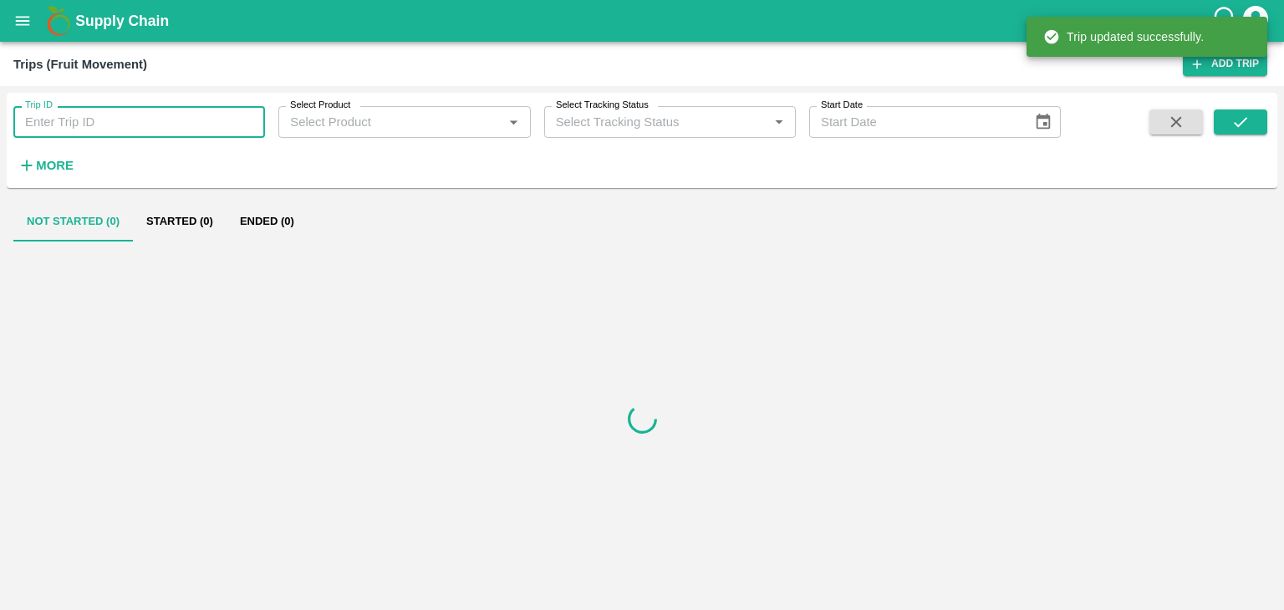
click at [174, 128] on input "Trip ID" at bounding box center [139, 122] width 252 height 32
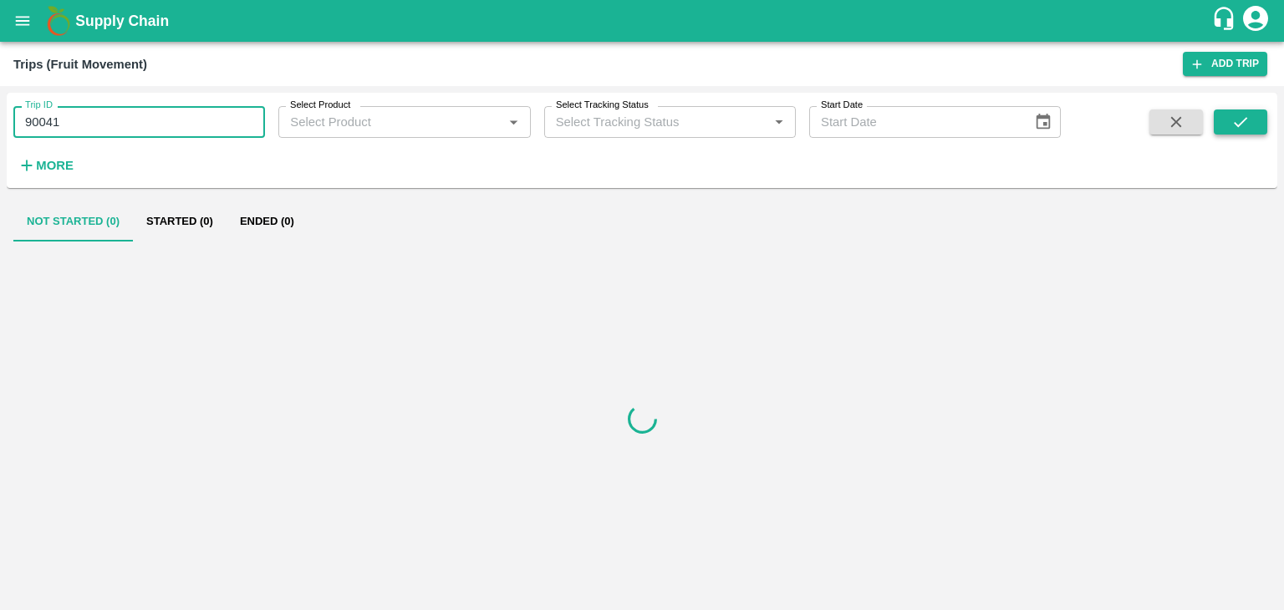
type input "90041"
click at [1255, 125] on button "submit" at bounding box center [1240, 122] width 53 height 25
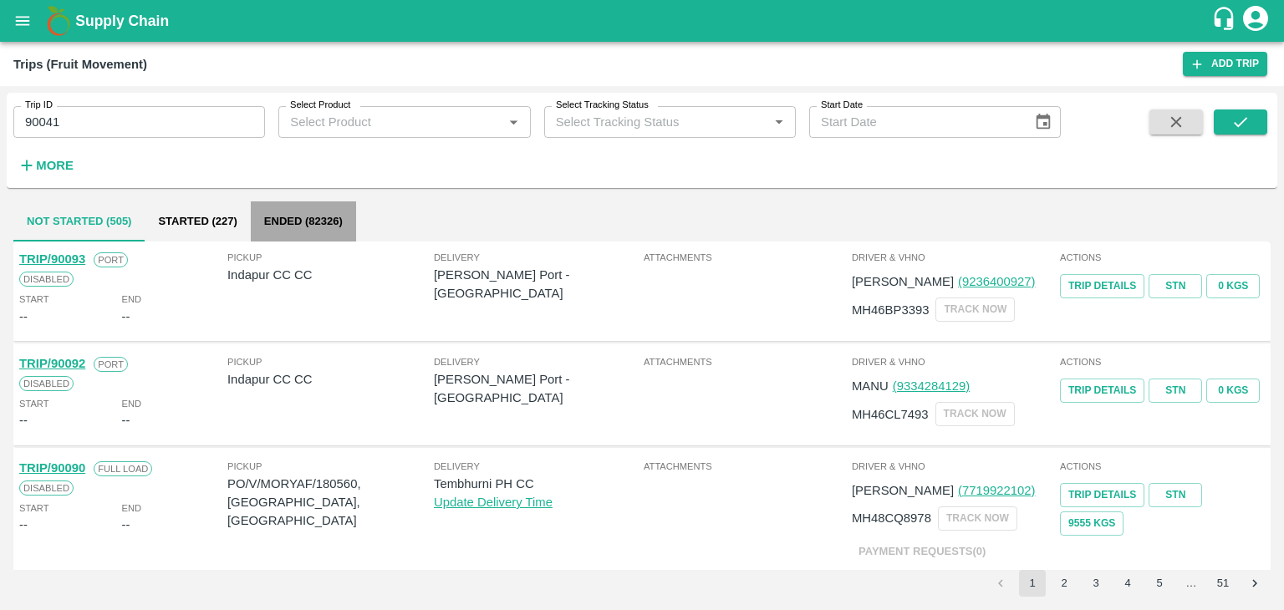
drag, startPoint x: 269, startPoint y: 208, endPoint x: 899, endPoint y: 256, distance: 631.3
click at [899, 256] on div "Not Started (505) Started (227) Ended (82326) TRIP/90093 Port Disabled Start --…" at bounding box center [642, 399] width 1271 height 409
drag, startPoint x: 1246, startPoint y: 139, endPoint x: 1250, endPoint y: 118, distance: 21.2
click at [1250, 118] on span at bounding box center [1240, 144] width 53 height 69
click at [1250, 118] on button "submit" at bounding box center [1240, 122] width 53 height 25
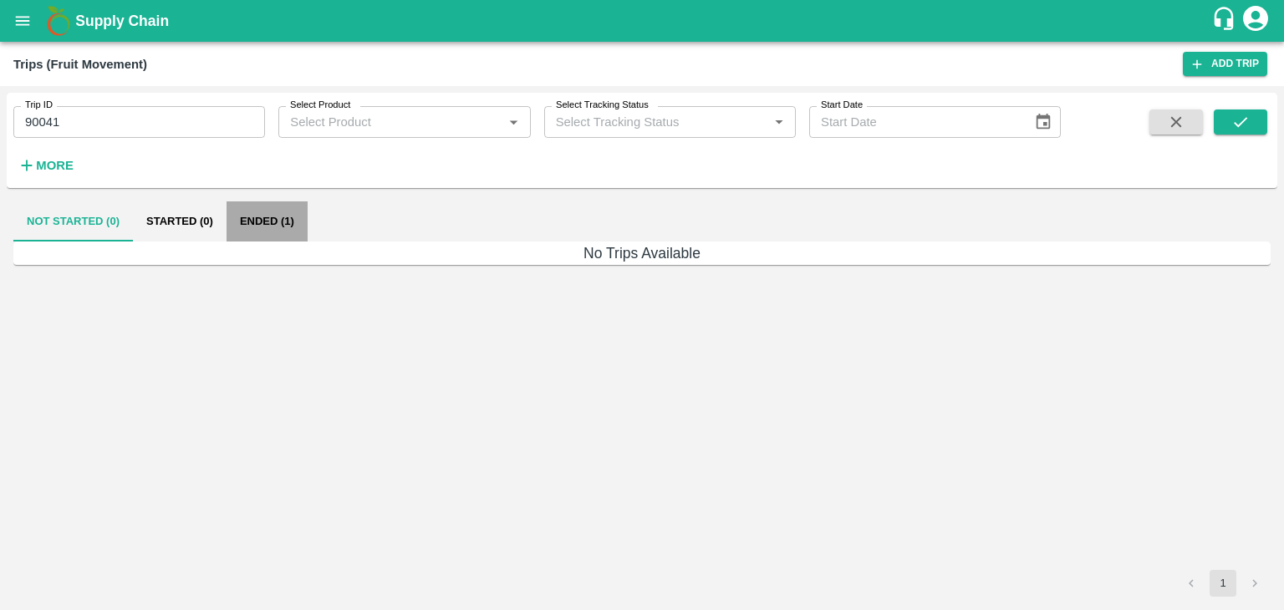
click at [260, 222] on button "Ended (1)" at bounding box center [267, 221] width 81 height 40
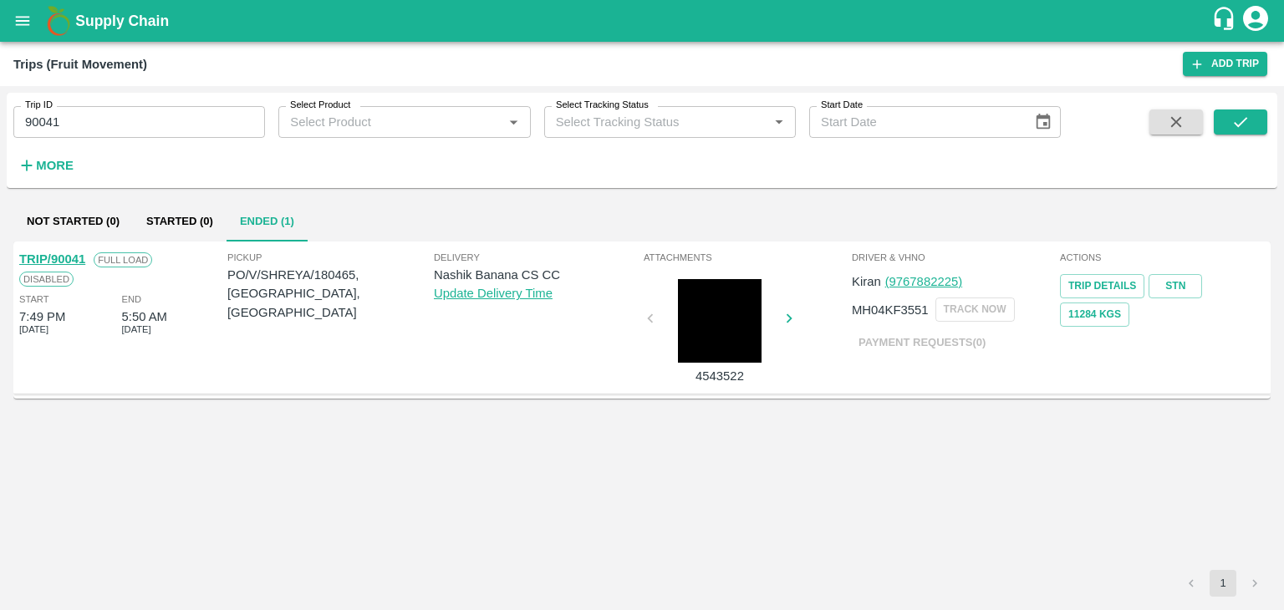
click at [75, 255] on link "TRIP/90041" at bounding box center [52, 258] width 66 height 13
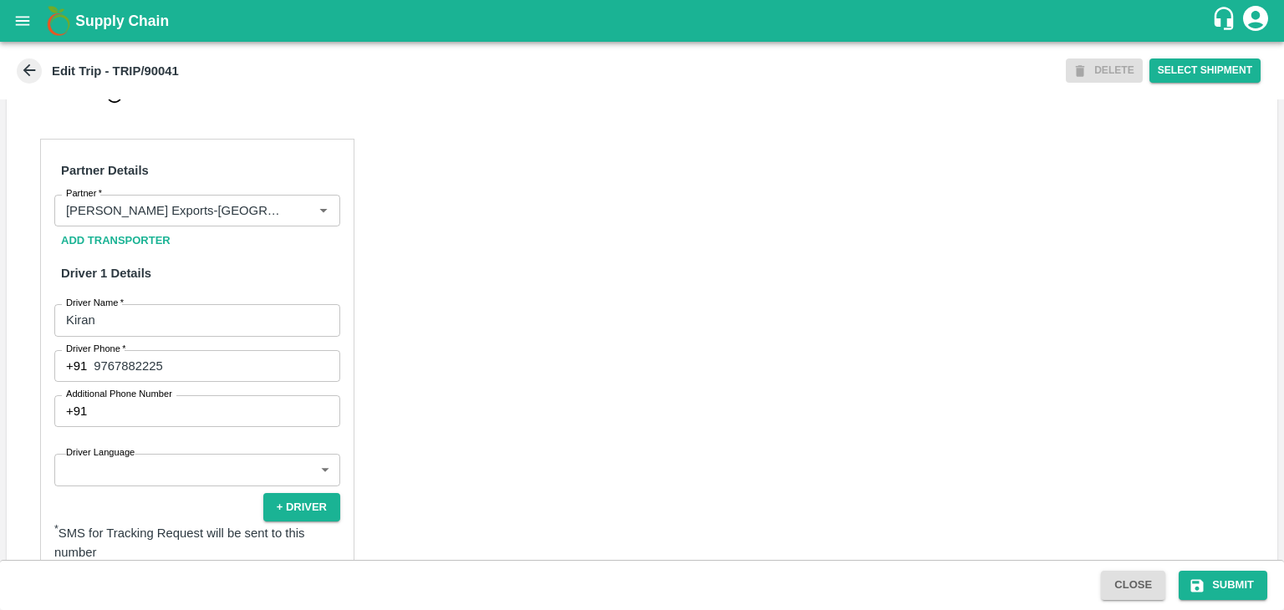
scroll to position [746, 0]
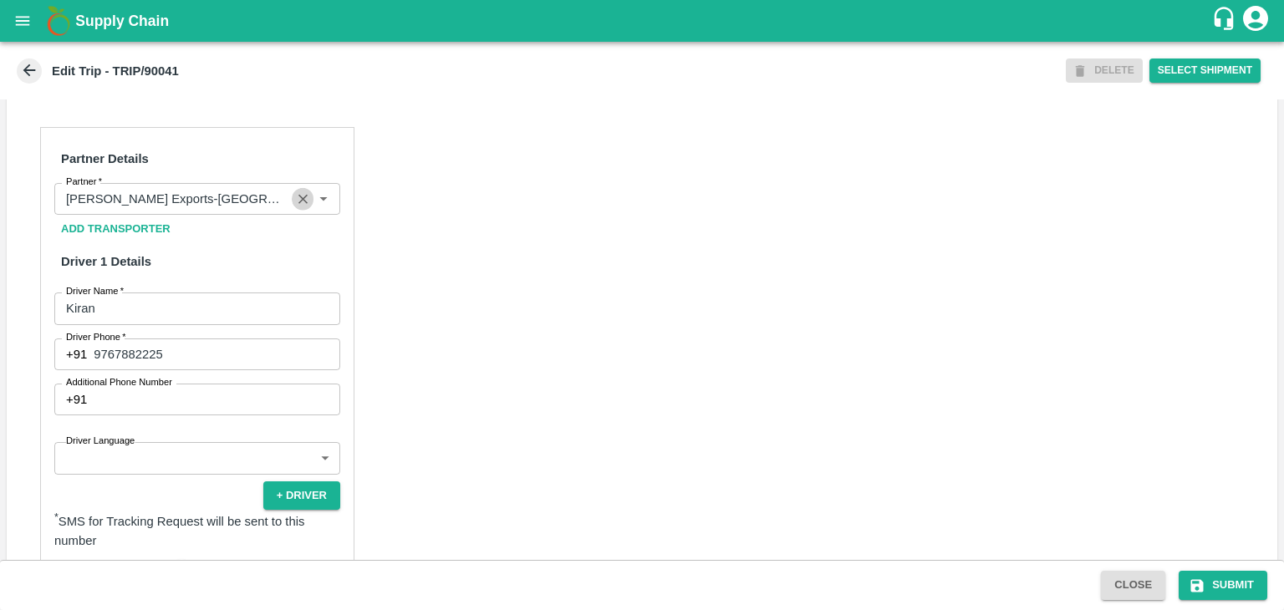
click at [296, 207] on icon "Clear" at bounding box center [303, 199] width 16 height 16
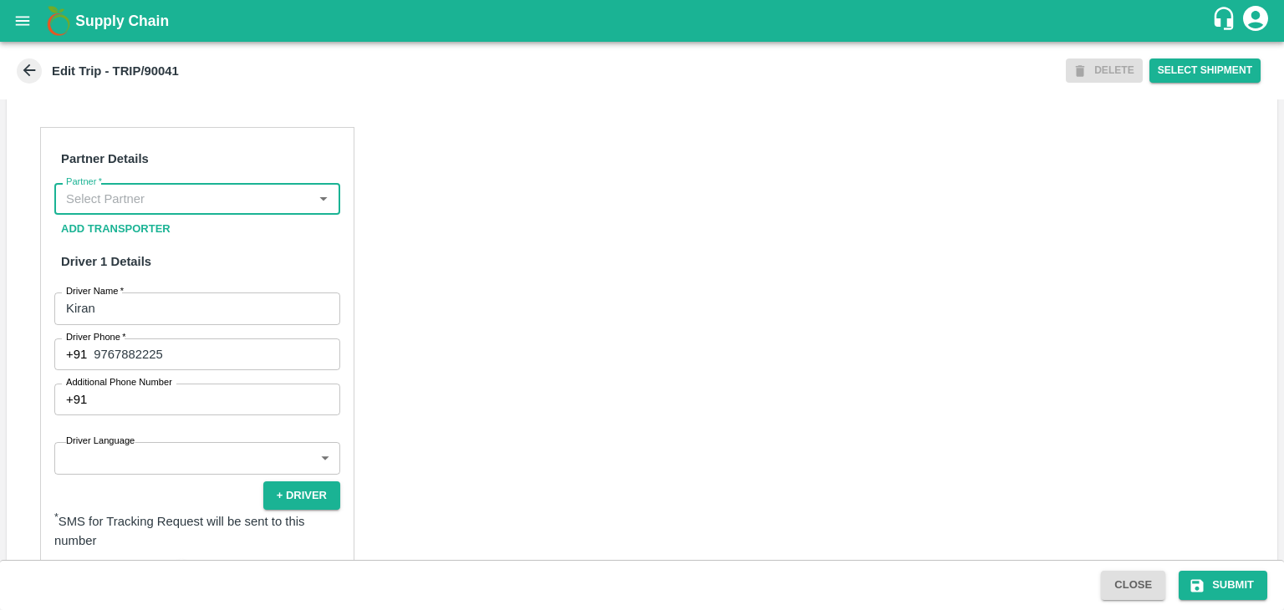
scroll to position [0, 0]
click at [242, 210] on input "Partner   *" at bounding box center [183, 199] width 248 height 22
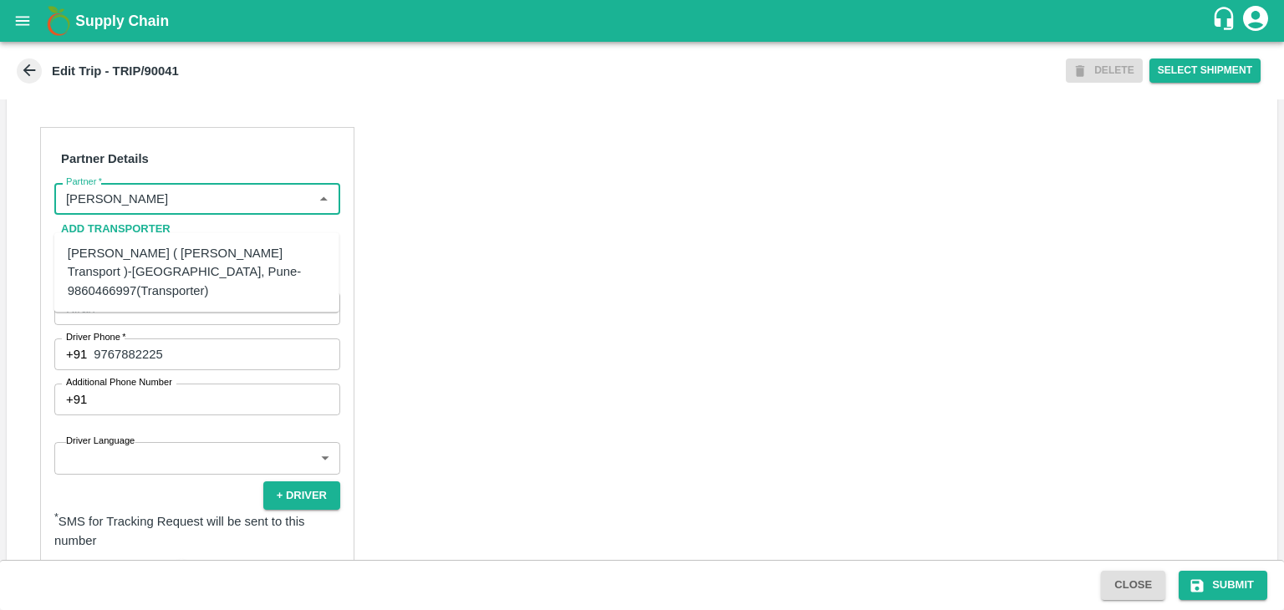
click at [211, 252] on div "Nitin Rasal ( Bhairavnath Transport )-Deulgaon, Pune-9860466997(Transporter)" at bounding box center [197, 272] width 258 height 56
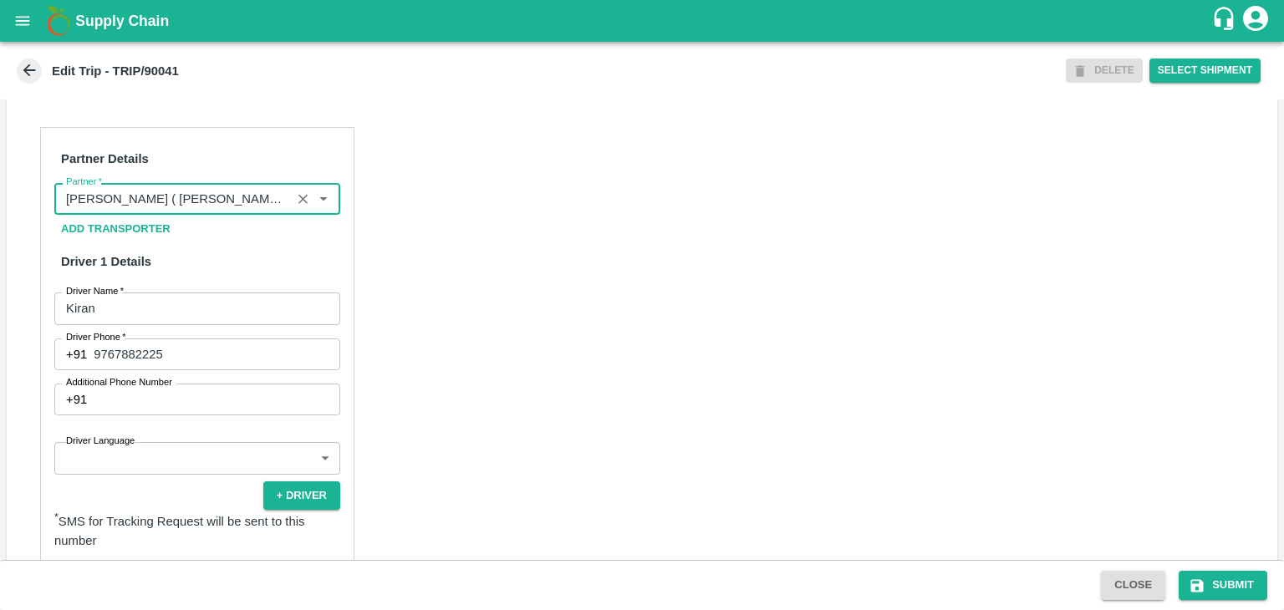
type input "Nitin Rasal ( Bhairavnath Transport )-Deulgaon, Pune-9860466997(Transporter)"
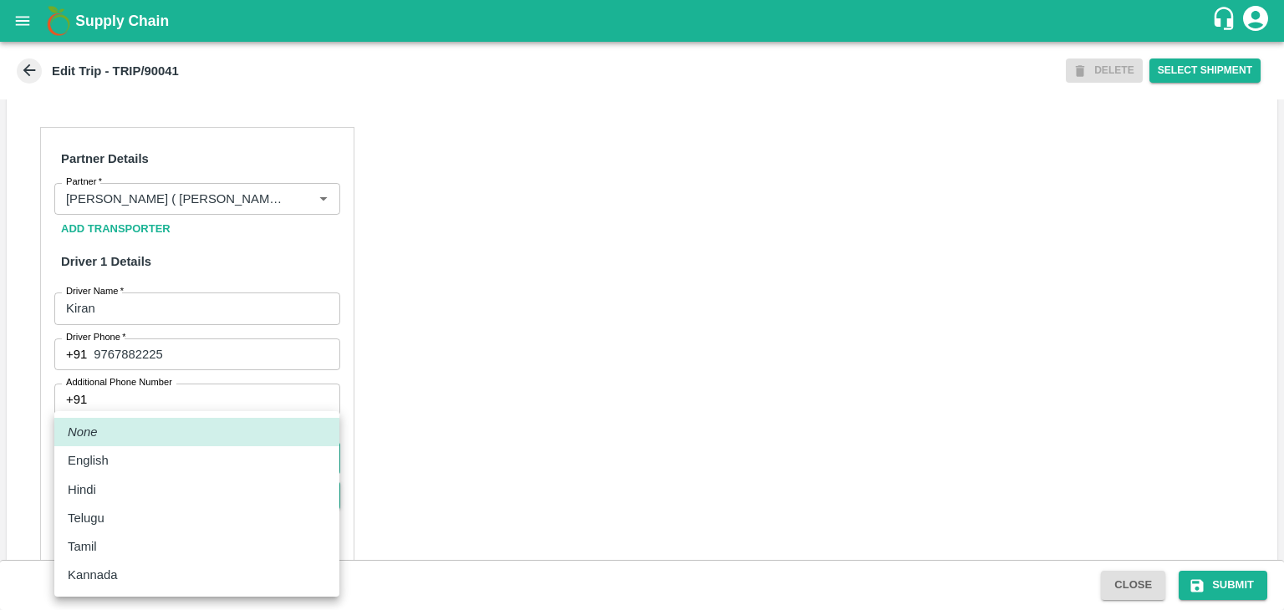
click at [138, 476] on body "Supply Chain Edit Trip - TRIP/90041 DELETE Select Shipment Trip Details Trip Ty…" at bounding box center [642, 305] width 1284 height 610
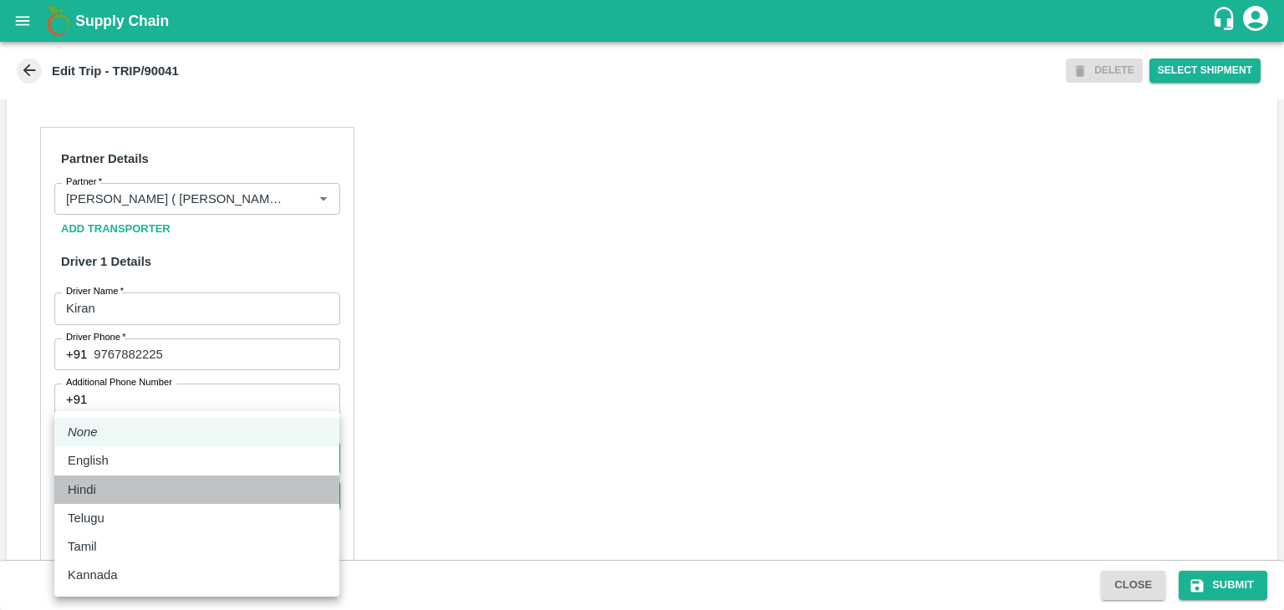
click at [127, 499] on li "Hindi" at bounding box center [196, 490] width 285 height 28
type input "hi"
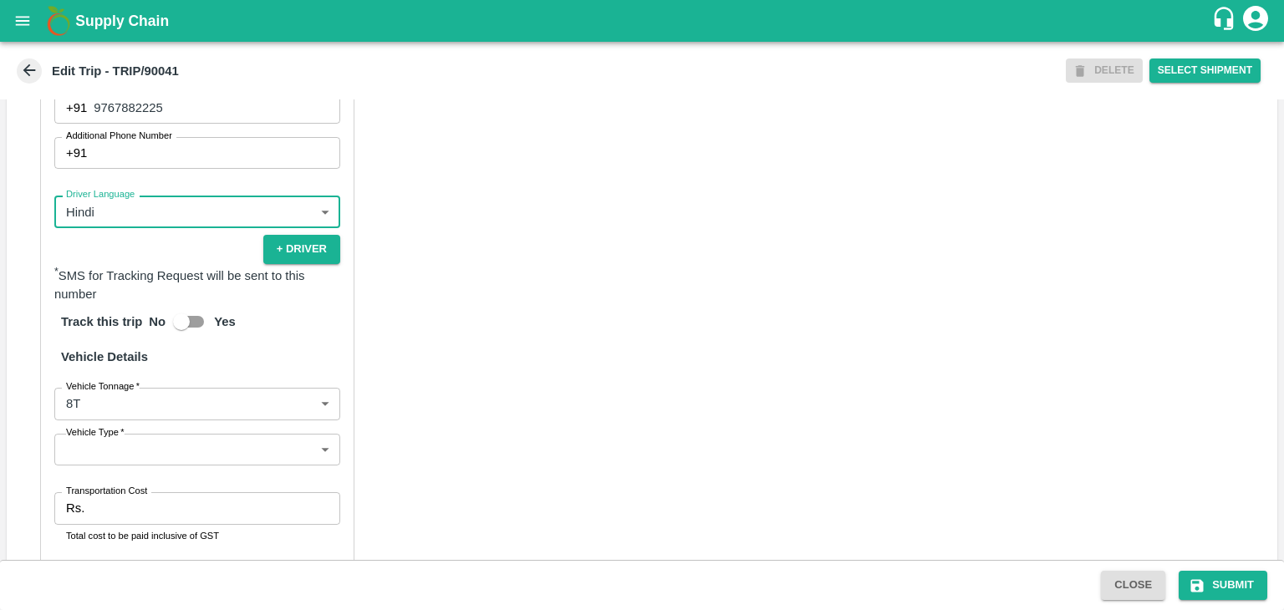
scroll to position [1191, 0]
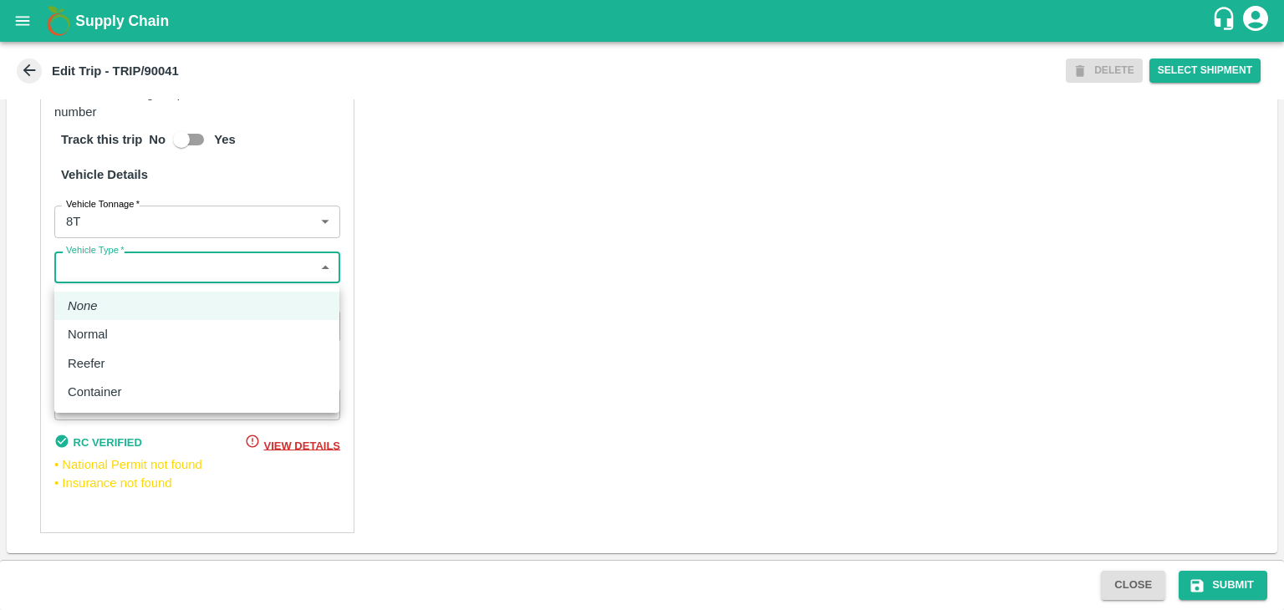
click at [99, 268] on body "Supply Chain Edit Trip - TRIP/90041 DELETE Select Shipment Trip Details Trip Ty…" at bounding box center [642, 305] width 1284 height 610
click at [93, 337] on p "Normal" at bounding box center [88, 334] width 40 height 18
type input "Normal"
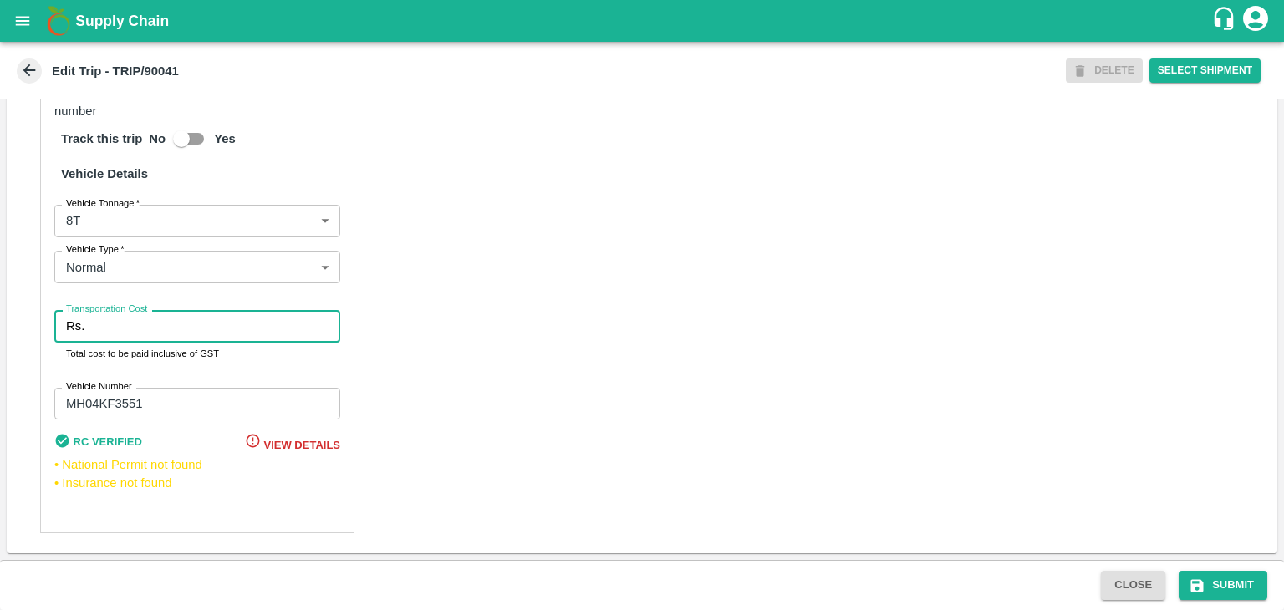
click at [142, 325] on input "Transportation Cost" at bounding box center [215, 326] width 249 height 32
type input "10000"
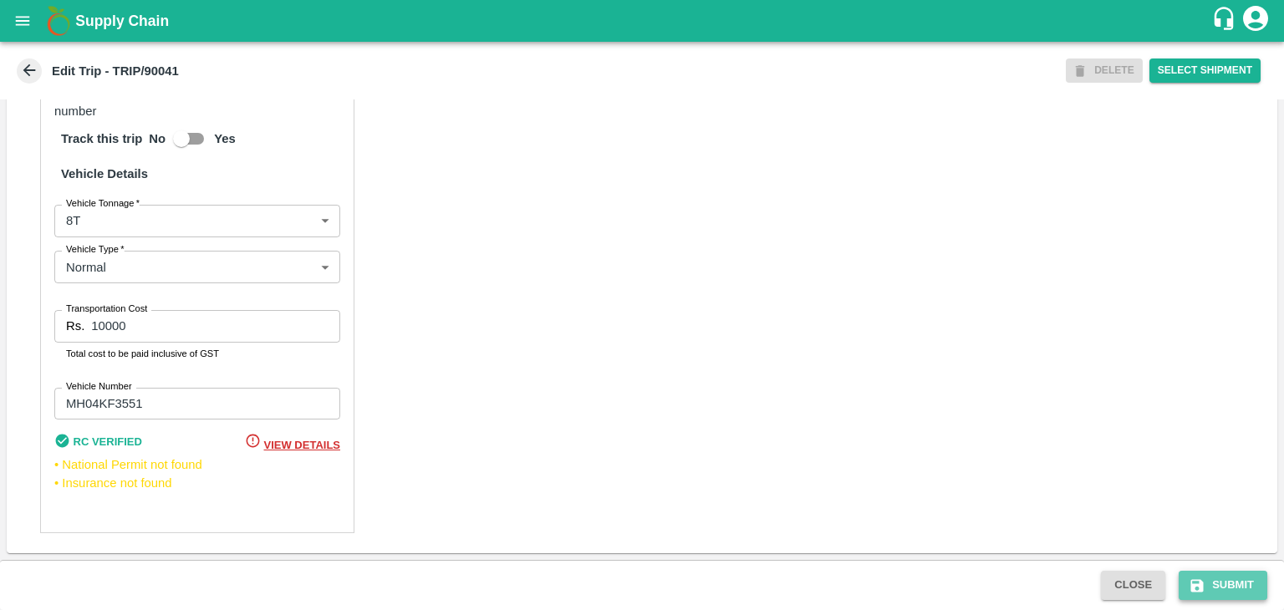
click at [1213, 571] on button "Submit" at bounding box center [1223, 585] width 89 height 29
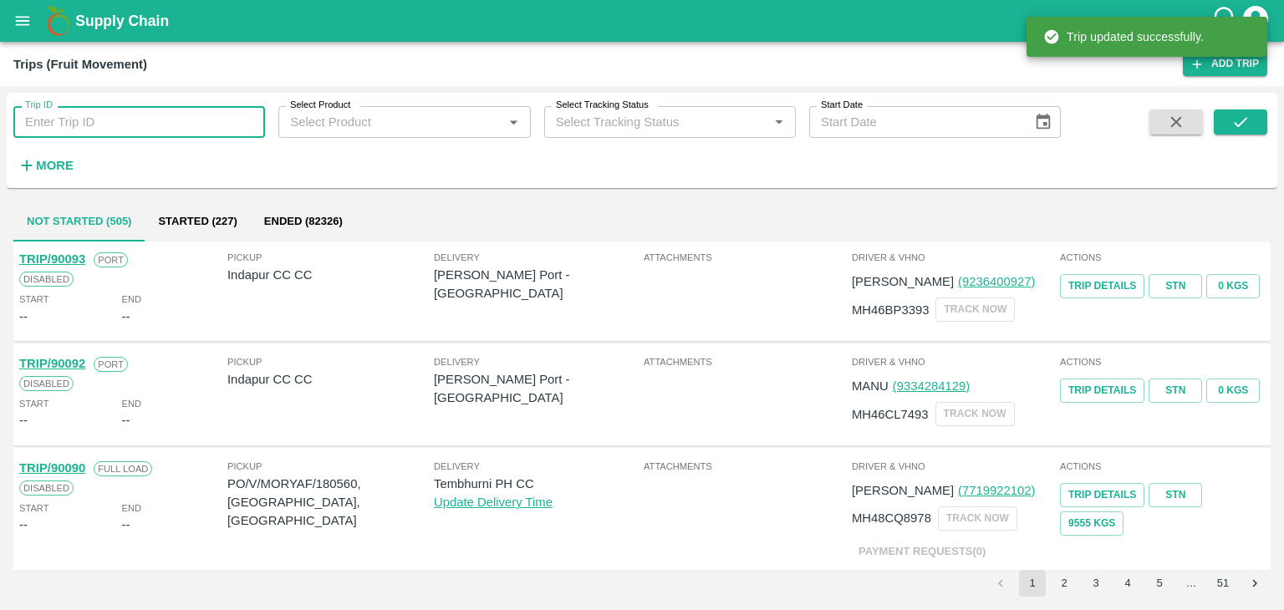
click at [217, 116] on input "Trip ID" at bounding box center [139, 122] width 252 height 32
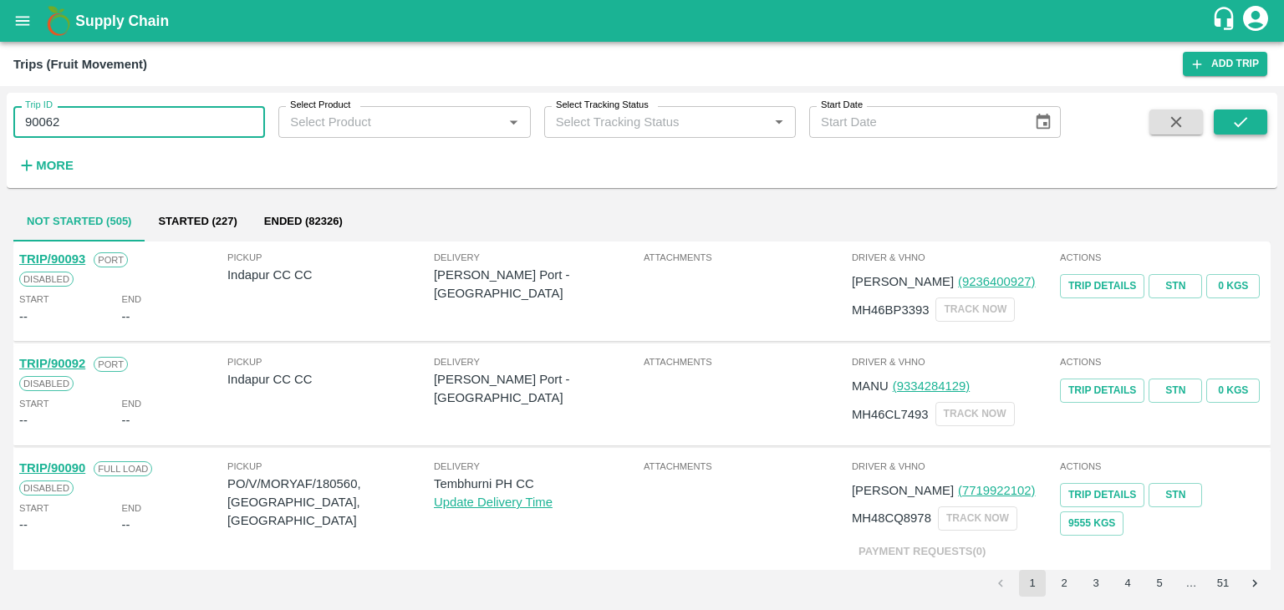
type input "90062"
click at [1238, 125] on icon "submit" at bounding box center [1240, 122] width 13 height 10
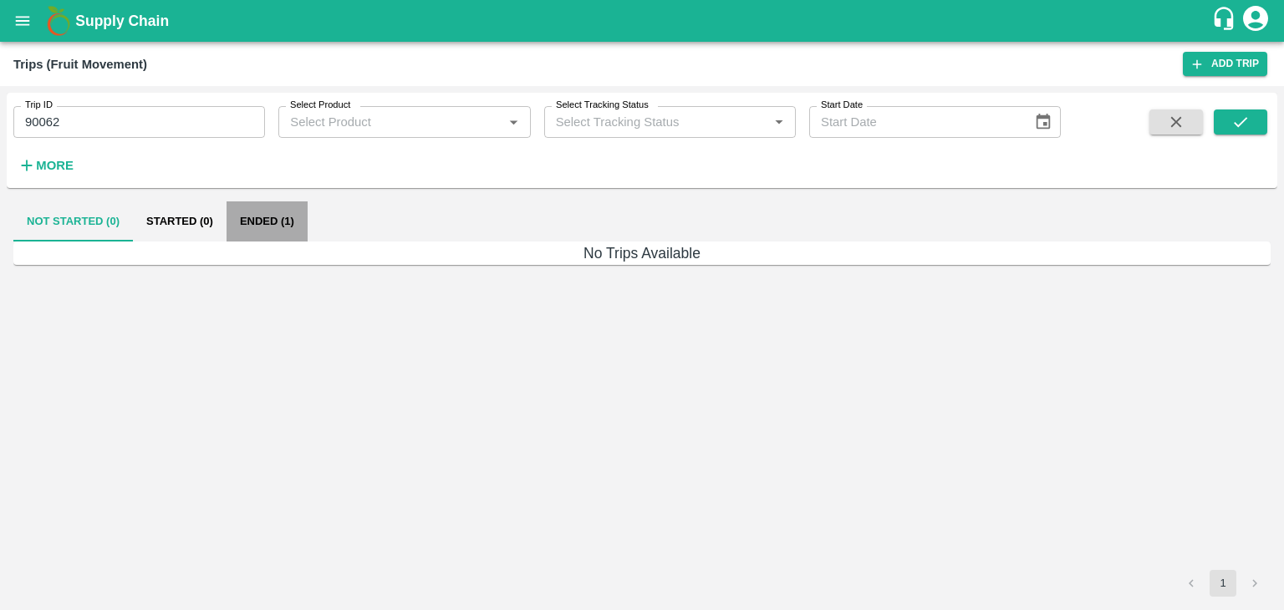
click at [256, 211] on button "Ended (1)" at bounding box center [267, 221] width 81 height 40
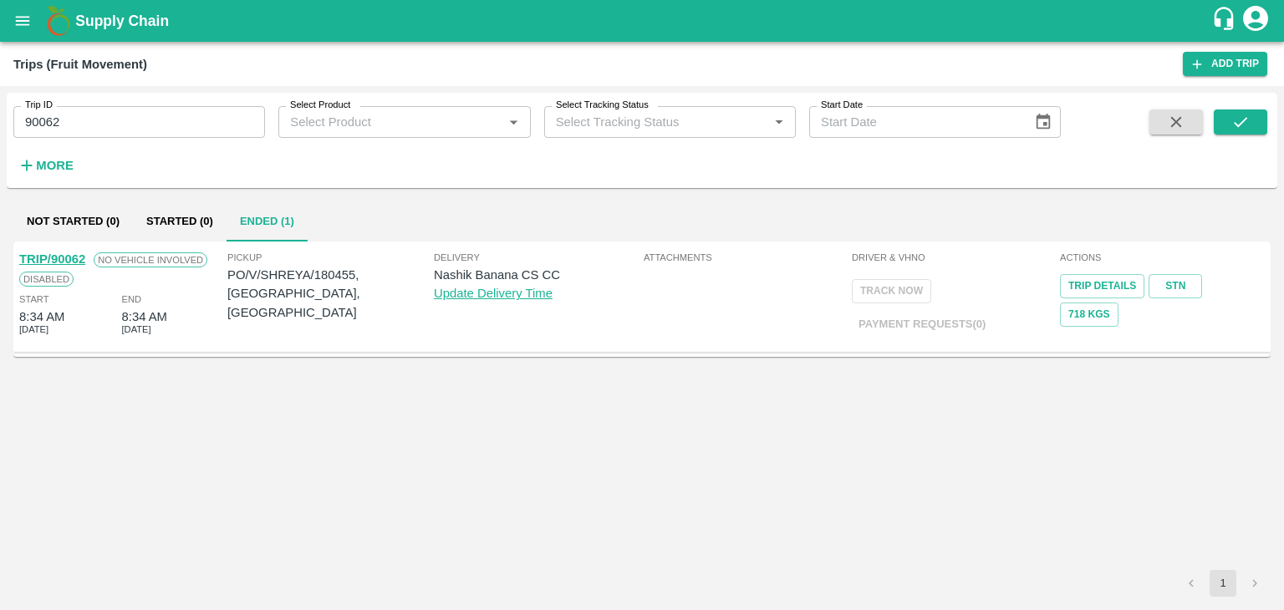
click at [67, 258] on link "TRIP/90062" at bounding box center [52, 258] width 66 height 13
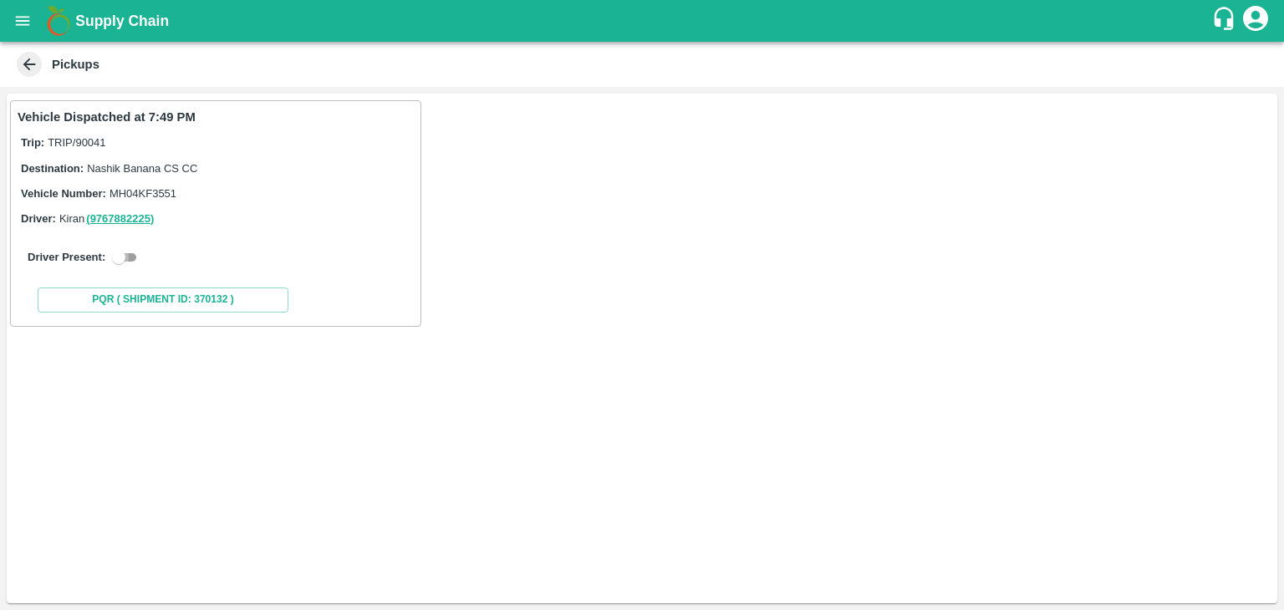
click at [134, 254] on input "checkbox" at bounding box center [119, 257] width 60 height 20
checkbox input "true"
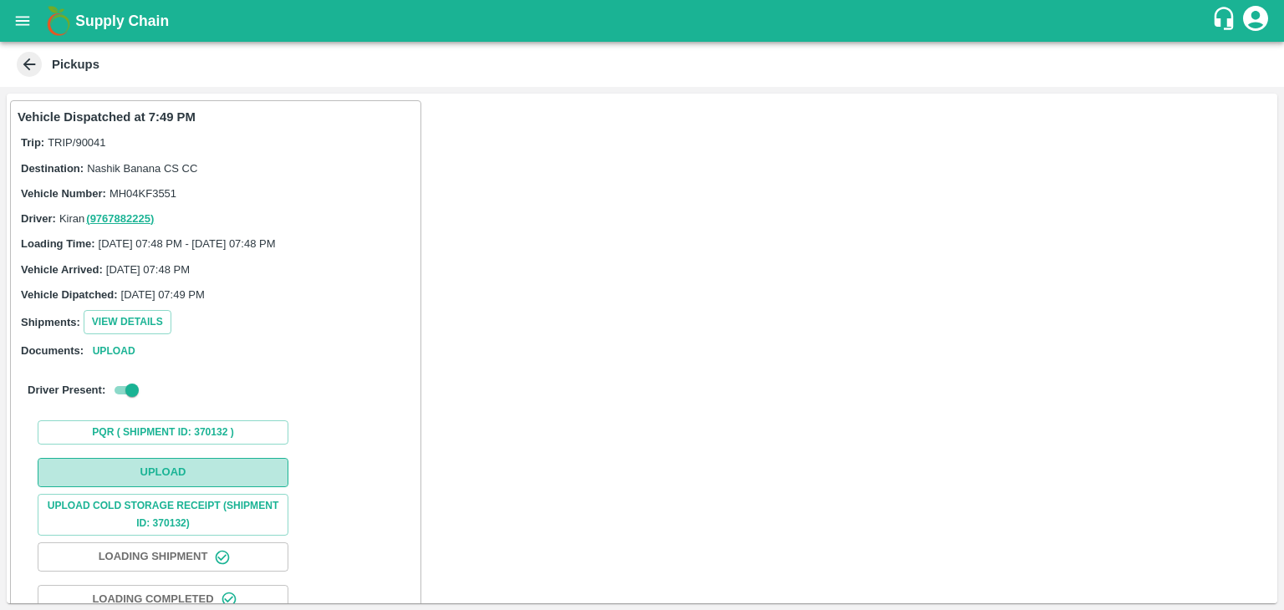
click at [189, 472] on button "Upload" at bounding box center [163, 472] width 251 height 29
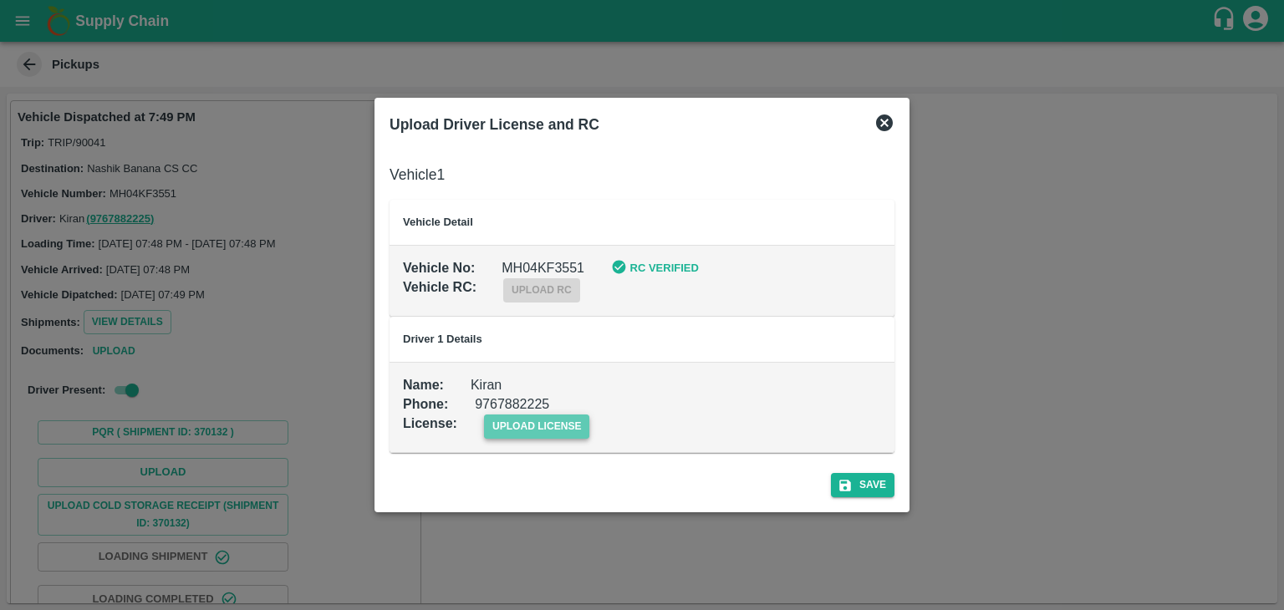
click at [558, 427] on span "upload license" at bounding box center [537, 427] width 106 height 24
click at [0, 0] on input "upload license" at bounding box center [0, 0] width 0 height 0
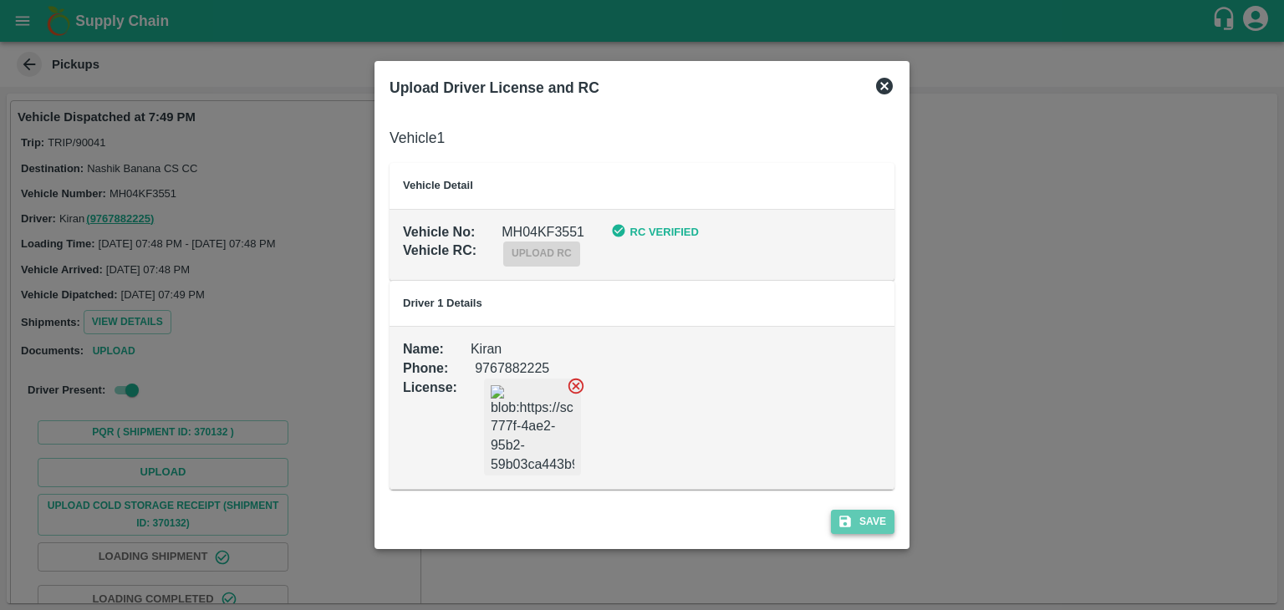
click at [865, 515] on button "Save" at bounding box center [863, 522] width 64 height 24
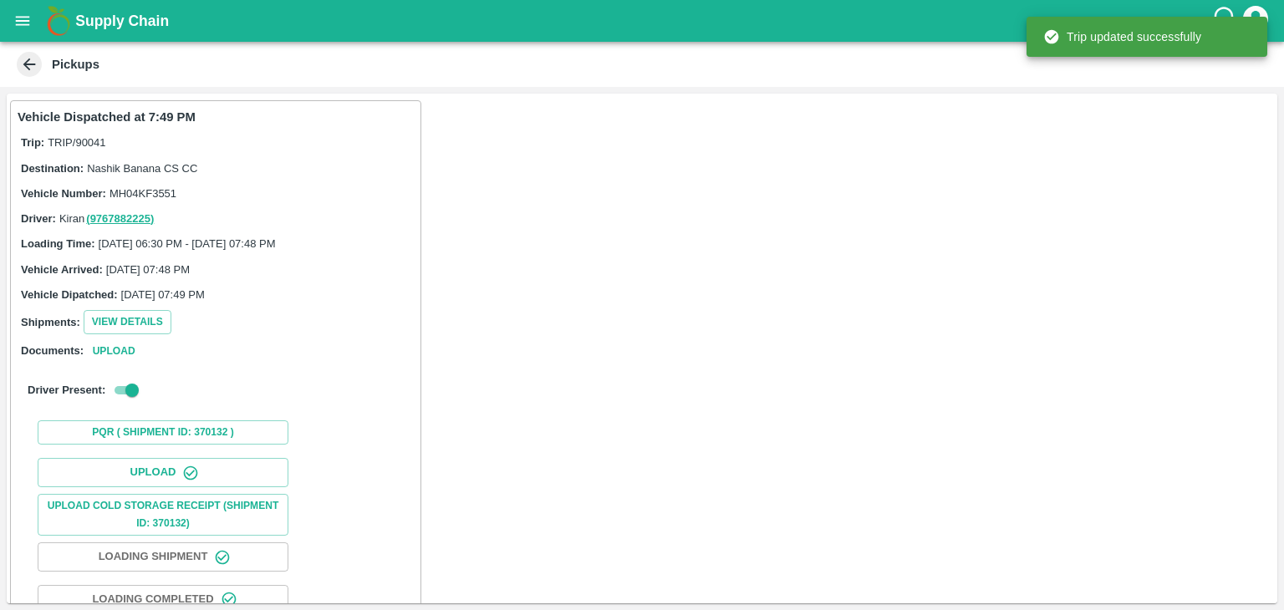
scroll to position [175, 0]
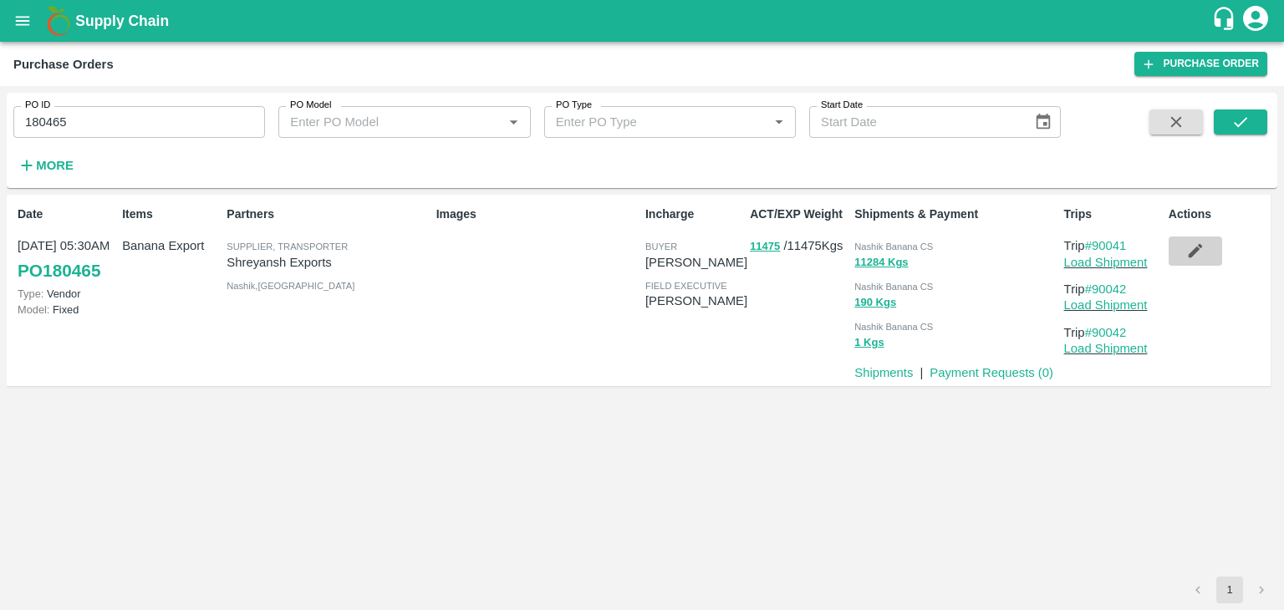
click at [1194, 257] on icon "button" at bounding box center [1195, 251] width 18 height 18
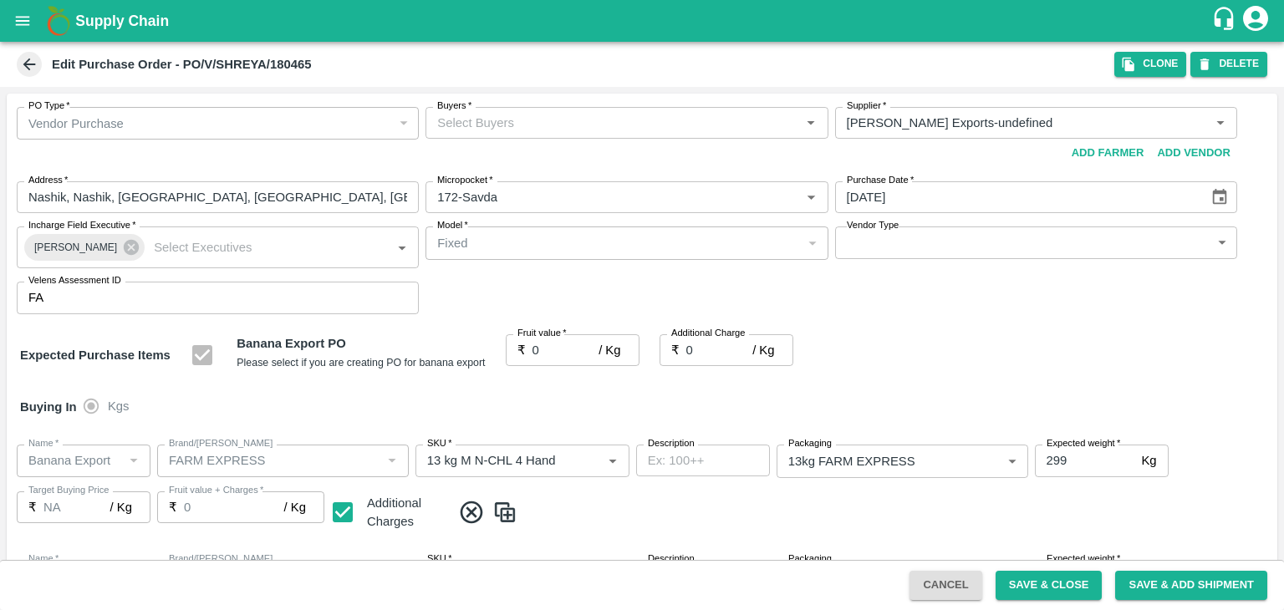
click at [516, 125] on input "Buyers   *" at bounding box center [613, 123] width 364 height 22
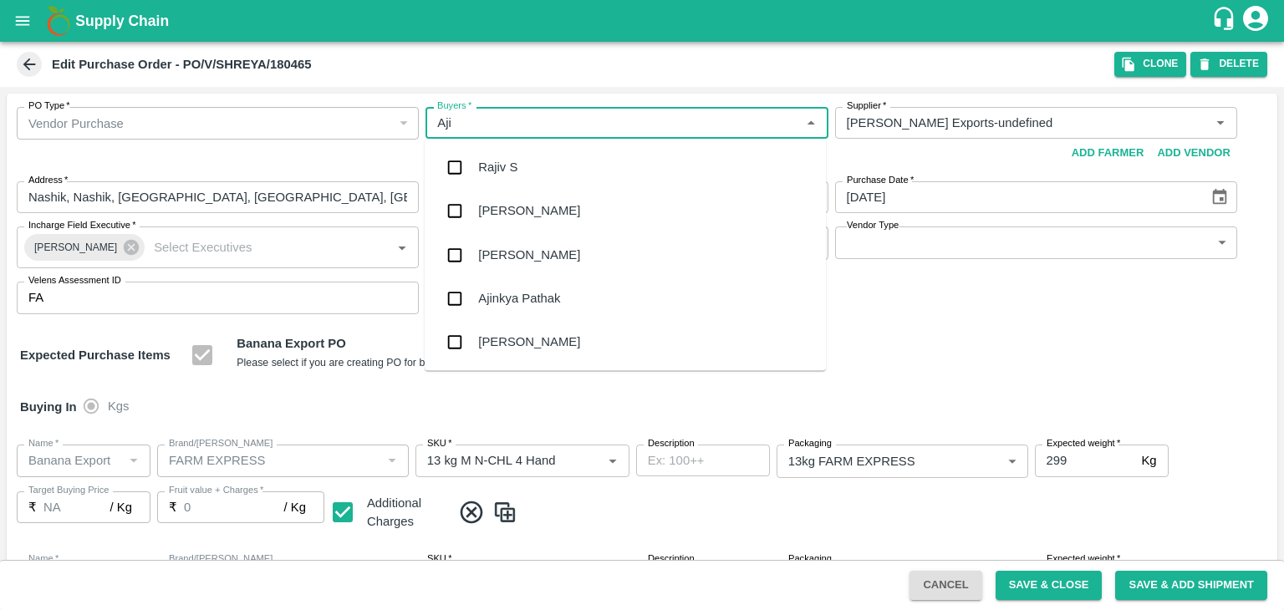
type input "Ajit"
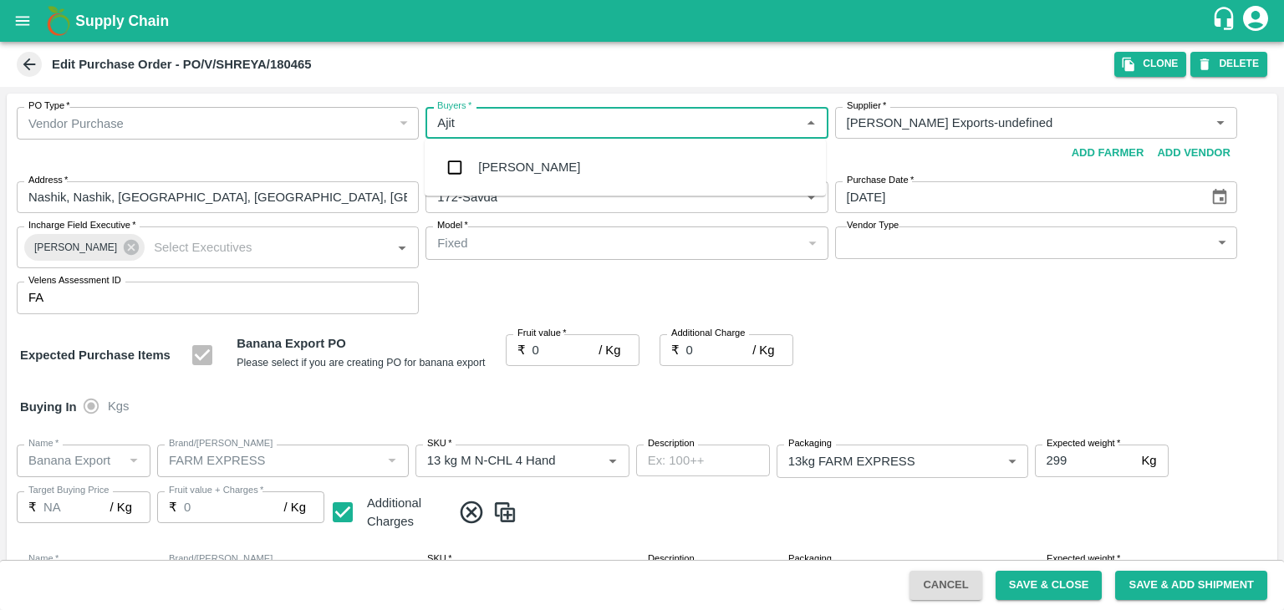
click at [504, 159] on div "[PERSON_NAME]" at bounding box center [529, 167] width 102 height 18
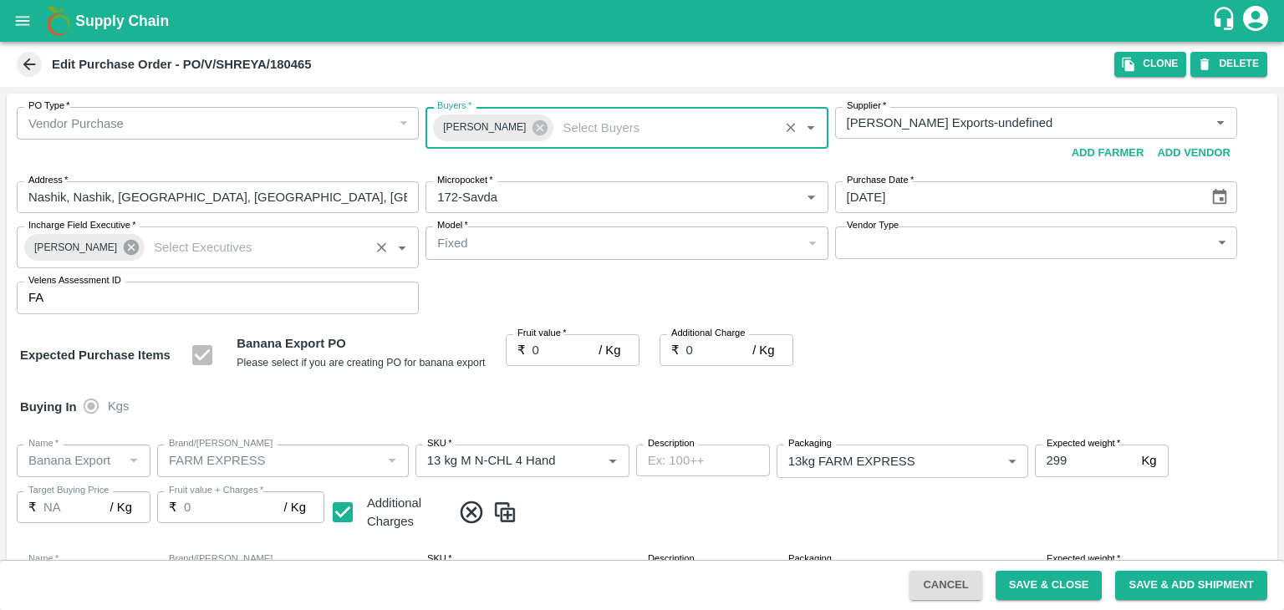
click at [126, 238] on icon at bounding box center [131, 247] width 18 height 18
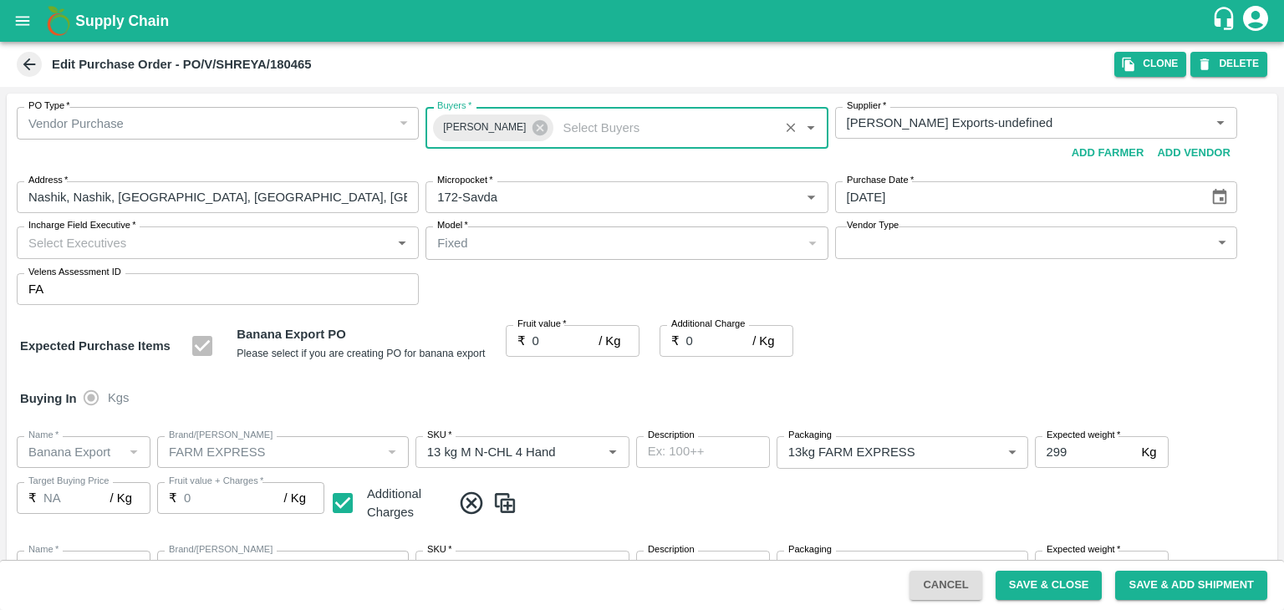
click at [154, 238] on input "Incharge Field Executive   *" at bounding box center [204, 243] width 364 height 22
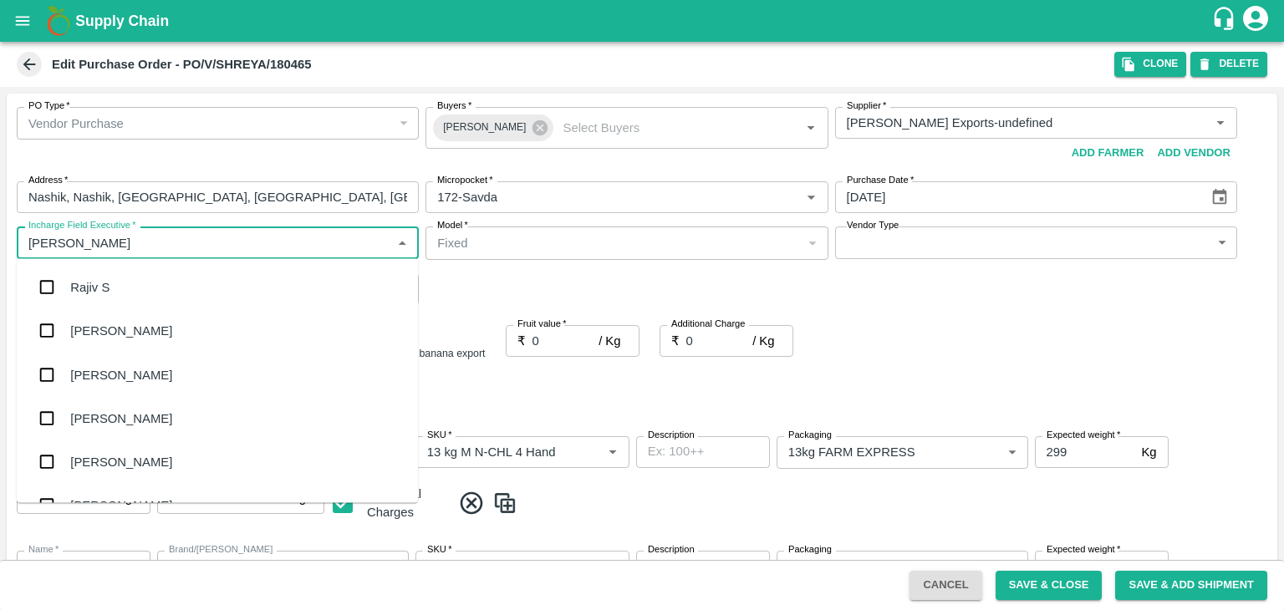
type input "Jay"
click at [126, 364] on div "jaydip Tale" at bounding box center [217, 374] width 401 height 43
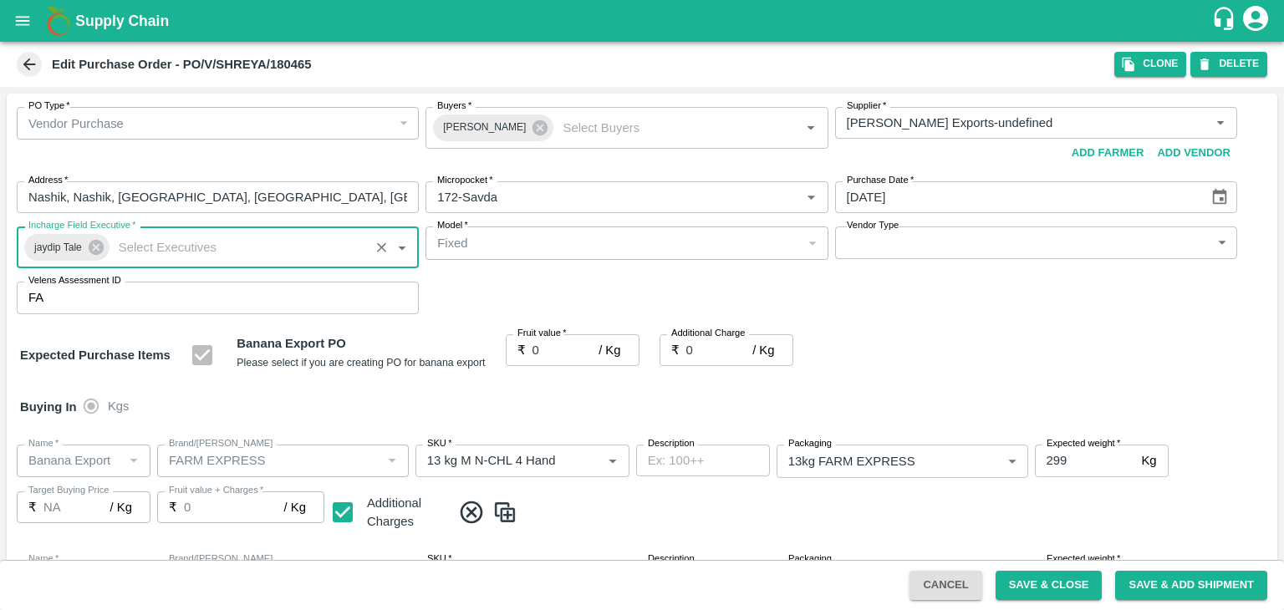
click at [889, 239] on body "Supply Chain Edit Purchase Order - PO/V/SHREYA/180465 Clone DELETE PO Type   * …" at bounding box center [642, 305] width 1284 height 610
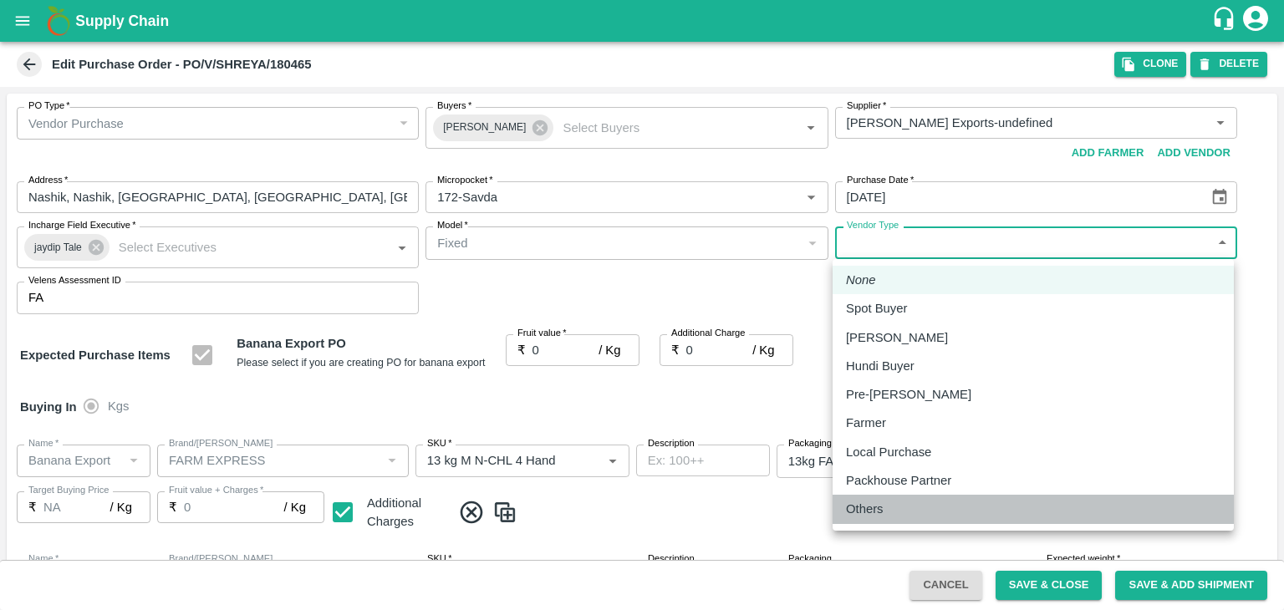
click at [886, 516] on div "Others" at bounding box center [869, 509] width 46 height 18
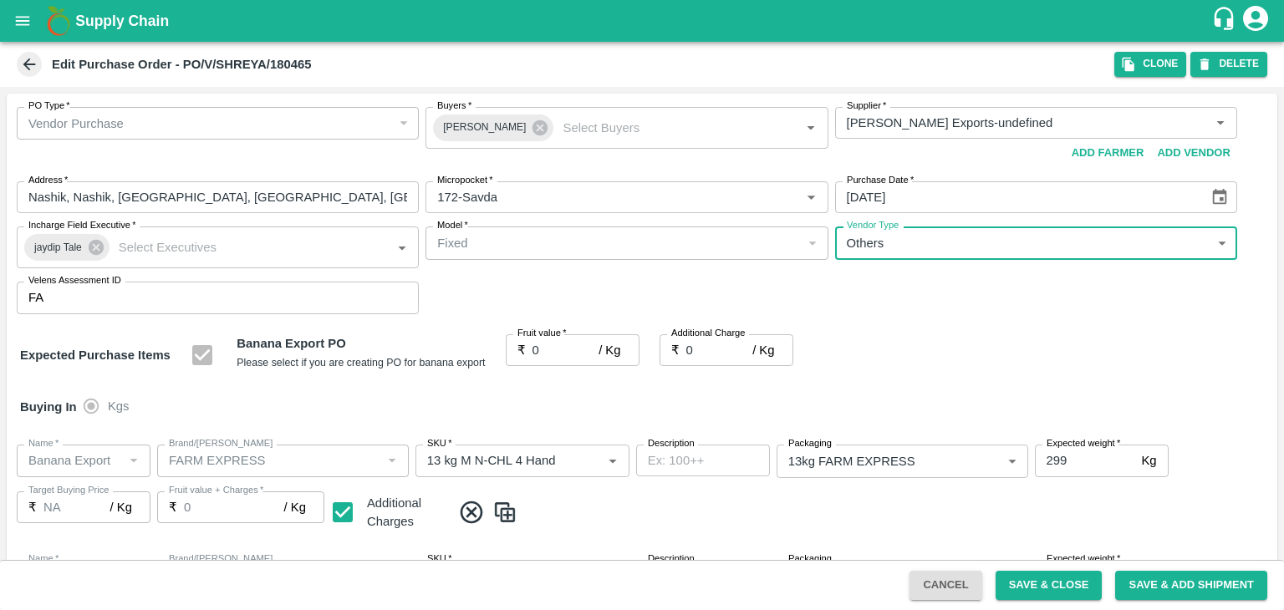
type input "OTHER"
click at [561, 354] on input "0" at bounding box center [565, 350] width 67 height 32
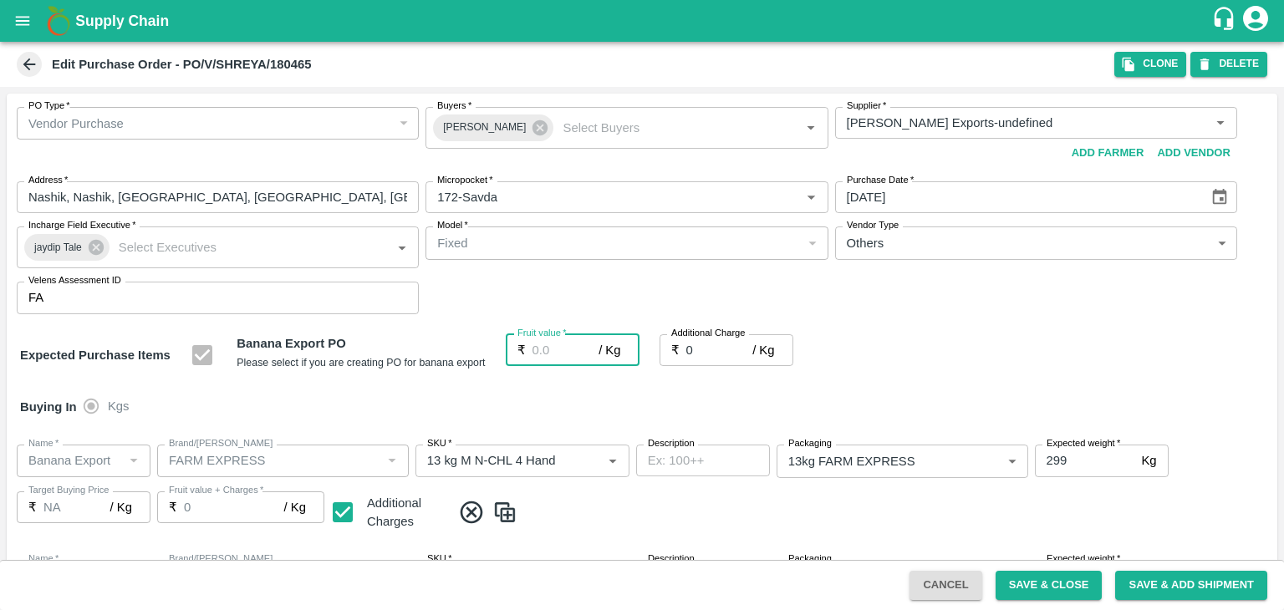
type input "1"
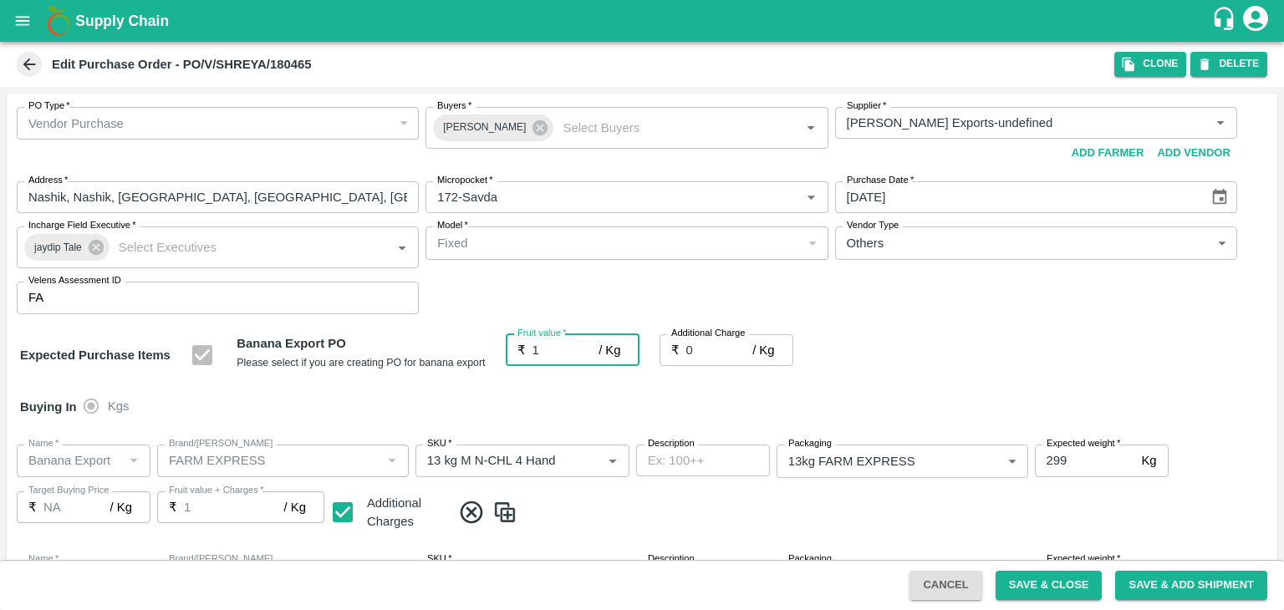
type input "1"
type input "18"
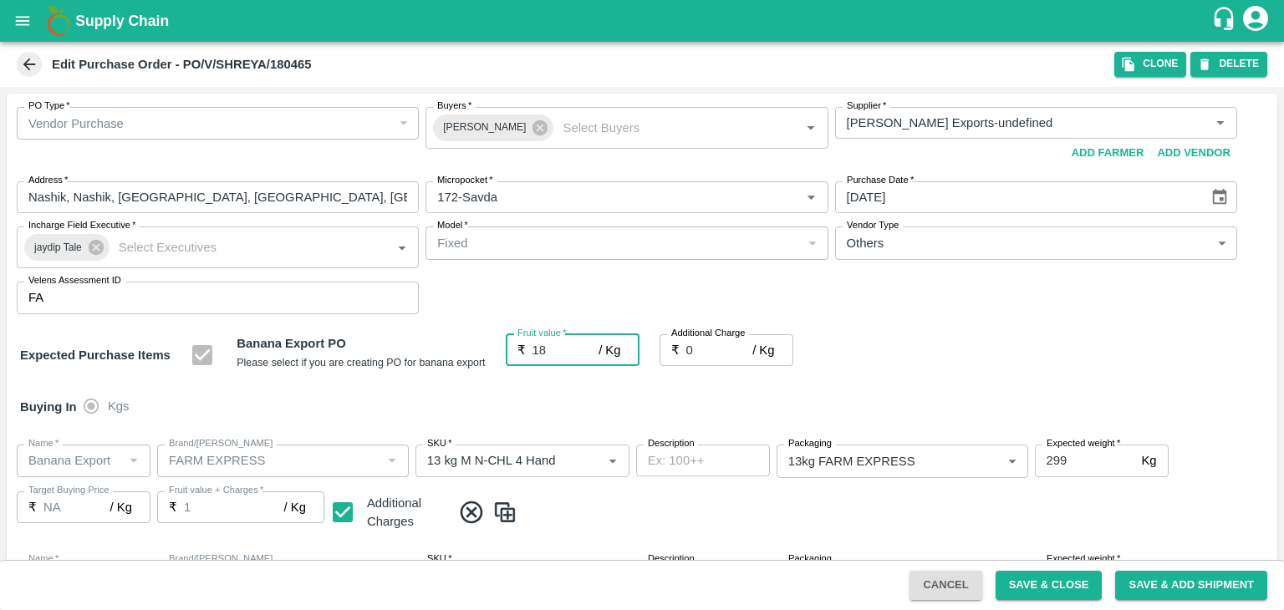
type input "18"
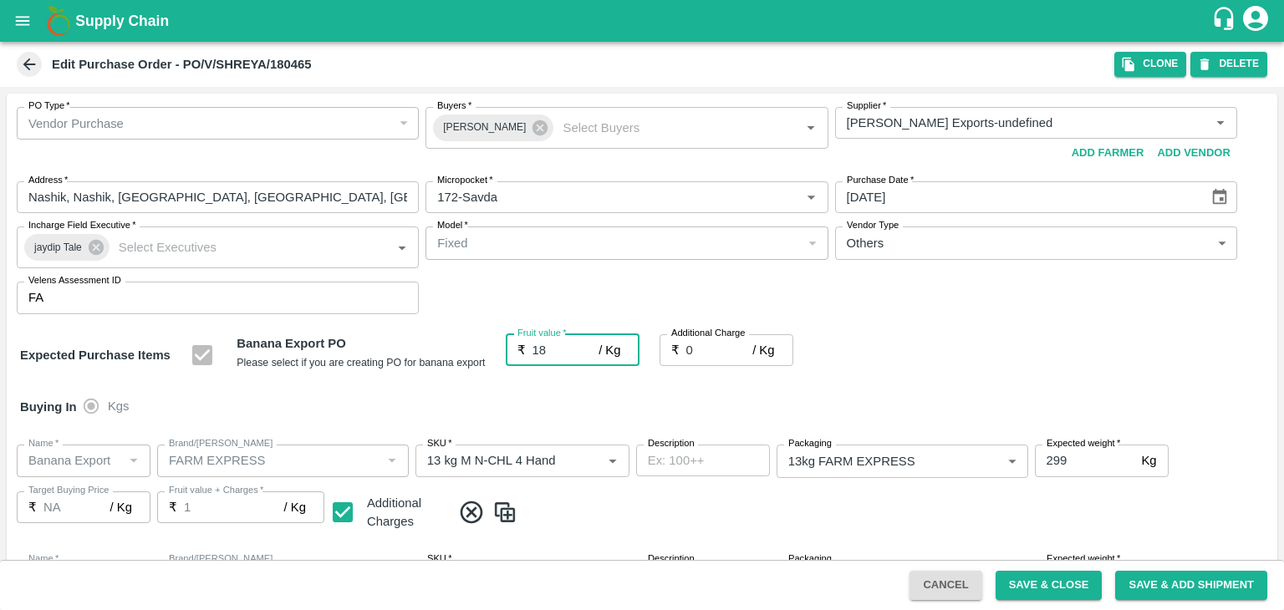
type input "18"
type input "2"
type input "20"
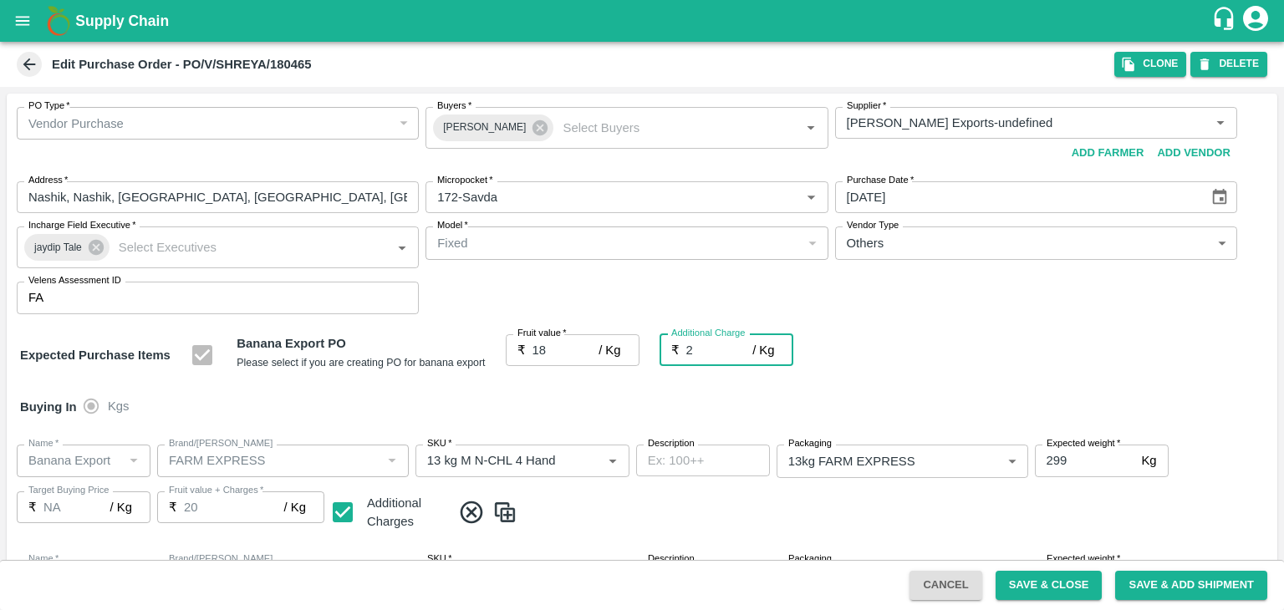
type input "20"
type input "2.7"
type input "20.7"
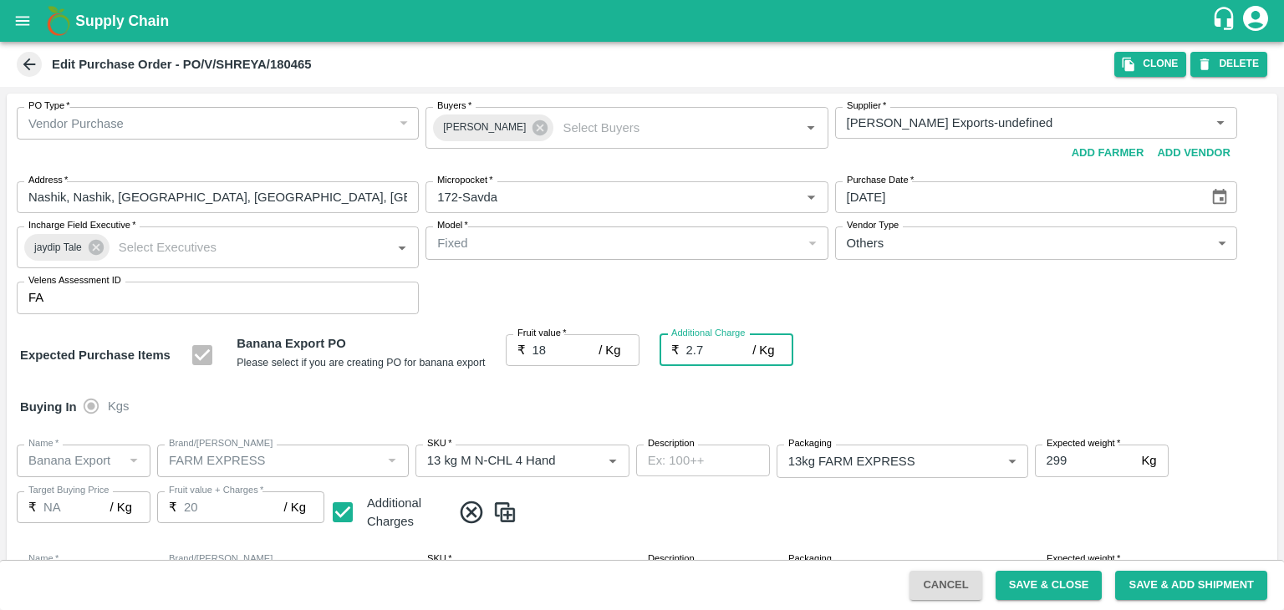
type input "20.7"
type input "2.75"
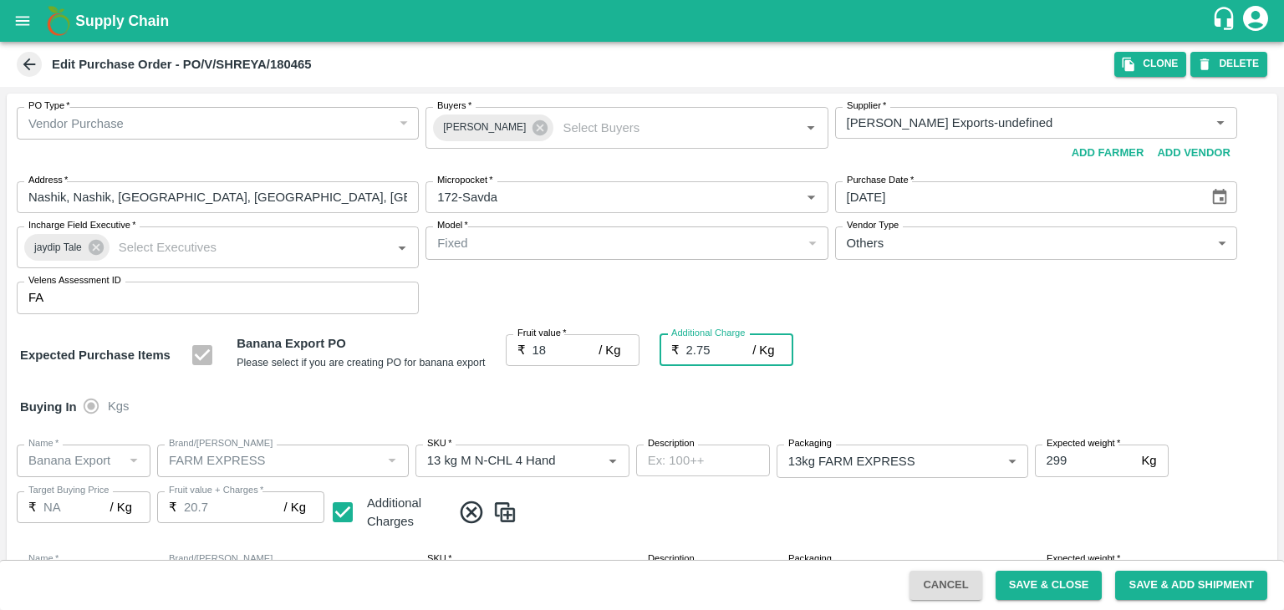
type input "20.75"
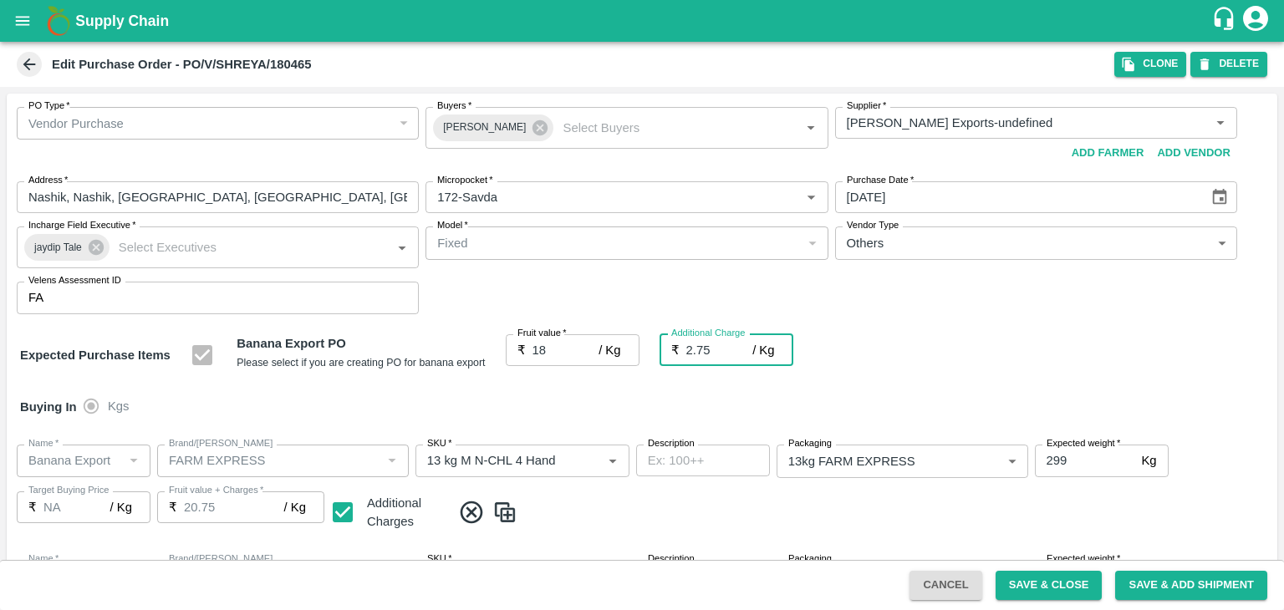
type input "2.75"
click at [586, 390] on div "Buying In Kgs" at bounding box center [642, 407] width 1271 height 48
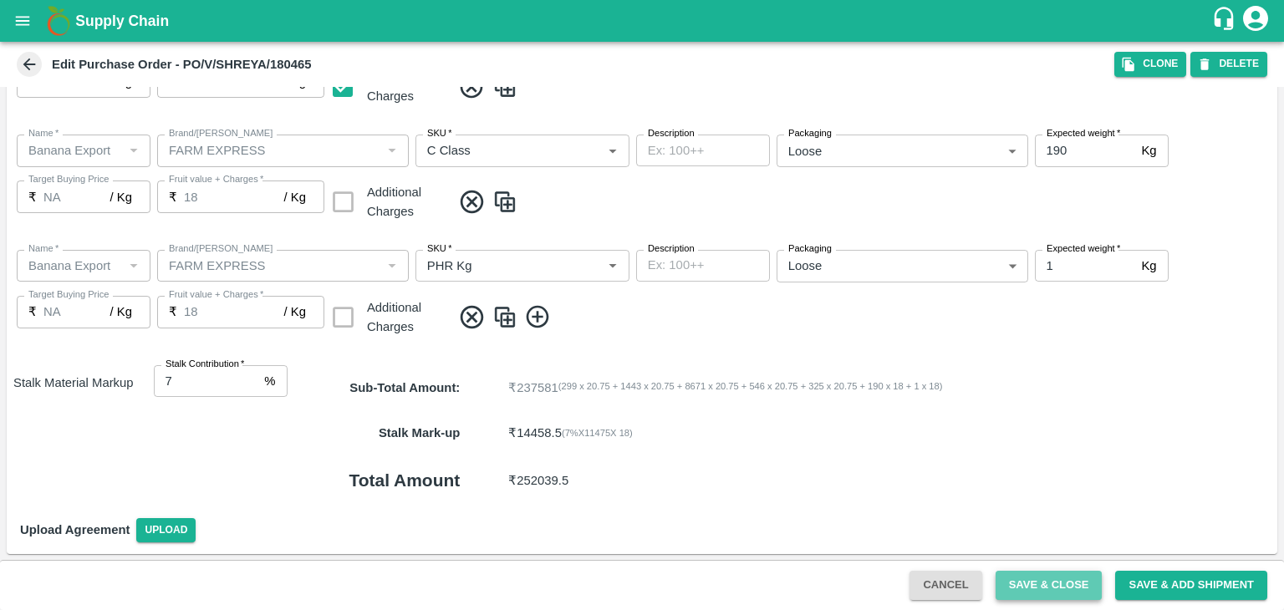
click at [1054, 582] on button "Save & Close" at bounding box center [1049, 585] width 107 height 29
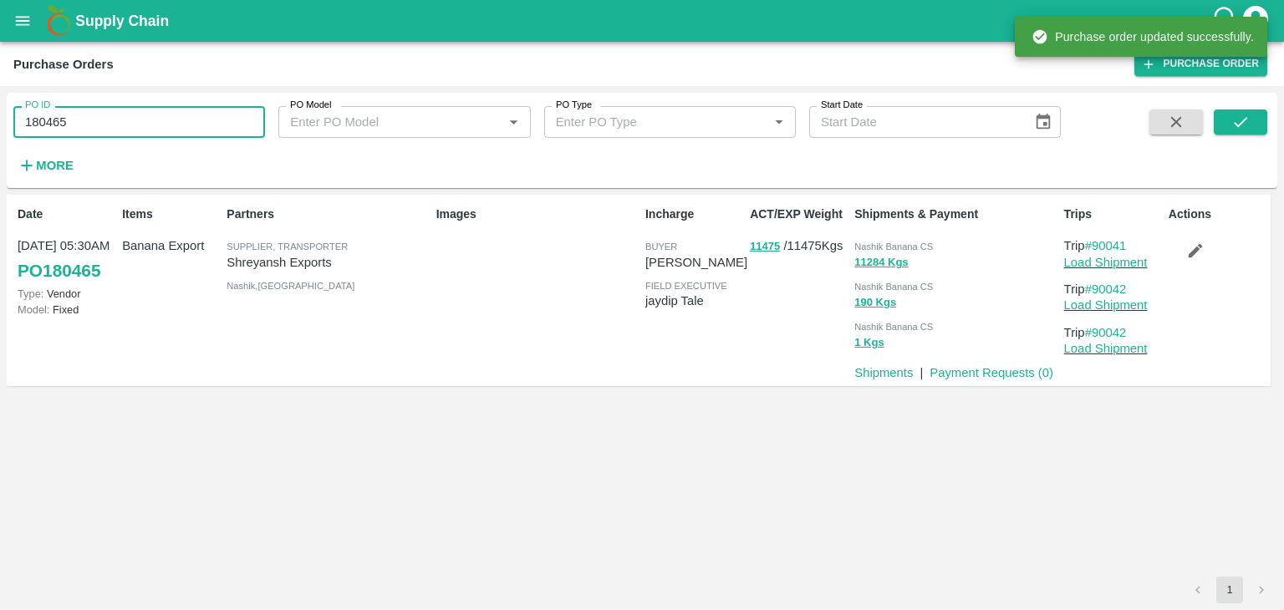
click at [154, 118] on input "180465" at bounding box center [139, 122] width 252 height 32
paste input "text"
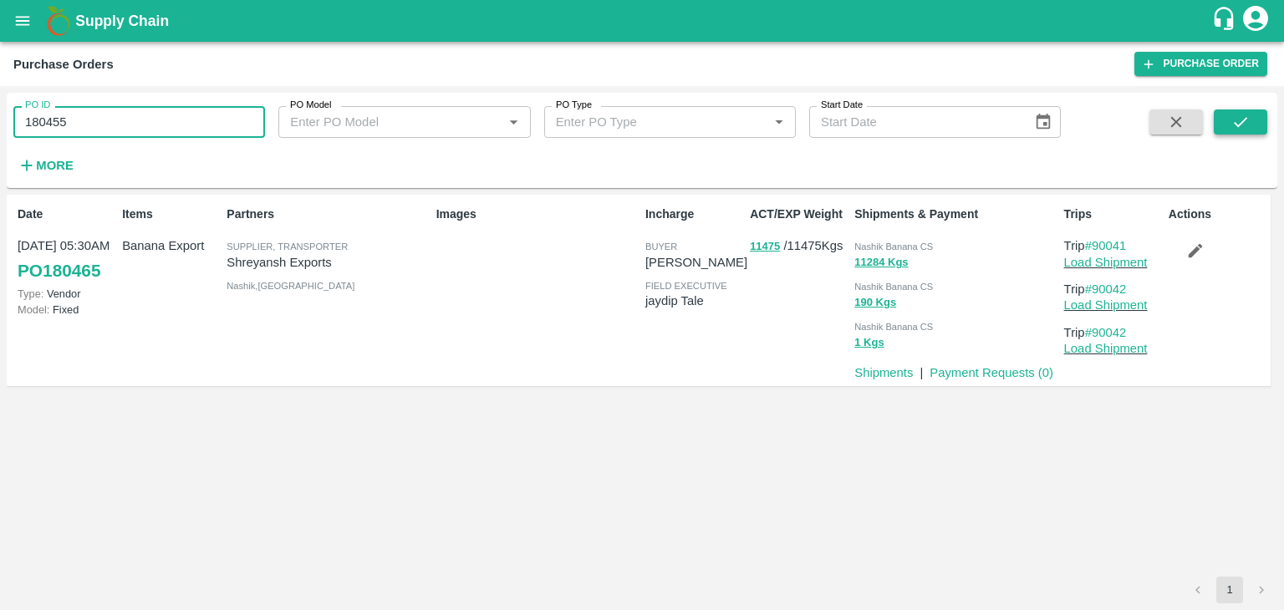
type input "180455"
click at [1256, 115] on button "submit" at bounding box center [1240, 122] width 53 height 25
click at [1225, 125] on button "submit" at bounding box center [1240, 122] width 53 height 25
click at [1130, 263] on link "Load Shipment" at bounding box center [1106, 262] width 84 height 13
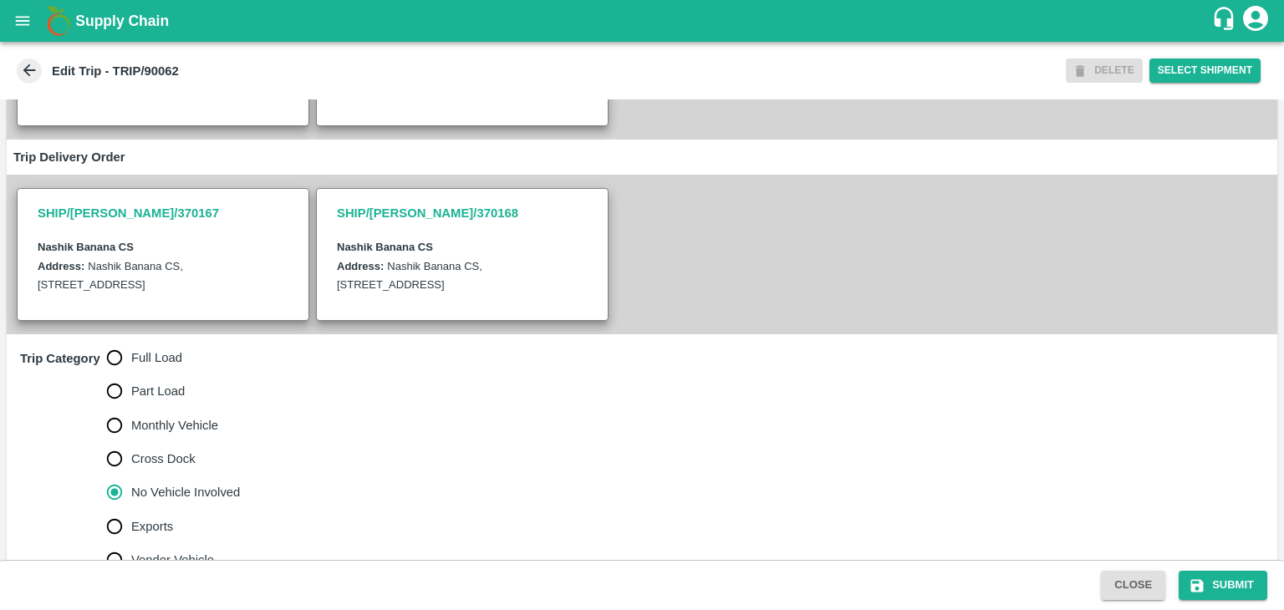
scroll to position [370, 0]
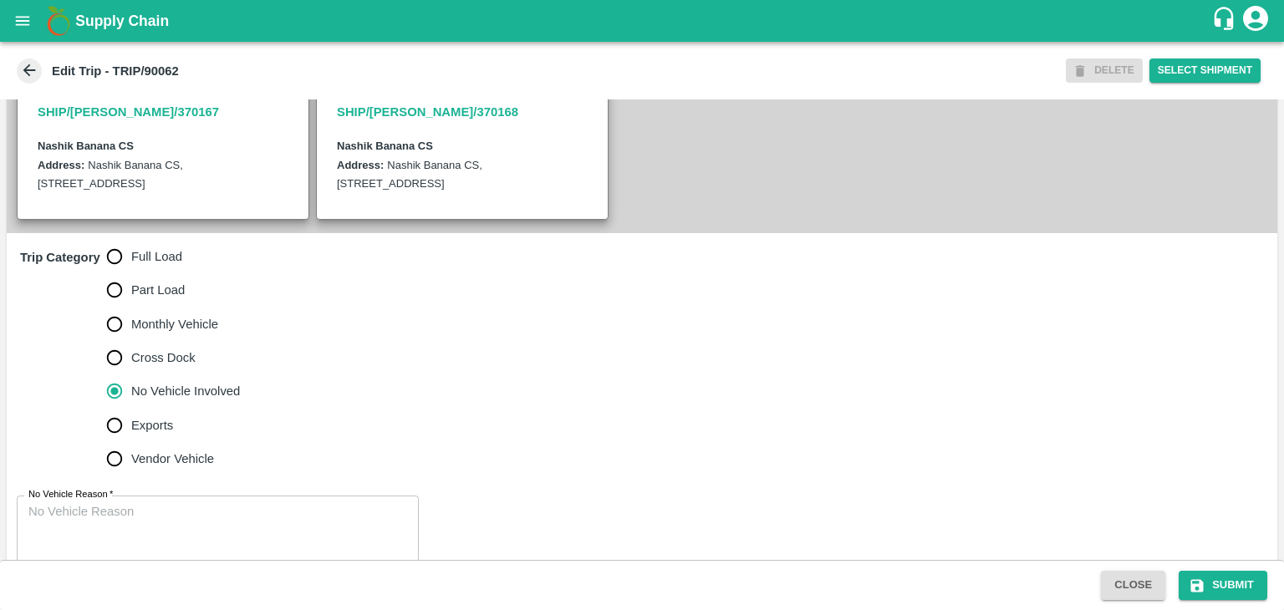
click at [155, 262] on label "Full Load" at bounding box center [169, 256] width 143 height 33
click at [131, 262] on input "Full Load" at bounding box center [114, 256] width 33 height 33
radio input "true"
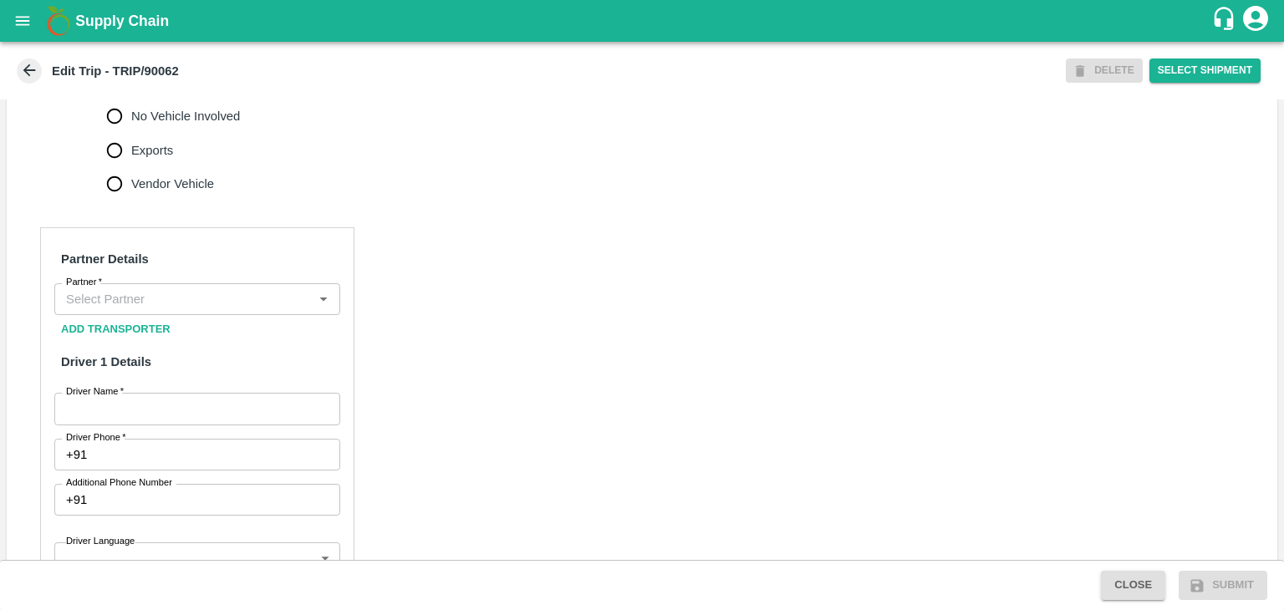
scroll to position [649, 0]
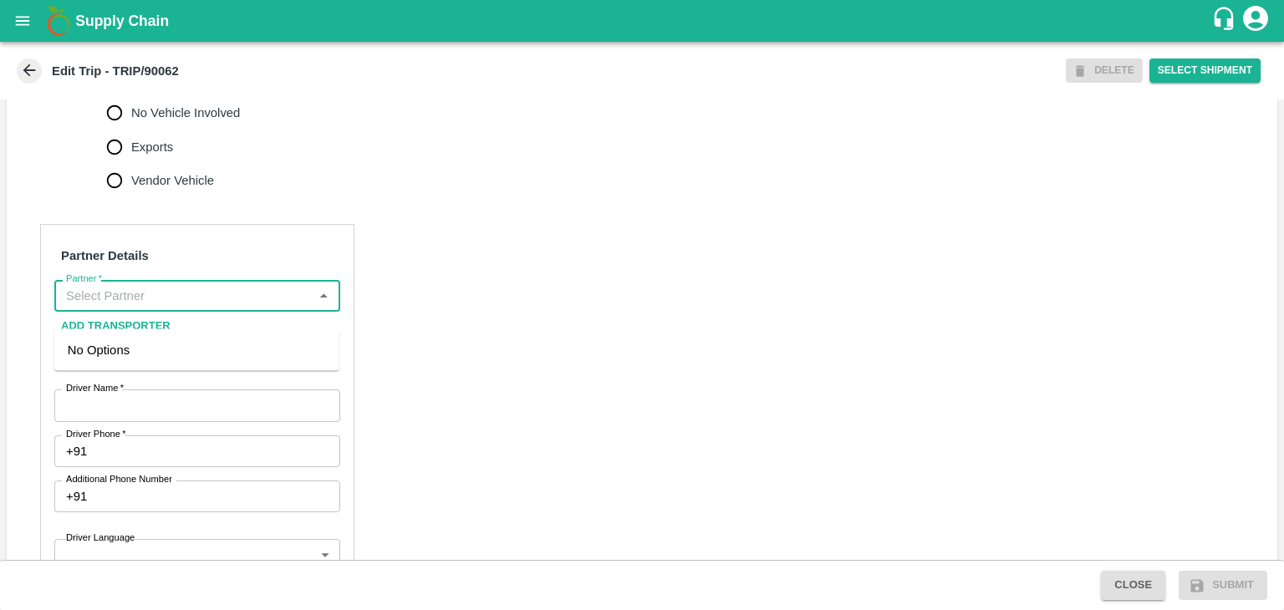
click at [193, 307] on input "Partner   *" at bounding box center [183, 296] width 248 height 22
click at [189, 359] on div "[PERSON_NAME] ( [PERSON_NAME] Transport )-[GEOGRAPHIC_DATA], Pune-9860466997(Tr…" at bounding box center [197, 369] width 258 height 56
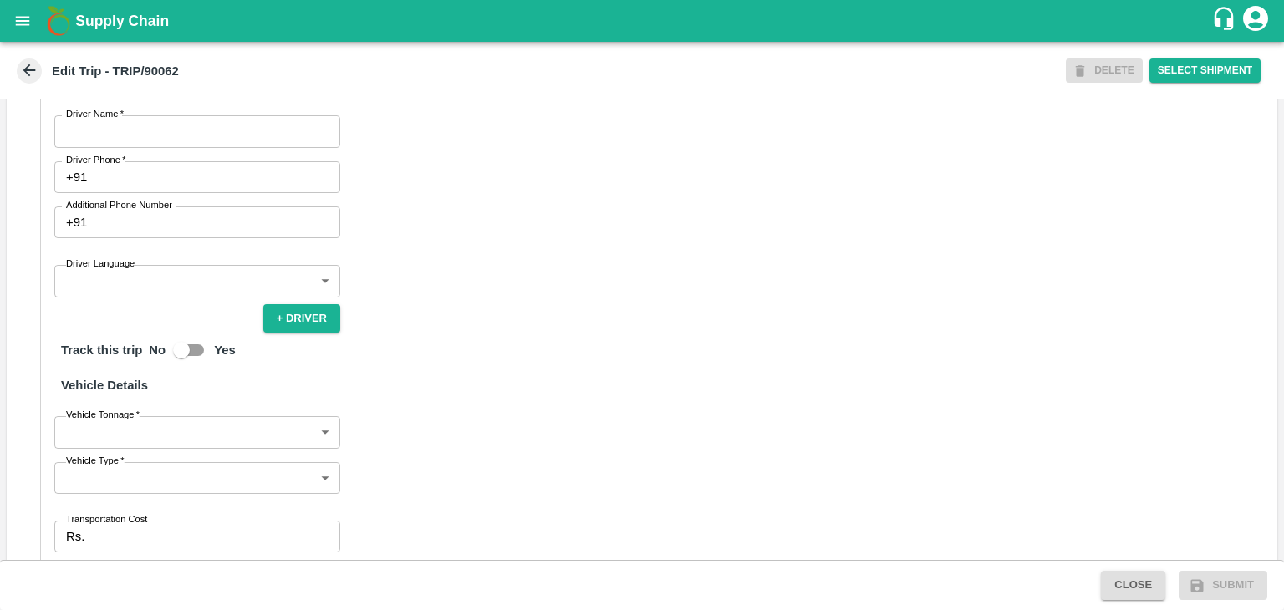
scroll to position [940, 0]
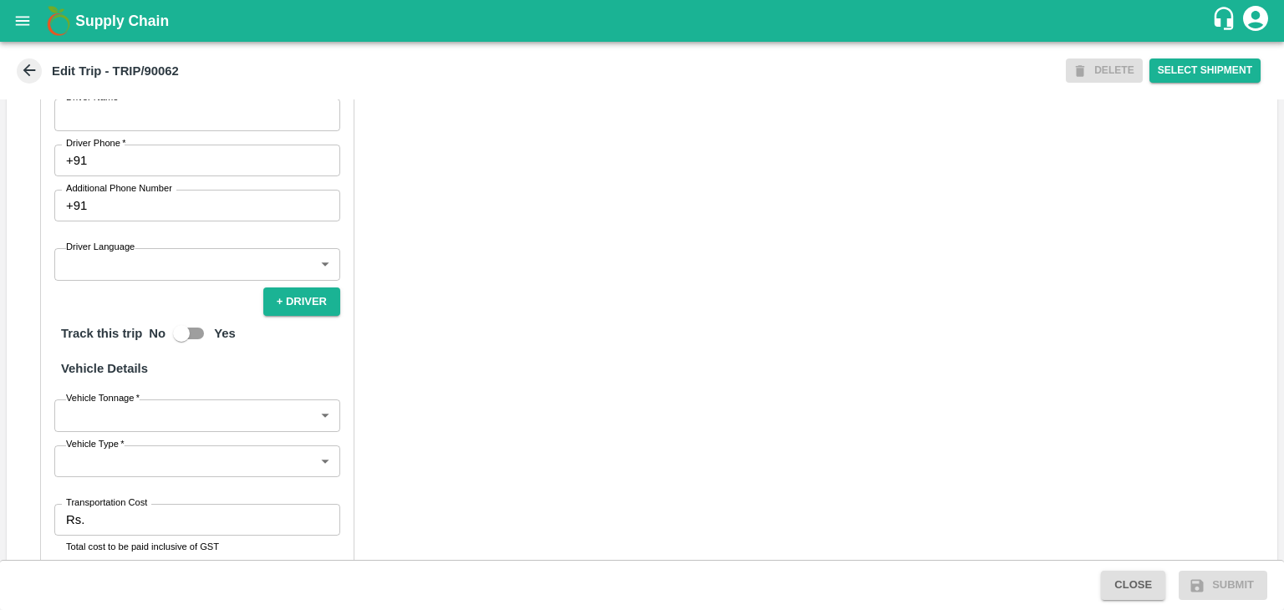
type input "[PERSON_NAME] ( [PERSON_NAME] Transport )-[GEOGRAPHIC_DATA], Pune-9860466997(Tr…"
click at [130, 128] on input "Driver Name   *" at bounding box center [197, 115] width 286 height 32
type input "Godase"
drag, startPoint x: 163, startPoint y: 178, endPoint x: 209, endPoint y: 219, distance: 61.6
click at [209, 219] on div "Partner Details Partner   * Partner Add Transporter Driver 1 Details Driver Nam…" at bounding box center [197, 312] width 314 height 759
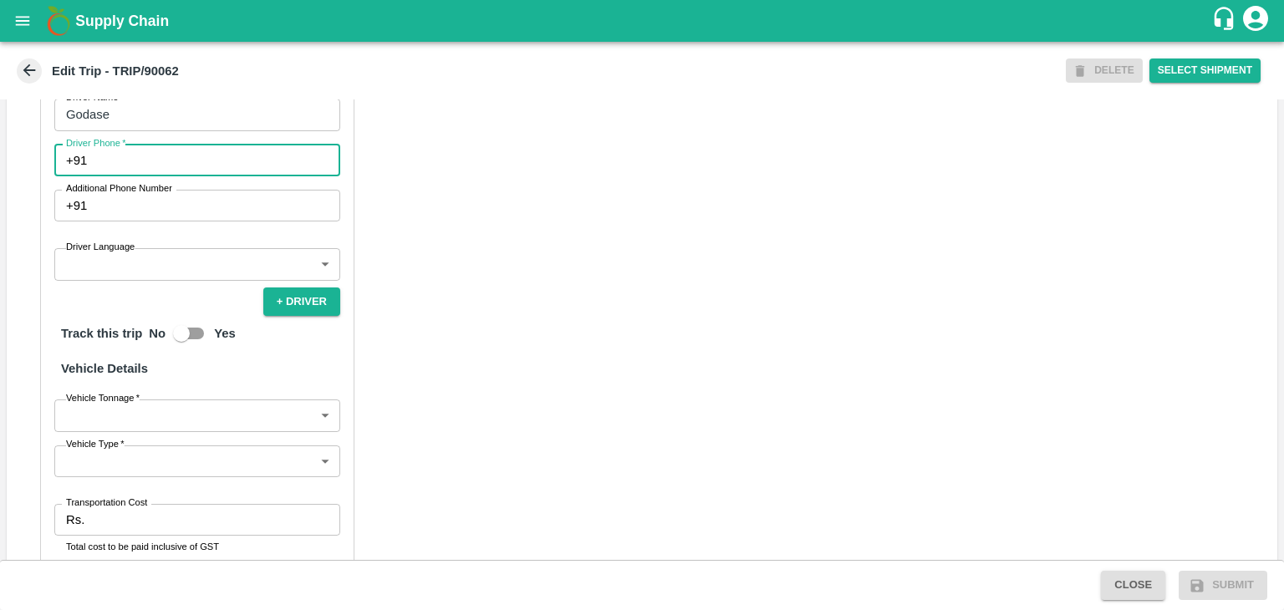
type input "9975280177"
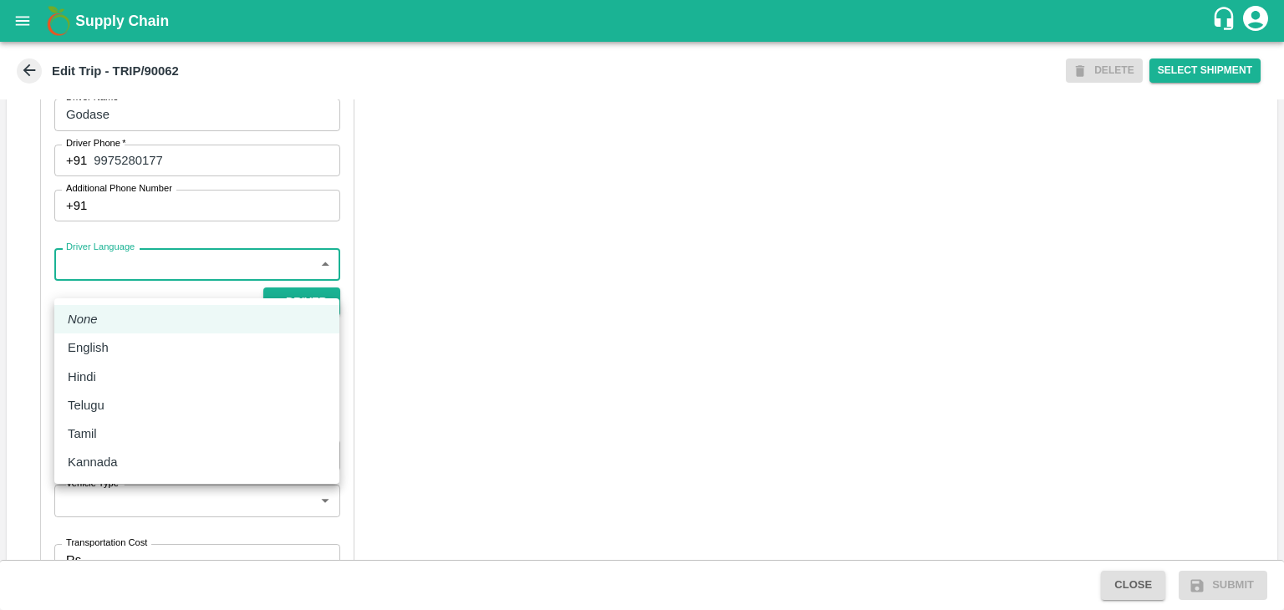
click at [175, 276] on body "Supply Chain Edit Trip - TRIP/90062 DELETE Select Shipment Trip Details Trip Ty…" at bounding box center [642, 305] width 1284 height 610
click at [110, 374] on div "Hindi" at bounding box center [197, 377] width 258 height 18
type input "hi"
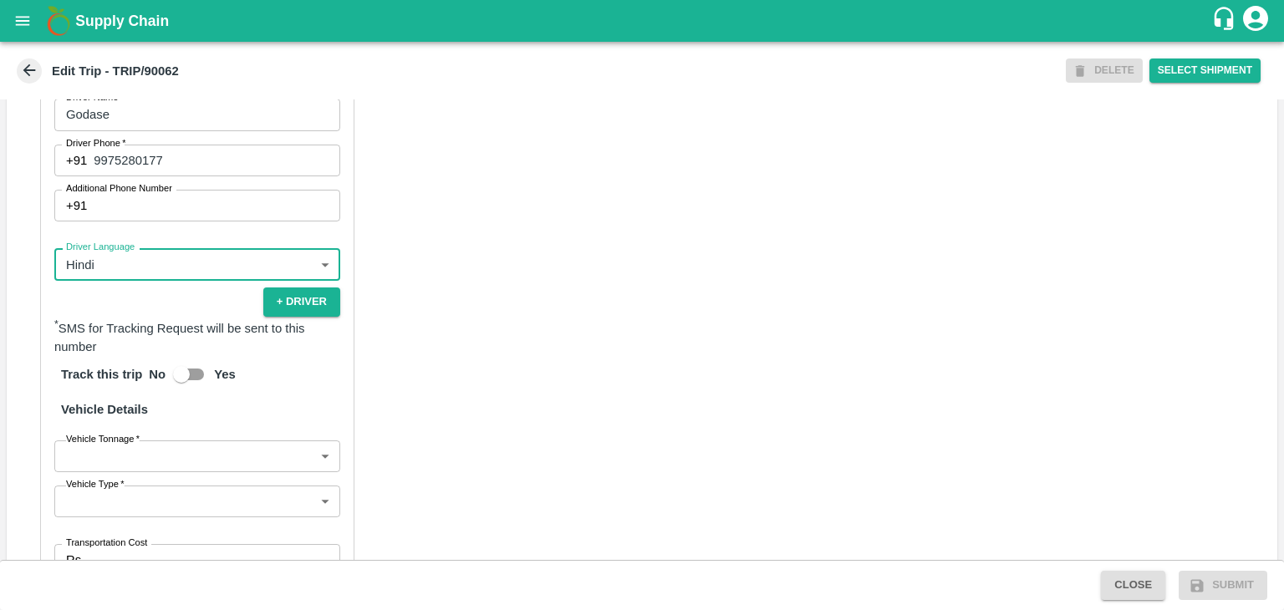
scroll to position [1157, 0]
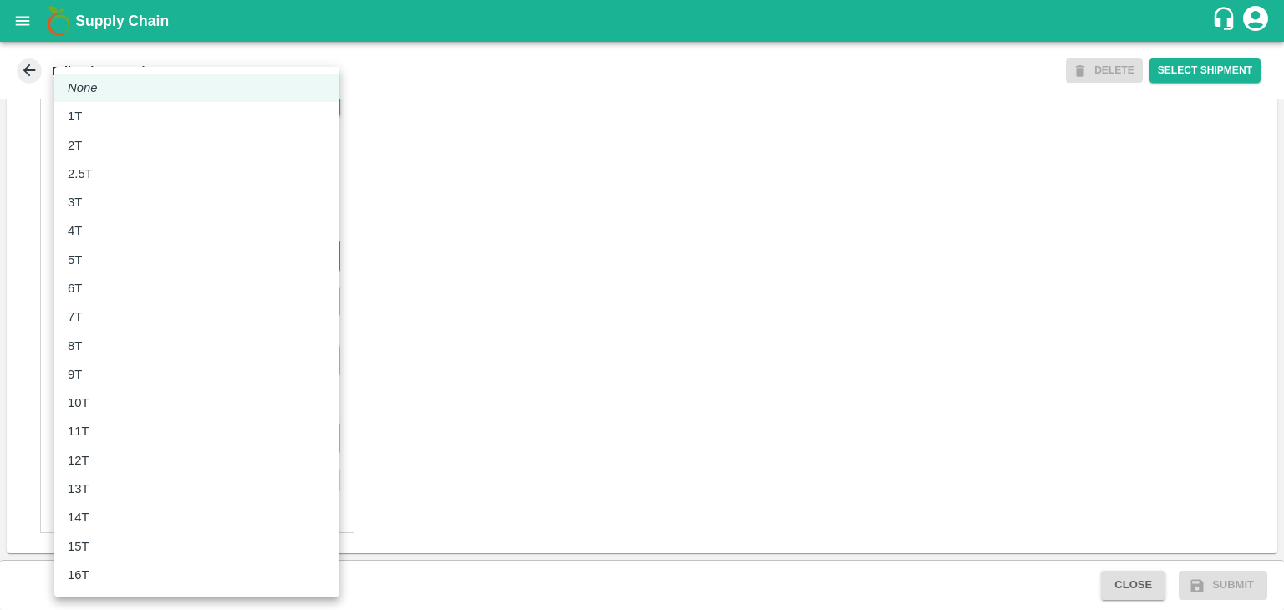
click at [157, 256] on body "Supply Chain Edit Trip - TRIP/90062 DELETE Select Shipment Trip Details Trip Ty…" at bounding box center [642, 305] width 1284 height 610
click at [97, 292] on div "6T" at bounding box center [197, 288] width 258 height 18
type input "6000"
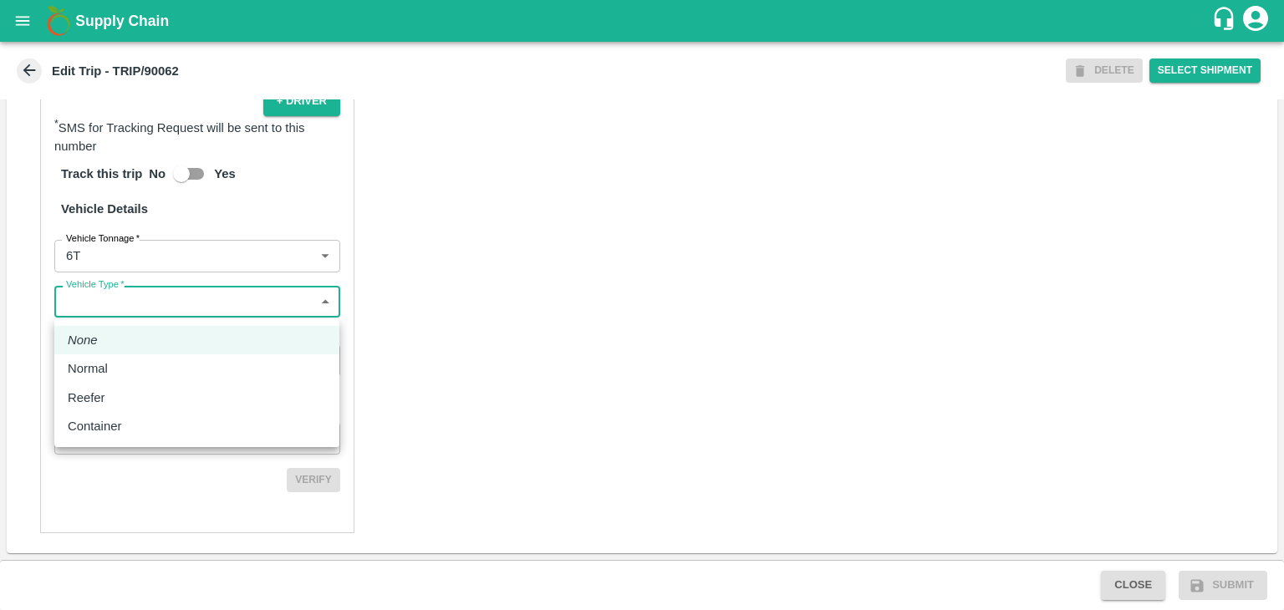
drag, startPoint x: 128, startPoint y: 289, endPoint x: 139, endPoint y: 305, distance: 19.2
click at [139, 305] on body "Supply Chain Edit Trip - TRIP/90062 DELETE Select Shipment Trip Details Trip Ty…" at bounding box center [642, 305] width 1284 height 610
click at [139, 305] on div at bounding box center [642, 305] width 1284 height 610
click at [181, 298] on body "Supply Chain Edit Trip - TRIP/90062 DELETE Select Shipment Trip Details Trip Ty…" at bounding box center [642, 305] width 1284 height 610
click at [127, 377] on div "Normal" at bounding box center [197, 368] width 258 height 18
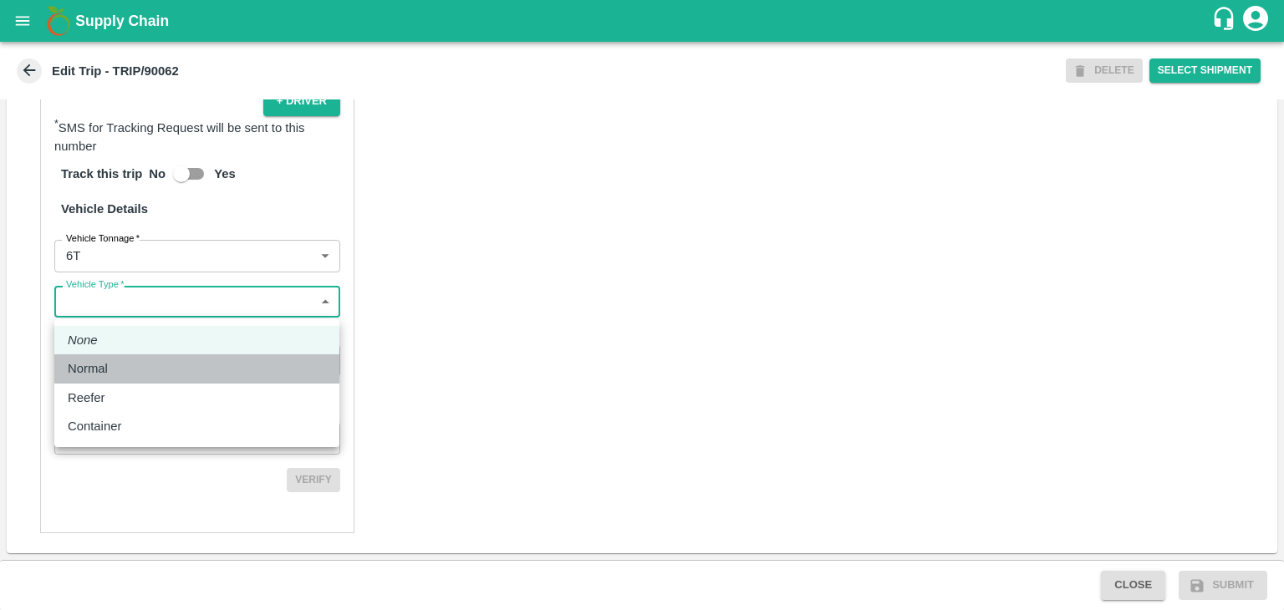
type input "Normal"
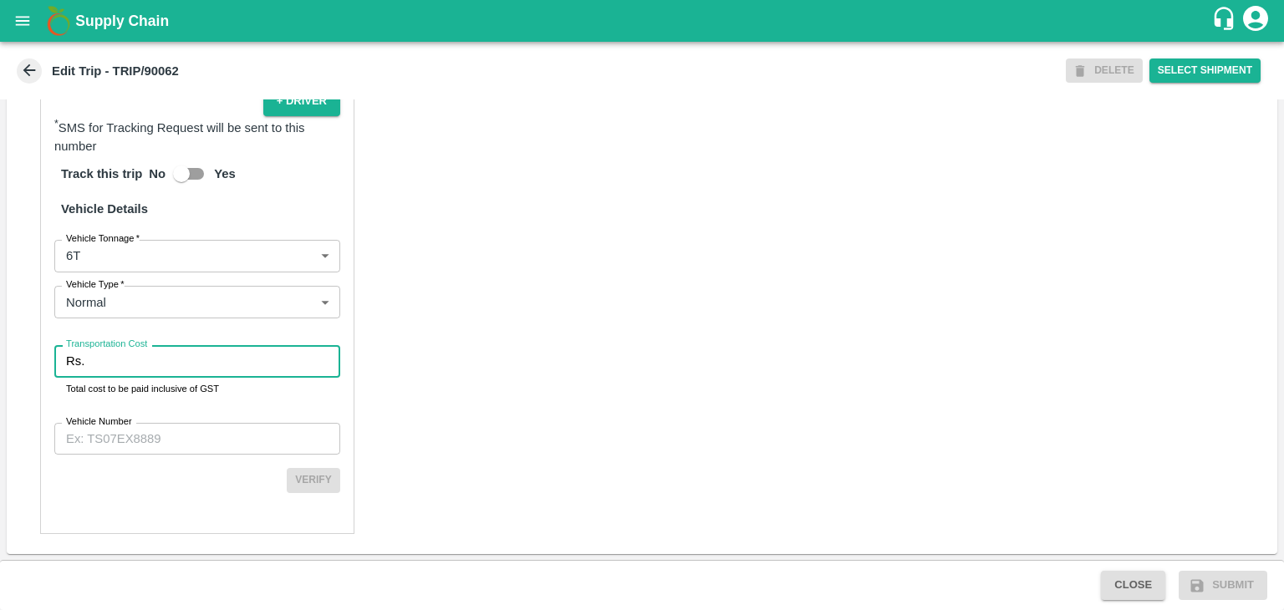
click at [155, 376] on input "Transportation Cost" at bounding box center [215, 361] width 249 height 32
type input "1"
click at [180, 444] on input "Vehicle Number" at bounding box center [197, 439] width 286 height 32
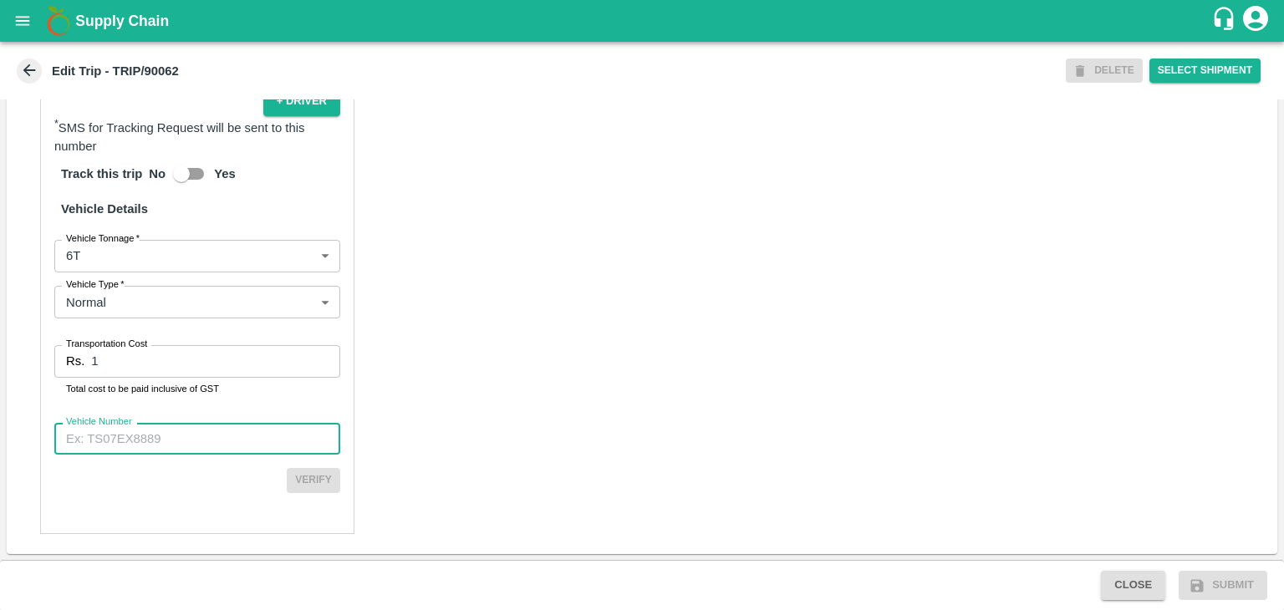
type input "MH42B9581"
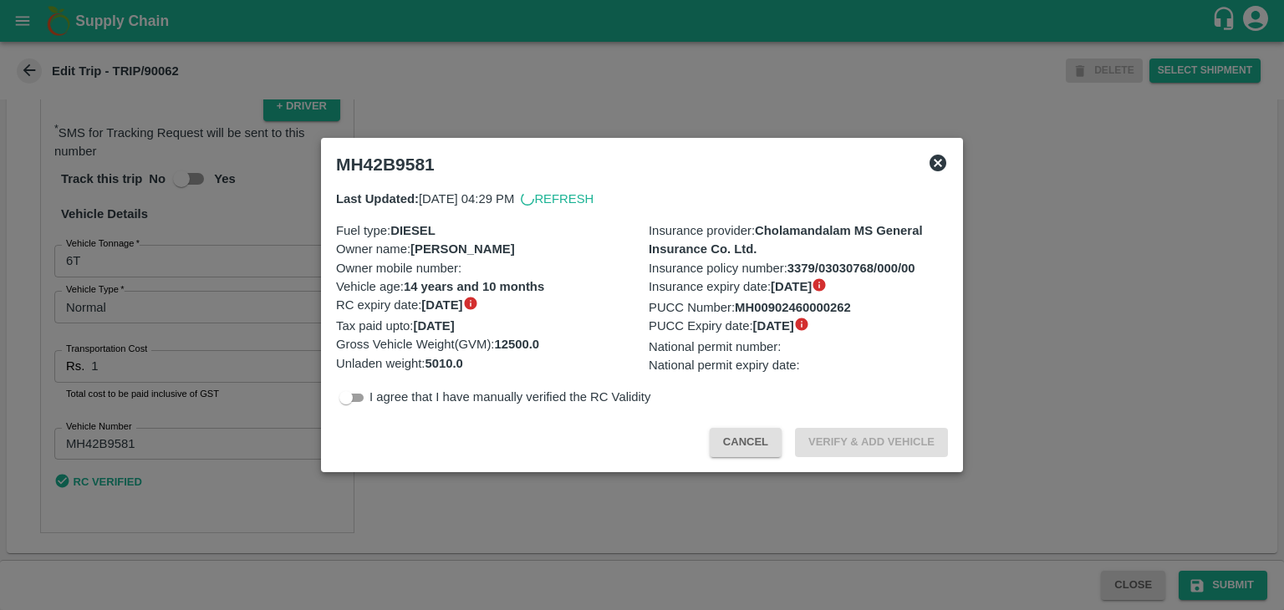
scroll to position [1153, 0]
click at [1215, 588] on div at bounding box center [642, 305] width 1284 height 610
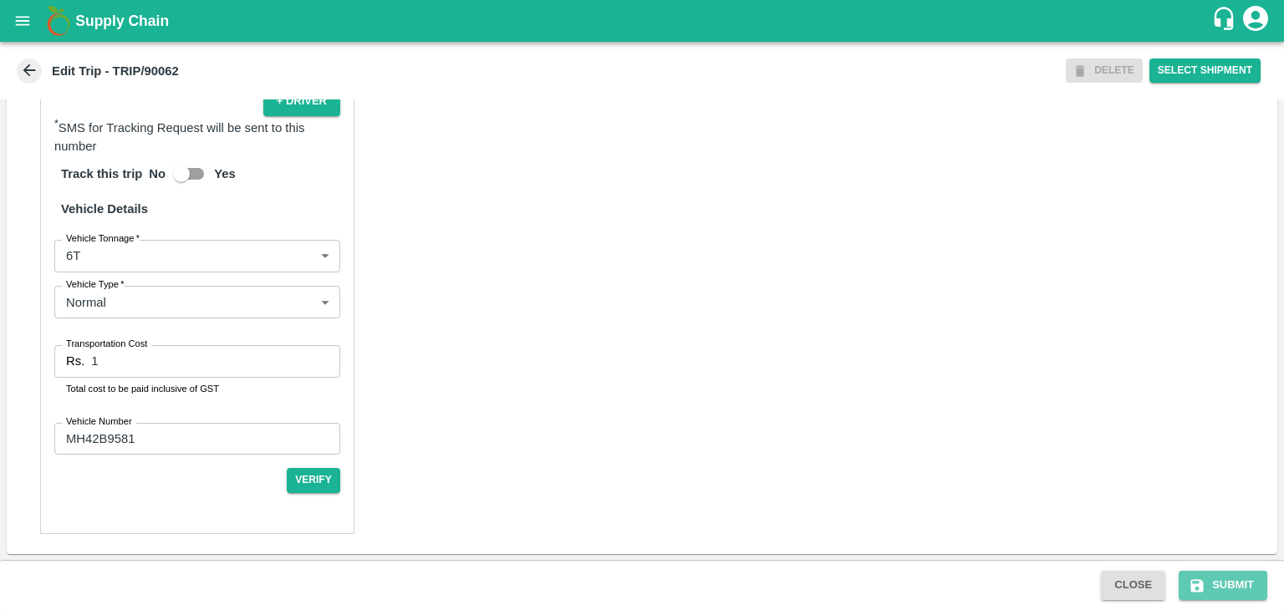
click at [1215, 588] on button "Submit" at bounding box center [1223, 585] width 89 height 29
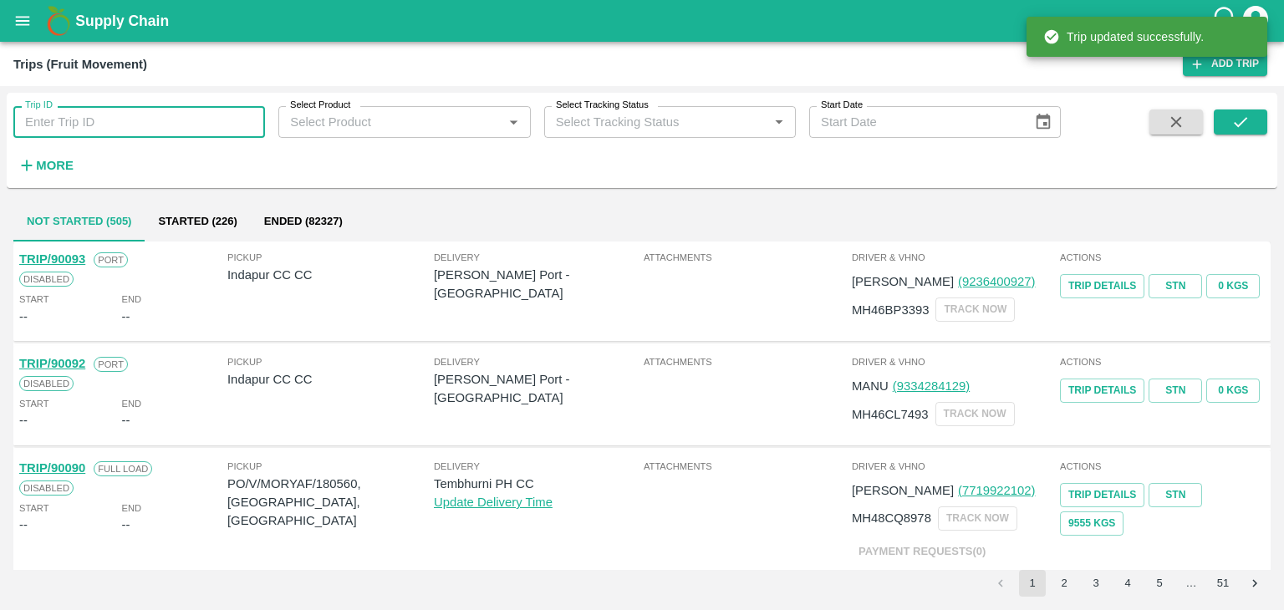
click at [219, 108] on input "Trip ID" at bounding box center [139, 122] width 252 height 32
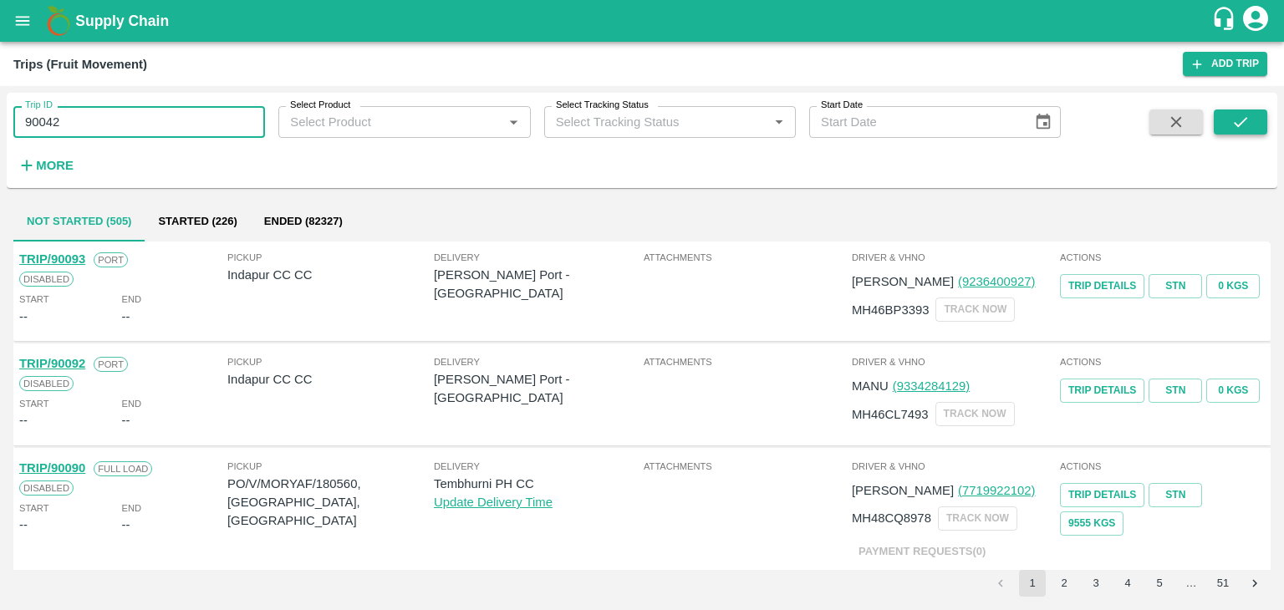
type input "90042"
click at [1238, 124] on icon "submit" at bounding box center [1240, 122] width 18 height 18
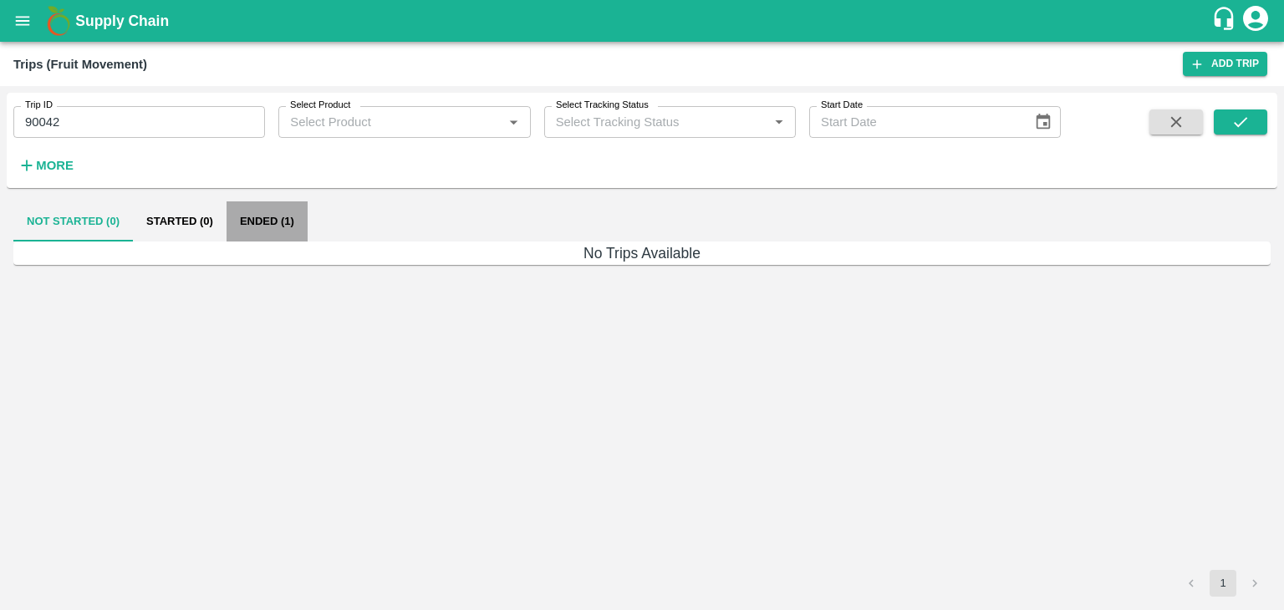
click at [270, 221] on button "Ended (1)" at bounding box center [267, 221] width 81 height 40
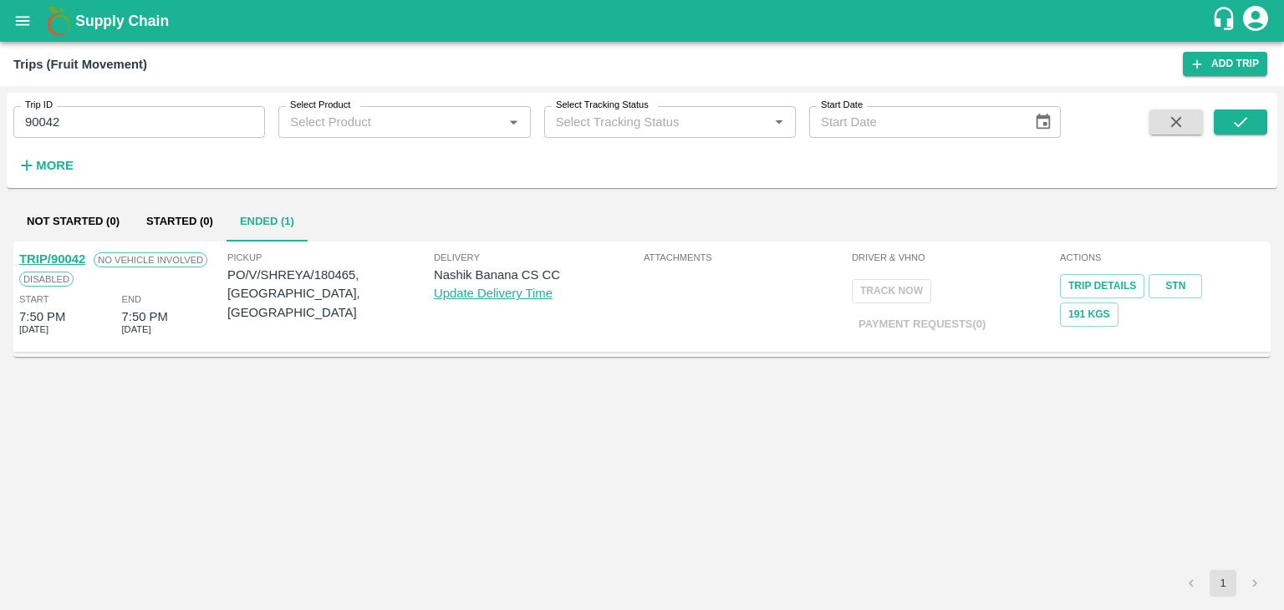
click at [62, 258] on link "TRIP/90042" at bounding box center [52, 258] width 66 height 13
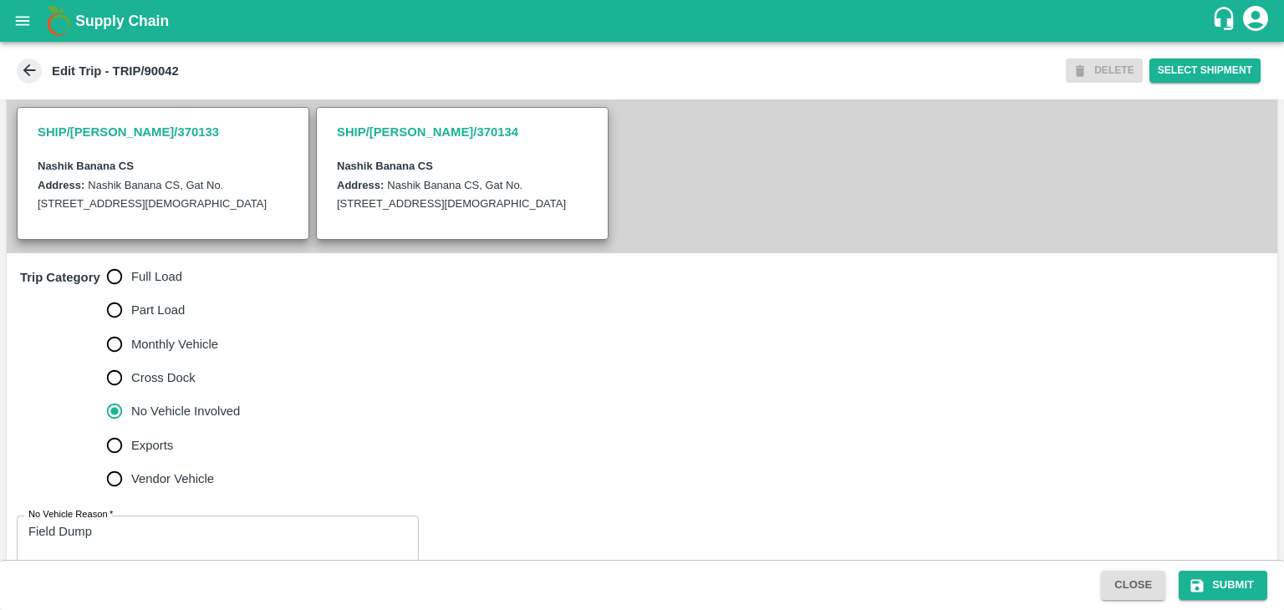
scroll to position [410, 0]
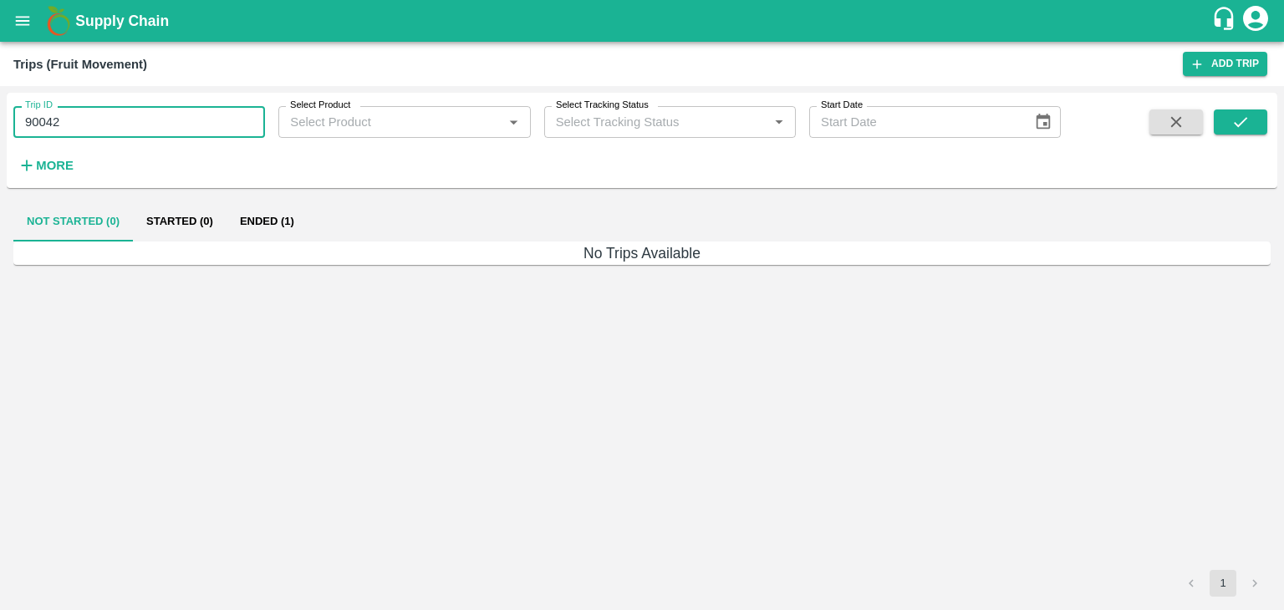
click at [109, 135] on input "90042" at bounding box center [139, 122] width 252 height 32
type input "90034"
click at [1224, 125] on button "submit" at bounding box center [1240, 122] width 53 height 25
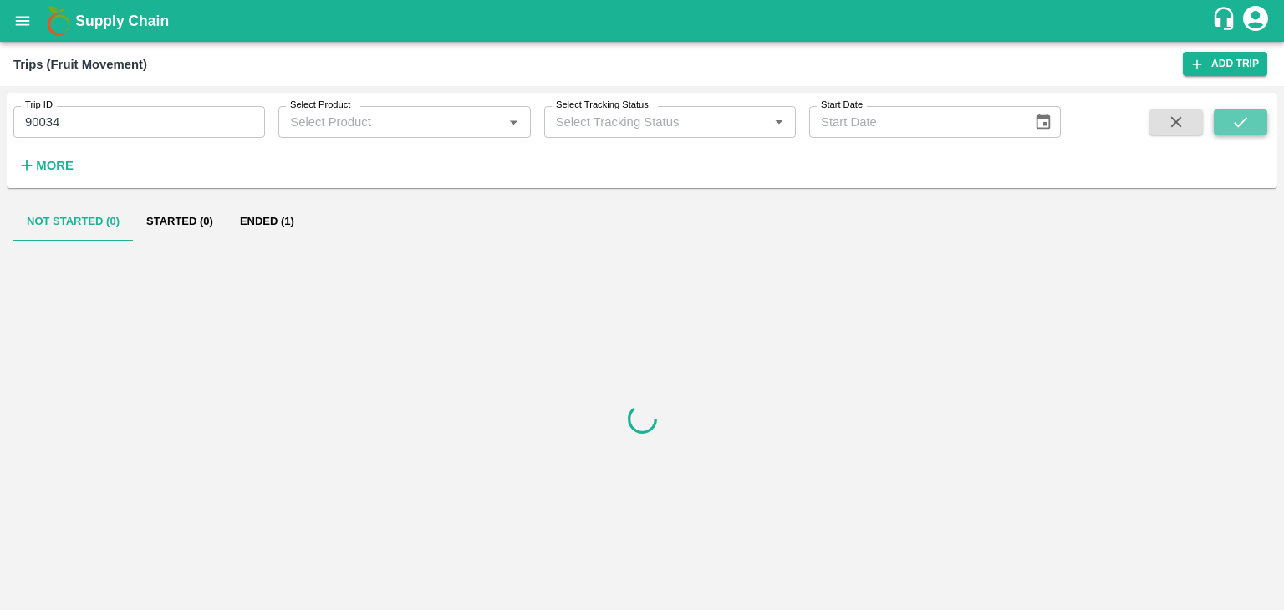
click at [1224, 125] on button "submit" at bounding box center [1240, 122] width 53 height 25
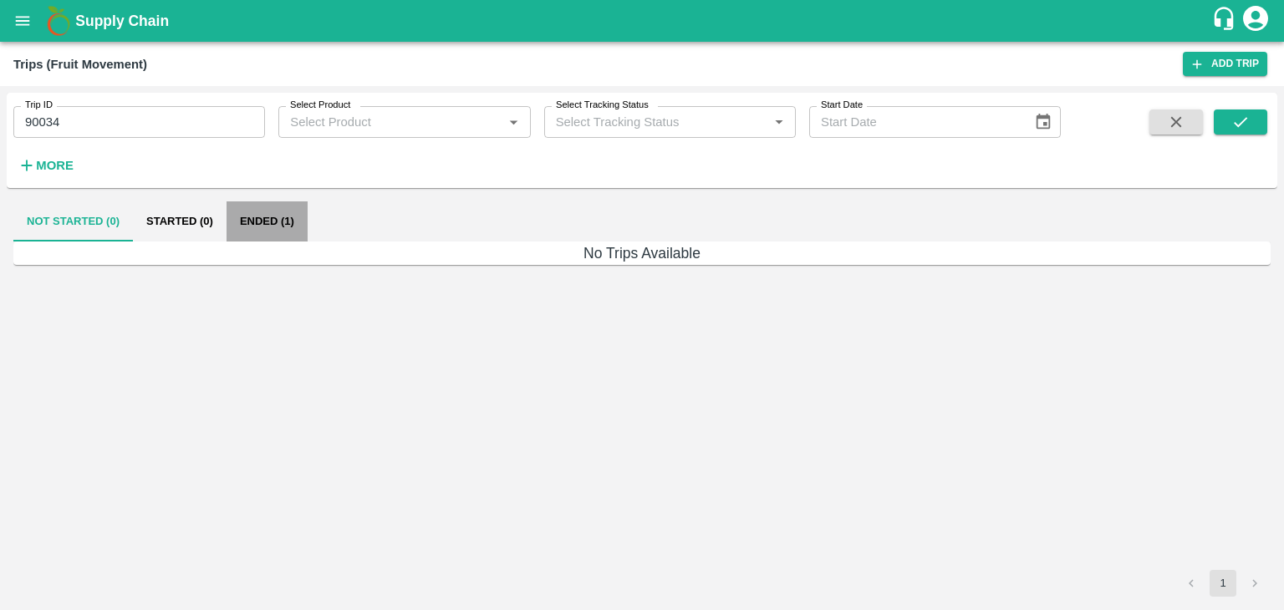
click at [262, 225] on button "Ended (1)" at bounding box center [267, 221] width 81 height 40
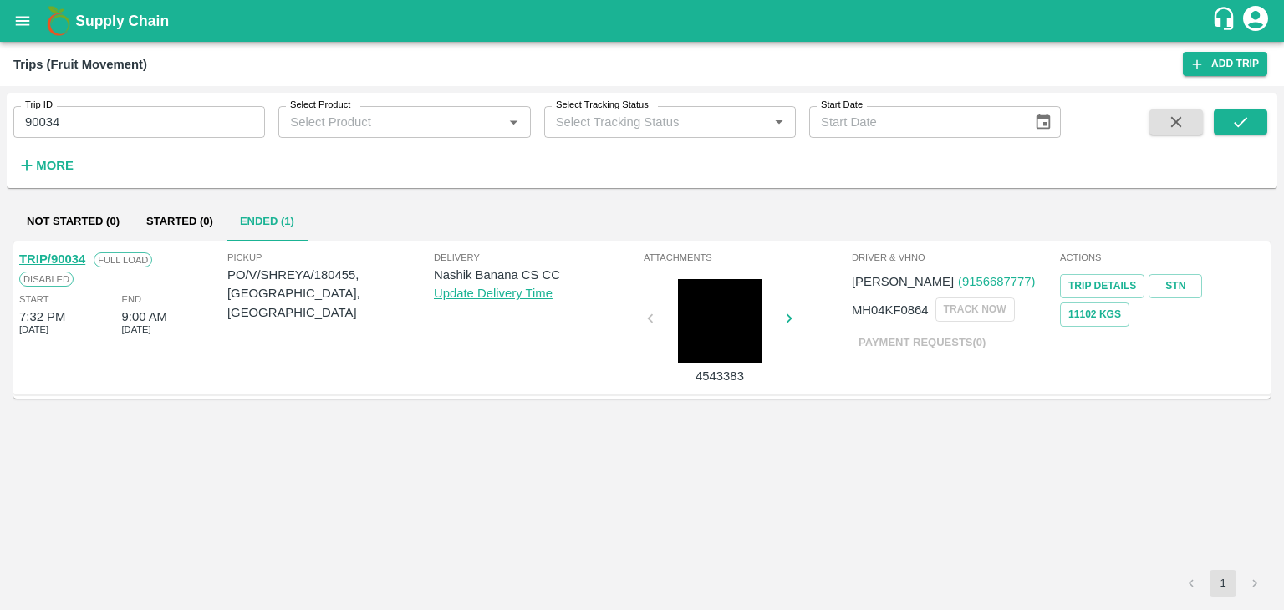
click at [64, 256] on link "TRIP/90034" at bounding box center [52, 258] width 66 height 13
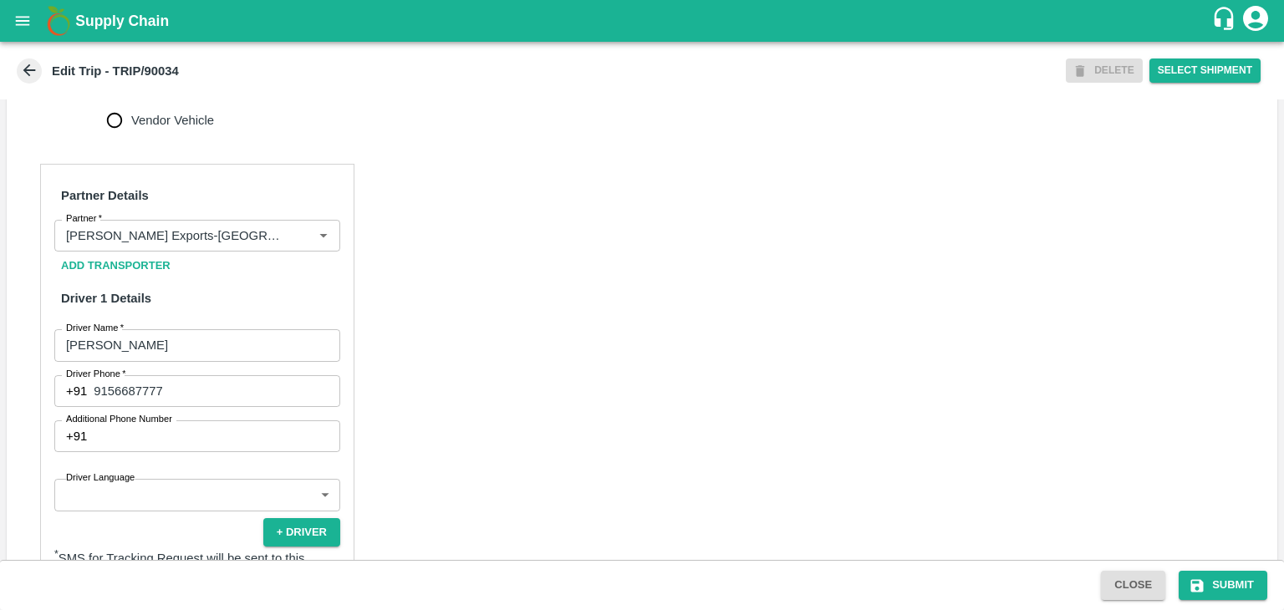
scroll to position [711, 0]
click at [303, 242] on icon "Clear" at bounding box center [303, 234] width 16 height 16
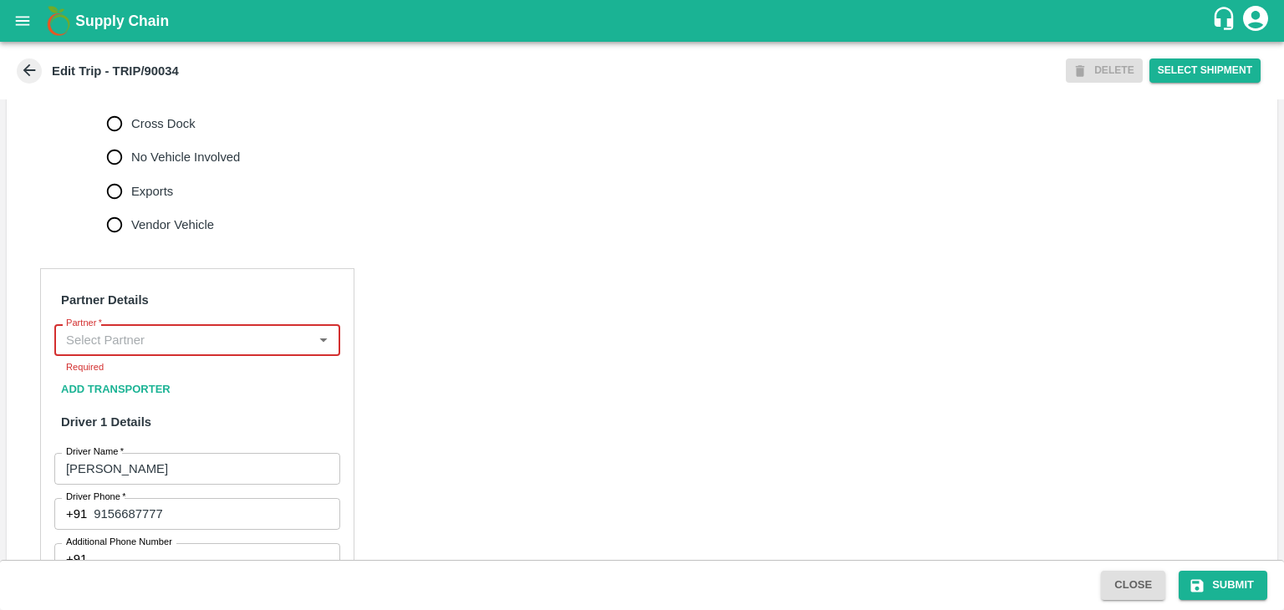
scroll to position [625, 0]
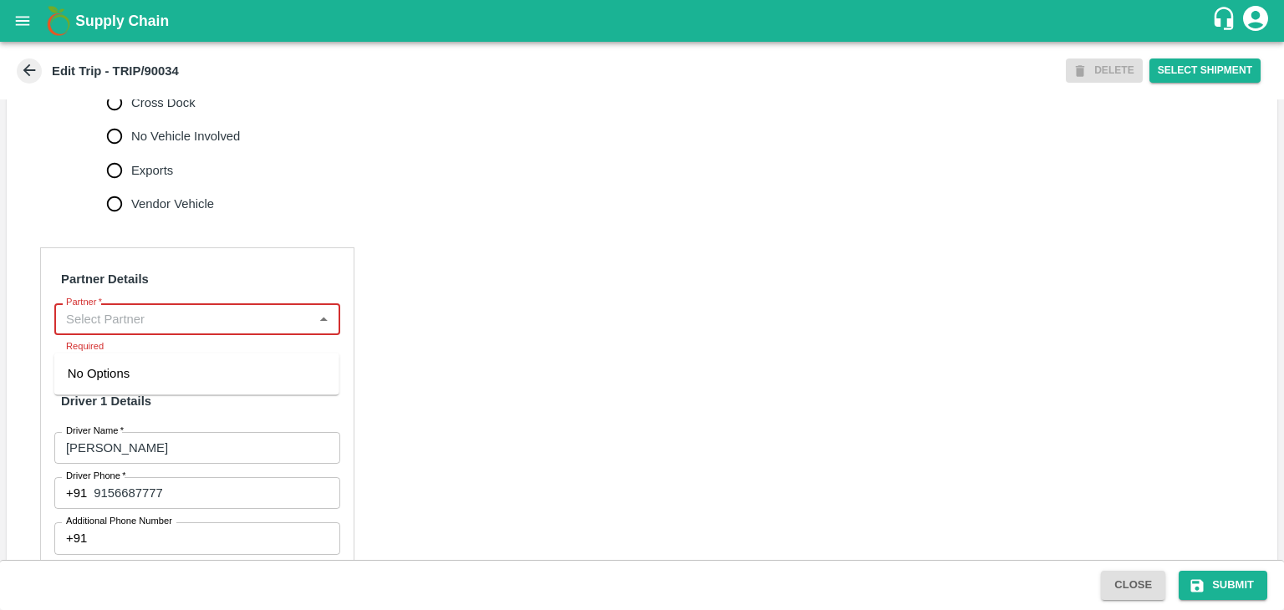
click at [207, 330] on input "Partner   *" at bounding box center [183, 319] width 248 height 22
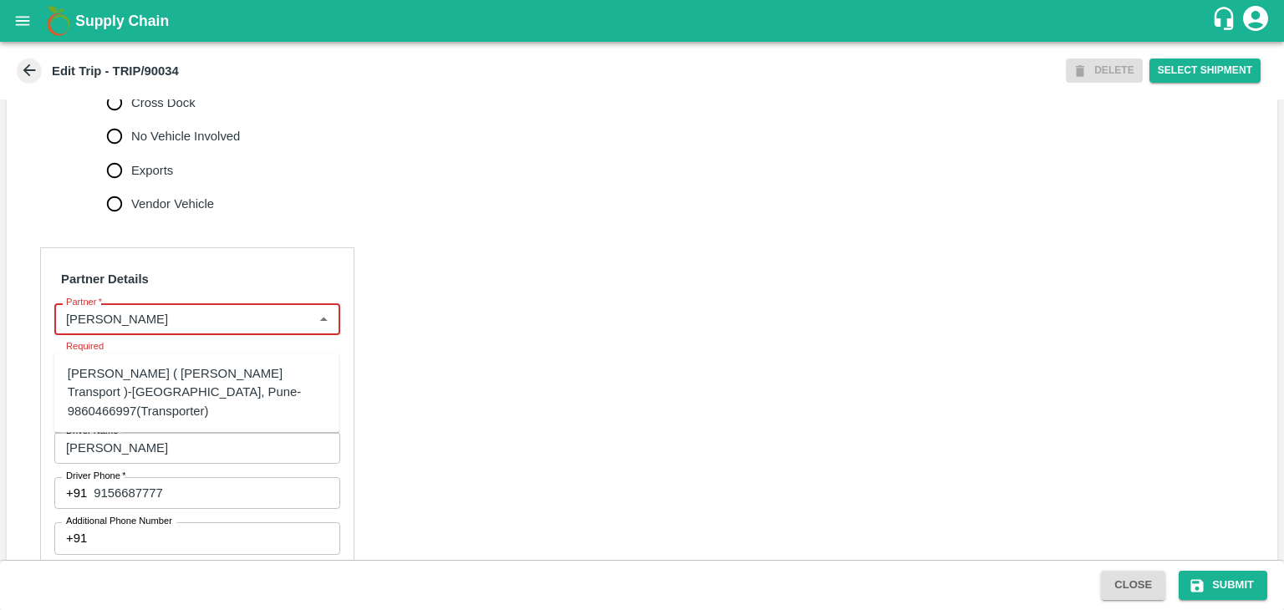
click at [209, 381] on div "[PERSON_NAME] ( [PERSON_NAME] Transport )-[GEOGRAPHIC_DATA], Pune-9860466997(Tr…" at bounding box center [197, 392] width 258 height 56
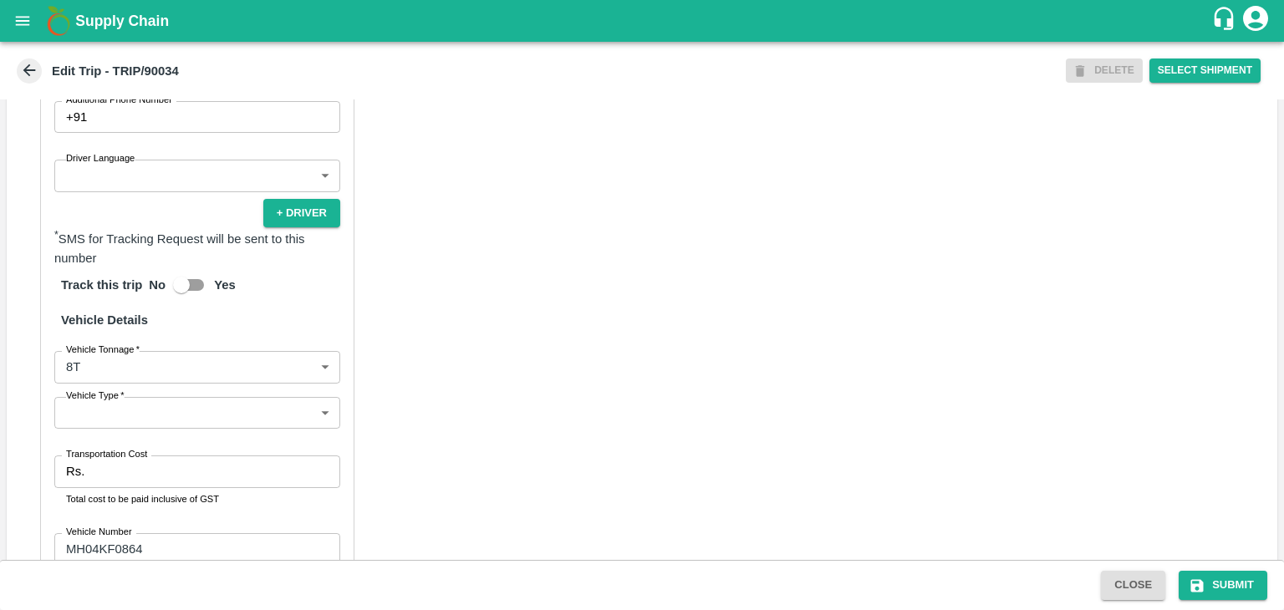
scroll to position [1033, 0]
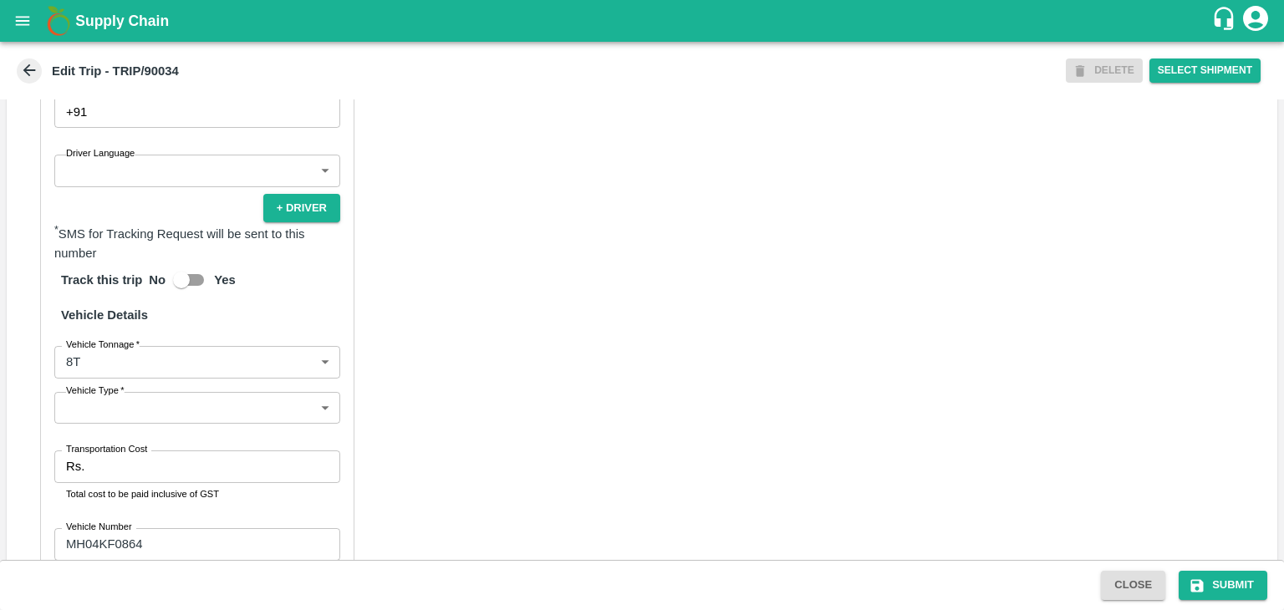
type input "[PERSON_NAME] ( [PERSON_NAME] Transport )-[GEOGRAPHIC_DATA], Pune-9860466997(Tr…"
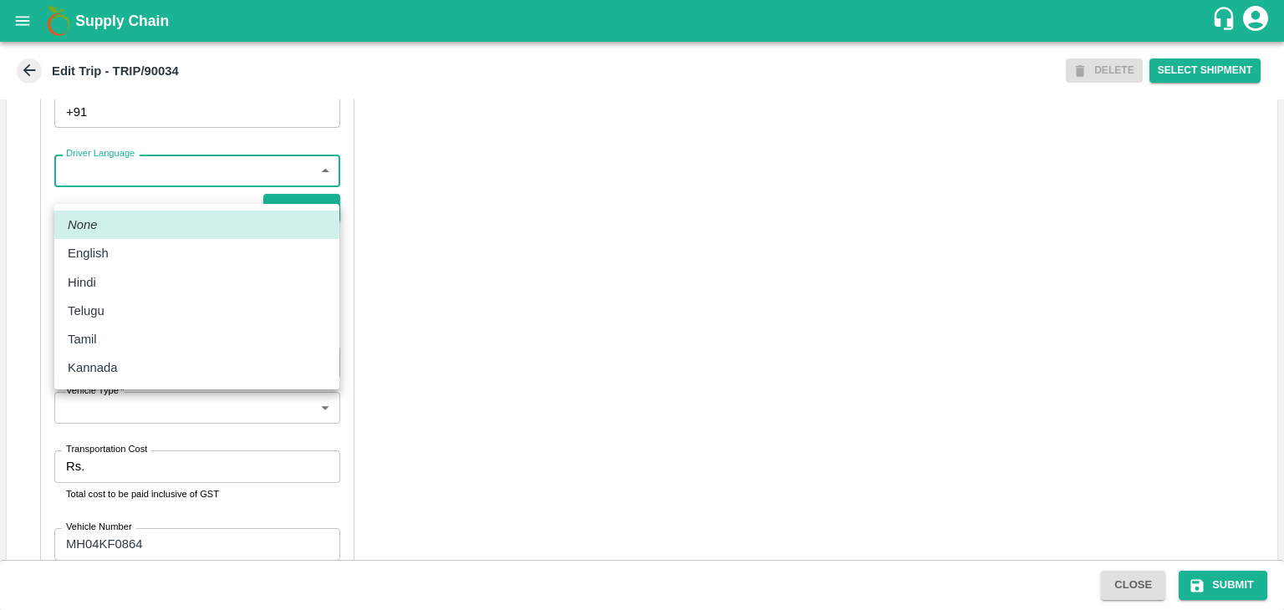
click at [120, 194] on body "Supply Chain Edit Trip - TRIP/90034 DELETE Select Shipment Trip Details Trip Ty…" at bounding box center [642, 305] width 1284 height 610
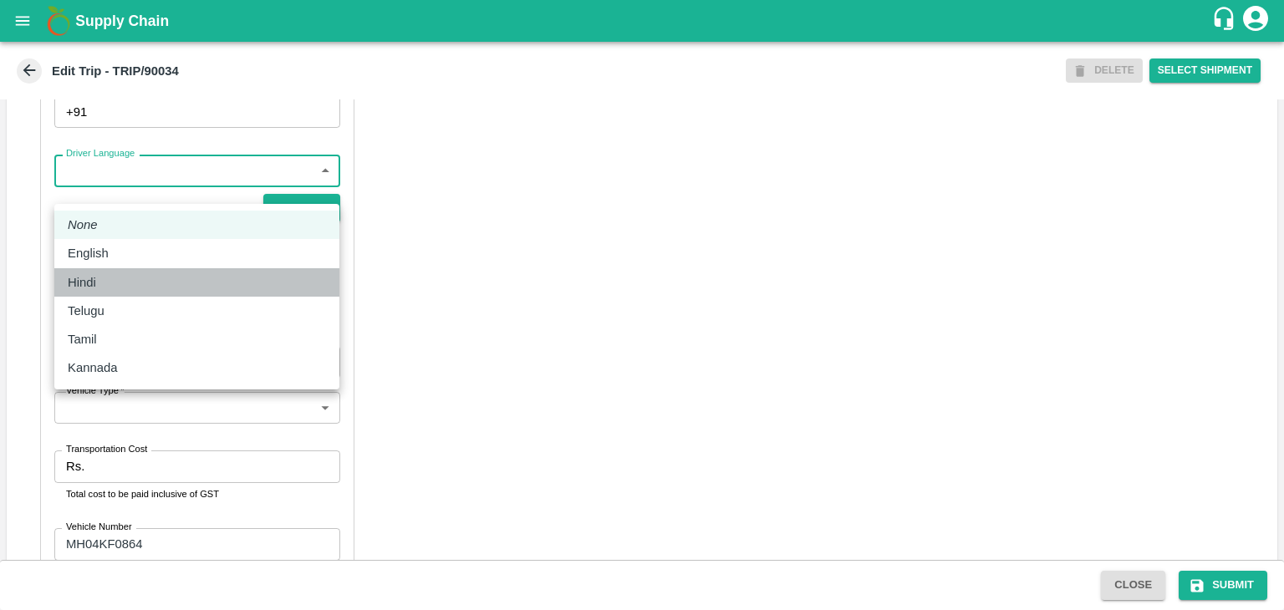
click at [121, 278] on div "Hindi" at bounding box center [197, 282] width 258 height 18
type input "hi"
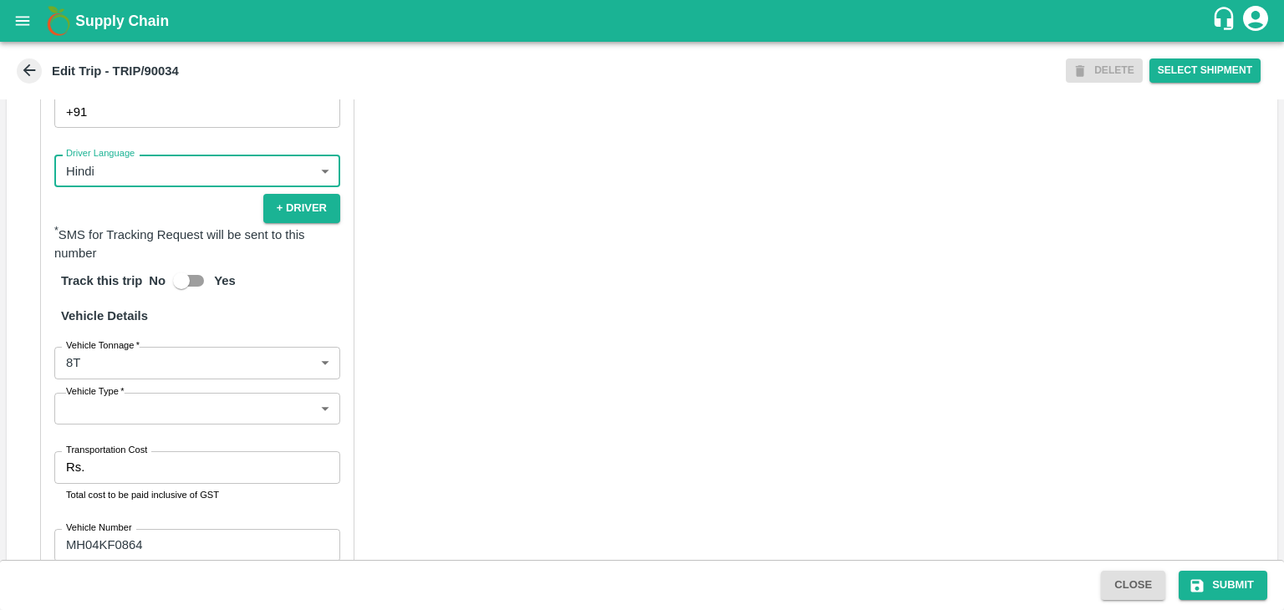
scroll to position [1191, 0]
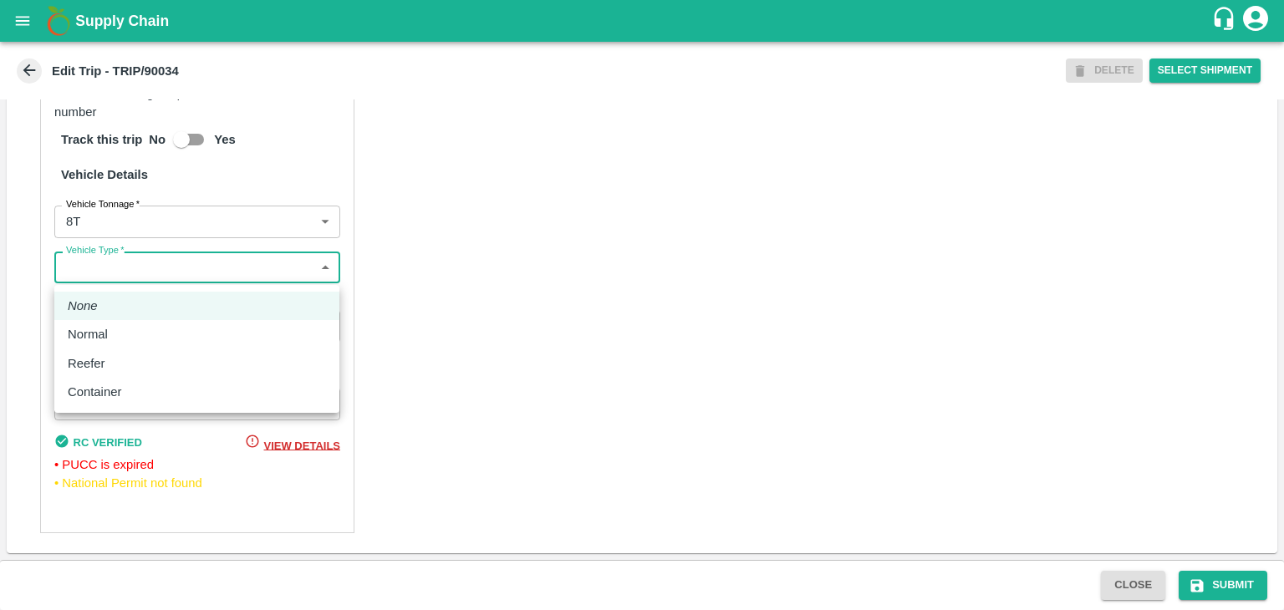
click at [147, 282] on body "Supply Chain Edit Trip - TRIP/90034 DELETE Select Shipment Trip Details Trip Ty…" at bounding box center [642, 305] width 1284 height 610
click at [128, 334] on div "Normal" at bounding box center [197, 334] width 258 height 18
type input "Normal"
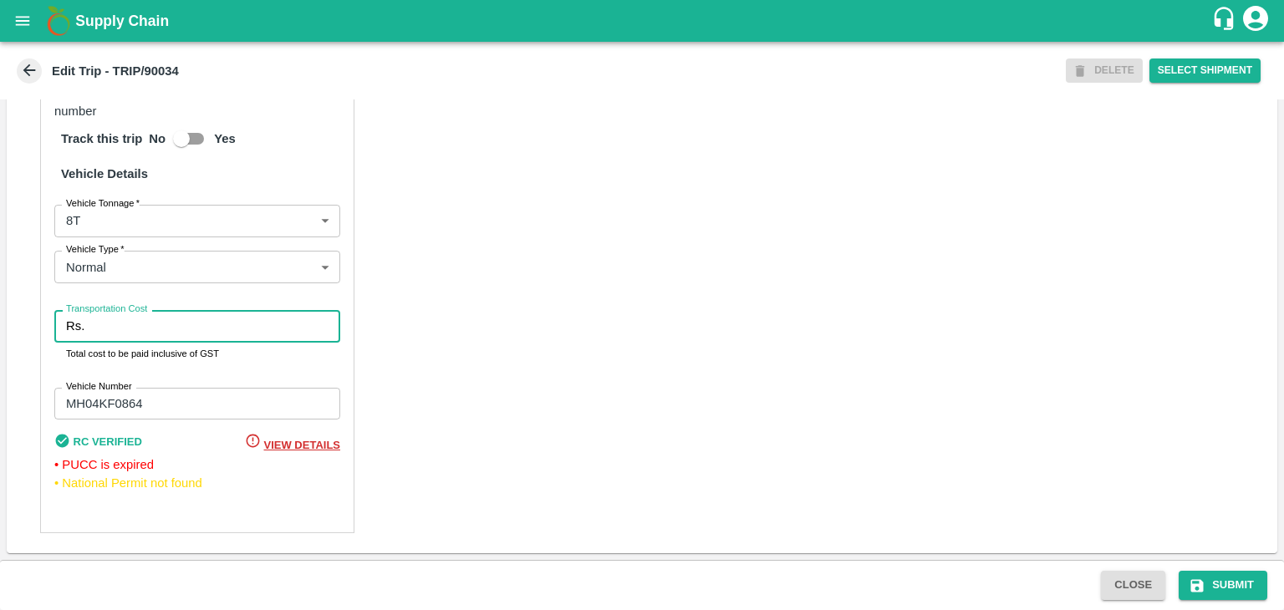
click at [158, 332] on input "Transportation Cost" at bounding box center [215, 326] width 249 height 32
type input "10000"
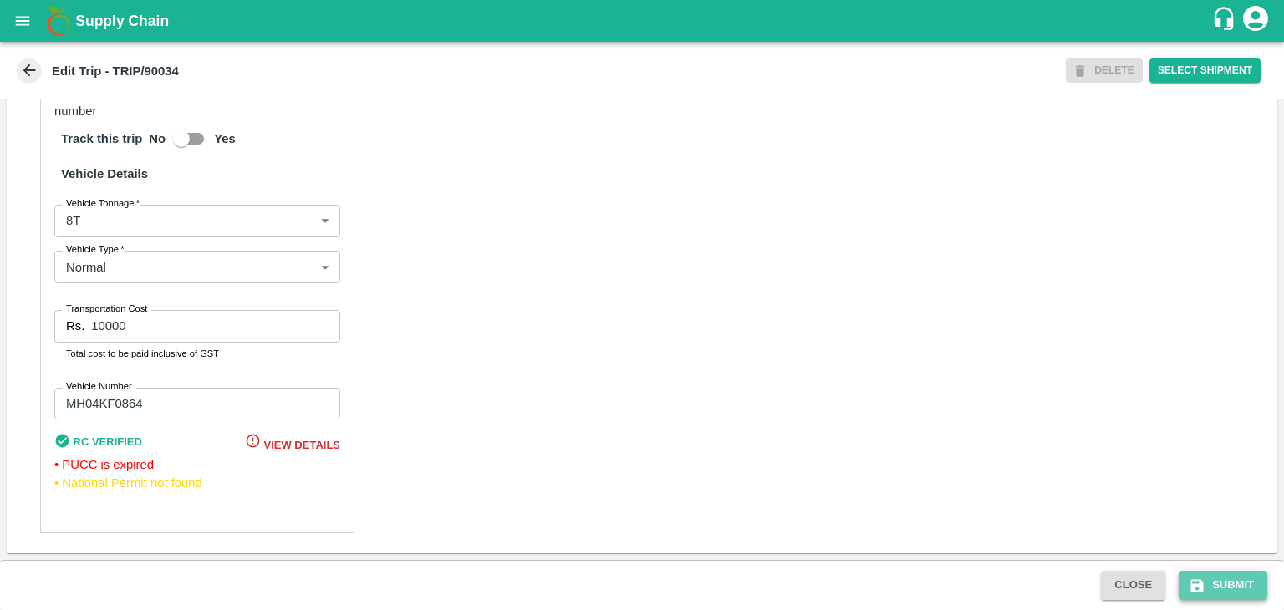
click at [1230, 578] on button "Submit" at bounding box center [1223, 585] width 89 height 29
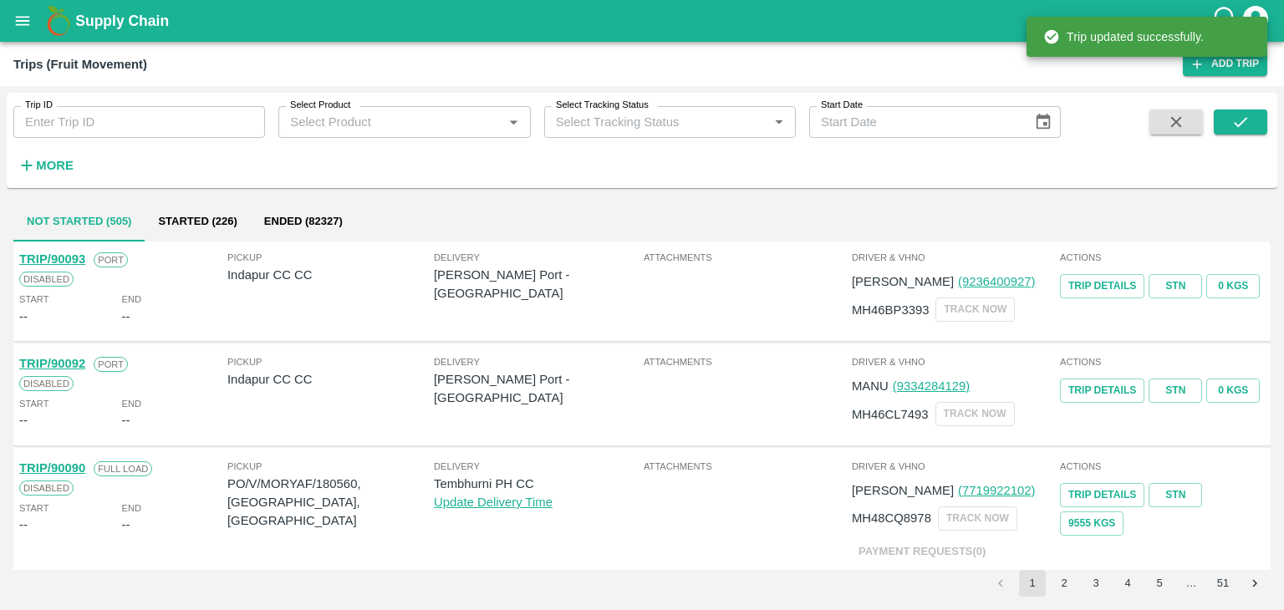
click at [210, 125] on input "Trip ID" at bounding box center [139, 122] width 252 height 32
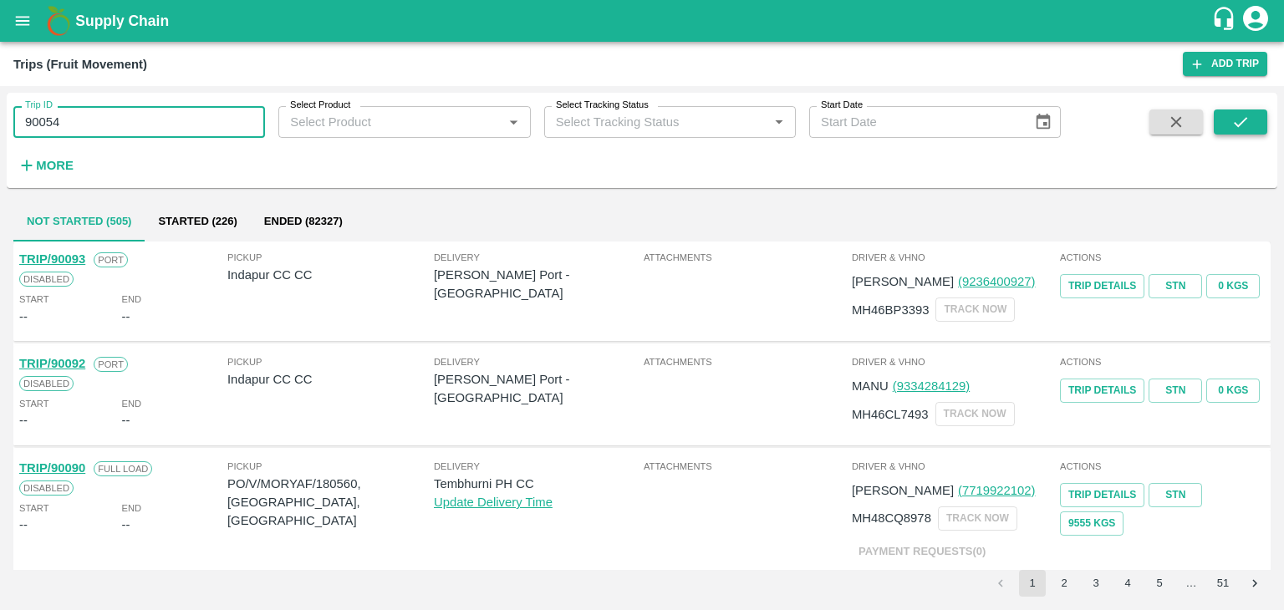
type input "90054"
click at [1246, 135] on button "submit" at bounding box center [1240, 122] width 53 height 25
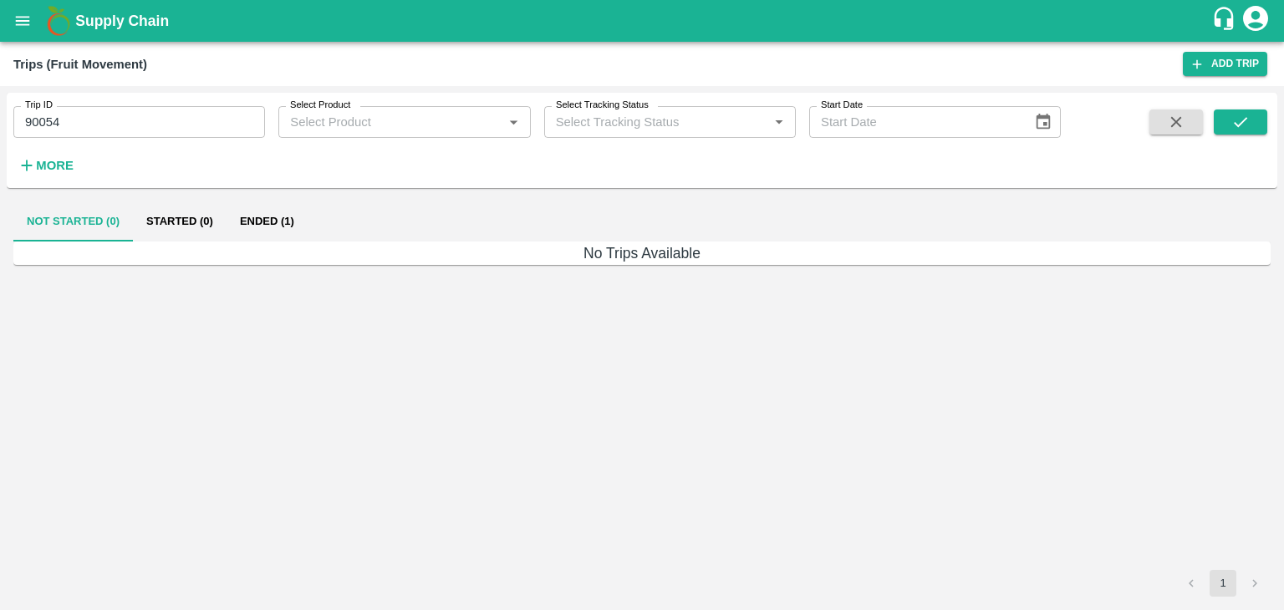
click at [264, 222] on button "Ended (1)" at bounding box center [267, 221] width 81 height 40
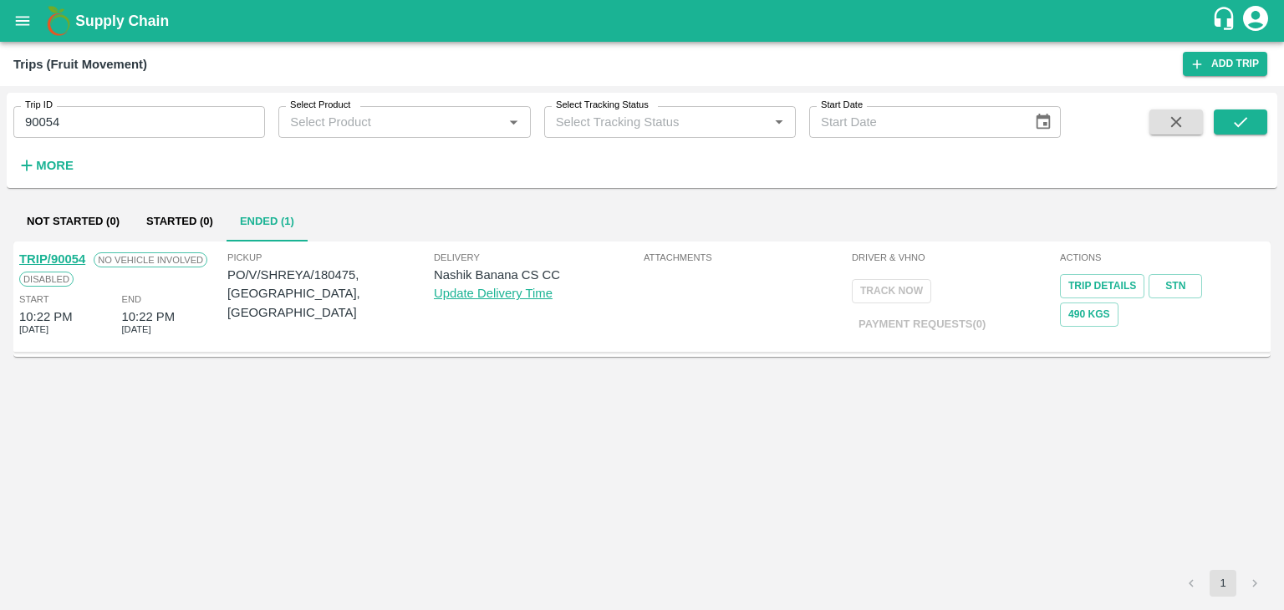
click at [67, 259] on link "TRIP/90054" at bounding box center [52, 258] width 66 height 13
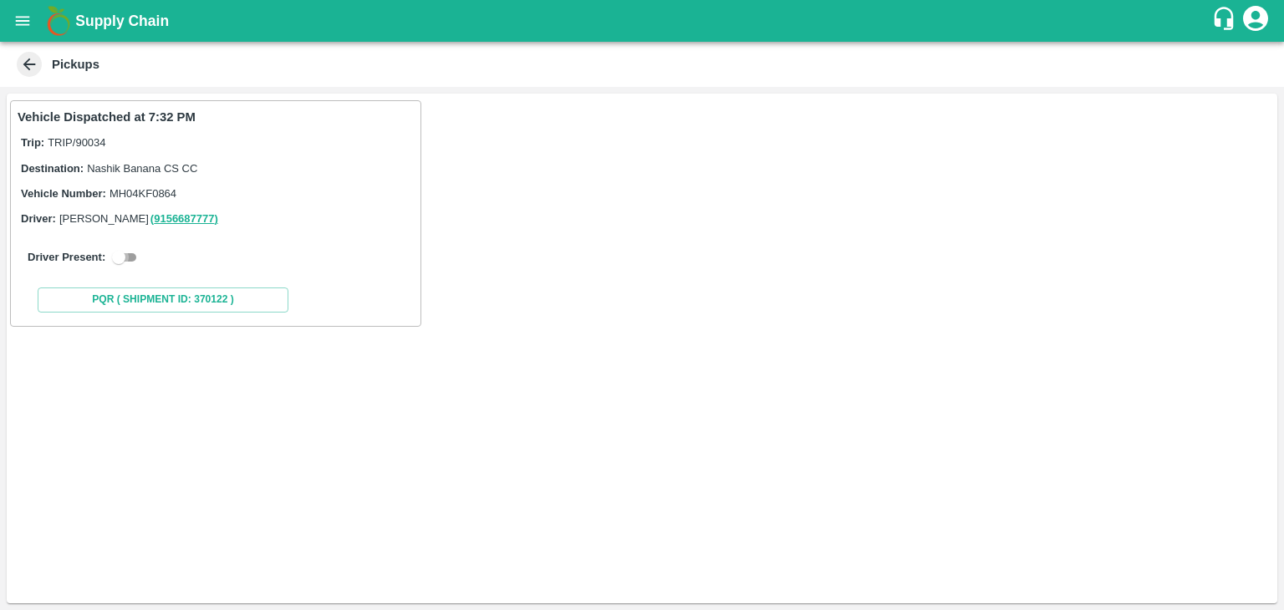
click at [135, 251] on input "checkbox" at bounding box center [119, 257] width 60 height 20
checkbox input "true"
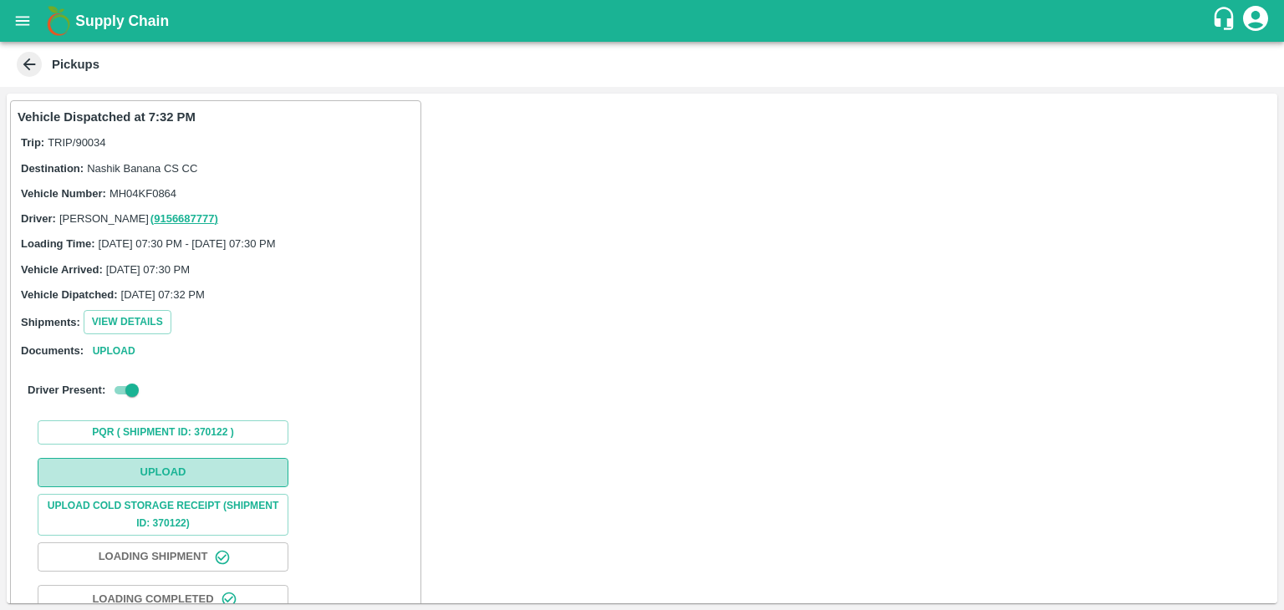
click at [174, 476] on button "Upload" at bounding box center [163, 472] width 251 height 29
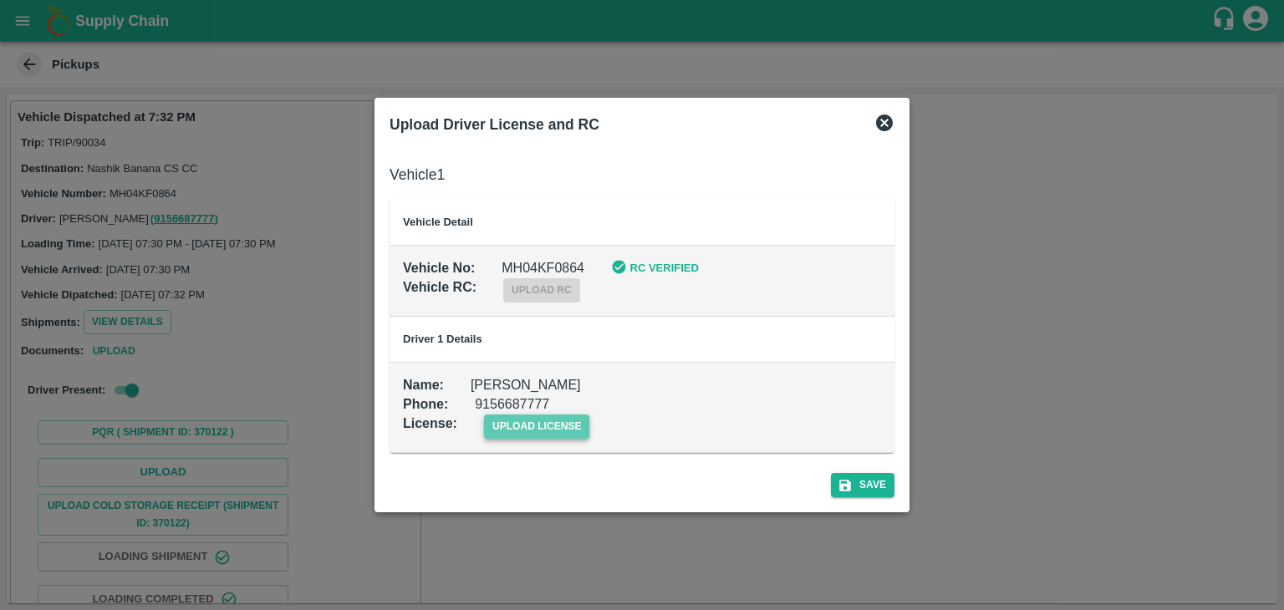
click at [497, 429] on span "upload license" at bounding box center [537, 427] width 106 height 24
click at [0, 0] on input "upload license" at bounding box center [0, 0] width 0 height 0
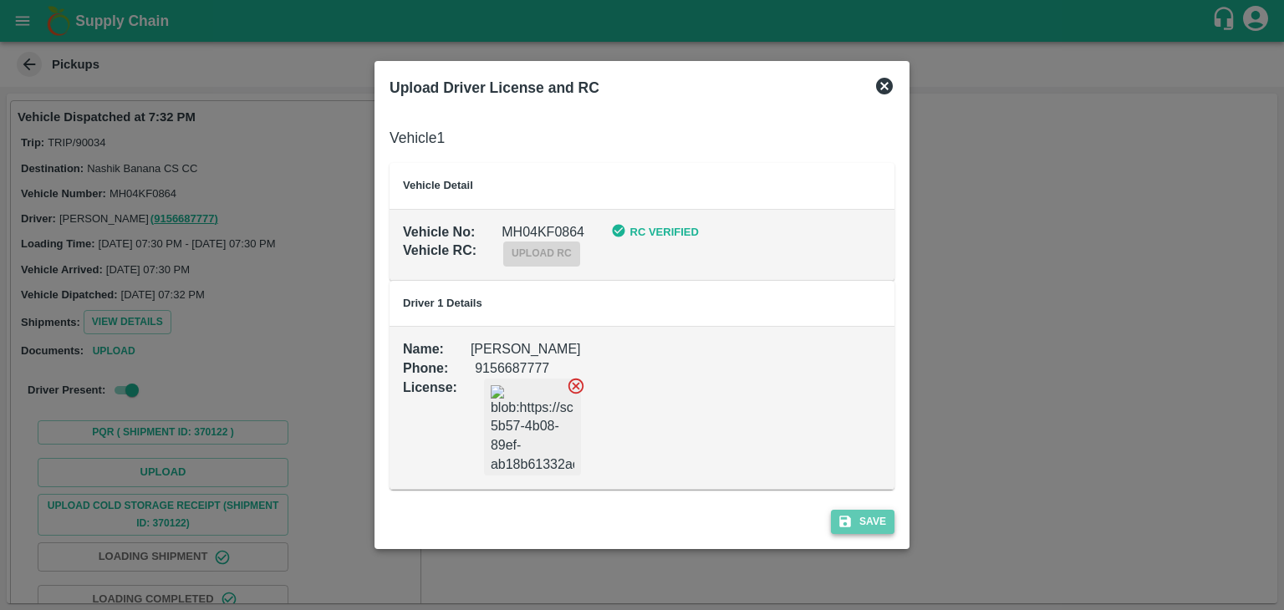
click at [876, 512] on button "Save" at bounding box center [863, 522] width 64 height 24
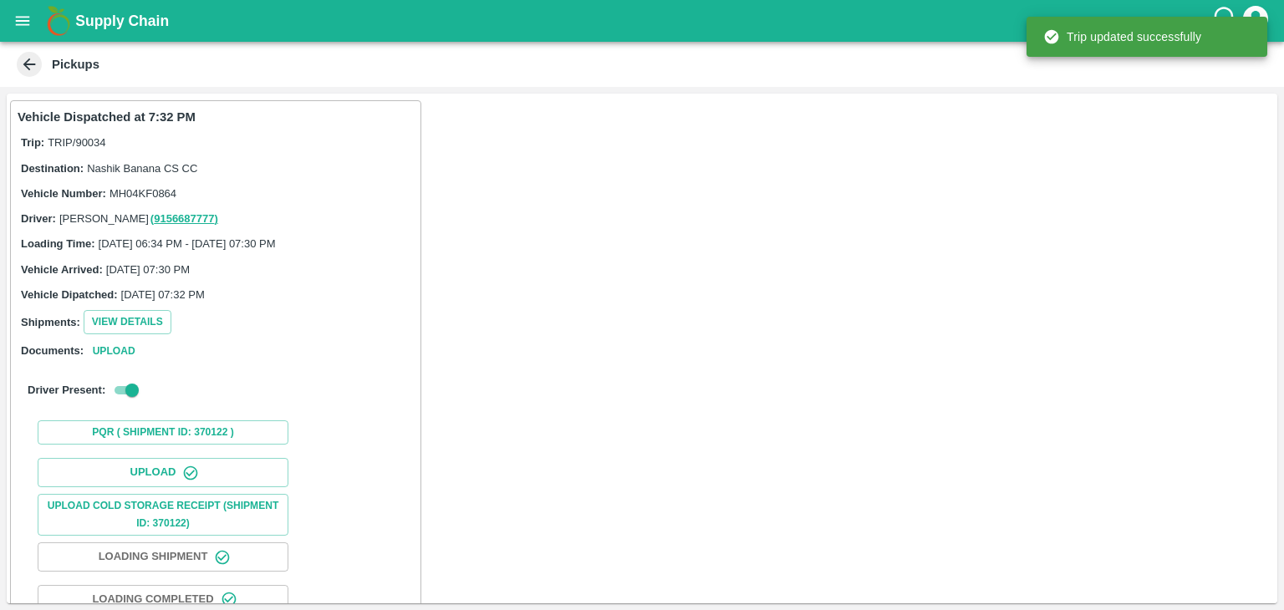
scroll to position [175, 0]
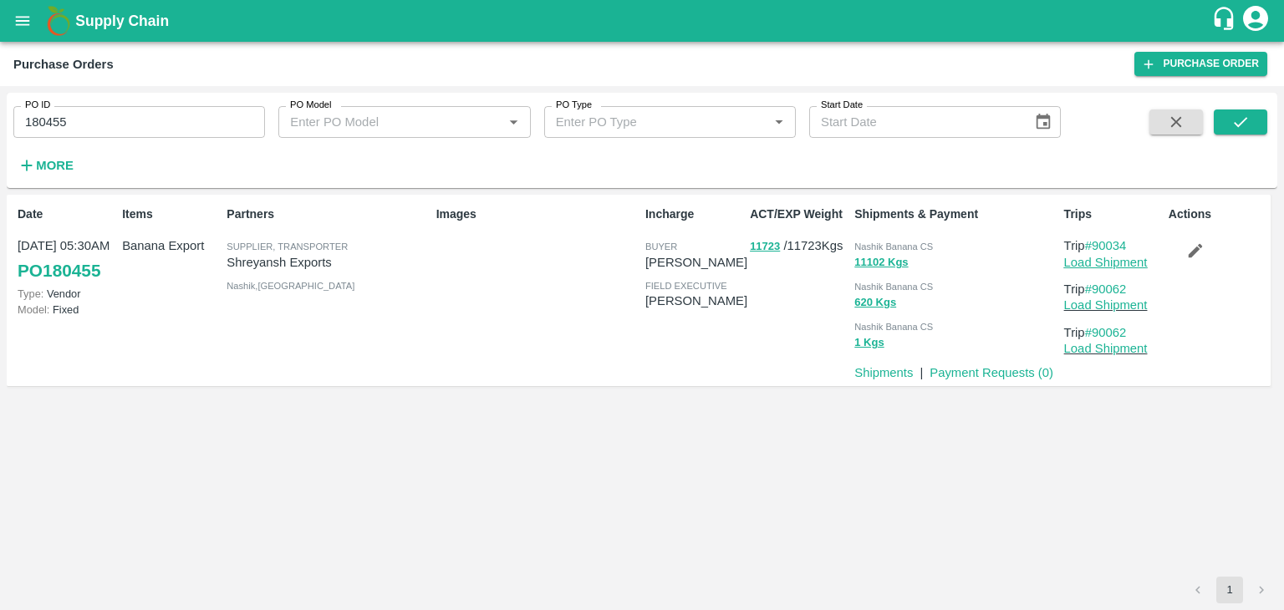
click at [1091, 267] on link "Load Shipment" at bounding box center [1106, 262] width 84 height 13
click at [1196, 245] on icon "button" at bounding box center [1195, 251] width 18 height 18
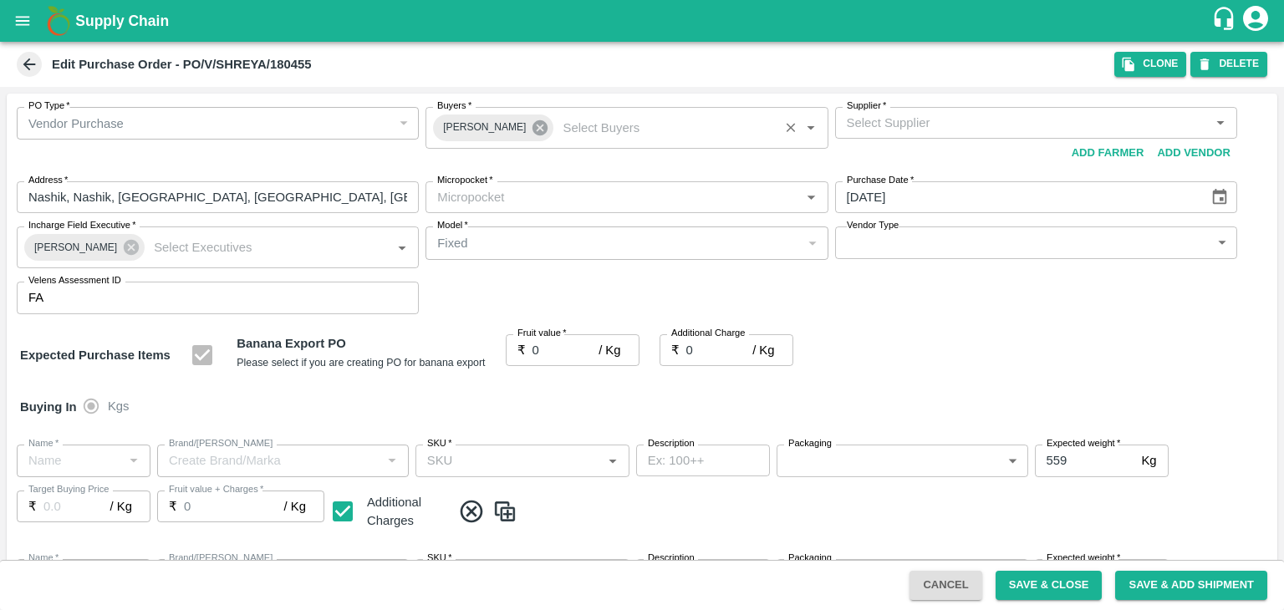
click at [532, 119] on icon at bounding box center [540, 128] width 18 height 18
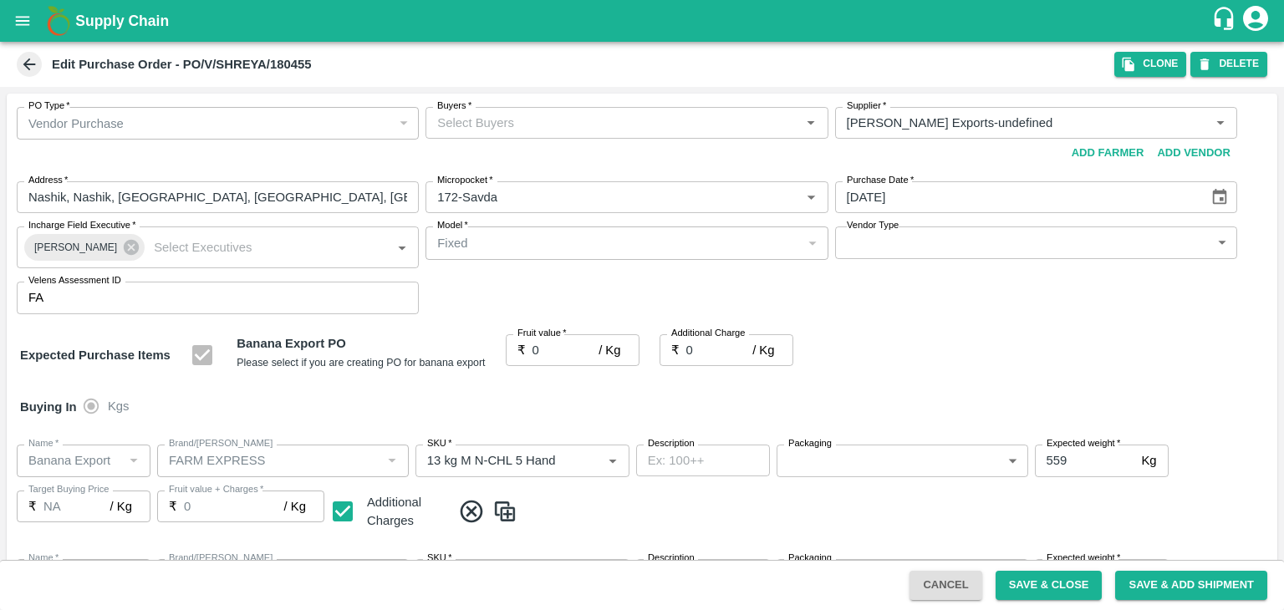
type input "Shreyansh Exports-undefined"
type input "172-Savda"
type input "Banana Export"
type input "FARM EXPRESS"
type input "13 kg M N-CHL 5 Hand"
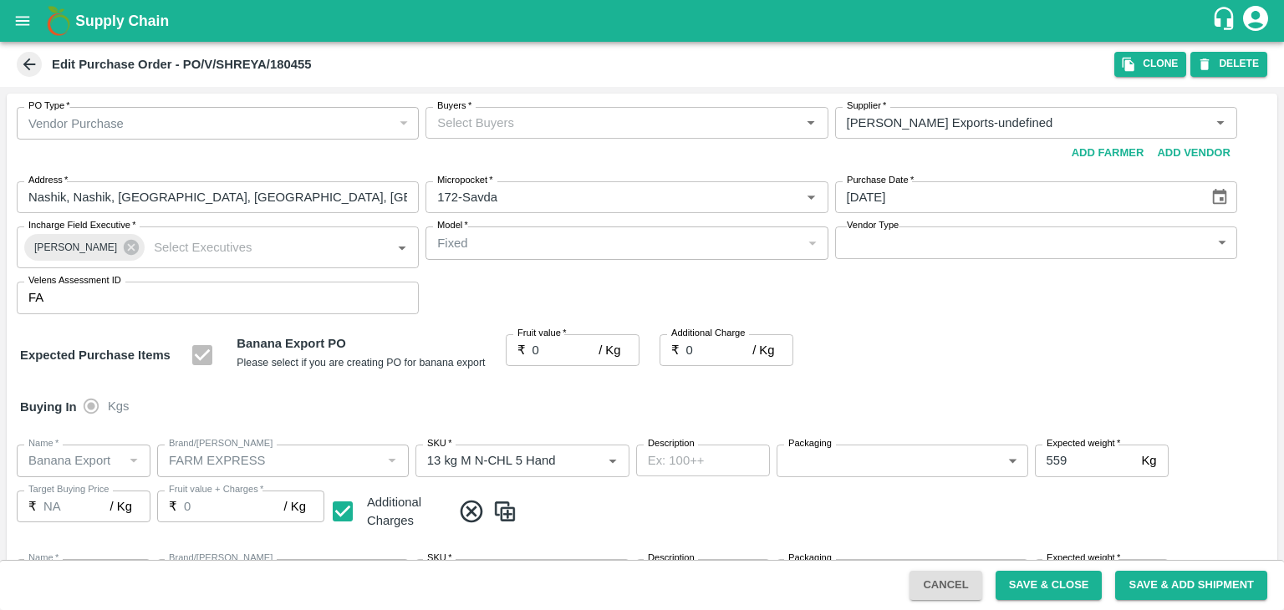
type input "NA"
type input "Banana Export"
type input "FARM EXPRESS"
type input "13 kg M N-CHL 6 Hand"
type input "NA"
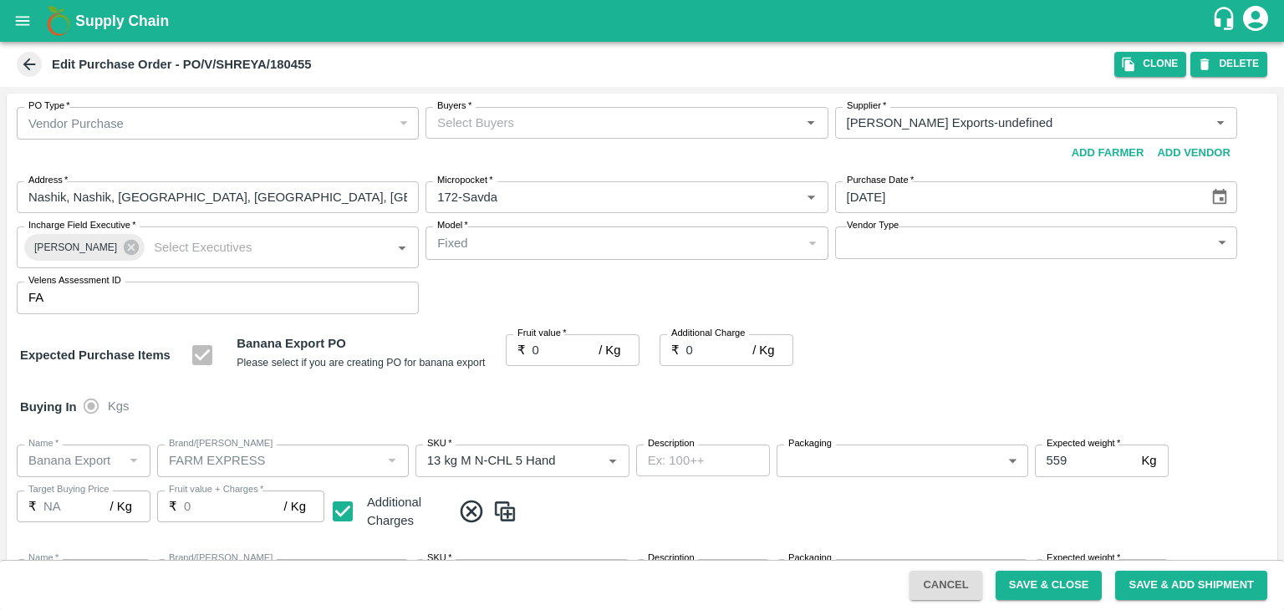
type input "Banana Export"
type input "FARM EXPRESS"
type input "13 kg M N-CHL 8 Hand"
type input "NA"
type input "Banana Export"
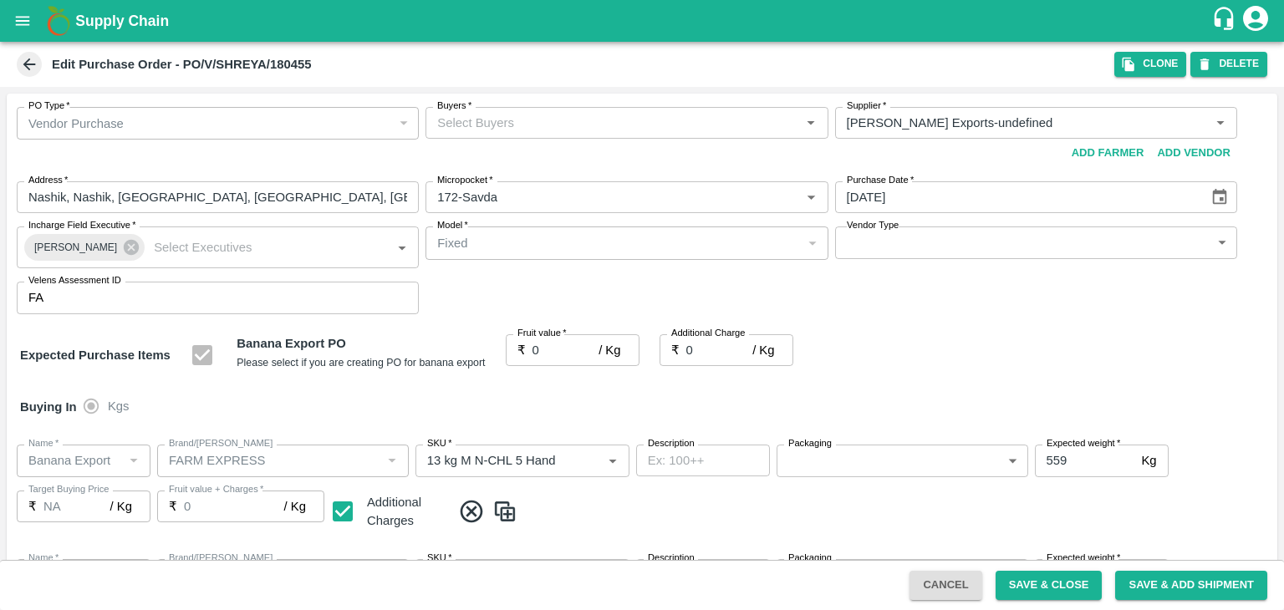
type input "FARM EXPRESS"
type input "13 kg M N-CHL CL"
type input "NA"
type input "Banana Export"
type input "FARM EXPRESS"
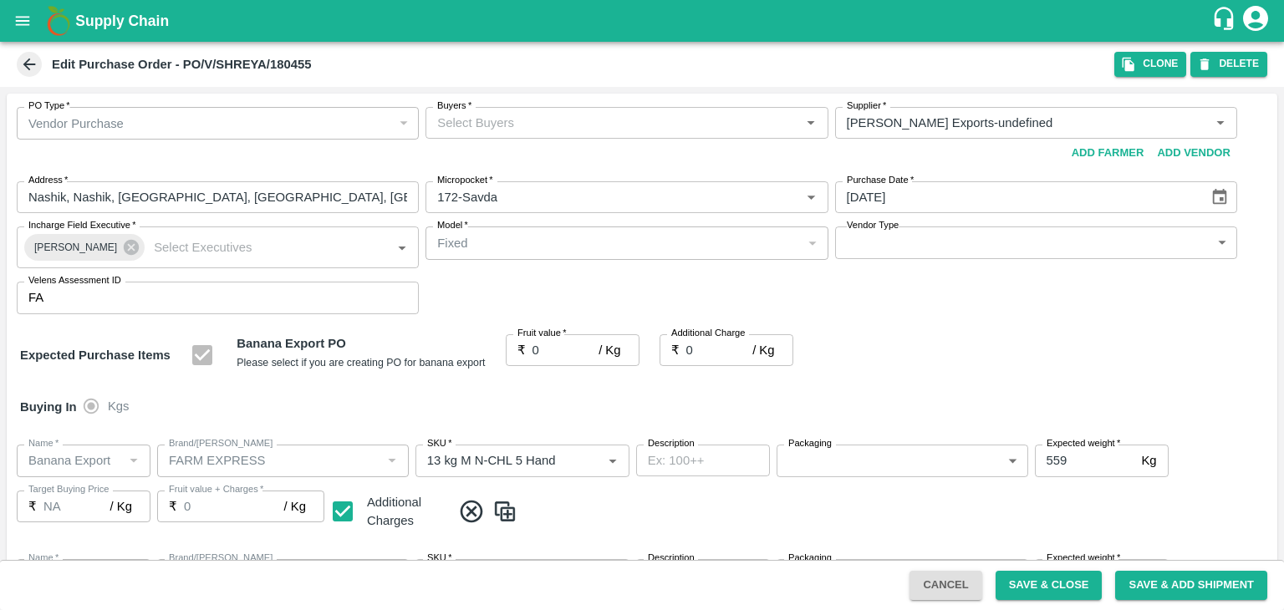
type input "C Class"
type input "NA"
type input "Banana Export"
type input "FARM EXPRESS"
type input "PHR Kg"
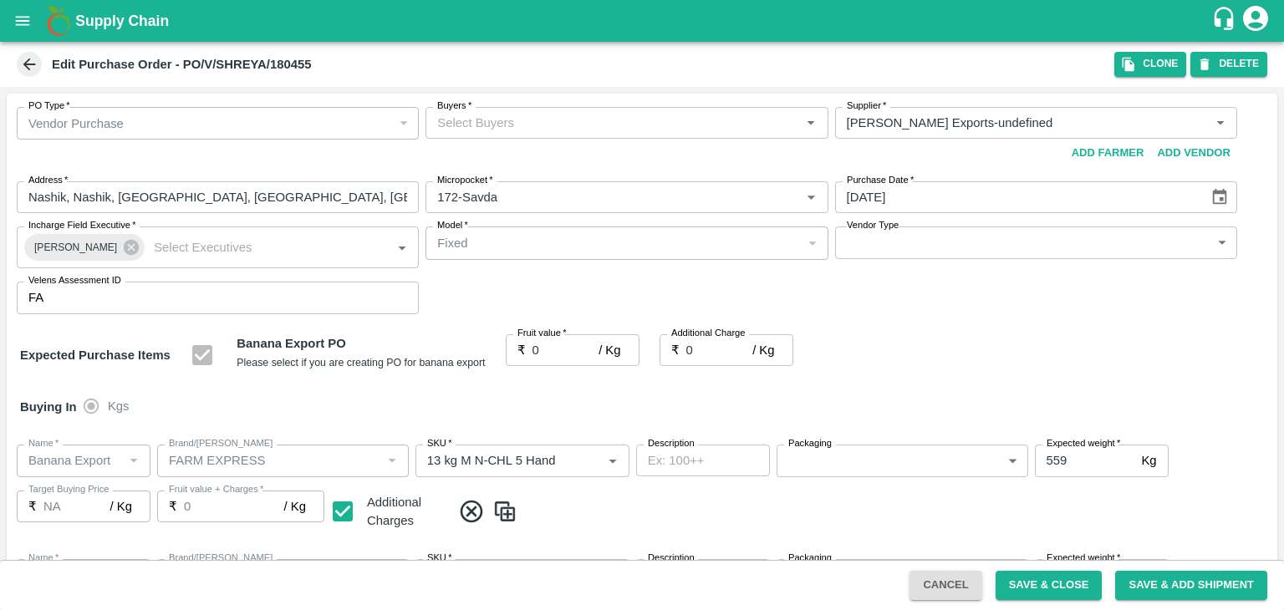
type input "NA"
click at [520, 120] on input "Buyers   *" at bounding box center [613, 123] width 364 height 22
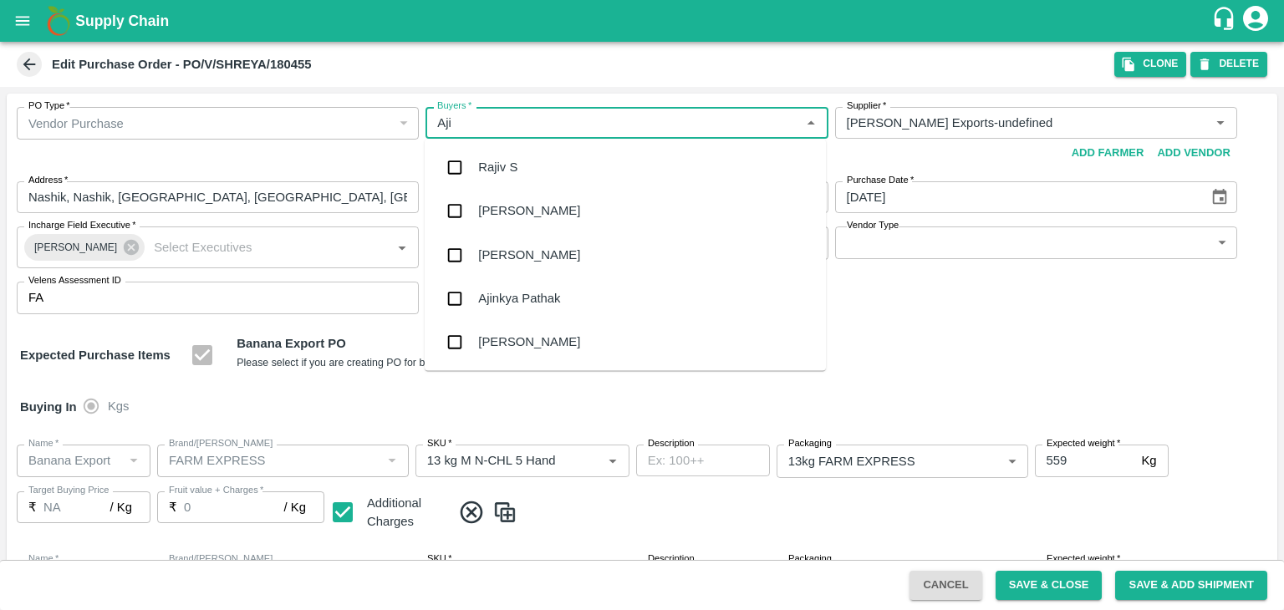
type input "Ajit"
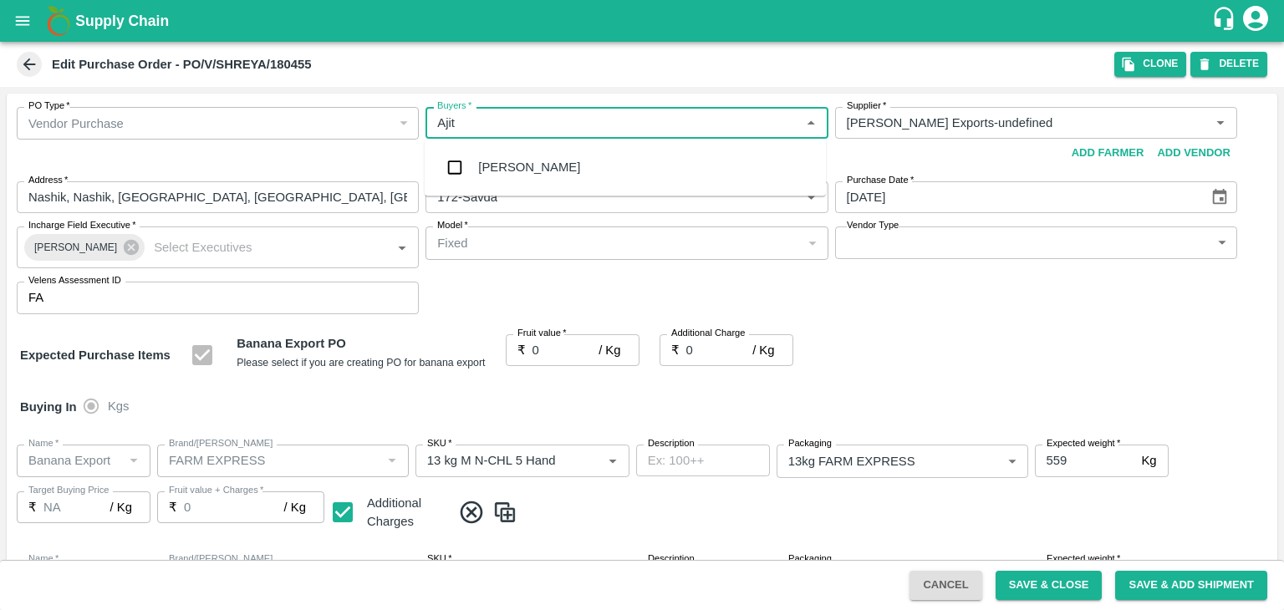
click at [522, 163] on div "Ajit Otari" at bounding box center [529, 167] width 102 height 18
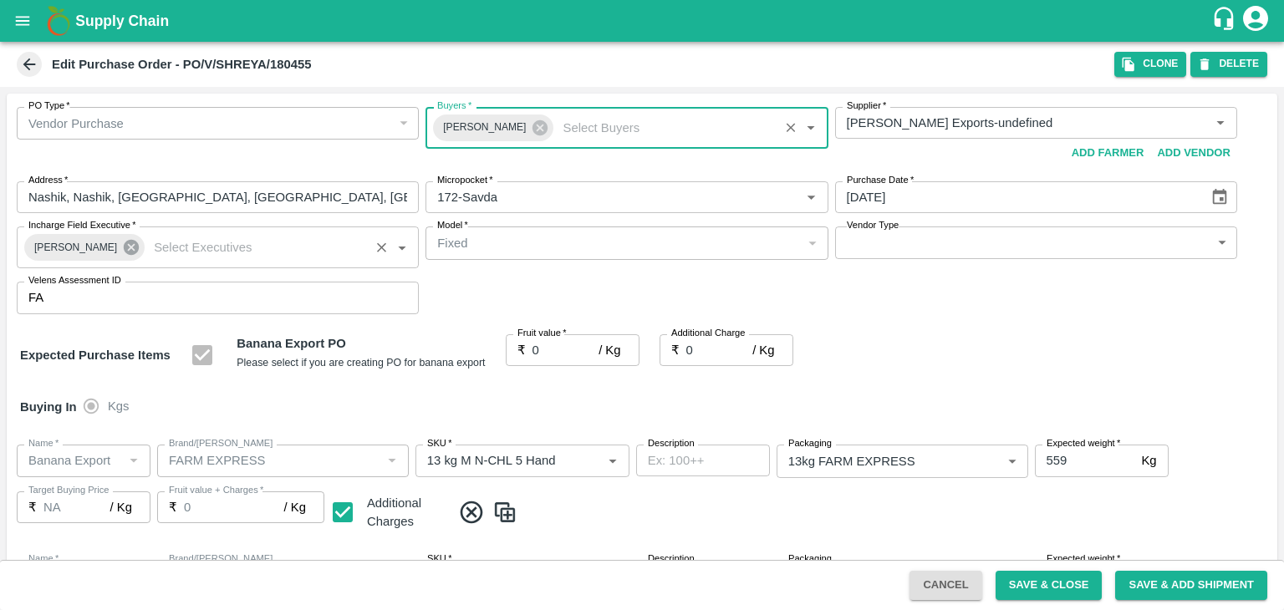
click at [127, 254] on icon at bounding box center [131, 247] width 18 height 18
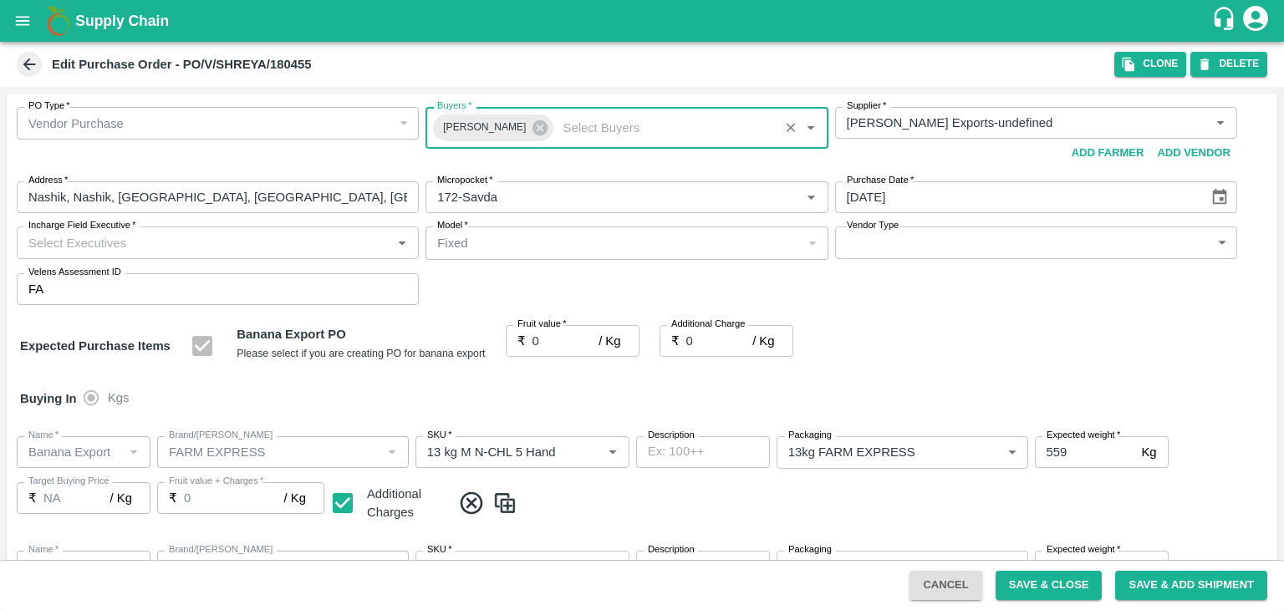
click at [132, 247] on input "Incharge Field Executive   *" at bounding box center [204, 243] width 364 height 22
type input "Jay"
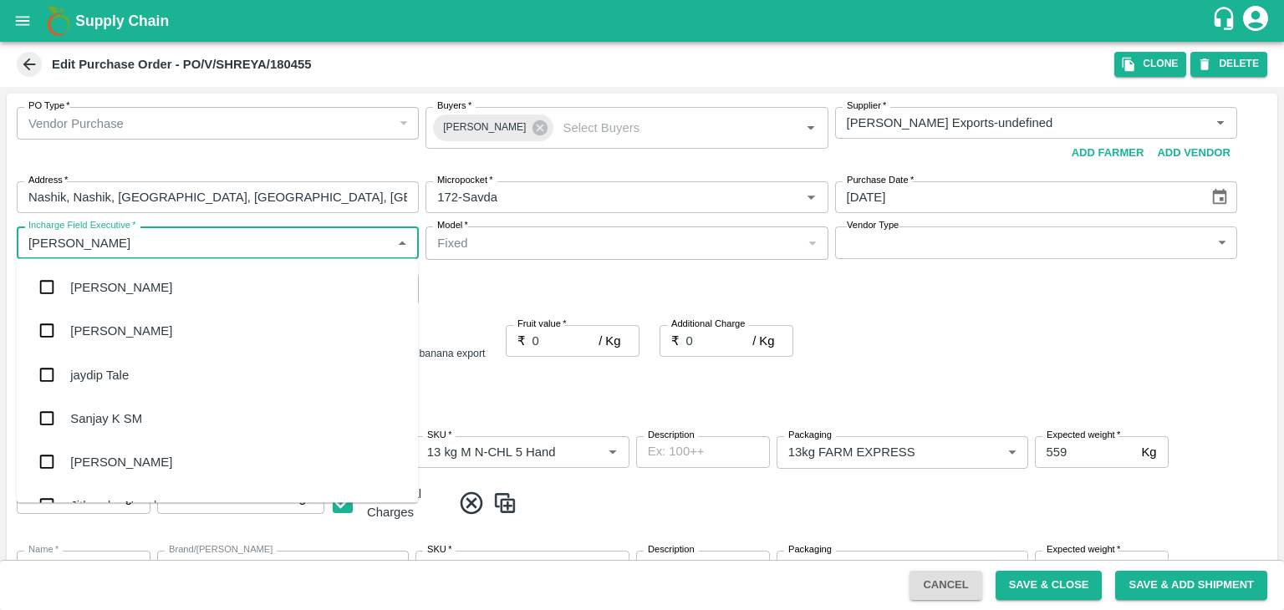
click at [110, 386] on div "jaydip Tale" at bounding box center [217, 374] width 401 height 43
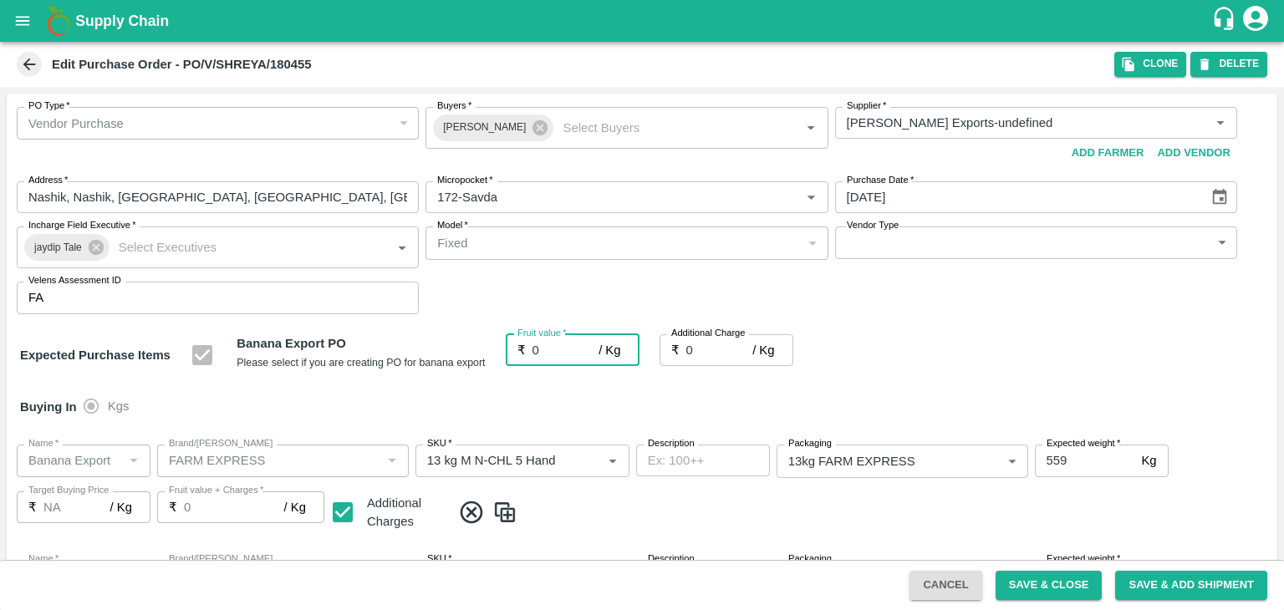
click at [566, 345] on input "0" at bounding box center [565, 350] width 67 height 32
type input "1"
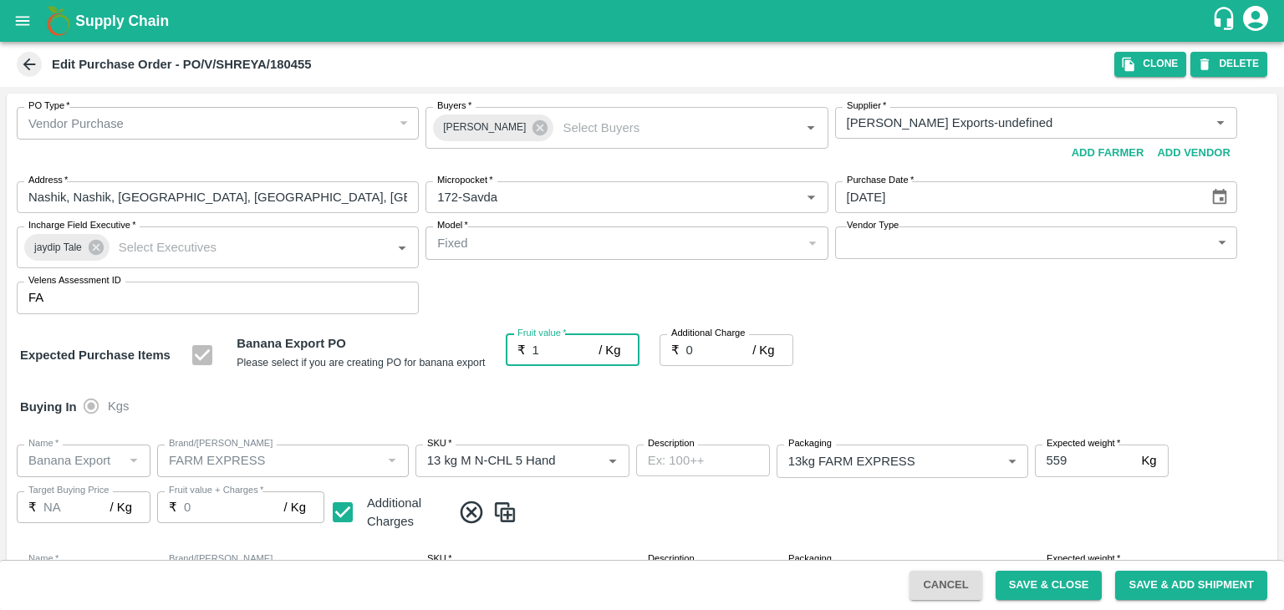
type input "1"
type input "18"
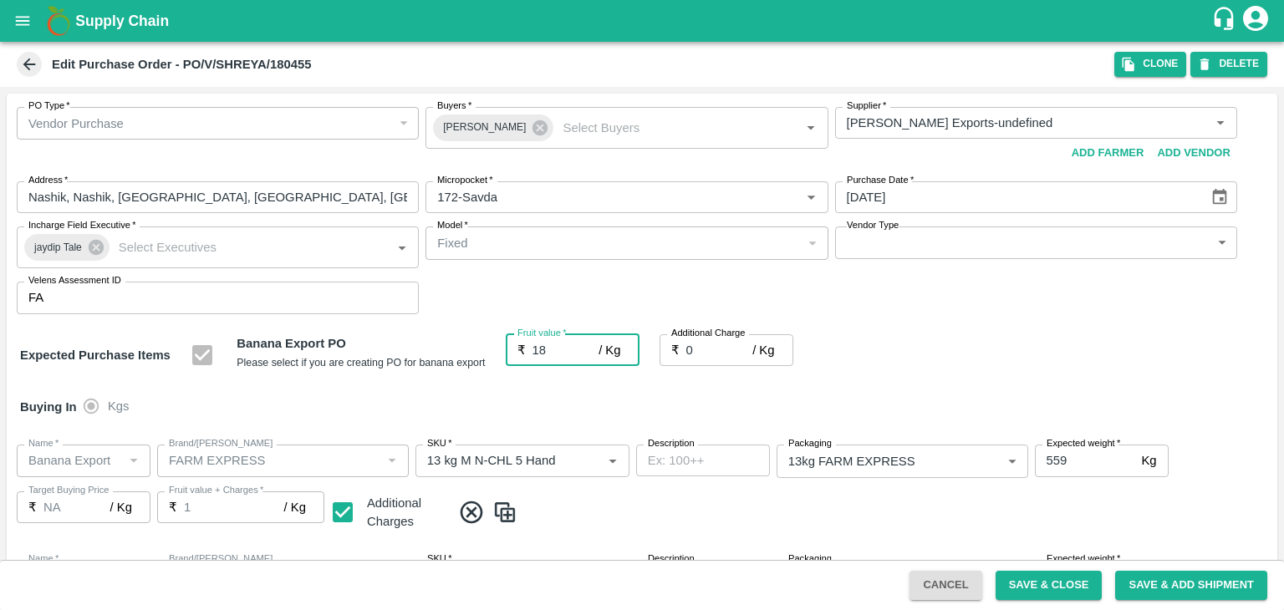
type input "18"
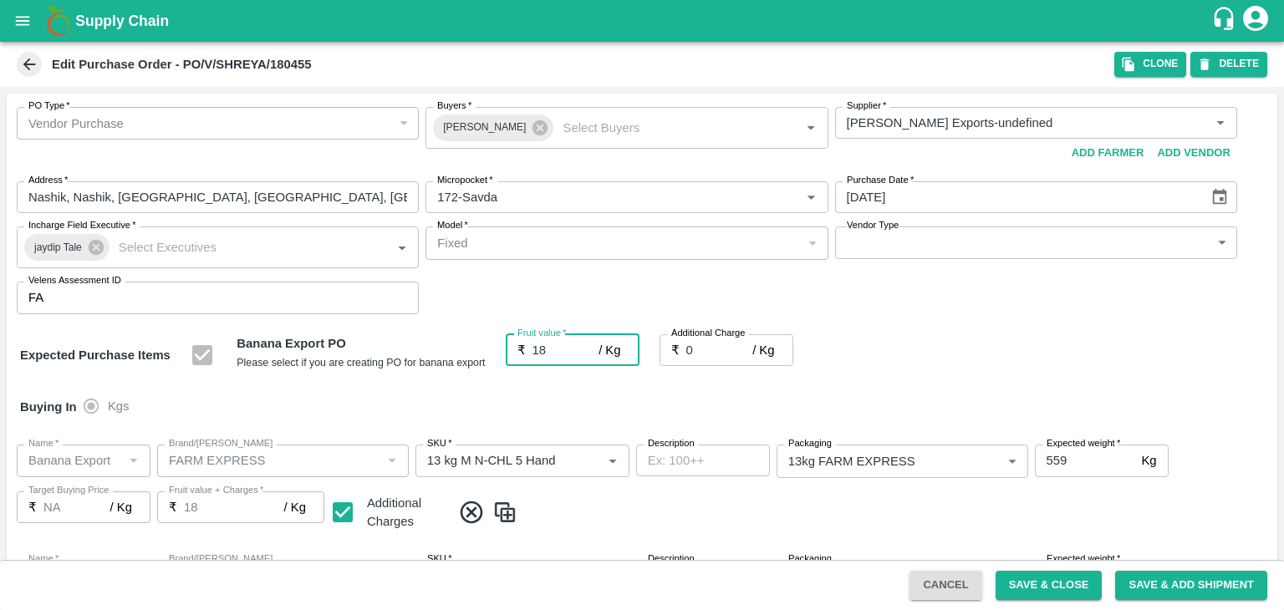
type input "18"
type input "1"
type input "19"
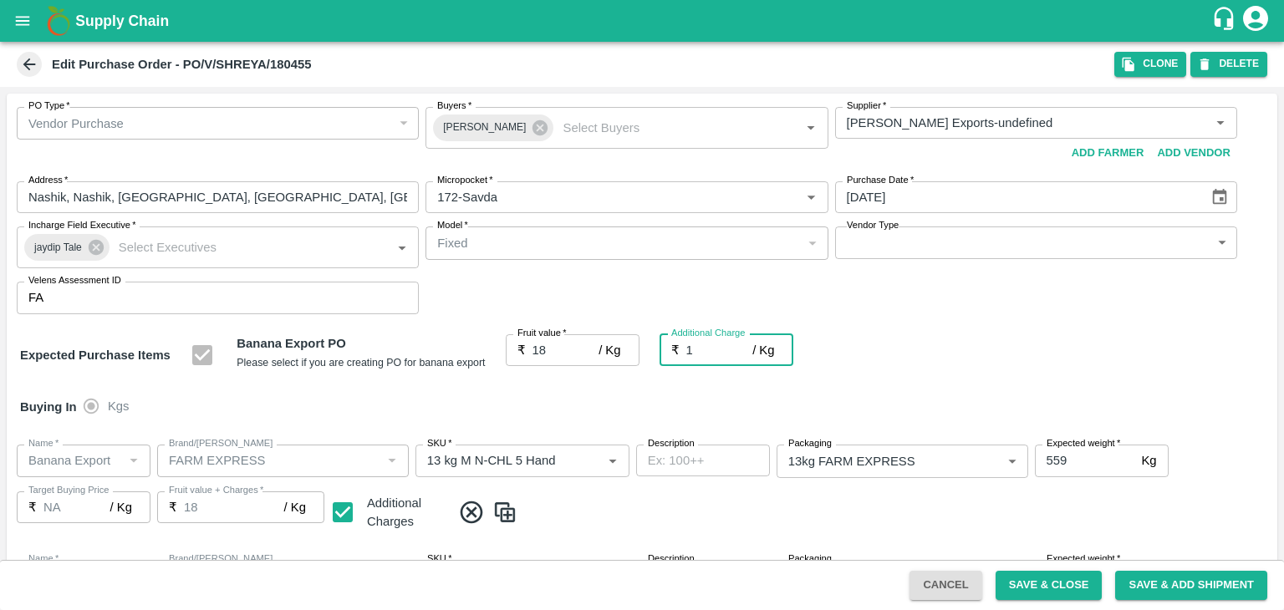
type input "19"
type input "18"
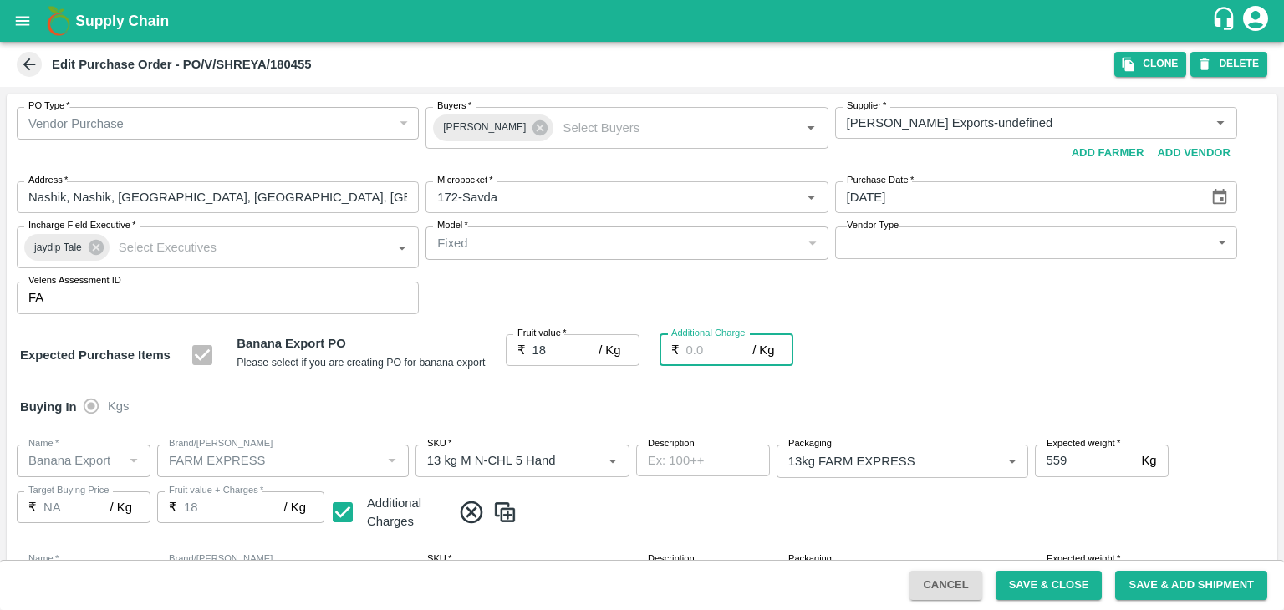
type input "2"
type input "20"
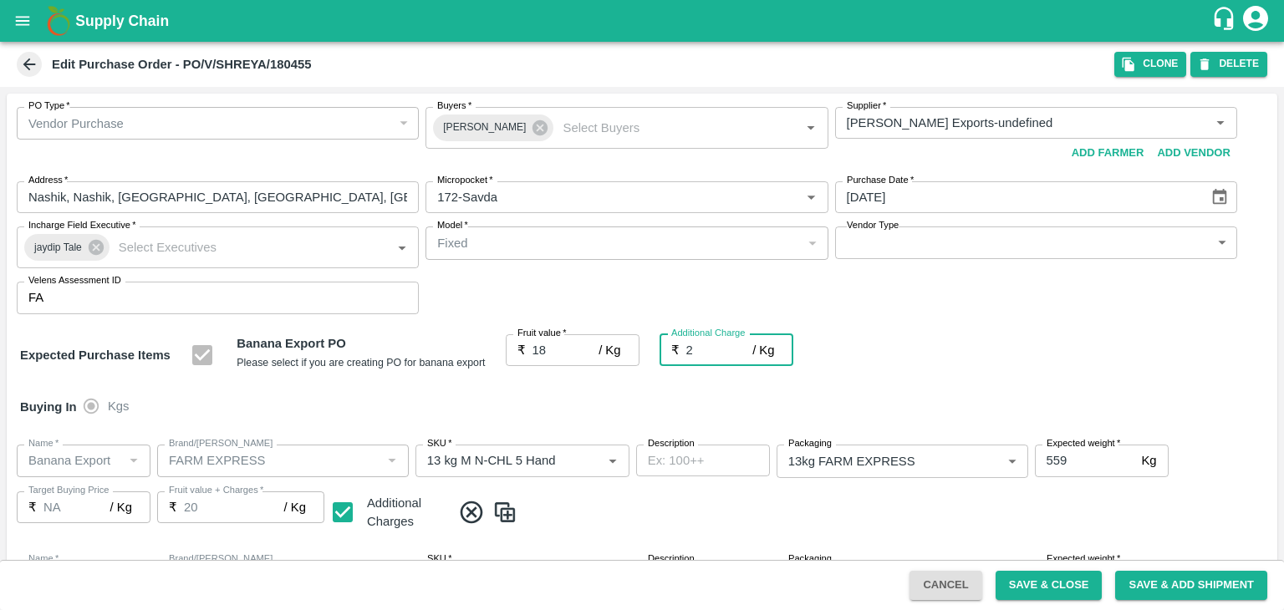
type input "2.7"
type input "20.7"
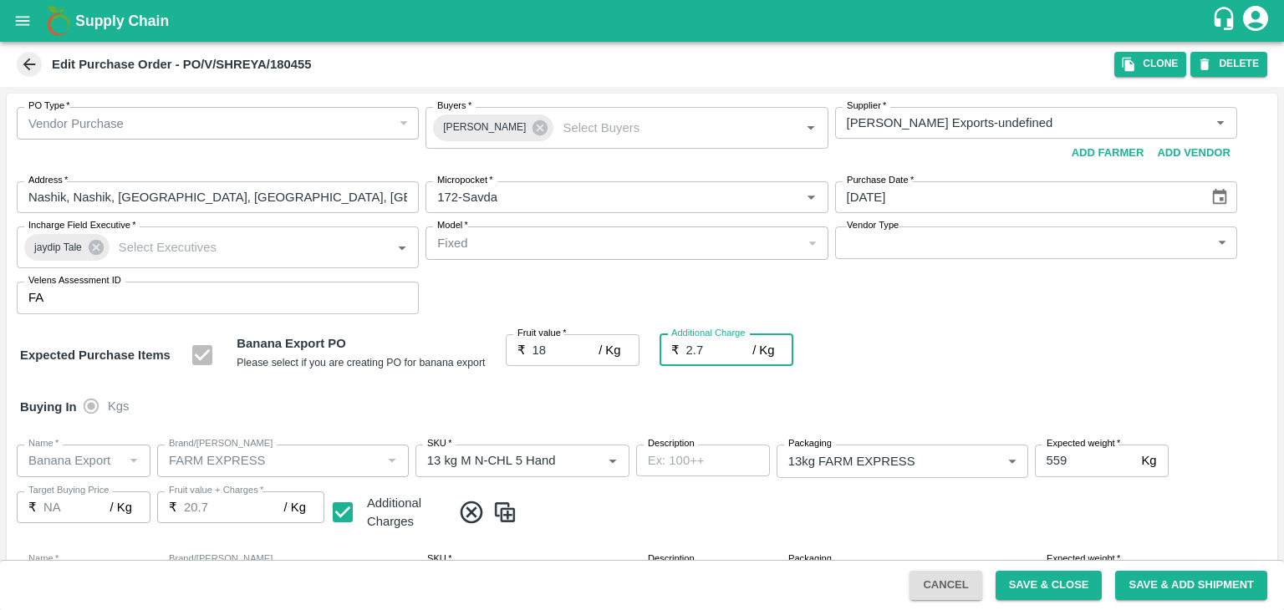
type input "2.75"
type input "20.75"
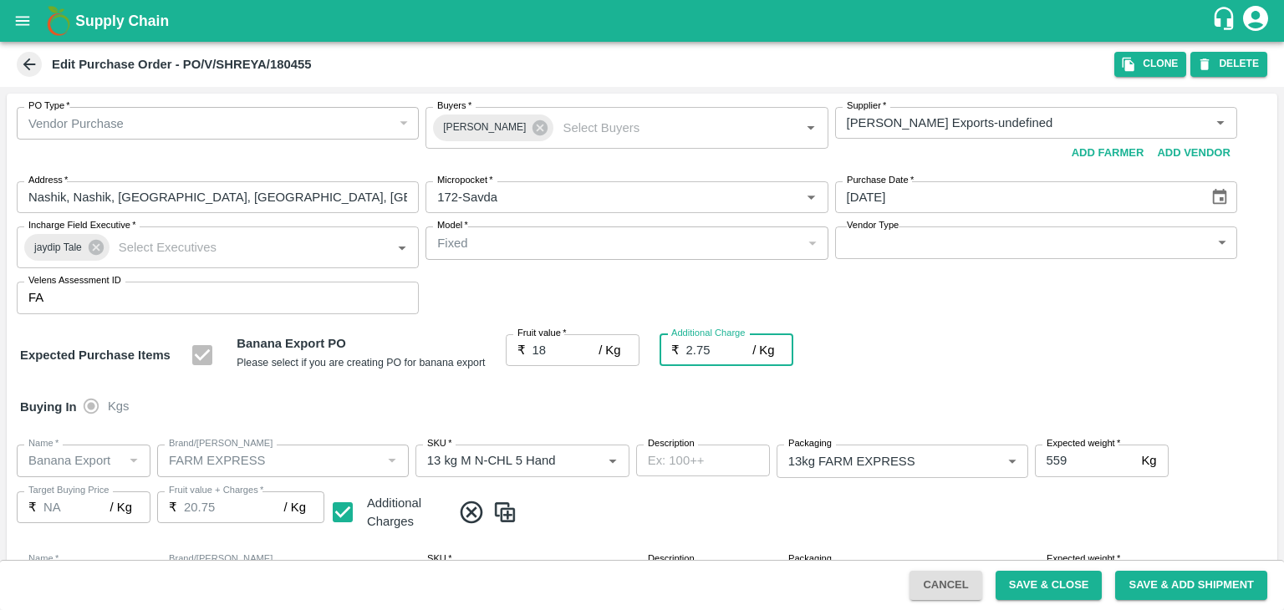
type input "2.75"
click at [615, 407] on div "Buying In Kgs" at bounding box center [642, 407] width 1271 height 48
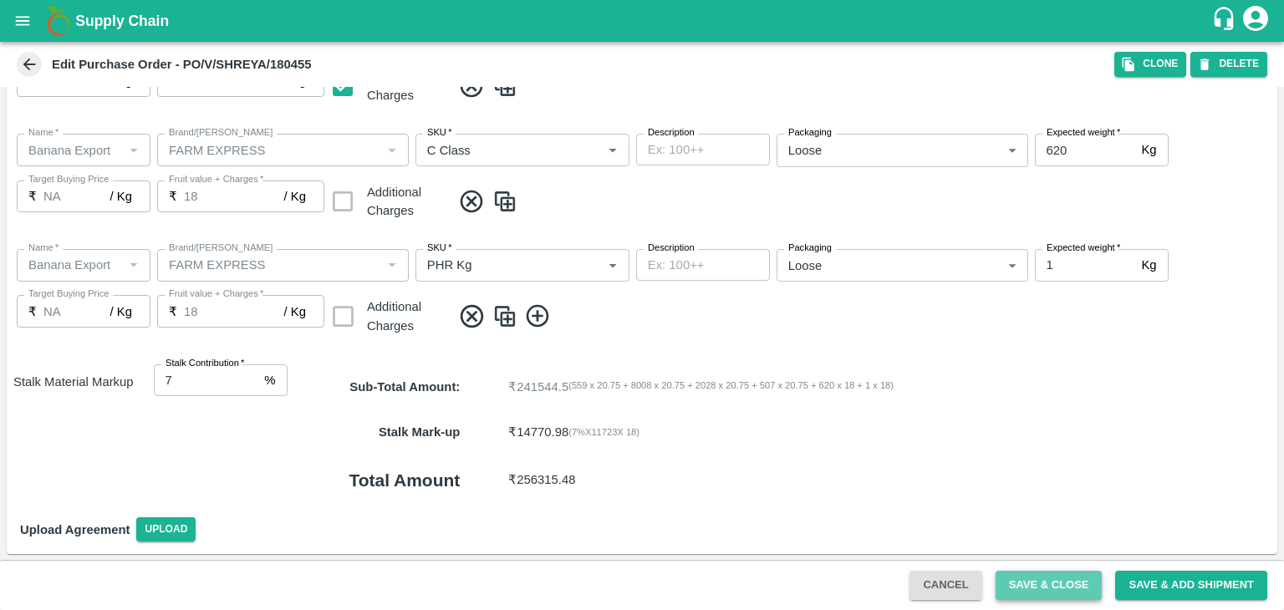
click at [1056, 584] on button "Save & Close" at bounding box center [1049, 585] width 107 height 29
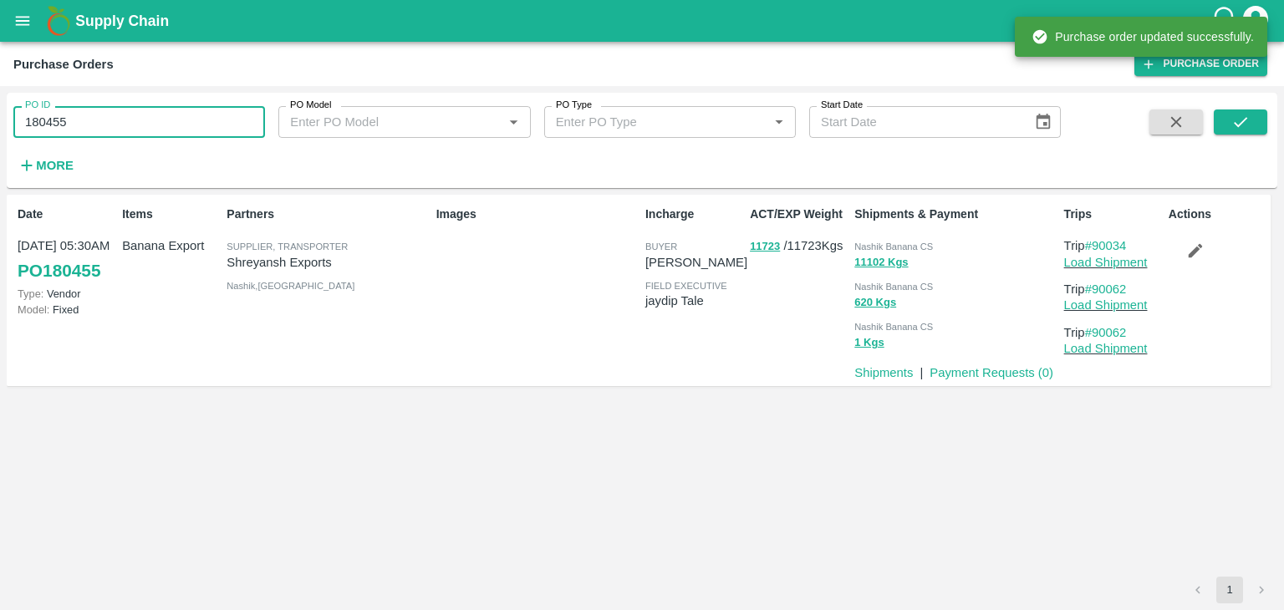
click at [141, 106] on input "180455" at bounding box center [139, 122] width 252 height 32
paste input "text"
click at [141, 106] on input "180455" at bounding box center [139, 122] width 252 height 32
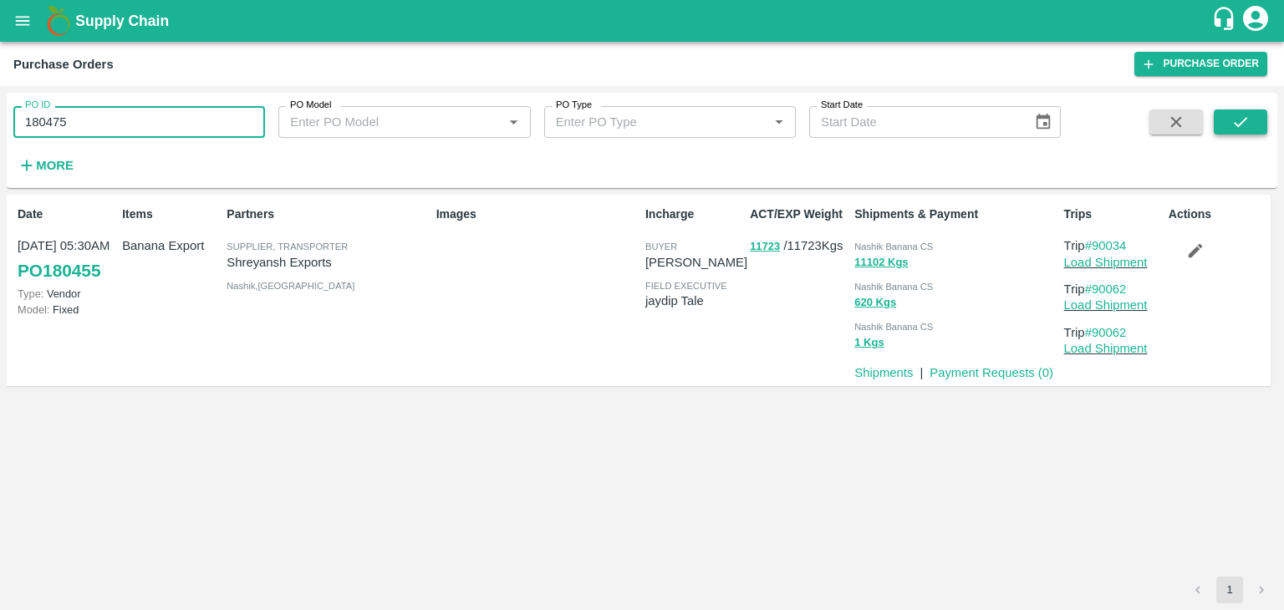
type input "180475"
click at [1241, 111] on button "submit" at bounding box center [1240, 122] width 53 height 25
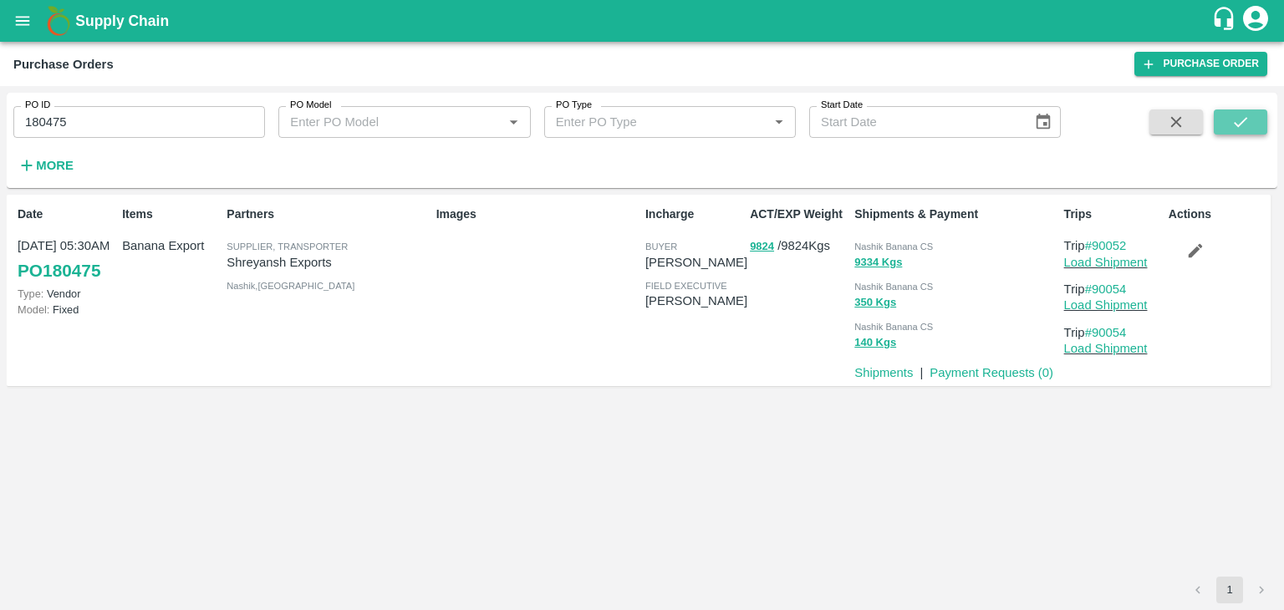
click at [1256, 114] on button "submit" at bounding box center [1240, 122] width 53 height 25
click at [1121, 262] on link "Load Shipment" at bounding box center [1106, 262] width 84 height 13
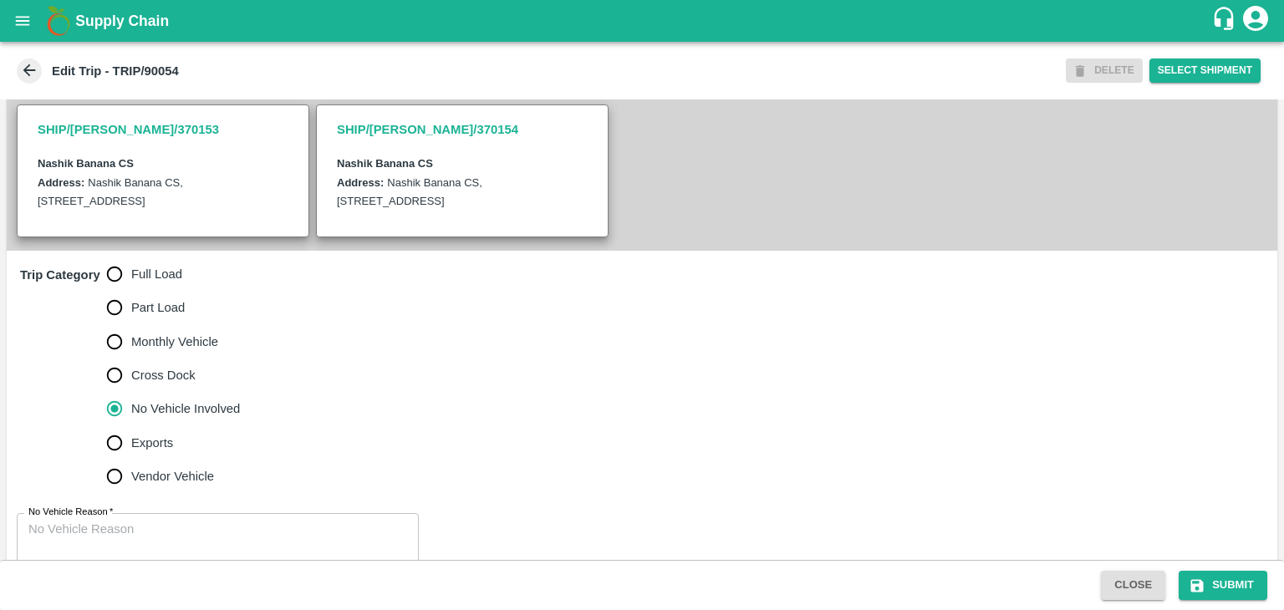
scroll to position [410, 0]
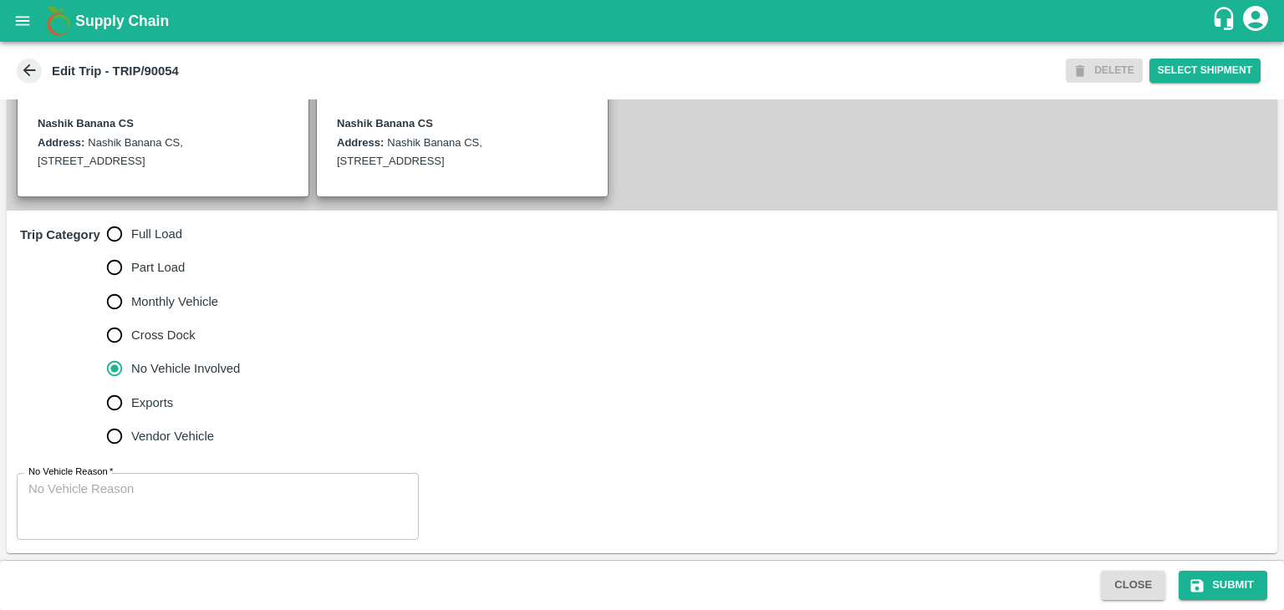
click at [135, 238] on span "Full Load" at bounding box center [156, 234] width 51 height 18
click at [131, 238] on input "Full Load" at bounding box center [114, 233] width 33 height 33
radio input "true"
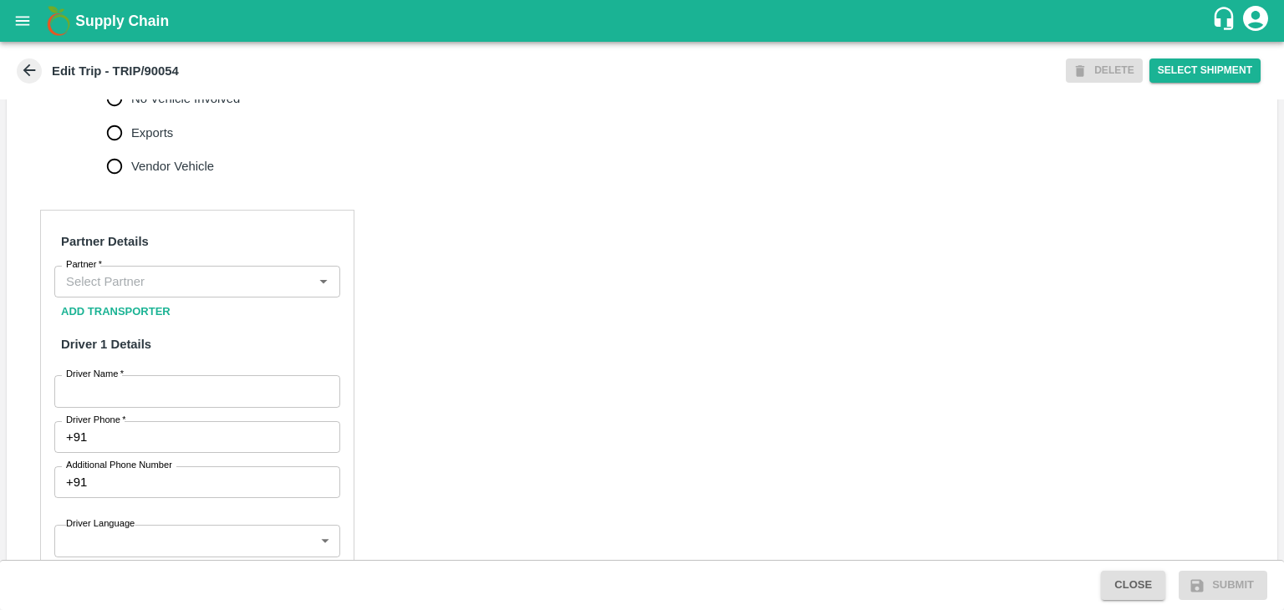
scroll to position [664, 0]
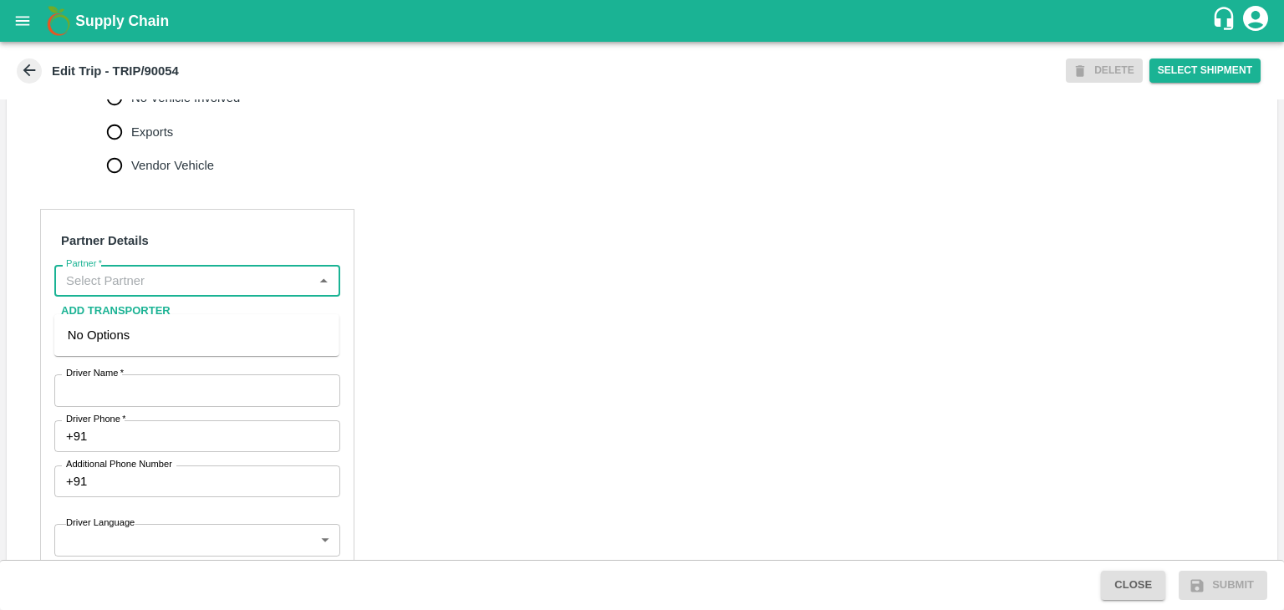
click at [196, 292] on input "Partner   *" at bounding box center [183, 281] width 248 height 22
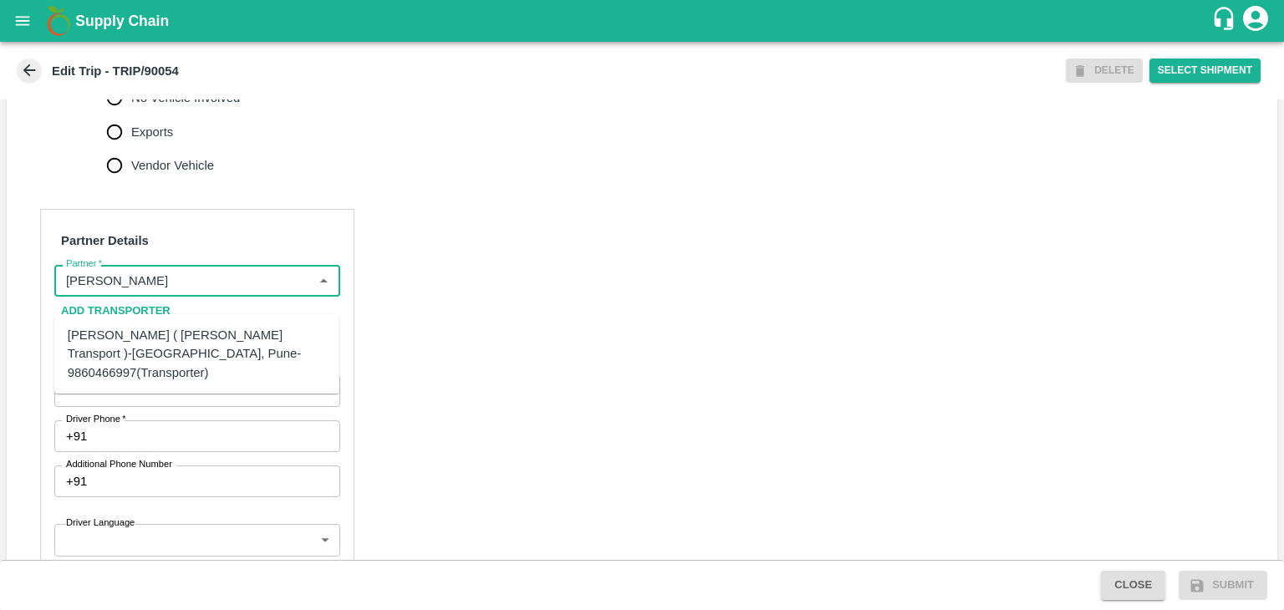
click at [205, 355] on div "[PERSON_NAME] ( [PERSON_NAME] Transport )-[GEOGRAPHIC_DATA], Pune-9860466997(Tr…" at bounding box center [197, 354] width 258 height 56
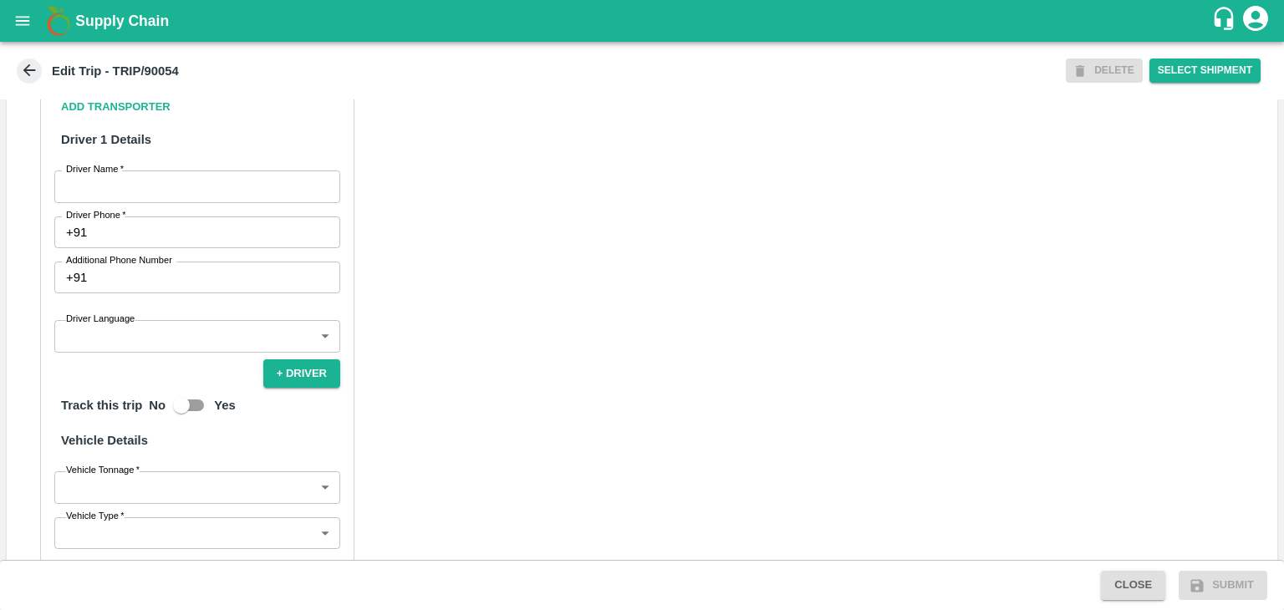
scroll to position [878, 0]
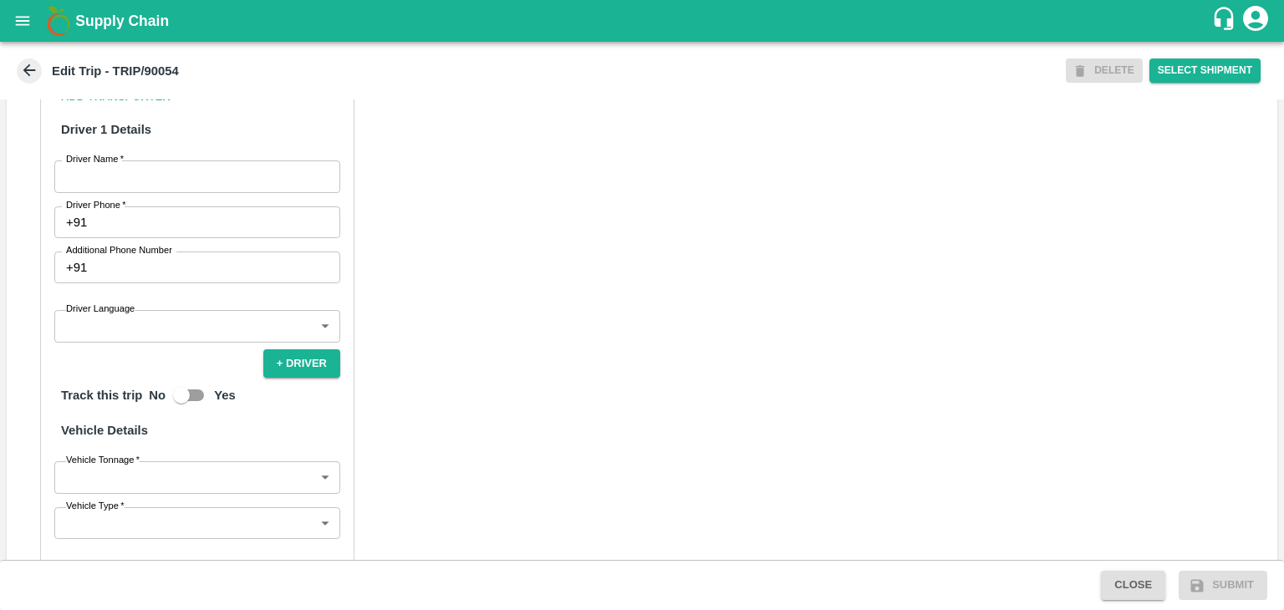
type input "[PERSON_NAME] ( [PERSON_NAME] Transport )-[GEOGRAPHIC_DATA], Pune-9860466997(Tr…"
click at [143, 186] on input "Driver Name   *" at bounding box center [197, 176] width 286 height 32
type input "[PERSON_NAME]"
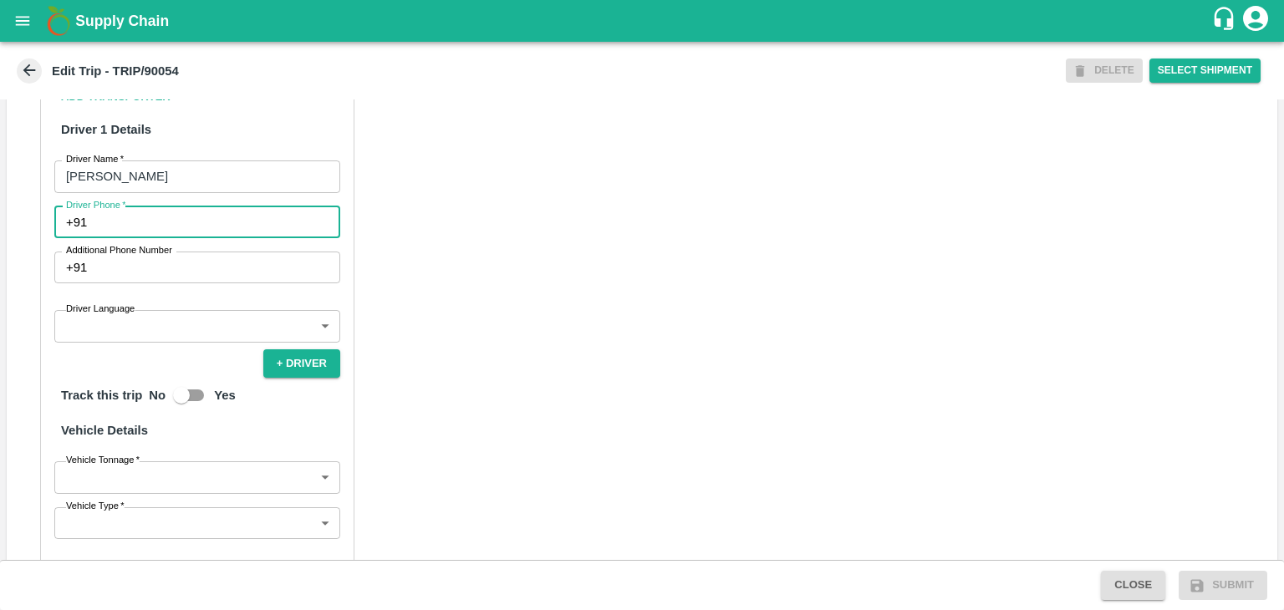
click at [161, 238] on input "Driver Phone   *" at bounding box center [217, 222] width 247 height 32
type input "9975280177"
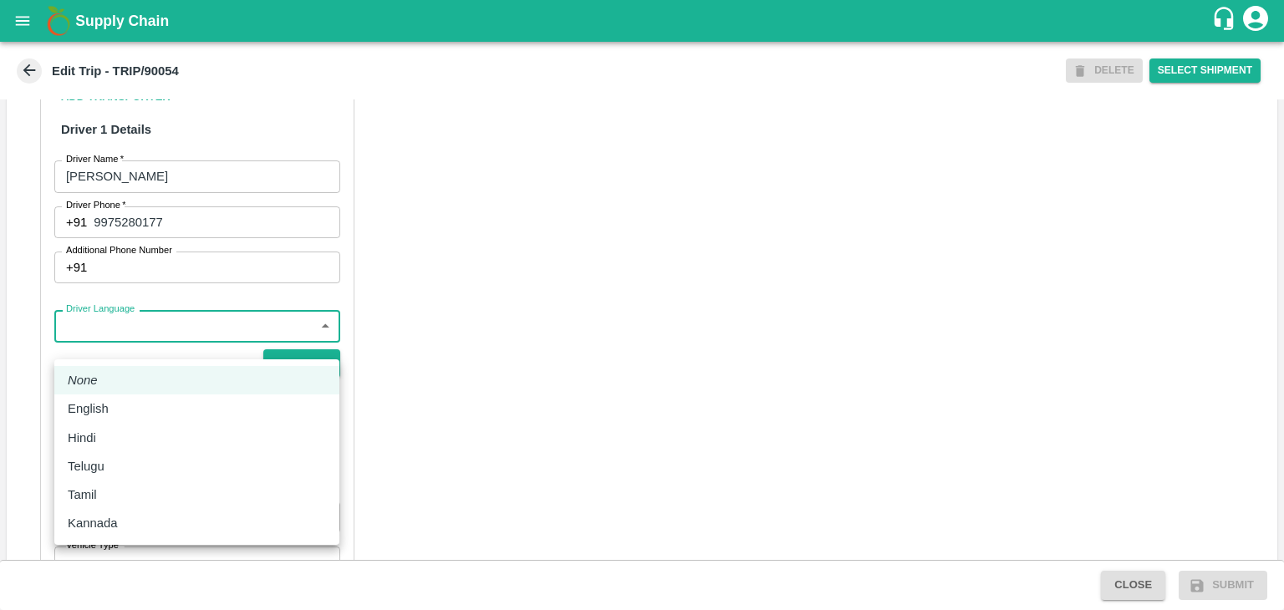
click at [140, 336] on body "Supply Chain Edit Trip - TRIP/90054 DELETE Select Shipment Trip Details Trip Ty…" at bounding box center [642, 305] width 1284 height 610
click at [104, 425] on li "Hindi" at bounding box center [196, 438] width 285 height 28
type input "hi"
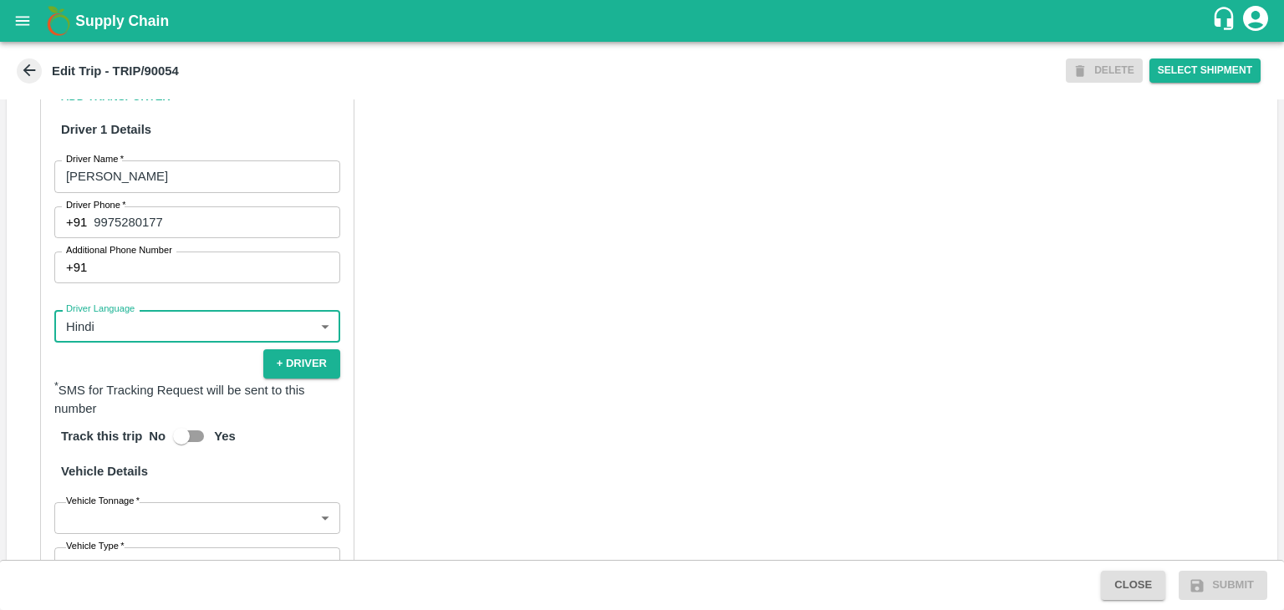
scroll to position [1157, 0]
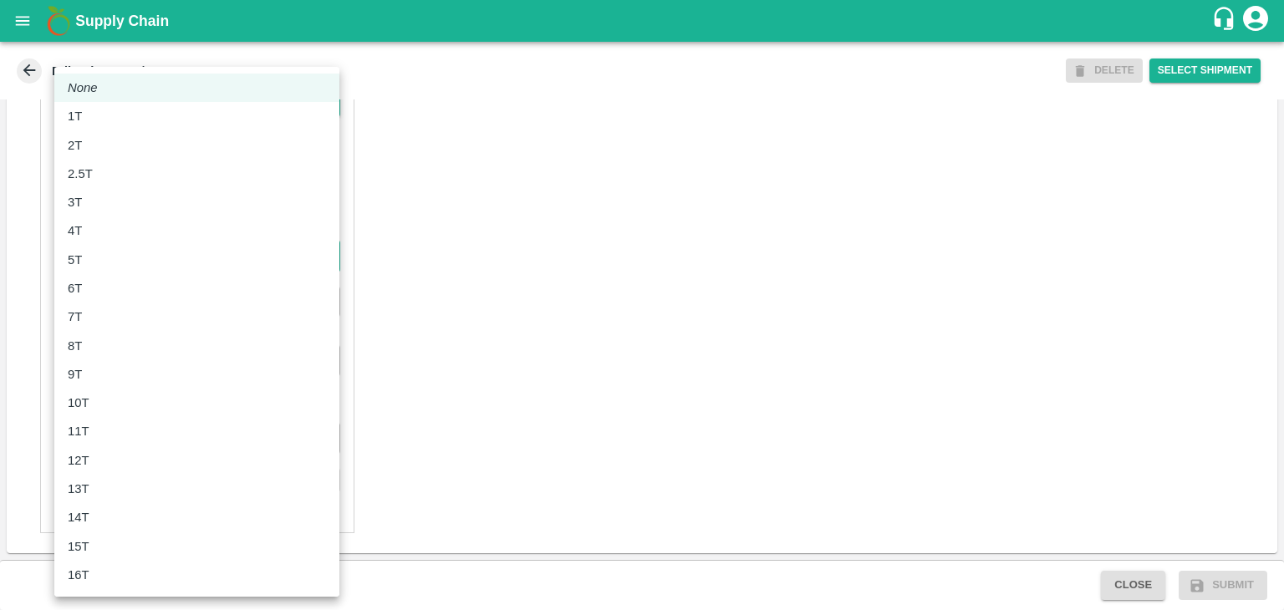
click at [115, 257] on body "Supply Chain Edit Trip - TRIP/90054 DELETE Select Shipment Trip Details Trip Ty…" at bounding box center [642, 305] width 1284 height 610
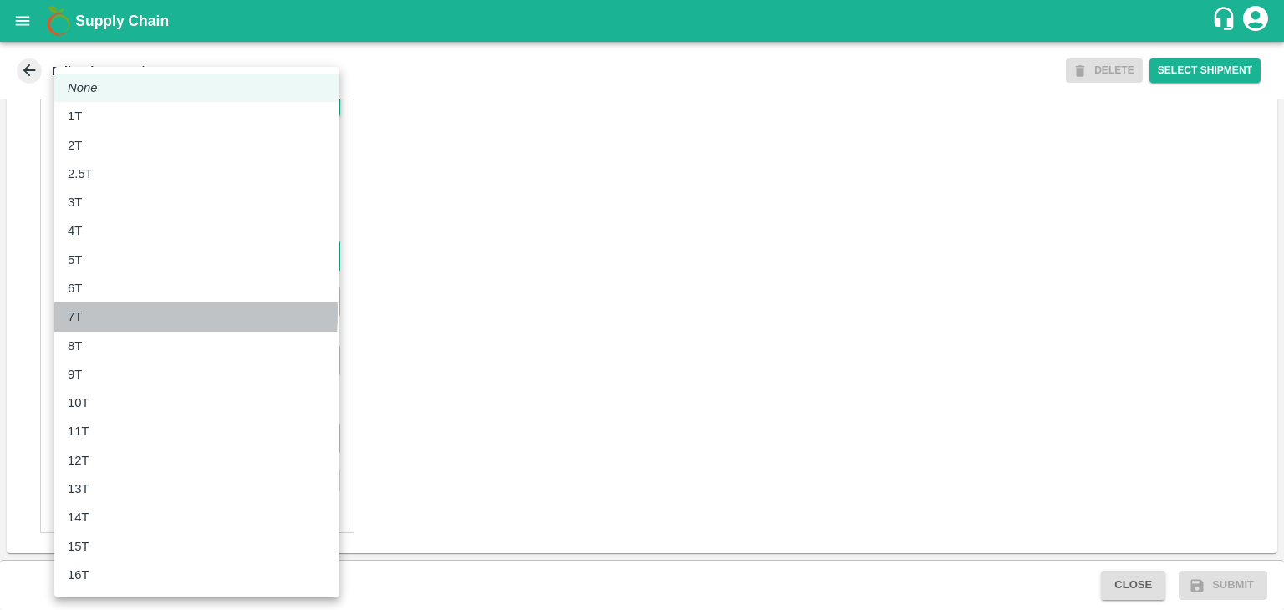
click at [90, 313] on div "7T" at bounding box center [197, 317] width 258 height 18
type input "7000"
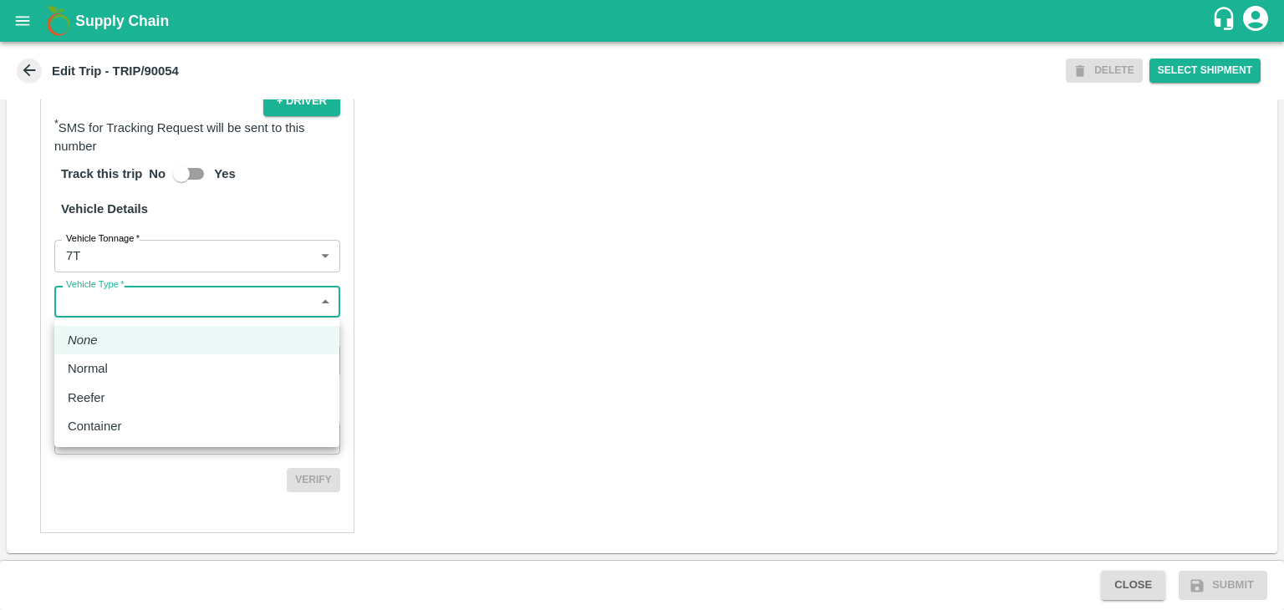
click at [120, 308] on body "Supply Chain Edit Trip - TRIP/90054 DELETE Select Shipment Trip Details Trip Ty…" at bounding box center [642, 305] width 1284 height 610
click at [117, 362] on div "Normal" at bounding box center [197, 368] width 258 height 18
type input "Normal"
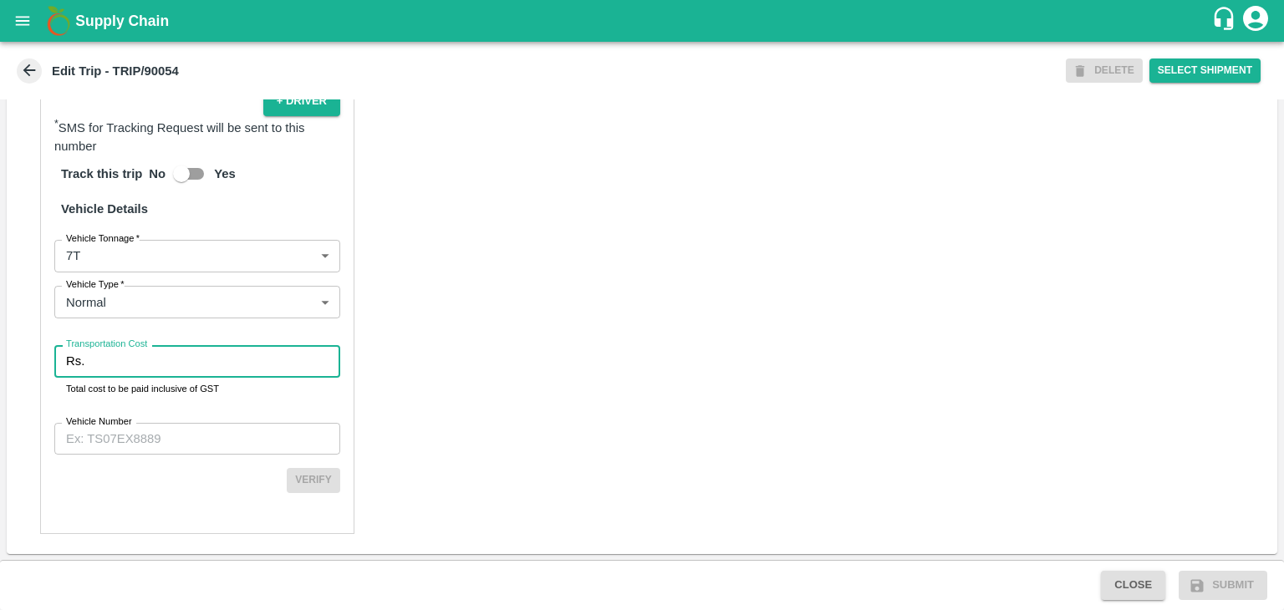
click at [141, 360] on input "Transportation Cost" at bounding box center [215, 361] width 249 height 32
type input "1"
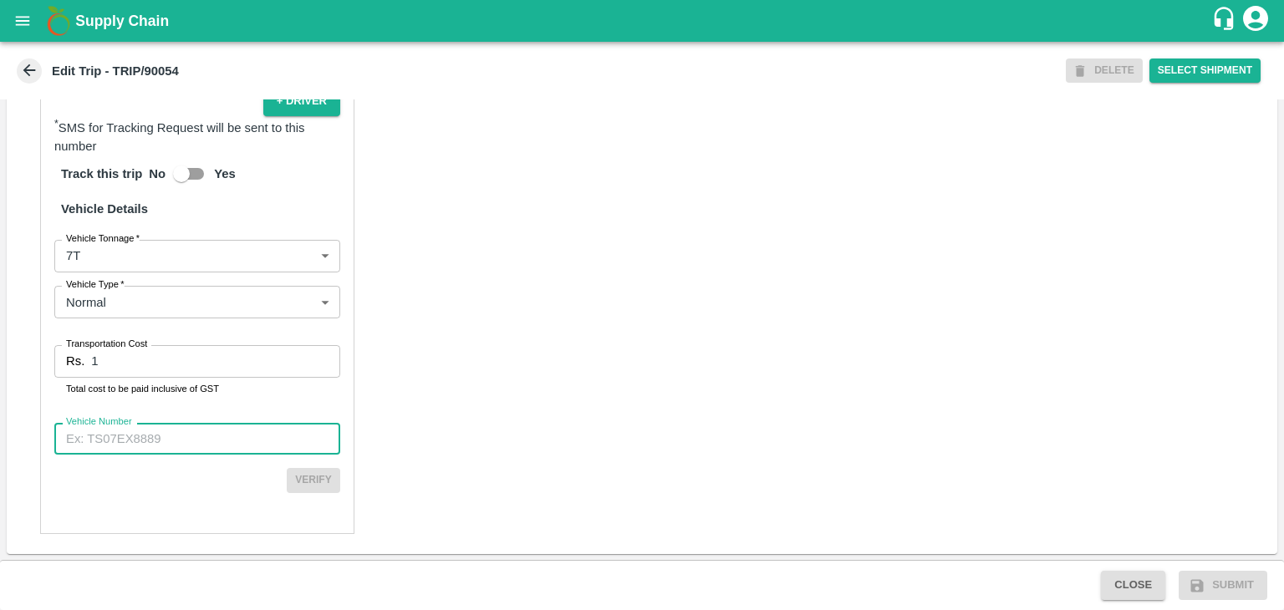
click at [163, 450] on input "Vehicle Number" at bounding box center [197, 439] width 286 height 32
type input "MH45AE5250"
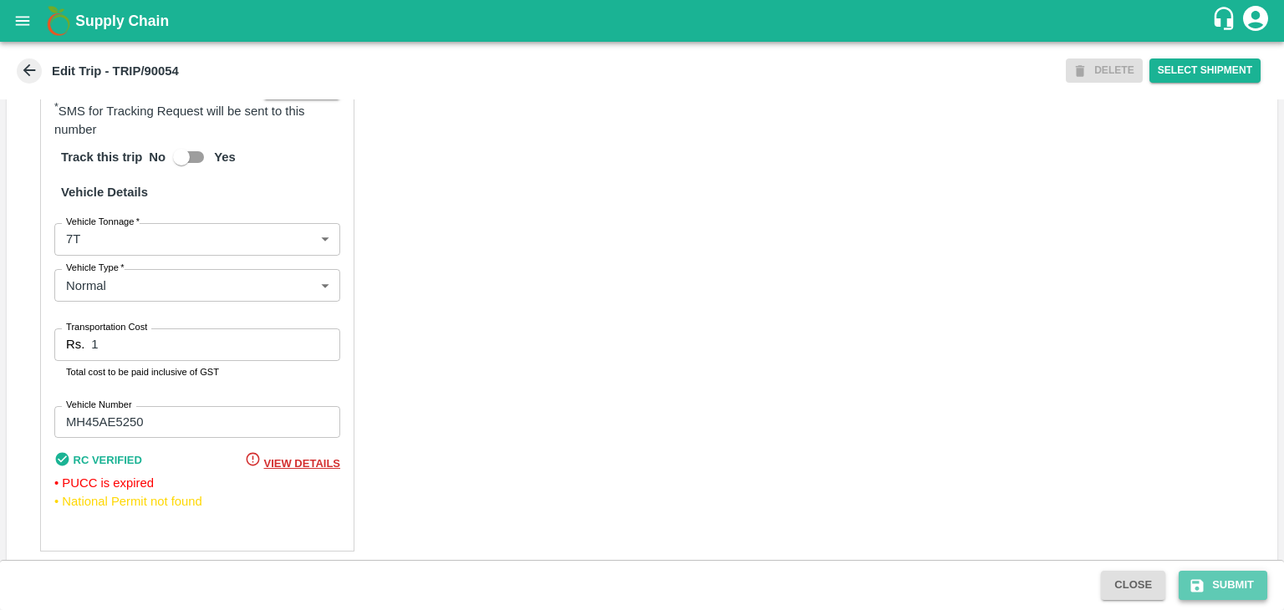
click at [1224, 591] on button "Submit" at bounding box center [1223, 585] width 89 height 29
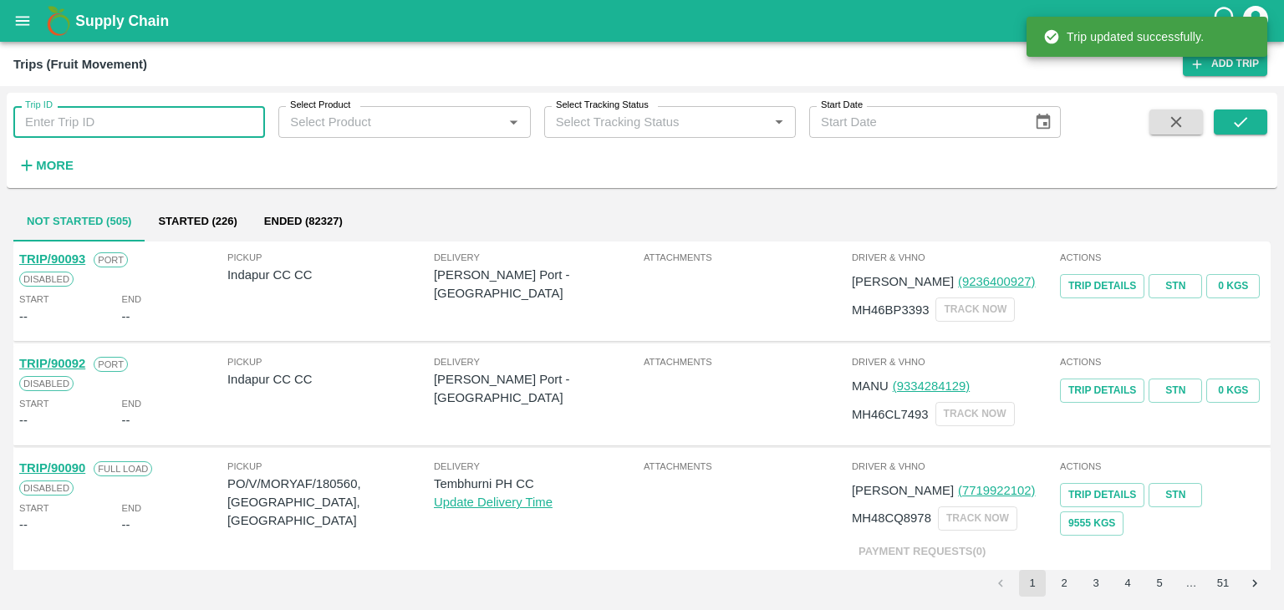
click at [194, 132] on input "Trip ID" at bounding box center [139, 122] width 252 height 32
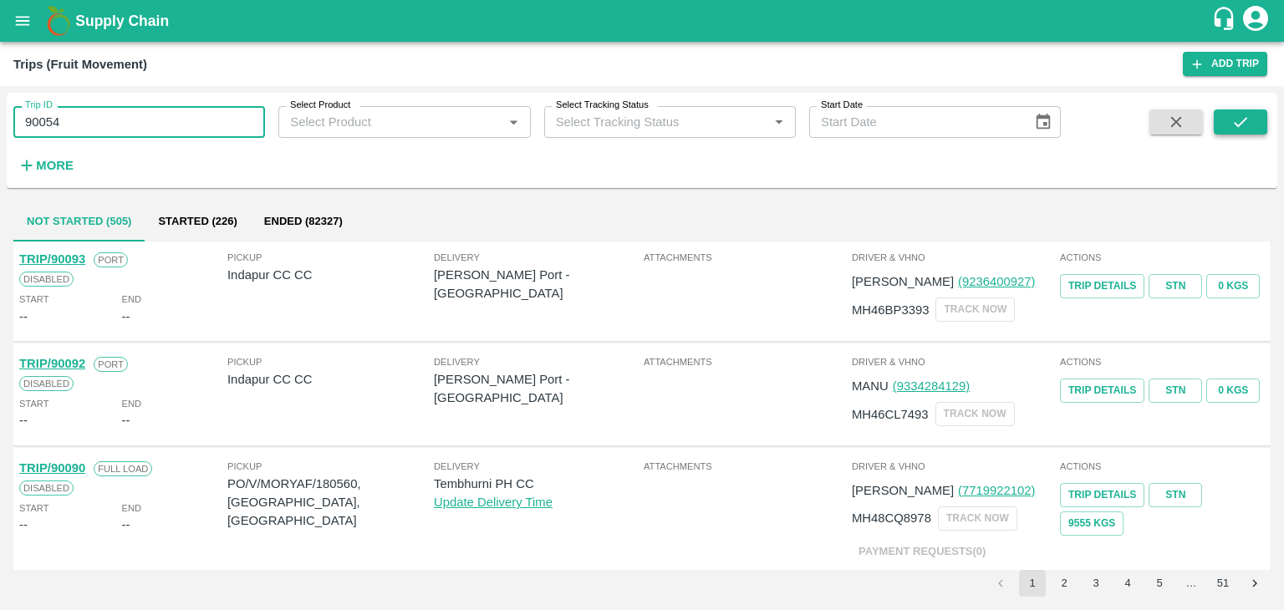
type input "90054"
click at [1246, 128] on icon "submit" at bounding box center [1240, 122] width 18 height 18
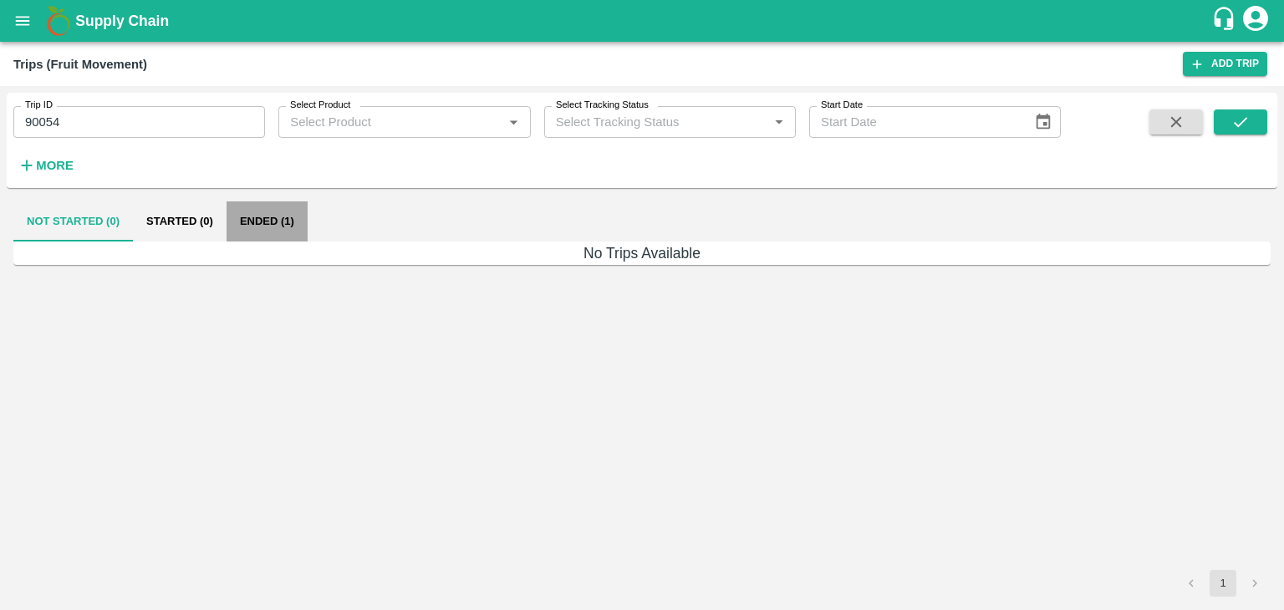
click at [270, 222] on button "Ended (1)" at bounding box center [267, 221] width 81 height 40
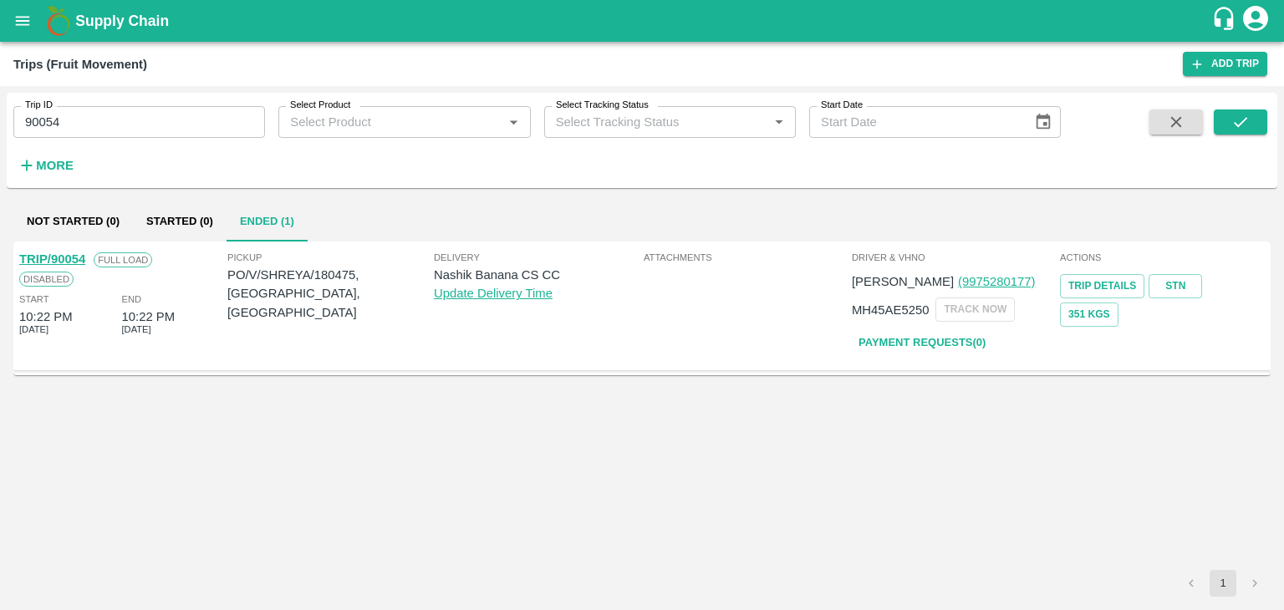
click at [56, 253] on link "TRIP/90054" at bounding box center [52, 258] width 66 height 13
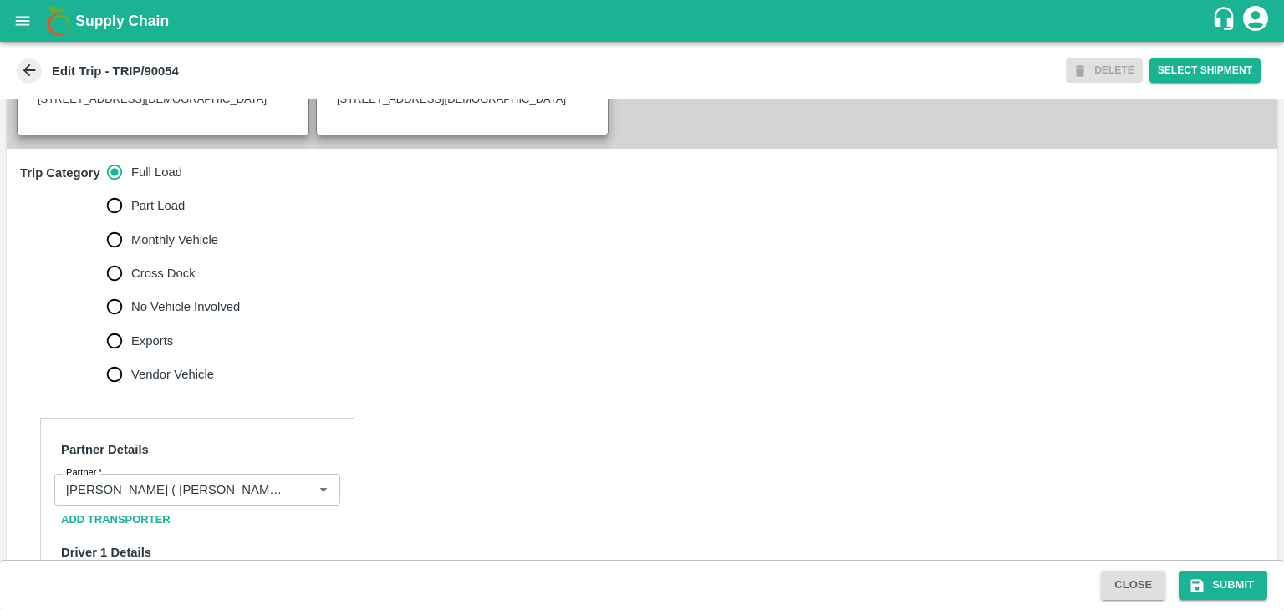
scroll to position [572, 0]
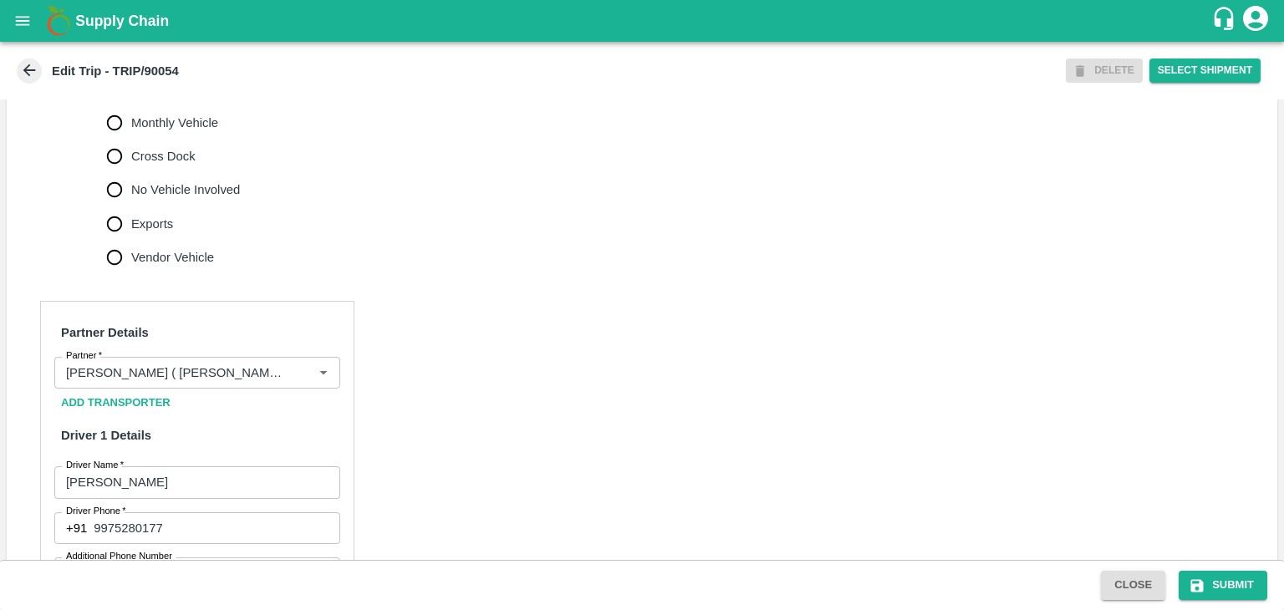
click at [164, 199] on span "No Vehicle Involved" at bounding box center [185, 190] width 109 height 18
click at [131, 205] on input "No Vehicle Involved" at bounding box center [114, 189] width 33 height 33
radio input "true"
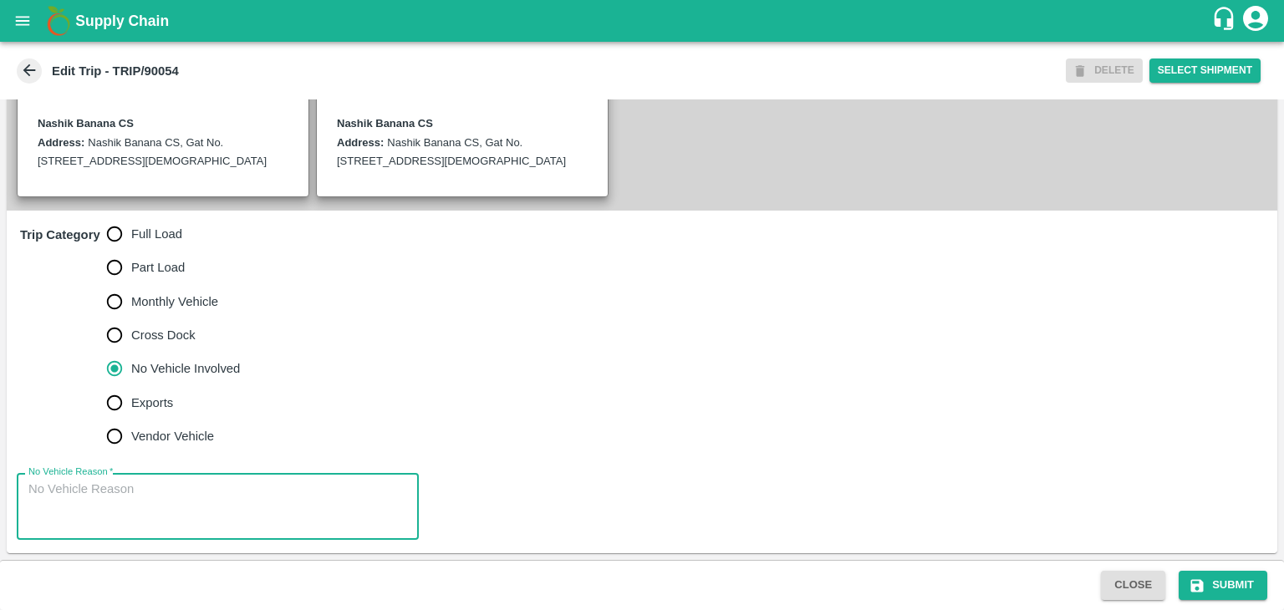
click at [197, 492] on textarea "No Vehicle Reason   *" at bounding box center [217, 507] width 379 height 53
type textarea "Field Dump"
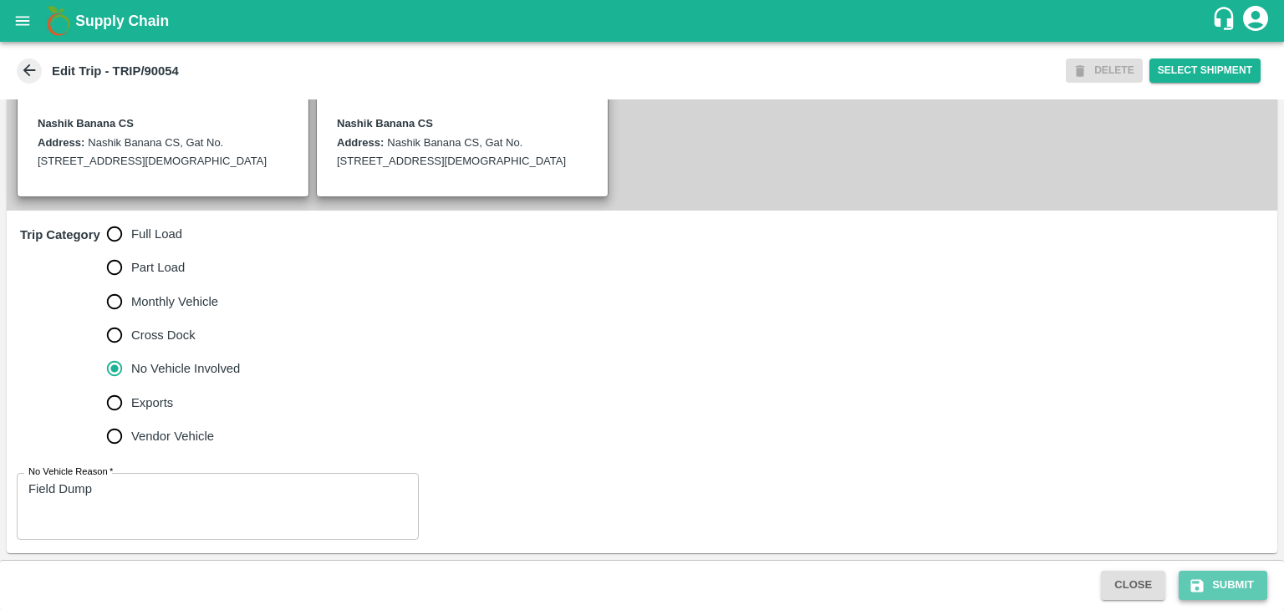
click at [1230, 593] on button "Submit" at bounding box center [1223, 585] width 89 height 29
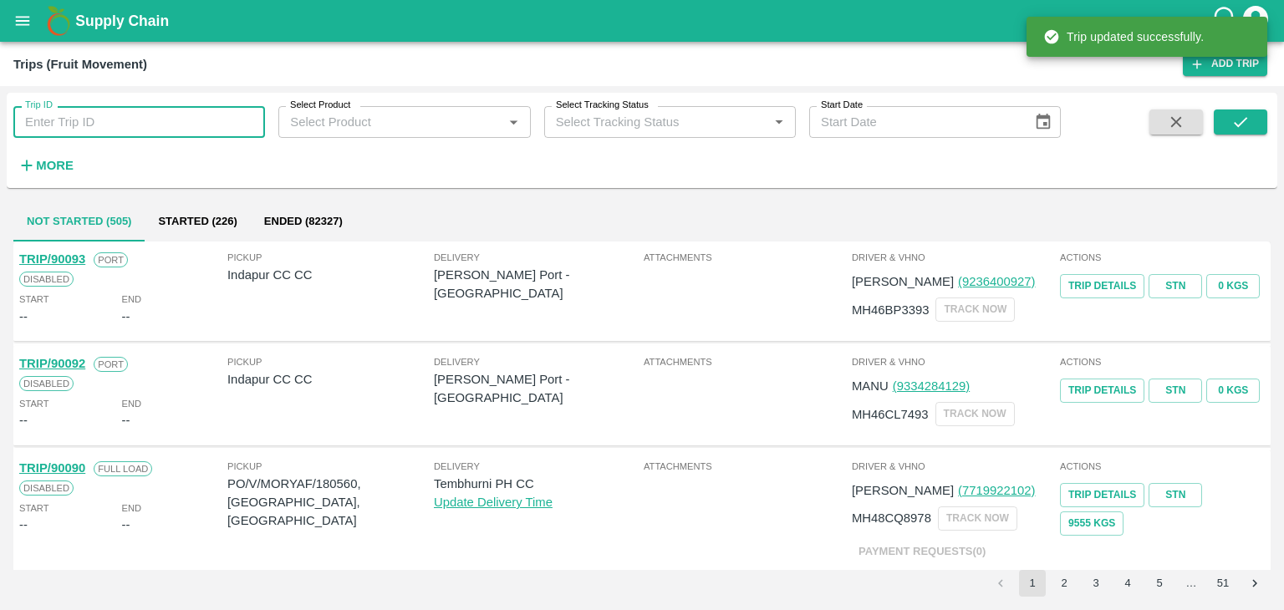
click at [186, 121] on input "Trip ID" at bounding box center [139, 122] width 252 height 32
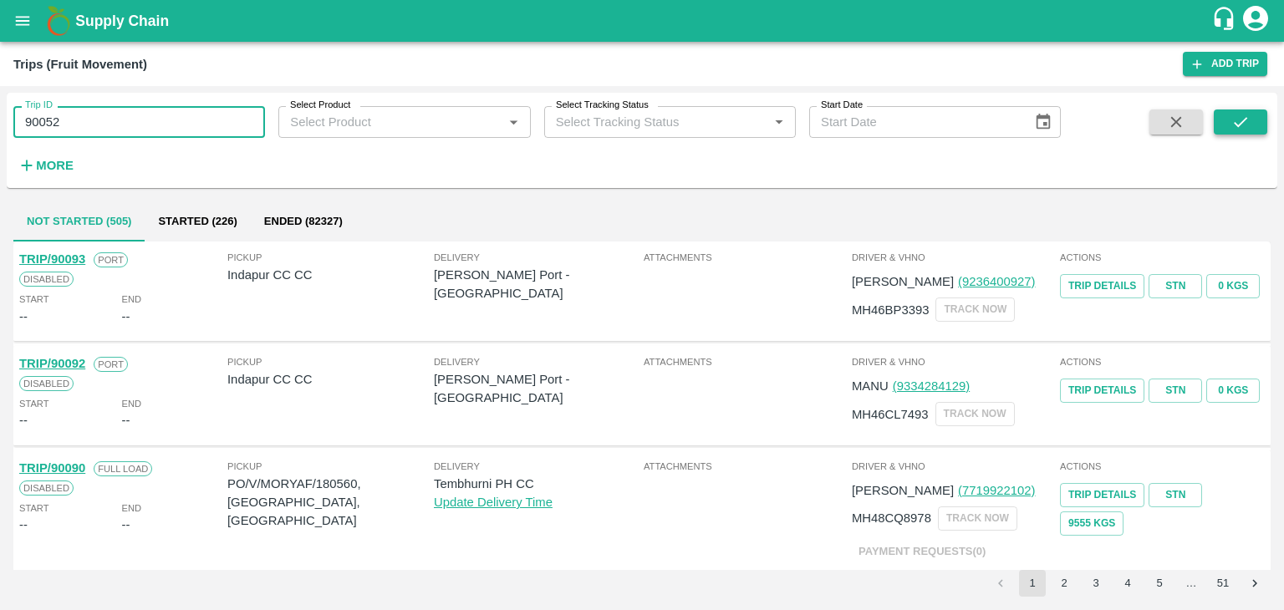
type input "90052"
click at [1245, 125] on icon "submit" at bounding box center [1240, 122] width 18 height 18
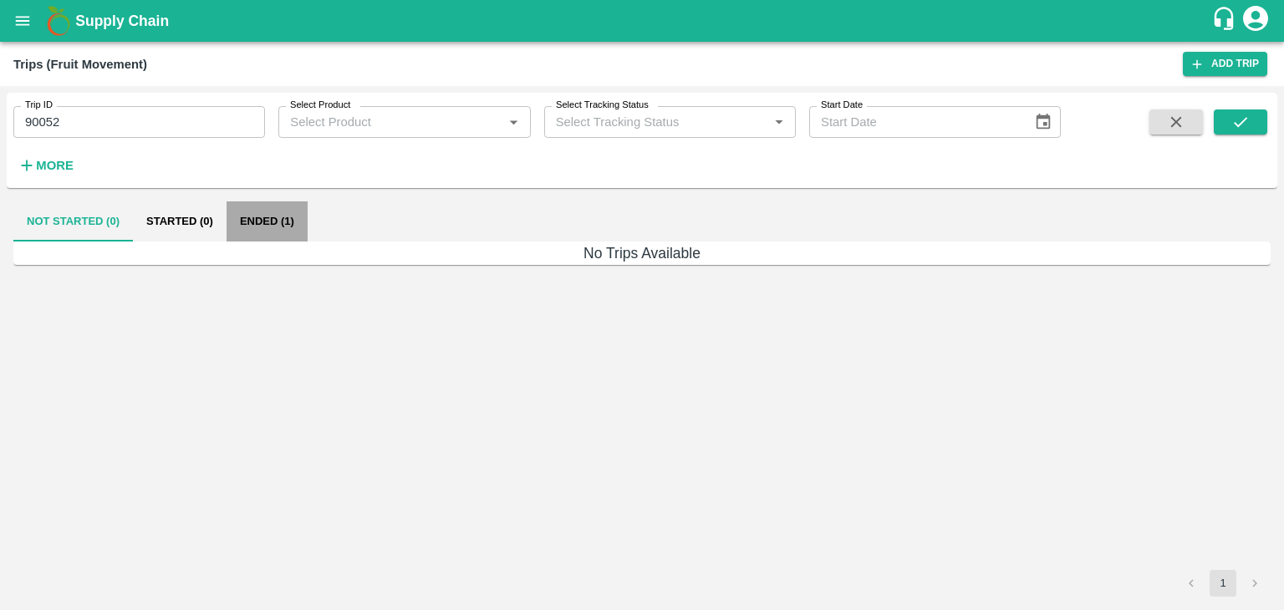
click at [286, 224] on button "Ended (1)" at bounding box center [267, 221] width 81 height 40
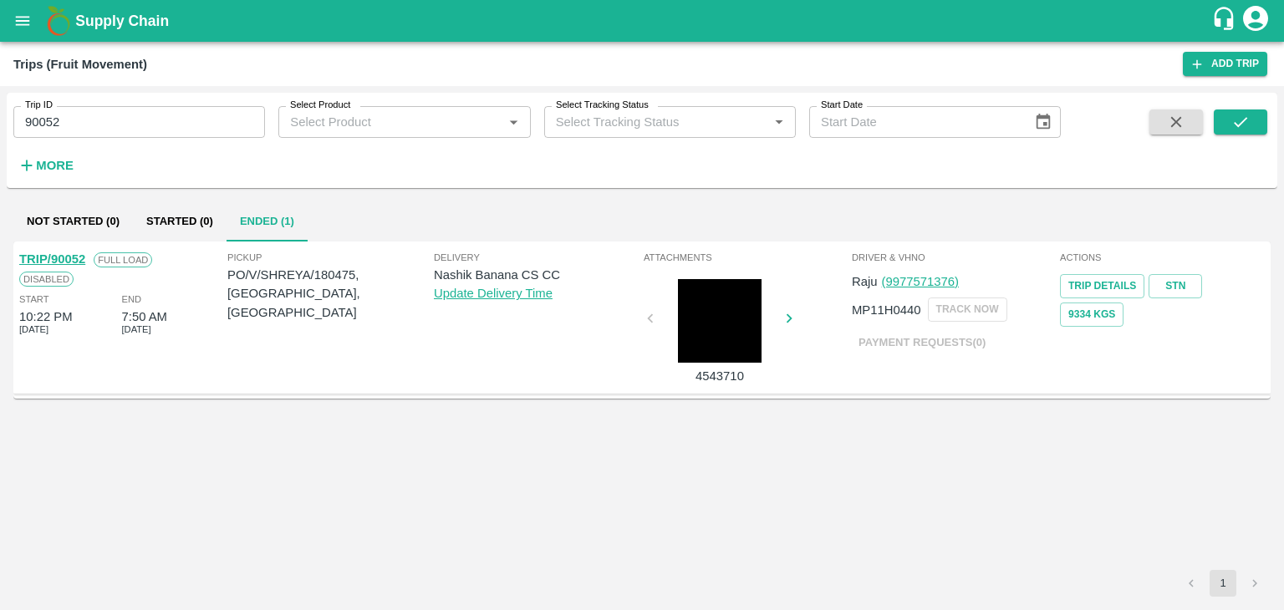
click at [59, 255] on link "TRIP/90052" at bounding box center [52, 258] width 66 height 13
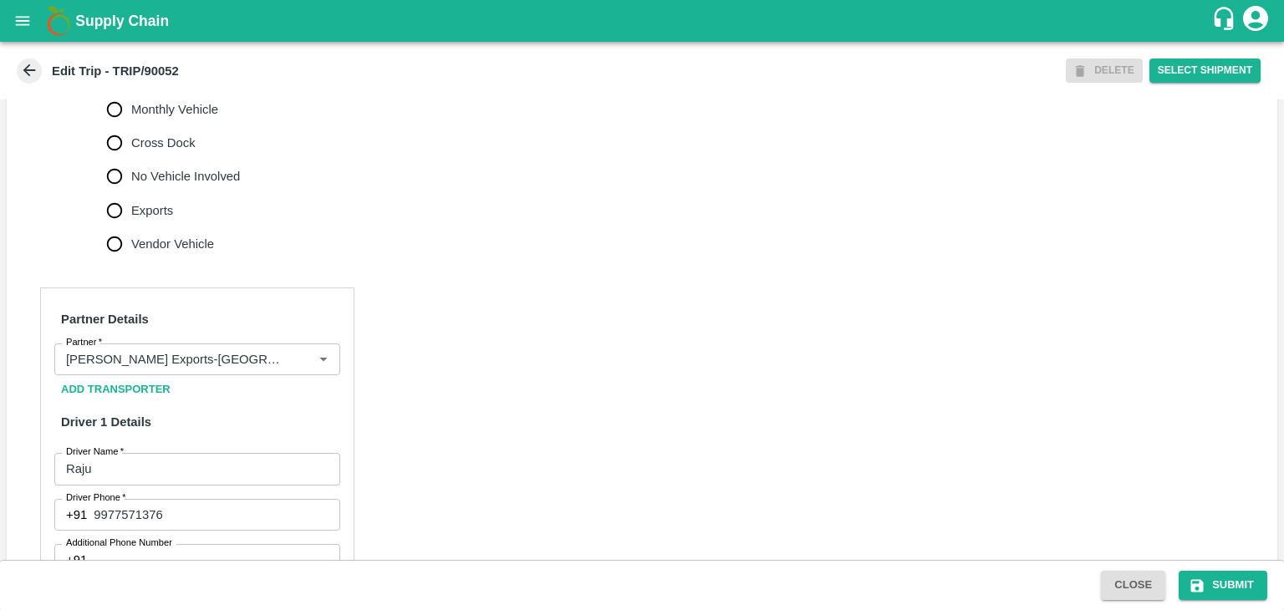
scroll to position [644, 0]
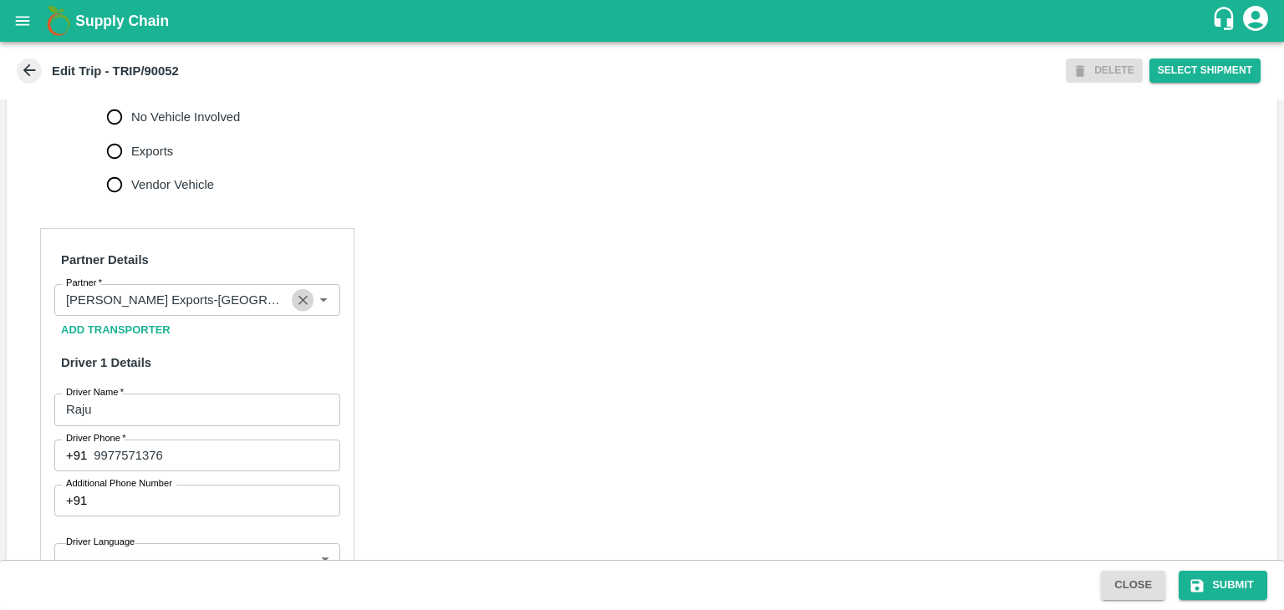
click at [293, 312] on button "Clear" at bounding box center [303, 300] width 23 height 23
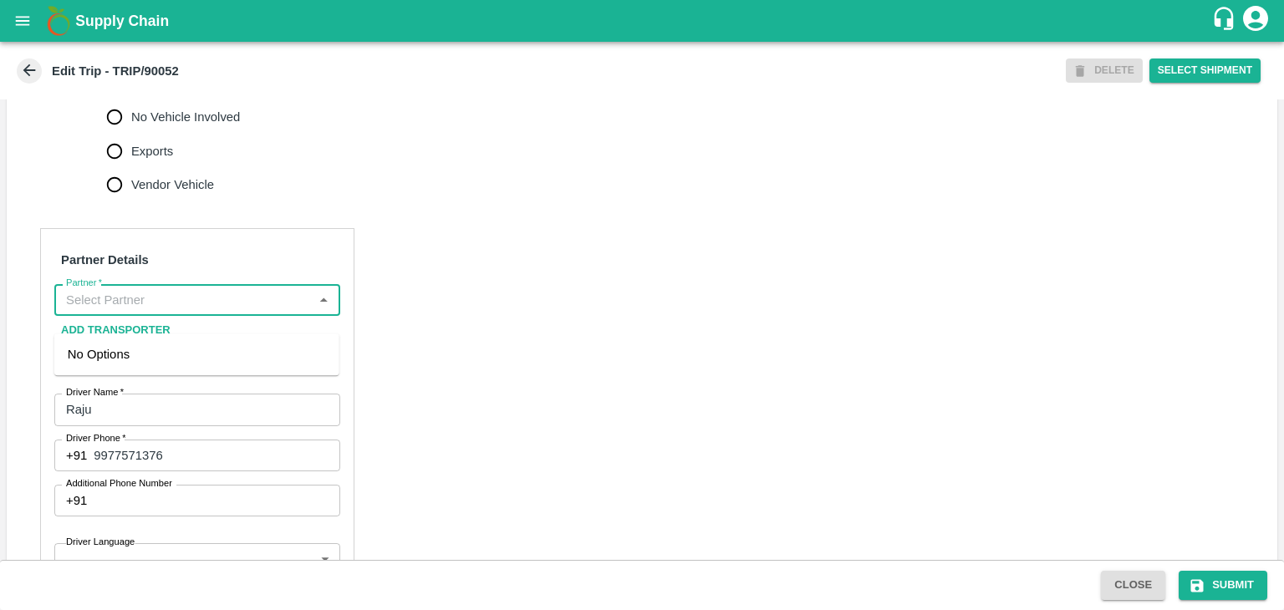
click at [257, 311] on input "Partner   *" at bounding box center [183, 300] width 248 height 22
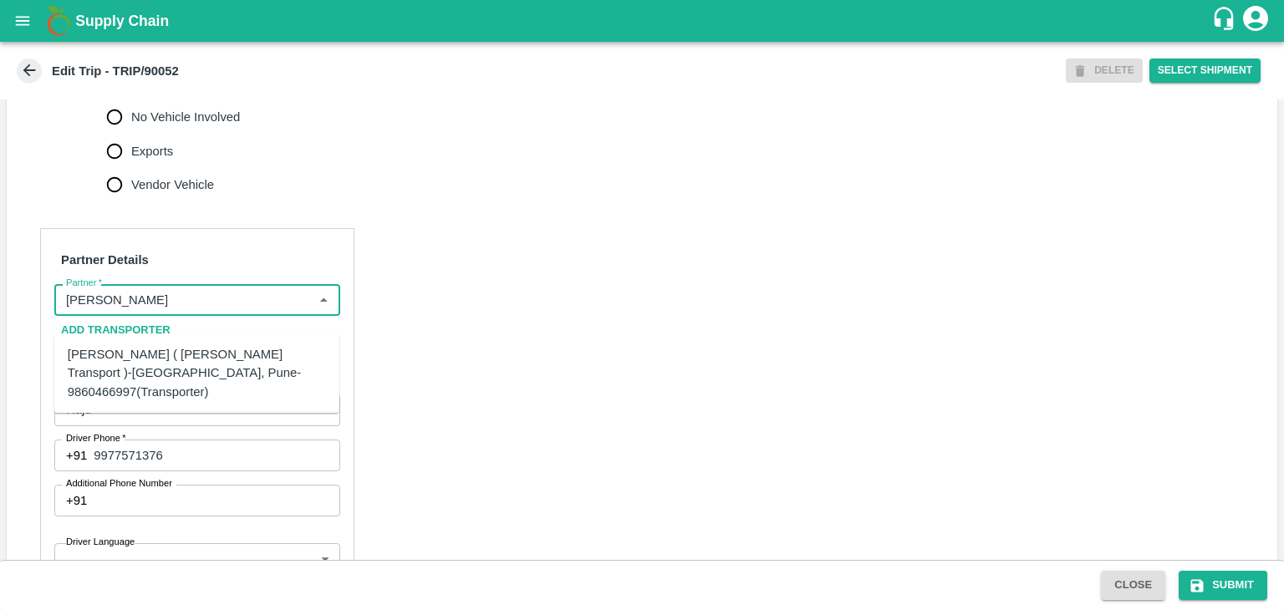
click at [201, 372] on div "[PERSON_NAME] ( [PERSON_NAME] Transport )-[GEOGRAPHIC_DATA], Pune-9860466997(Tr…" at bounding box center [197, 373] width 258 height 56
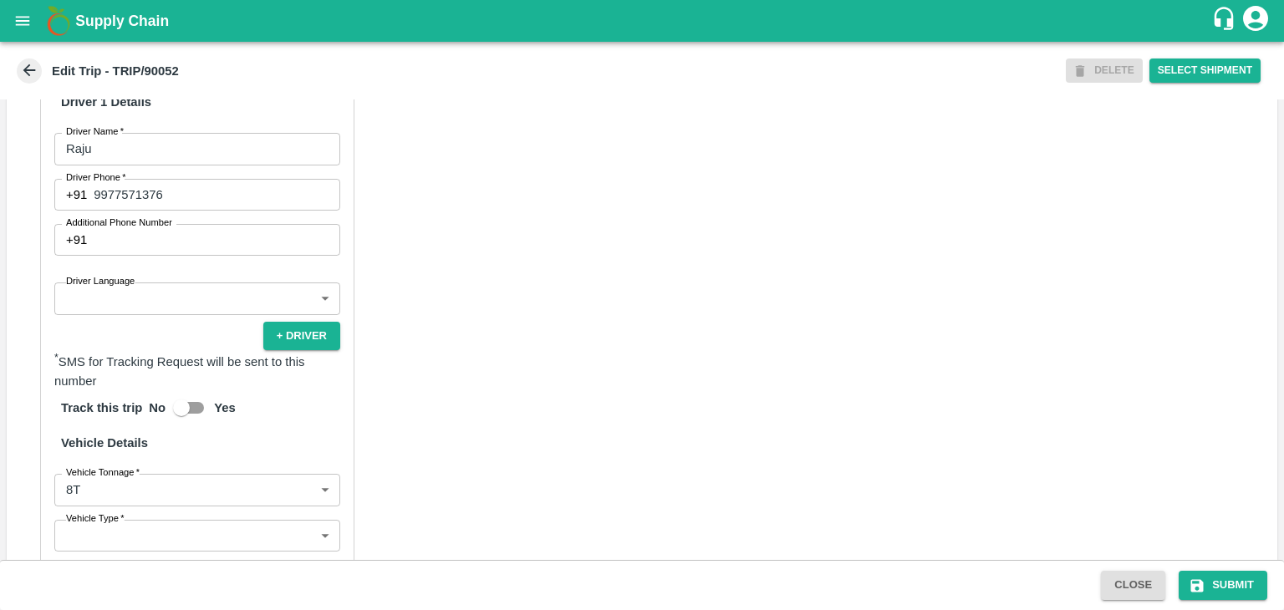
scroll to position [1003, 0]
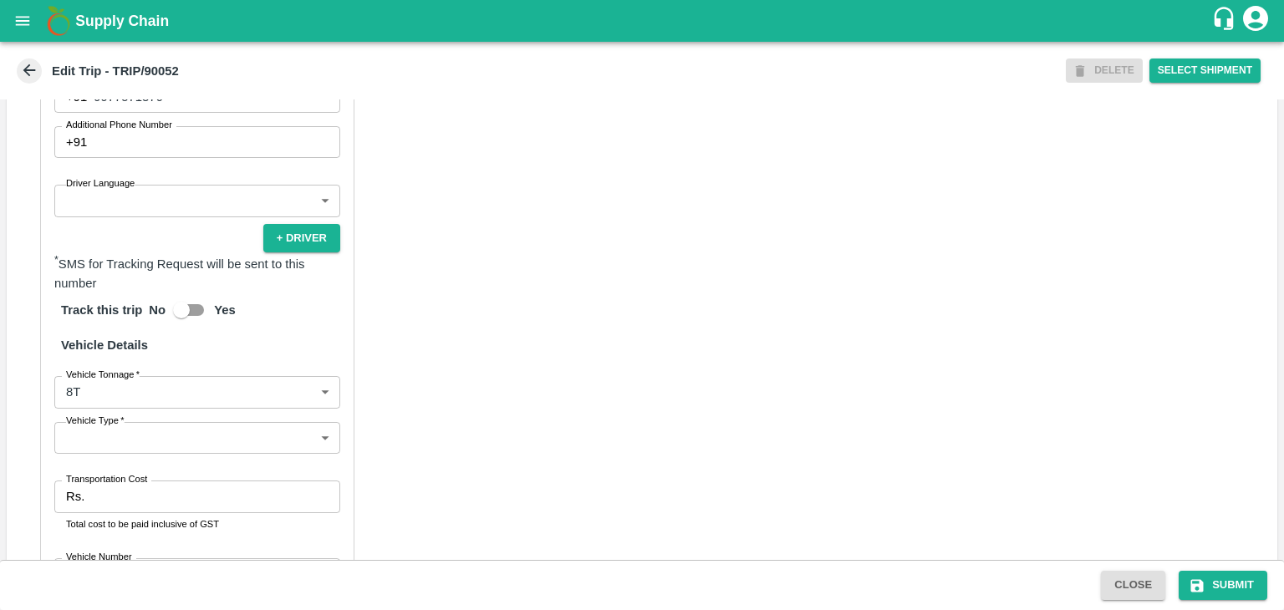
type input "[PERSON_NAME] ( [PERSON_NAME] Transport )-[GEOGRAPHIC_DATA], Pune-9860466997(Tr…"
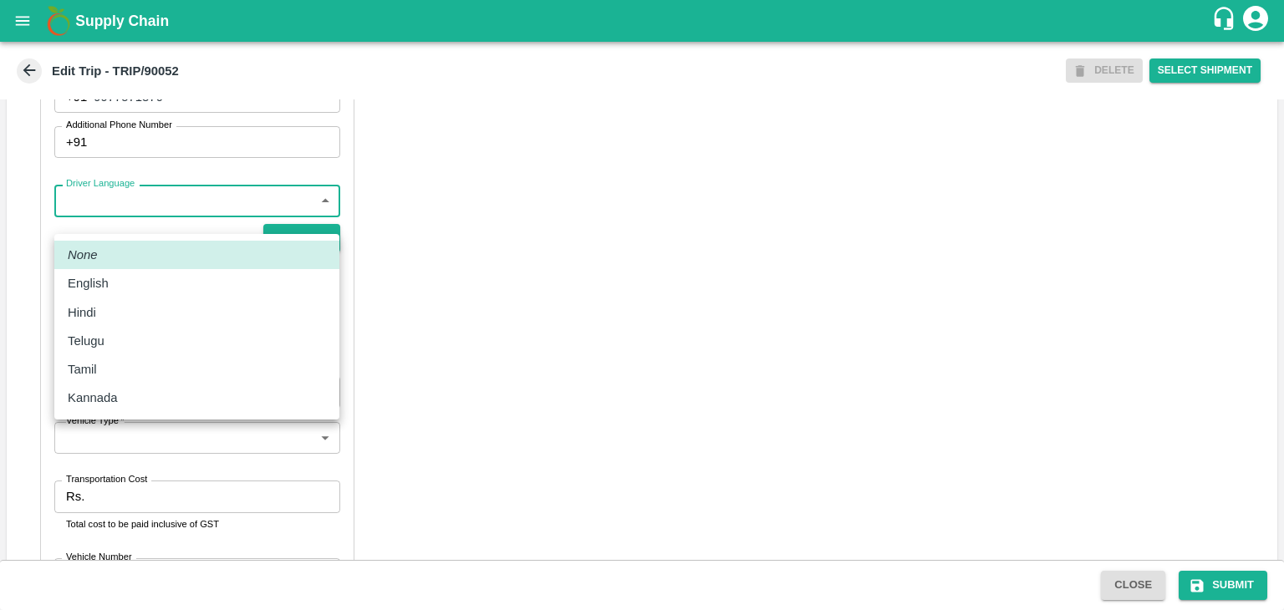
click at [115, 232] on body "Supply Chain Edit Trip - TRIP/90052 DELETE Select Shipment Trip Details Trip Ty…" at bounding box center [642, 305] width 1284 height 610
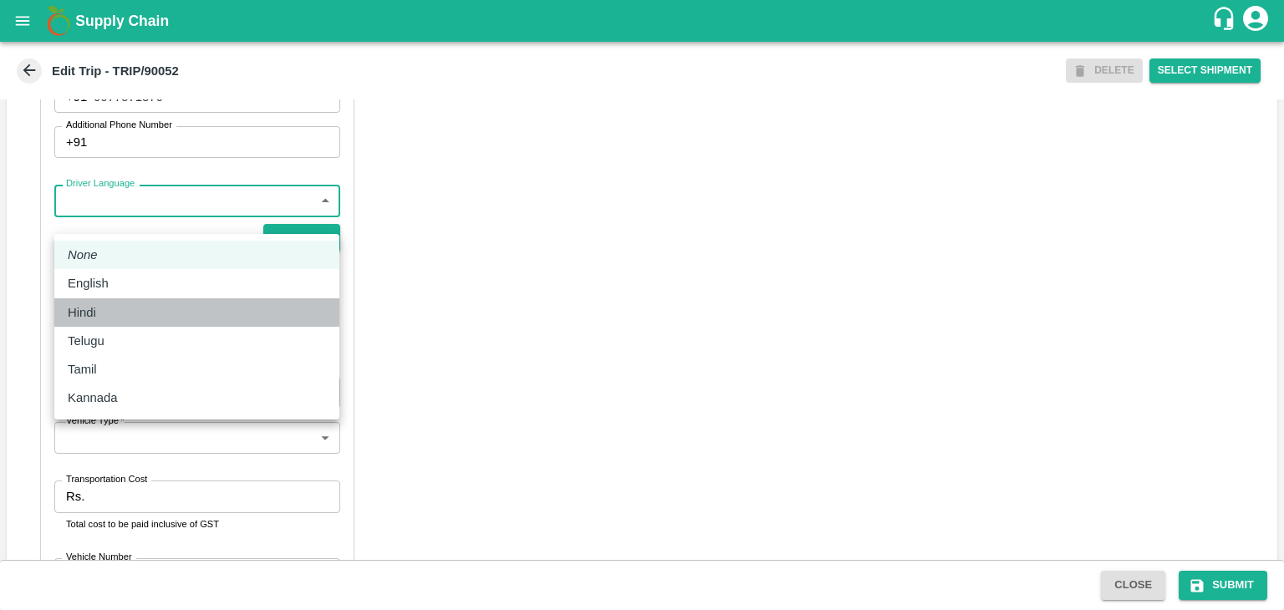
click at [100, 306] on div "Hindi" at bounding box center [86, 312] width 37 height 18
type input "hi"
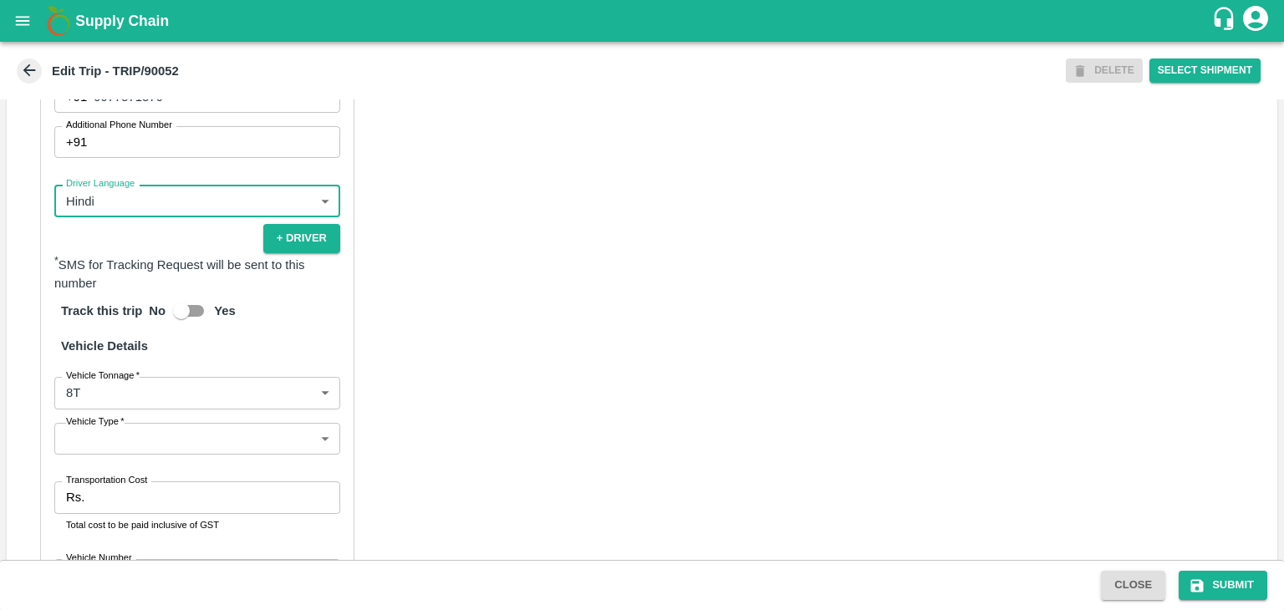
scroll to position [1191, 0]
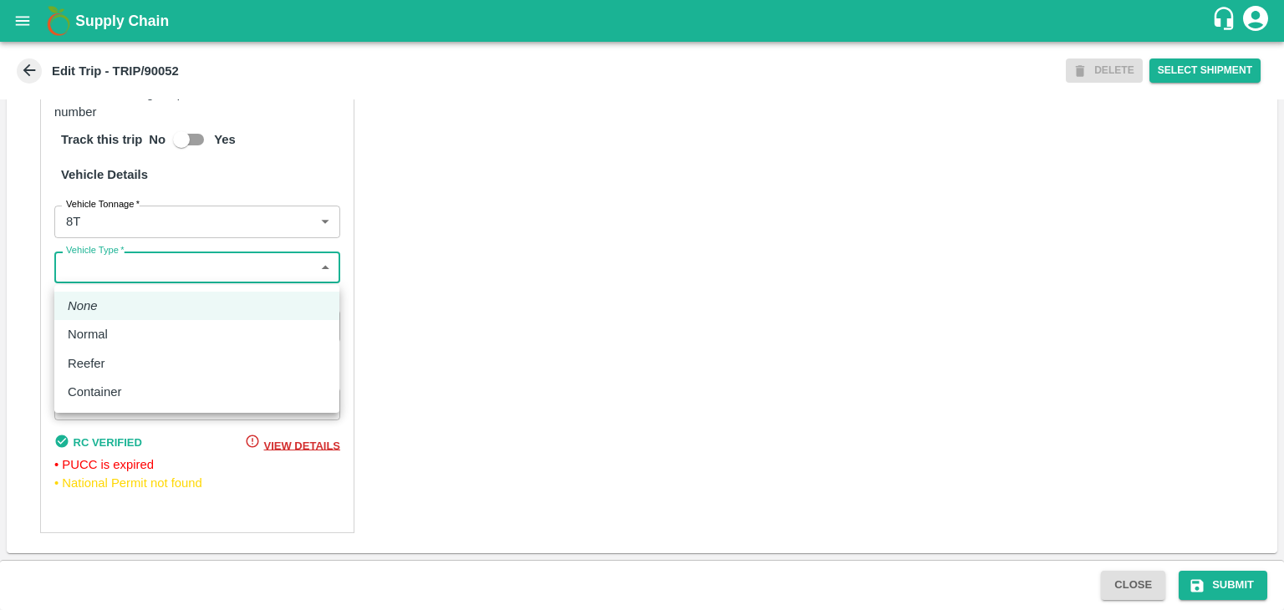
click at [140, 272] on body "Supply Chain Edit Trip - TRIP/90052 DELETE Select Shipment Trip Details Trip Ty…" at bounding box center [642, 305] width 1284 height 610
click at [118, 325] on div "Normal" at bounding box center [197, 334] width 258 height 18
type input "Normal"
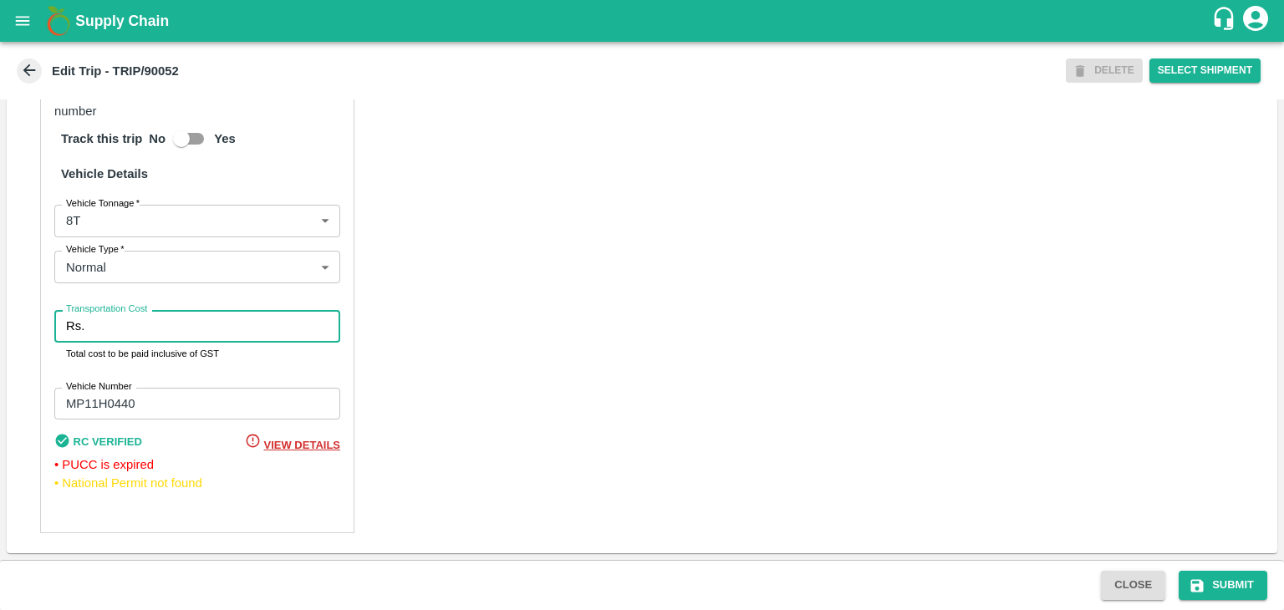
click at [137, 325] on input "Transportation Cost" at bounding box center [215, 326] width 249 height 32
type input "10000"
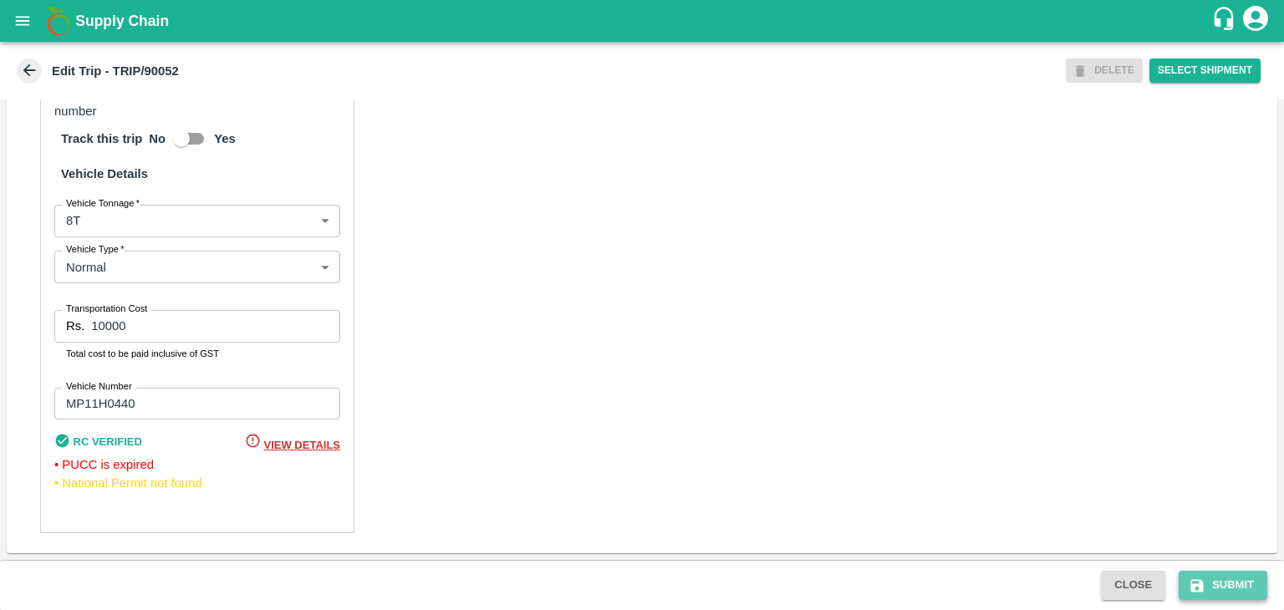
click at [1238, 592] on button "Submit" at bounding box center [1223, 585] width 89 height 29
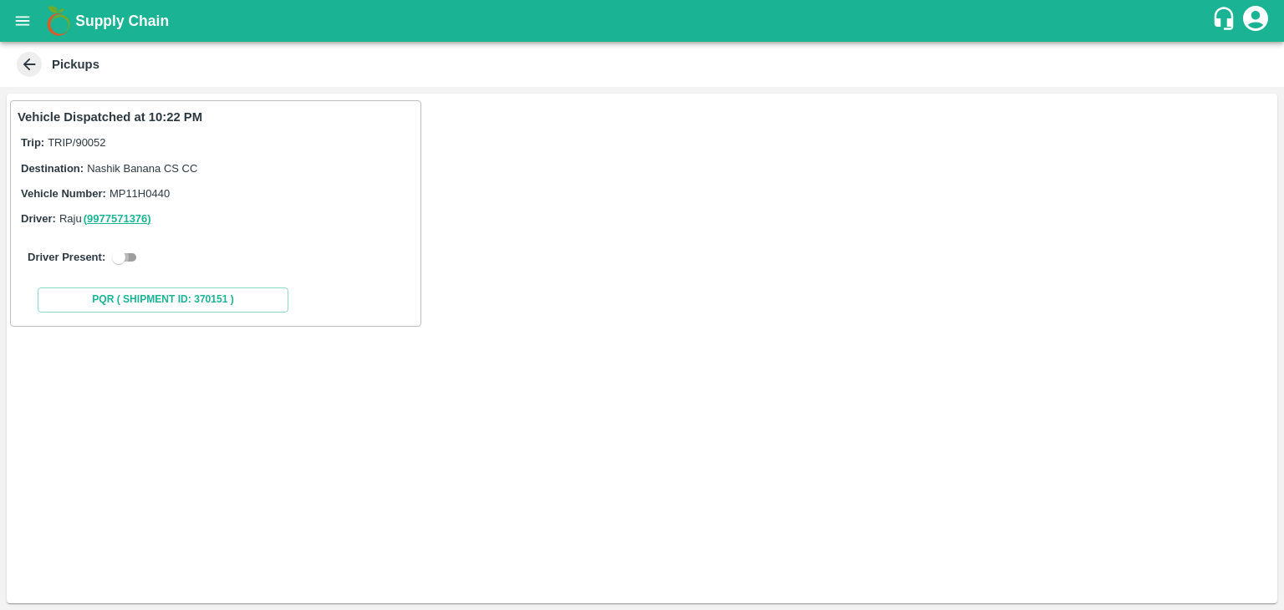
click at [118, 252] on input "checkbox" at bounding box center [119, 257] width 60 height 20
checkbox input "true"
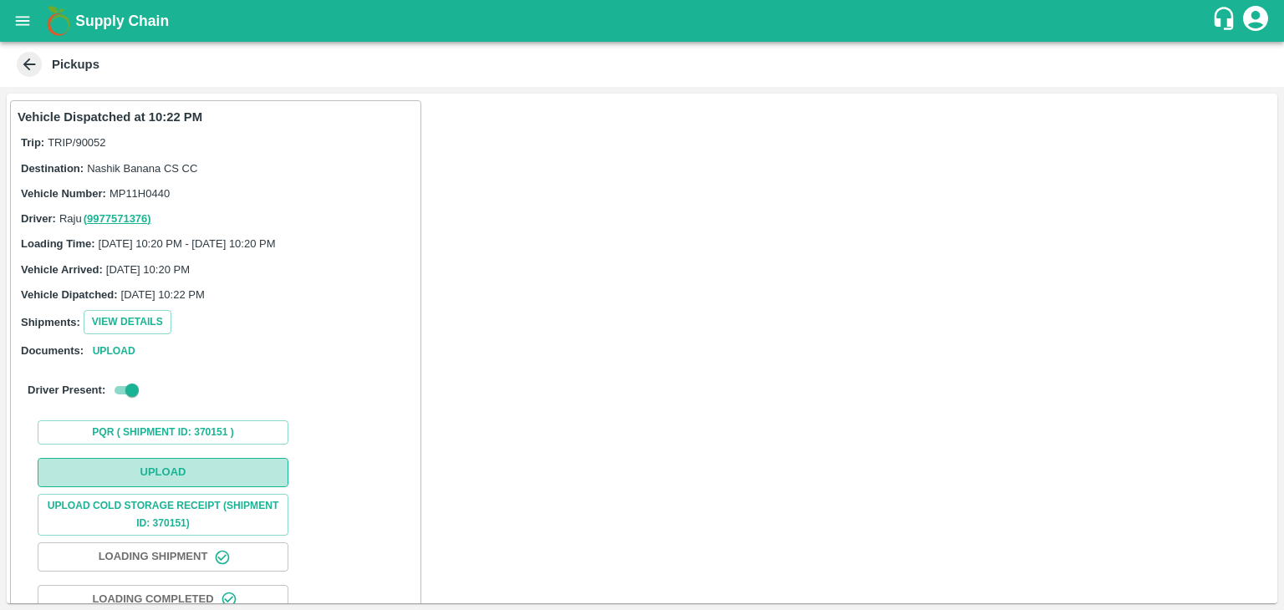
click at [218, 482] on button "Upload" at bounding box center [163, 472] width 251 height 29
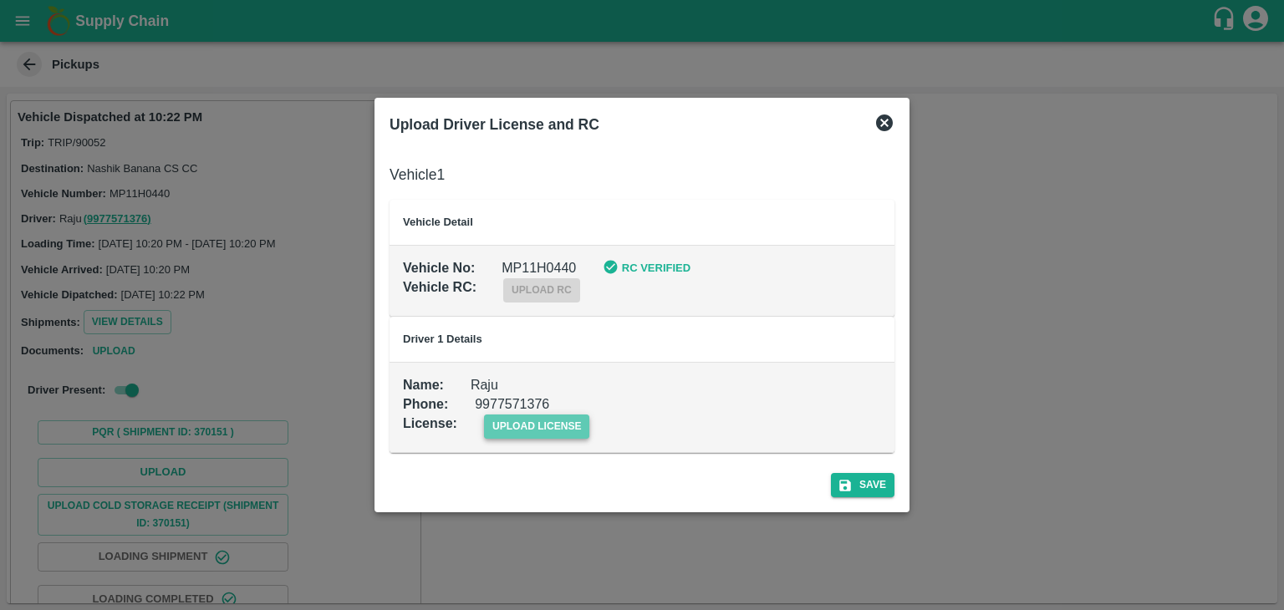
click at [517, 431] on span "upload license" at bounding box center [537, 427] width 106 height 24
click at [0, 0] on input "upload license" at bounding box center [0, 0] width 0 height 0
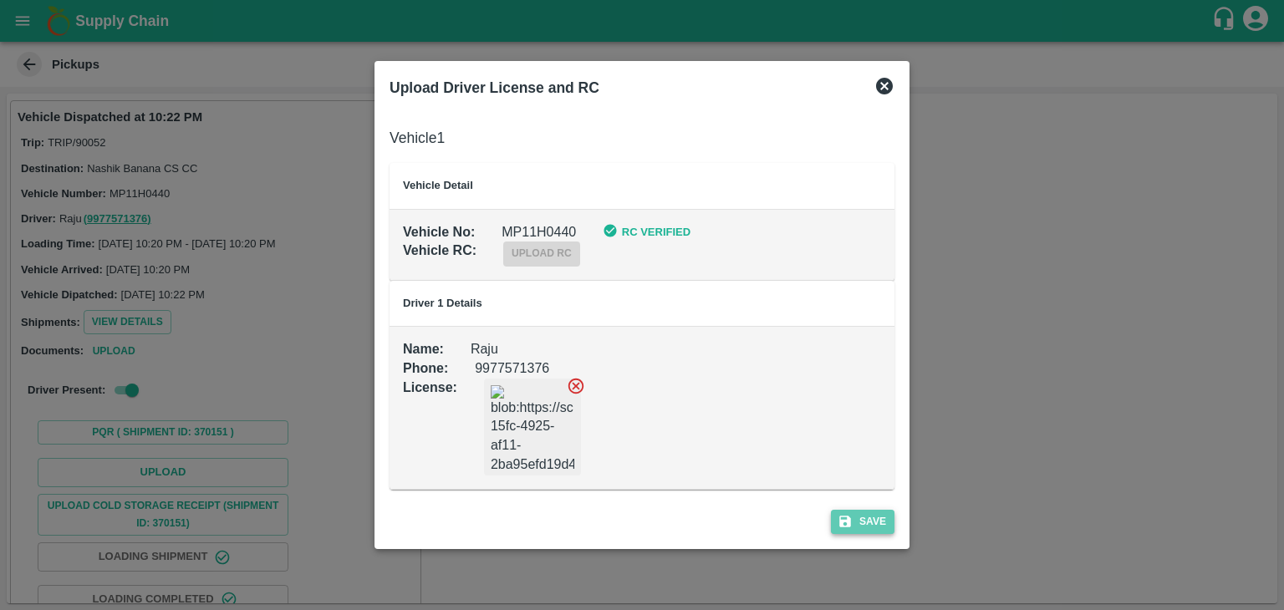
click at [857, 517] on button "Save" at bounding box center [863, 522] width 64 height 24
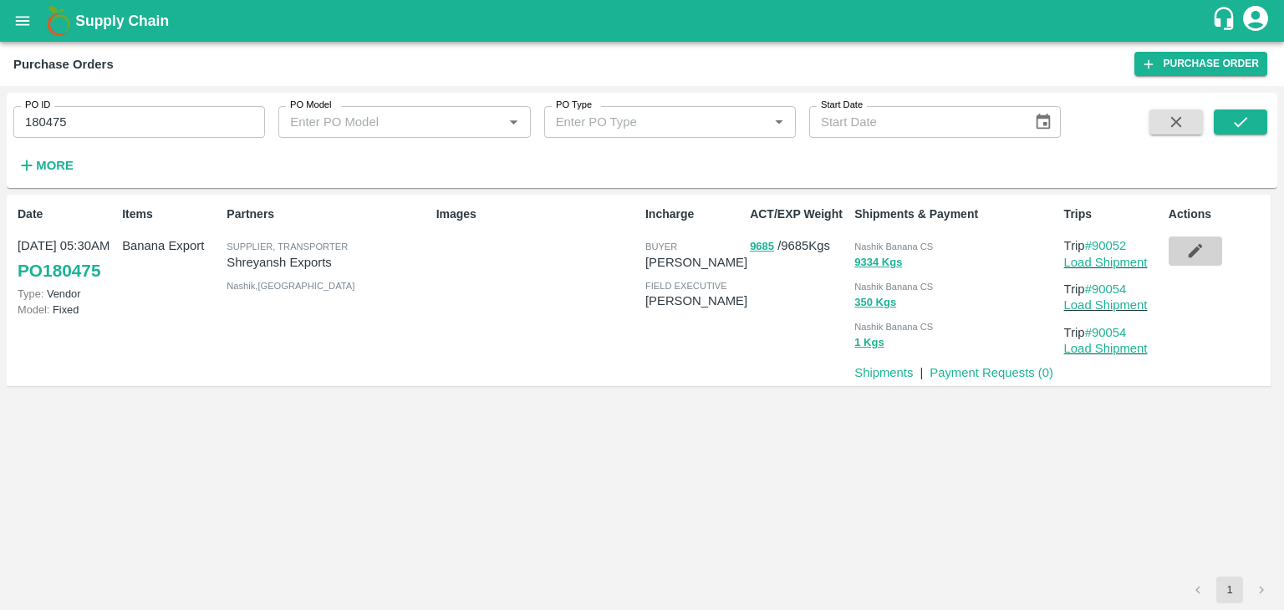
click at [1198, 247] on icon "button" at bounding box center [1195, 251] width 18 height 18
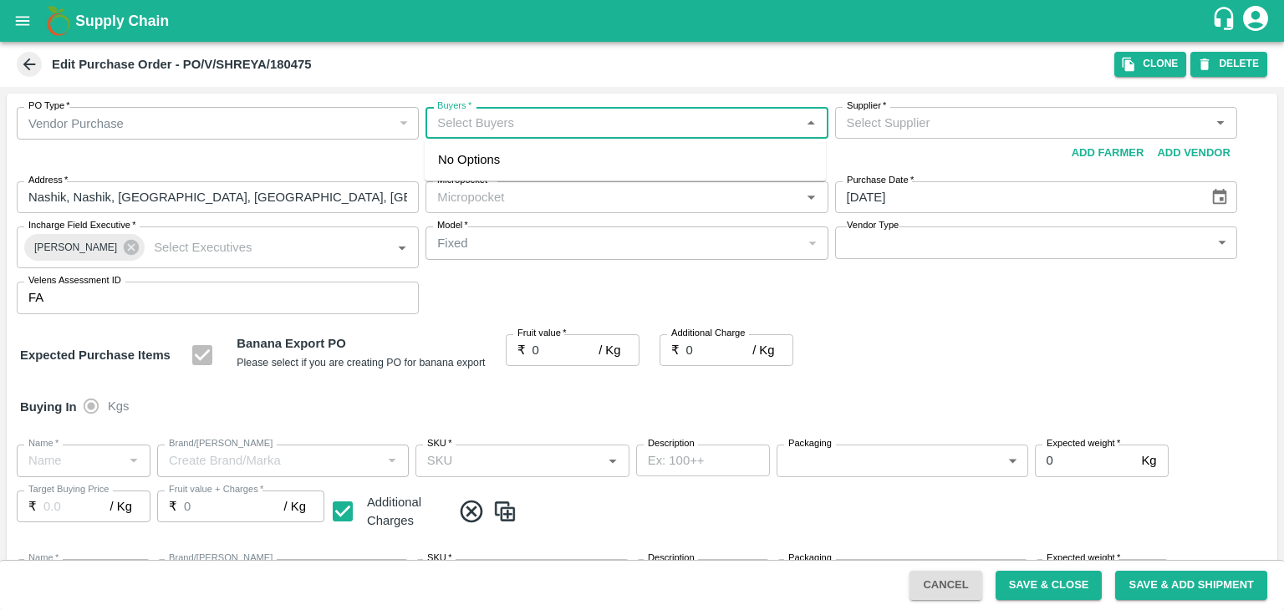
click at [501, 120] on input "Buyers   *" at bounding box center [613, 123] width 364 height 22
type input "A"
type input "[PERSON_NAME] Exports-undefined"
type input "172-Savda"
type input "Banana Export"
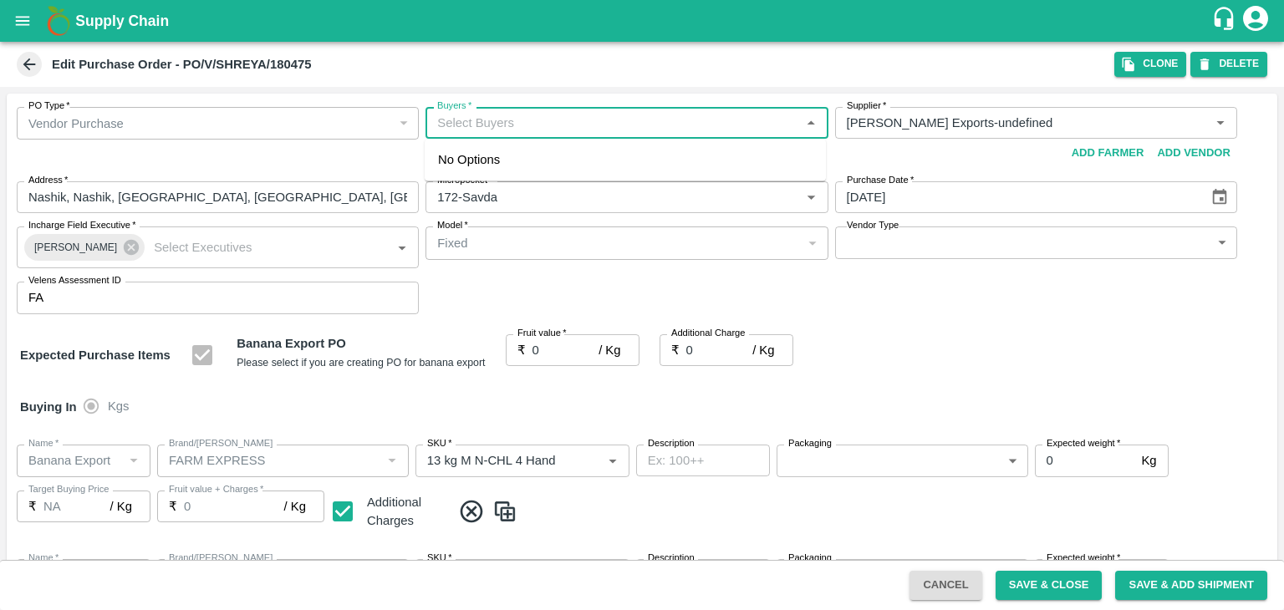
type input "FARM EXPRESS"
type input "13 kg M N-CHL 4 Hand"
type input "NA"
type input "Banana Export"
type input "FARM EXPRESS"
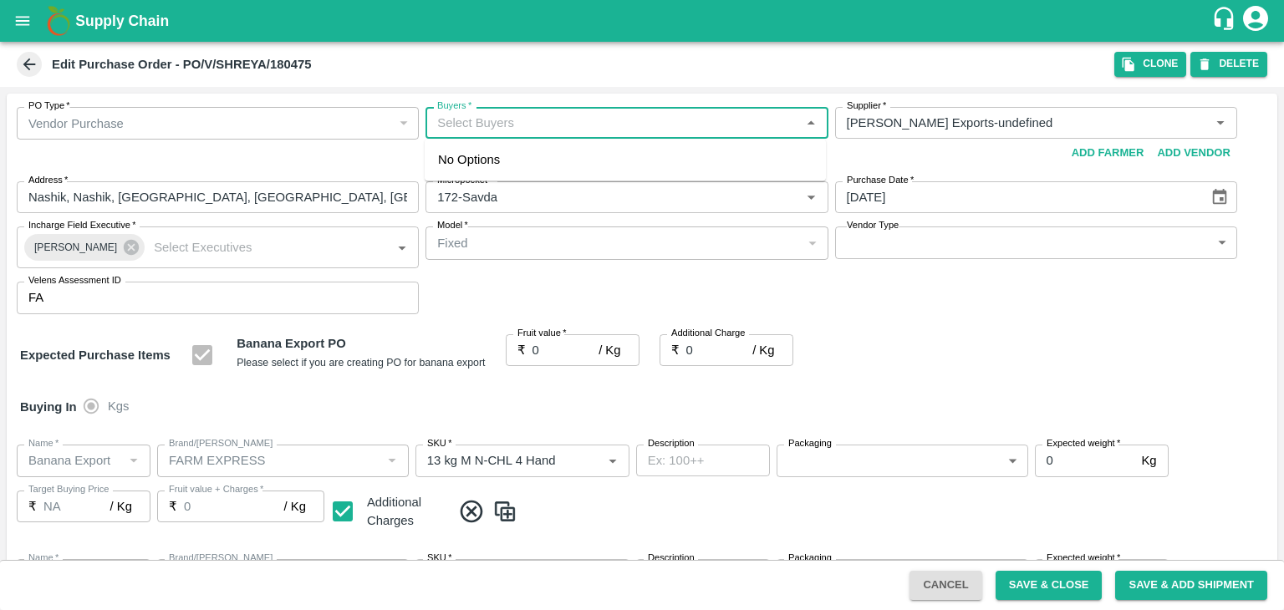
type input "13 kg M N-CHL 5 Hand"
type input "NA"
type input "Banana Export"
type input "FARM EXPRESS"
type input "13 kg M N-CHL 6 Hand"
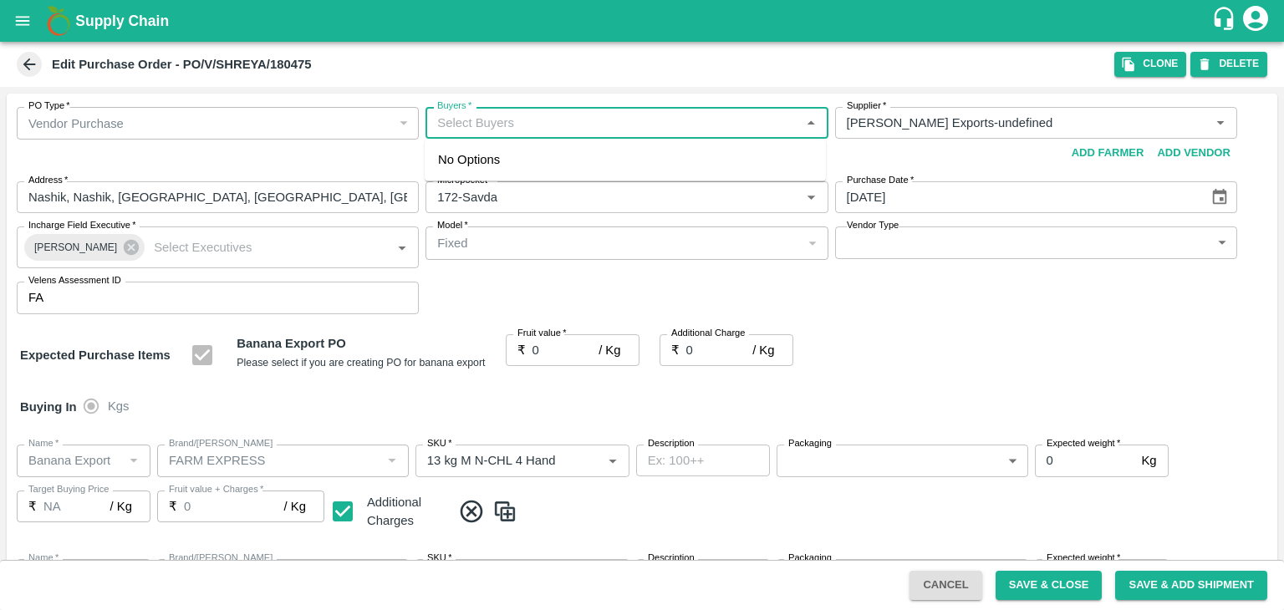
type input "NA"
type input "Banana Export"
type input "FARM EXPRESS"
type input "13 kg M N-CHL 8 Hand"
type input "NA"
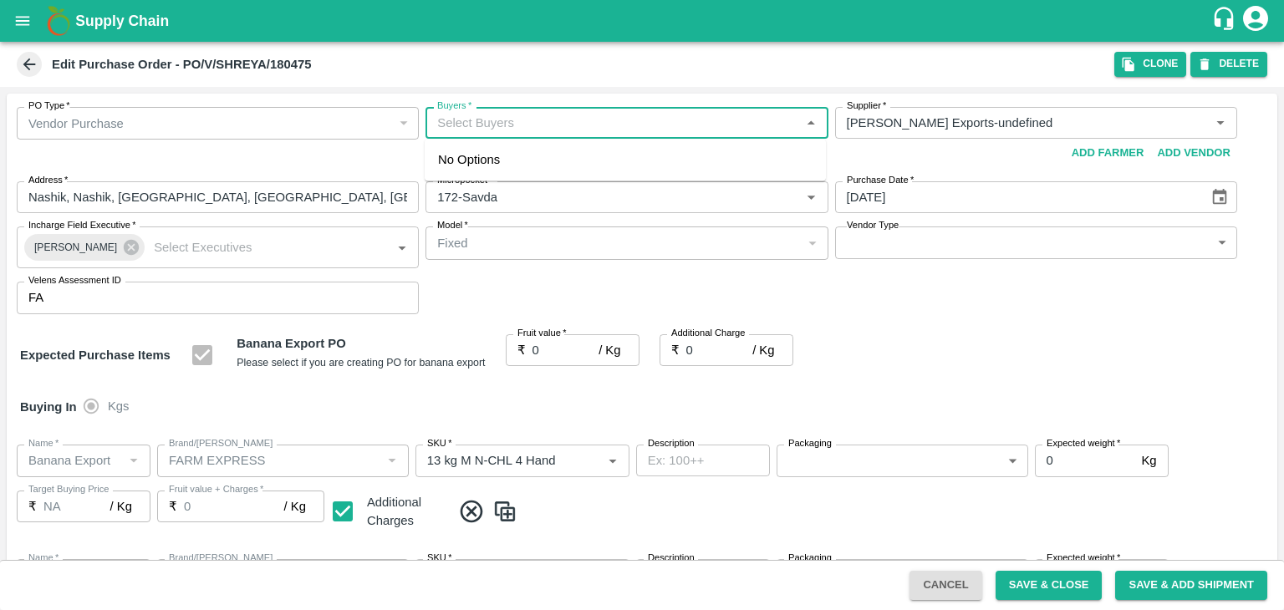
type input "Banana Export"
type input "FARM EXPRESS"
type input "13 kg M N-CHL CL"
type input "NA"
type input "Banana Export"
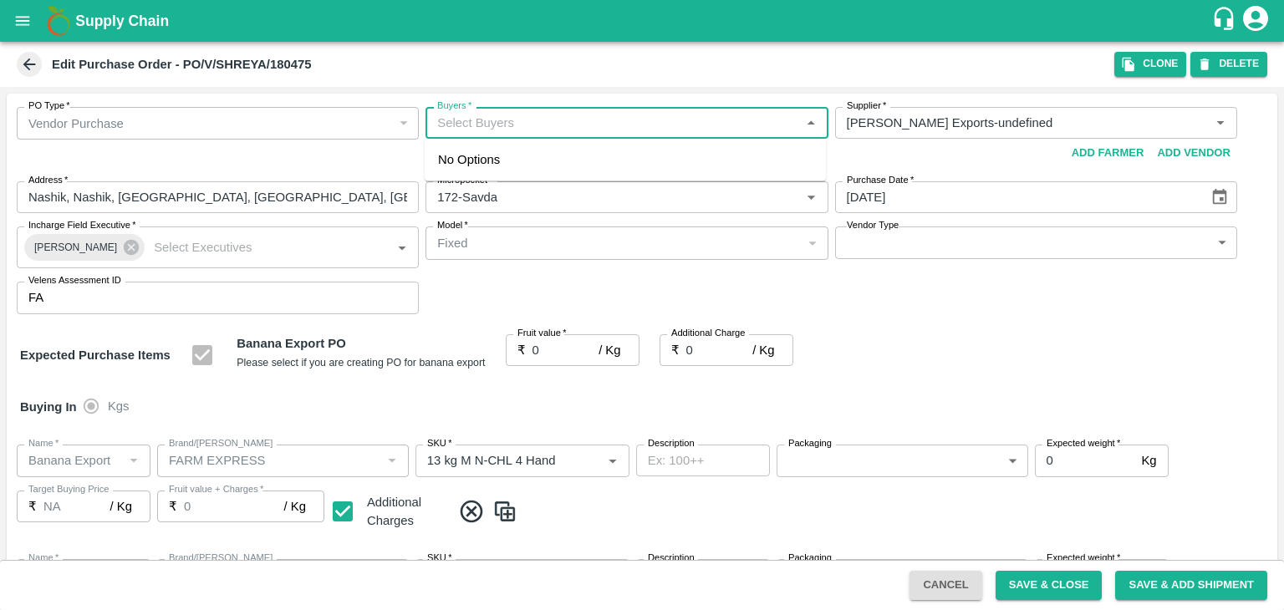
type input "FARM EXPRESS"
type input "C Class"
type input "NA"
type input "Banana Export"
type input "FARM EXPRESS"
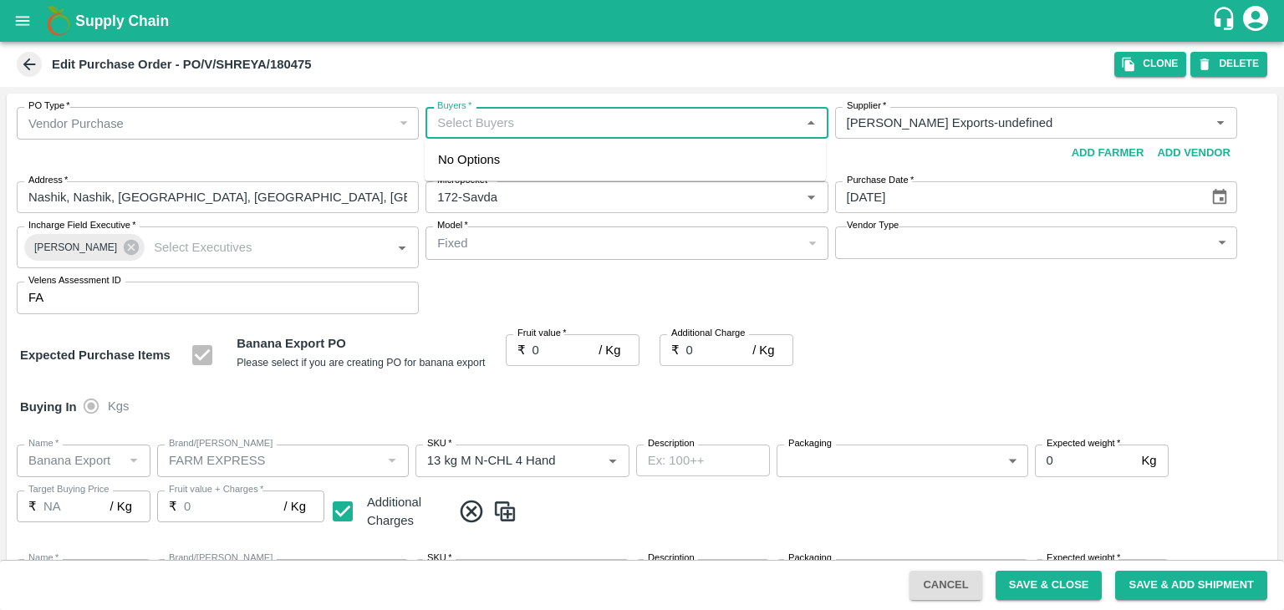
type input "PHR Kg"
type input "NA"
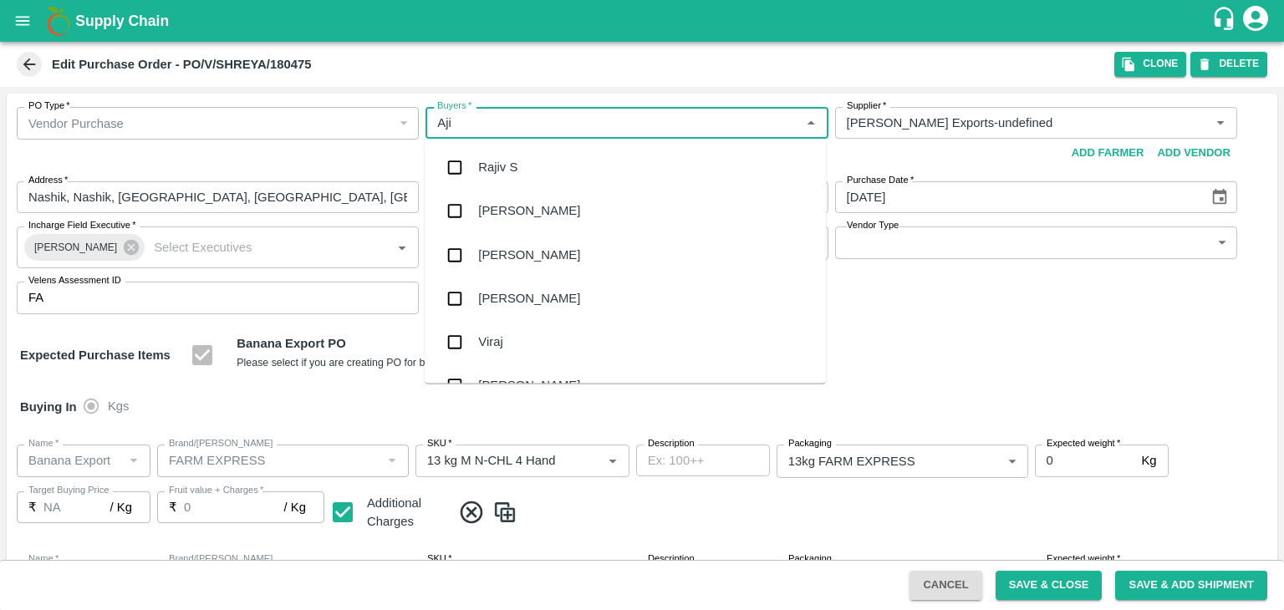
type input "Ajit"
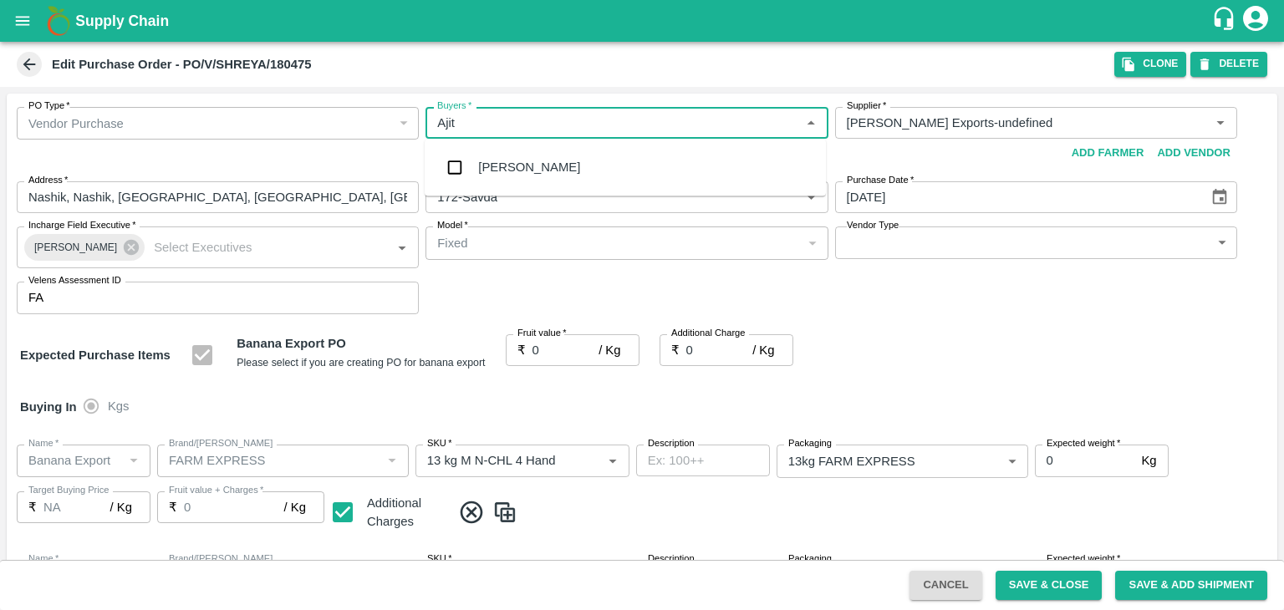
click at [528, 166] on div "[PERSON_NAME]" at bounding box center [625, 166] width 401 height 43
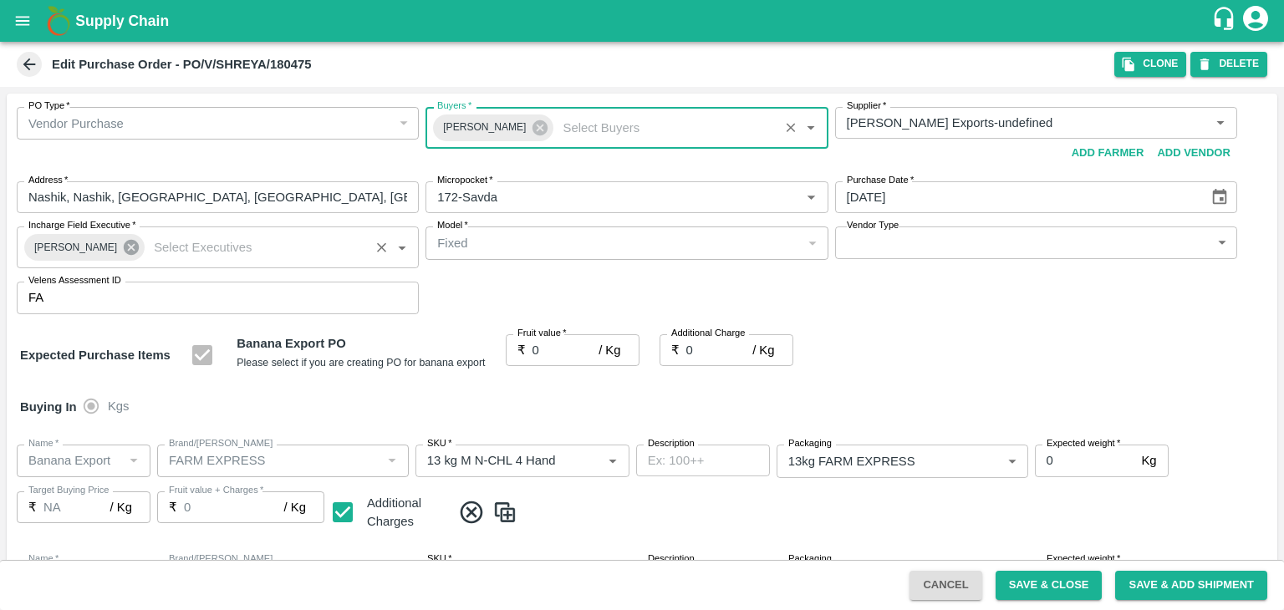
click at [122, 247] on icon at bounding box center [131, 247] width 18 height 18
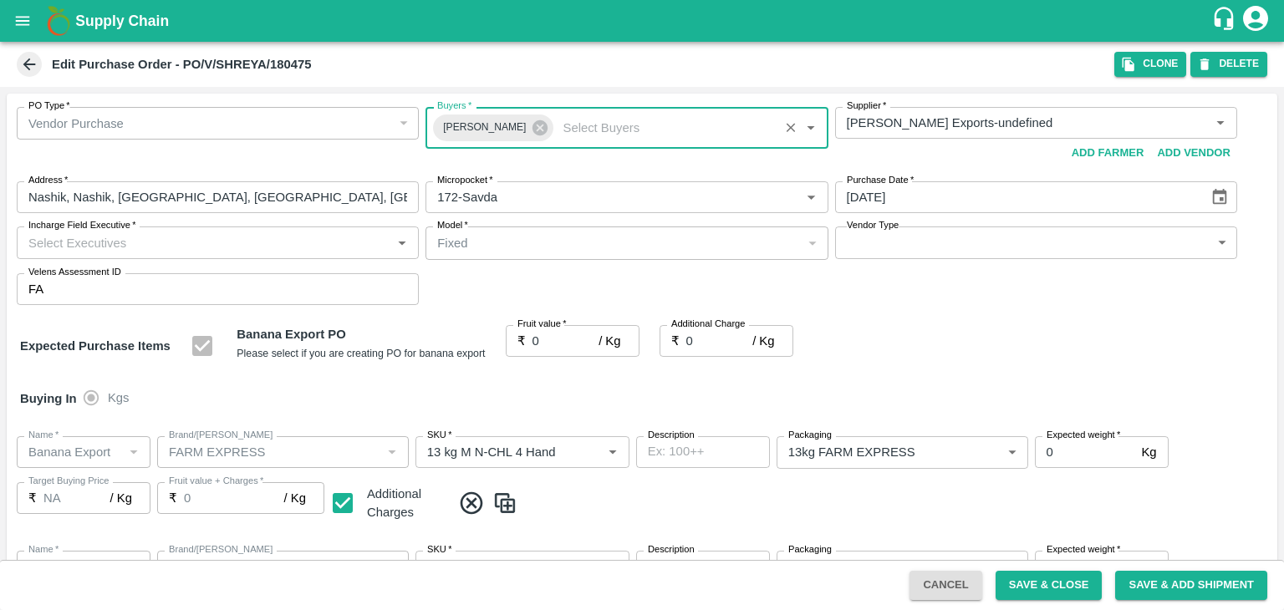
click at [173, 242] on input "Incharge Field Executive   *" at bounding box center [204, 243] width 364 height 22
type input "[PERSON_NAME]"
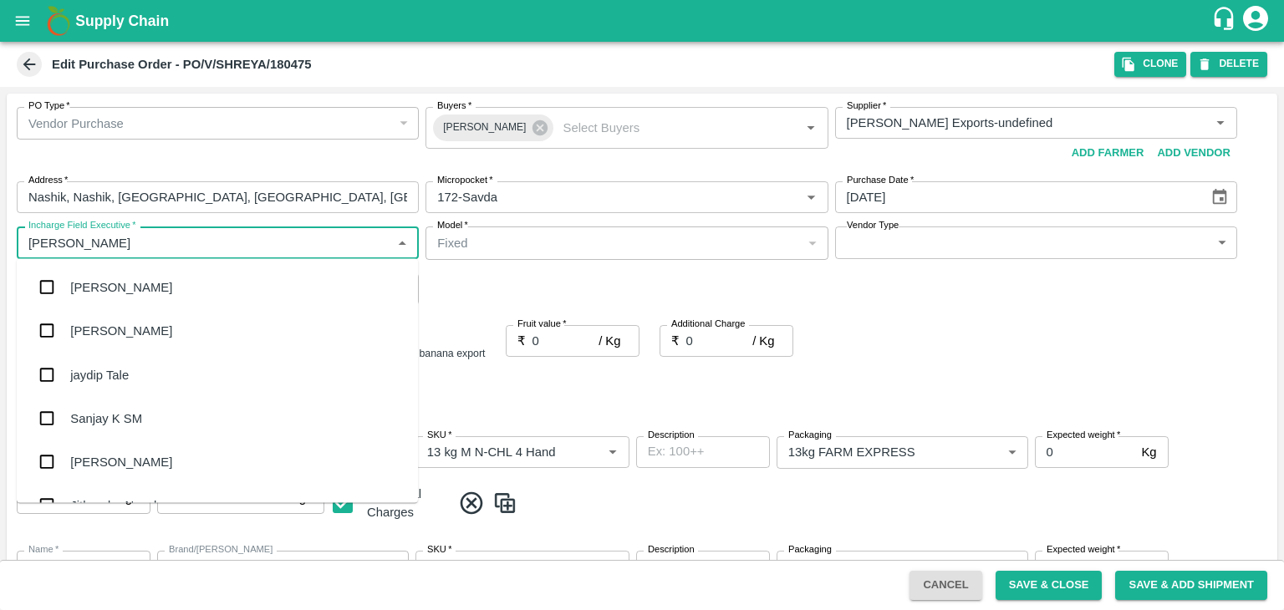
click at [139, 362] on div "jaydip Tale" at bounding box center [217, 374] width 401 height 43
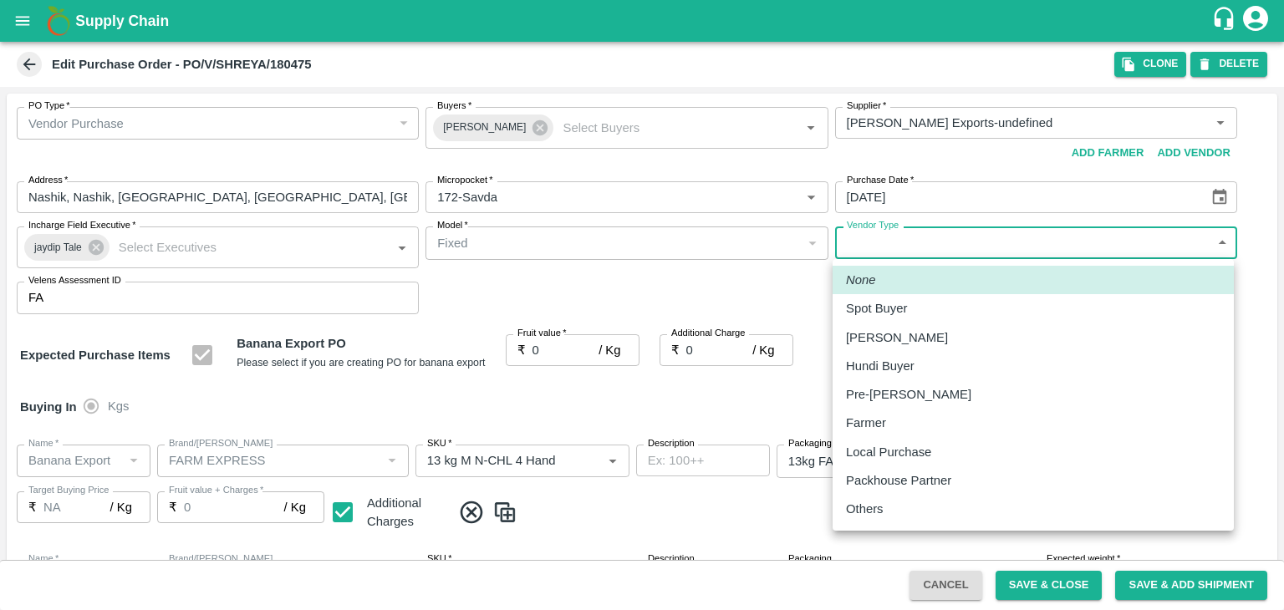
click at [899, 237] on body "Supply Chain Edit Purchase Order - PO/V/SHREYA/180475 Clone DELETE PO Type   * …" at bounding box center [642, 305] width 1284 height 610
click at [899, 508] on div "Others" at bounding box center [1033, 509] width 374 height 18
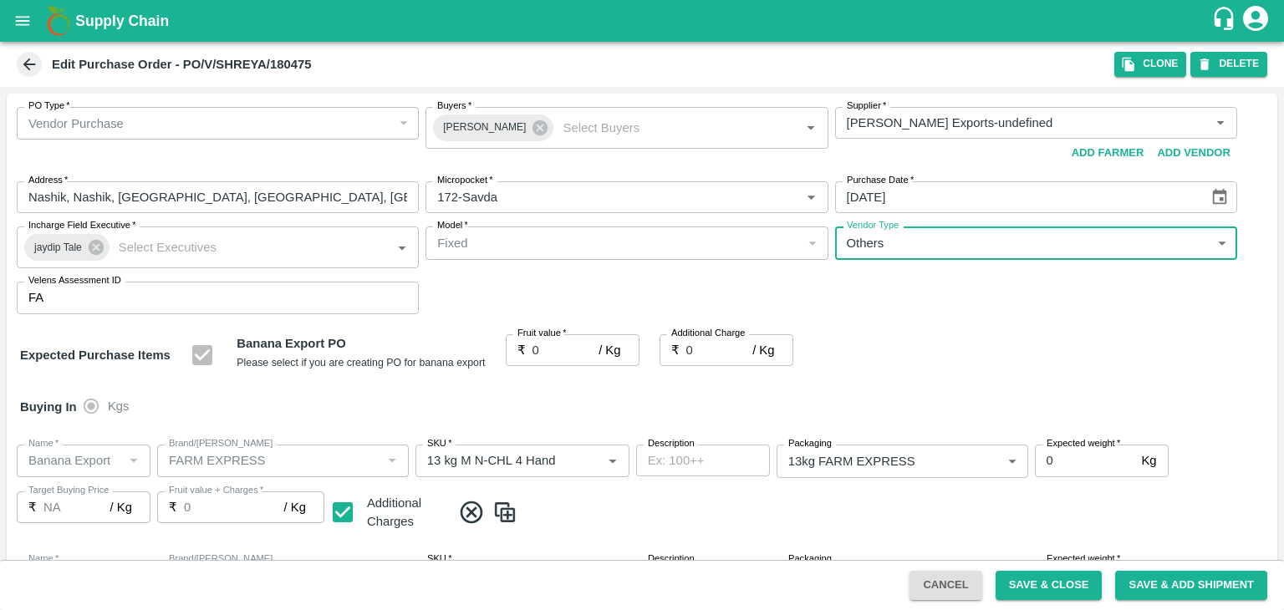
type input "OTHER"
click at [562, 352] on input "0" at bounding box center [565, 350] width 67 height 32
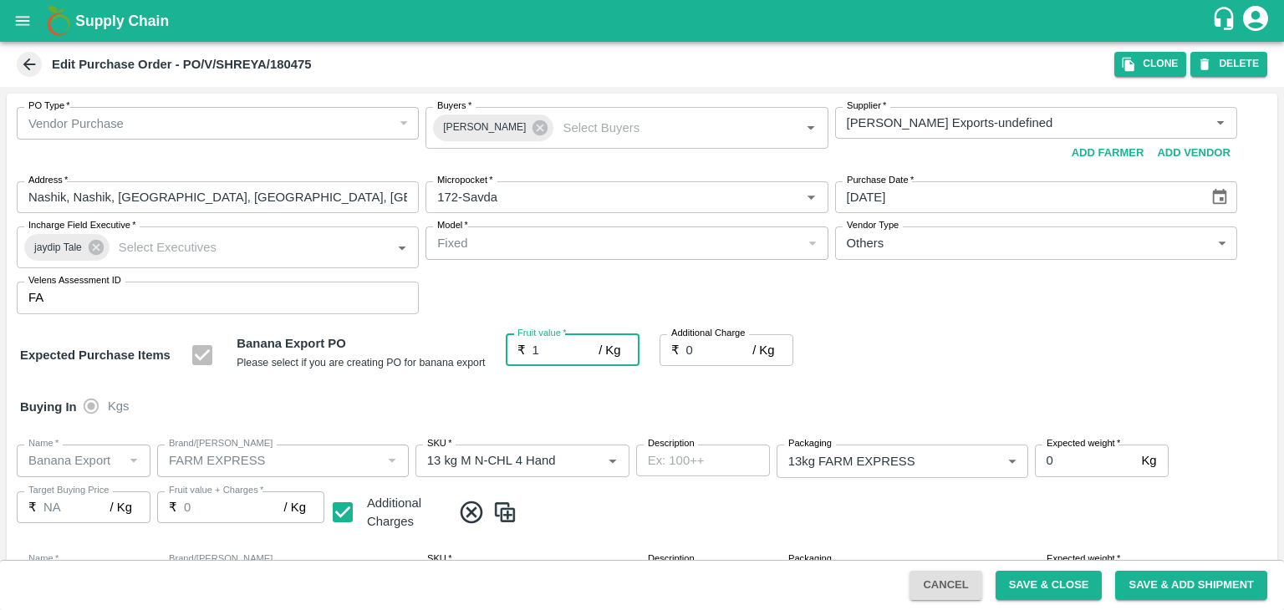
type input "18"
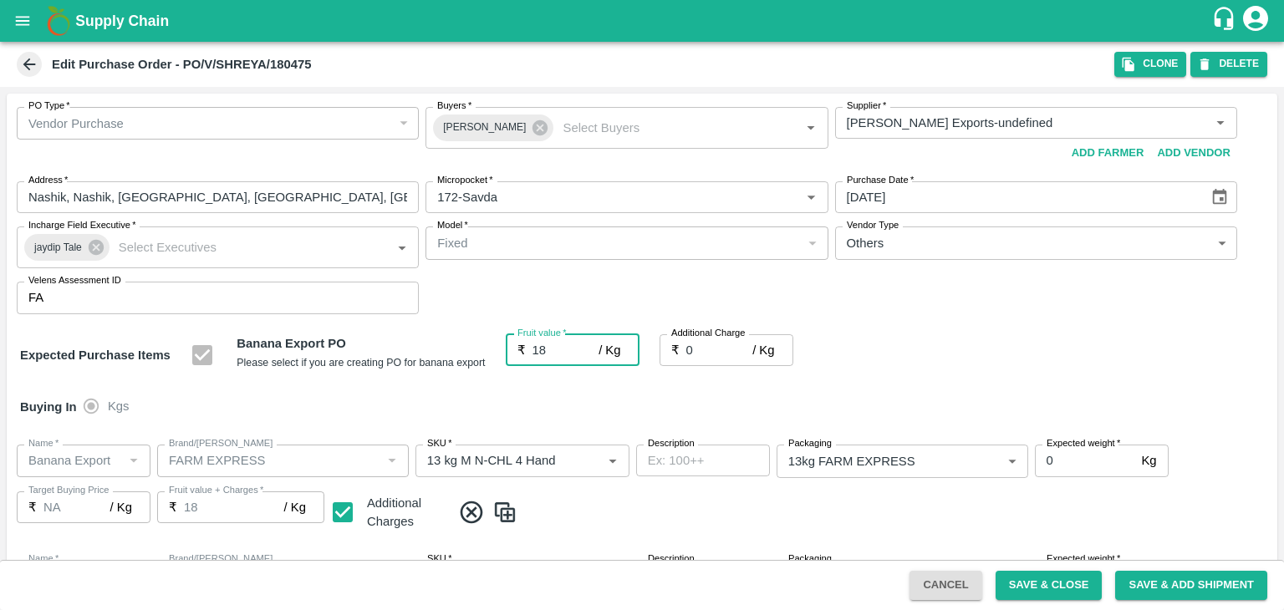
type input "18"
type input "2"
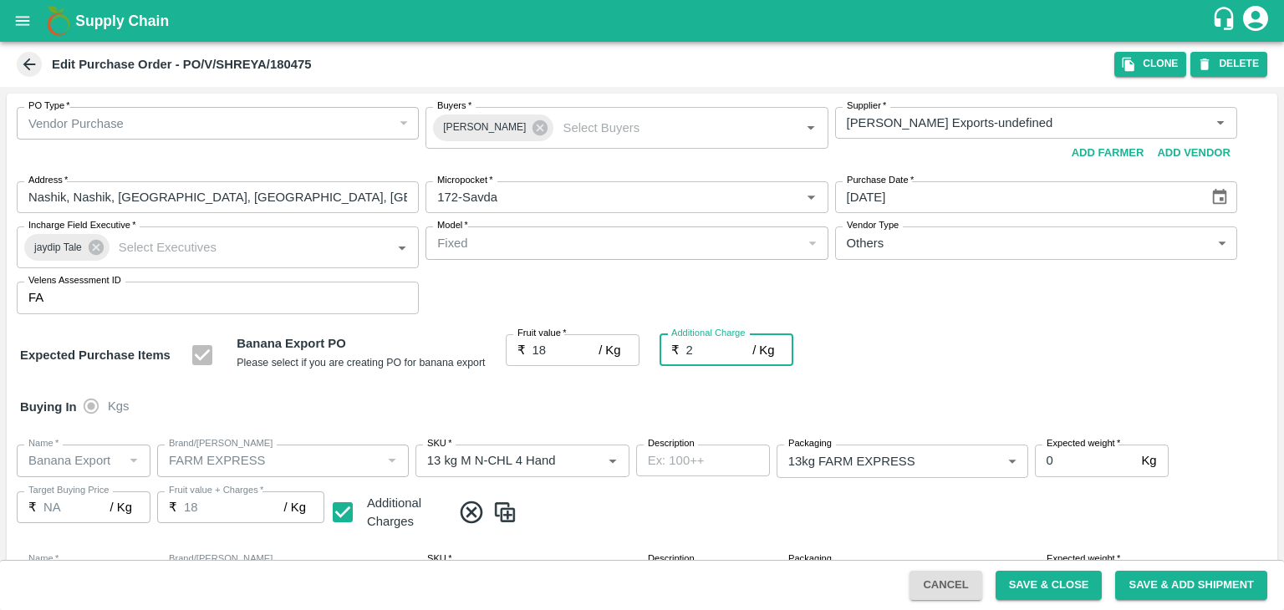
type input "20"
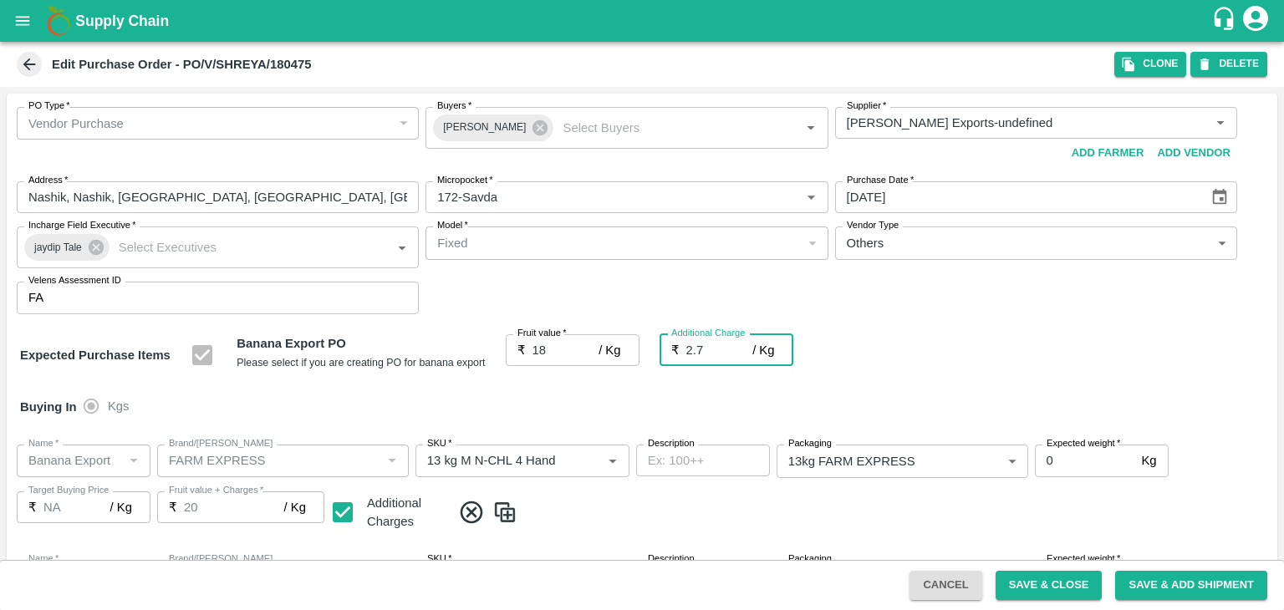
type input "2.75"
type input "20.75"
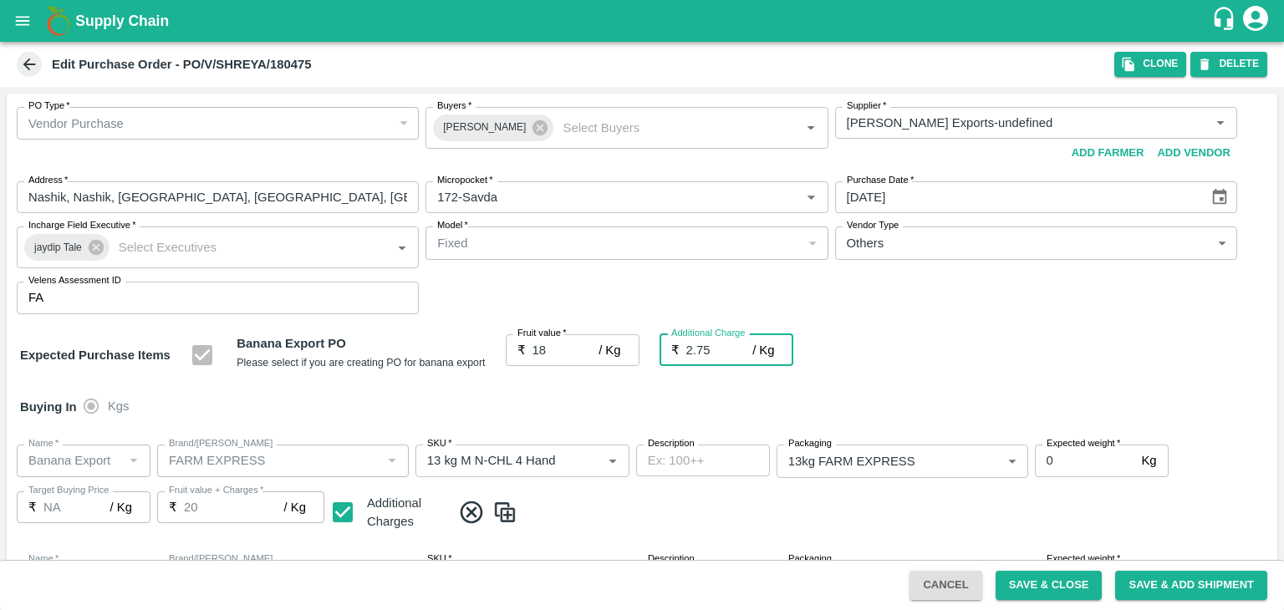
type input "20.75"
type input "2.75"
click at [603, 409] on div "Buying In Kgs" at bounding box center [642, 407] width 1271 height 48
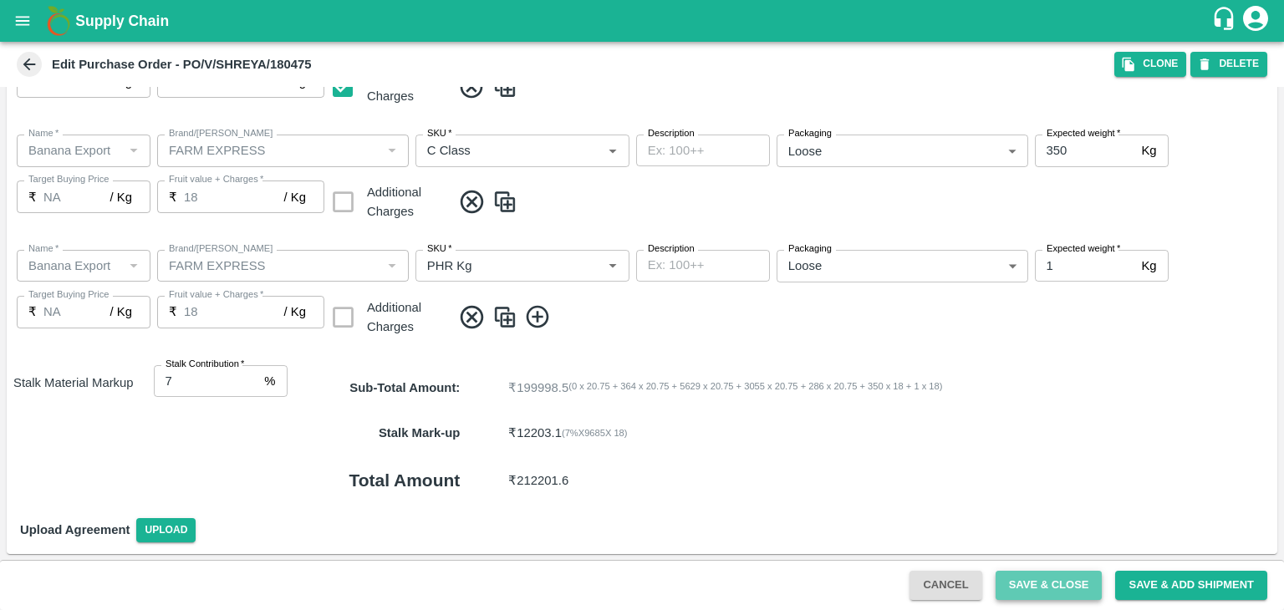
click at [1067, 593] on button "Save & Close" at bounding box center [1049, 585] width 107 height 29
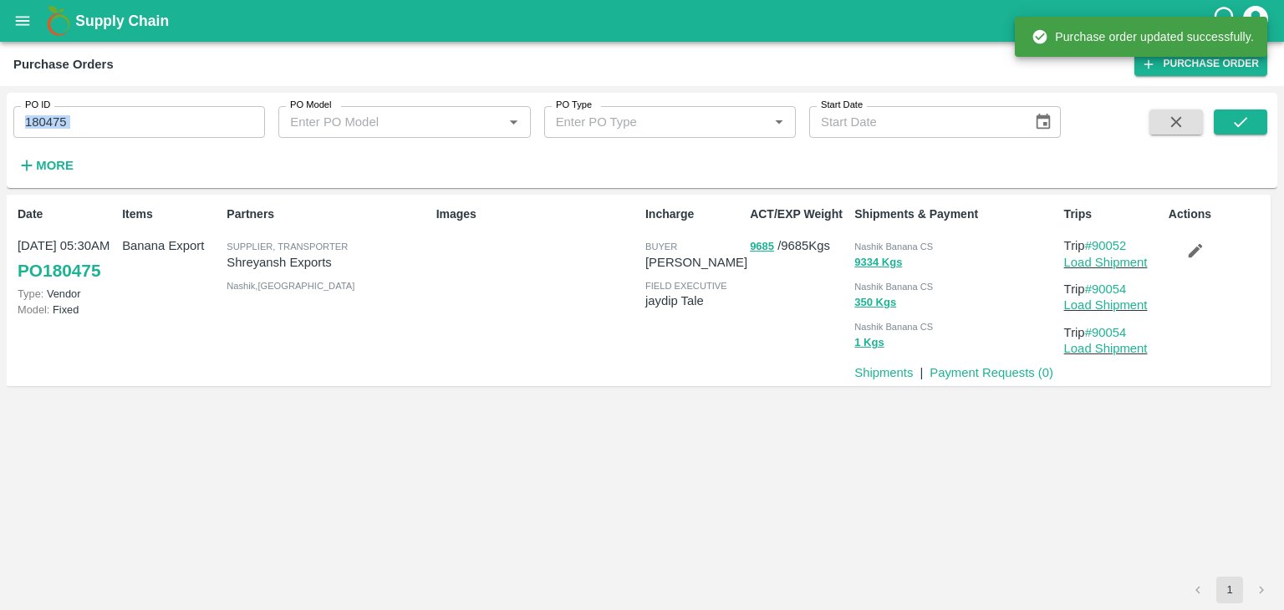
drag, startPoint x: 126, startPoint y: 140, endPoint x: 150, endPoint y: 125, distance: 28.5
click at [150, 125] on div "PO ID 180475 PO ID PO Model PO Model   * PO Type PO Type   * Start Date Start D…" at bounding box center [530, 136] width 1061 height 87
click at [150, 125] on input "180475" at bounding box center [139, 122] width 252 height 32
paste input "text"
click at [150, 125] on input "180475" at bounding box center [139, 122] width 252 height 32
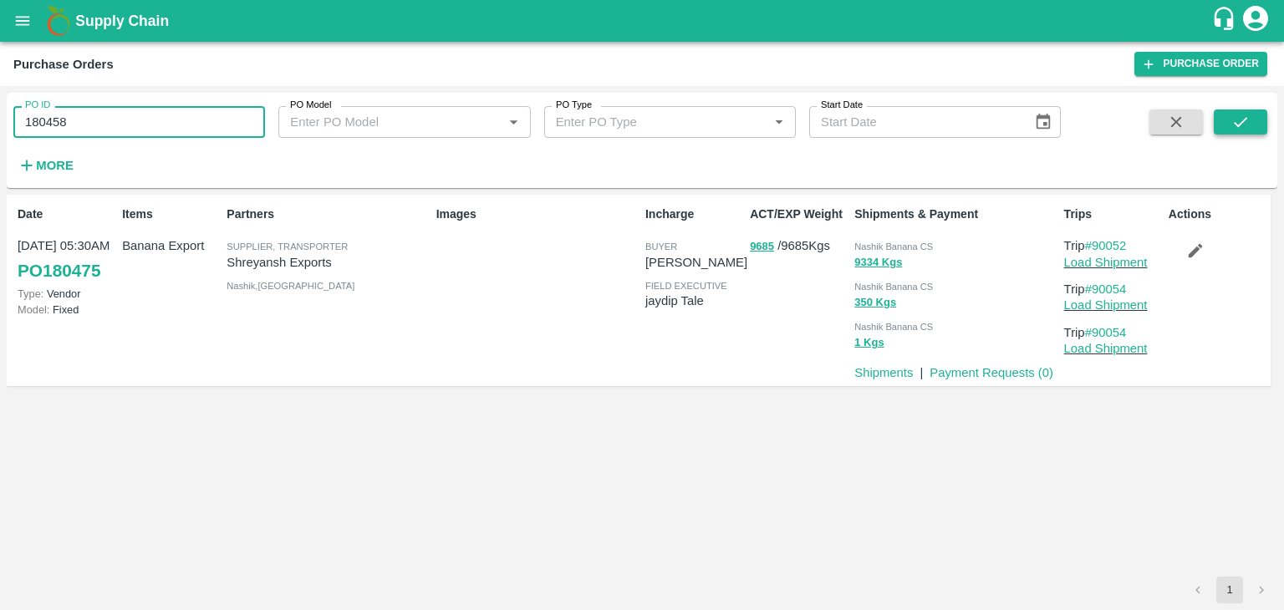
type input "180458"
click at [1220, 115] on button "submit" at bounding box center [1240, 122] width 53 height 25
